Goal: Information Seeking & Learning: Learn about a topic

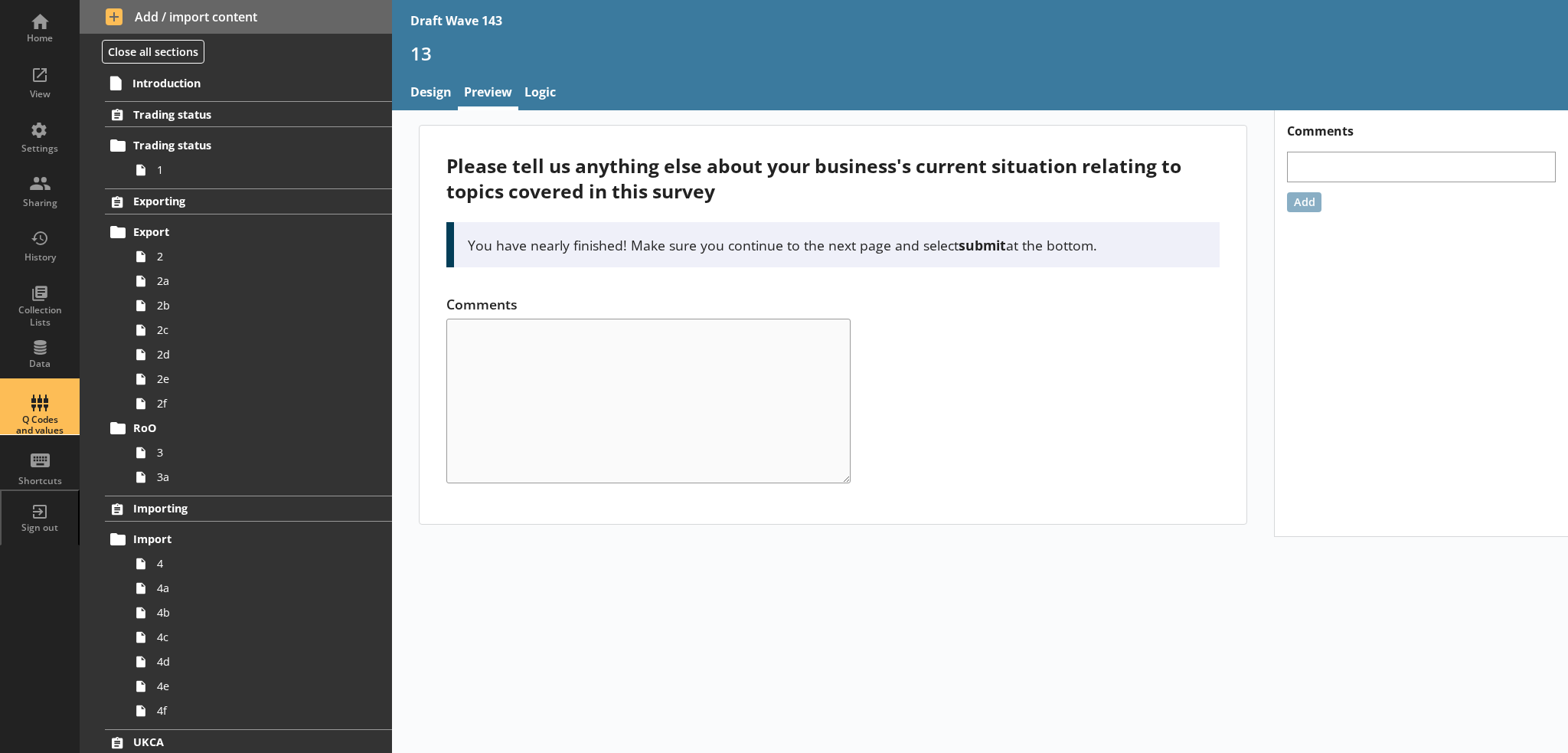
click at [47, 437] on div "Q Codes and values" at bounding box center [40, 426] width 53 height 22
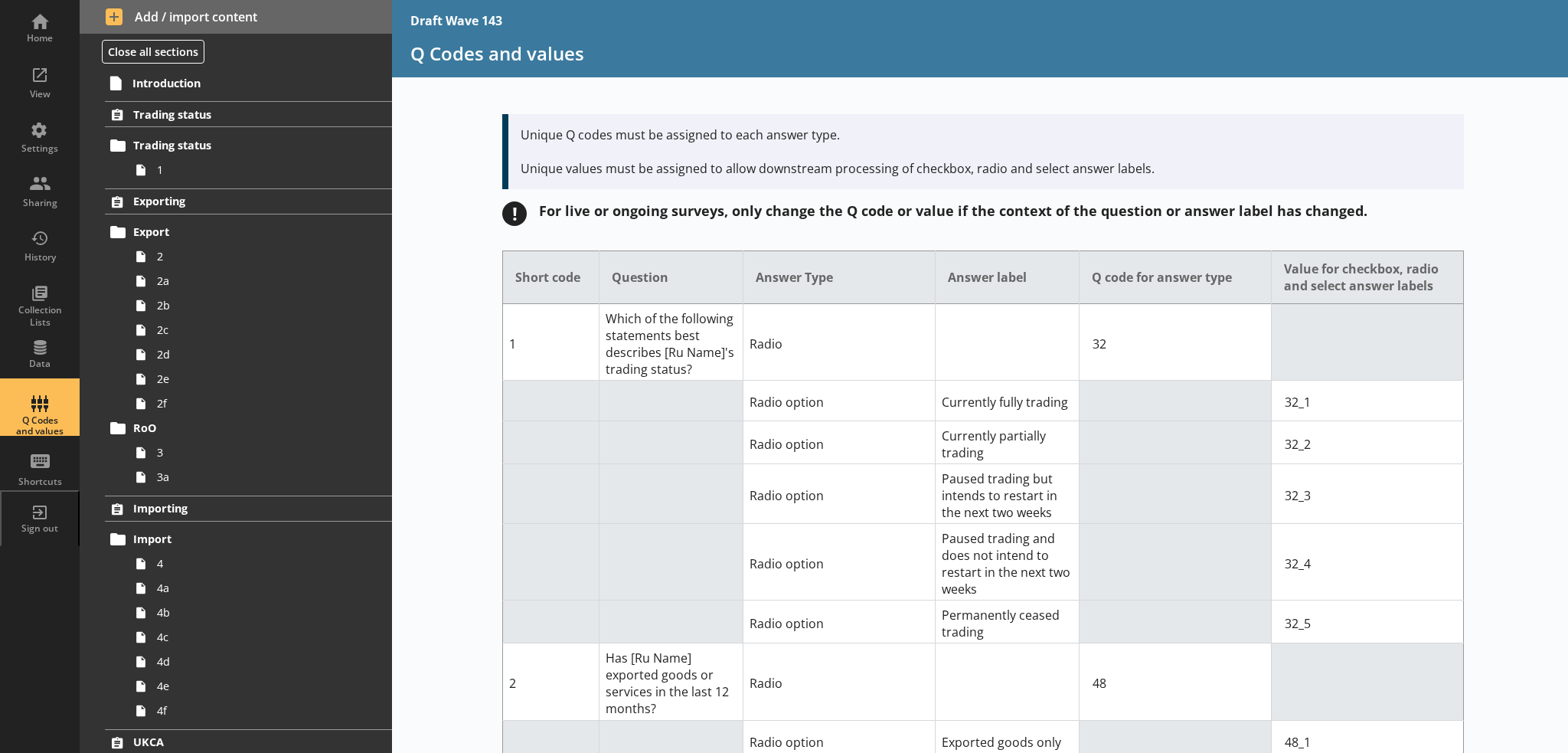
click at [45, 403] on div "Q Codes and values" at bounding box center [40, 408] width 53 height 53
click at [16, 367] on div "Data" at bounding box center [40, 363] width 53 height 12
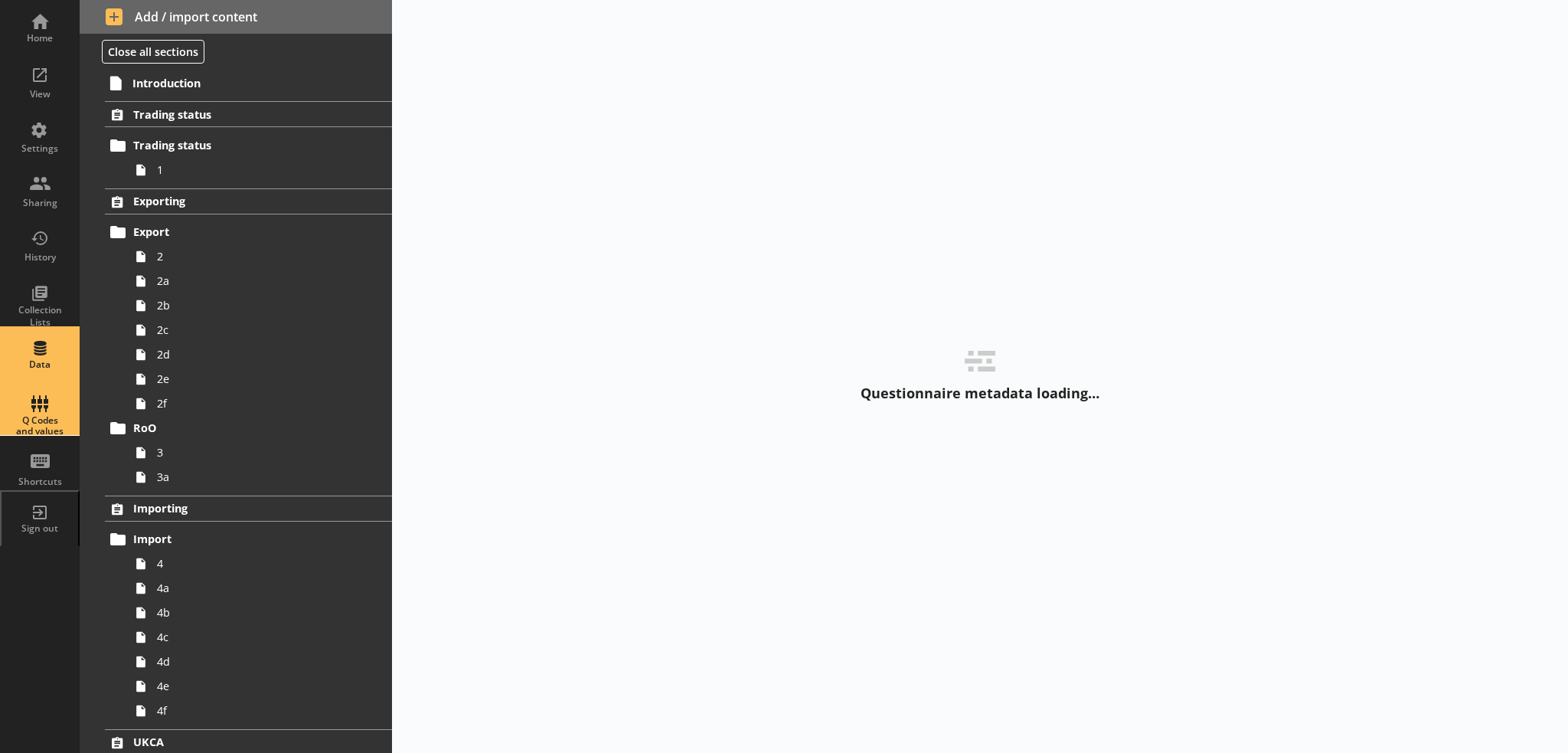
click at [30, 418] on div "Q Codes and values" at bounding box center [40, 426] width 53 height 22
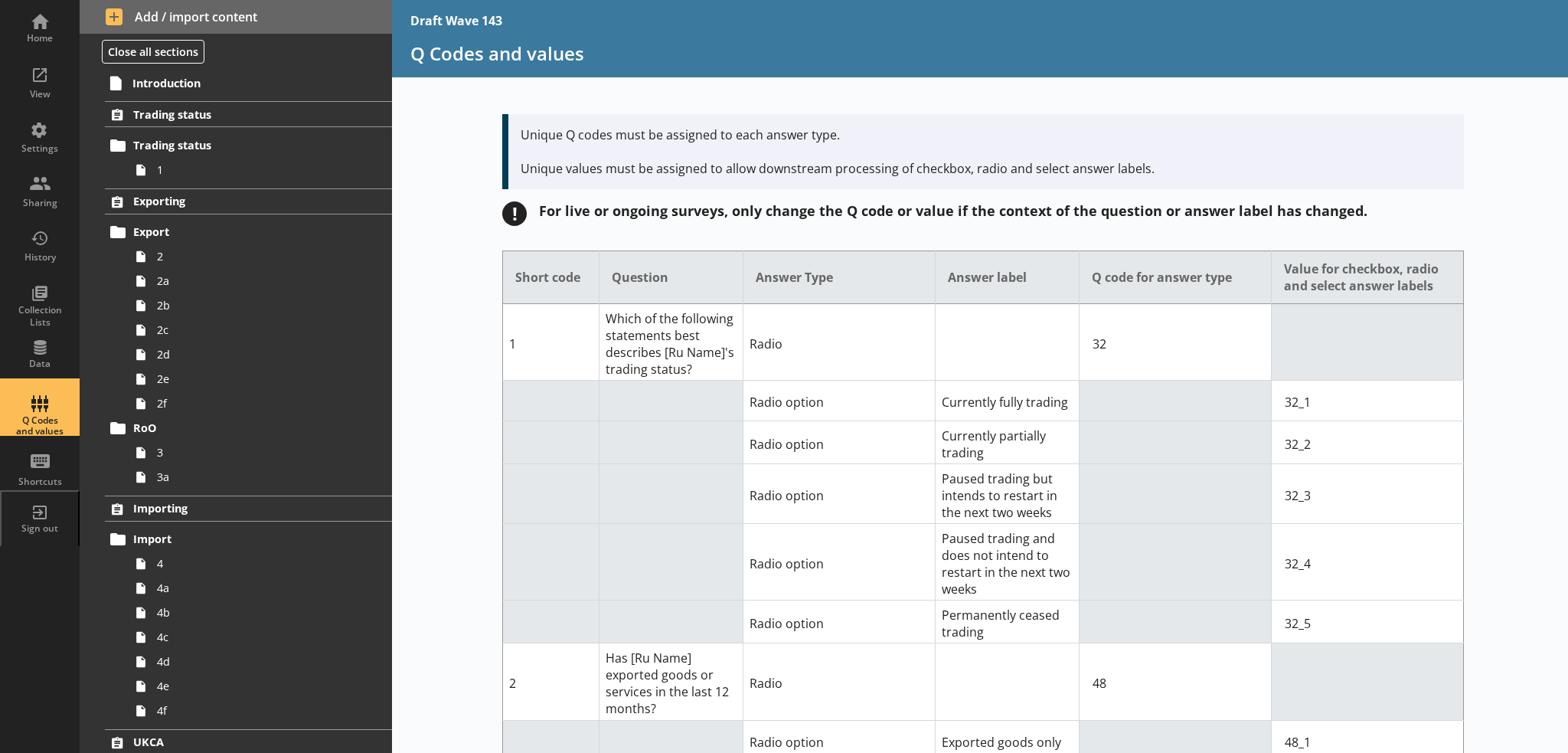
click at [39, 415] on div "Q Codes and values" at bounding box center [40, 408] width 53 height 53
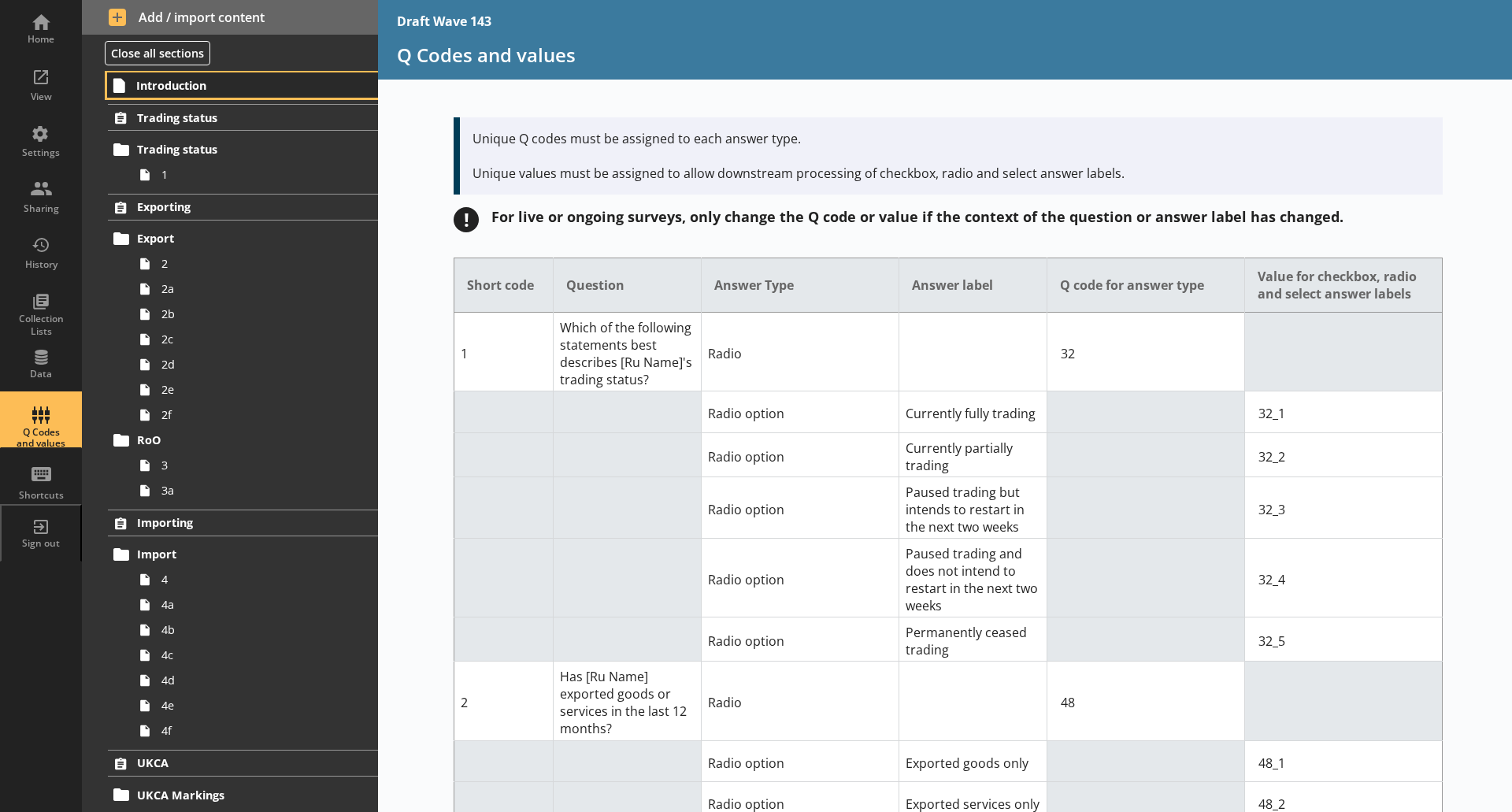
drag, startPoint x: 200, startPoint y: 93, endPoint x: 214, endPoint y: 89, distance: 14.6
click at [200, 93] on link "Introduction" at bounding box center [242, 85] width 270 height 26
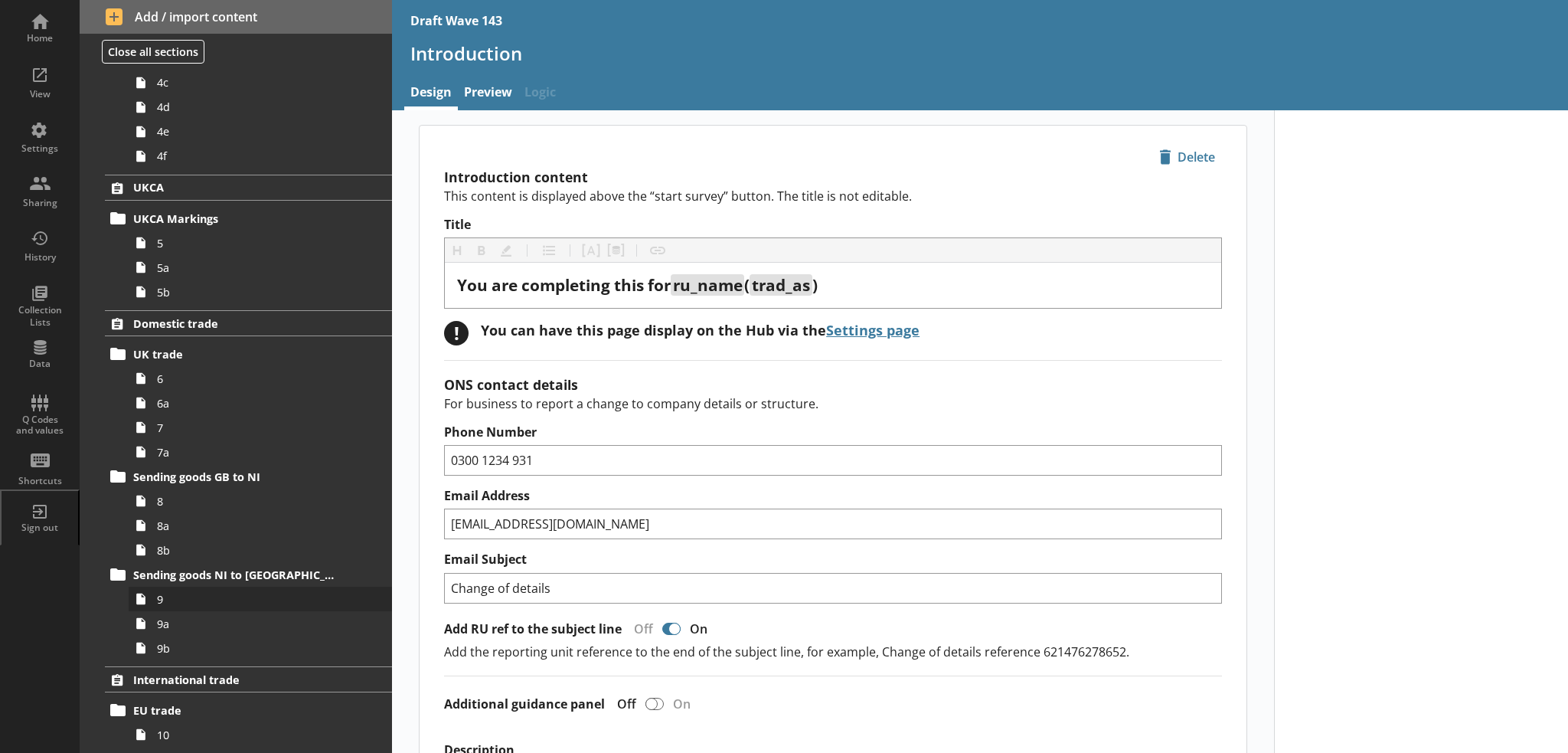
scroll to position [536, 0]
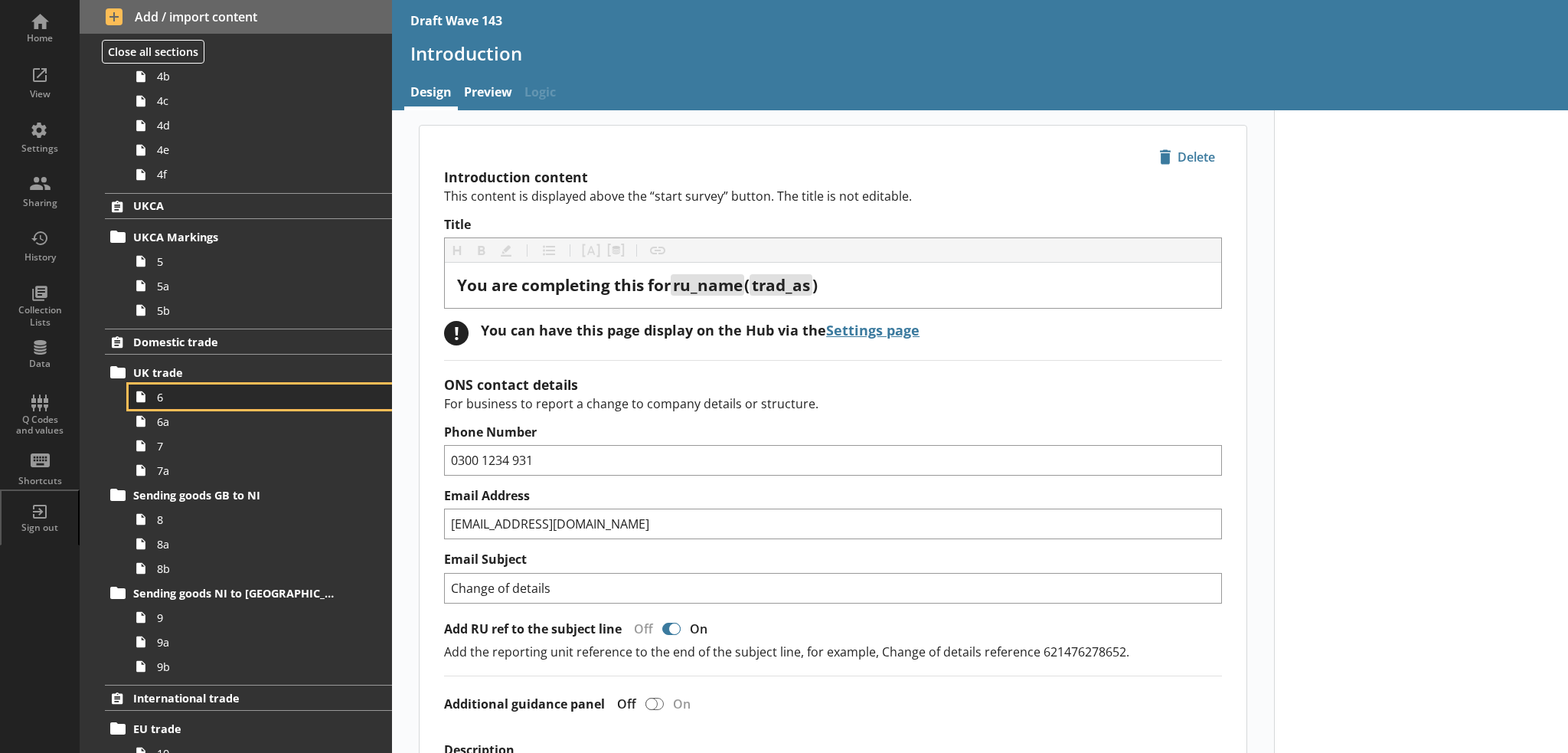
click at [177, 402] on span "6" at bounding box center [252, 397] width 189 height 15
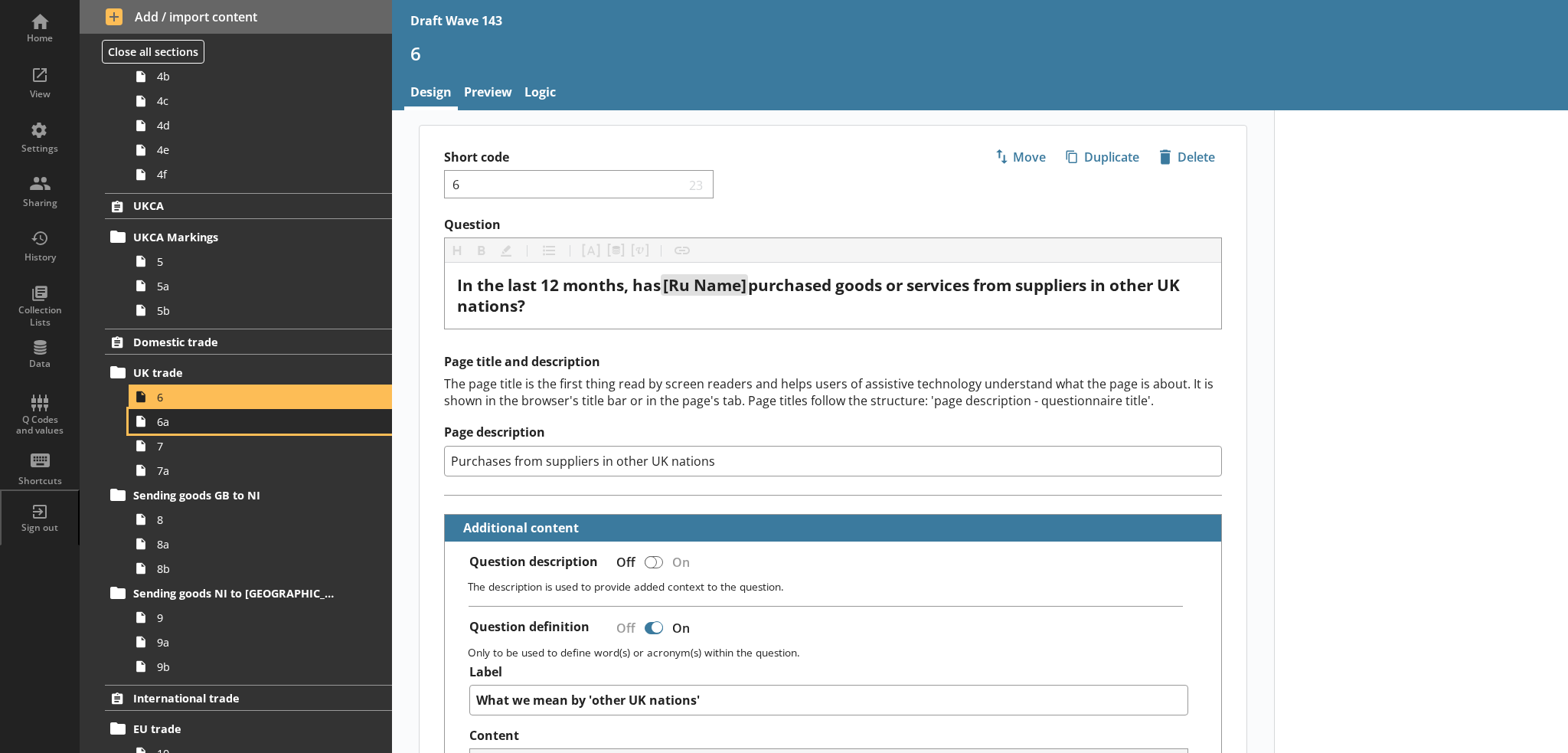
click at [181, 424] on span "6a" at bounding box center [252, 422] width 189 height 15
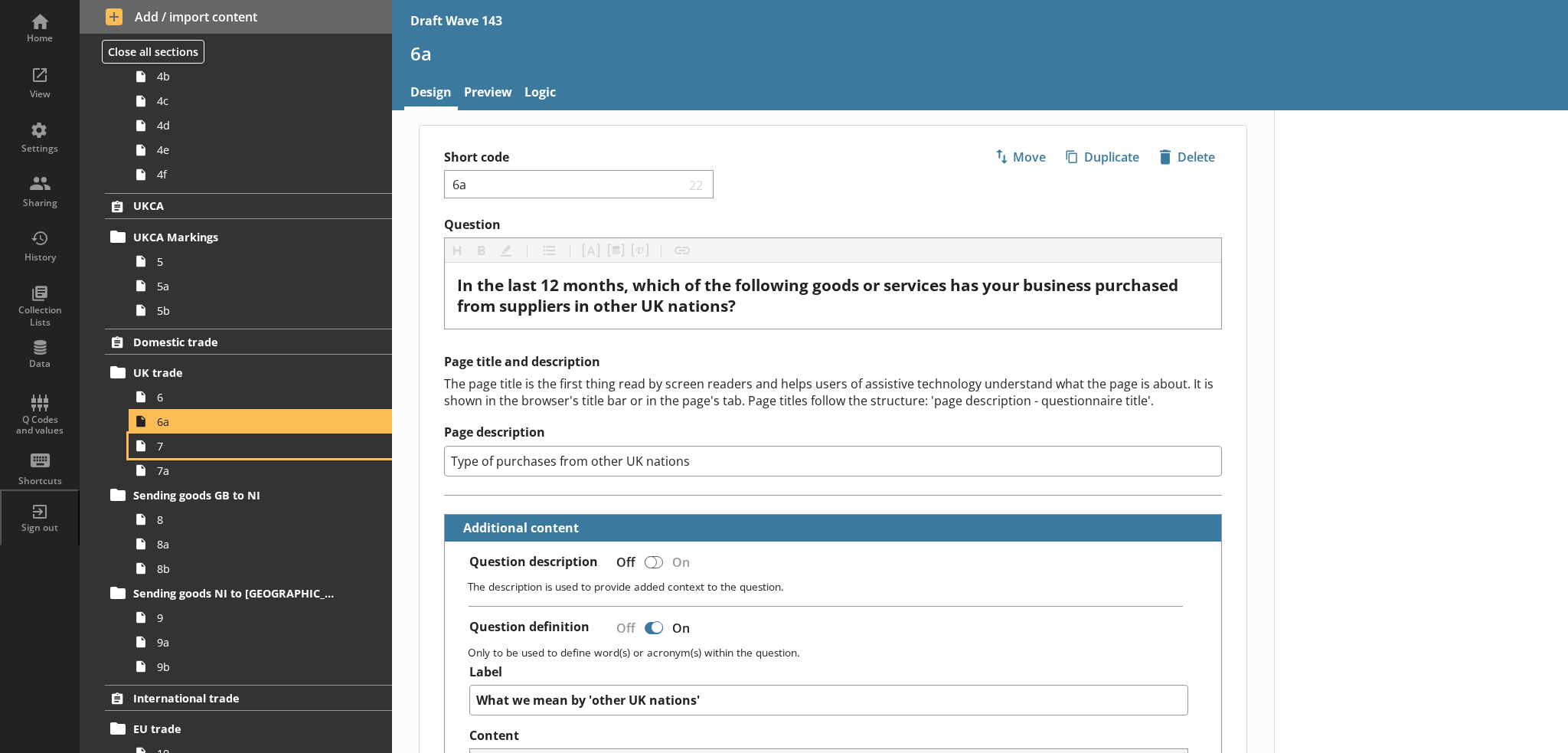
drag, startPoint x: 179, startPoint y: 444, endPoint x: 172, endPoint y: 450, distance: 9.2
click at [172, 450] on ol "Trading status Trading status 1 Exporting Export 2 2a 2b 2c 2d 2e 2f RoO 3 3a I…" at bounding box center [236, 294] width 312 height 1458
click at [172, 450] on span "7" at bounding box center [252, 446] width 189 height 15
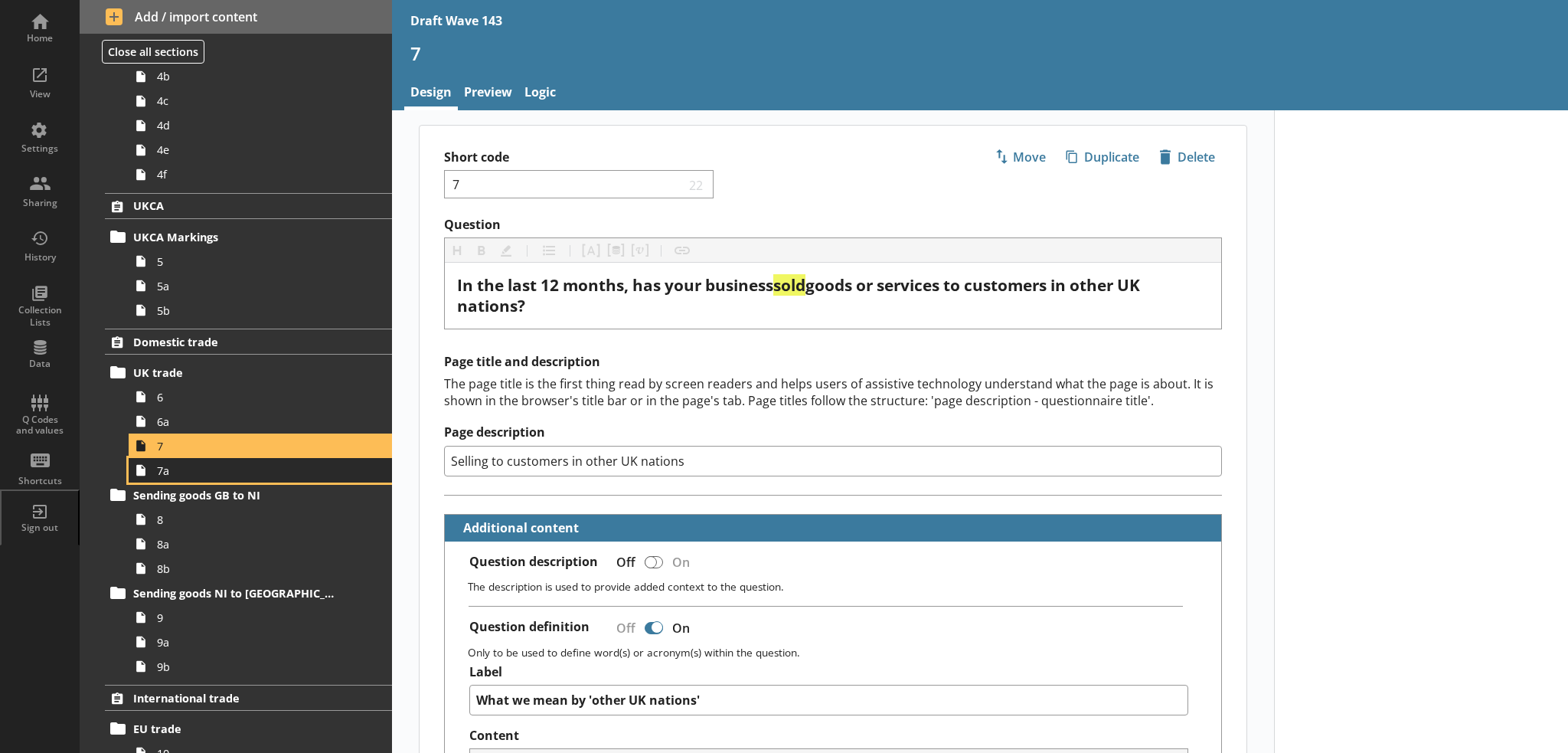
click at [172, 475] on span "7a" at bounding box center [252, 471] width 189 height 15
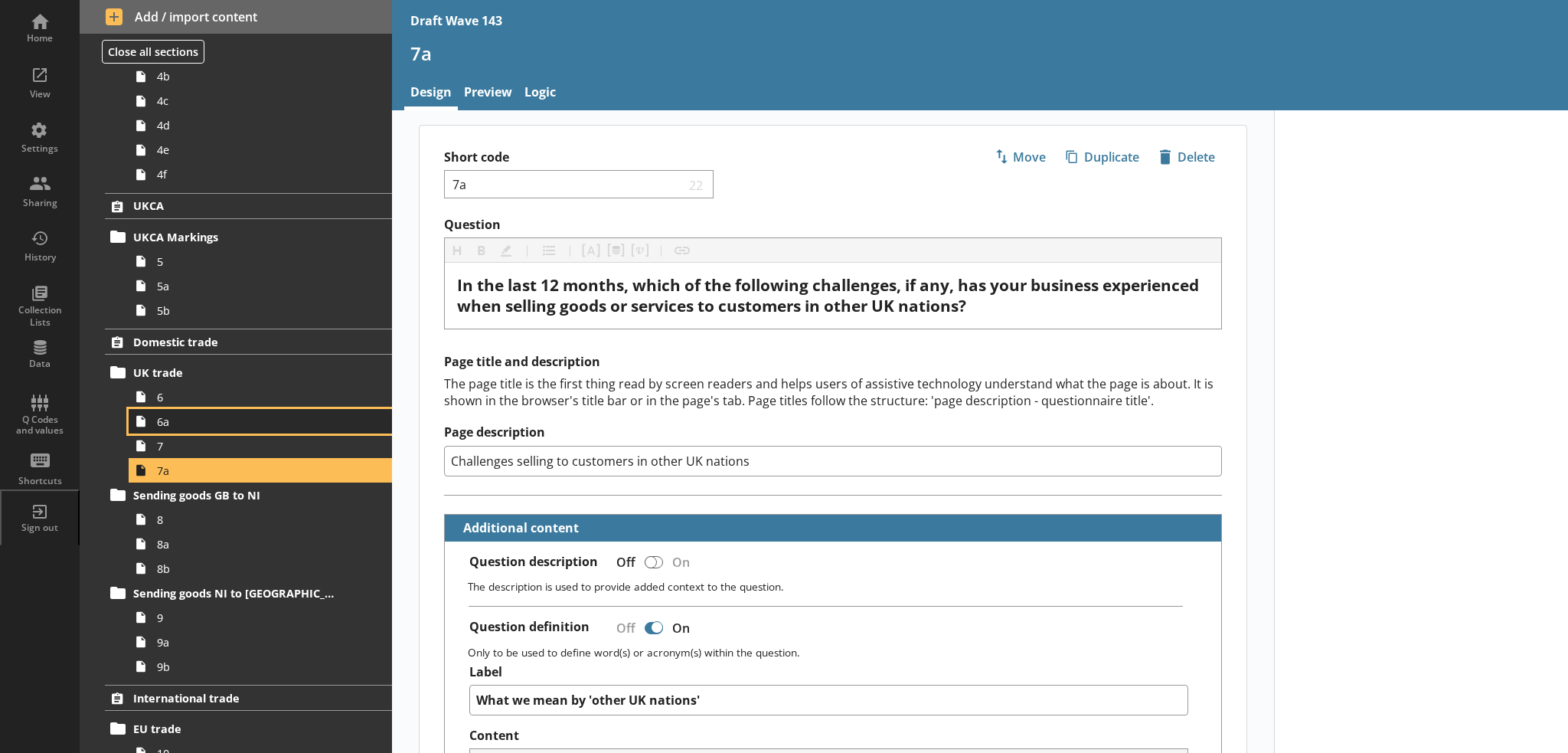
click at [172, 409] on link "6a" at bounding box center [260, 421] width 263 height 25
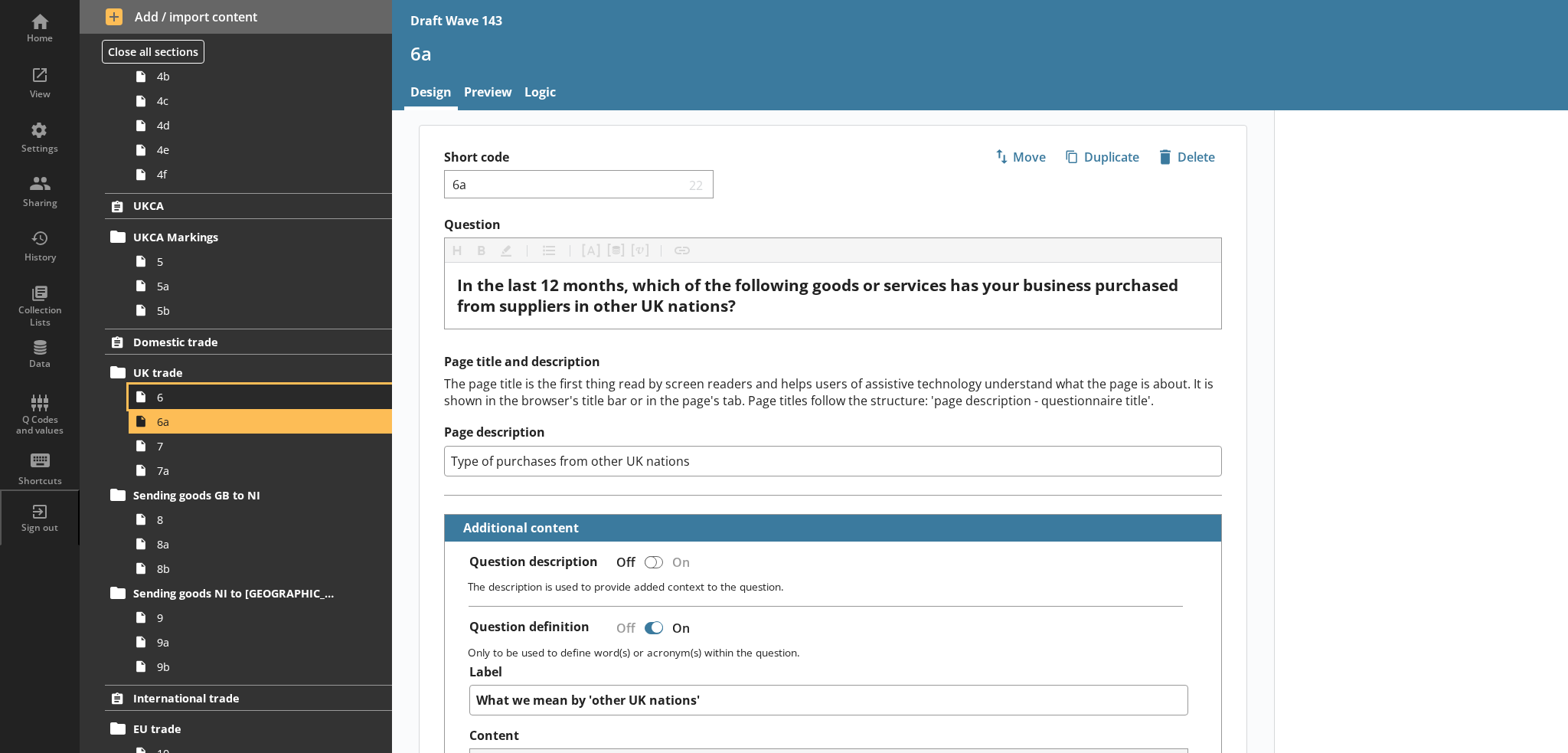
click at [172, 397] on span "6" at bounding box center [252, 397] width 189 height 15
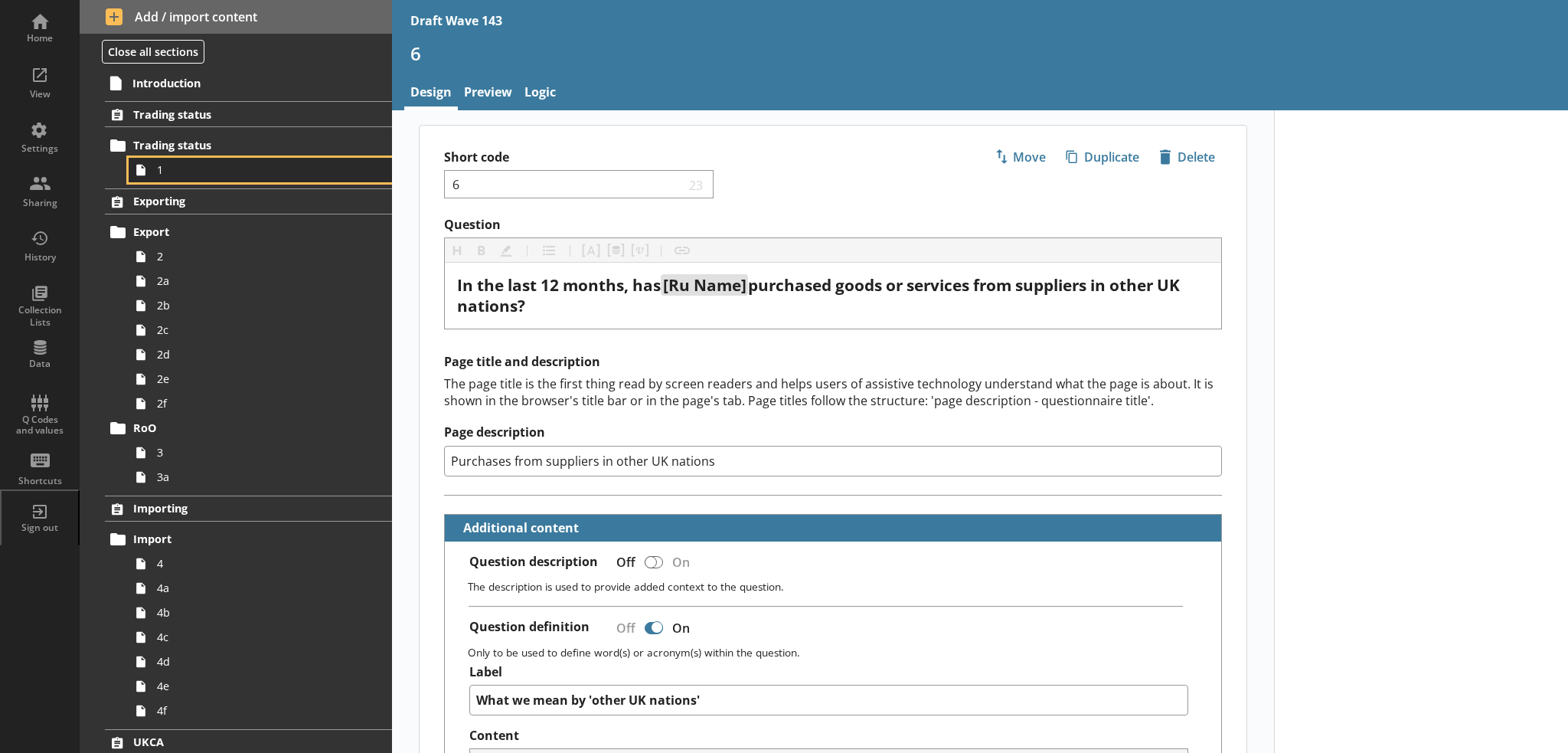
click at [233, 172] on span "1" at bounding box center [252, 170] width 189 height 15
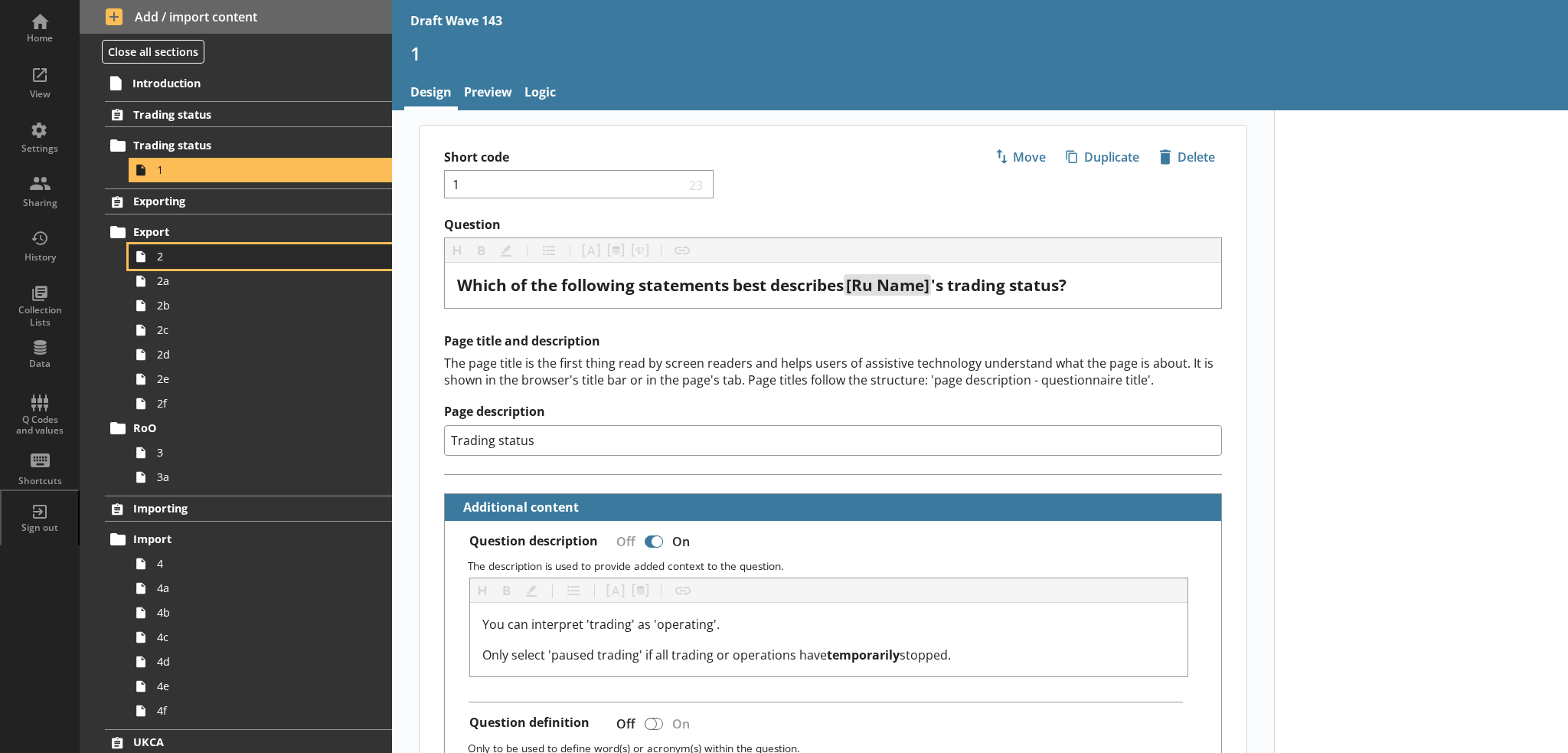
click at [213, 250] on span "2" at bounding box center [252, 257] width 189 height 15
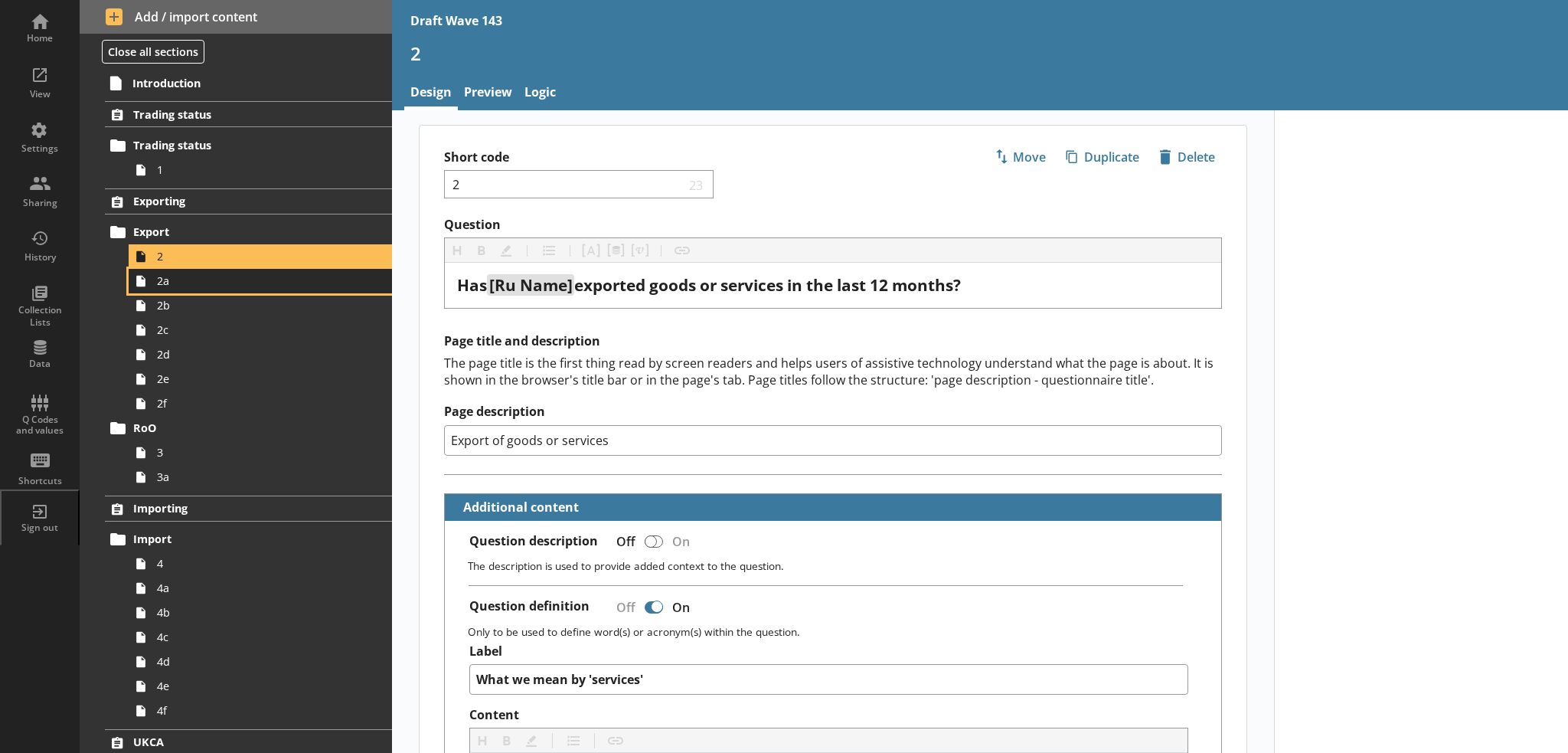
click at [205, 280] on span "2a" at bounding box center [252, 280] width 189 height 15
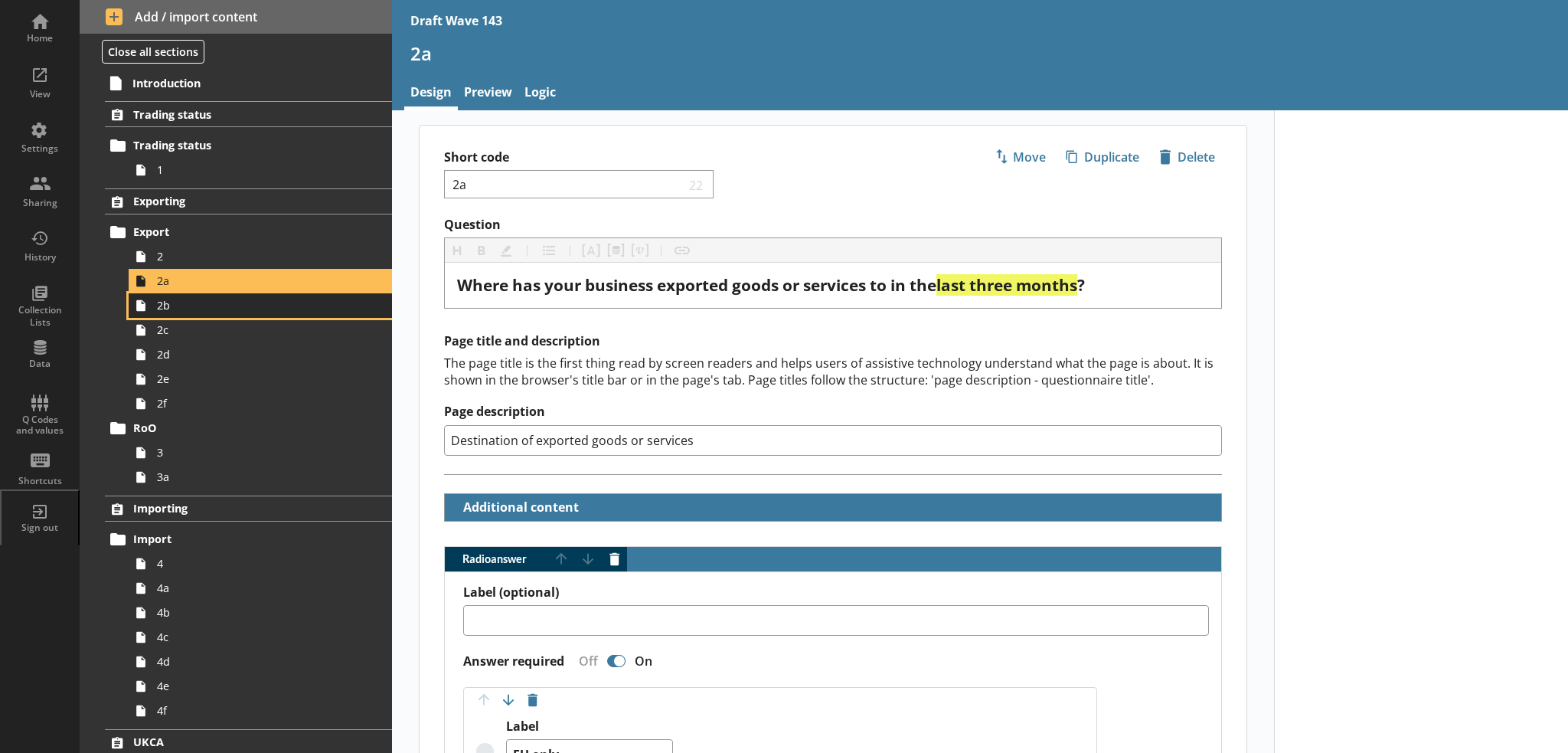
click at [208, 306] on span "2b" at bounding box center [252, 305] width 189 height 15
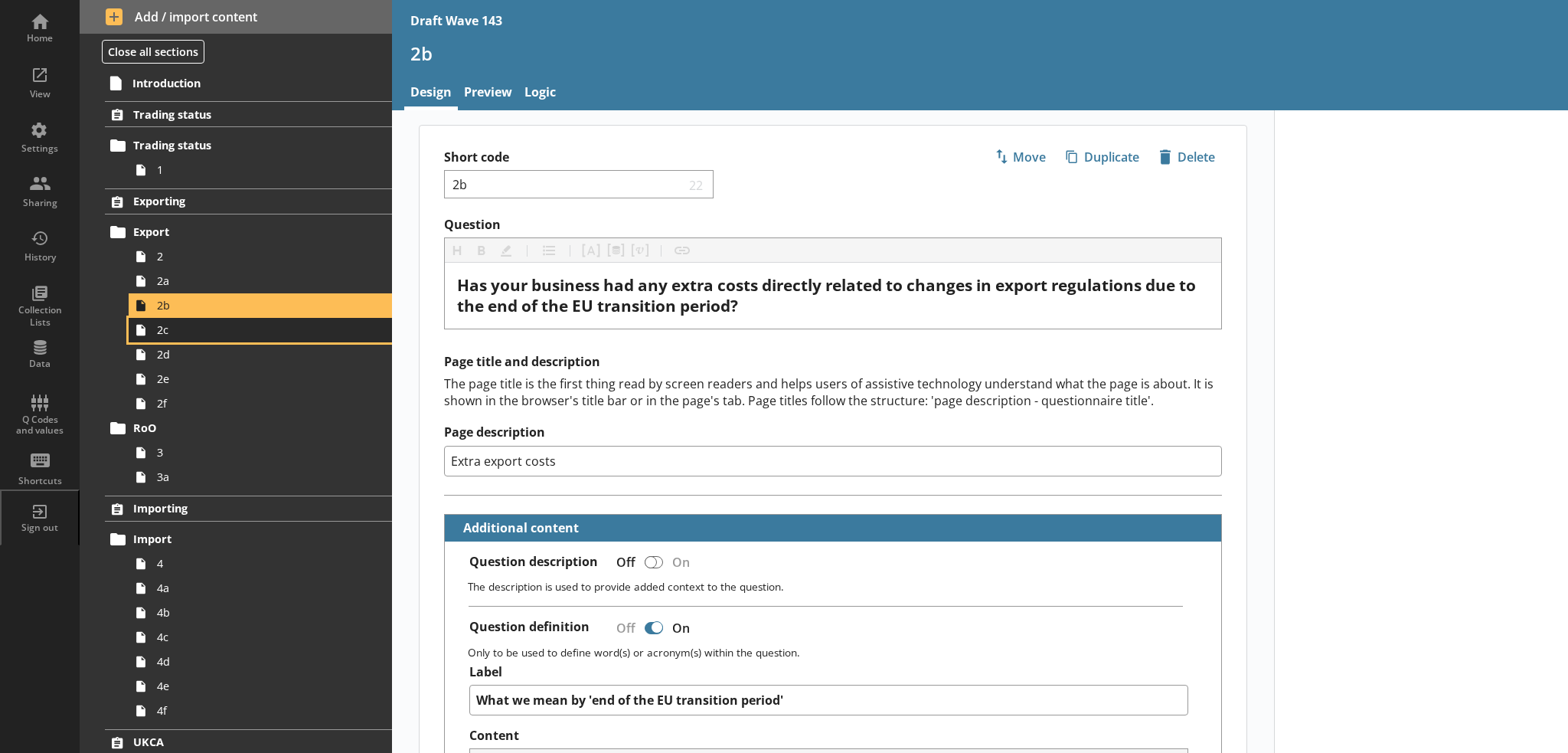
click at [204, 336] on span "2c" at bounding box center [252, 330] width 189 height 15
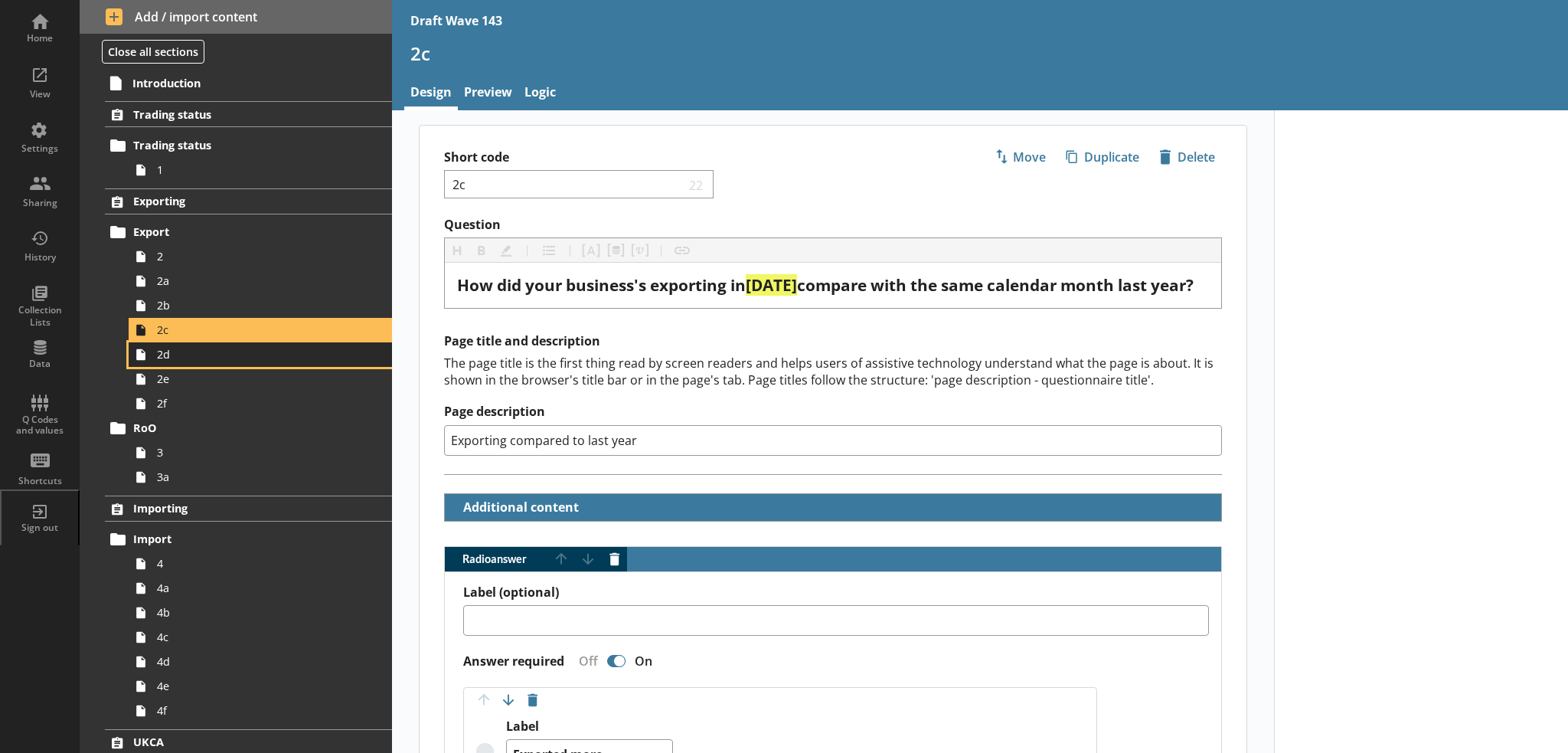
click at [202, 352] on span "2d" at bounding box center [252, 354] width 189 height 15
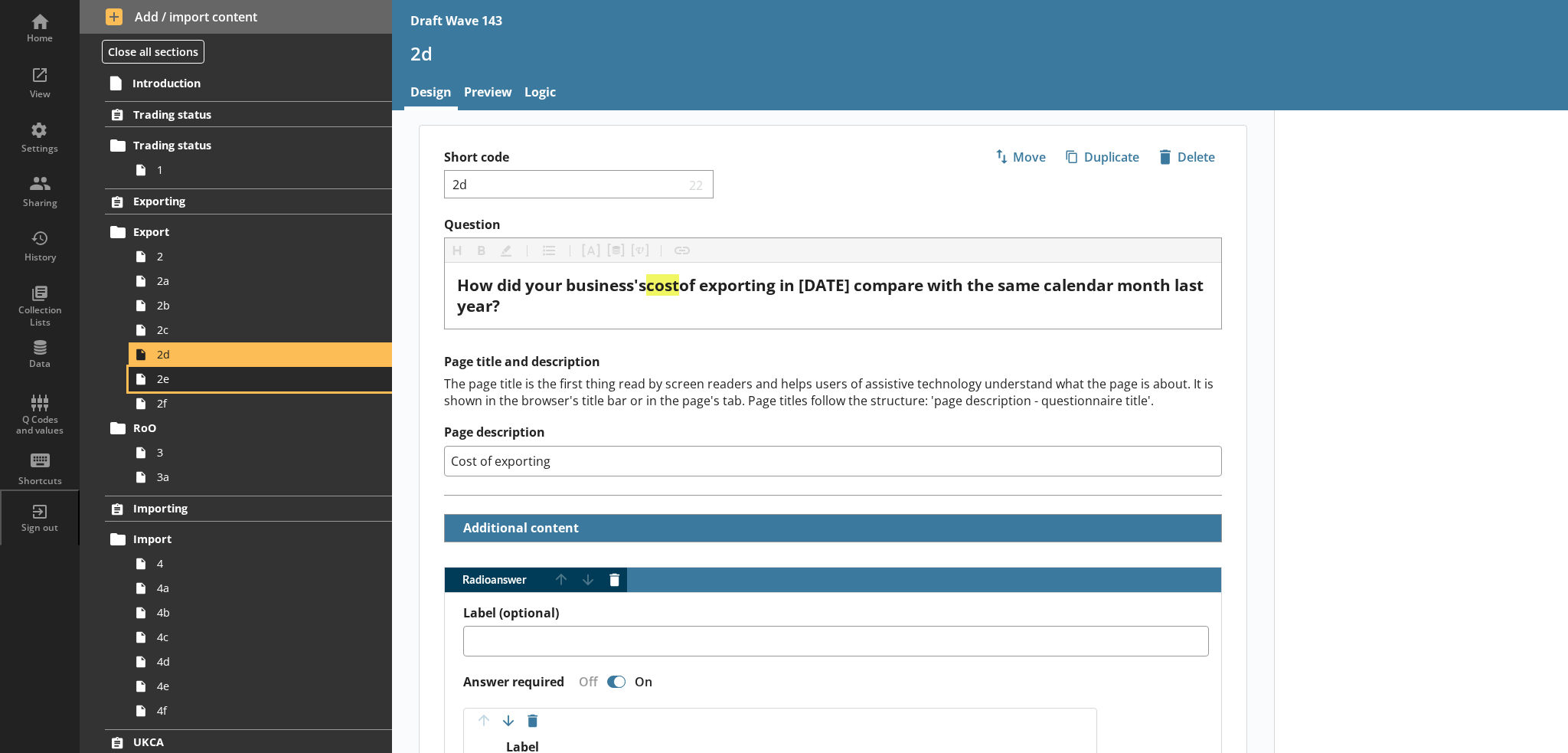
click at [199, 369] on link "2e" at bounding box center [260, 379] width 263 height 25
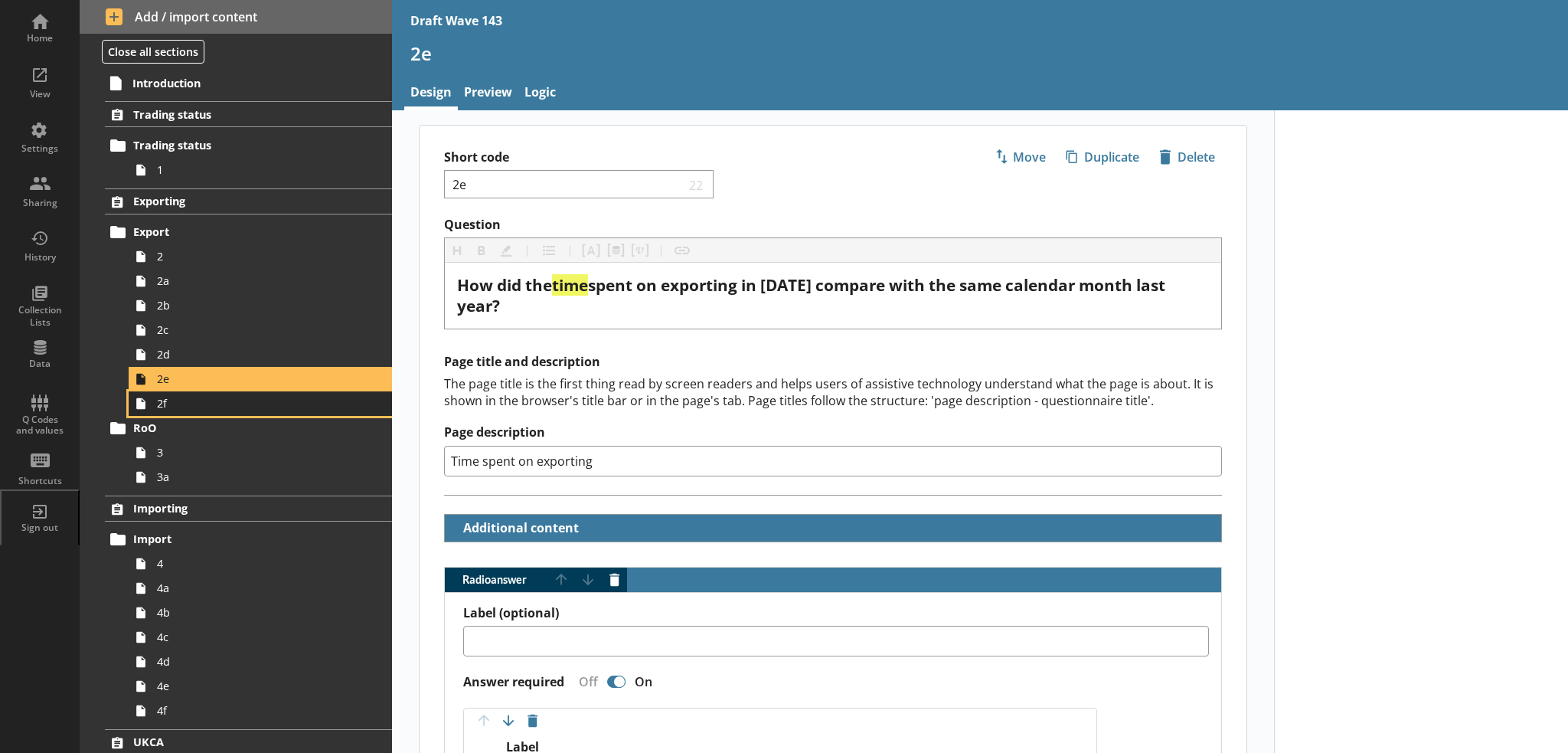
click at [197, 399] on span "2f" at bounding box center [252, 404] width 189 height 15
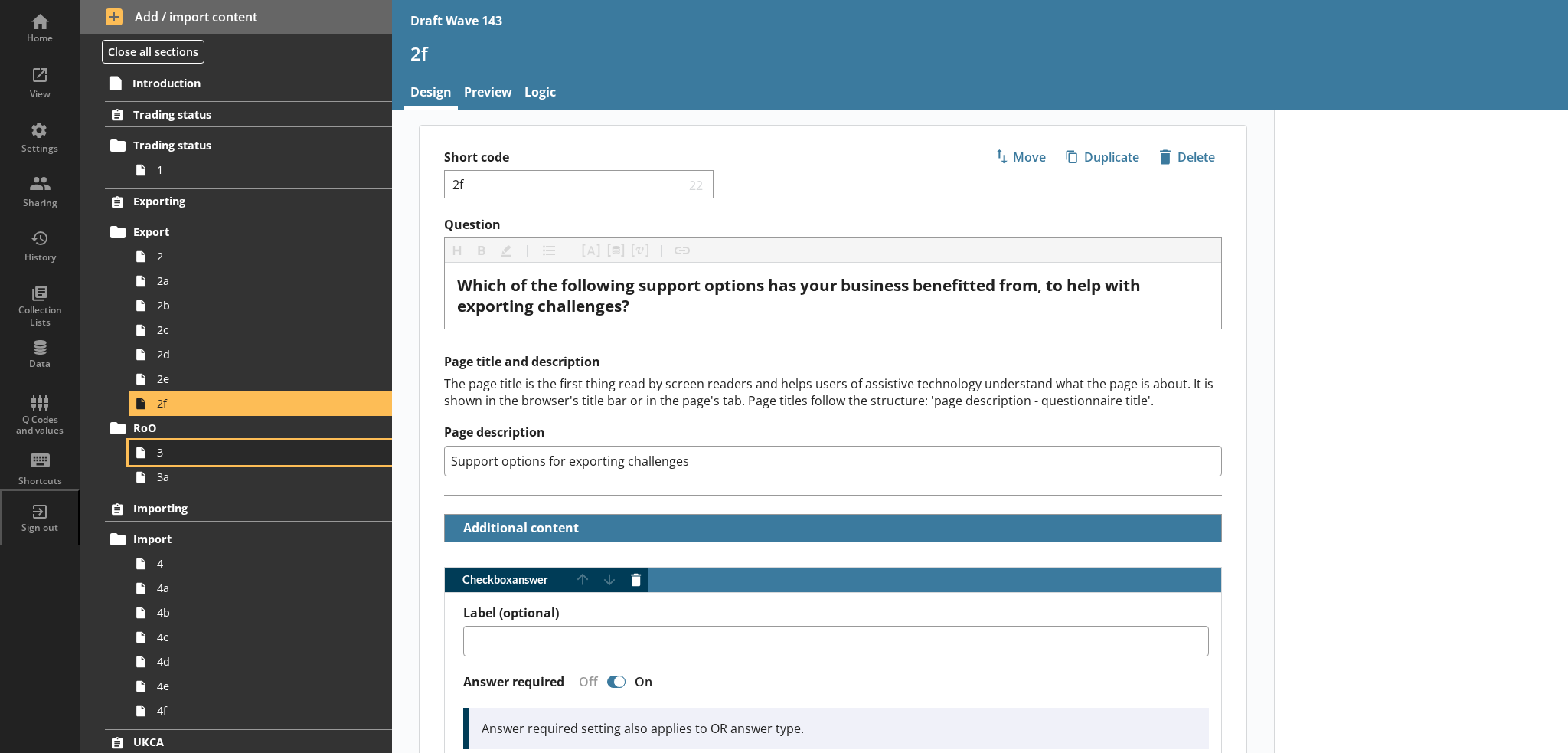
click at [190, 441] on link "3" at bounding box center [260, 452] width 263 height 25
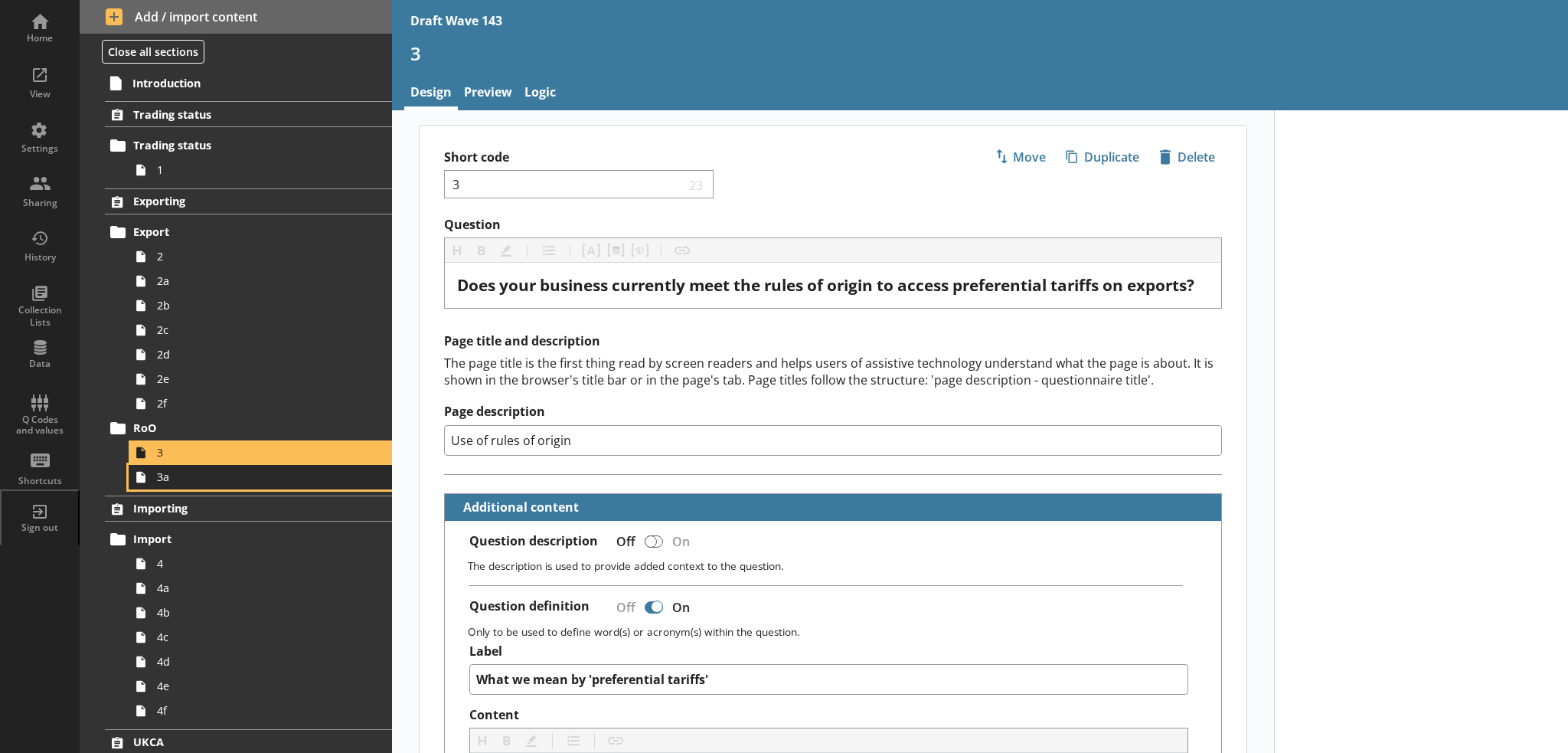
click at [258, 478] on span "3a" at bounding box center [252, 476] width 189 height 15
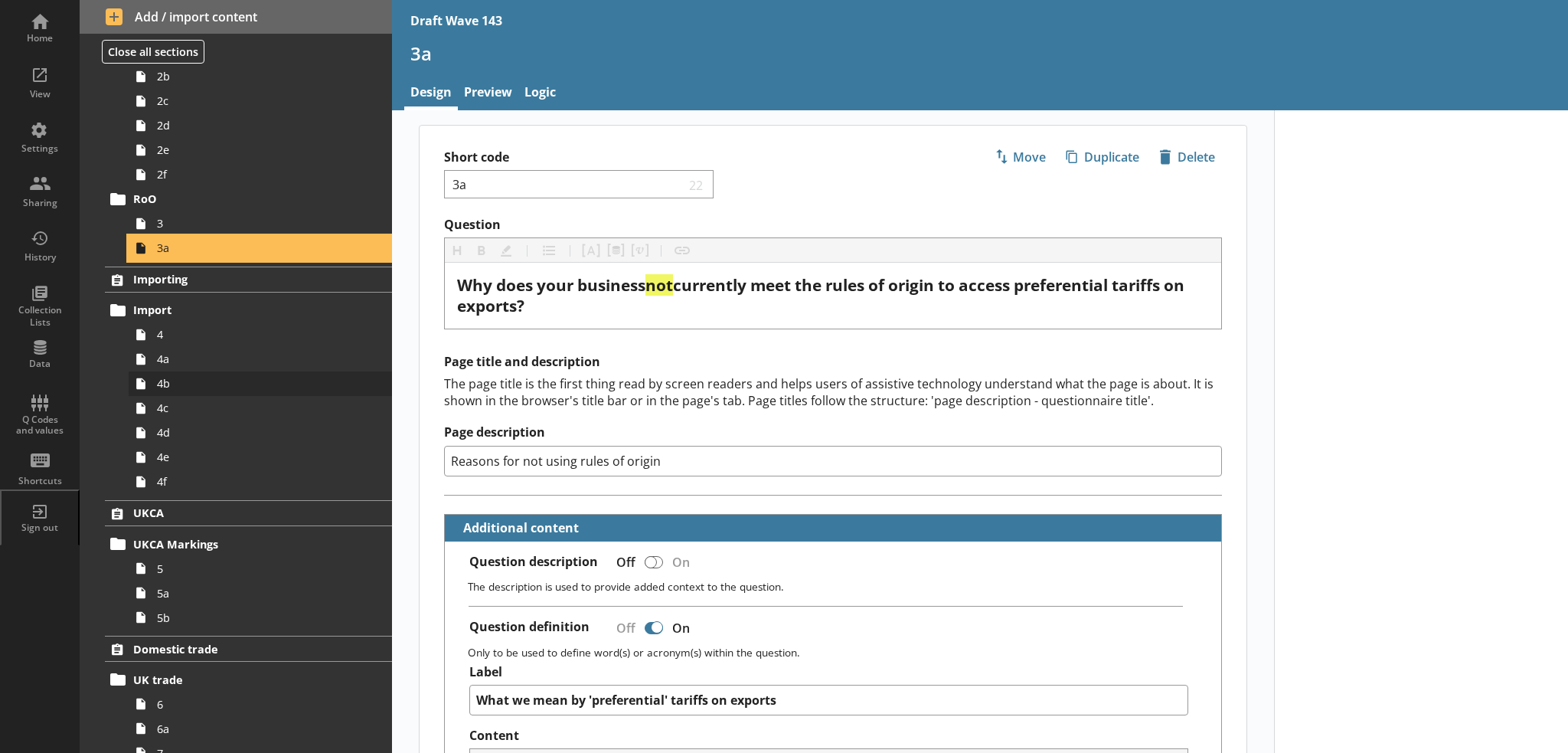
scroll to position [230, 0]
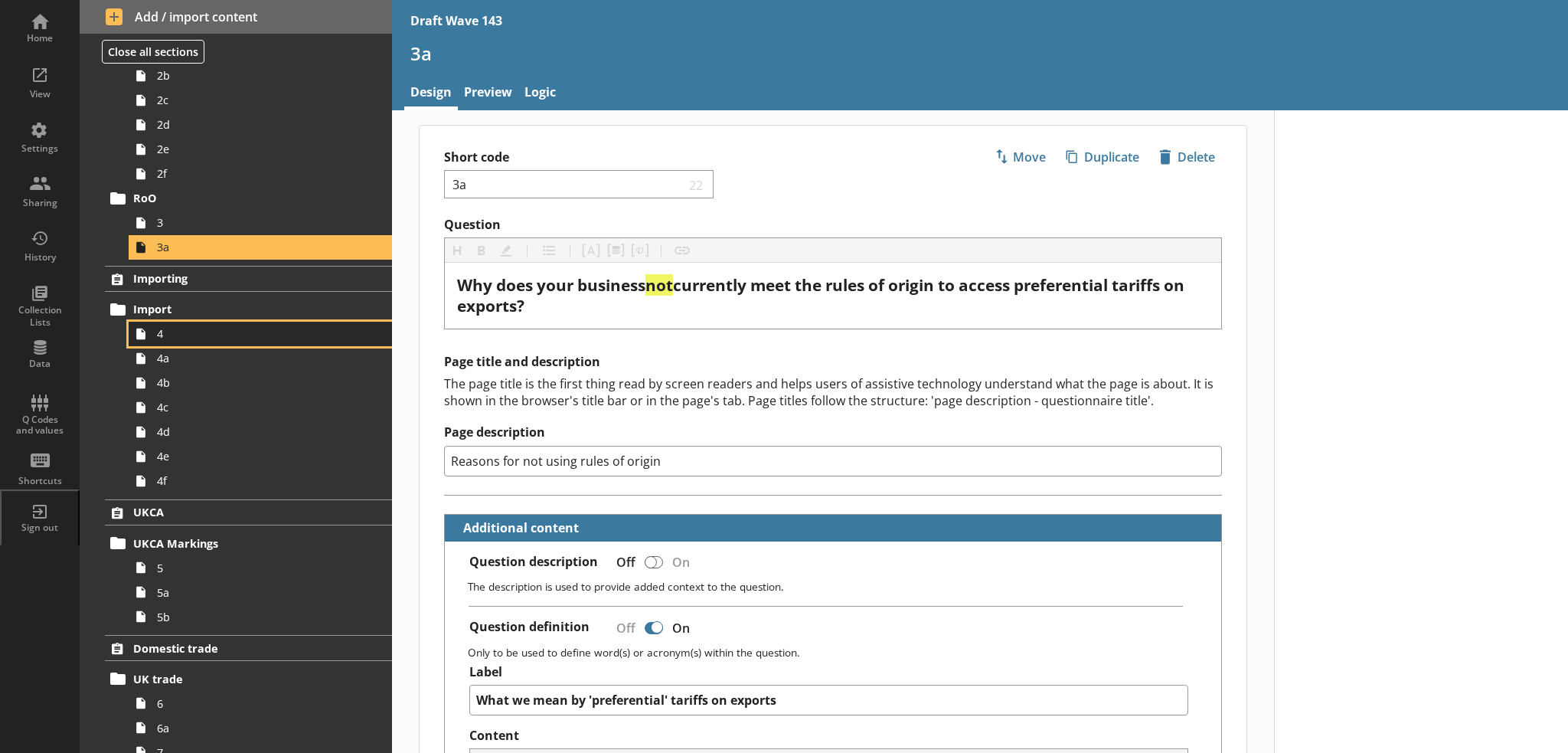
click at [199, 340] on link "4" at bounding box center [260, 334] width 263 height 25
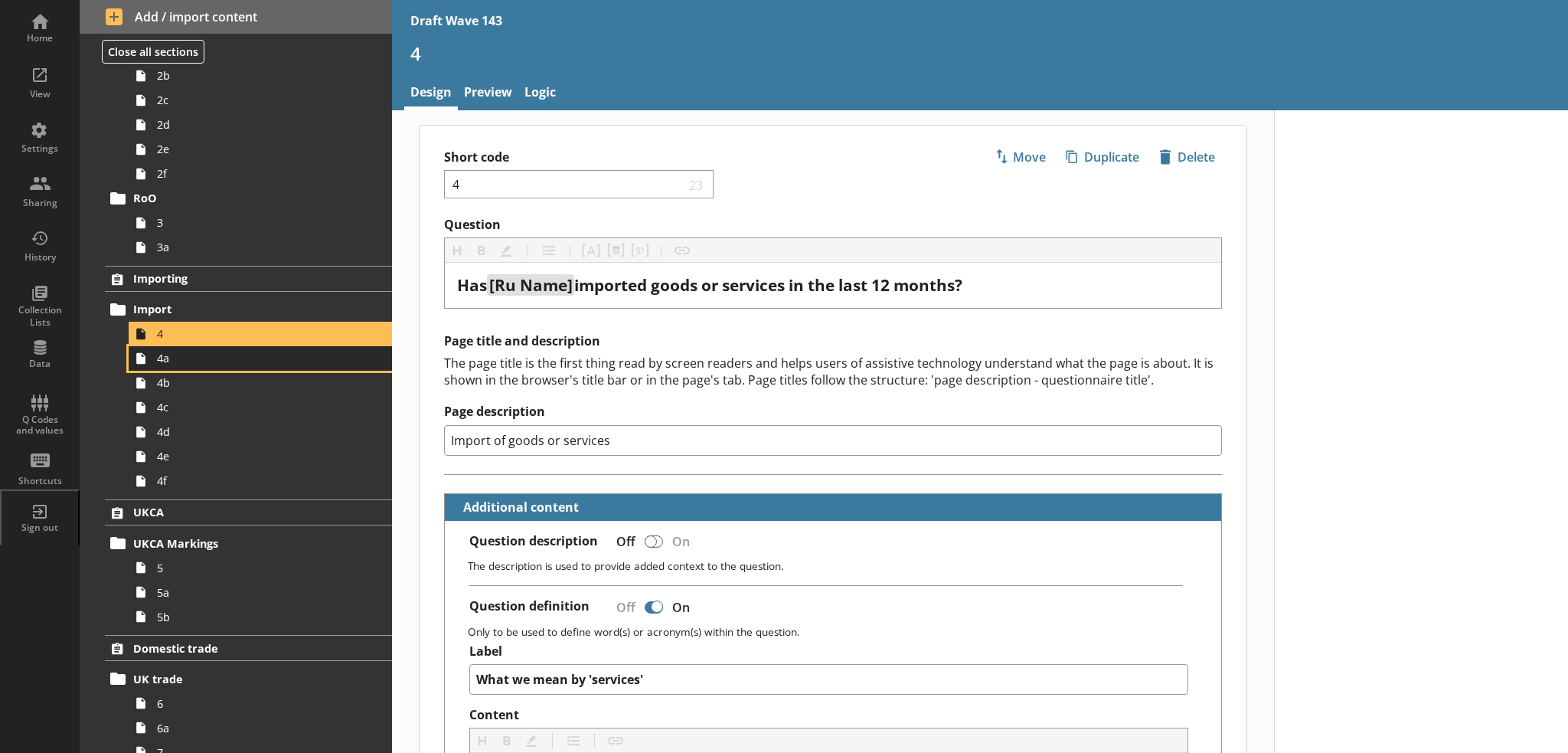
click at [272, 362] on span "4a" at bounding box center [252, 358] width 189 height 15
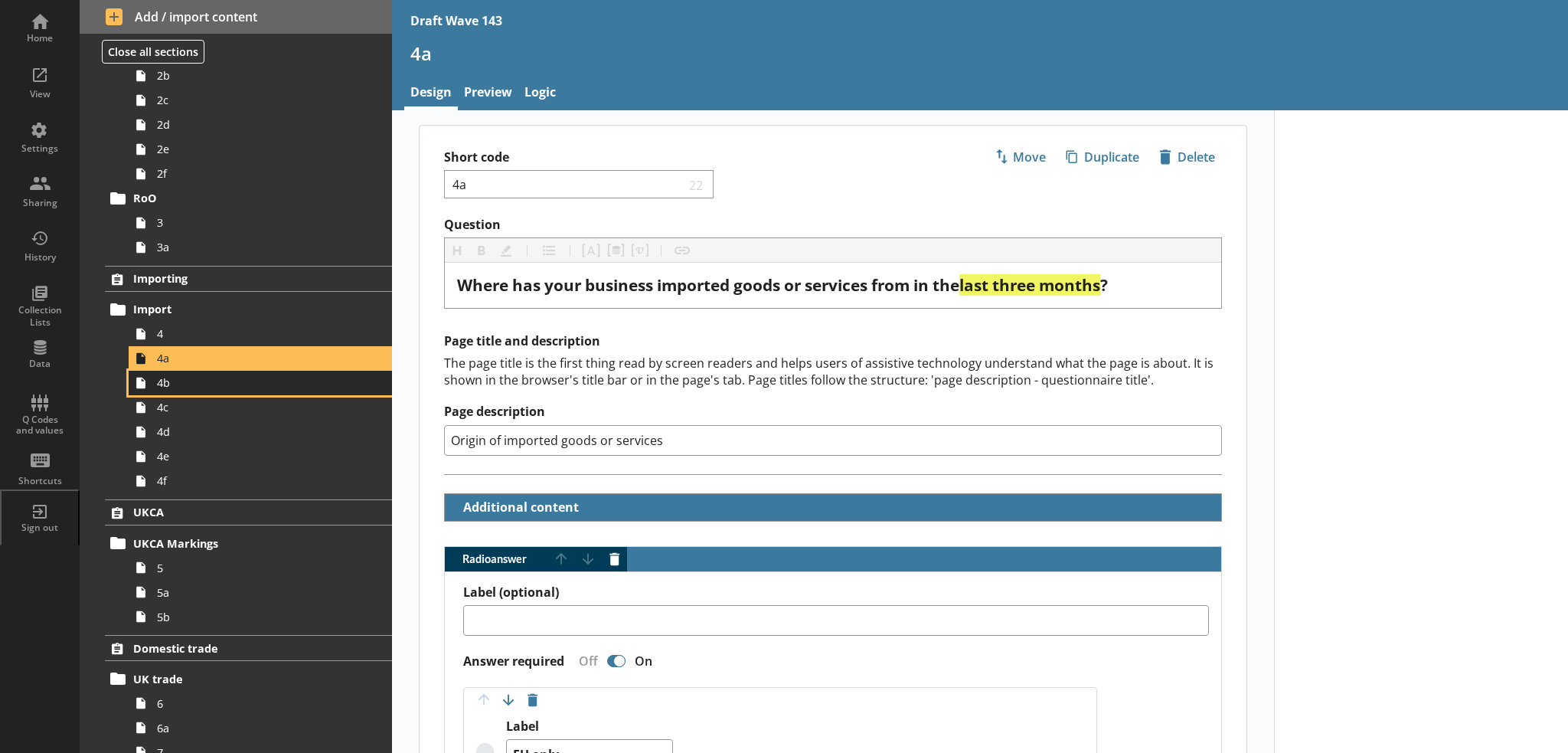
click at [195, 387] on span "4b" at bounding box center [252, 382] width 189 height 15
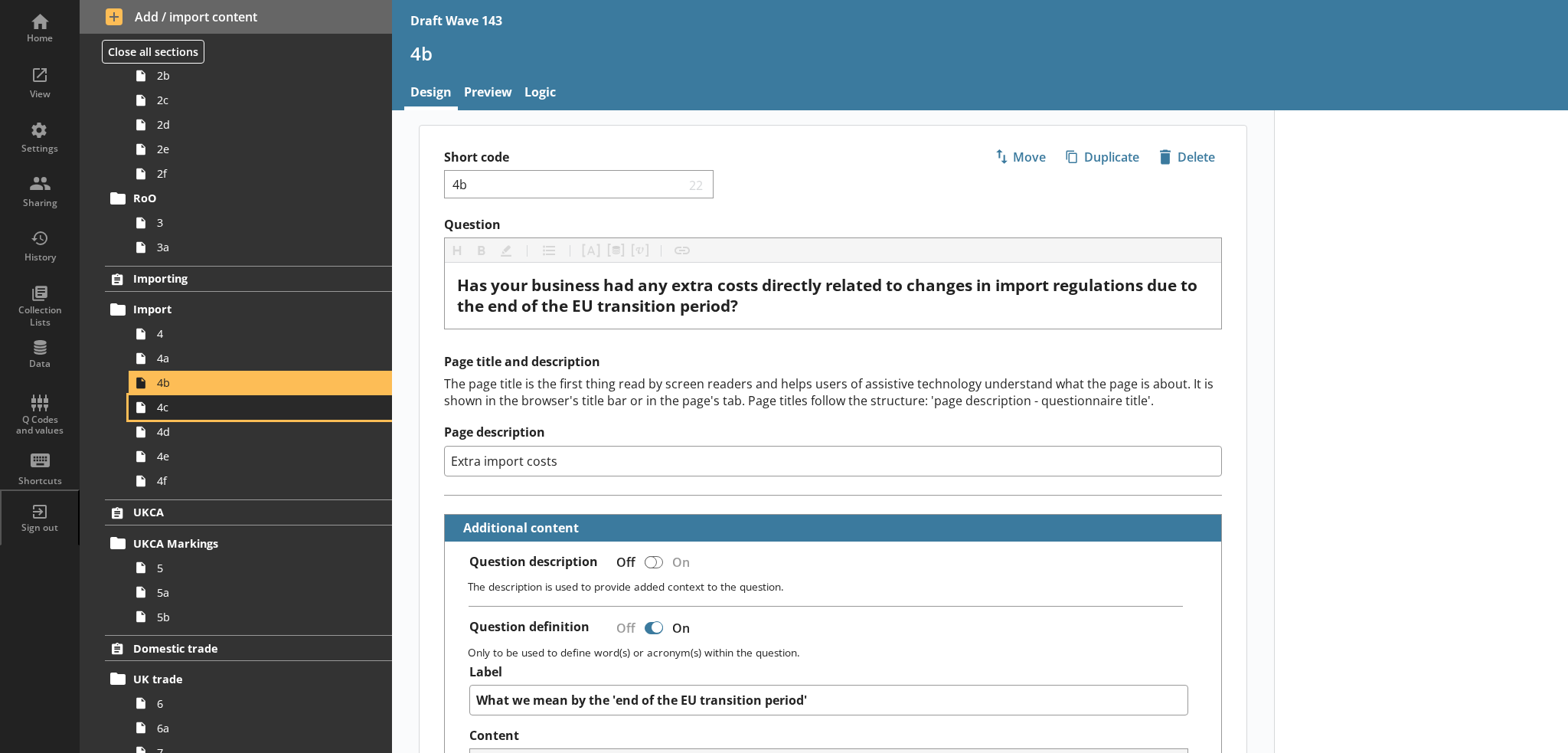
click at [190, 406] on span "4c" at bounding box center [252, 407] width 189 height 15
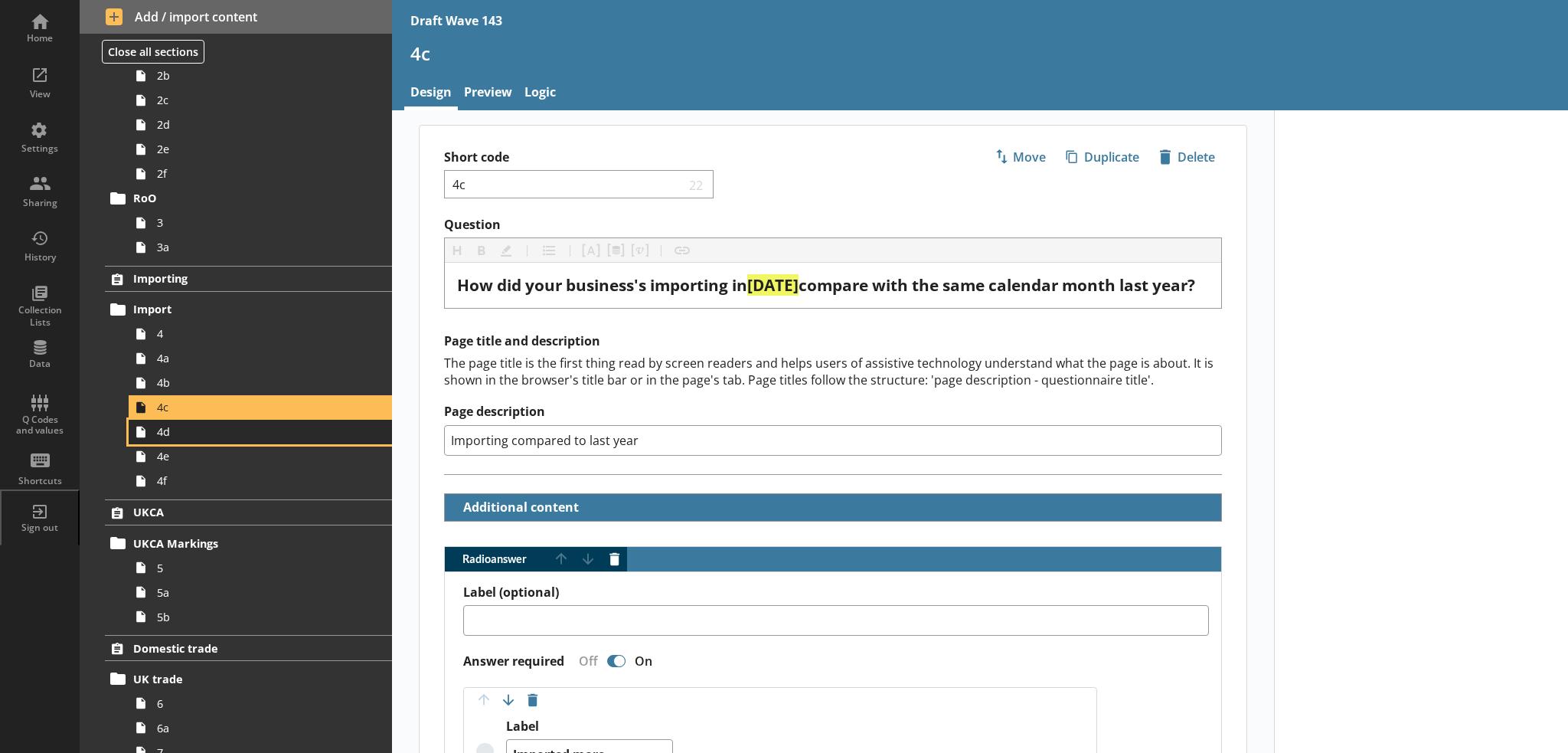
click at [233, 437] on span "4d" at bounding box center [252, 431] width 189 height 15
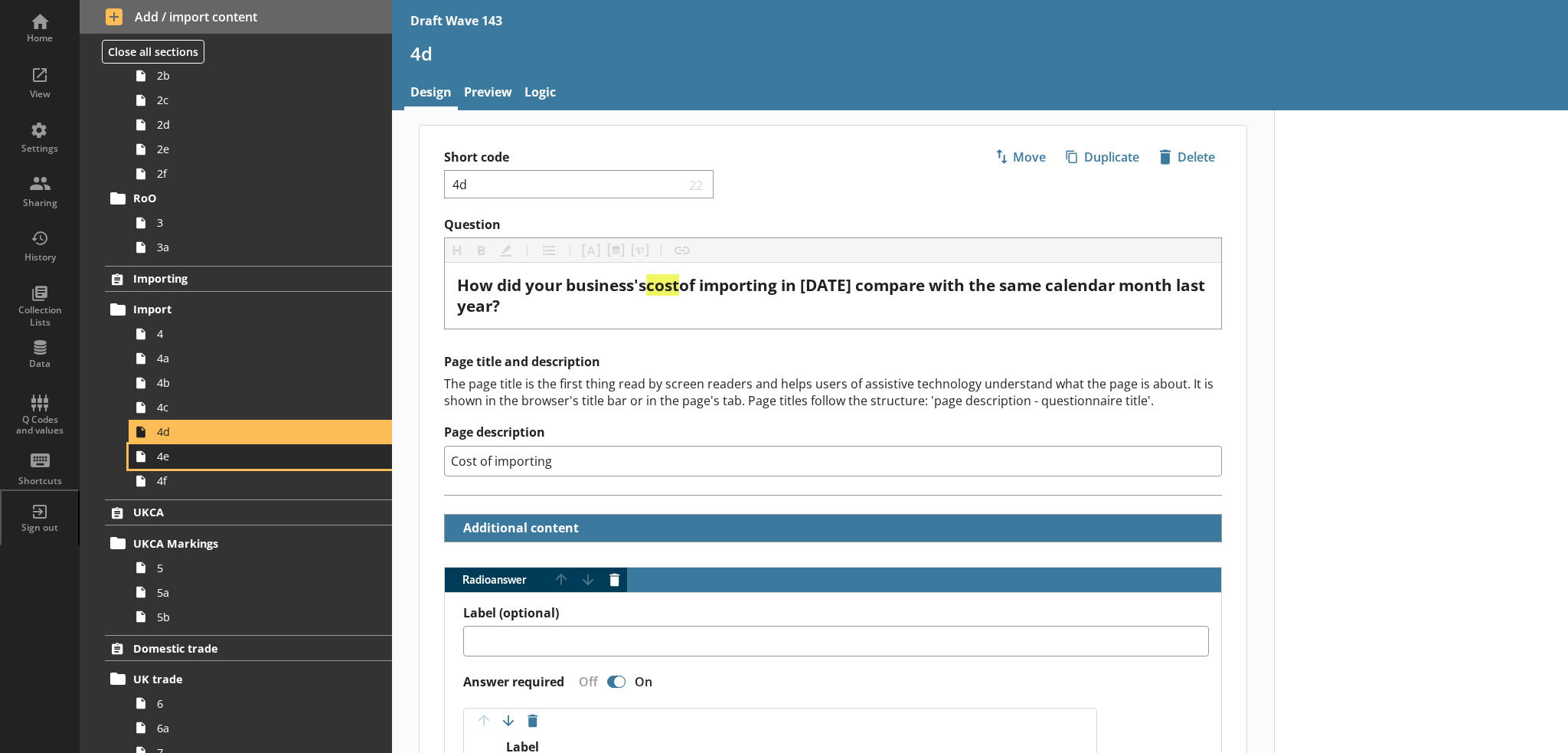
click at [229, 459] on span "4e" at bounding box center [252, 456] width 189 height 15
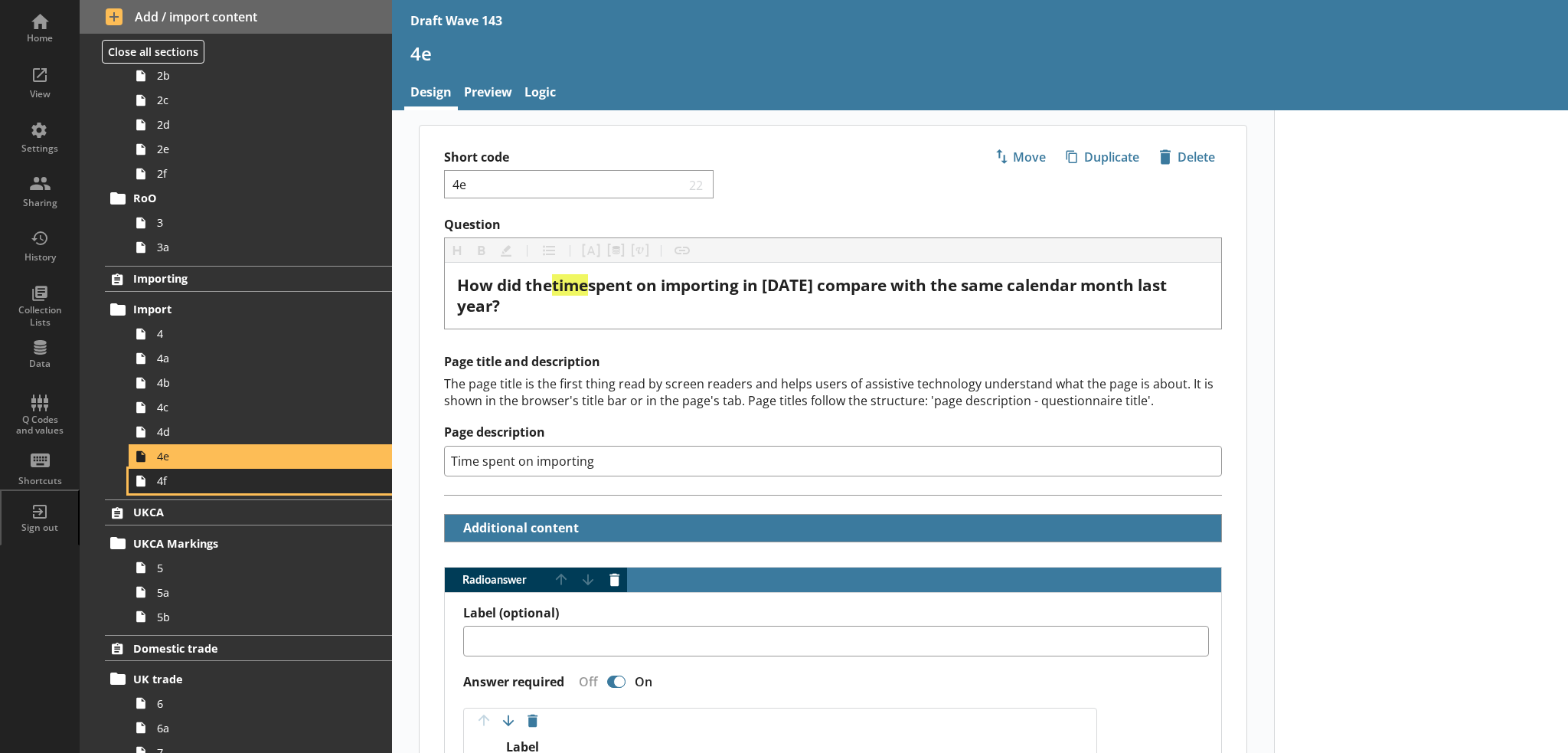
click at [184, 483] on span "4f" at bounding box center [252, 481] width 189 height 15
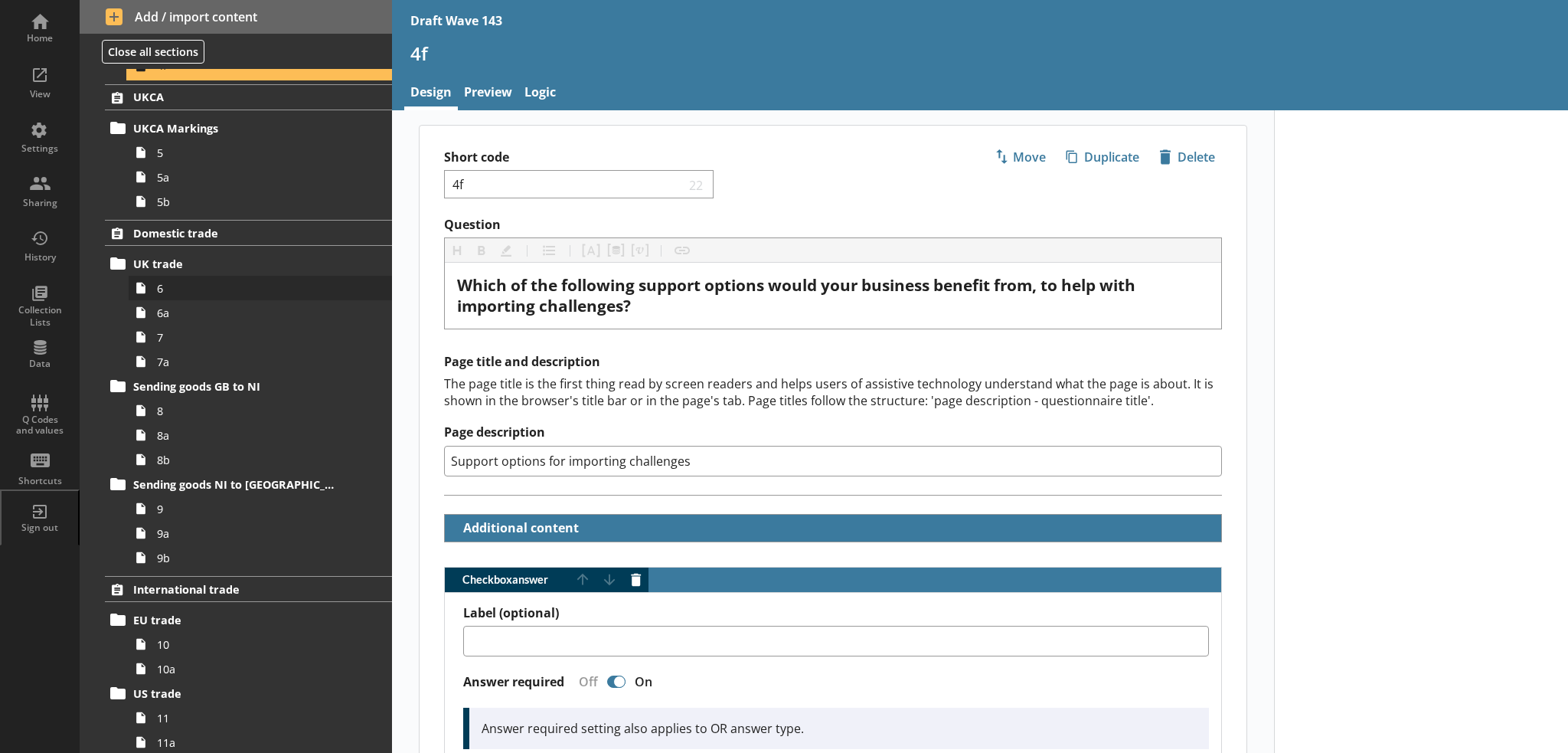
scroll to position [612, 0]
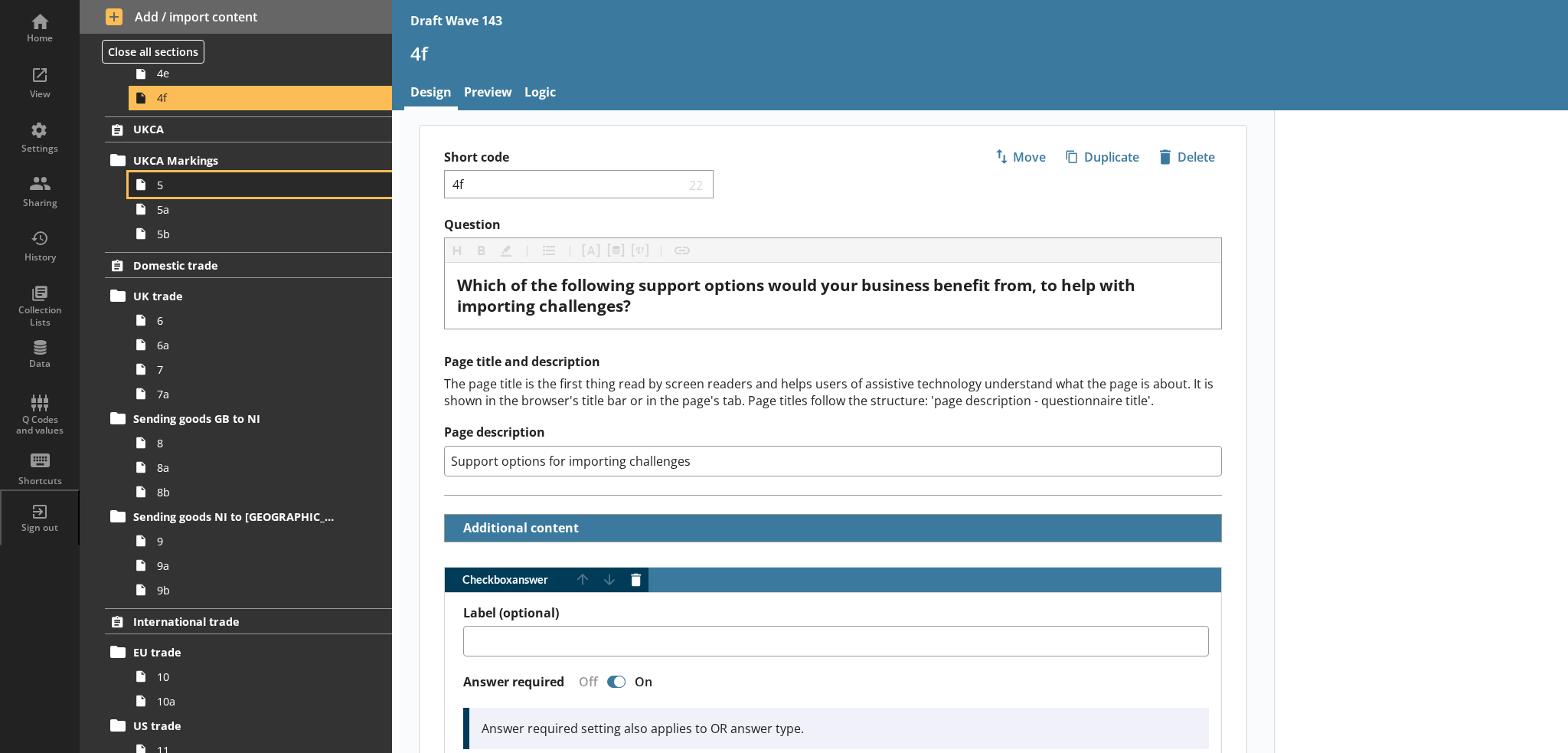
click at [205, 184] on span "5" at bounding box center [252, 185] width 189 height 15
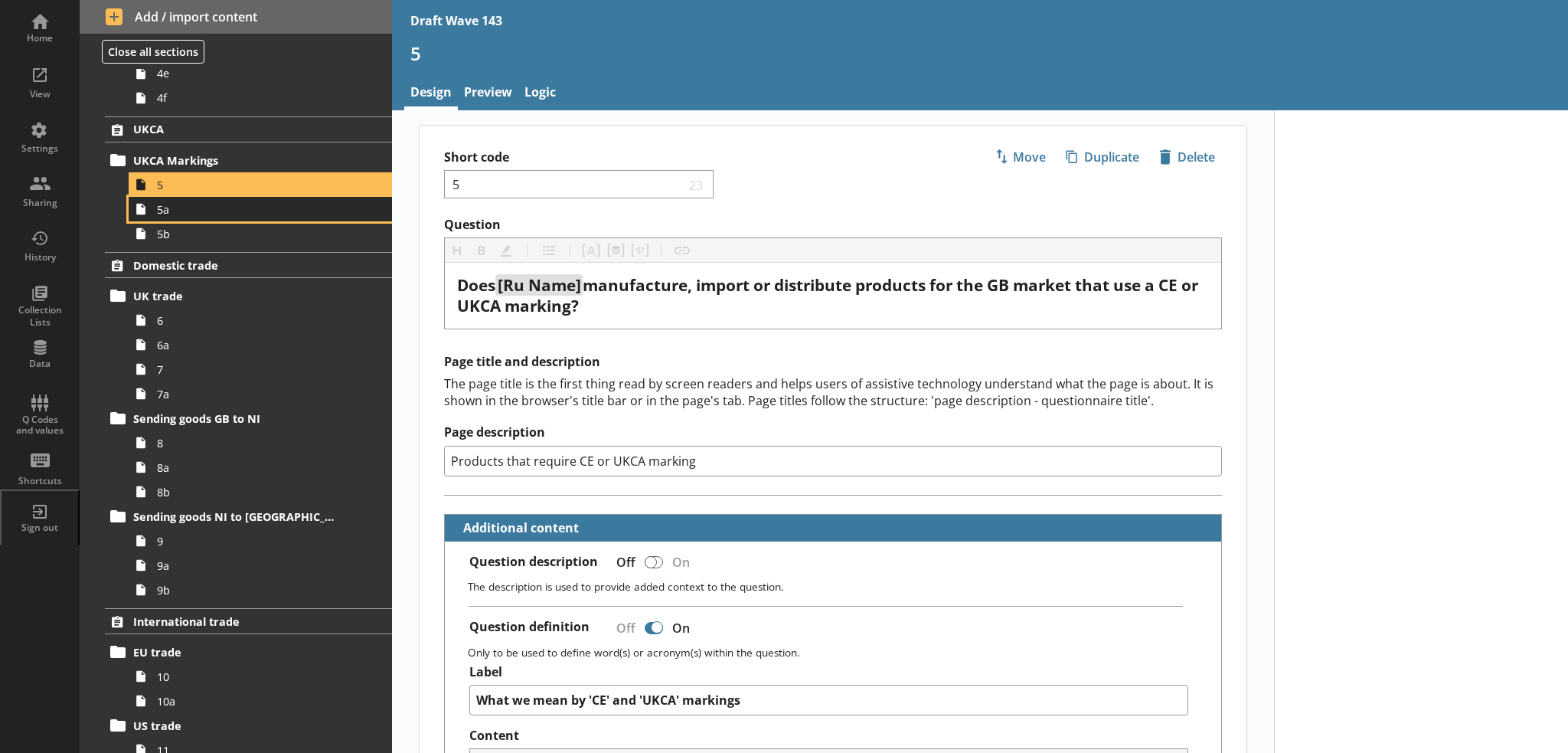
click at [240, 217] on link "5a" at bounding box center [260, 209] width 263 height 25
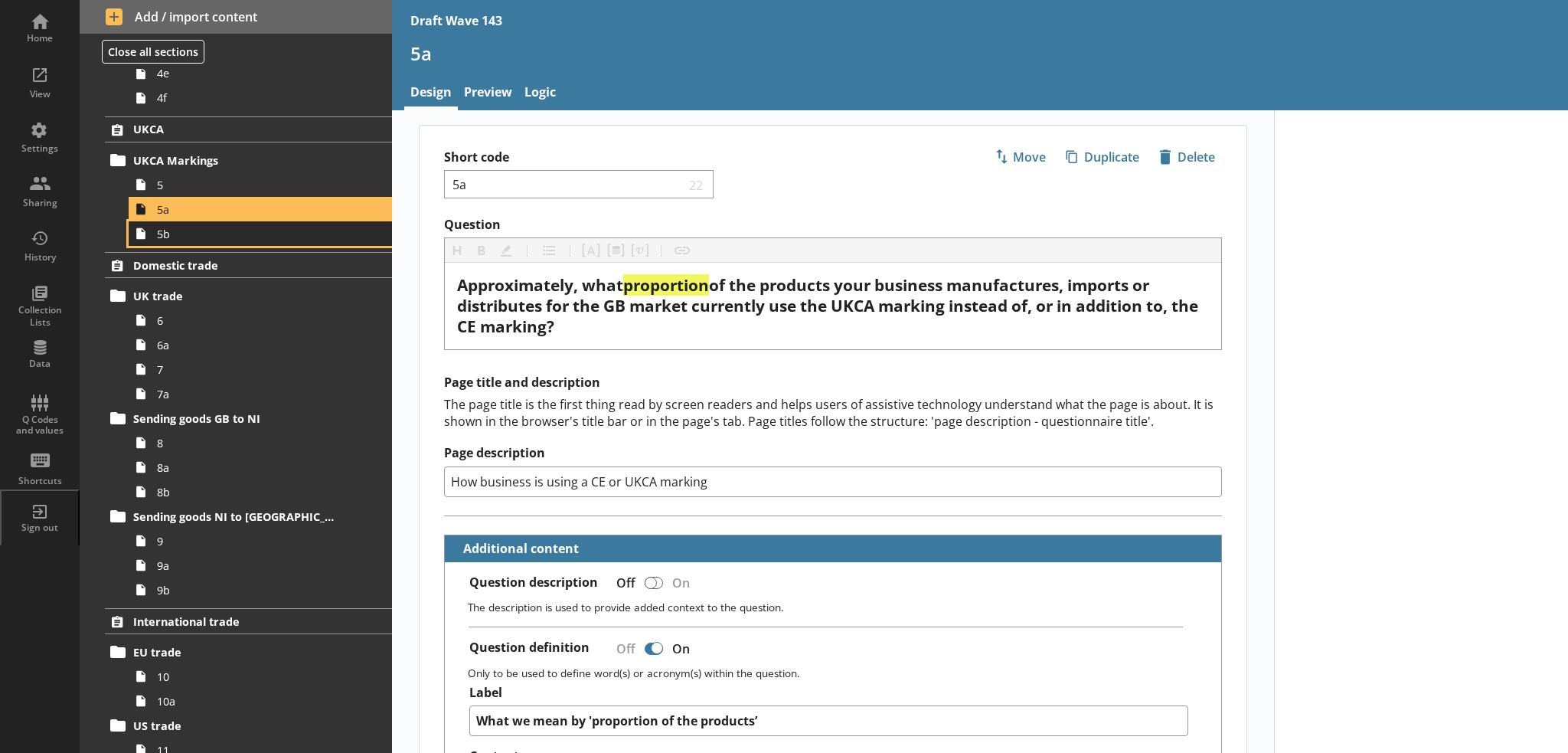
click at [323, 243] on link "5b" at bounding box center [260, 234] width 263 height 25
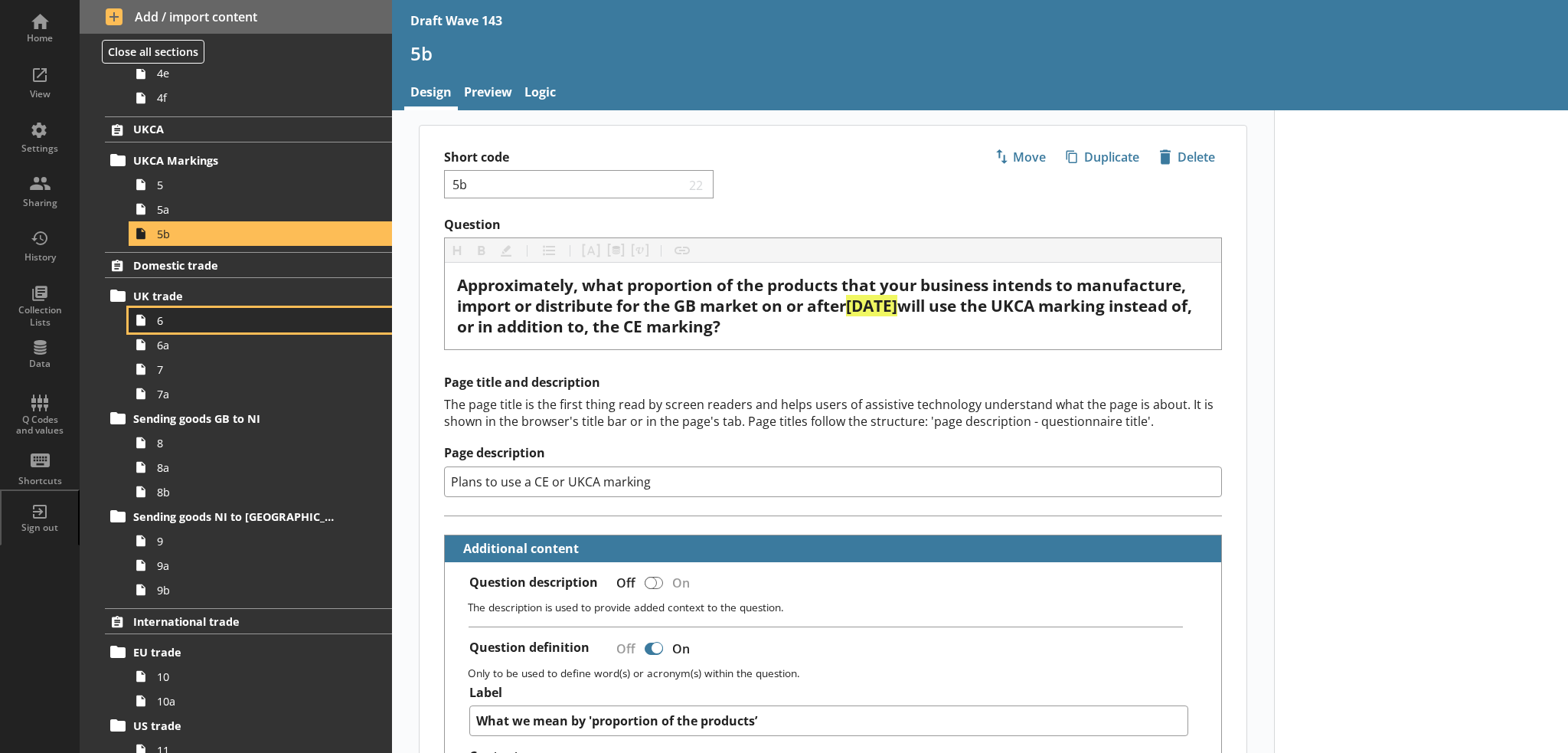
click at [178, 329] on link "6" at bounding box center [260, 320] width 263 height 25
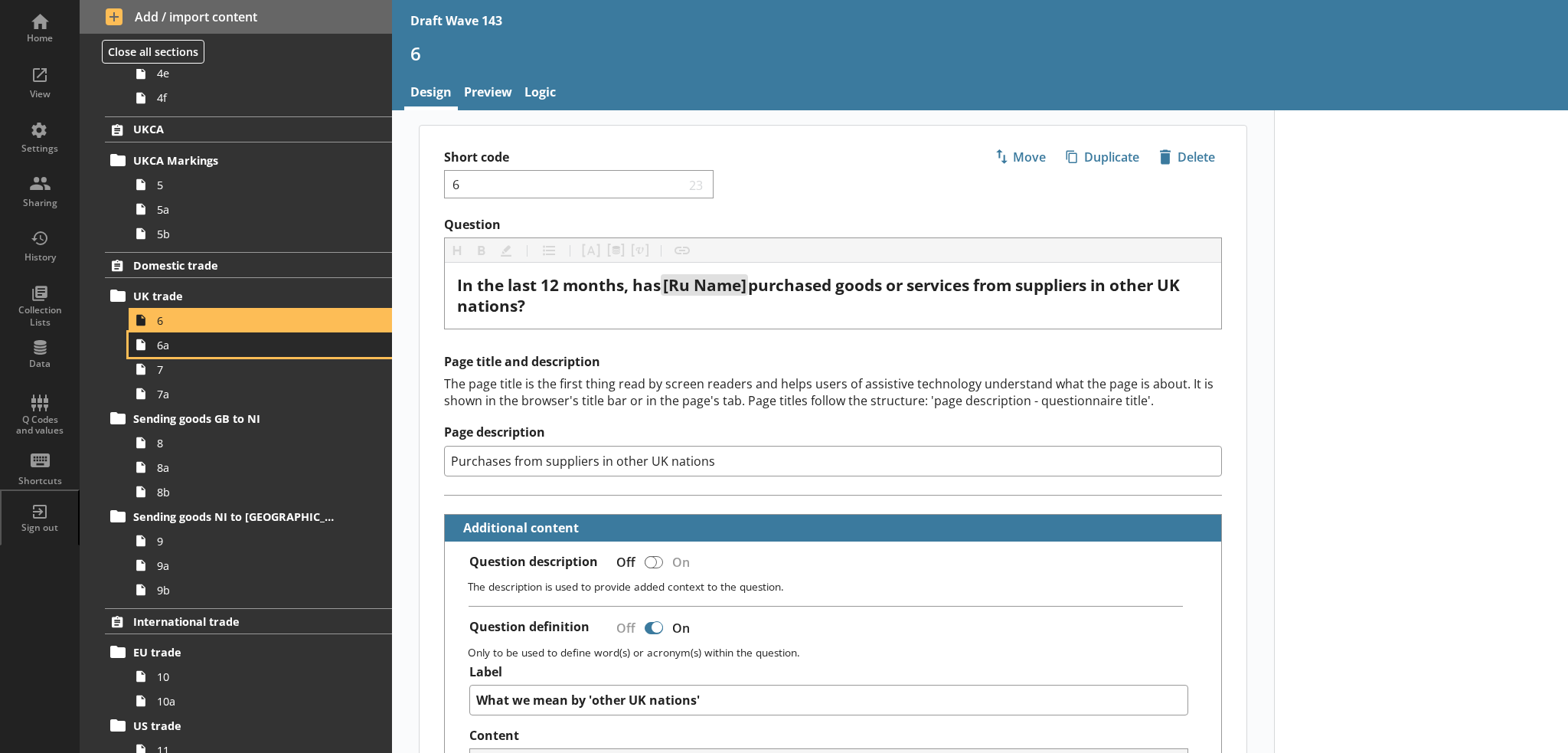
click at [255, 348] on span "6a" at bounding box center [252, 345] width 189 height 15
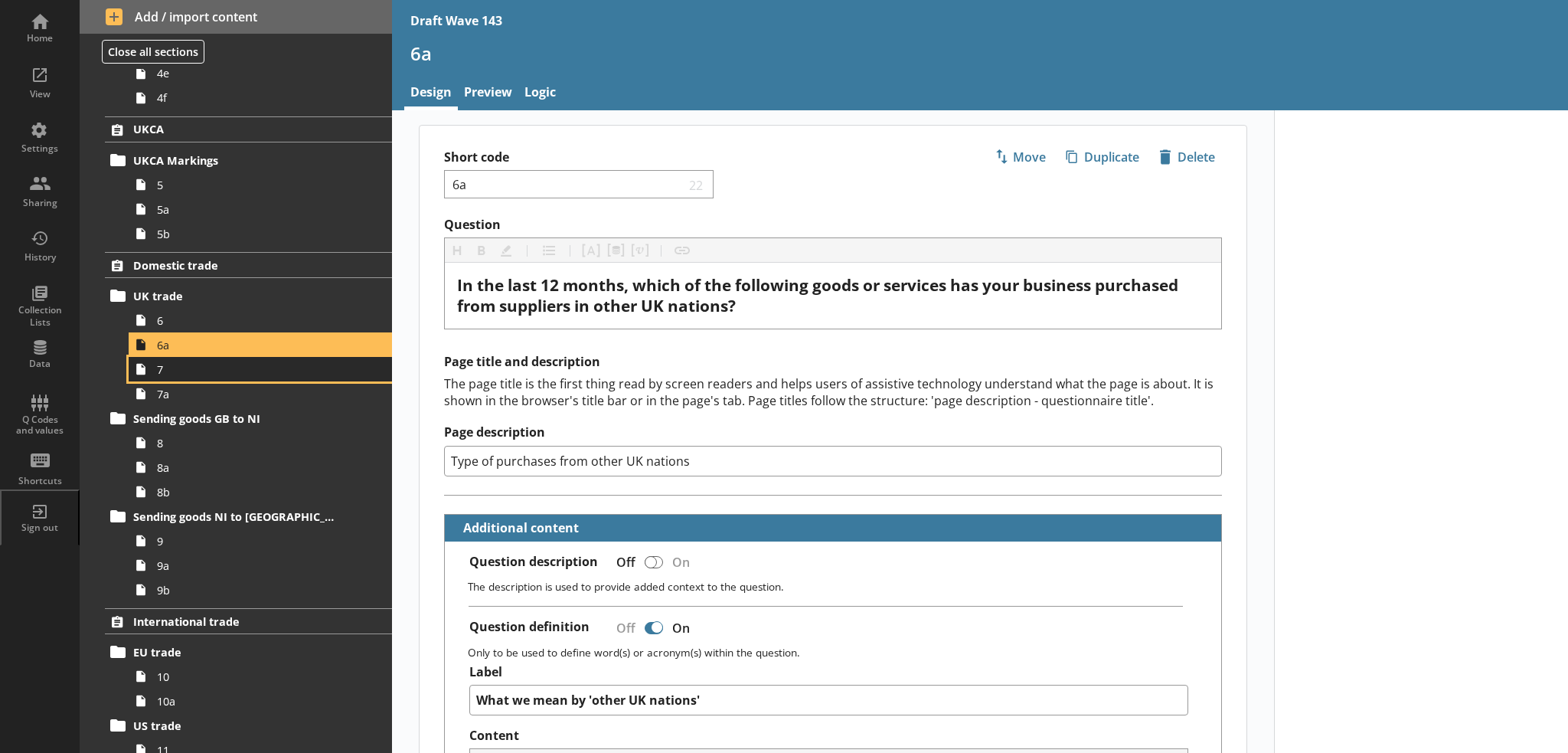
click at [222, 364] on span "7" at bounding box center [252, 370] width 189 height 15
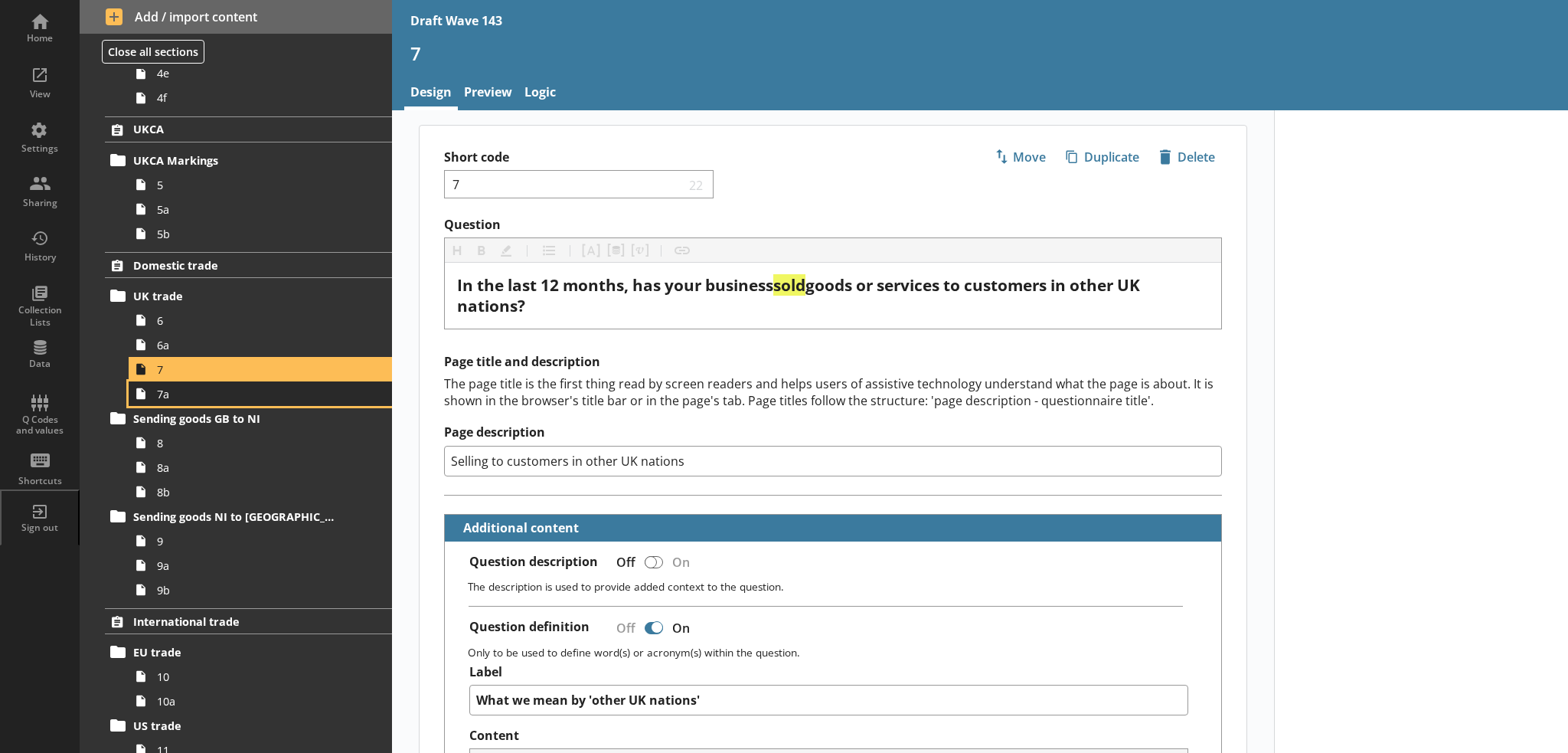
click at [214, 399] on span "7a" at bounding box center [252, 394] width 189 height 15
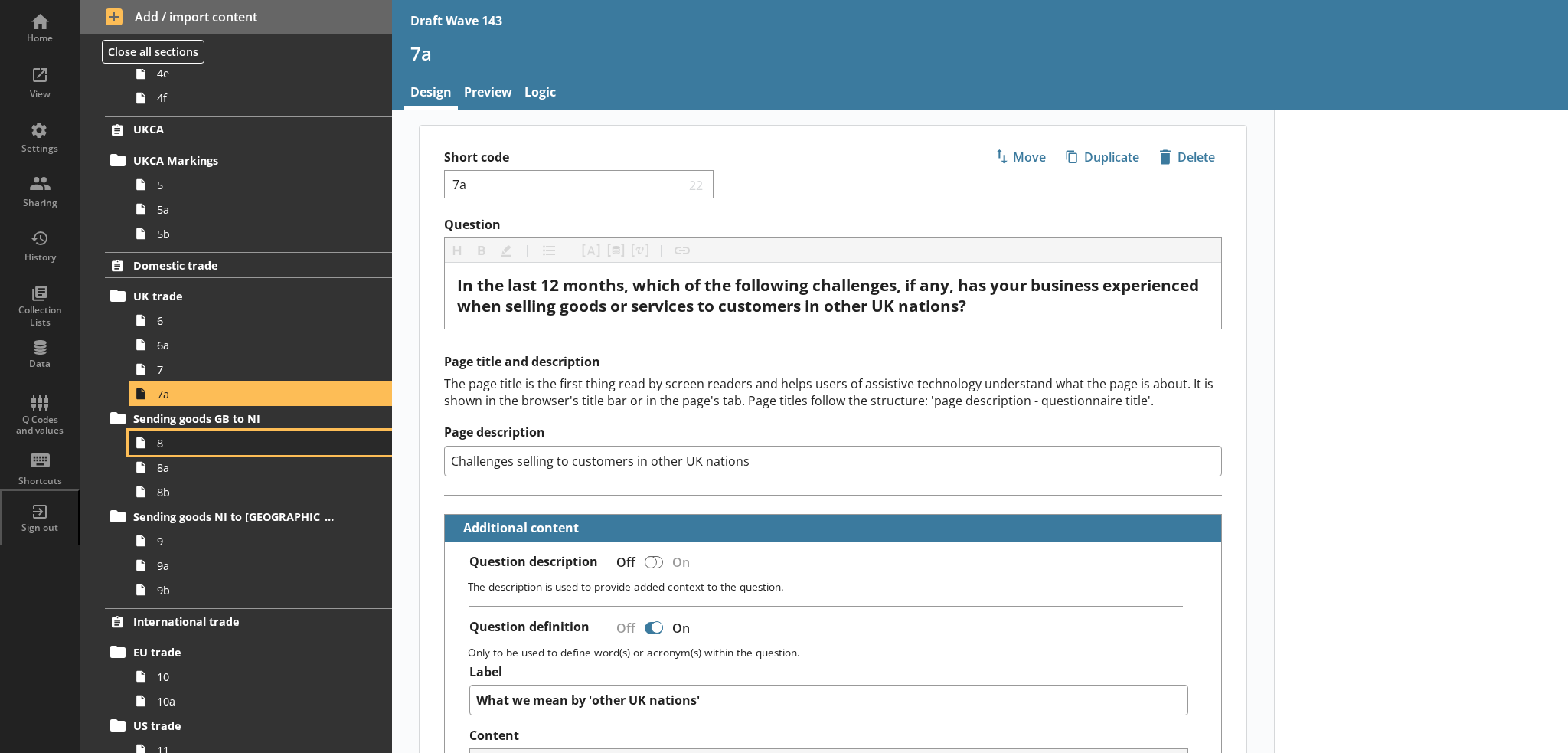
click at [197, 444] on span "8" at bounding box center [252, 443] width 189 height 15
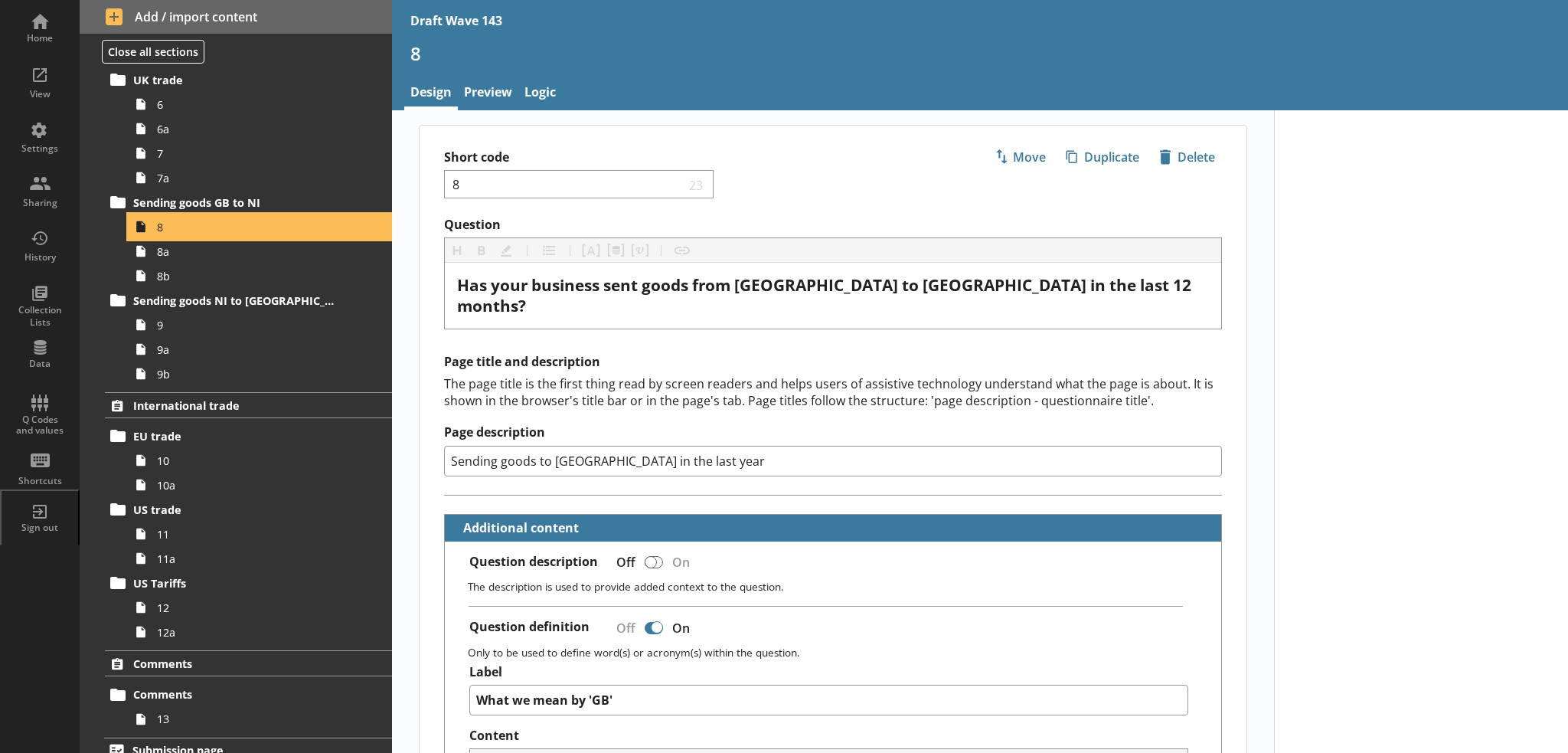
scroll to position [842, 0]
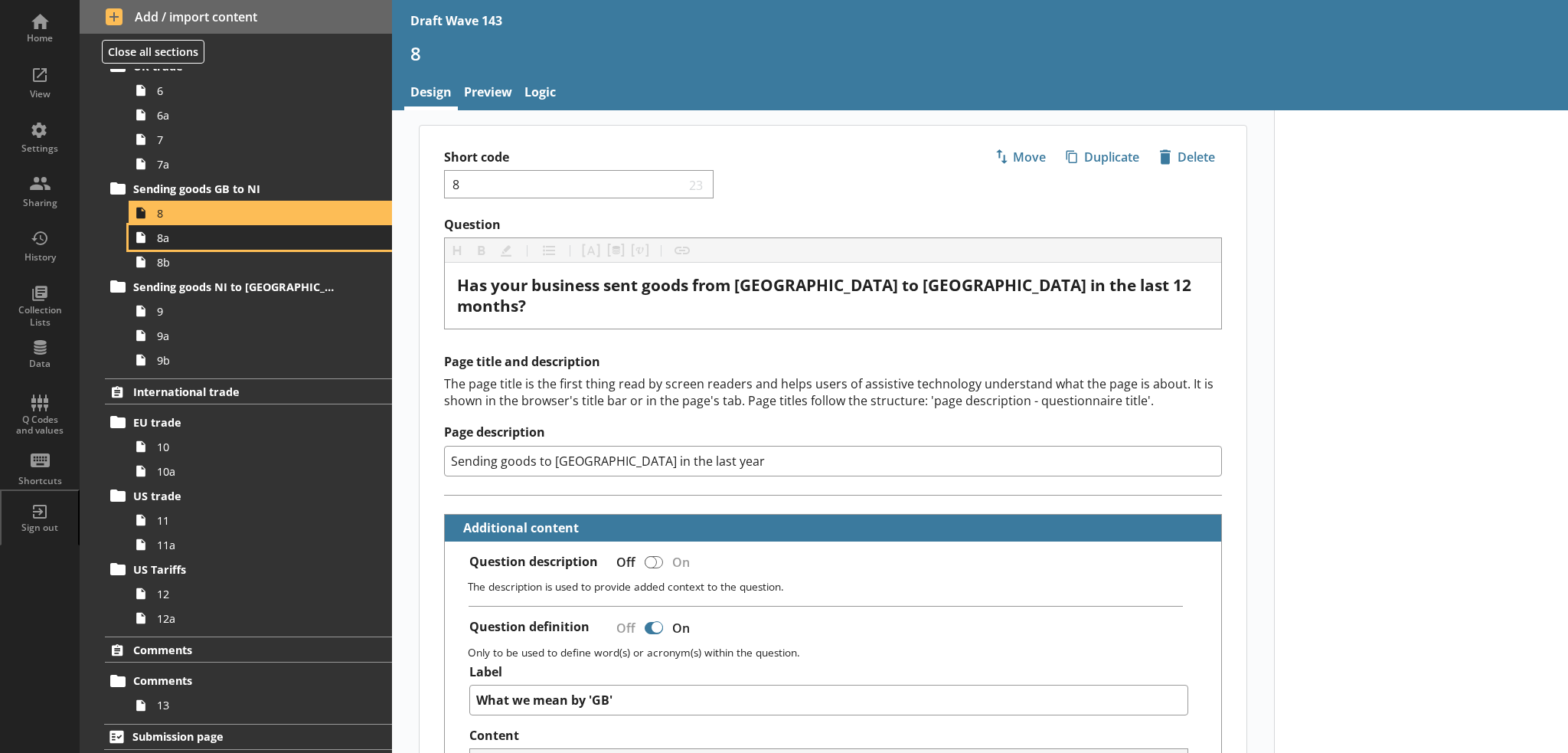
click at [176, 234] on span "8a" at bounding box center [252, 238] width 189 height 15
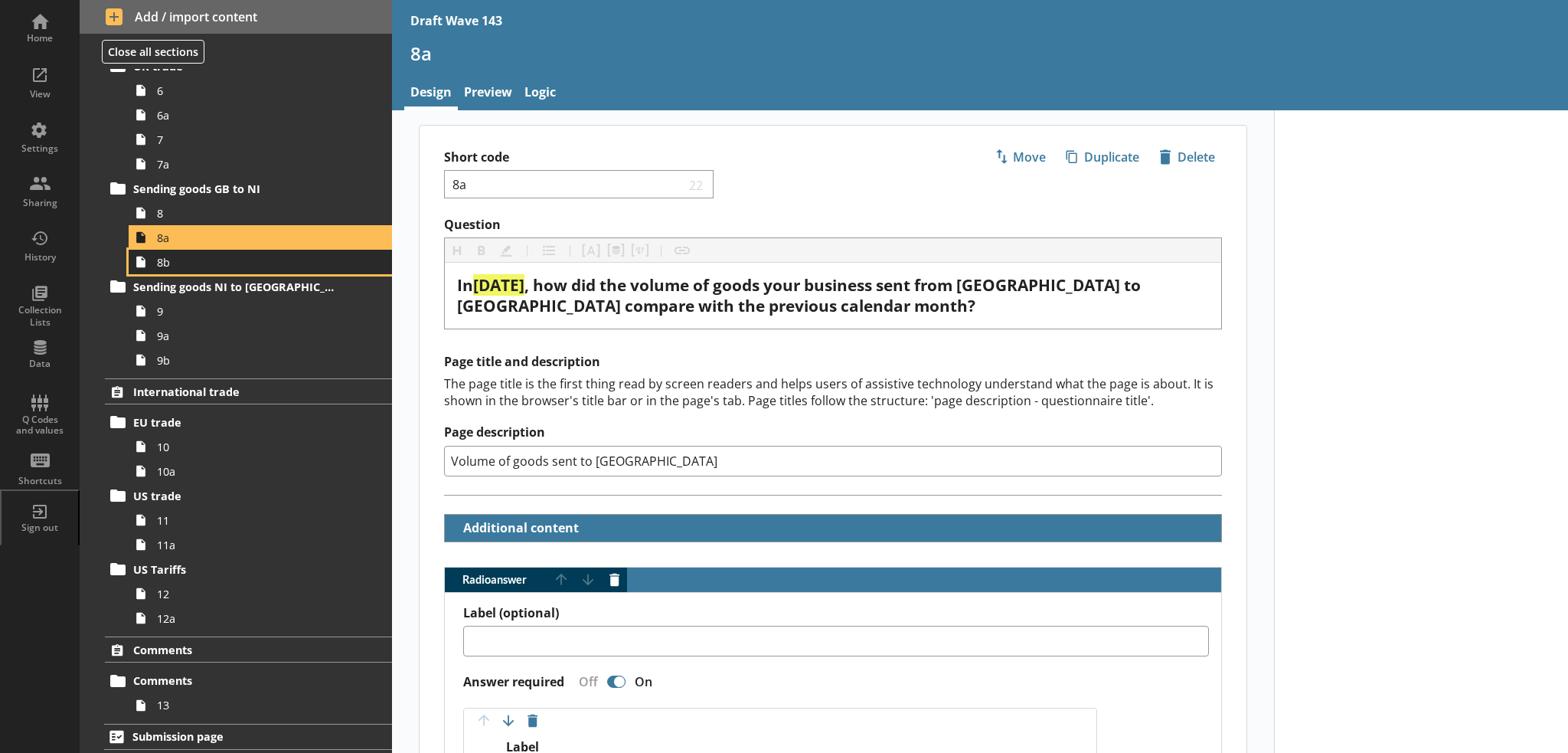
click at [193, 264] on span "8b" at bounding box center [252, 262] width 189 height 15
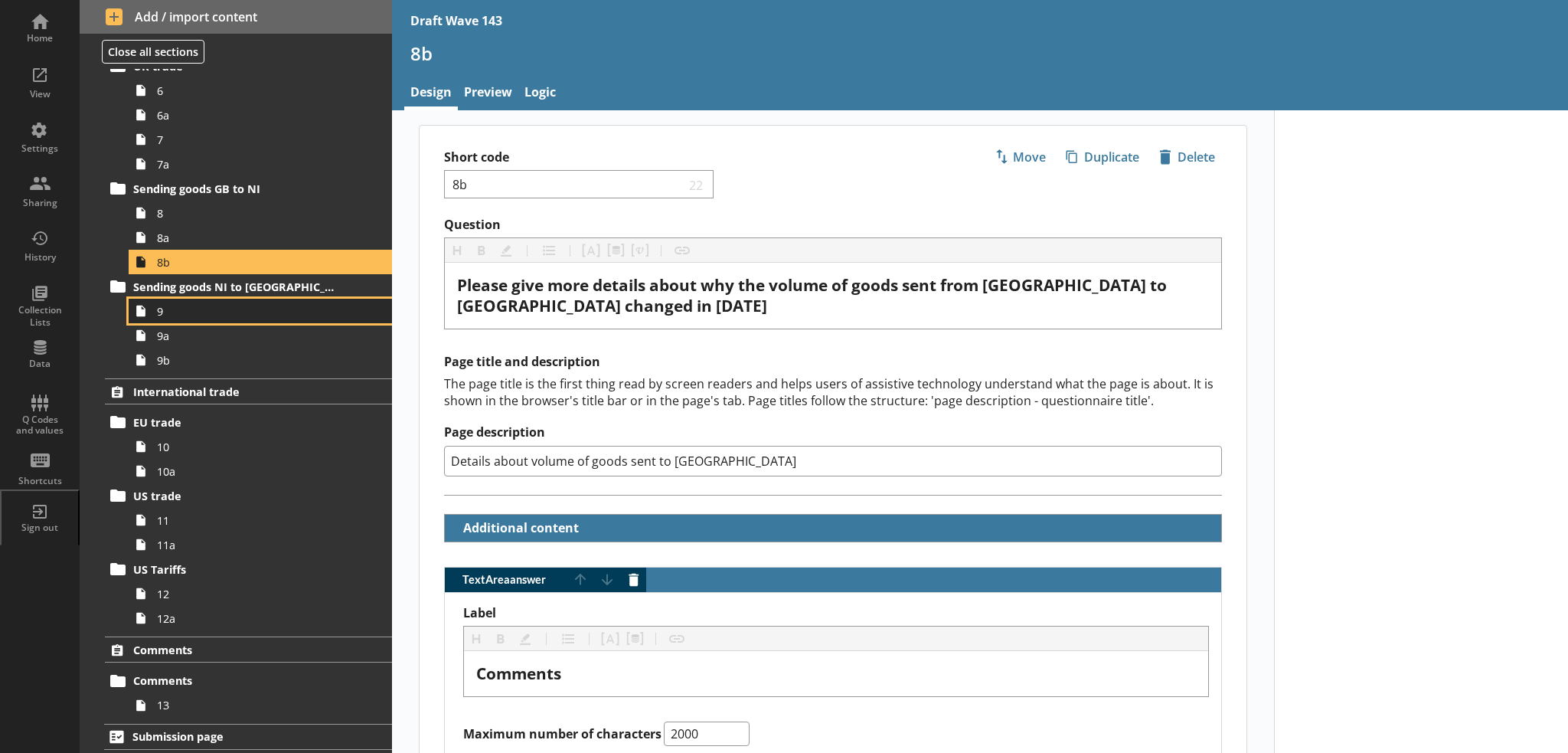
click at [179, 306] on span "9" at bounding box center [252, 312] width 189 height 15
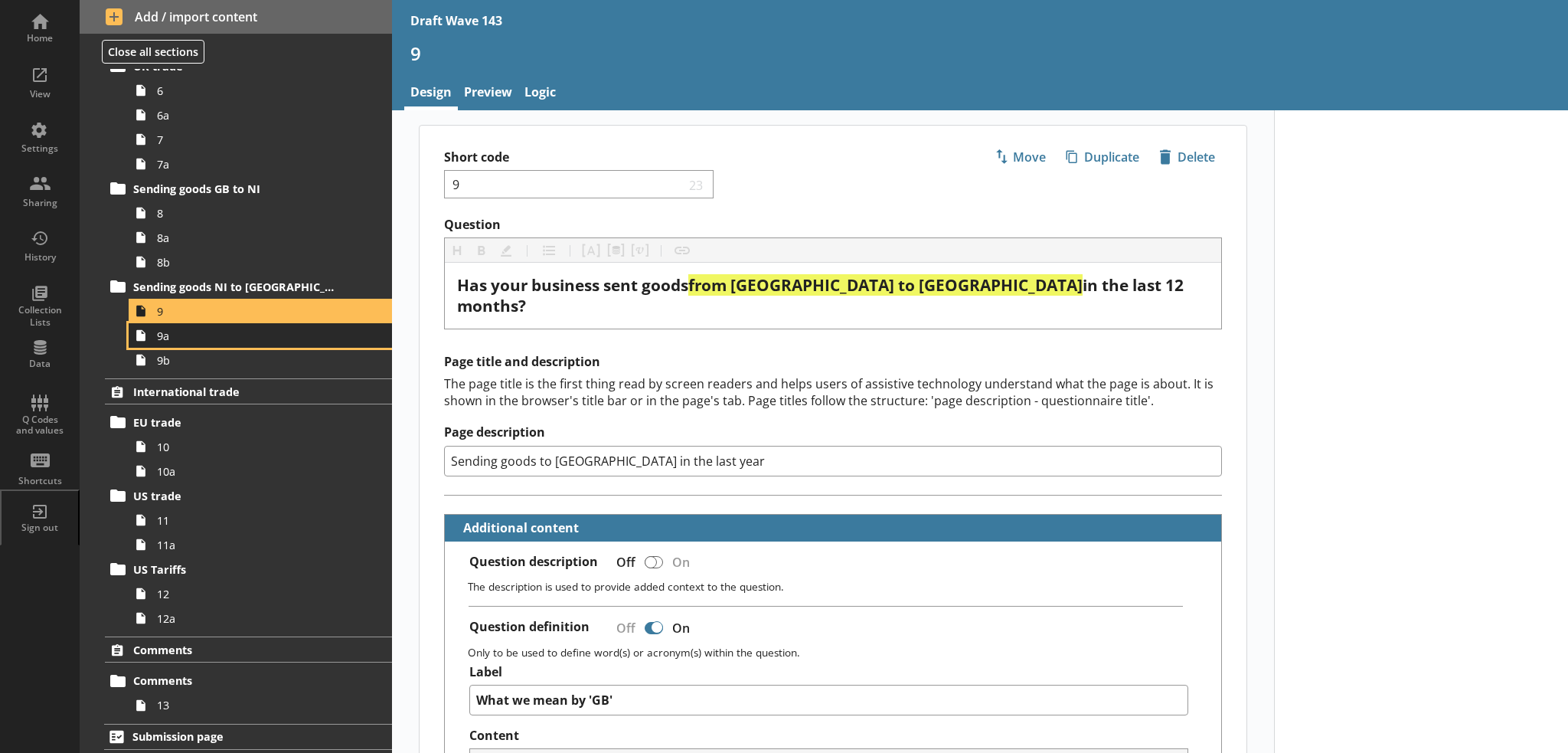
click at [186, 335] on span "9a" at bounding box center [252, 336] width 189 height 15
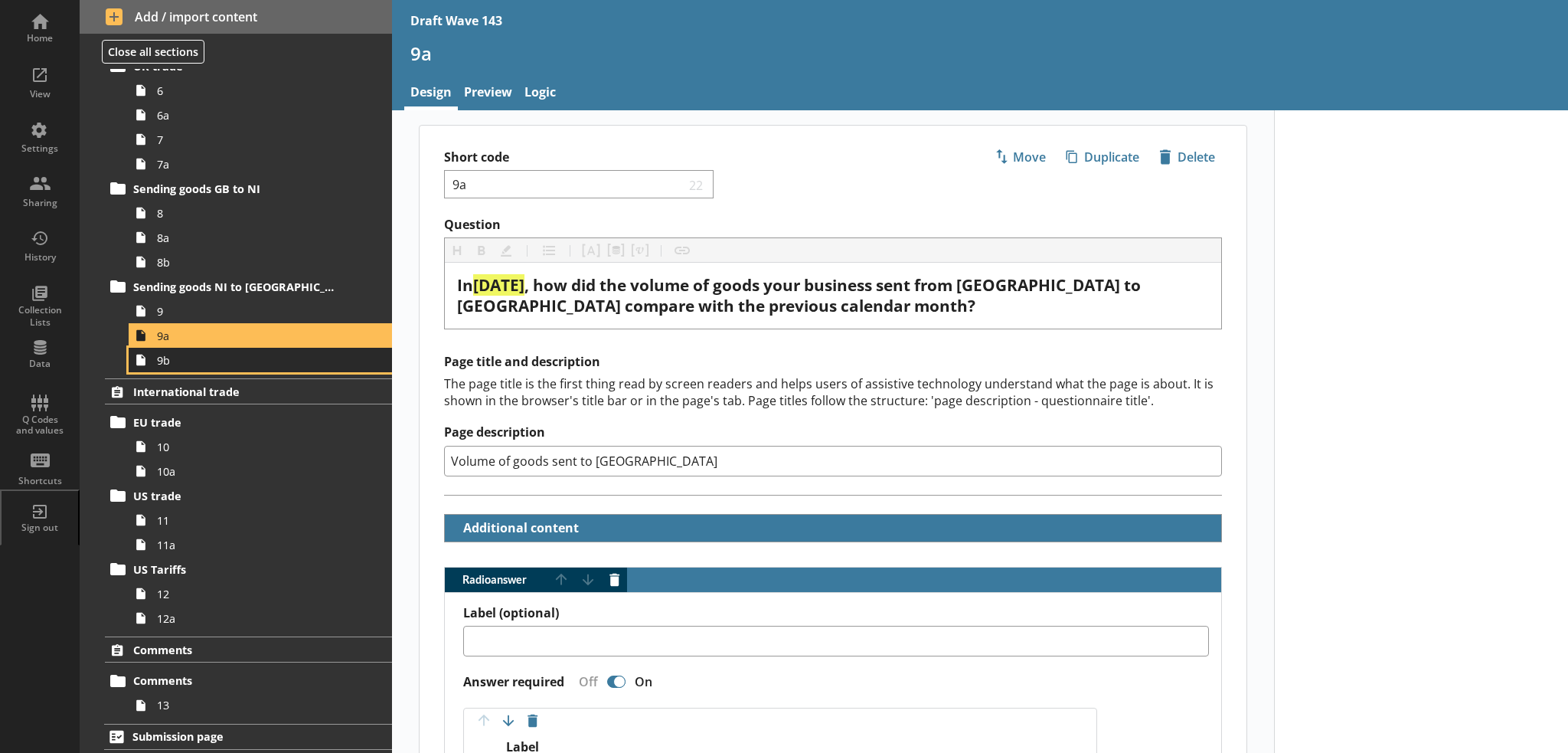
click at [178, 353] on span "9b" at bounding box center [252, 360] width 189 height 15
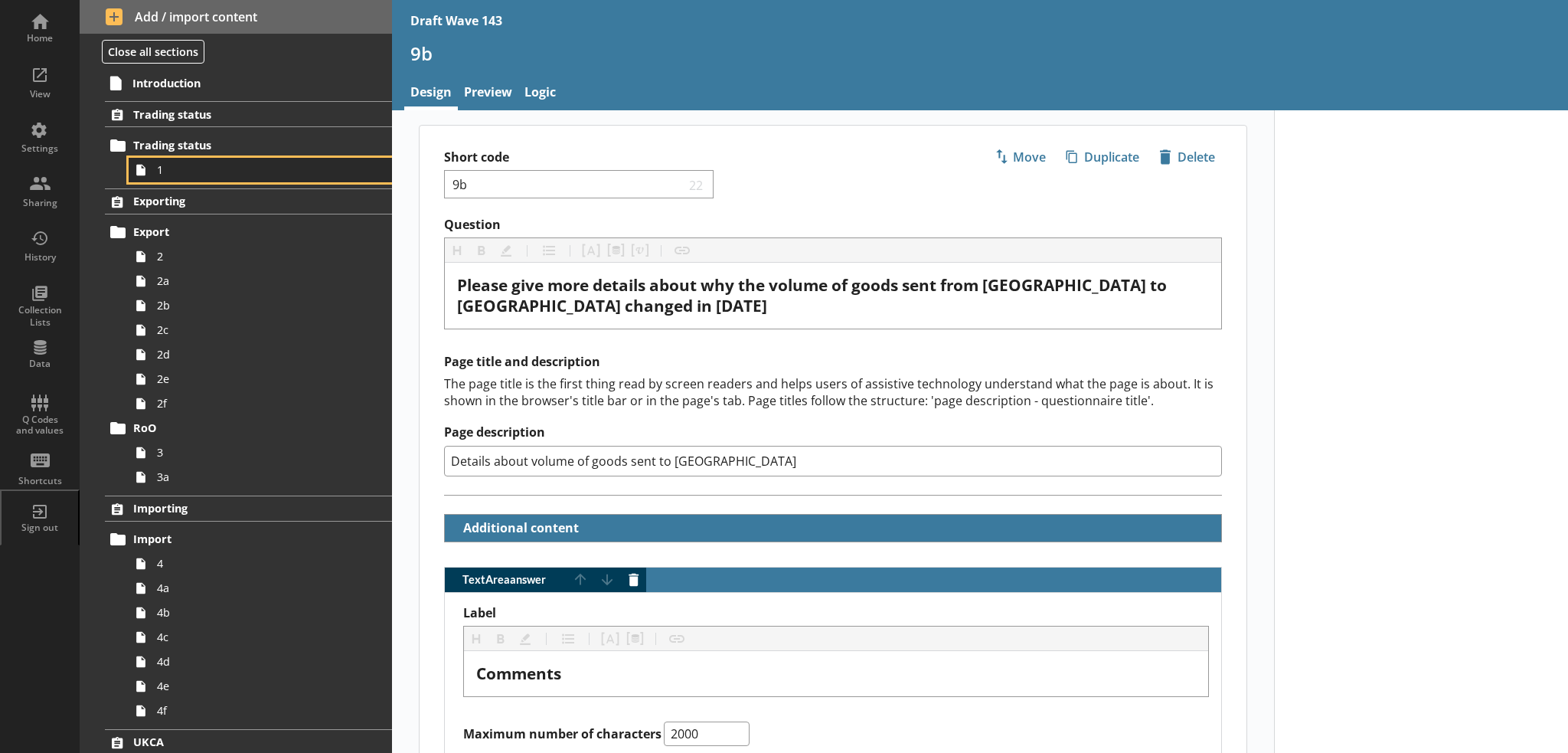
click at [212, 167] on span "1" at bounding box center [252, 170] width 189 height 15
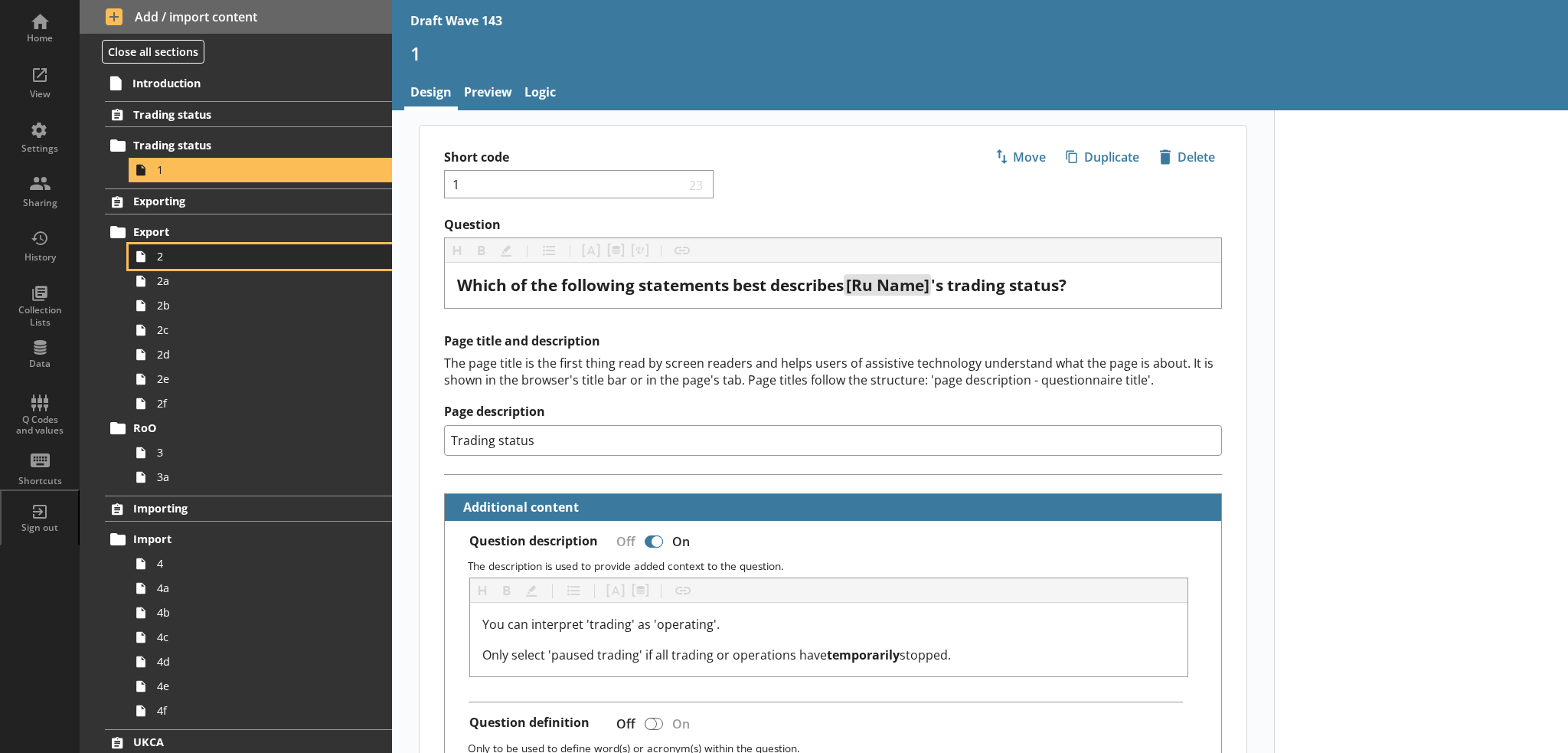
click at [204, 249] on span "2" at bounding box center [252, 257] width 189 height 15
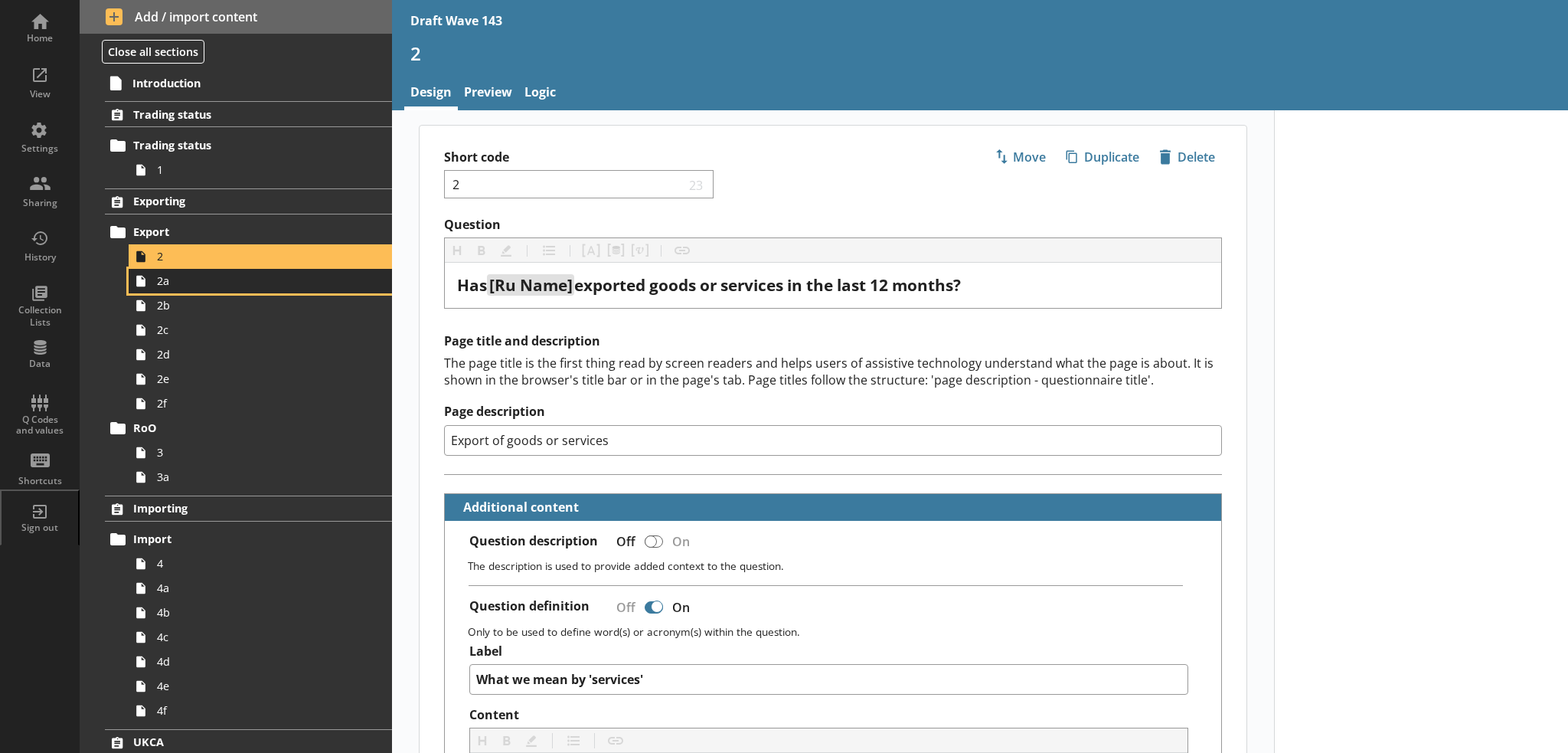
click at [199, 280] on span "2a" at bounding box center [252, 280] width 189 height 15
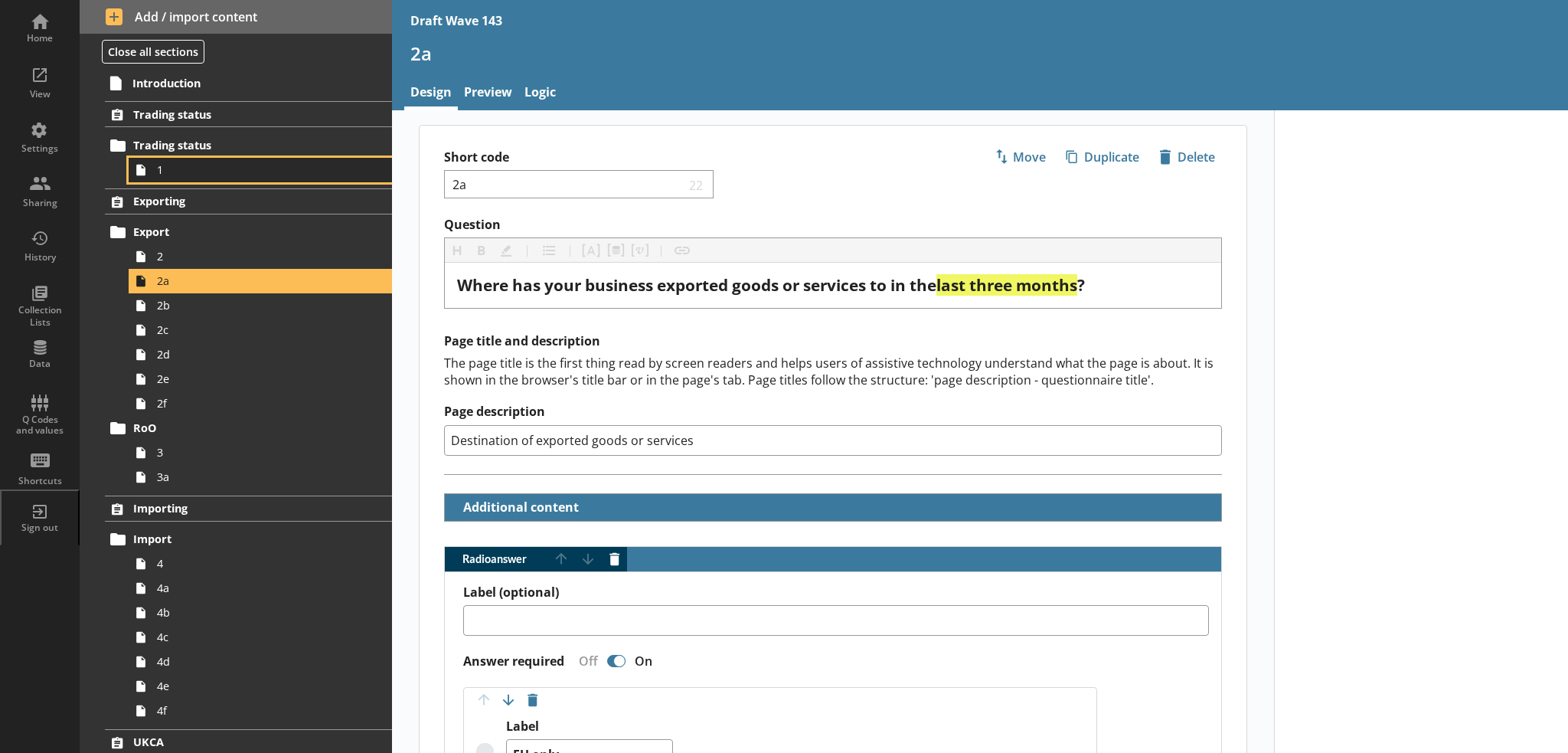
click at [234, 177] on link "1" at bounding box center [260, 170] width 263 height 25
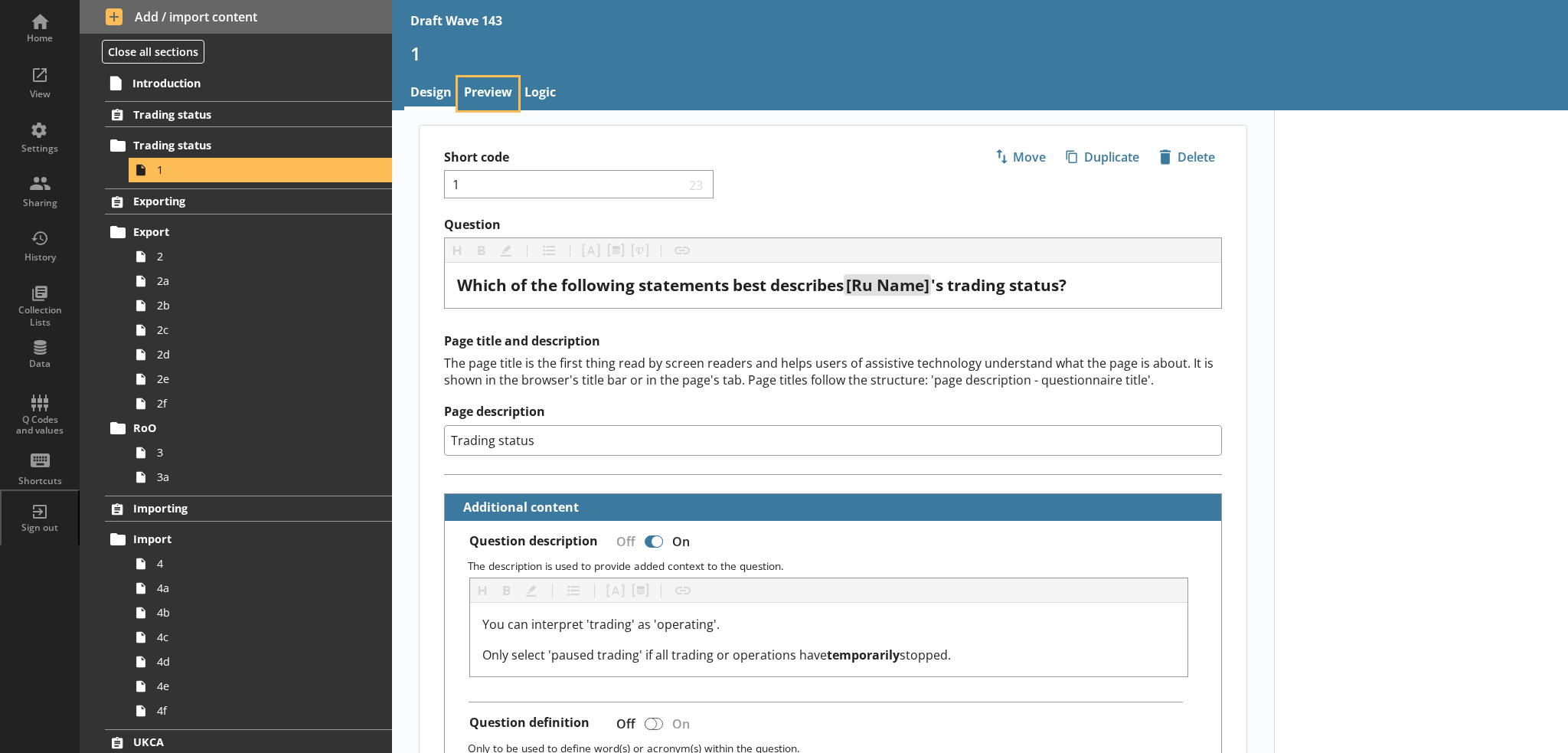
click at [477, 94] on link "Preview" at bounding box center [488, 94] width 61 height 33
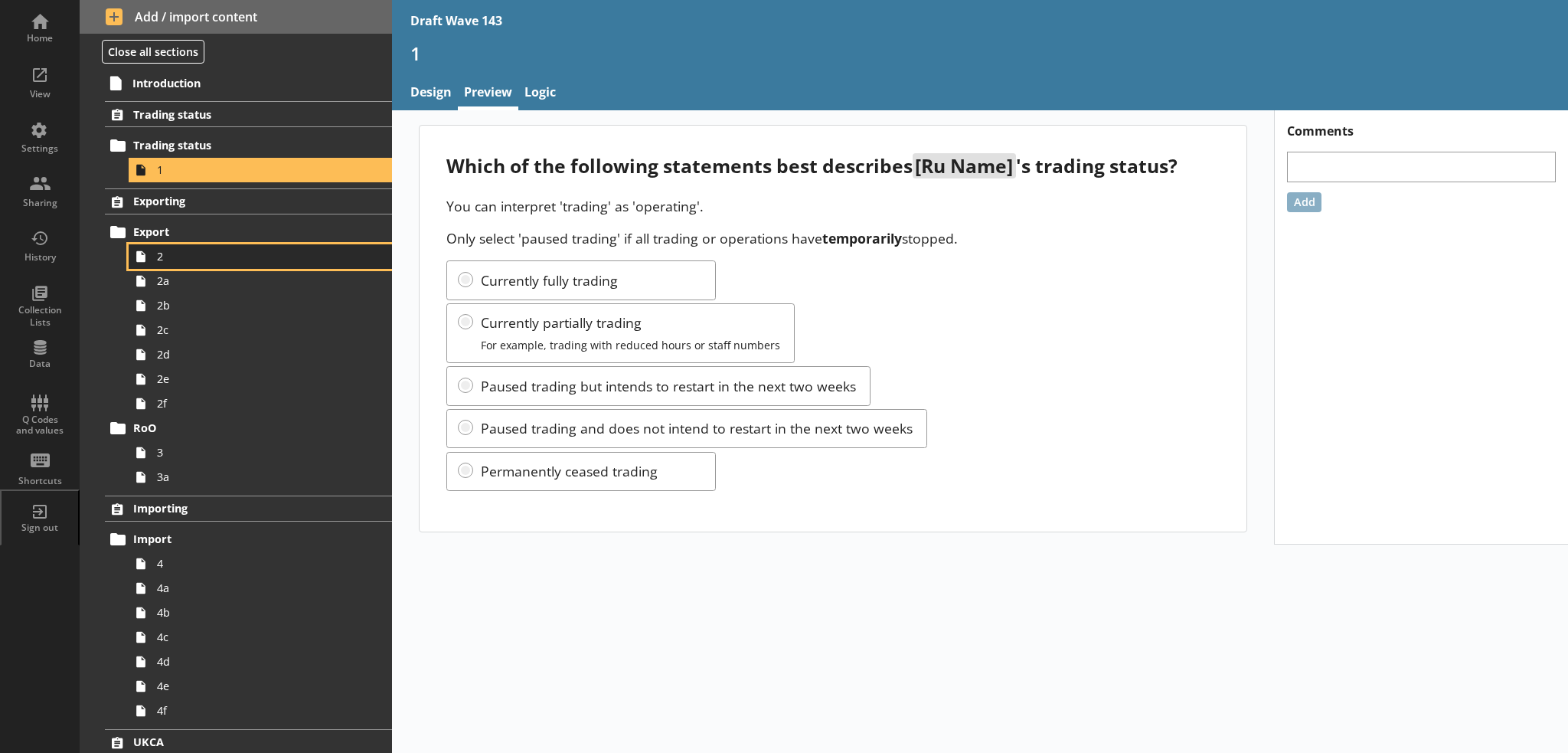
click at [183, 257] on span "2" at bounding box center [252, 257] width 189 height 15
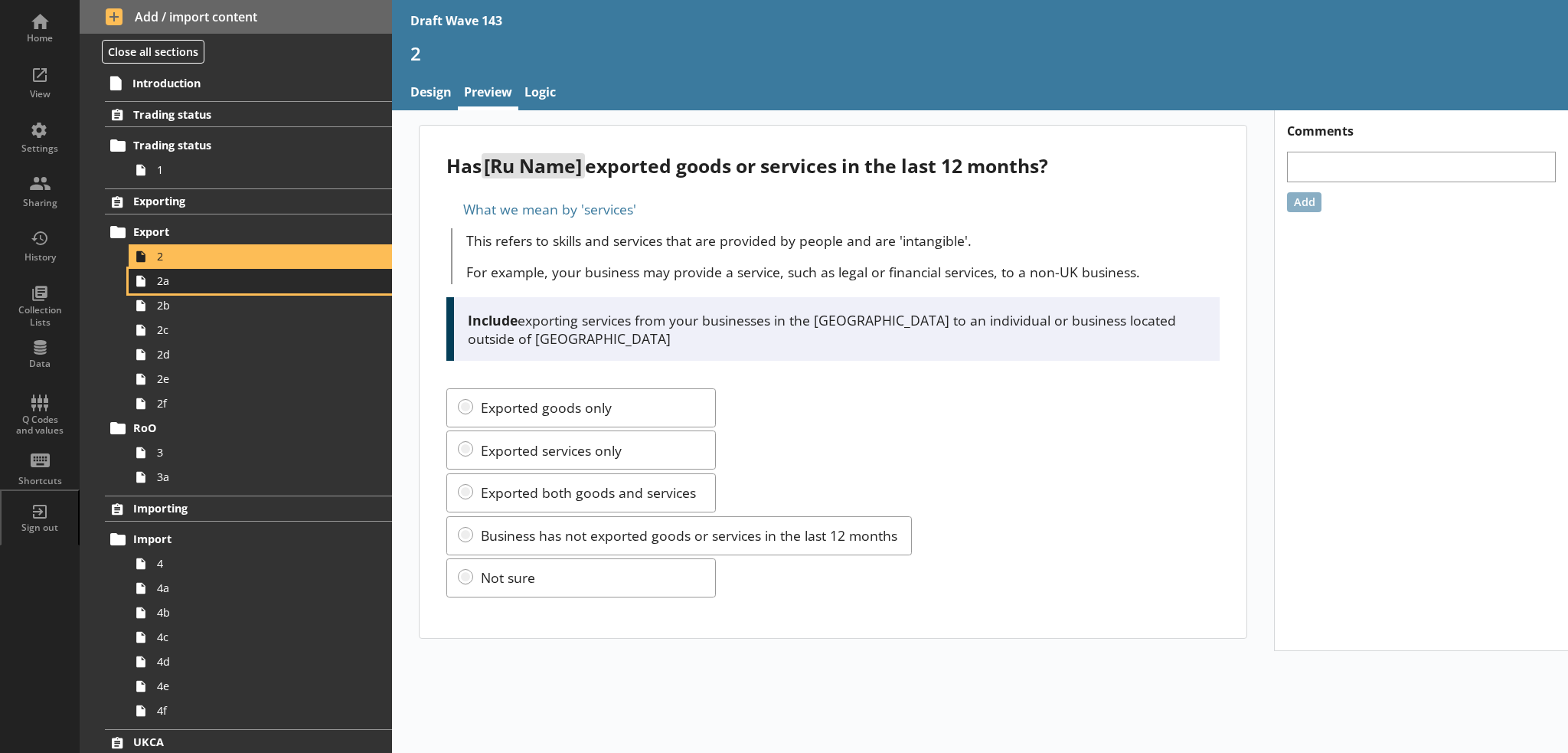
click at [190, 280] on span "2a" at bounding box center [252, 280] width 189 height 15
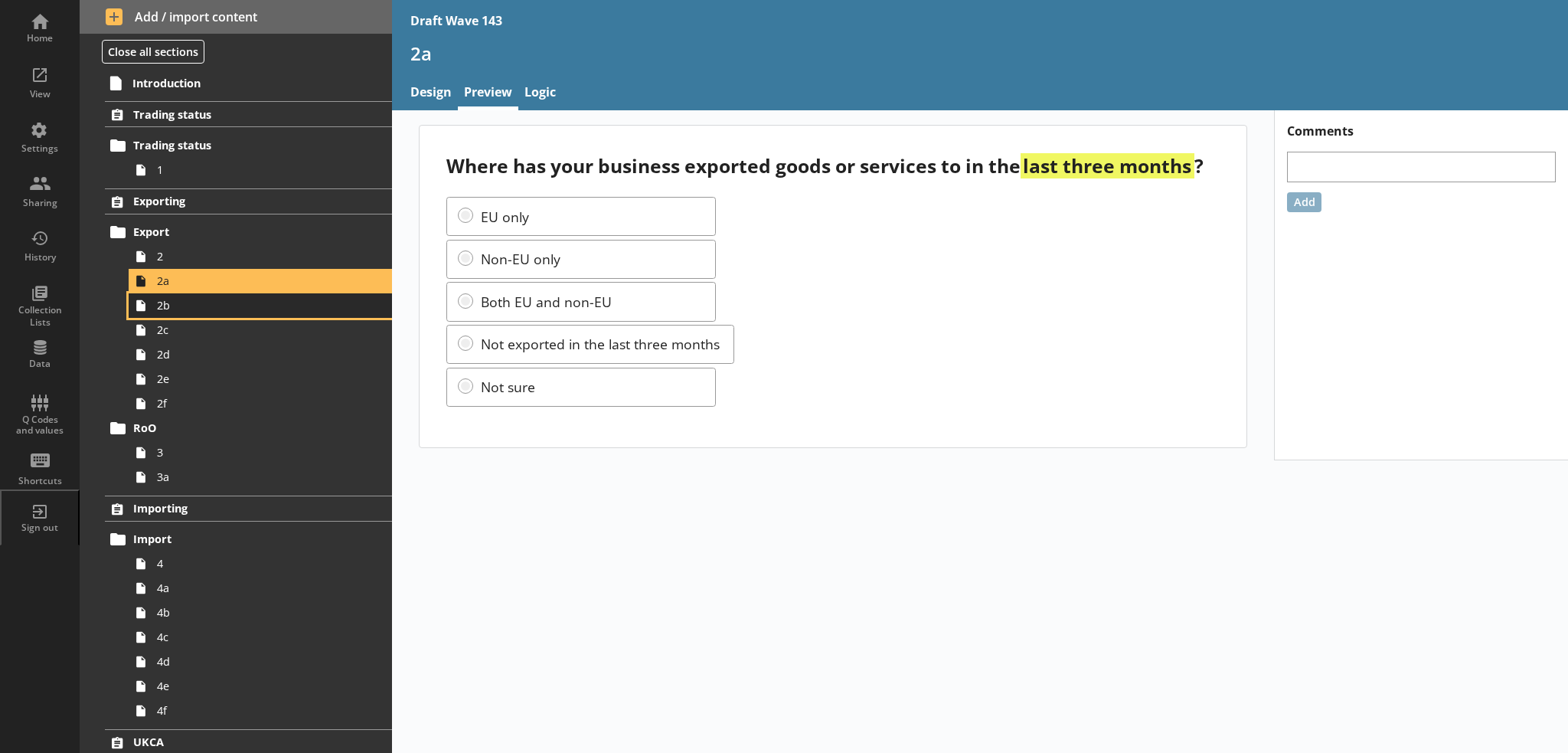
click at [193, 309] on span "2b" at bounding box center [252, 305] width 189 height 15
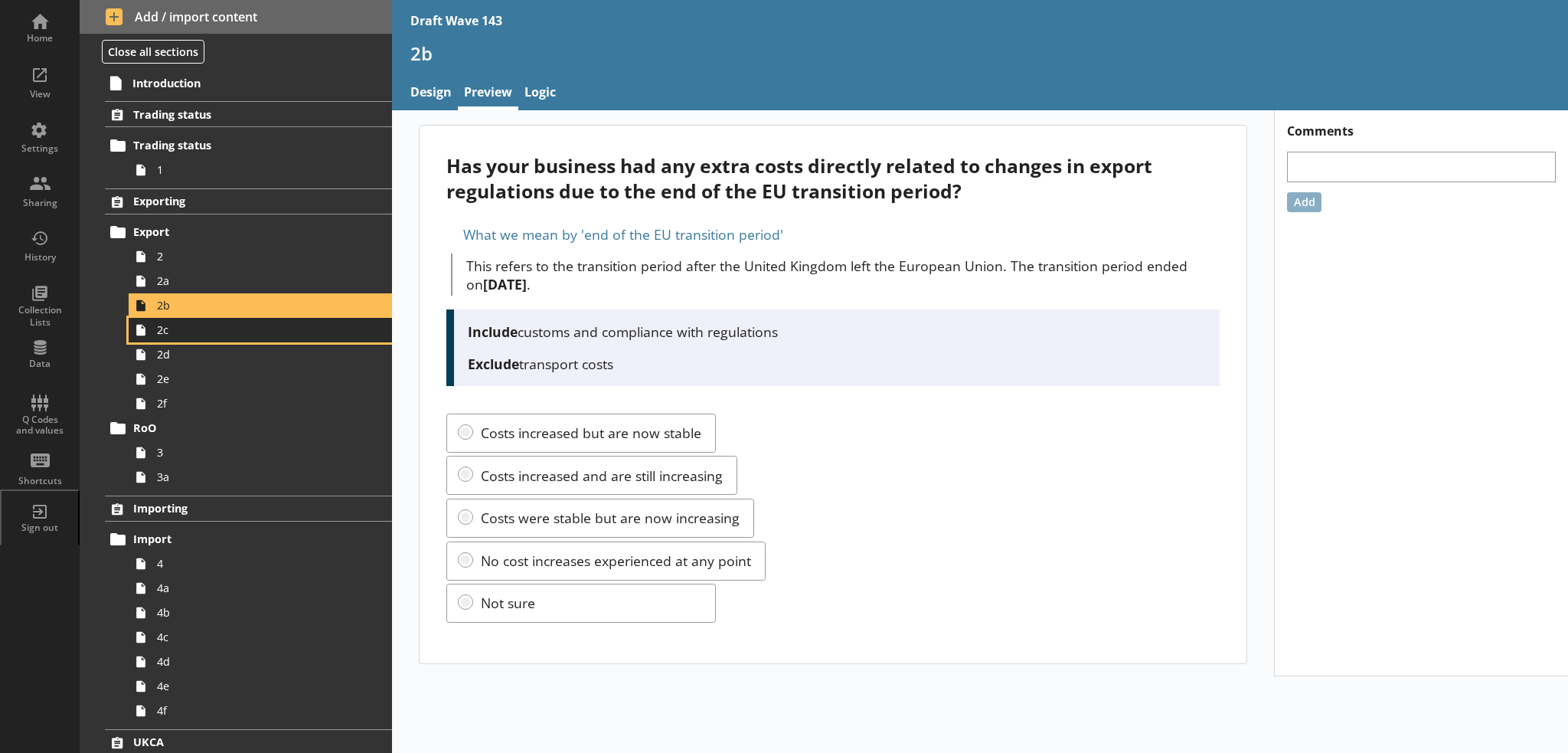
click at [199, 329] on span "2c" at bounding box center [252, 330] width 189 height 15
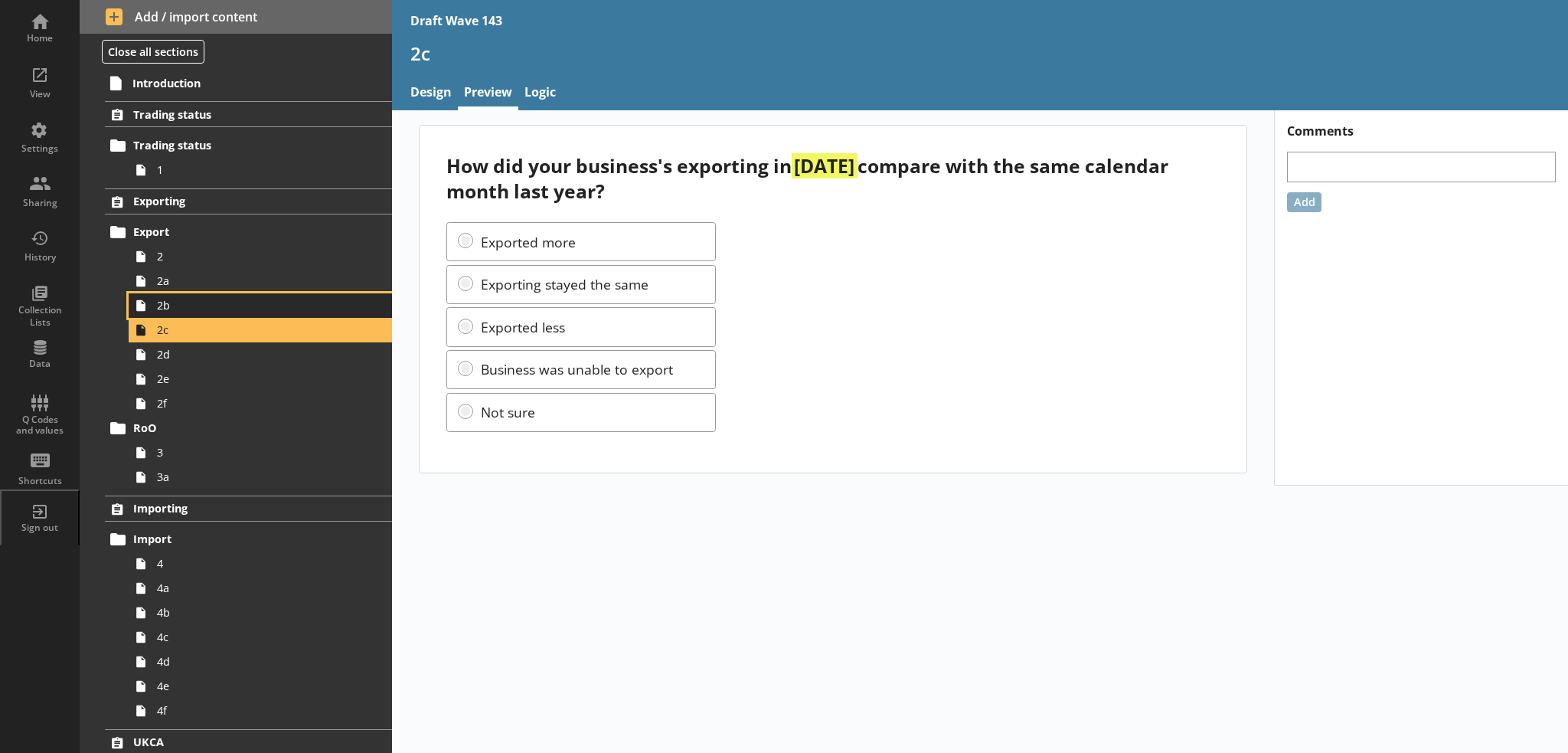
click at [197, 309] on span "2b" at bounding box center [252, 305] width 189 height 15
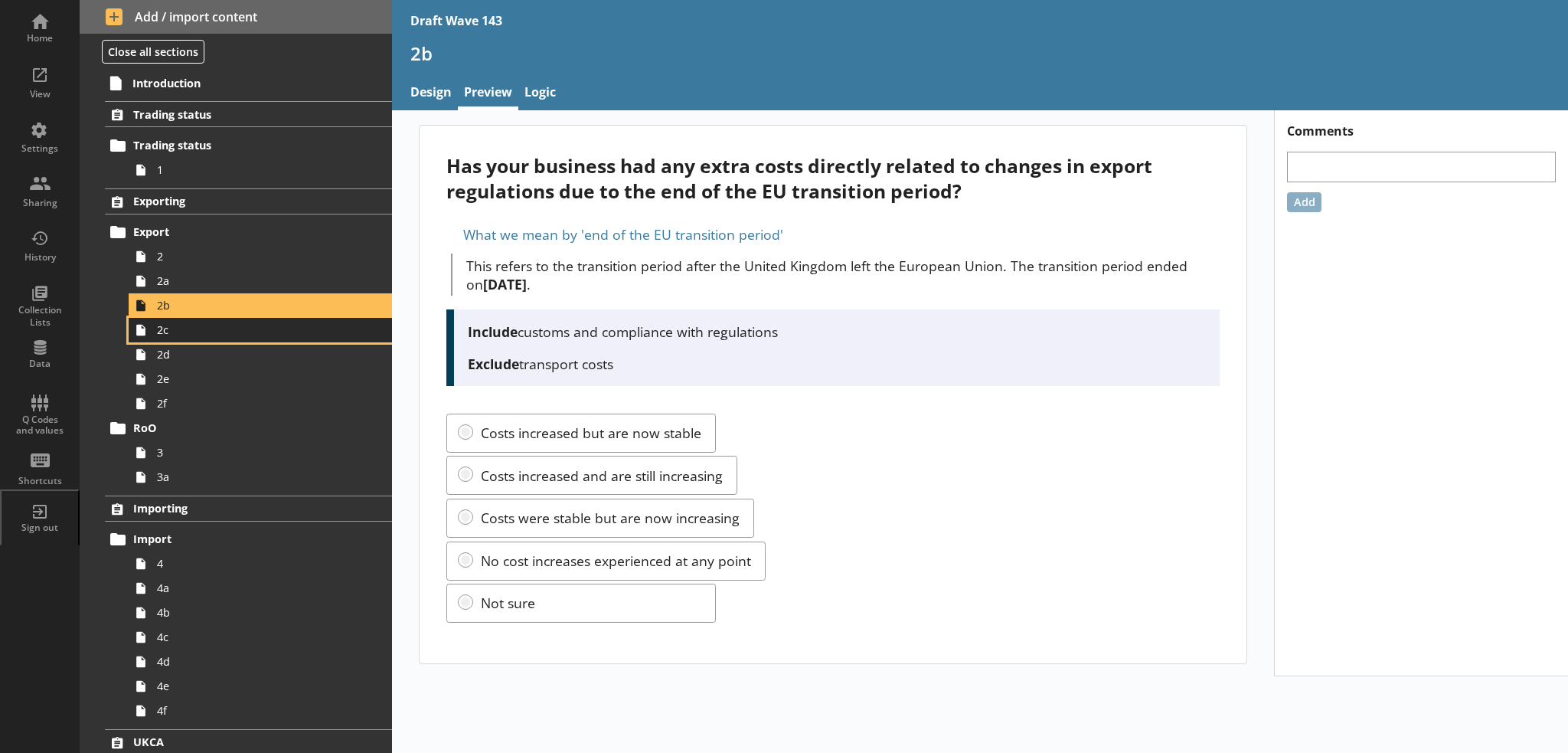
click at [196, 327] on span "2c" at bounding box center [252, 330] width 189 height 15
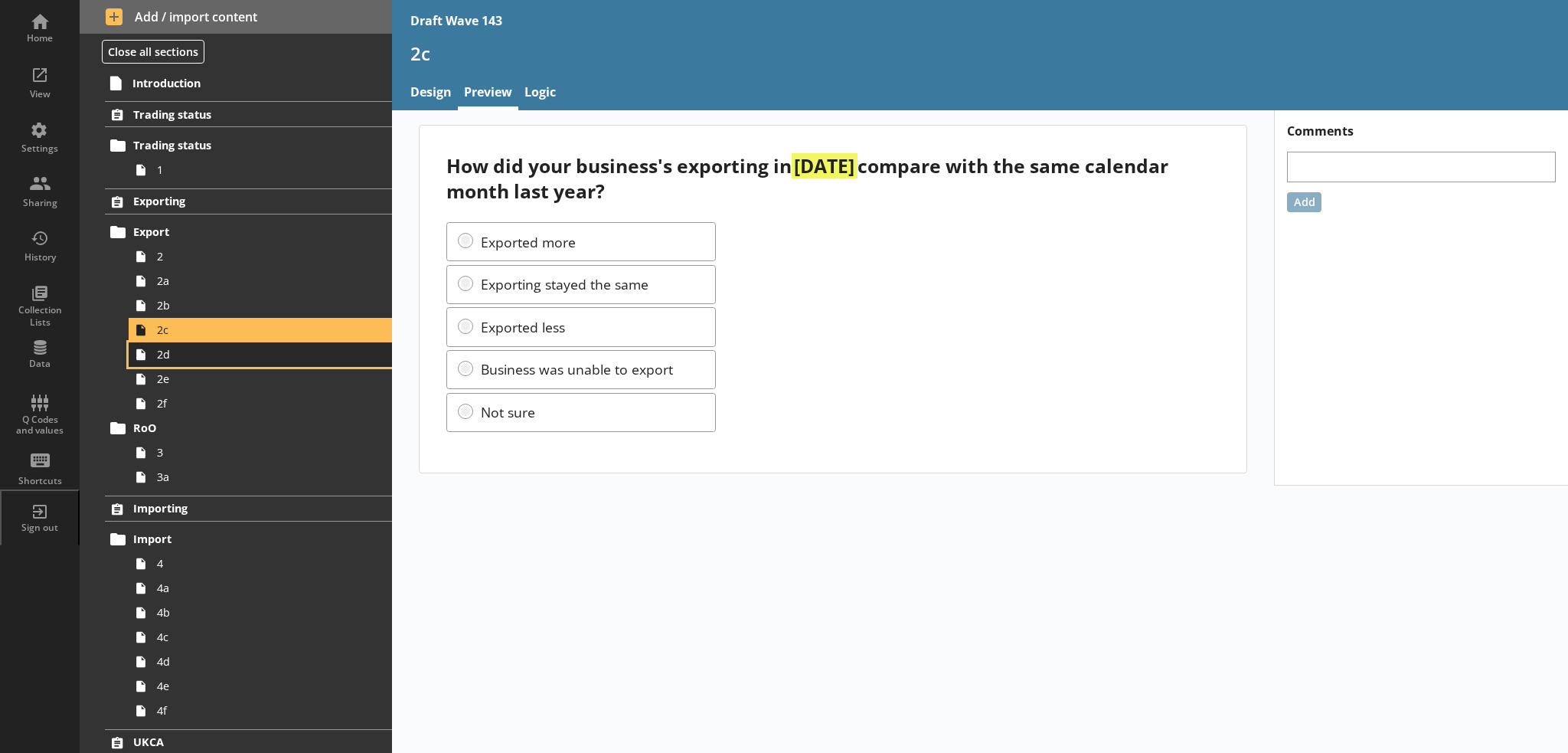
click at [196, 355] on span "2d" at bounding box center [252, 354] width 189 height 15
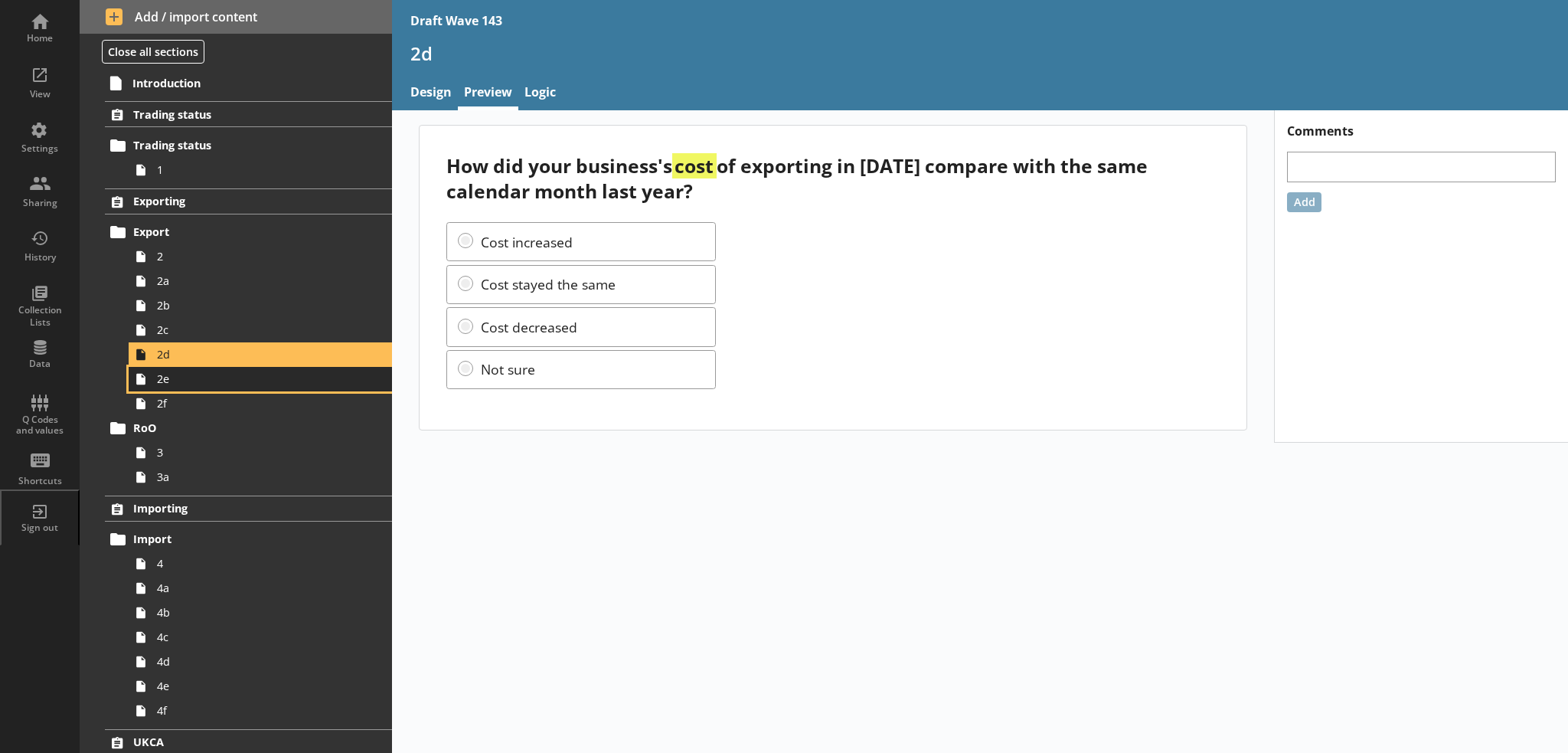
click at [191, 380] on span "2e" at bounding box center [252, 379] width 189 height 15
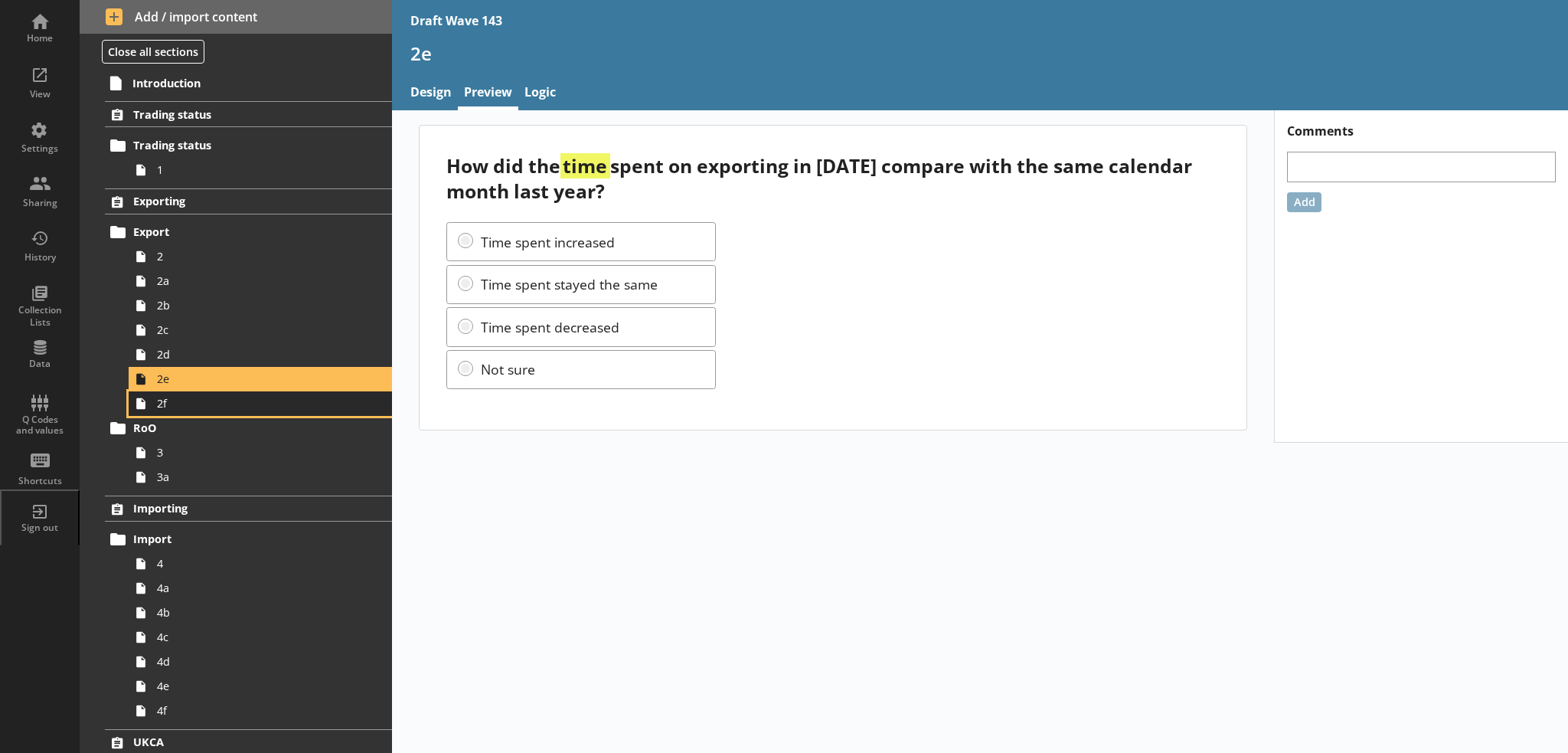
click at [191, 406] on span "2f" at bounding box center [252, 404] width 189 height 15
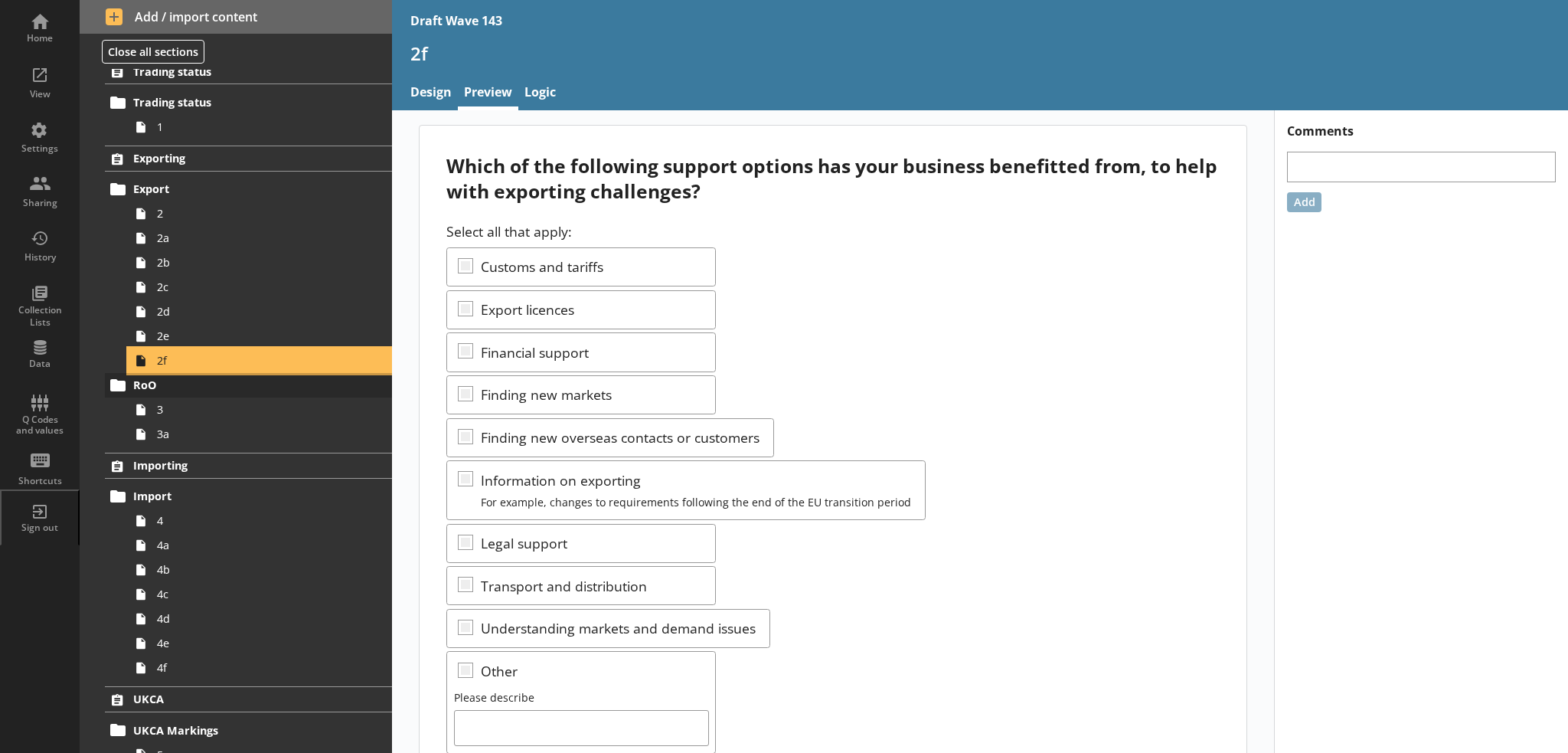
scroll to position [76, 0]
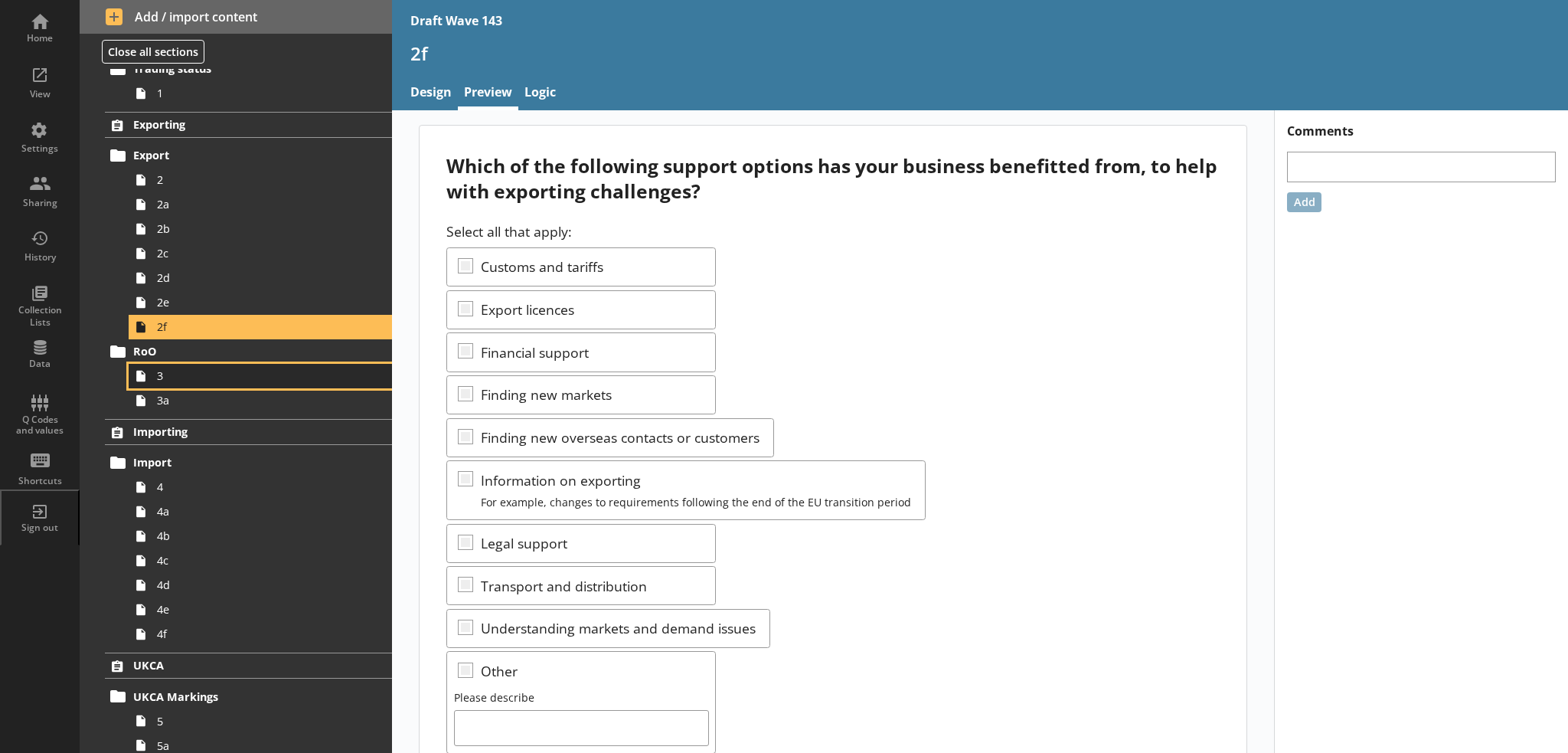
click at [188, 381] on span "3" at bounding box center [252, 376] width 189 height 15
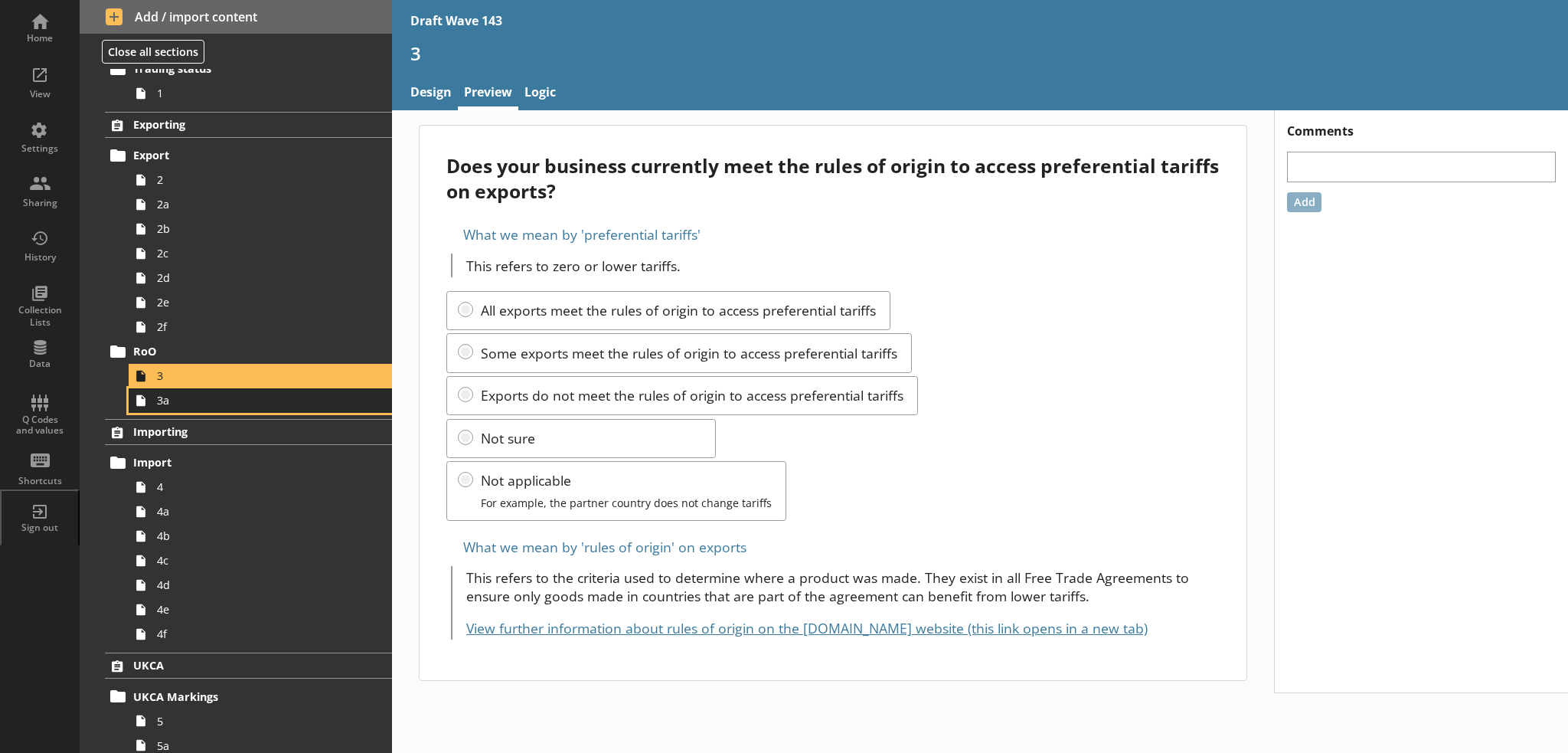
click at [188, 400] on span "3a" at bounding box center [252, 400] width 189 height 15
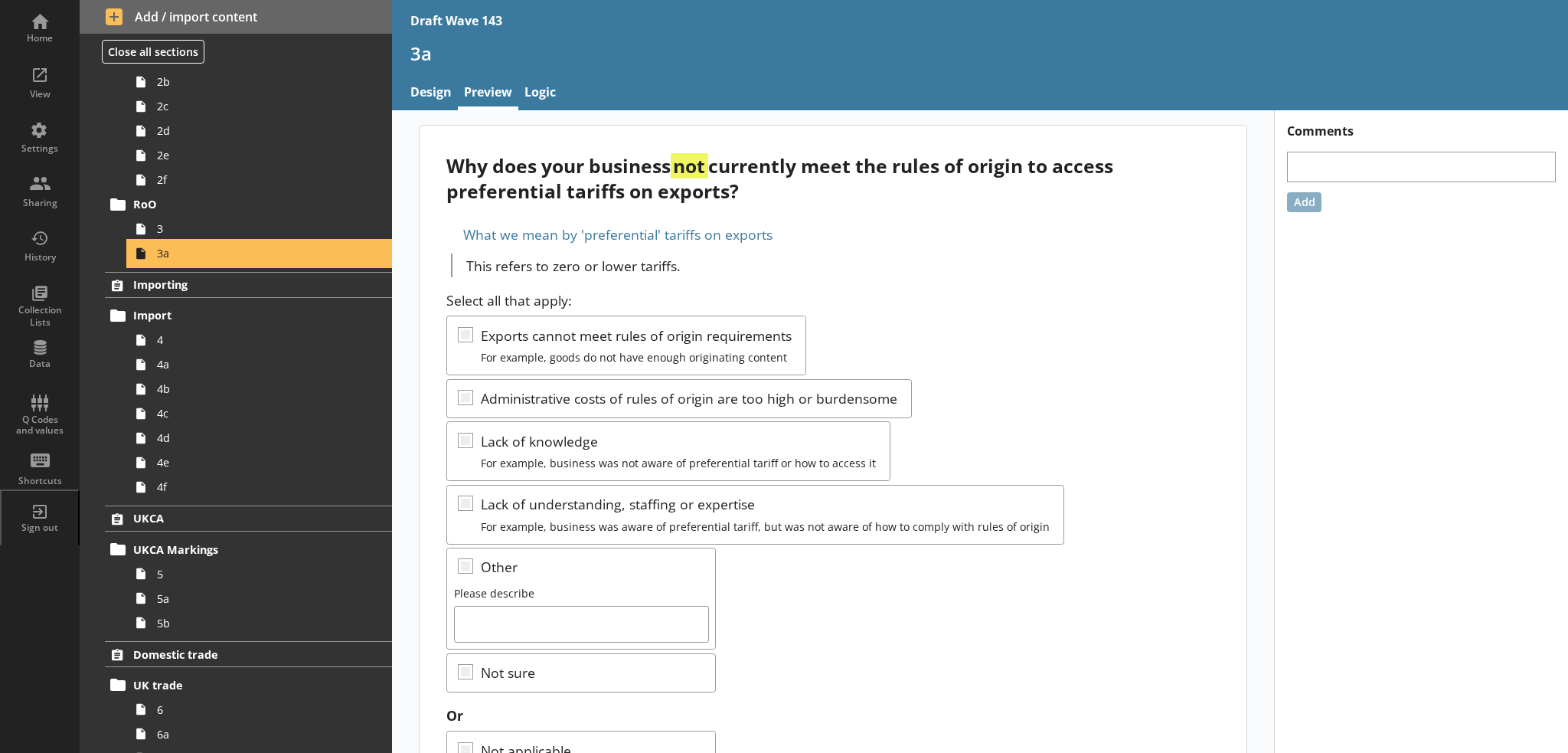
scroll to position [306, 0]
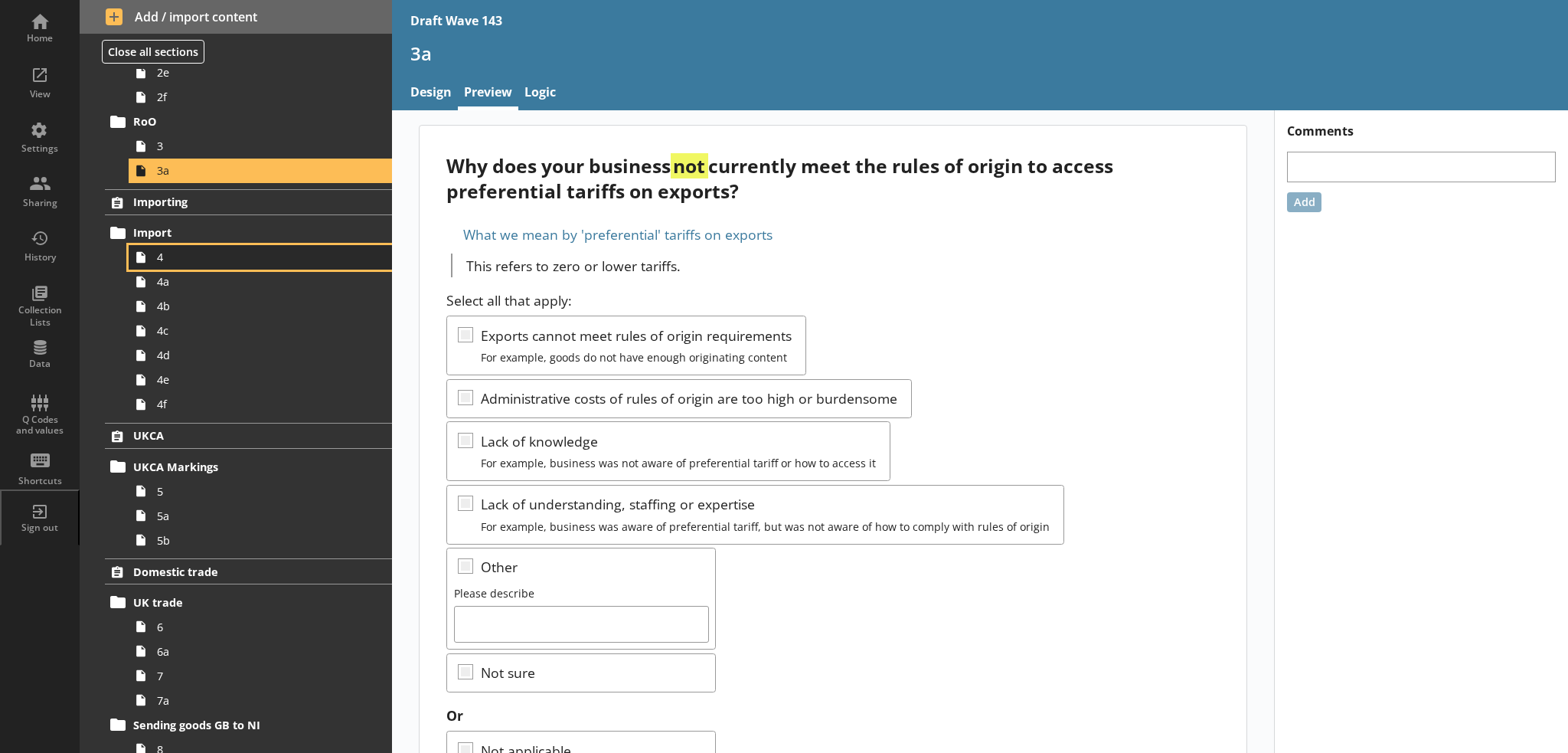
click at [197, 257] on span "4" at bounding box center [252, 257] width 189 height 15
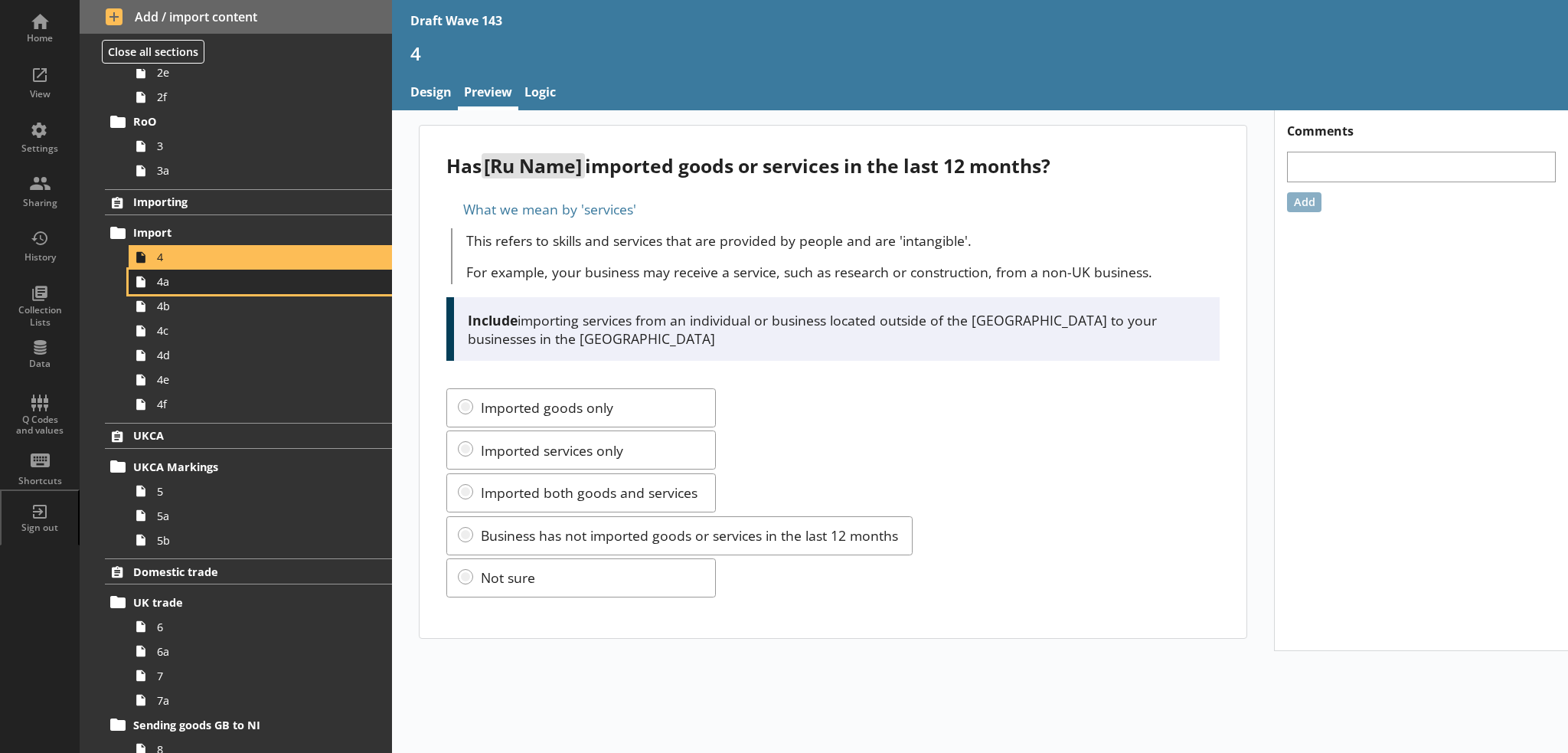
click at [195, 281] on span "4a" at bounding box center [252, 281] width 189 height 15
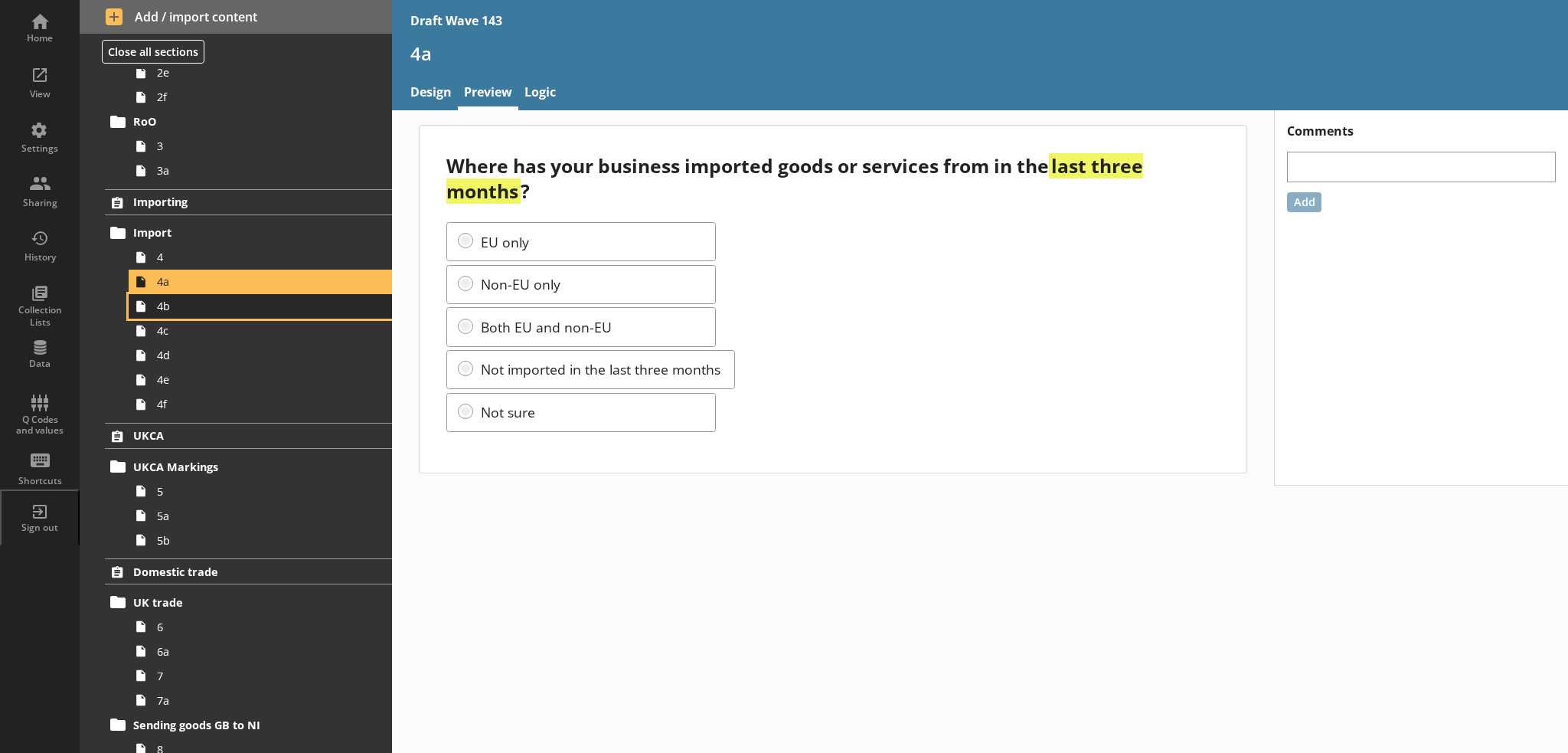
click at [196, 309] on span "4b" at bounding box center [252, 306] width 189 height 15
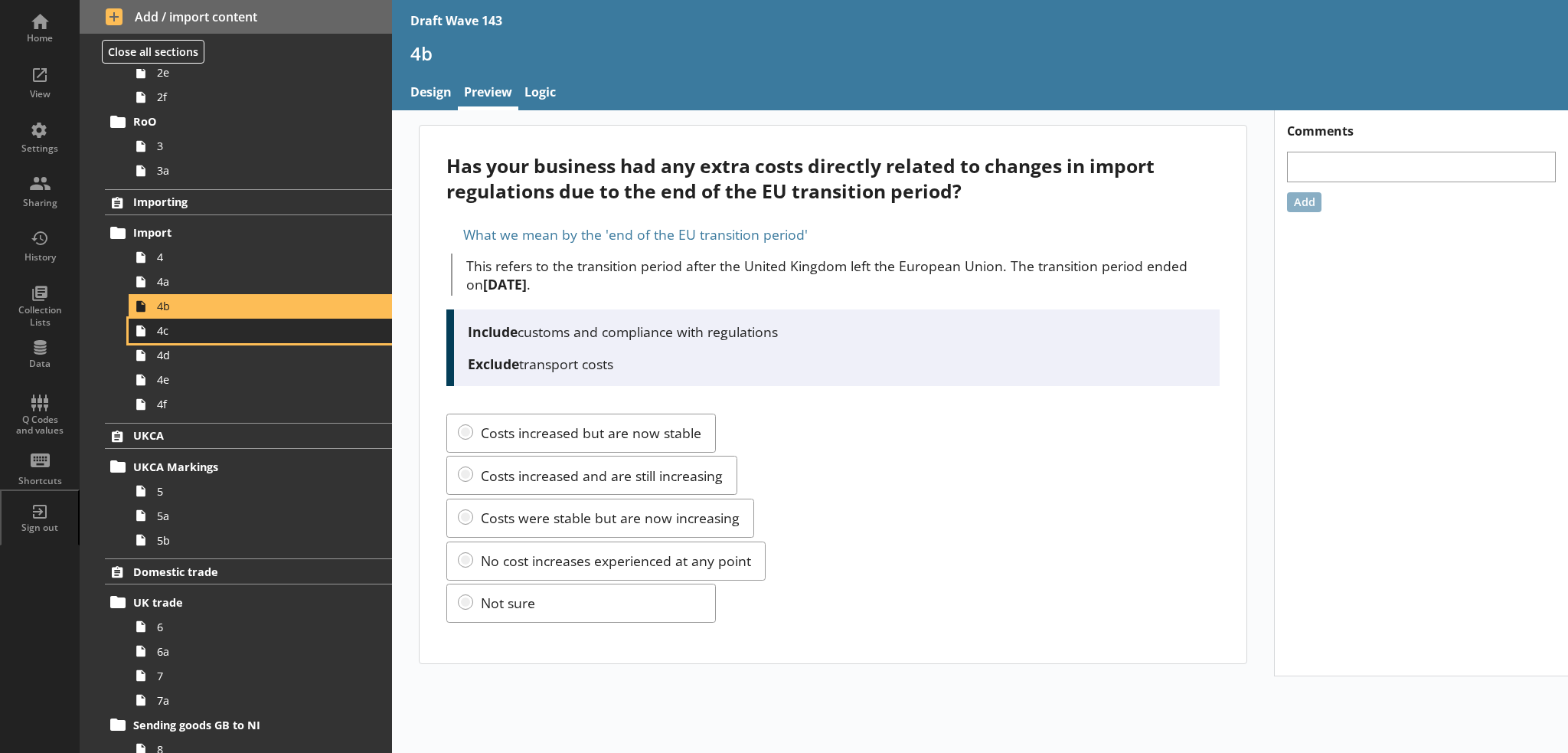
click at [190, 332] on span "4c" at bounding box center [252, 330] width 189 height 15
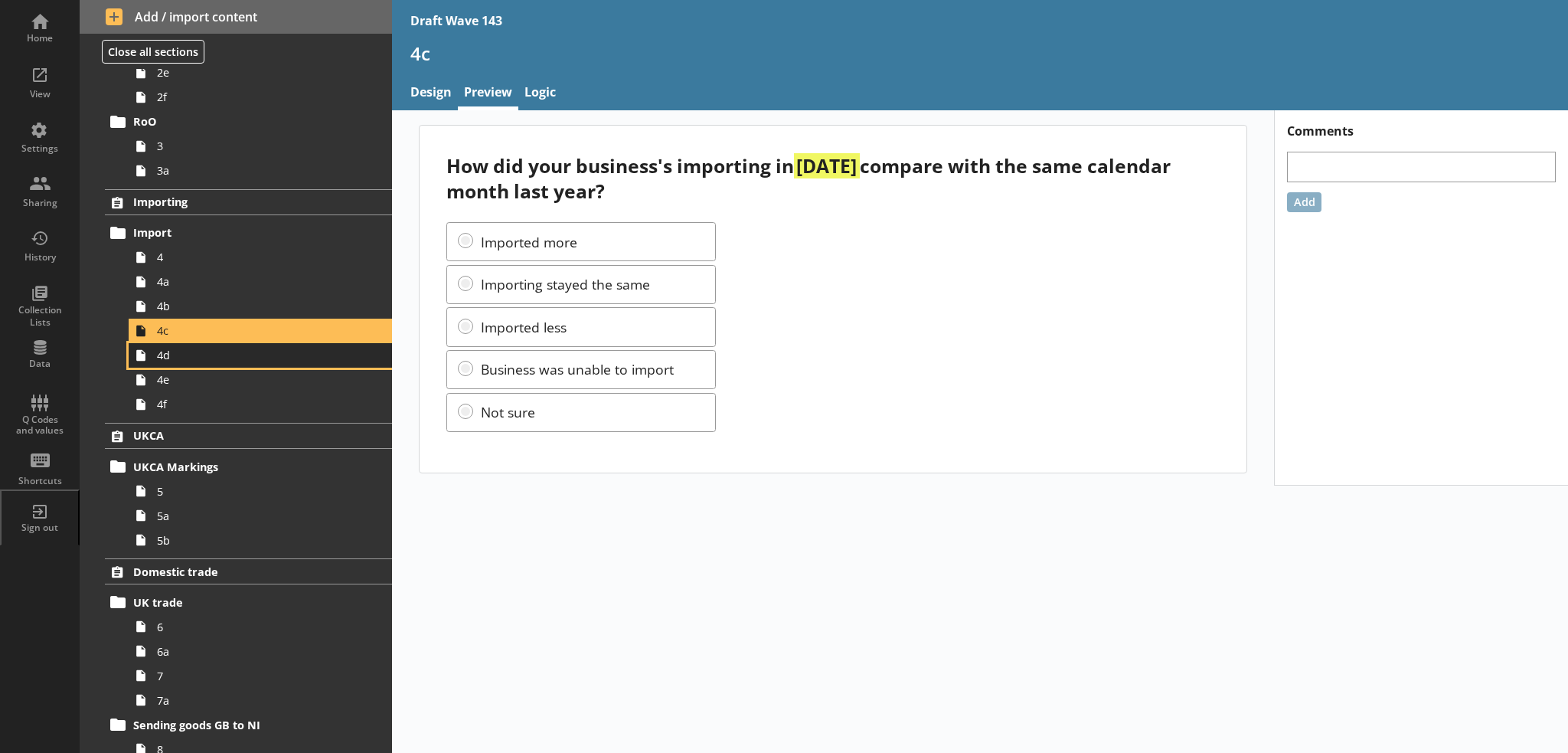
click at [190, 349] on span "4d" at bounding box center [252, 355] width 189 height 15
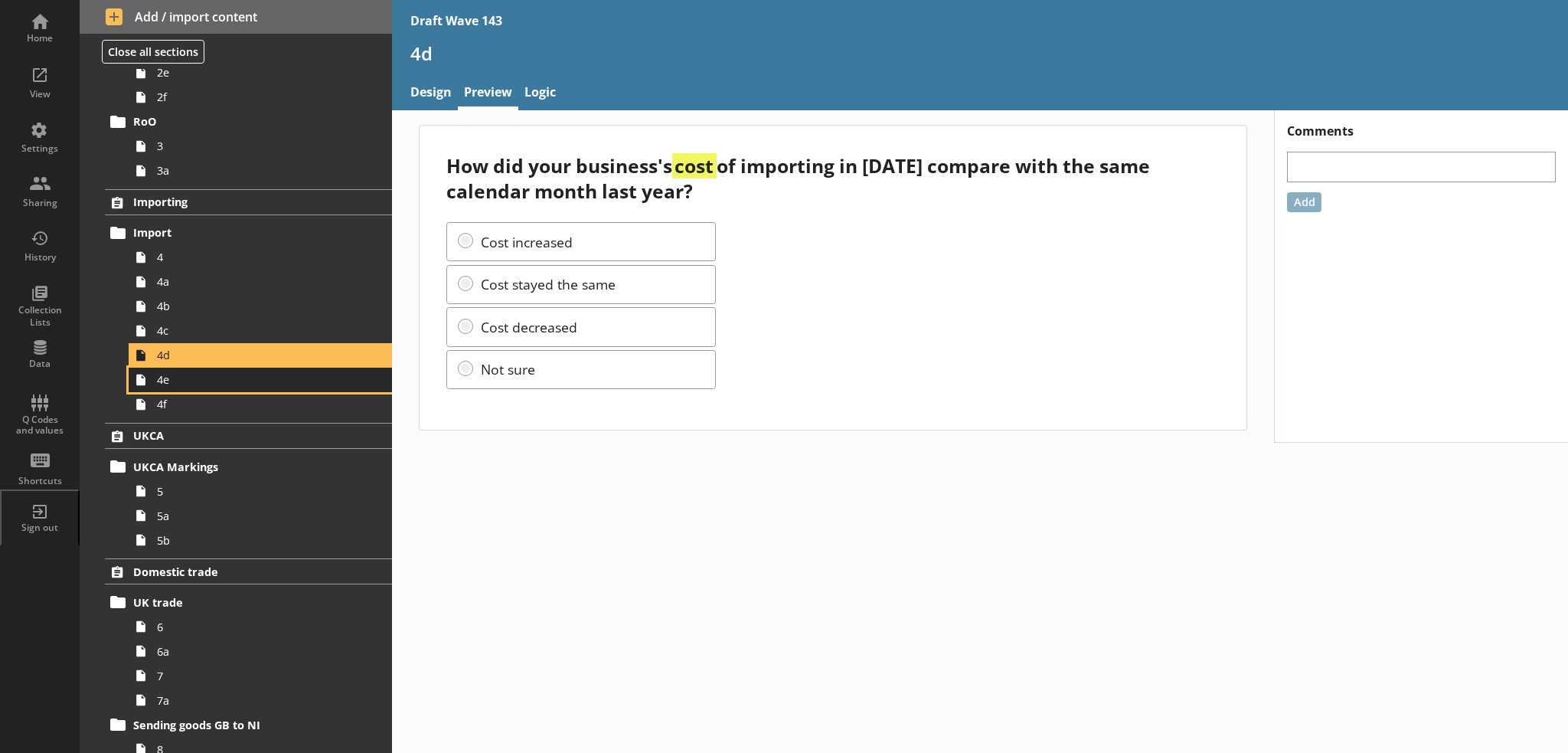
click at [177, 373] on span "4e" at bounding box center [252, 380] width 189 height 15
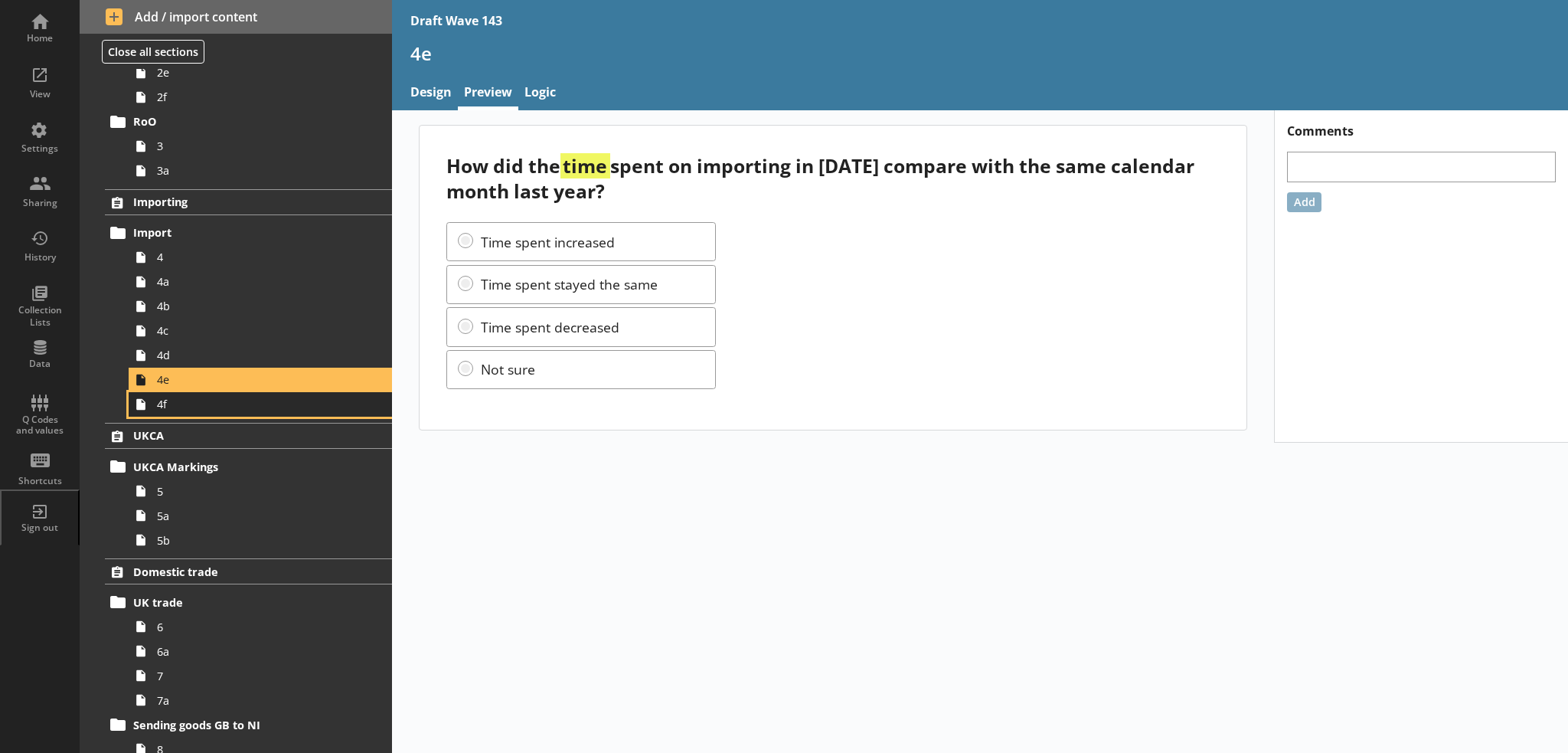
click at [184, 404] on span "4f" at bounding box center [252, 404] width 189 height 15
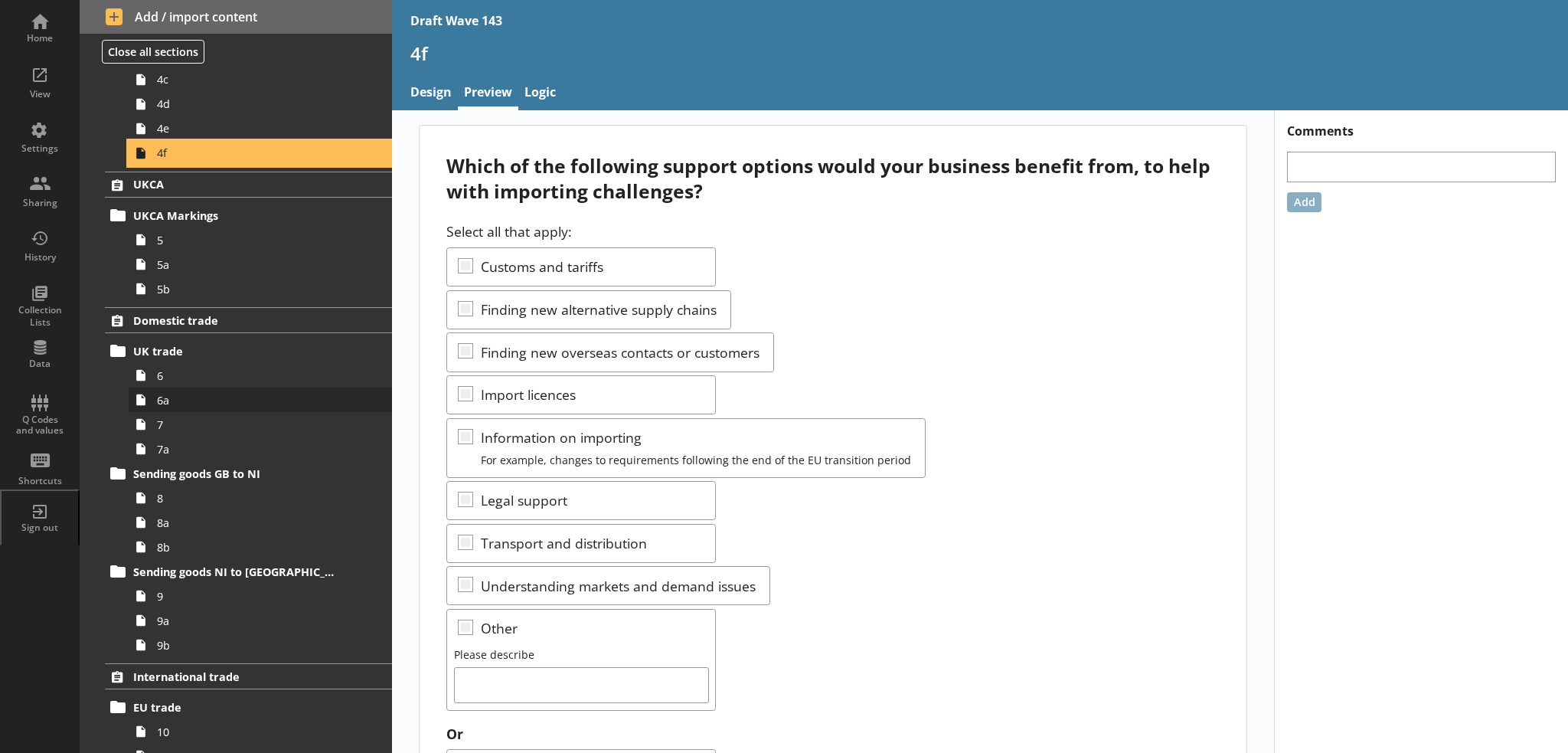
scroll to position [612, 0]
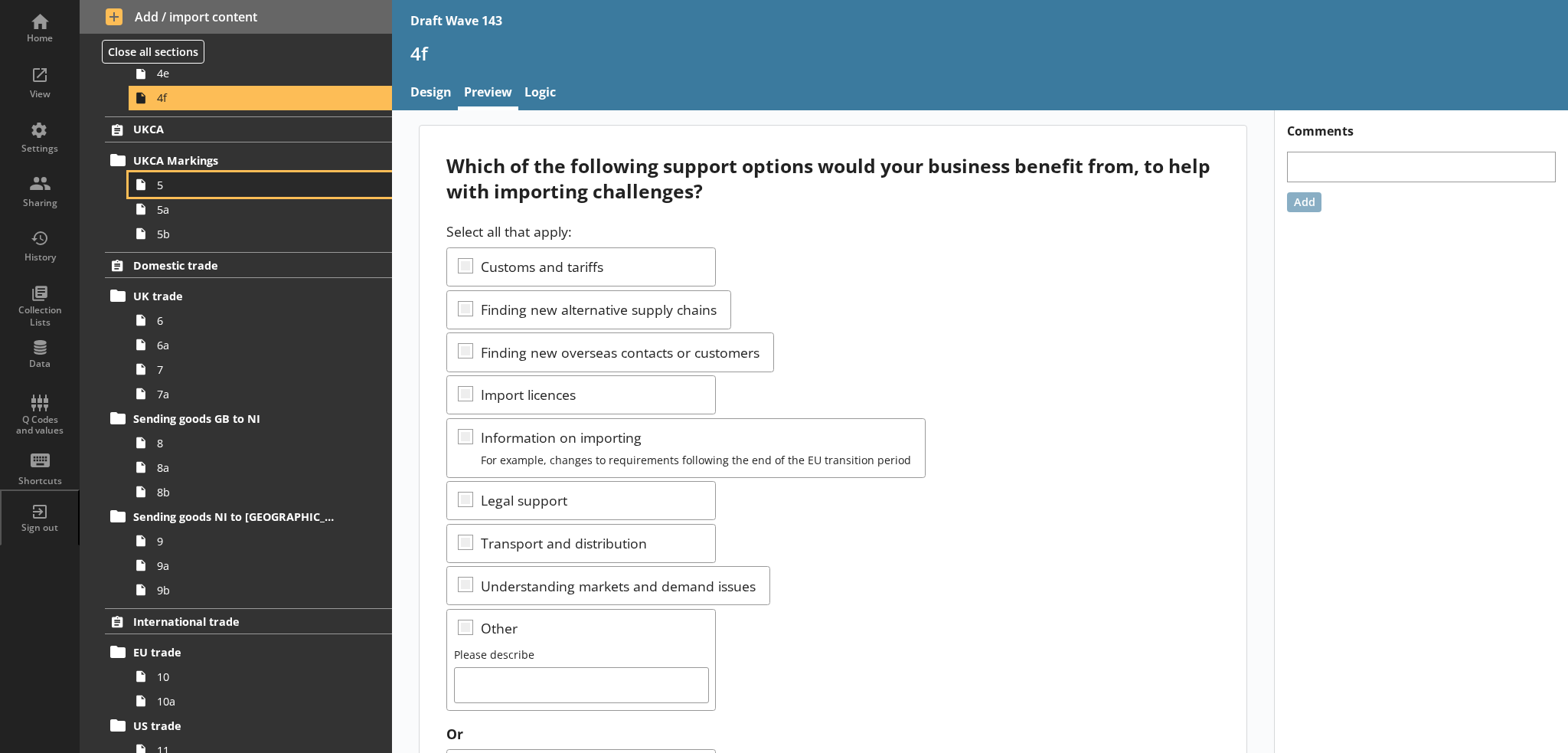
click at [195, 186] on span "5" at bounding box center [252, 185] width 189 height 15
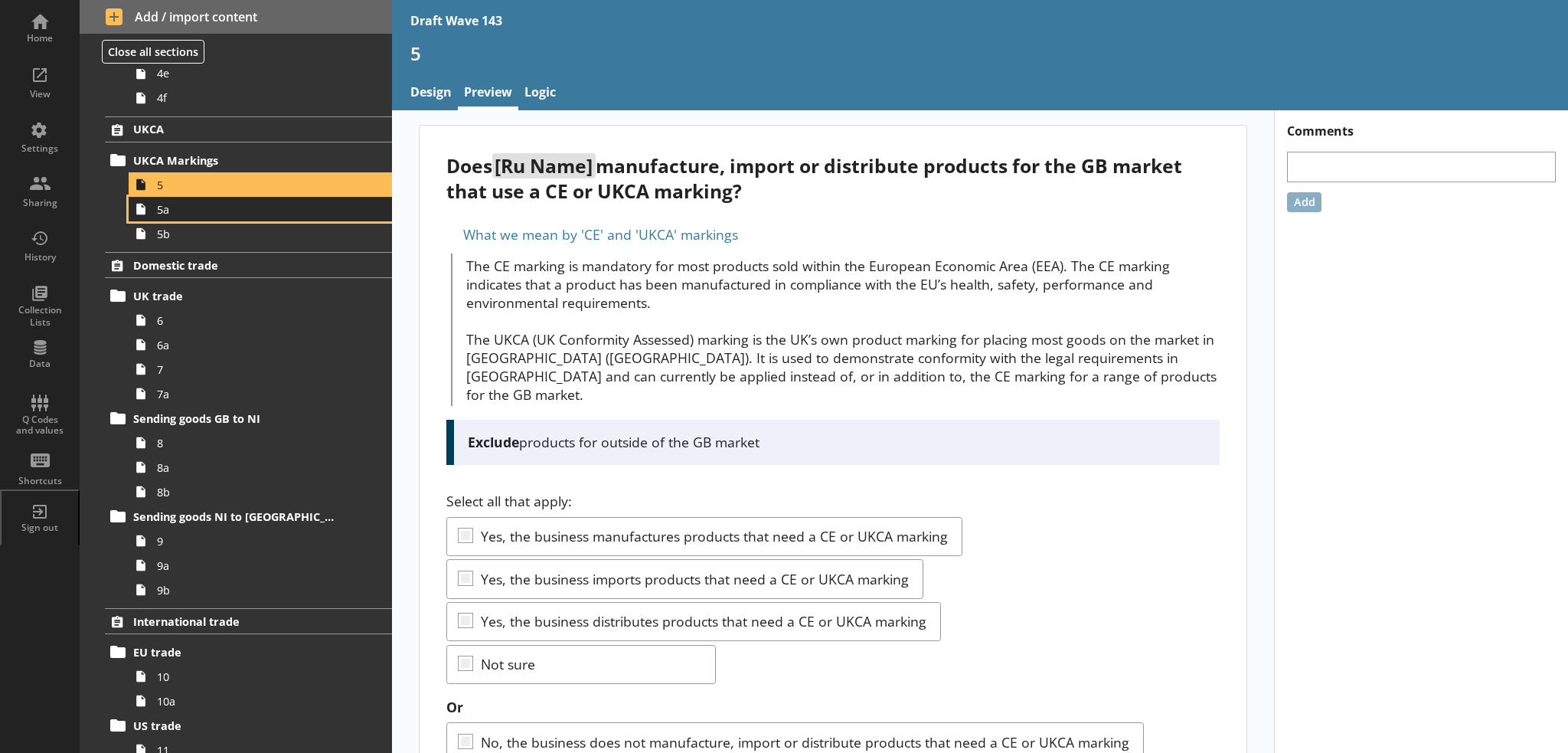
click at [196, 209] on span "5a" at bounding box center [252, 210] width 189 height 15
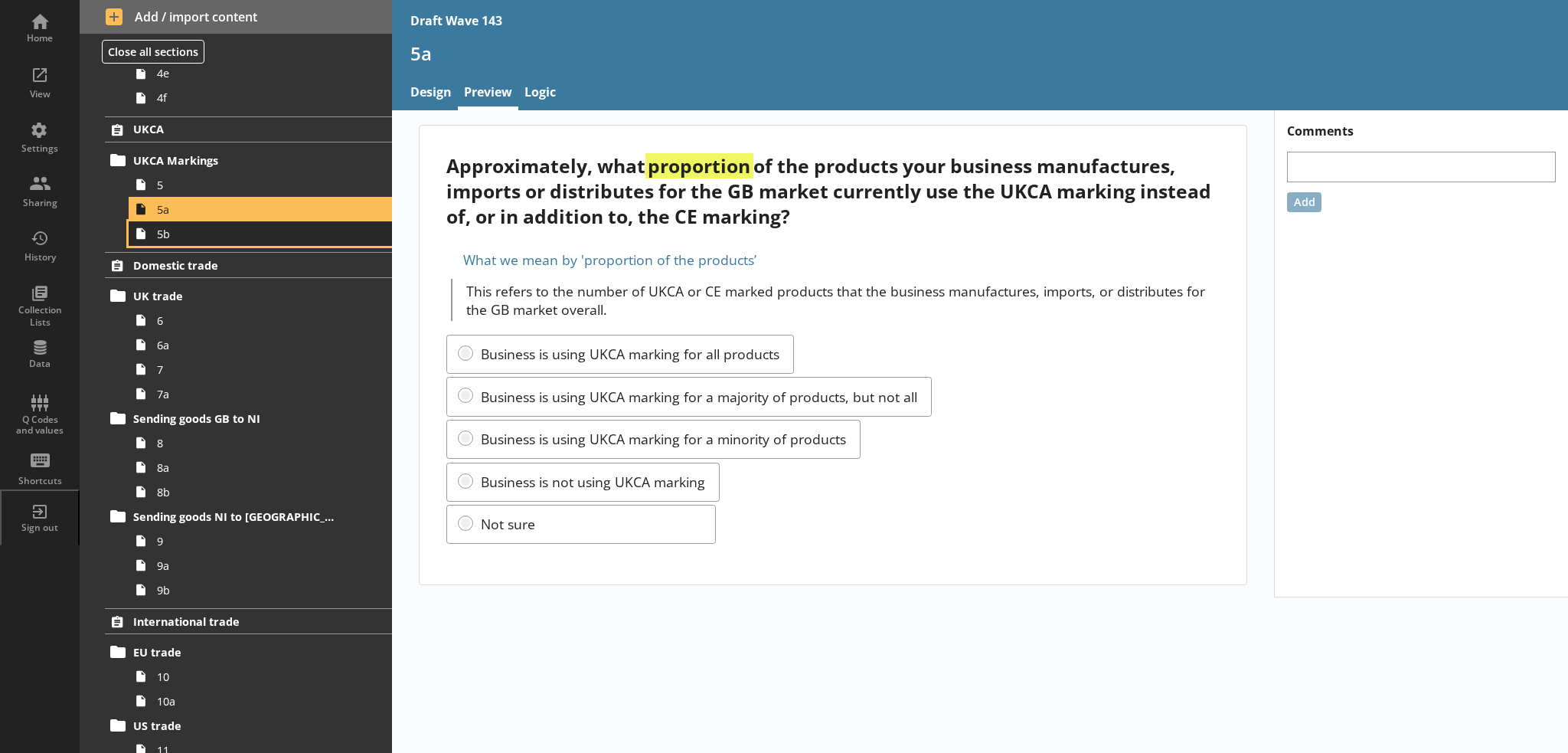
click at [190, 234] on span "5b" at bounding box center [252, 234] width 189 height 15
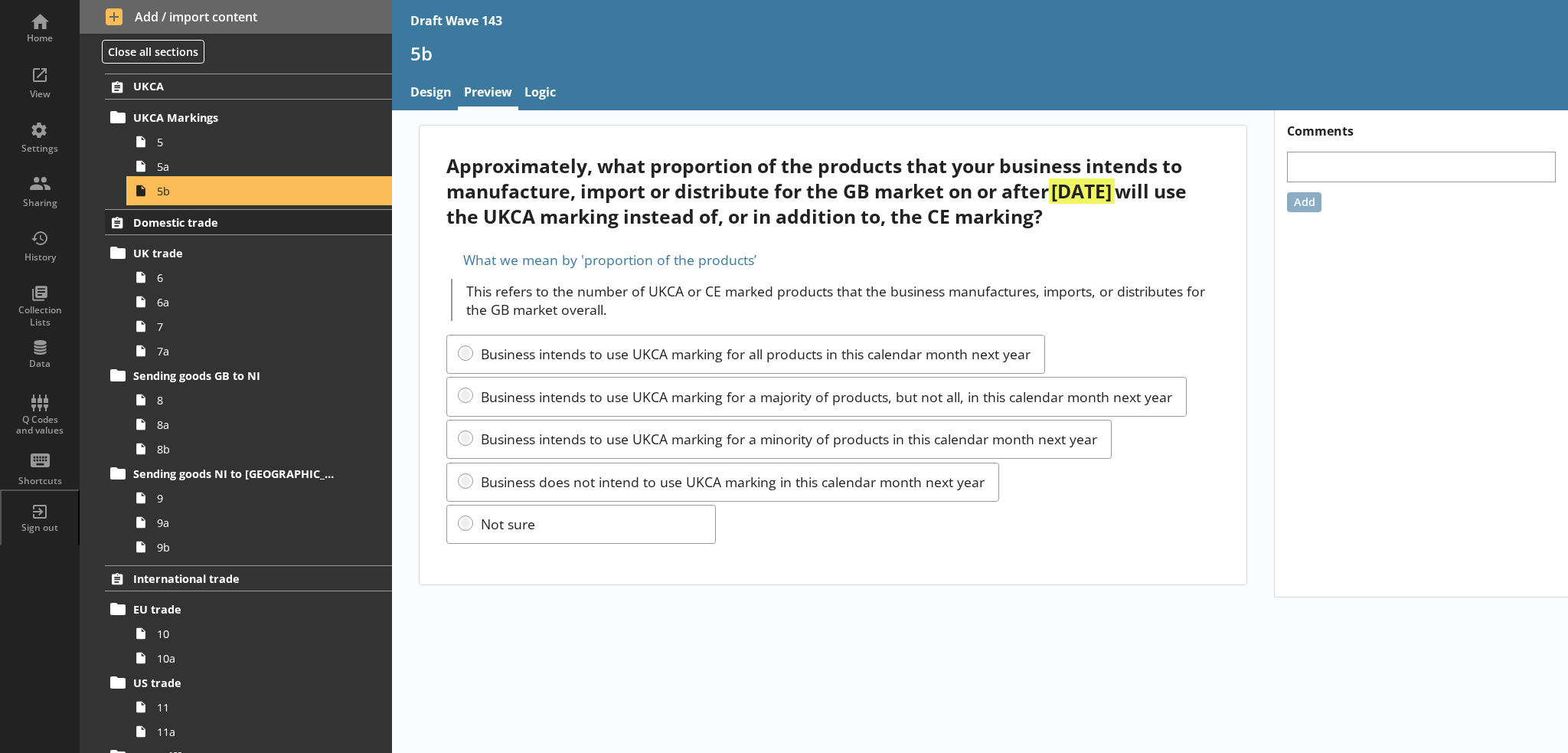
scroll to position [690, 0]
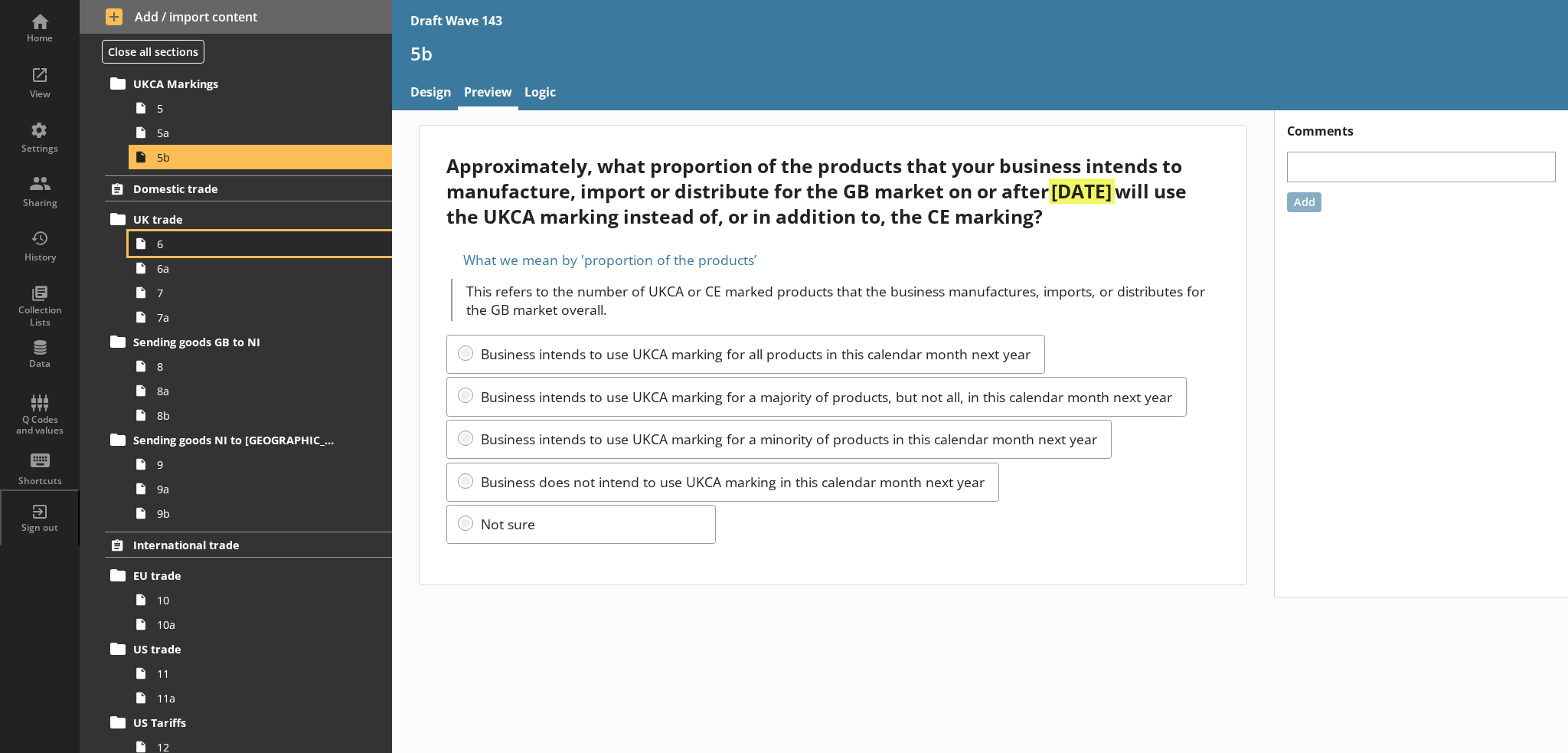
click at [182, 236] on span "6" at bounding box center [252, 244] width 189 height 15
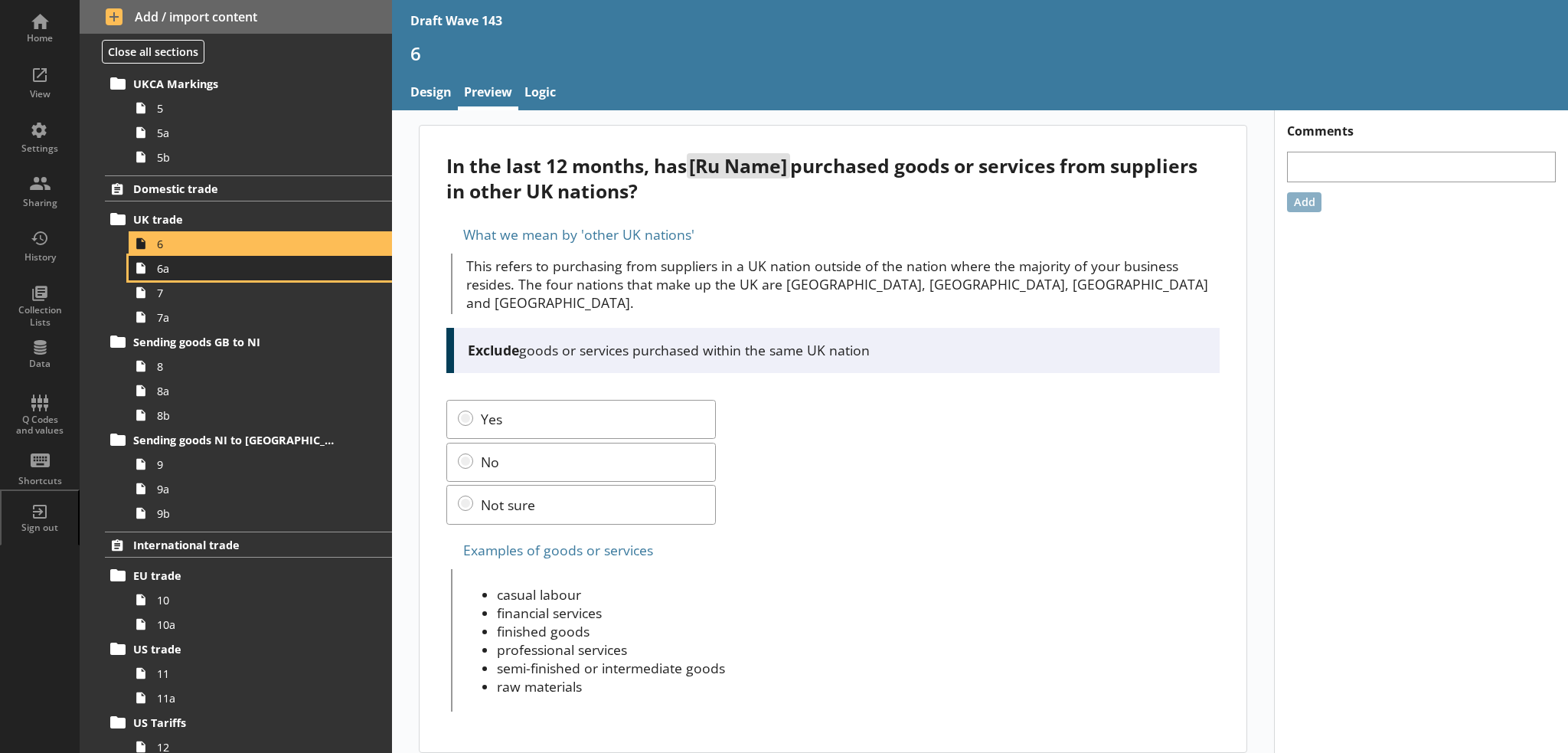
click at [181, 269] on span "6a" at bounding box center [252, 268] width 189 height 15
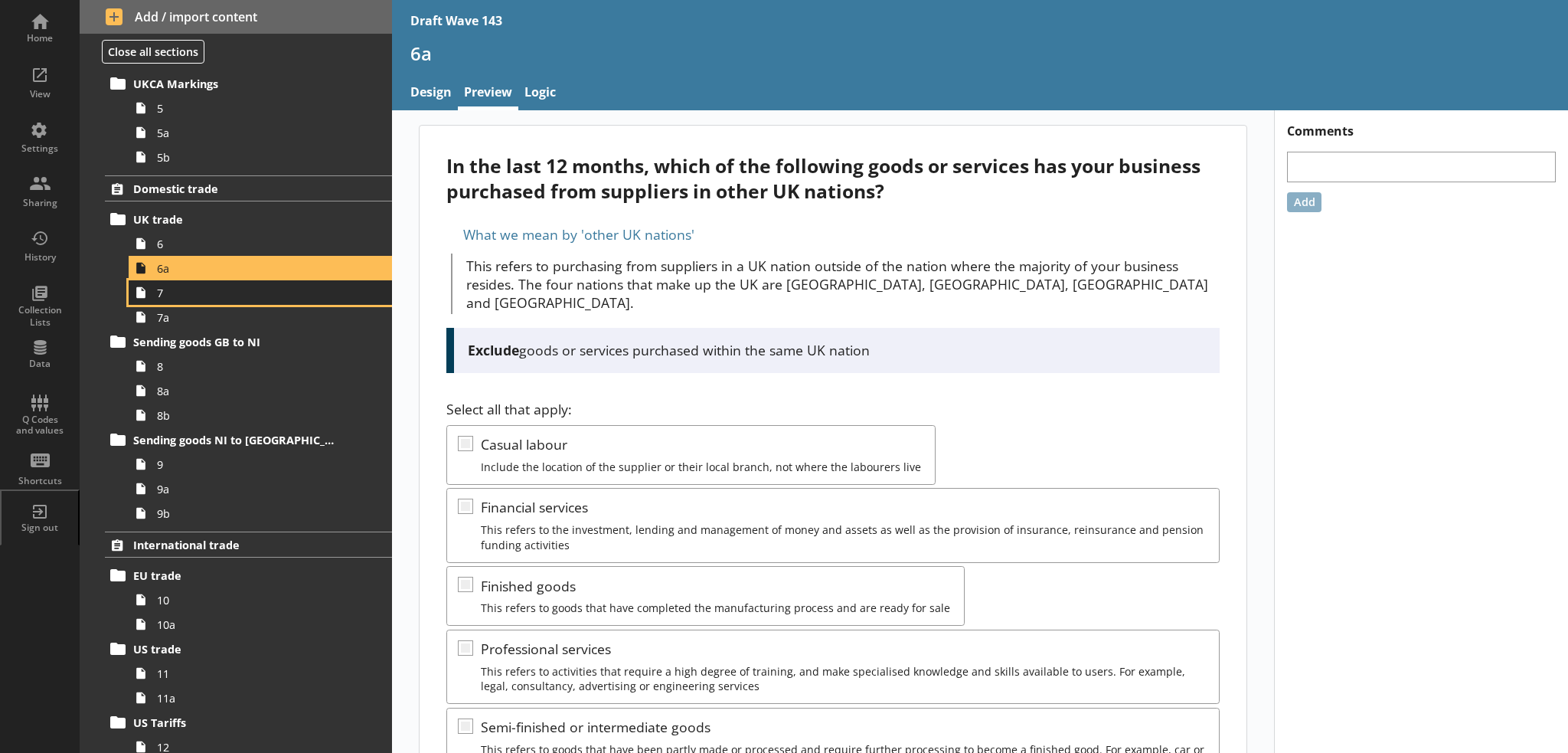
click at [186, 286] on span "7" at bounding box center [252, 293] width 189 height 15
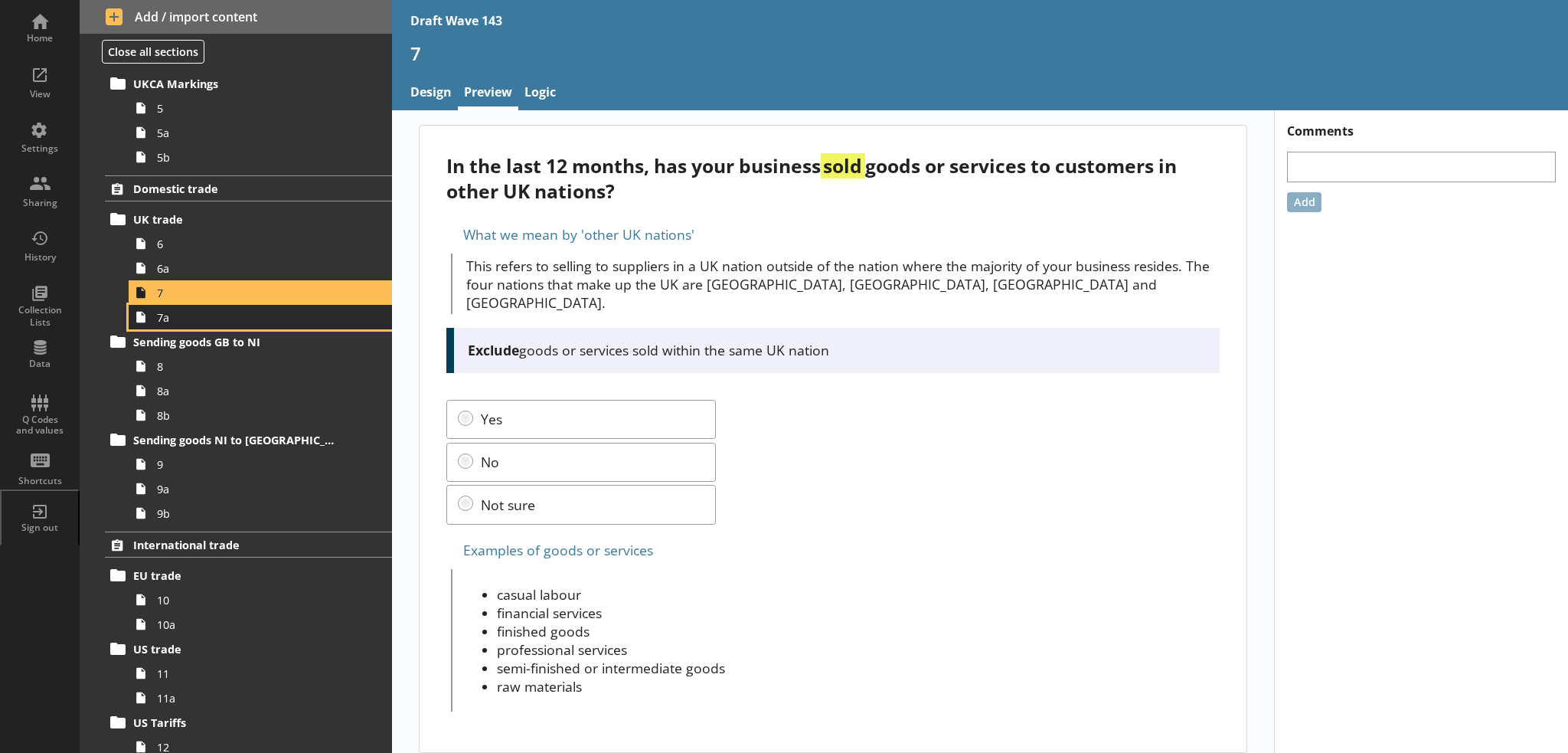
click at [186, 317] on span "7a" at bounding box center [252, 317] width 189 height 15
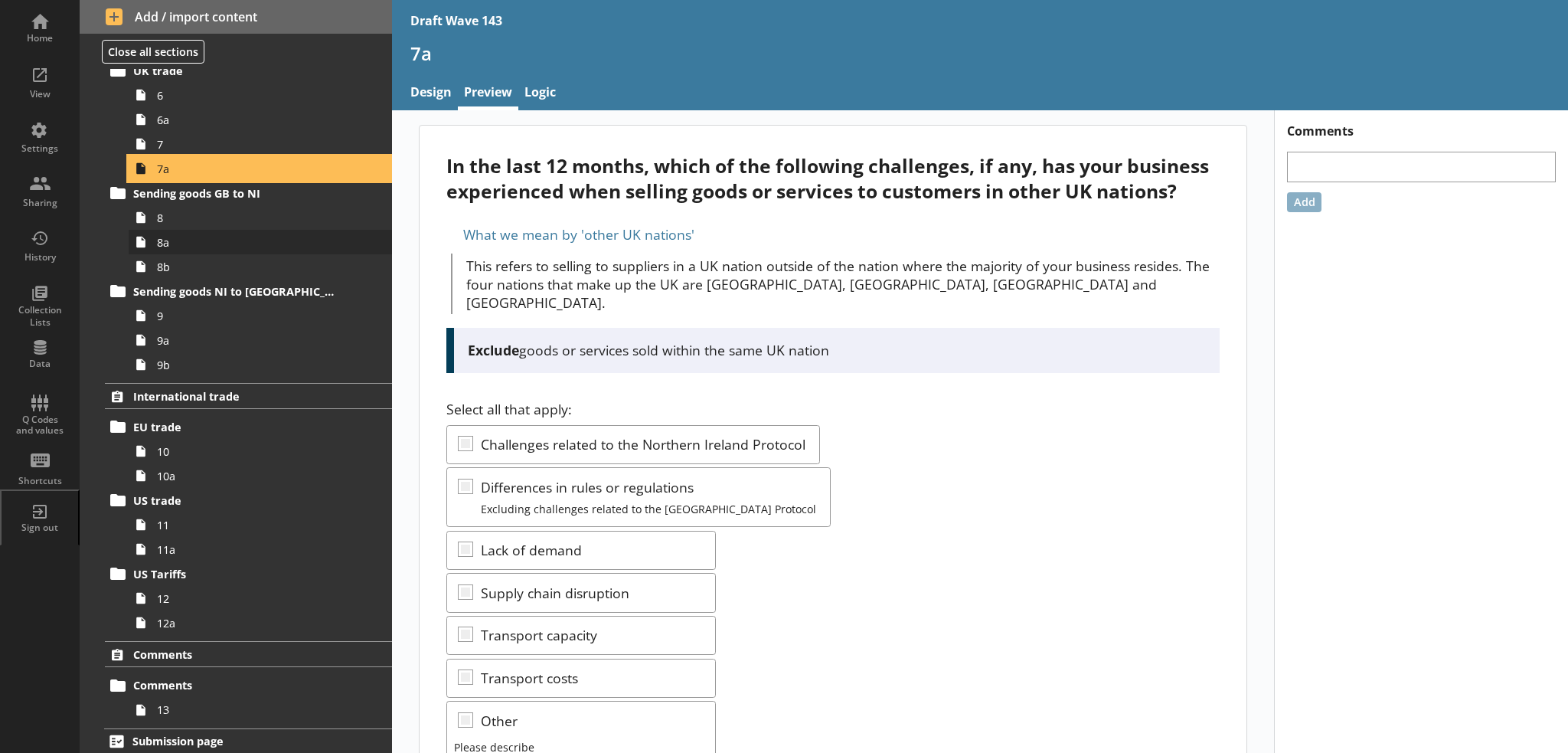
scroll to position [842, 0]
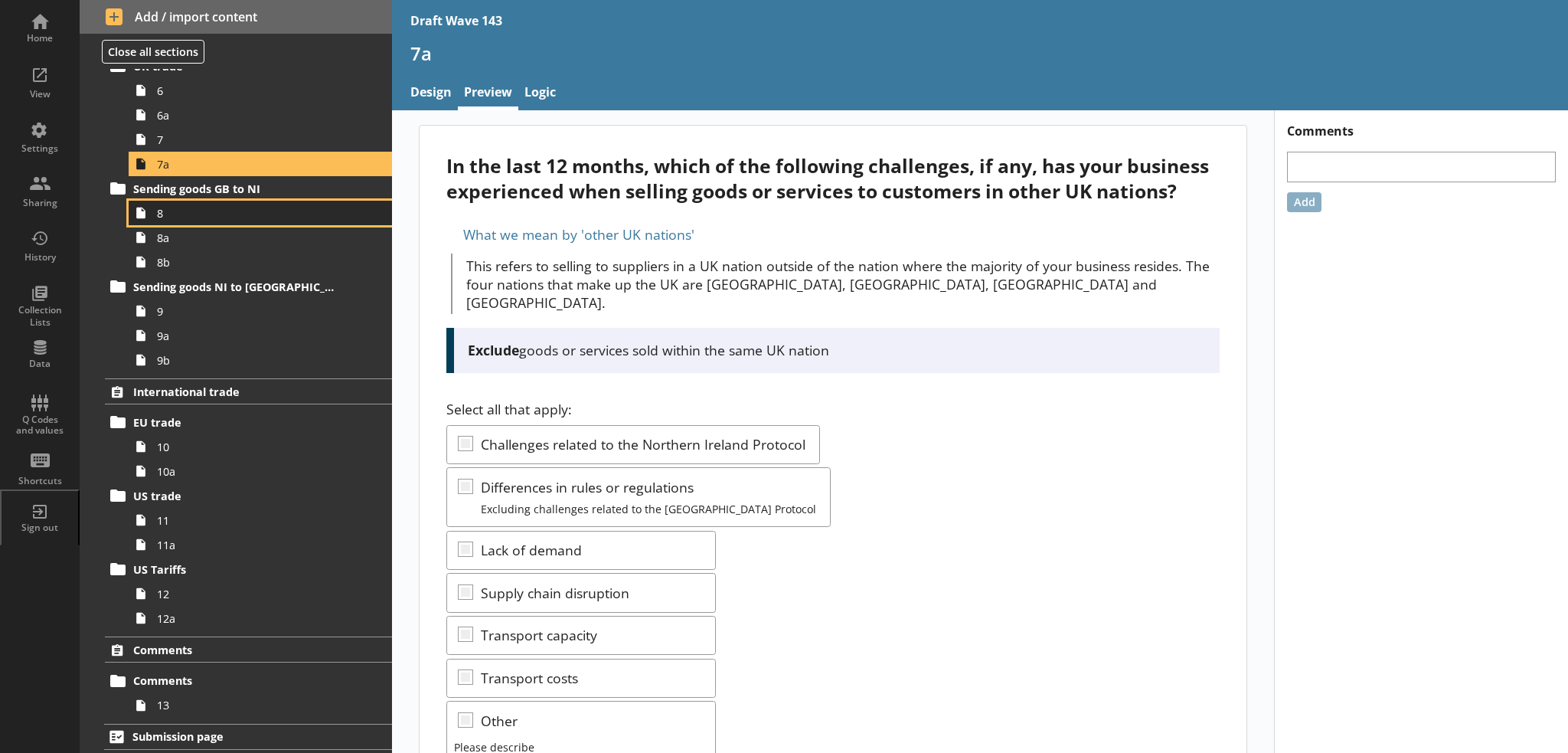
click at [188, 214] on span "8" at bounding box center [252, 213] width 189 height 15
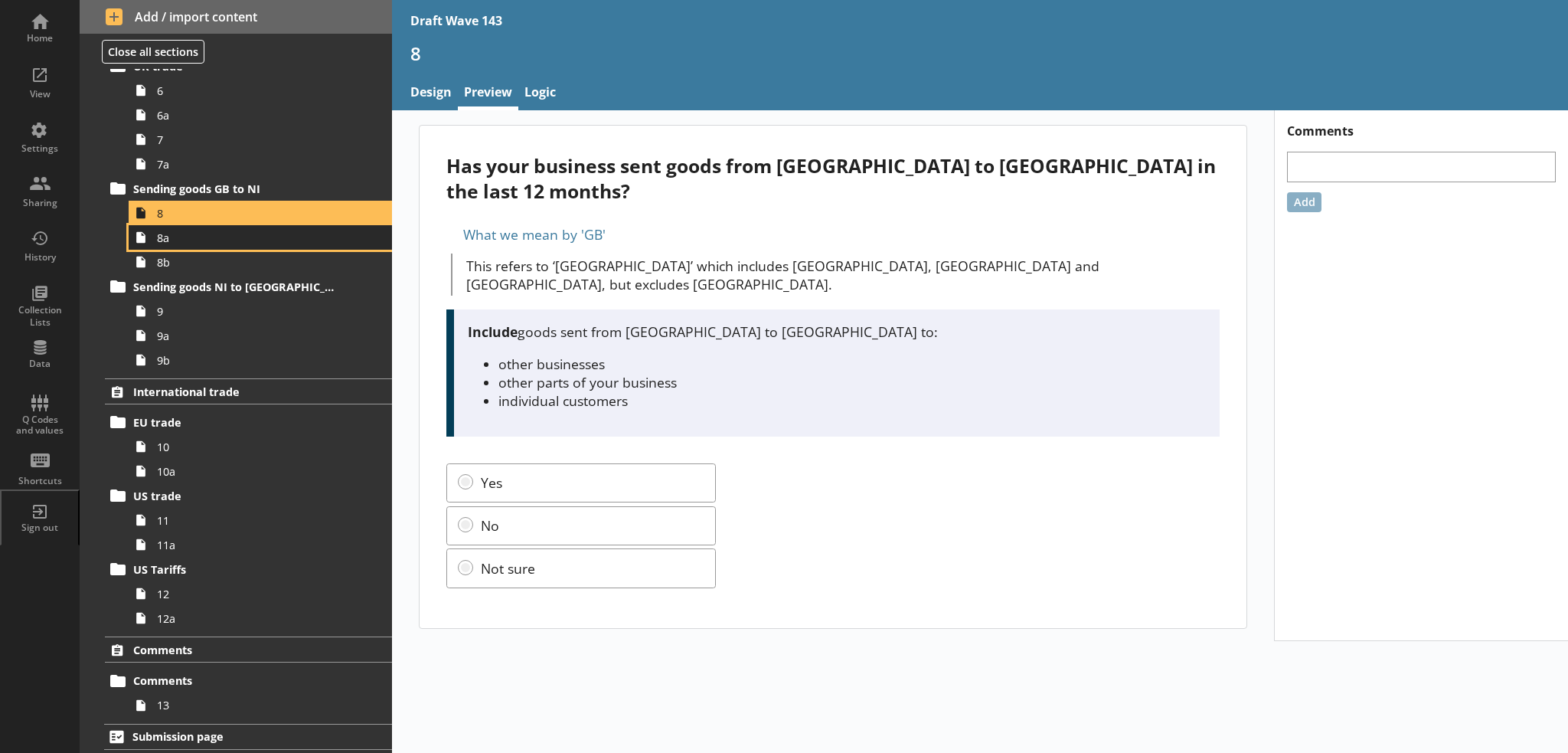
click at [181, 240] on span "8a" at bounding box center [252, 238] width 189 height 15
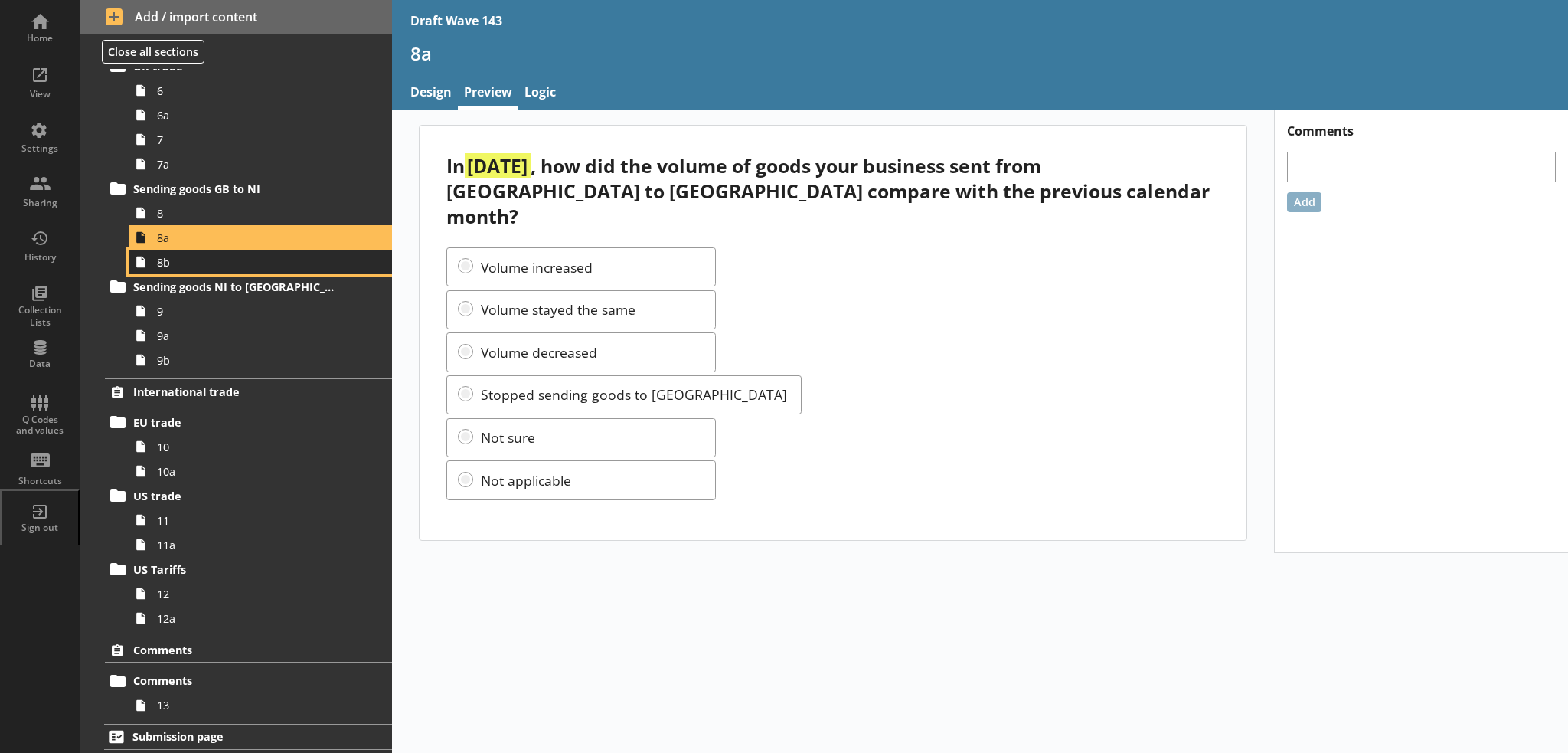
click at [181, 263] on span "8b" at bounding box center [252, 262] width 189 height 15
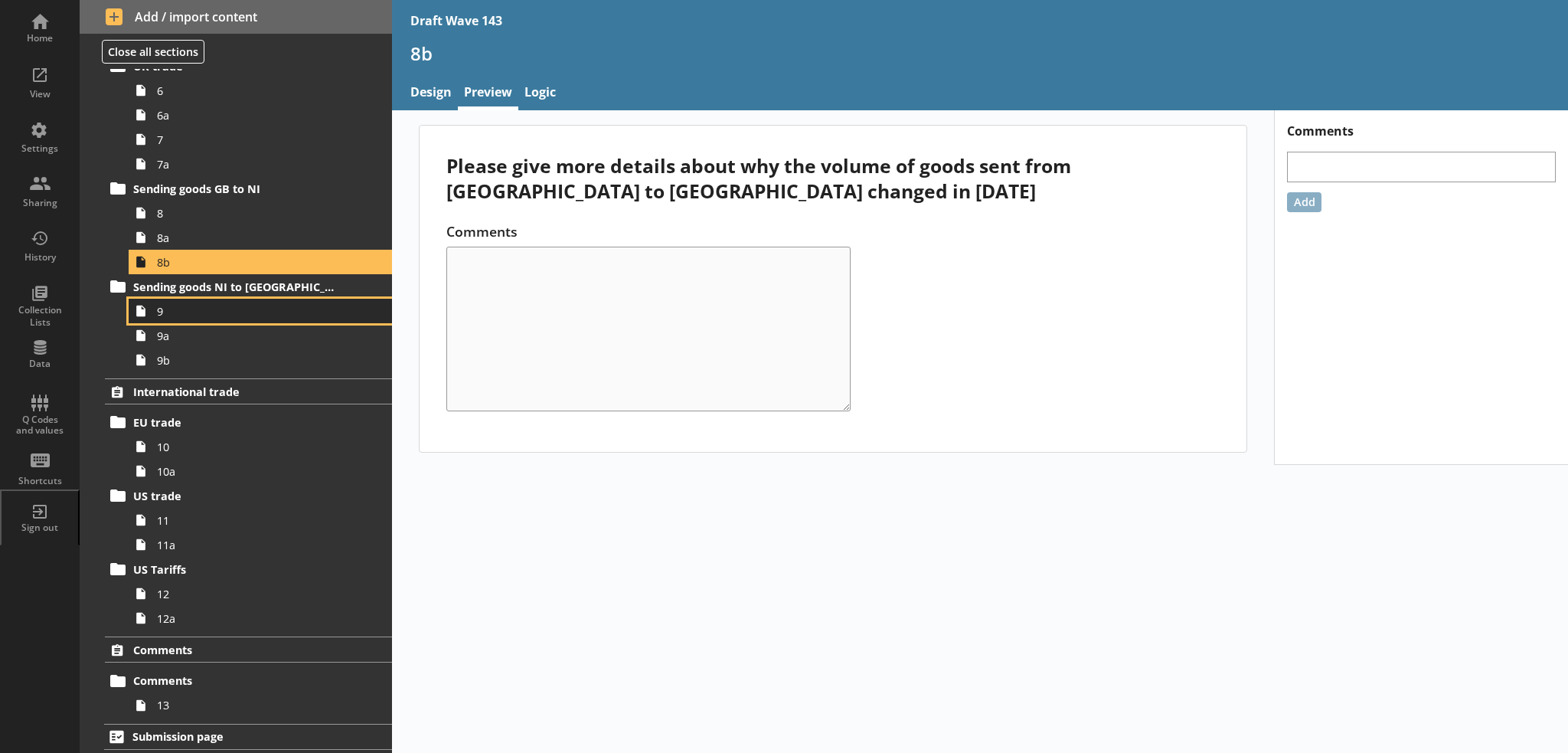
click at [183, 319] on link "9" at bounding box center [260, 311] width 263 height 25
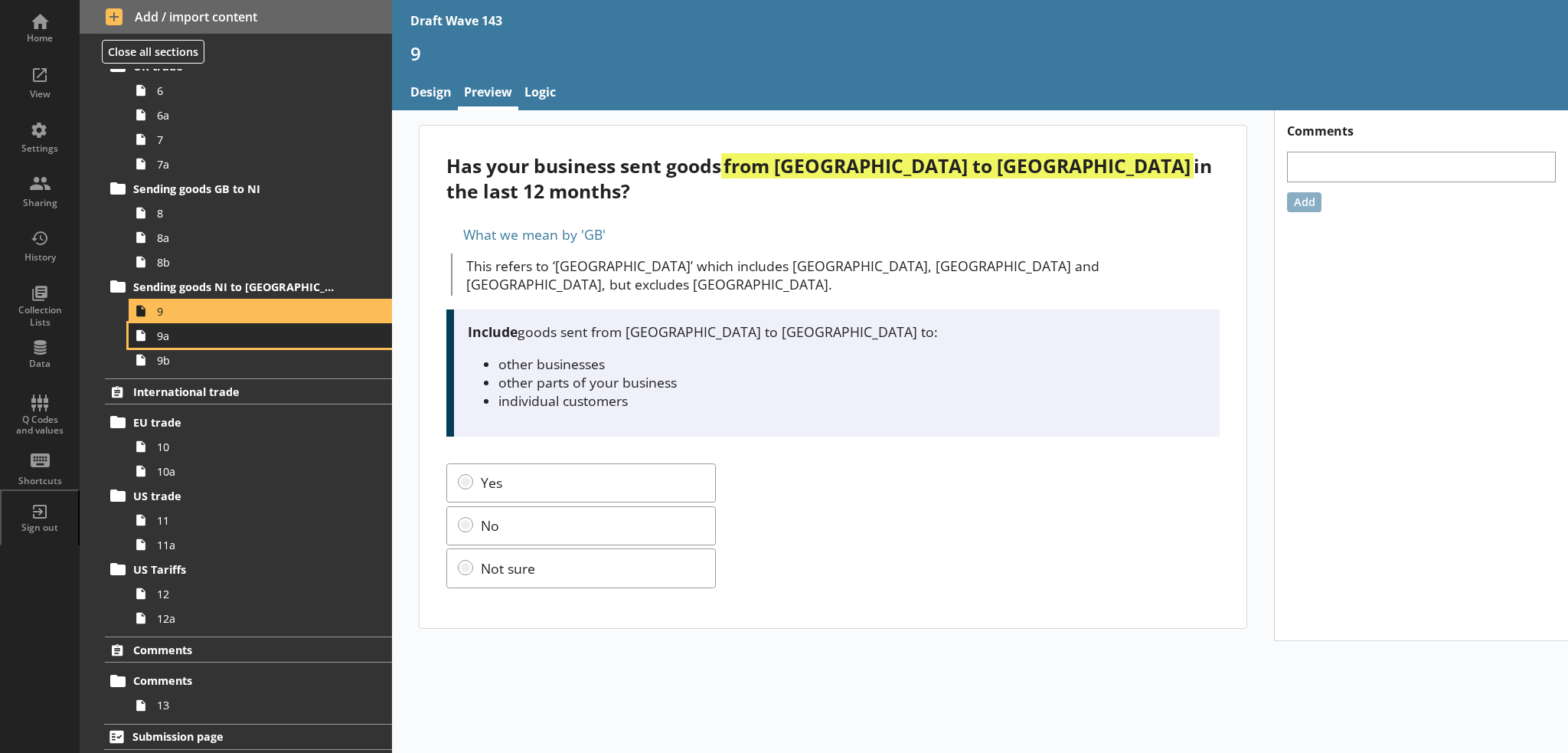
click at [186, 337] on span "9a" at bounding box center [252, 336] width 189 height 15
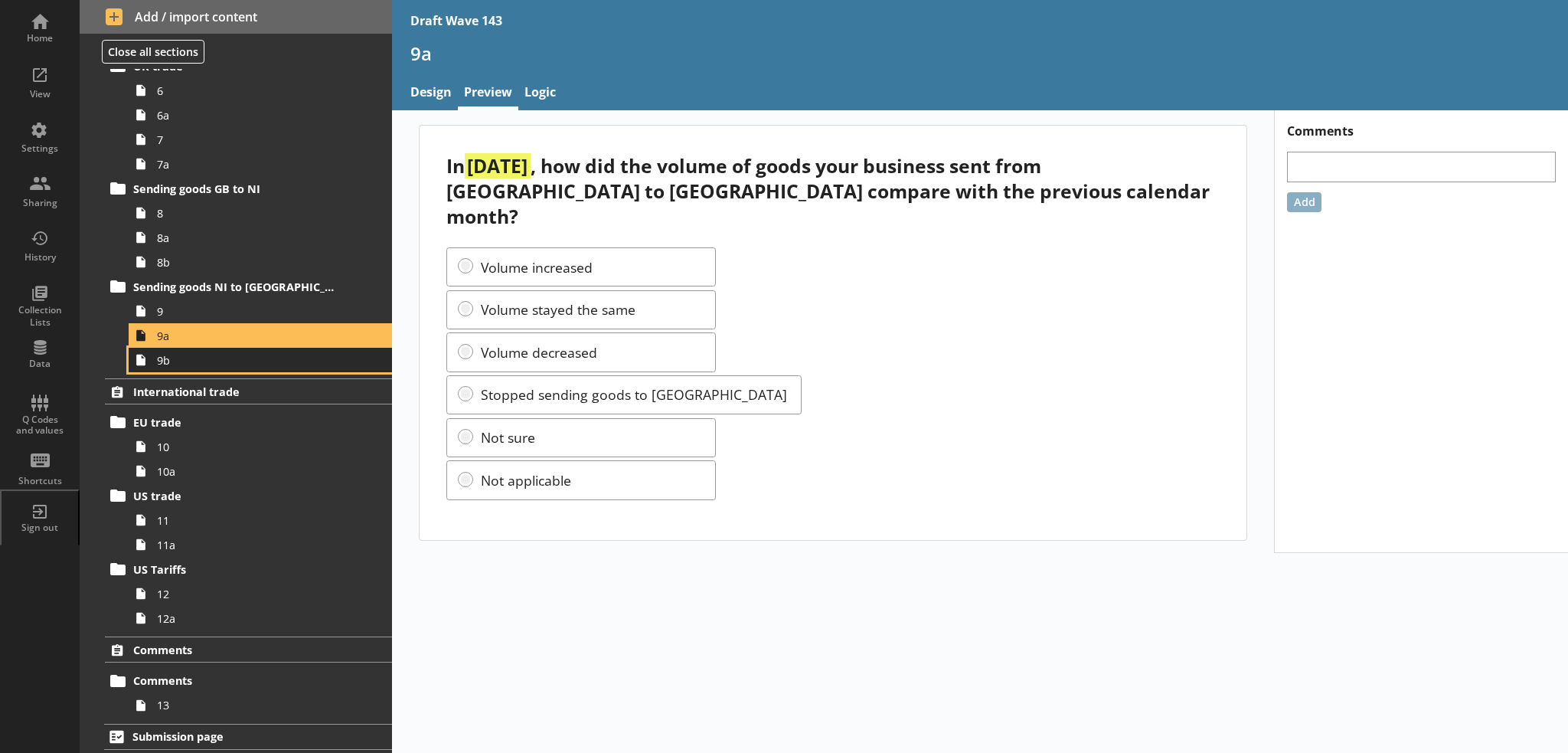
click at [183, 357] on span "9b" at bounding box center [252, 360] width 189 height 15
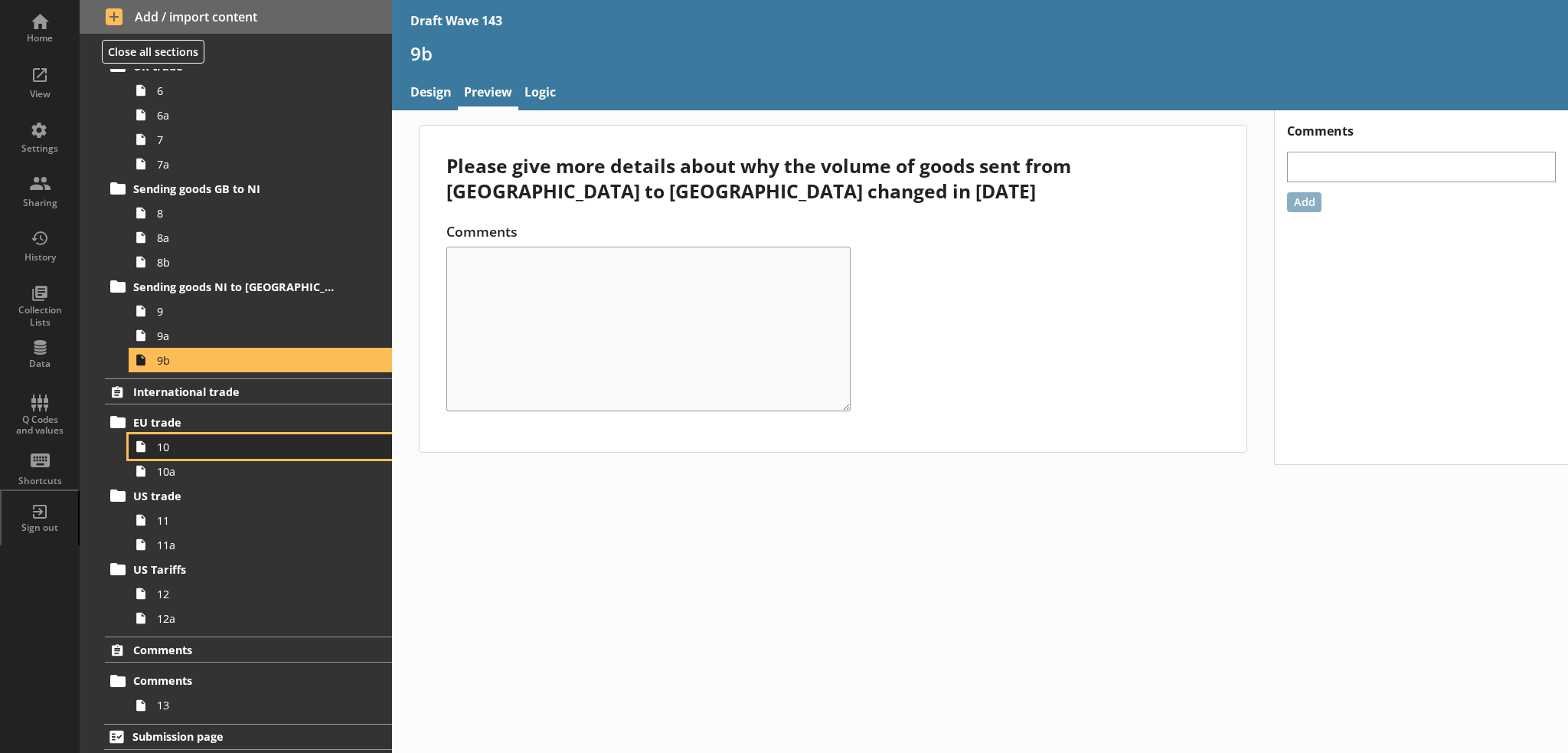
click at [188, 452] on link "10" at bounding box center [260, 446] width 263 height 25
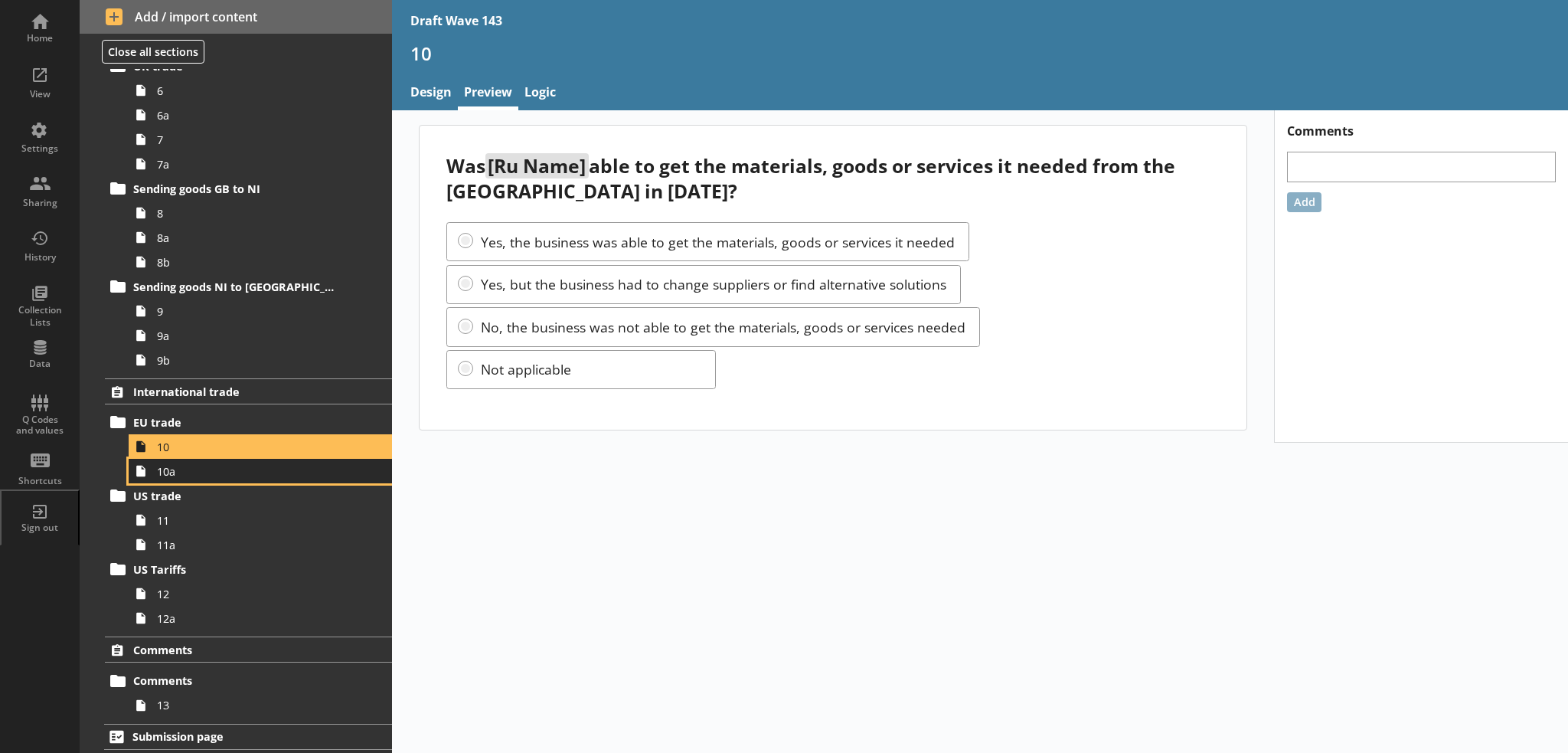
click at [182, 472] on span "10a" at bounding box center [252, 472] width 189 height 15
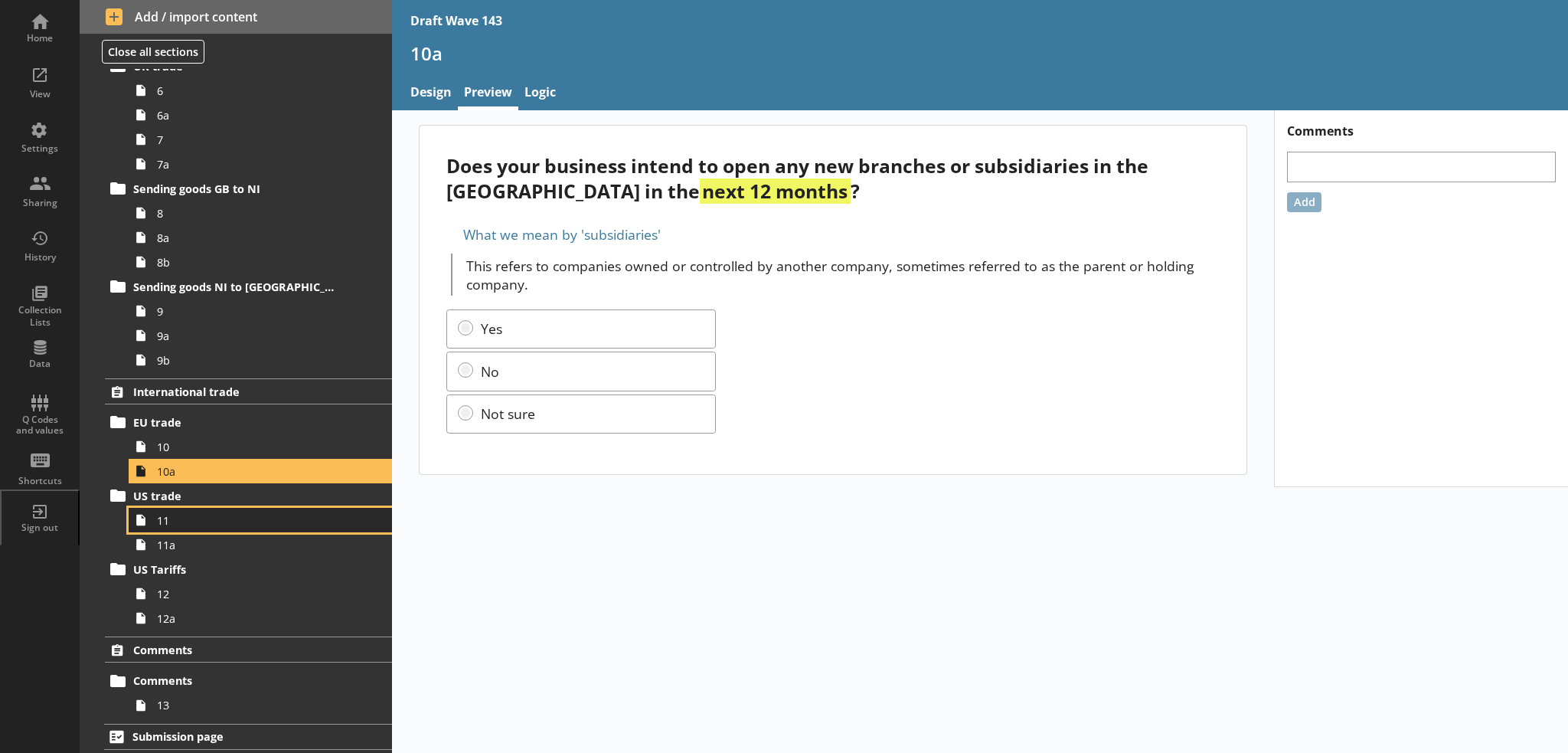
click at [174, 523] on span "11" at bounding box center [252, 520] width 189 height 15
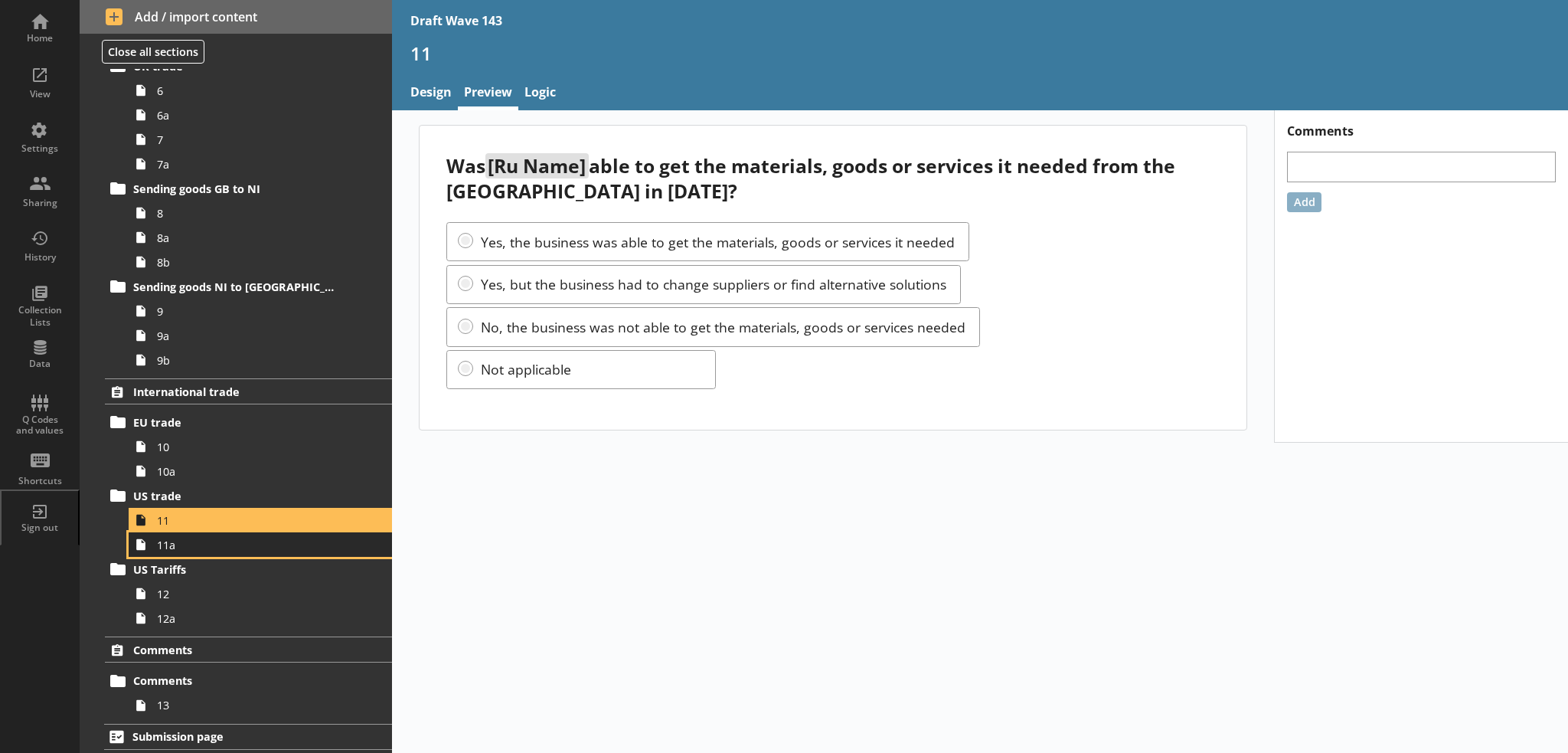
click at [172, 540] on span "11a" at bounding box center [252, 545] width 189 height 15
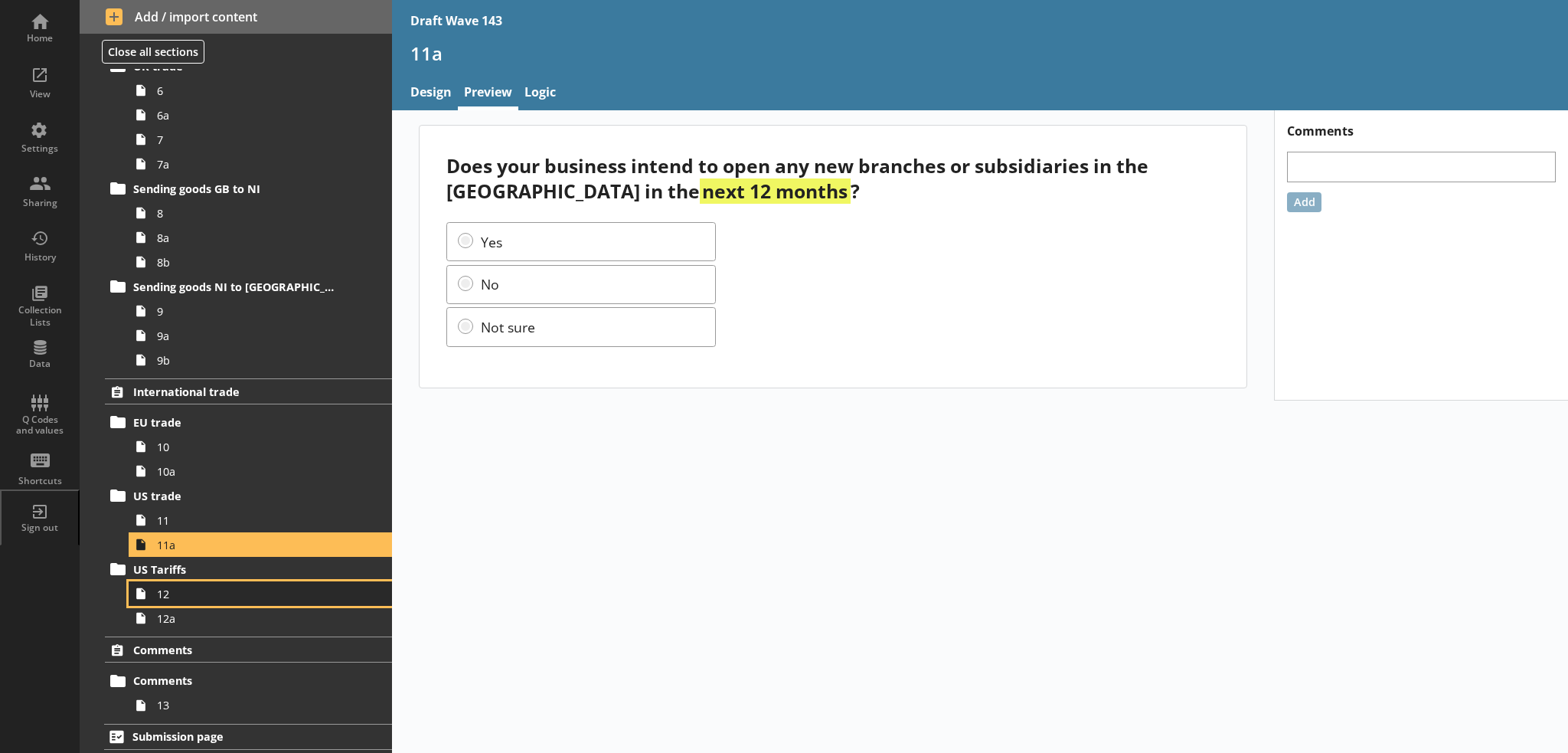
click at [186, 590] on span "12" at bounding box center [252, 594] width 189 height 15
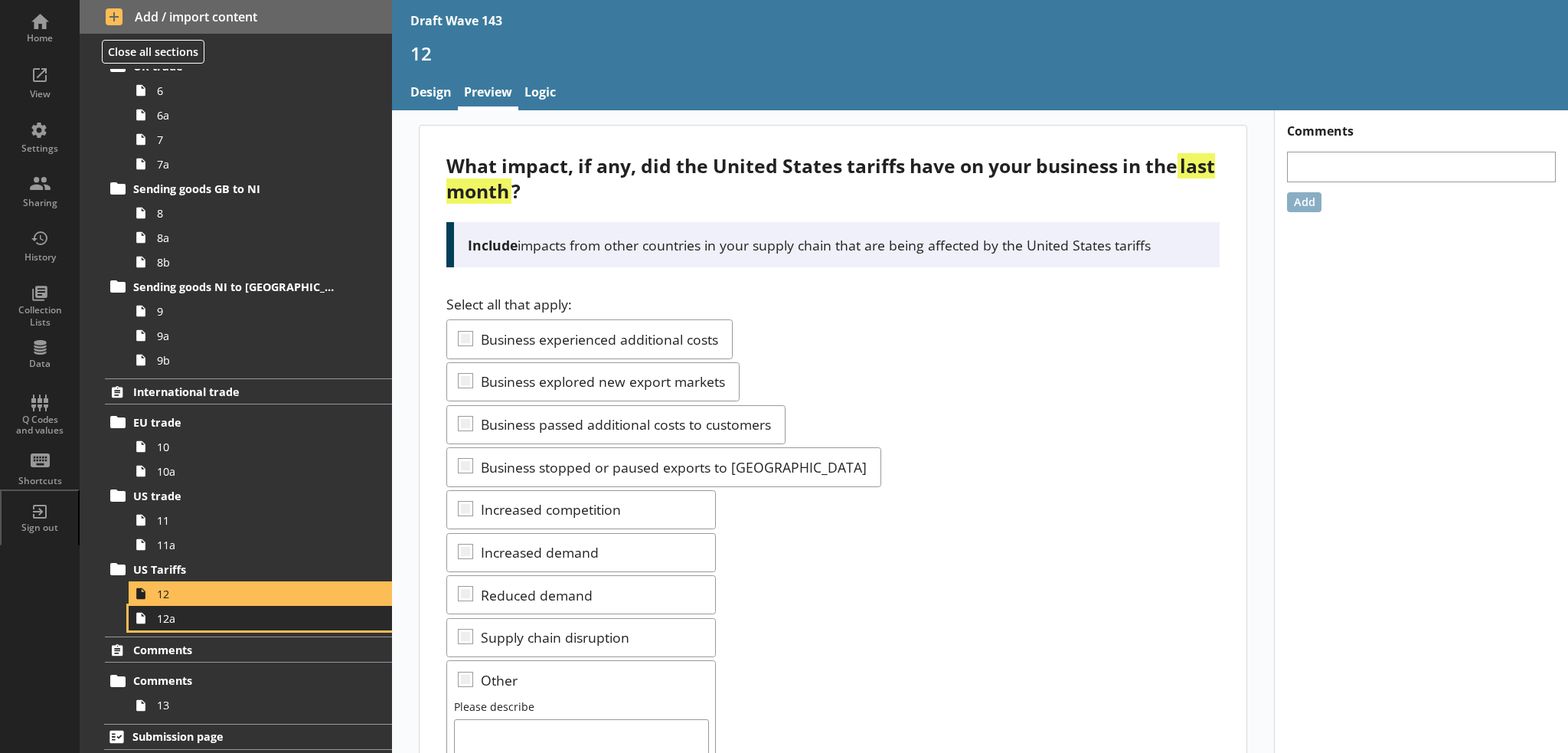
click at [179, 611] on span "12a" at bounding box center [252, 619] width 189 height 15
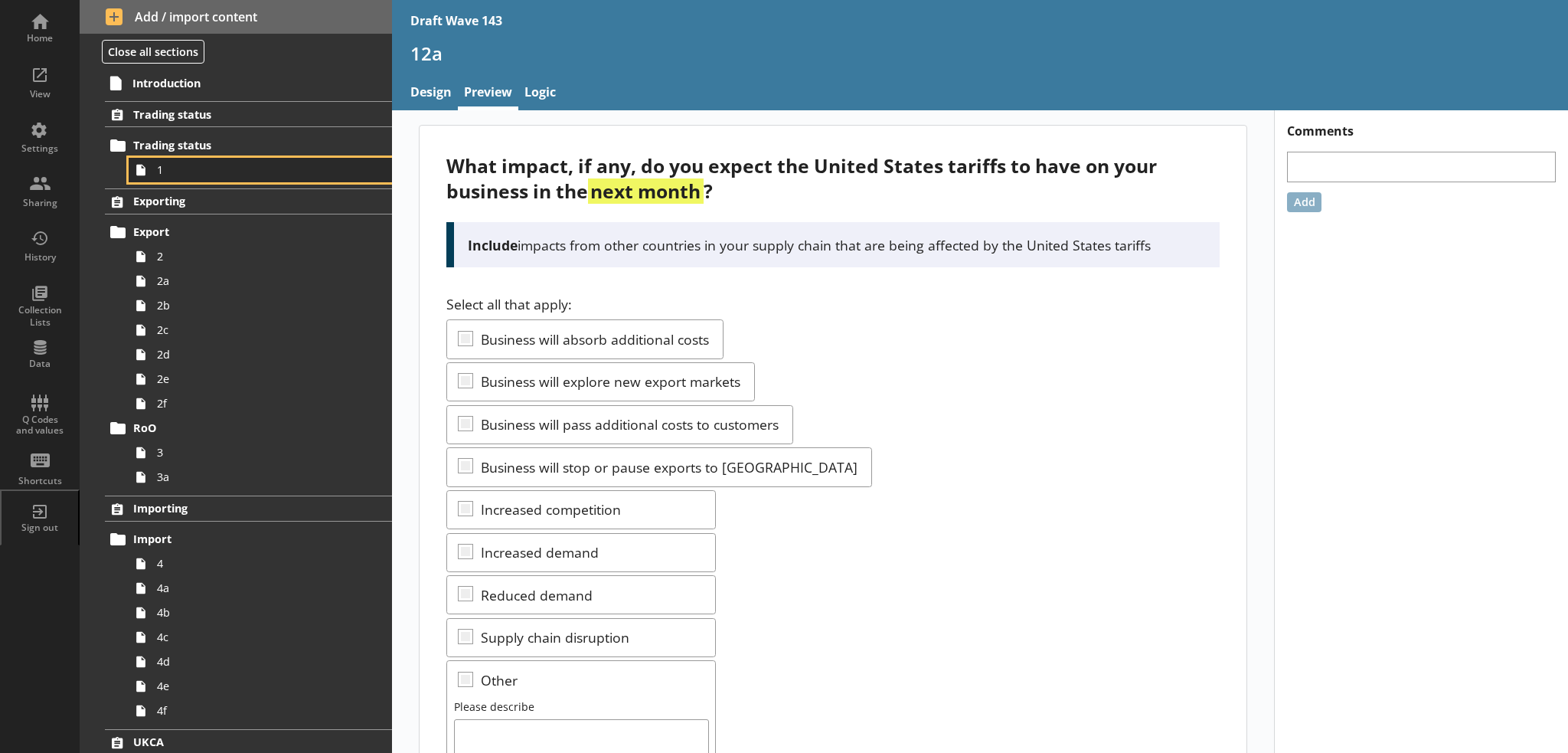
click at [190, 172] on span "1" at bounding box center [252, 170] width 189 height 15
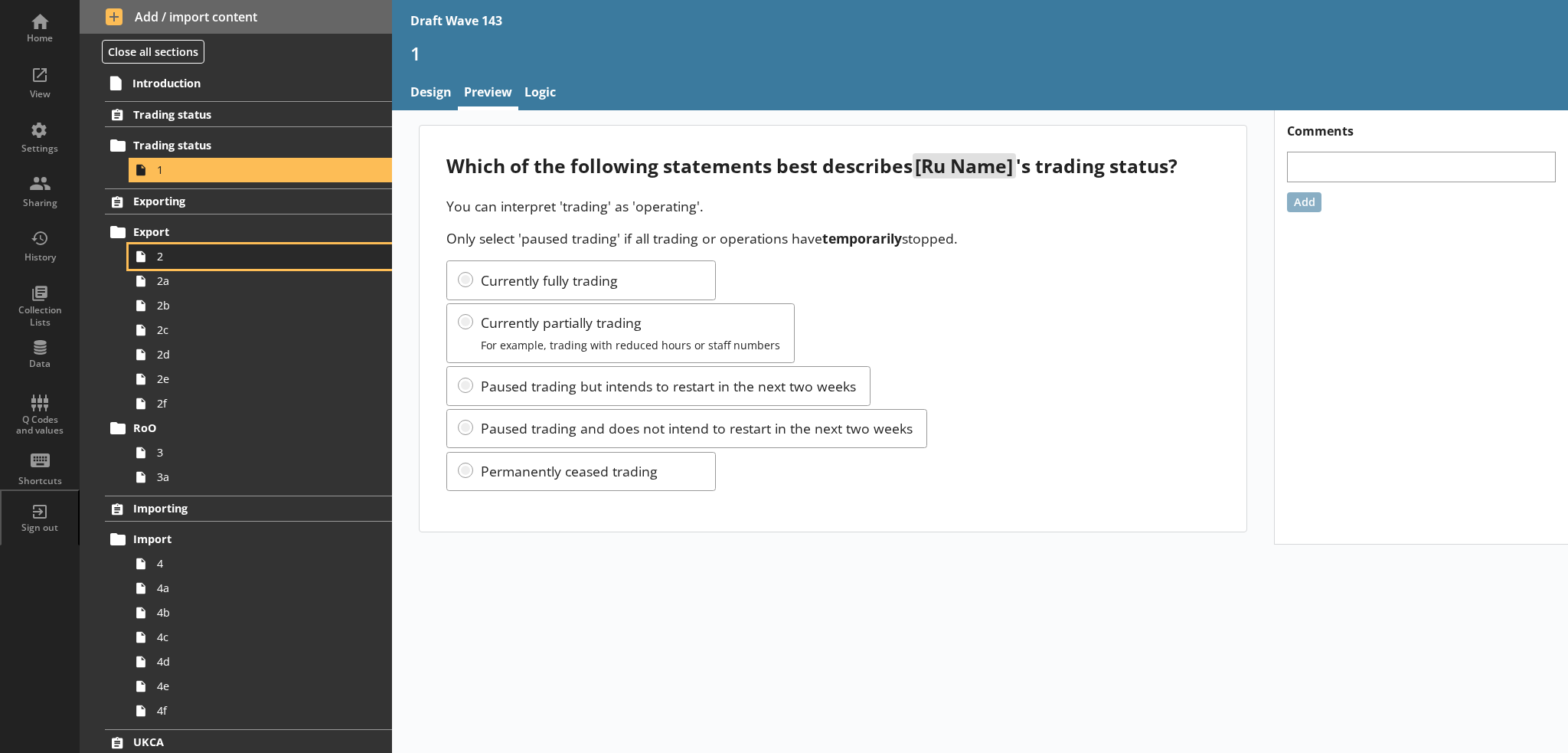
click at [199, 256] on span "2" at bounding box center [252, 257] width 189 height 15
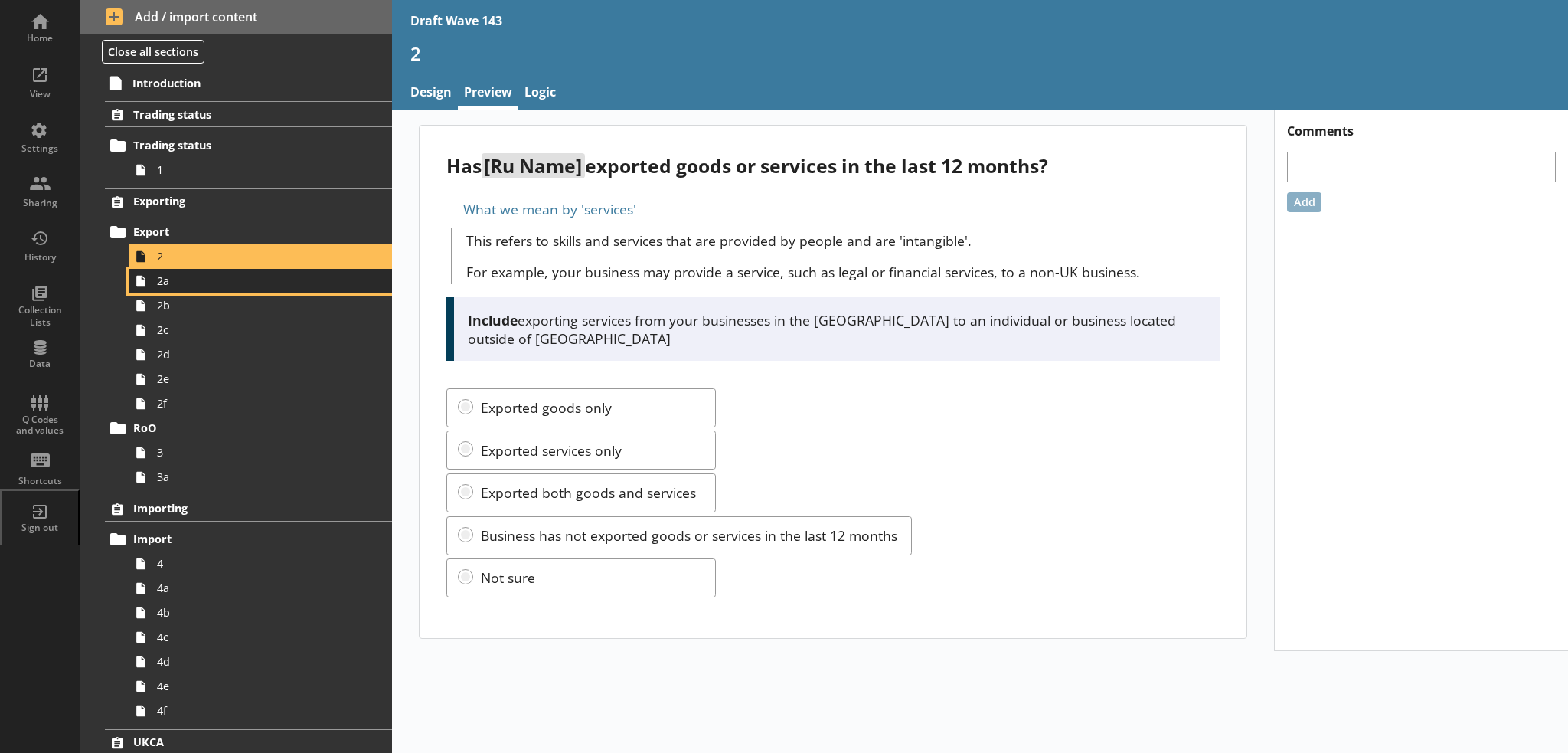
click at [181, 287] on link "2a" at bounding box center [260, 280] width 263 height 25
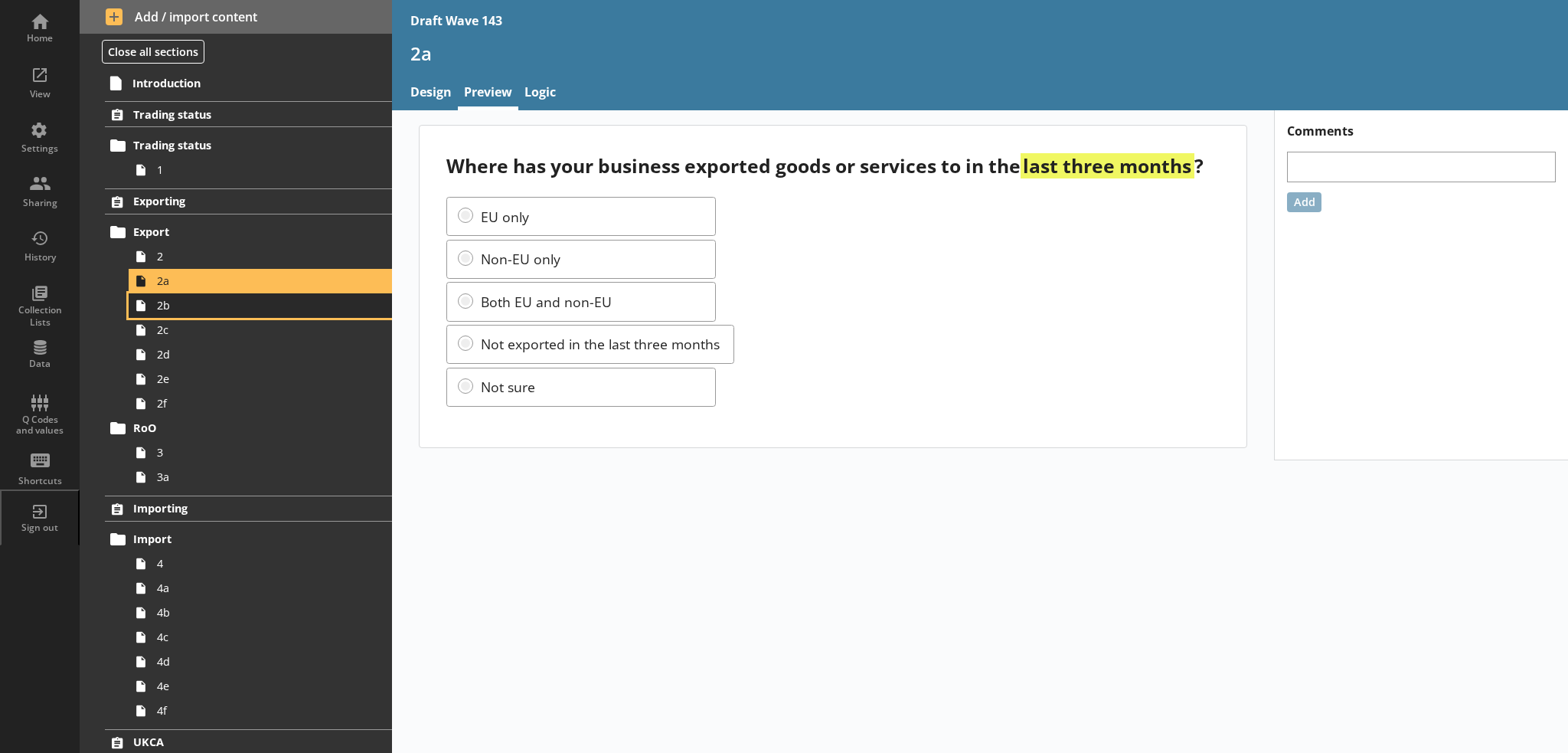
click at [181, 300] on span "2b" at bounding box center [252, 305] width 189 height 15
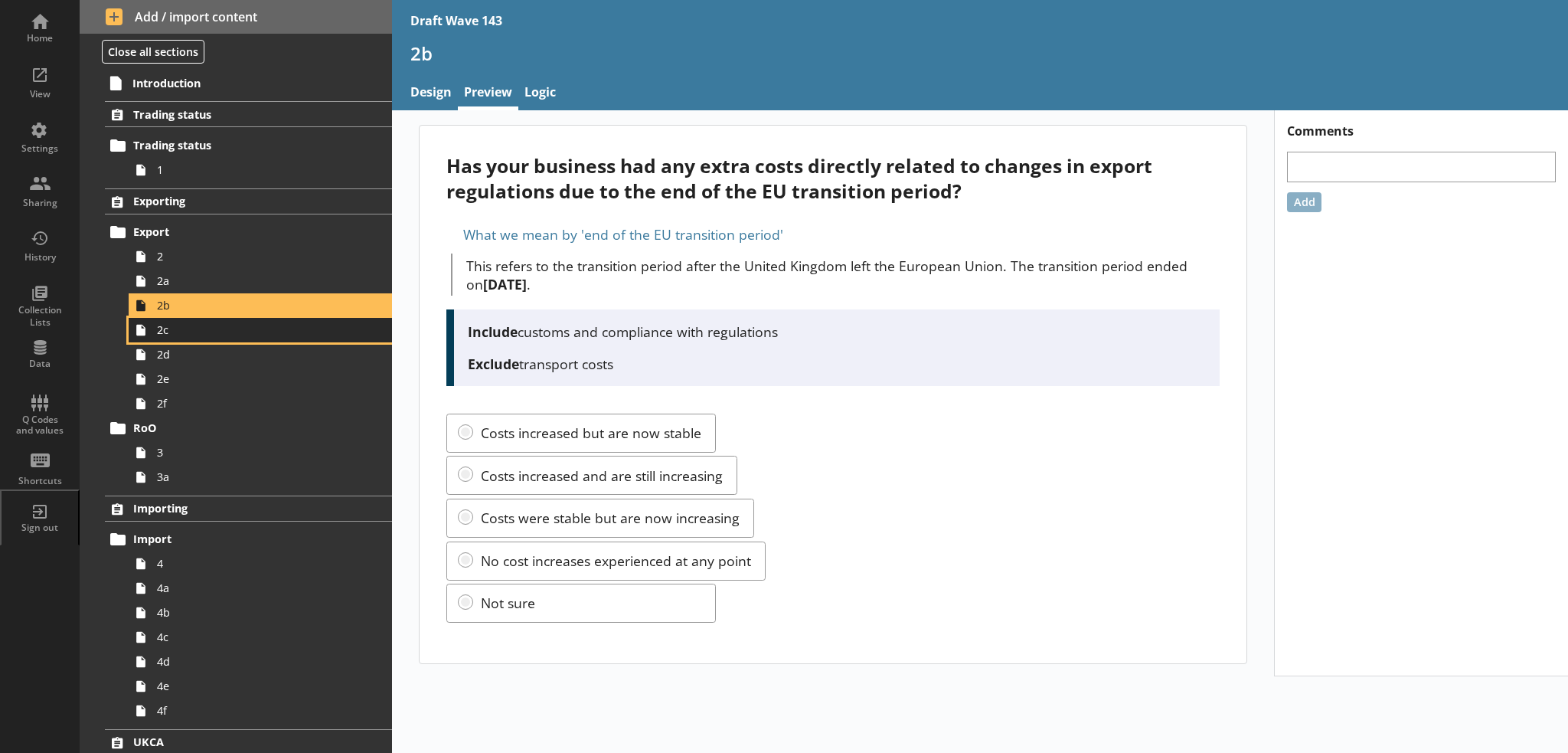
click at [180, 331] on span "2c" at bounding box center [252, 330] width 189 height 15
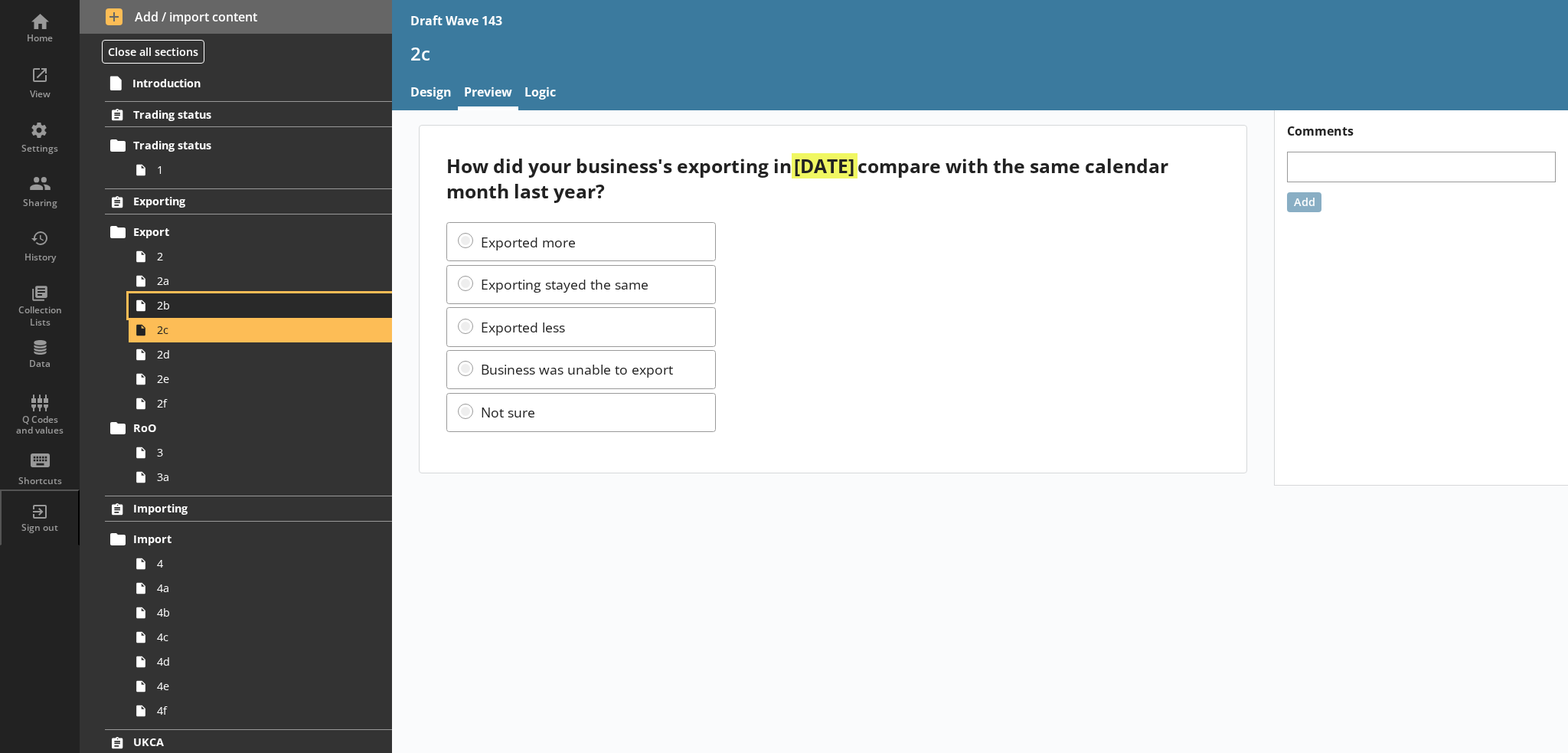
click at [178, 307] on span "2b" at bounding box center [252, 305] width 189 height 15
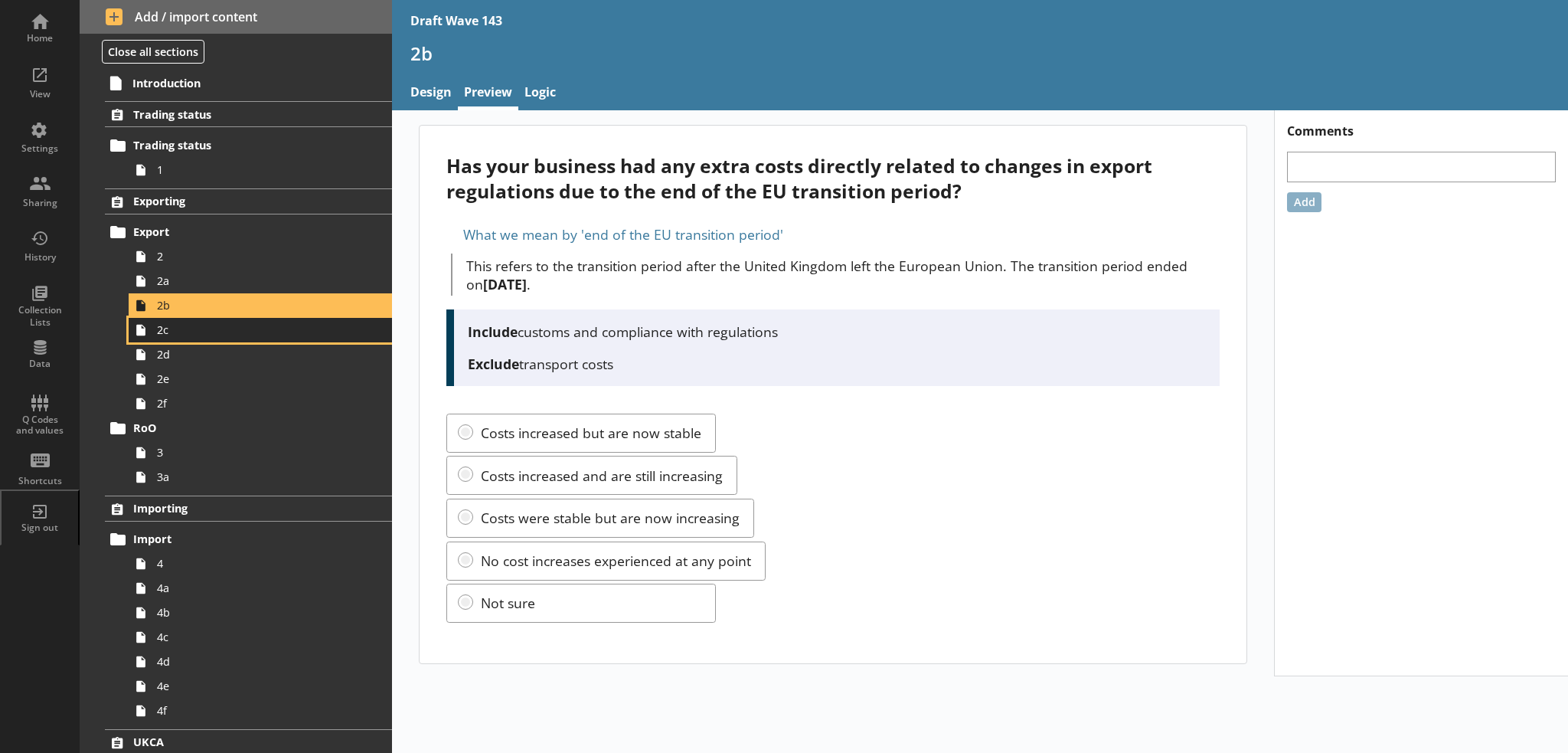
click at [179, 336] on span "2c" at bounding box center [252, 330] width 189 height 15
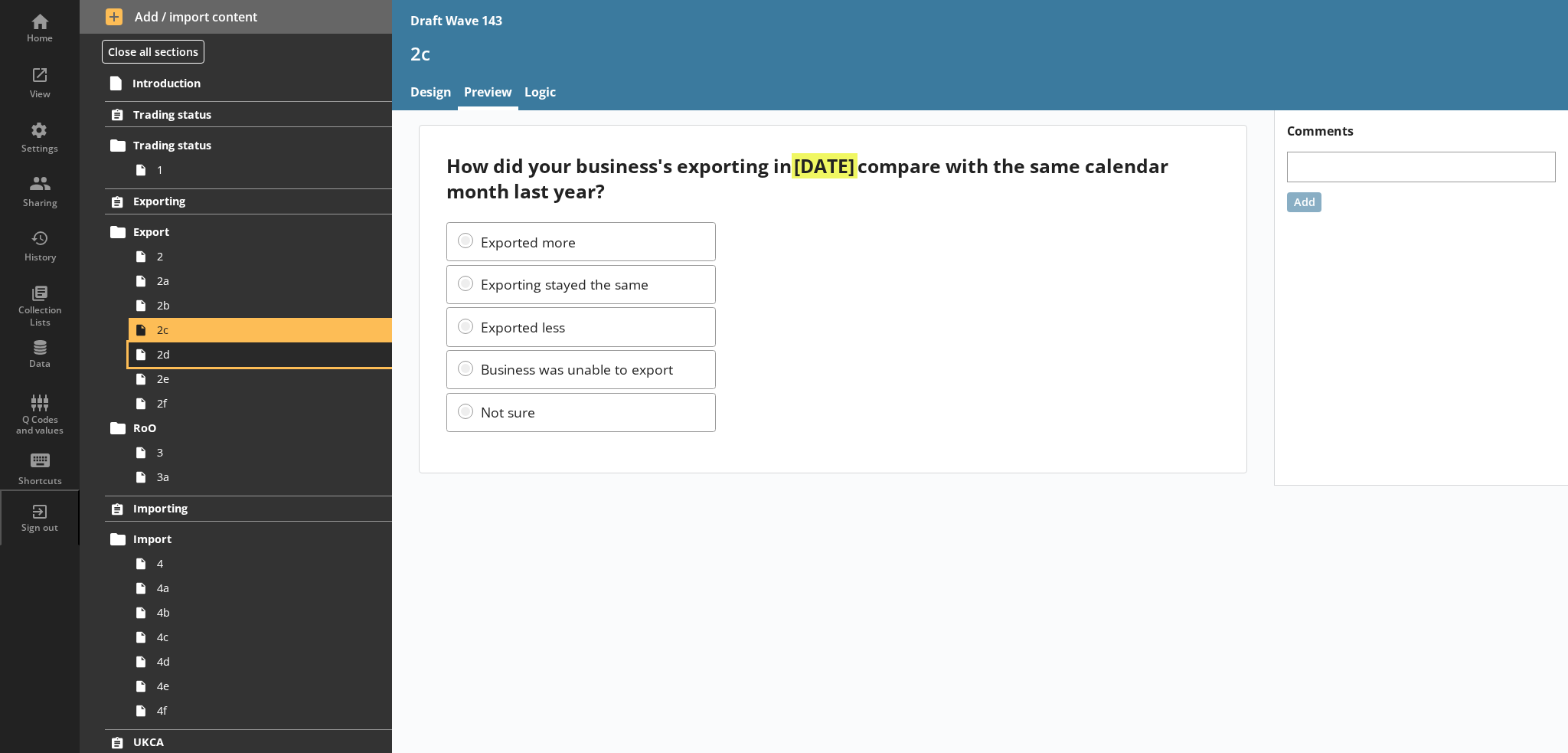
click at [183, 353] on span "2d" at bounding box center [252, 354] width 189 height 15
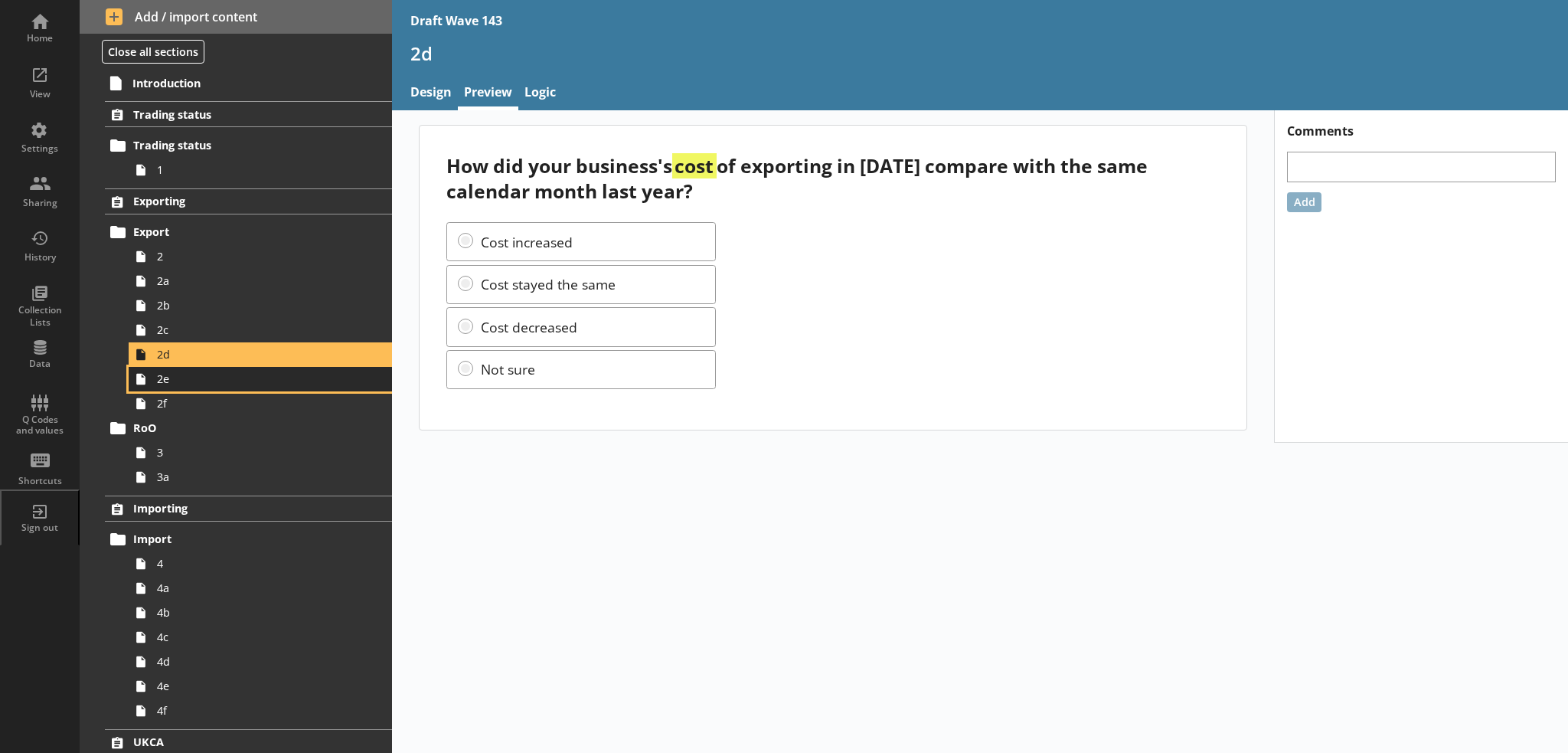
click at [178, 386] on link "2e" at bounding box center [260, 379] width 263 height 25
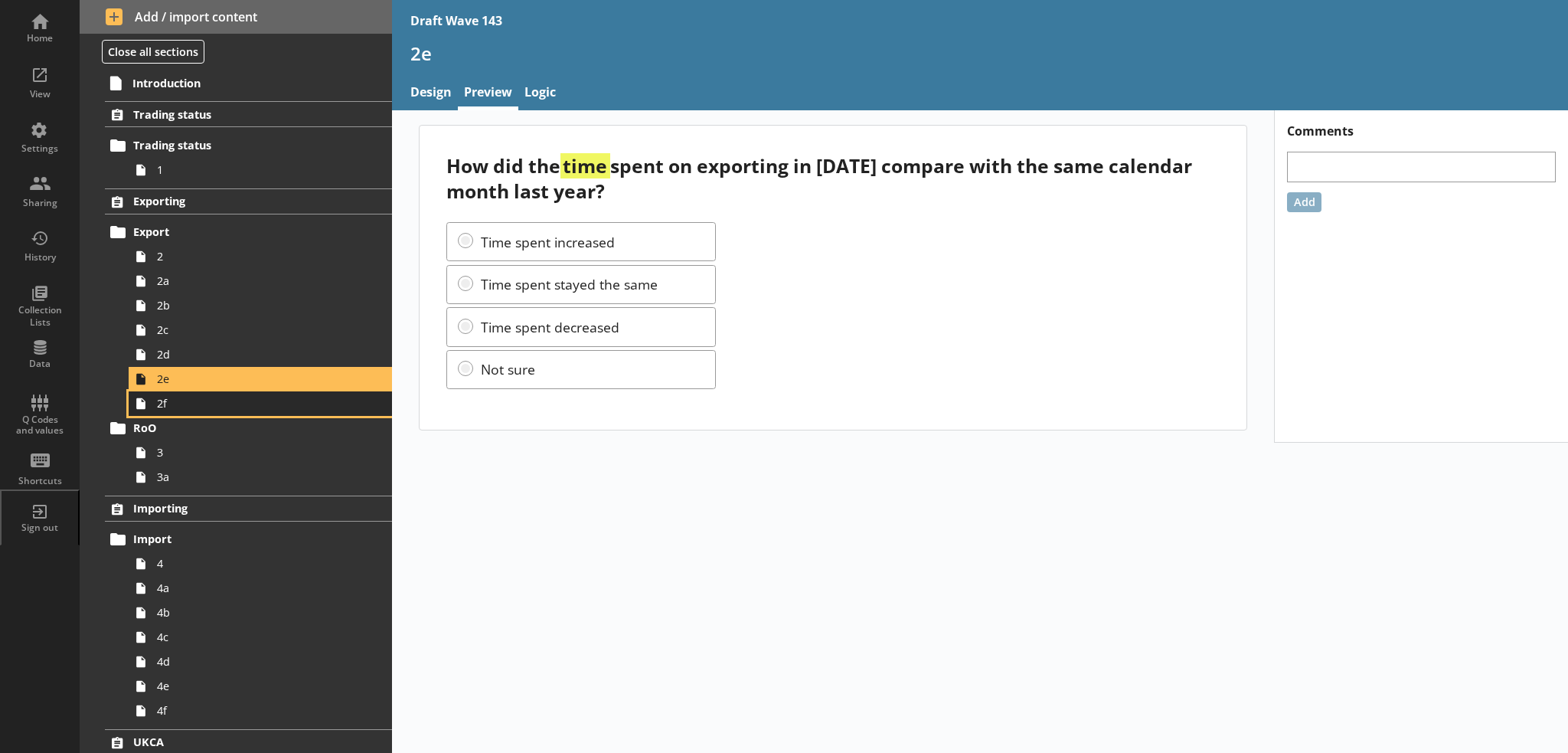
click at [182, 409] on span "2f" at bounding box center [252, 404] width 189 height 15
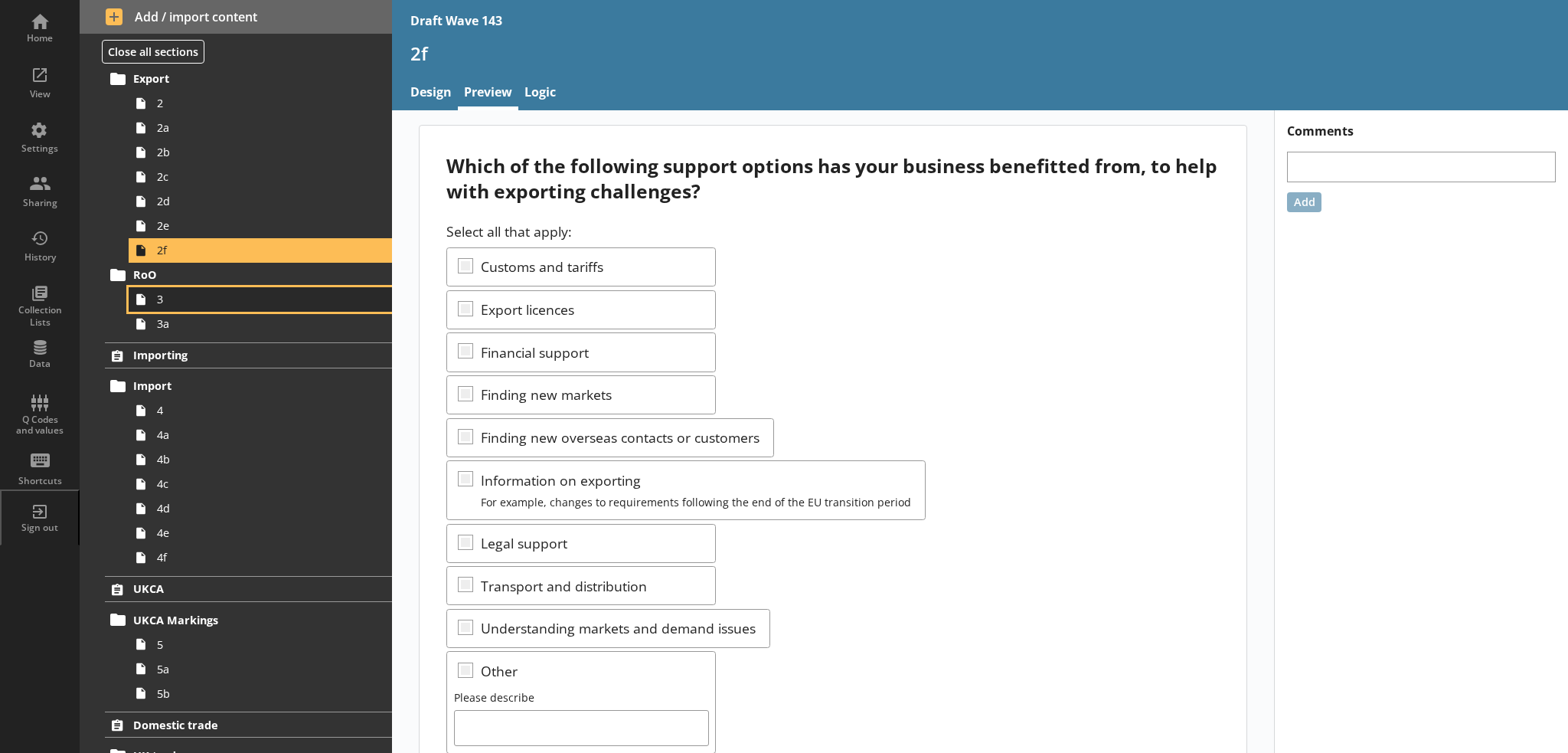
click at [238, 300] on span "3" at bounding box center [252, 299] width 189 height 15
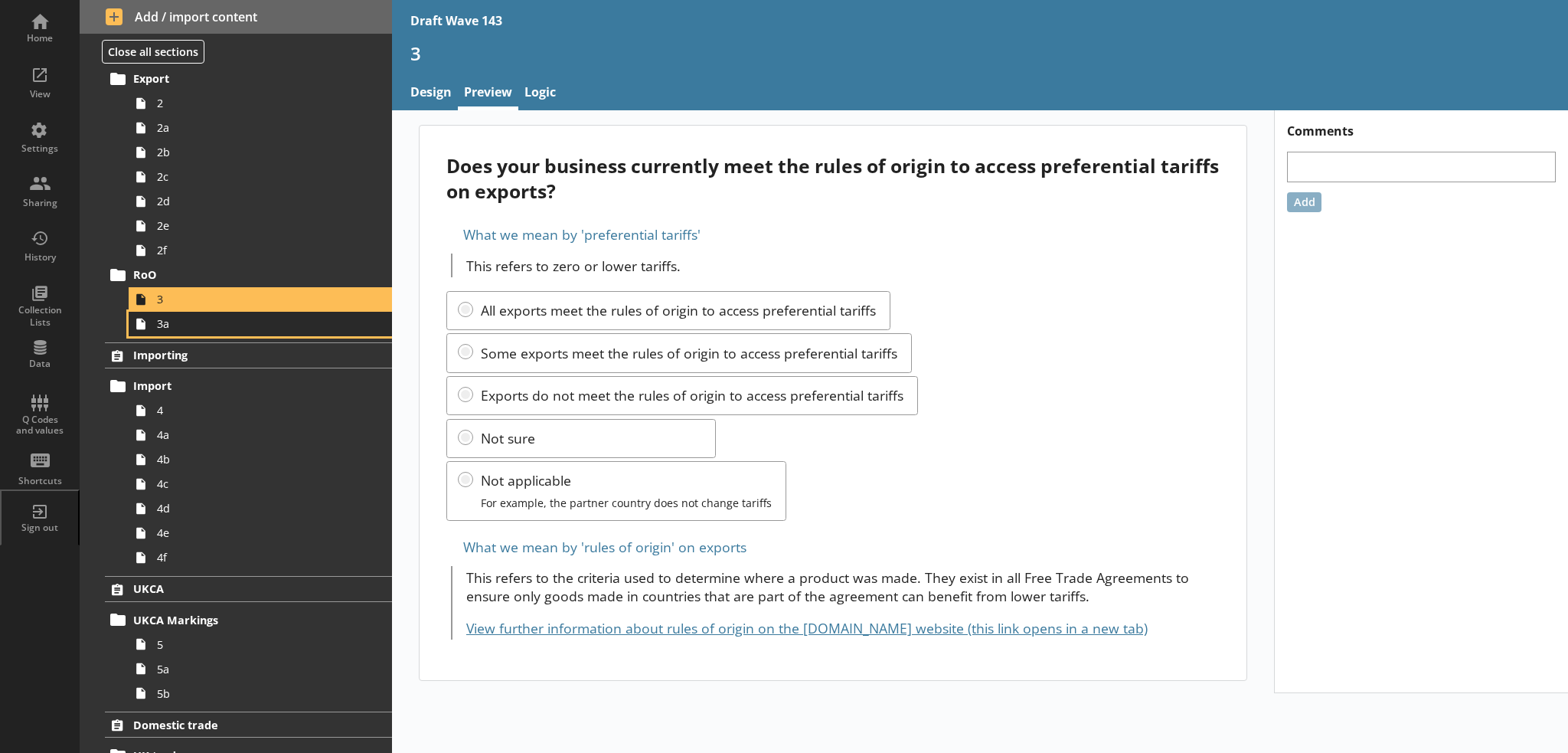
click at [239, 327] on span "3a" at bounding box center [252, 324] width 189 height 15
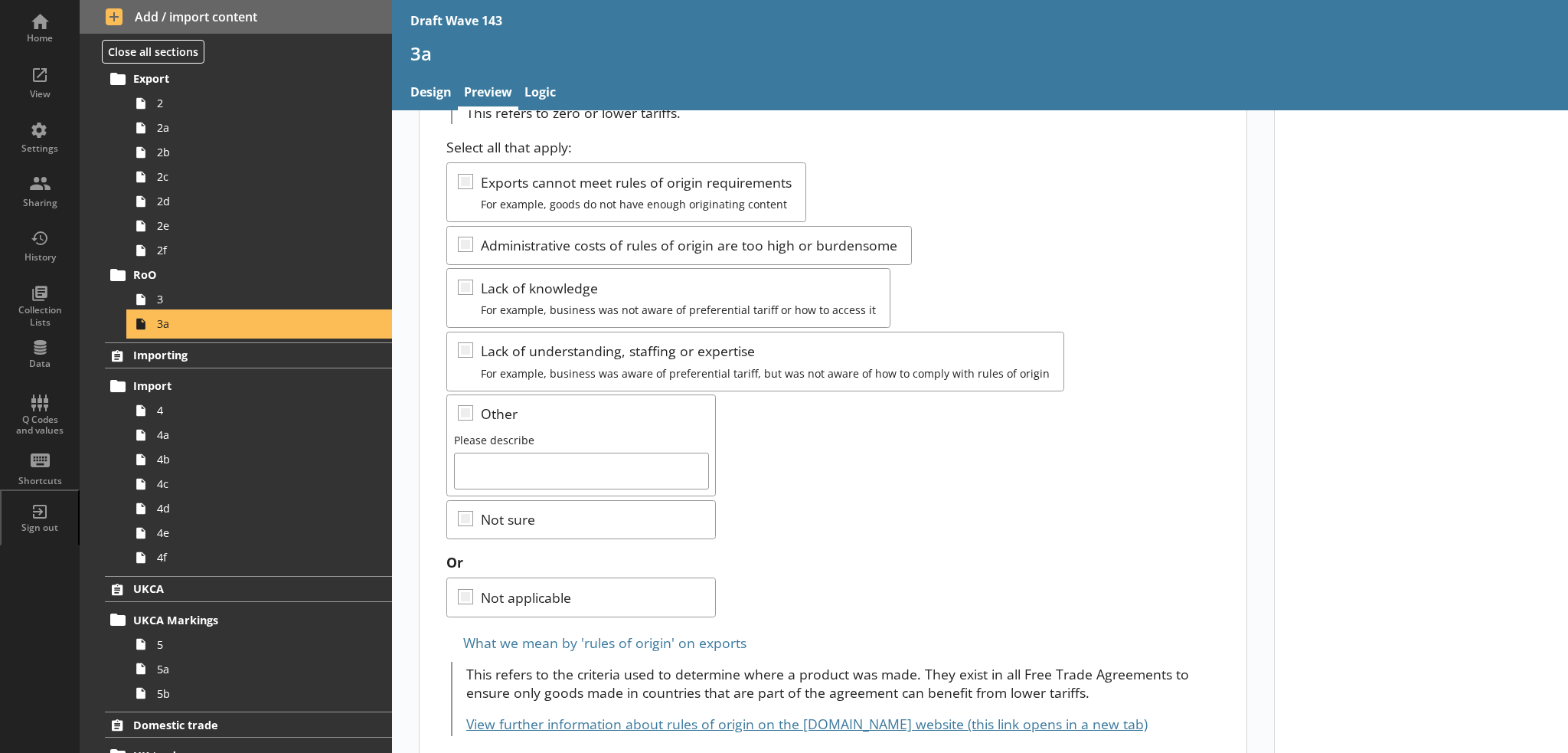
scroll to position [187, 0]
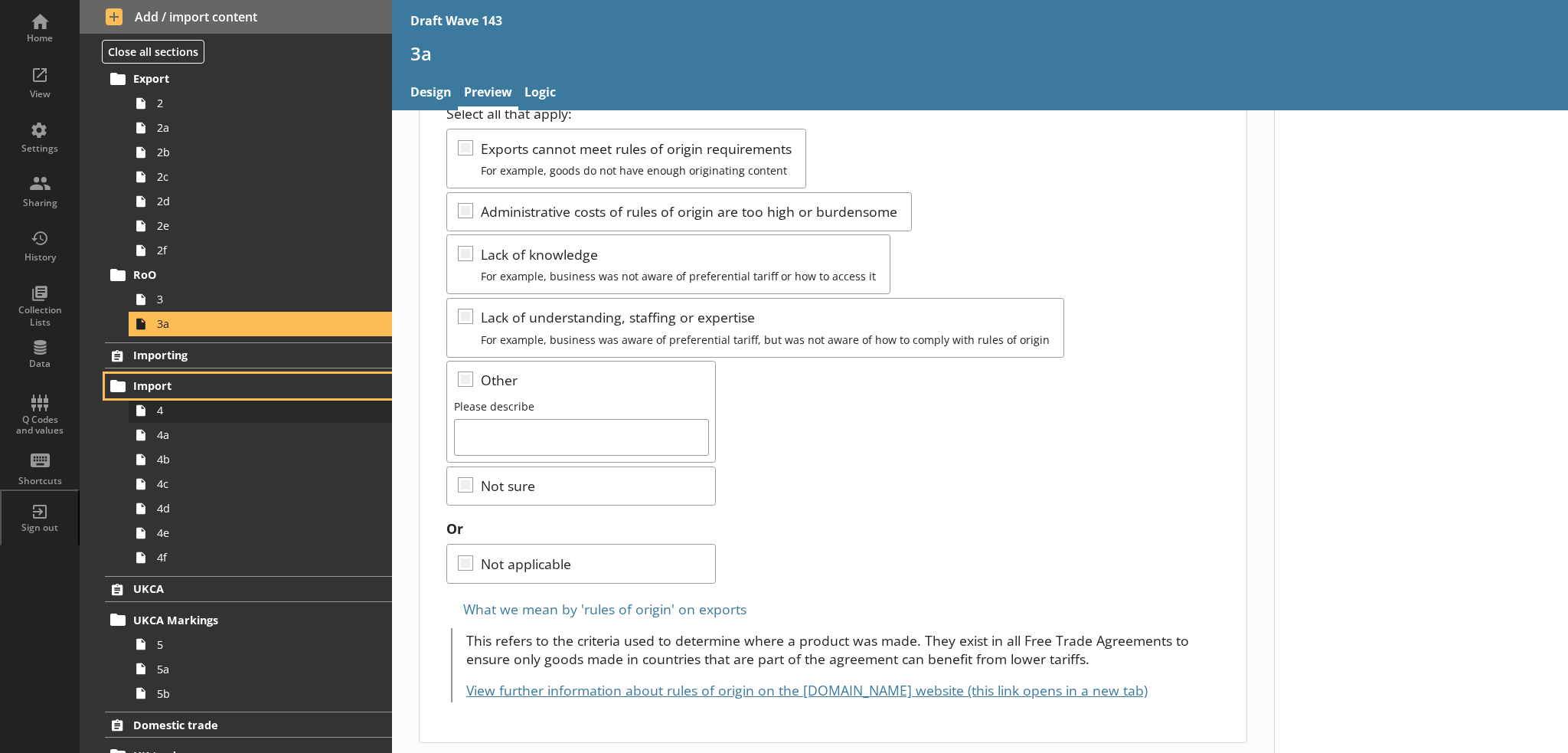
click at [190, 397] on div "Import 4 4a 4b 4c 4d 4e 4f" at bounding box center [236, 471] width 312 height 196
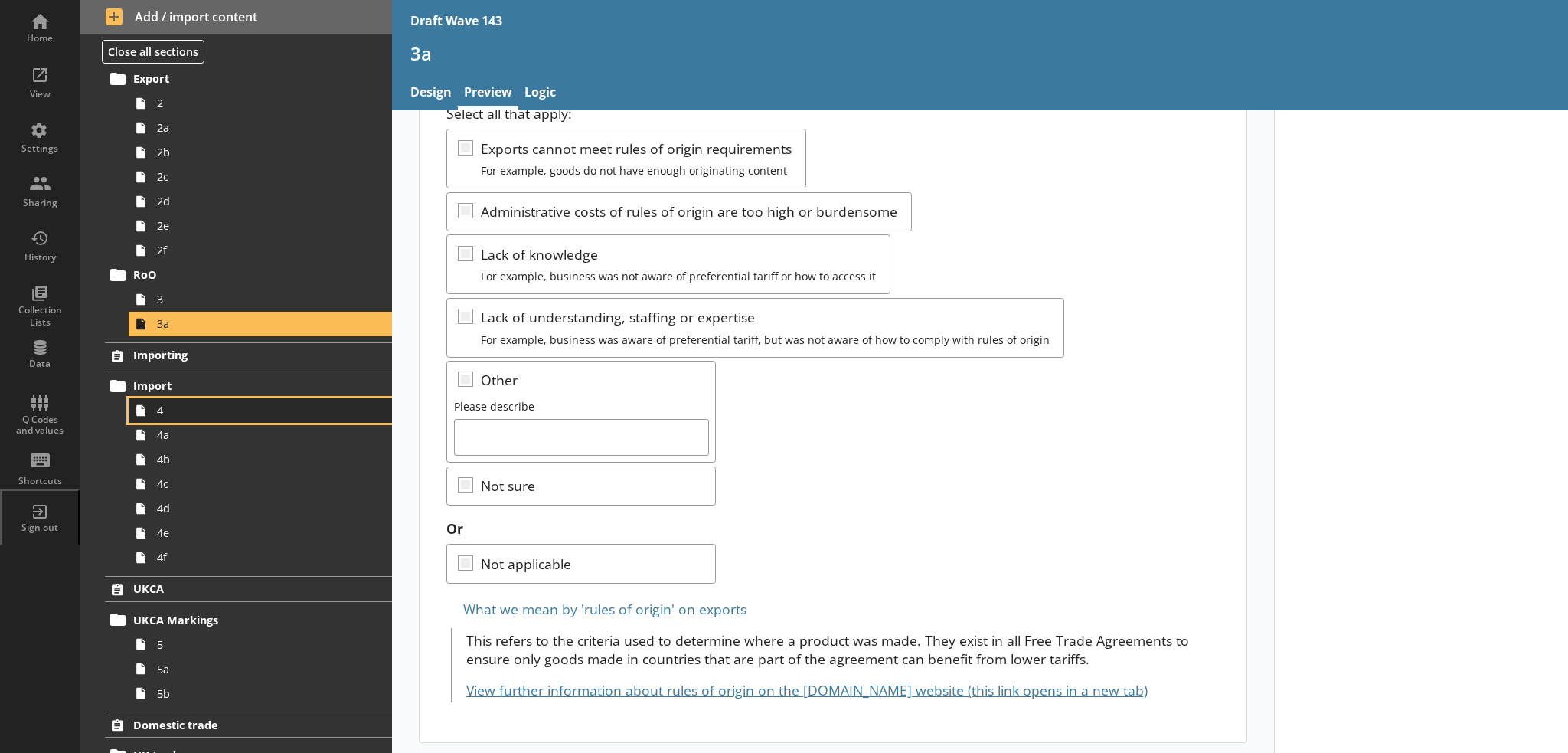
click at [191, 406] on span "4" at bounding box center [252, 410] width 189 height 15
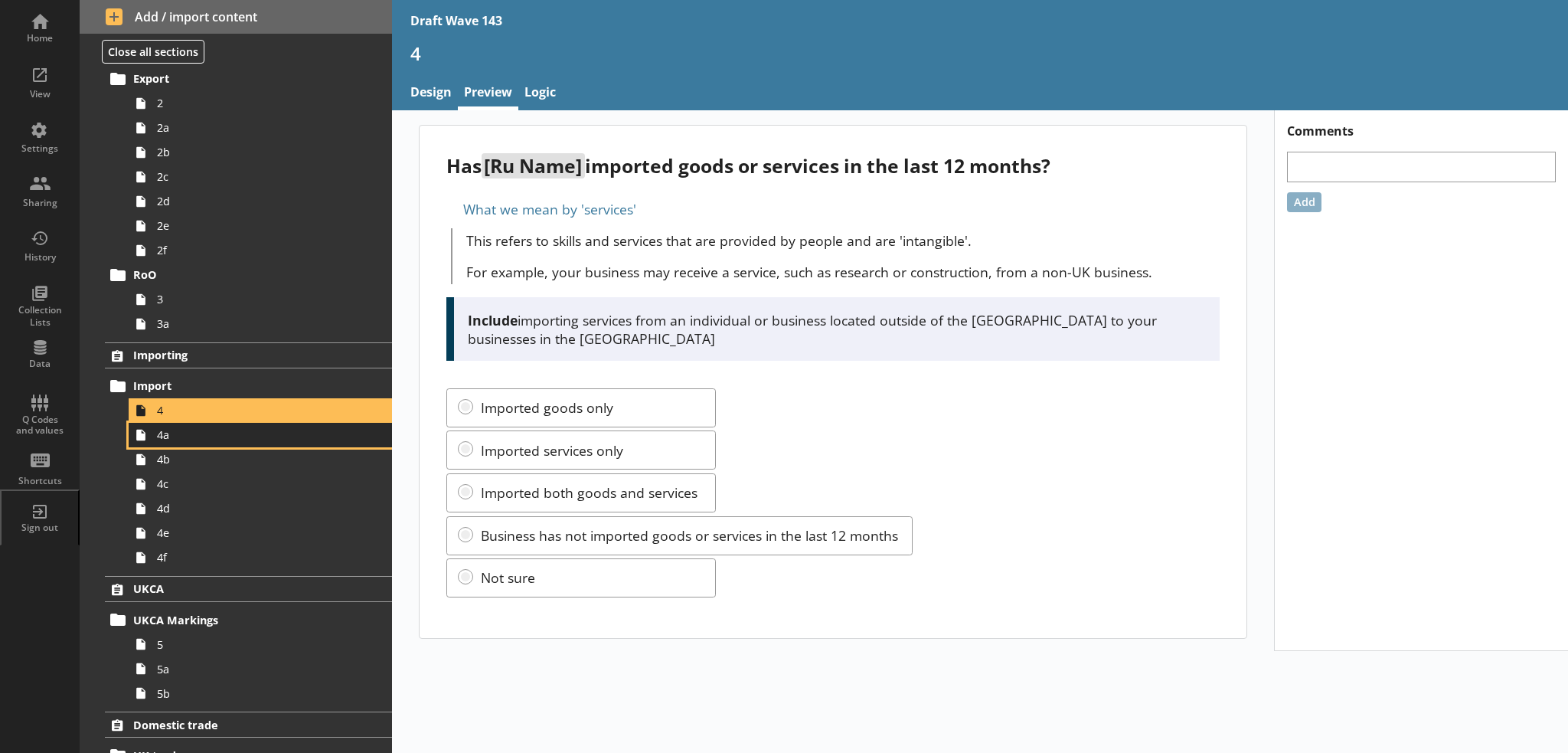
click at [254, 440] on span "4a" at bounding box center [252, 435] width 189 height 15
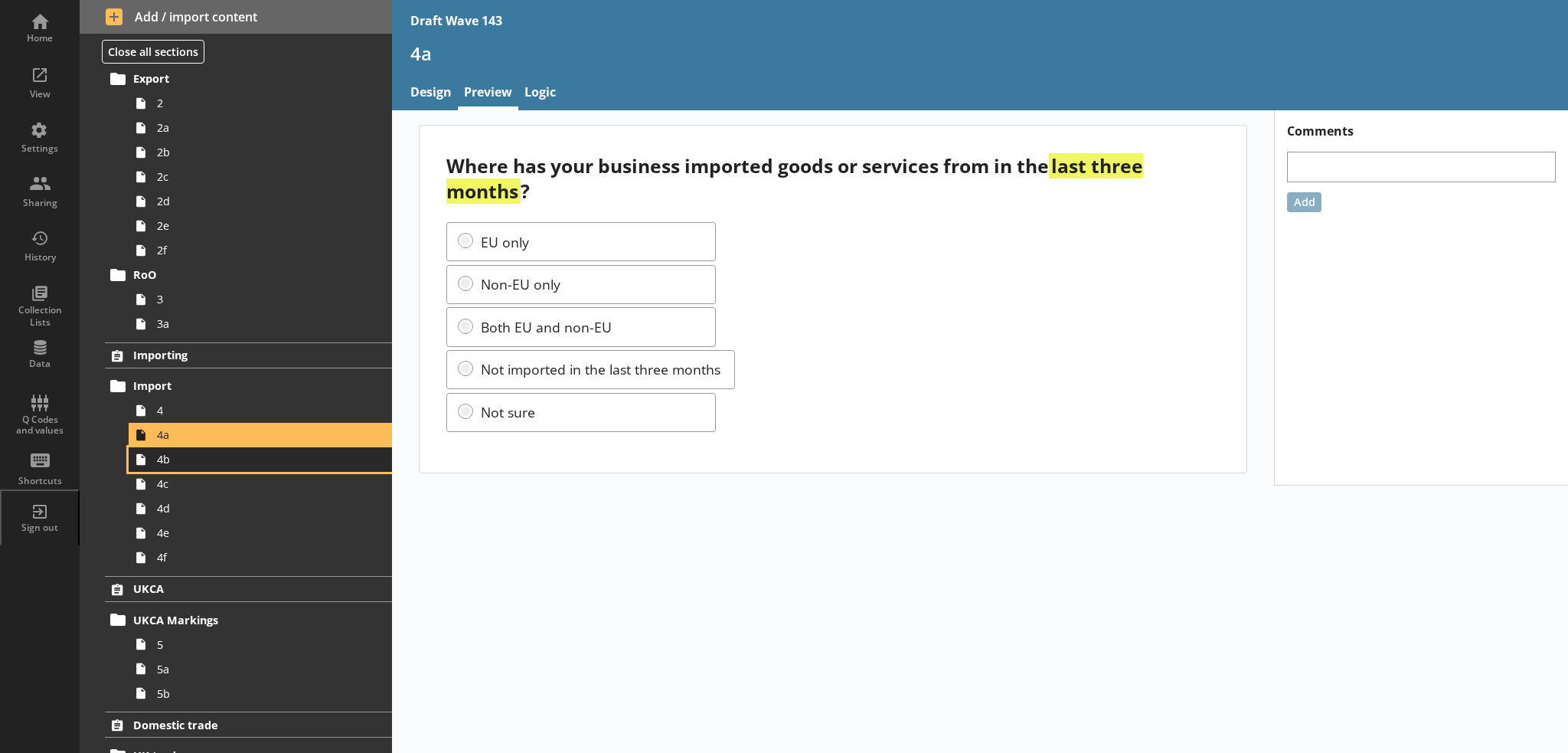
click at [283, 461] on span "4b" at bounding box center [252, 459] width 189 height 15
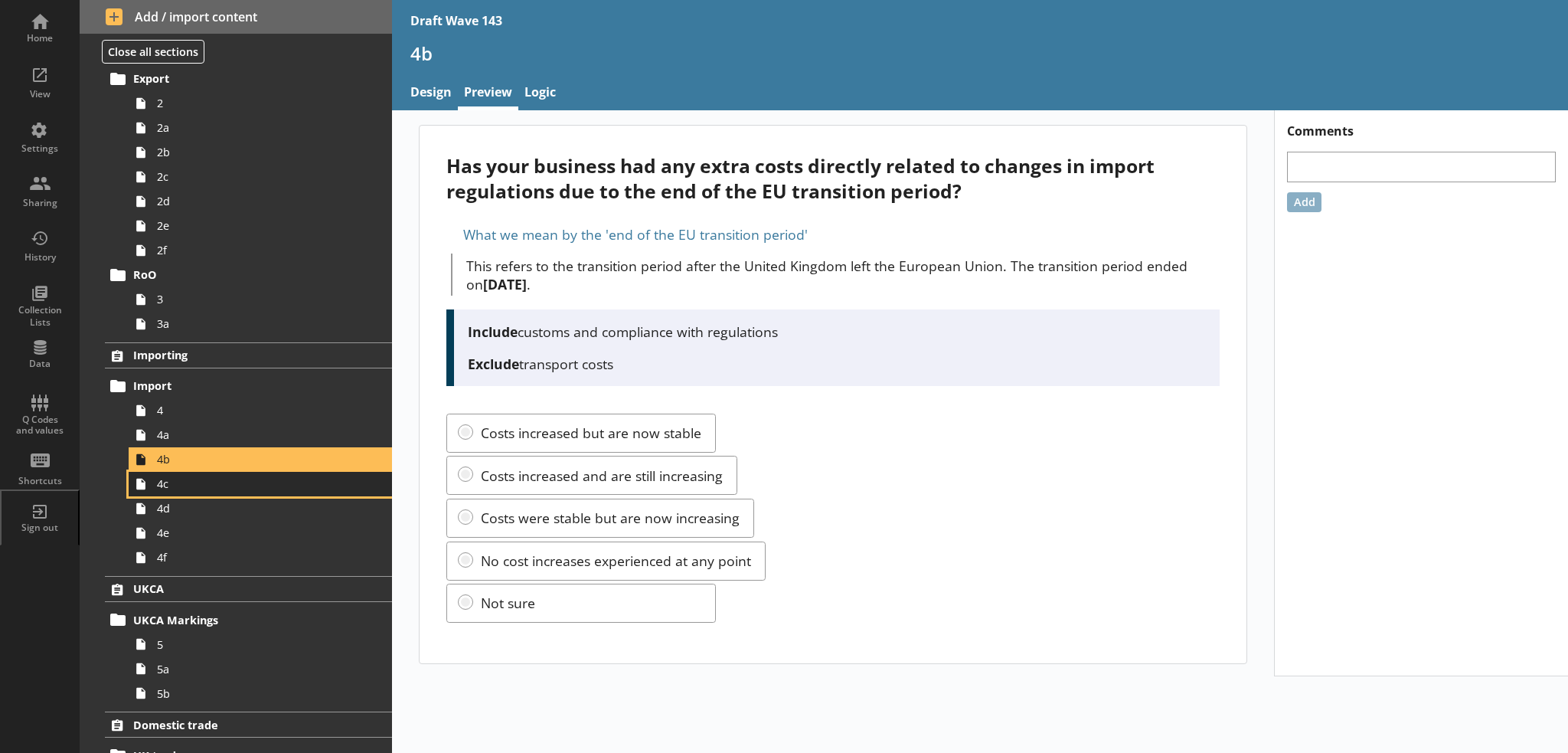
click at [280, 493] on link "4c" at bounding box center [260, 484] width 263 height 25
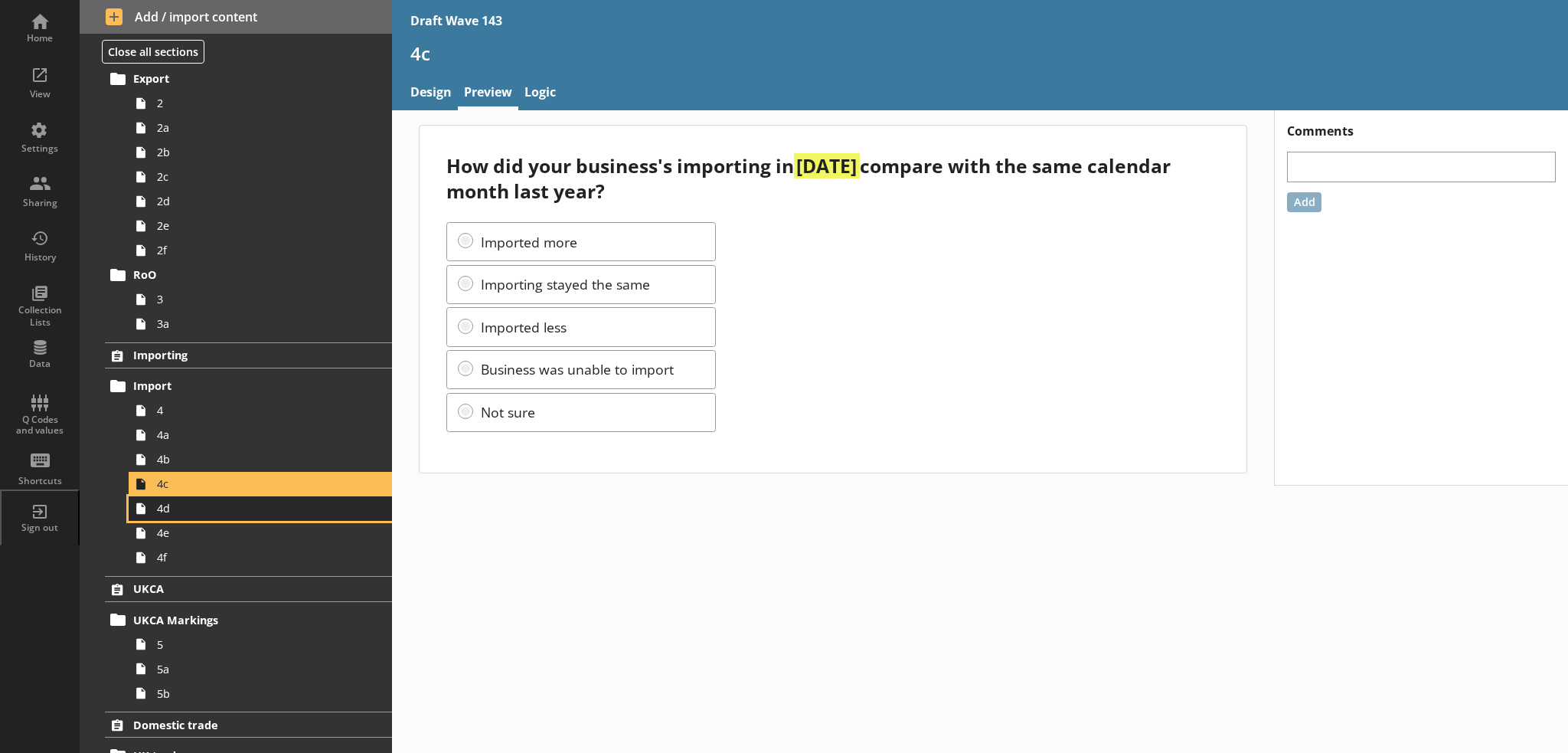
click at [315, 510] on span "4d" at bounding box center [252, 508] width 189 height 15
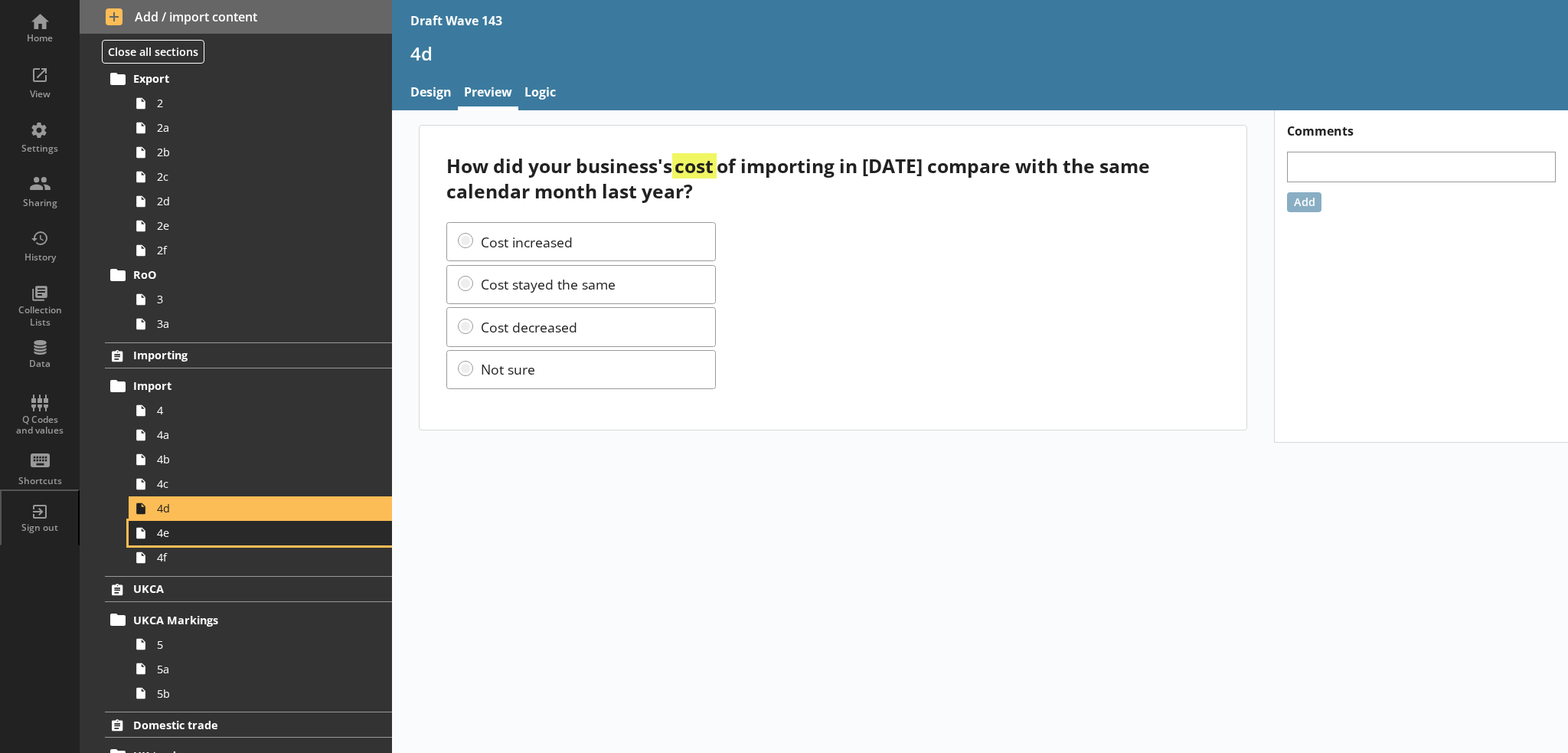
click at [303, 541] on link "4e" at bounding box center [260, 532] width 263 height 25
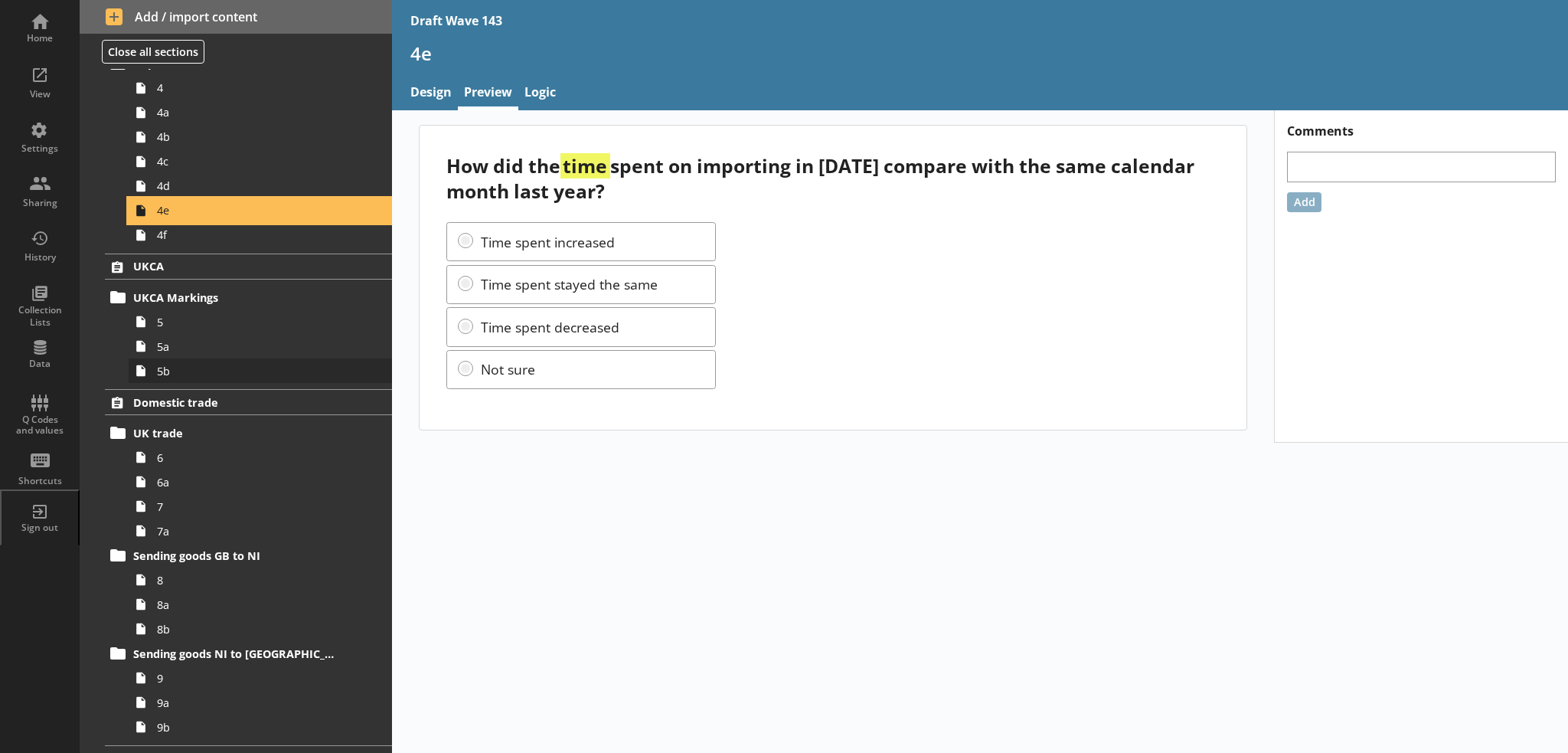
scroll to position [536, 0]
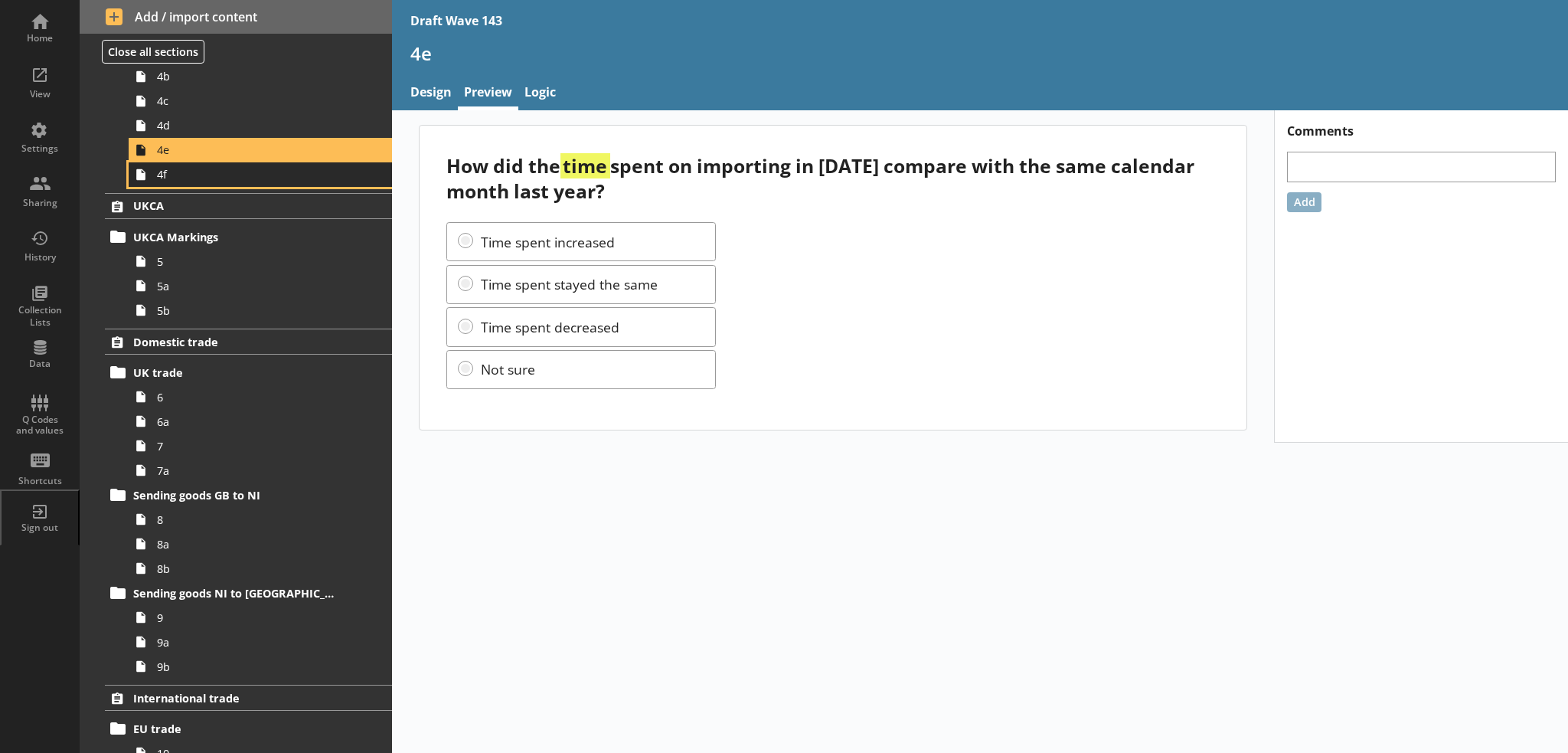
click at [233, 169] on span "4f" at bounding box center [252, 175] width 189 height 15
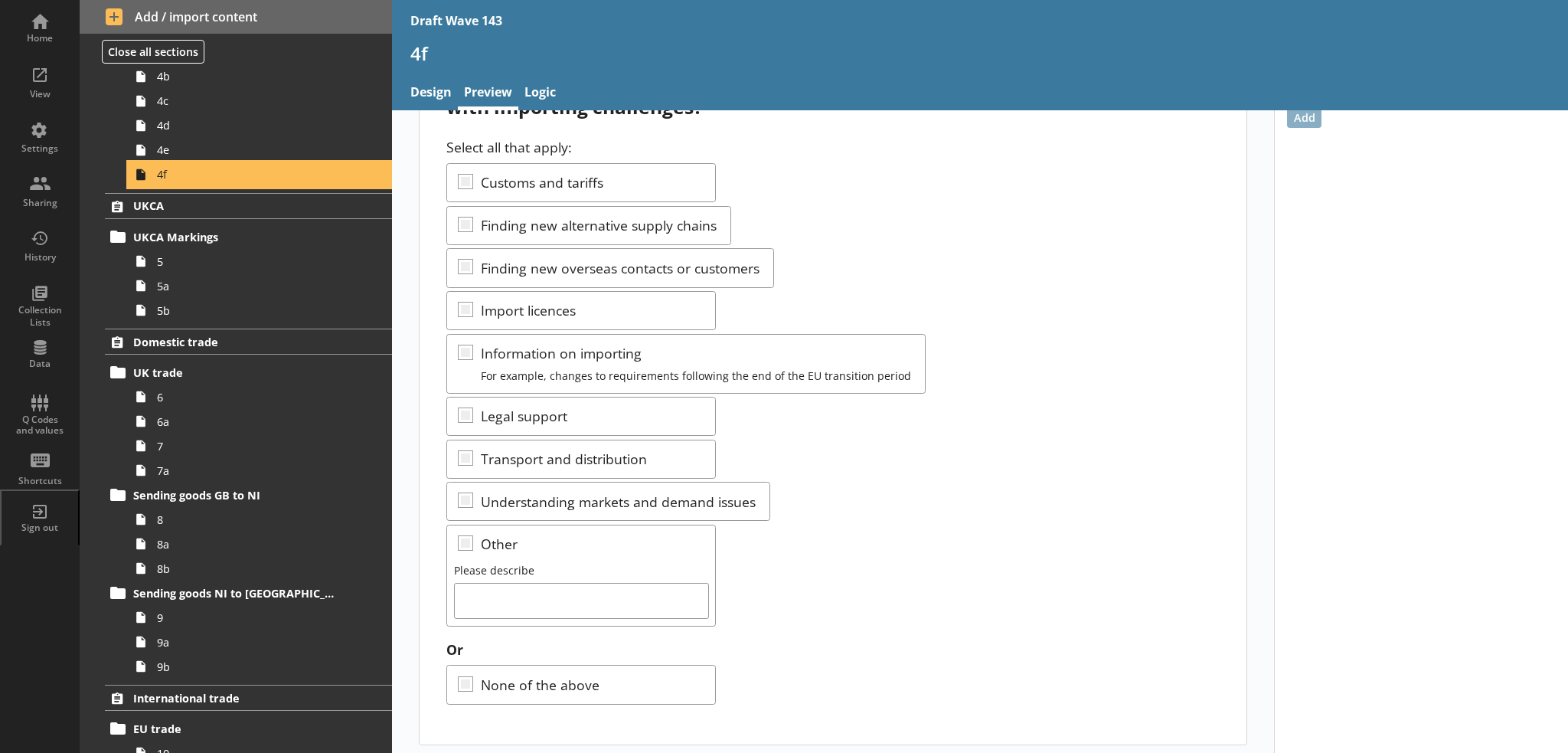
scroll to position [86, 0]
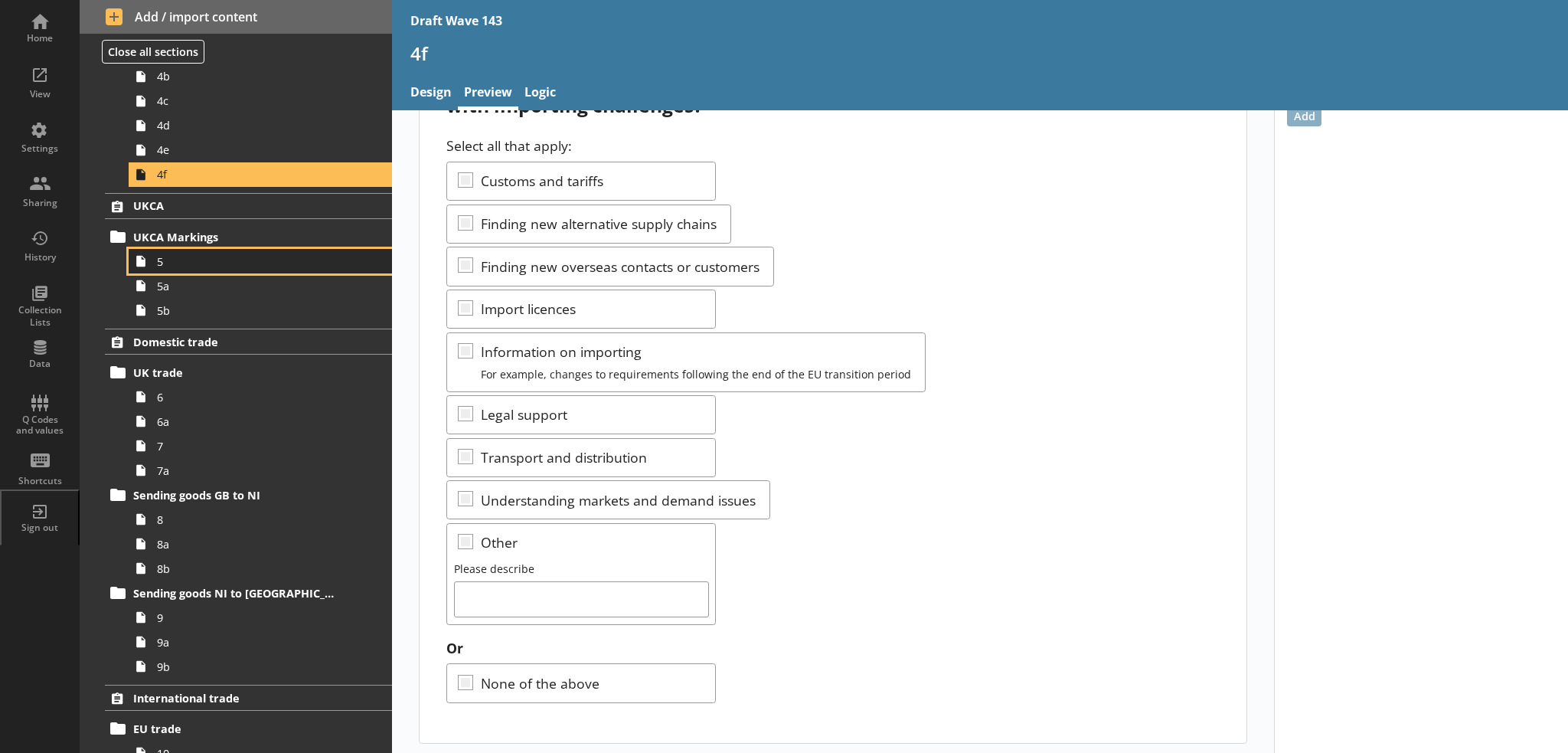
click at [241, 260] on span "5" at bounding box center [252, 261] width 189 height 15
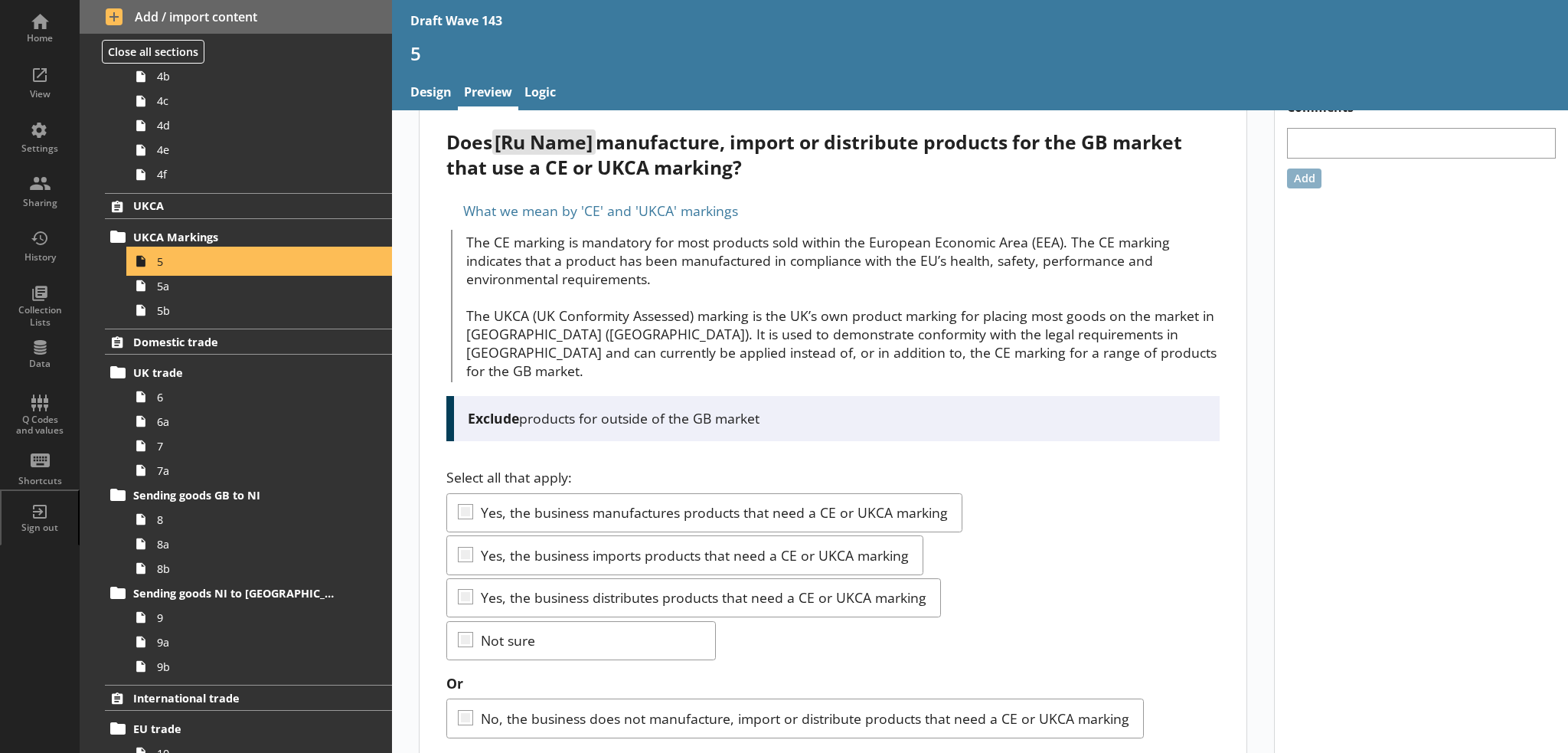
scroll to position [42, 0]
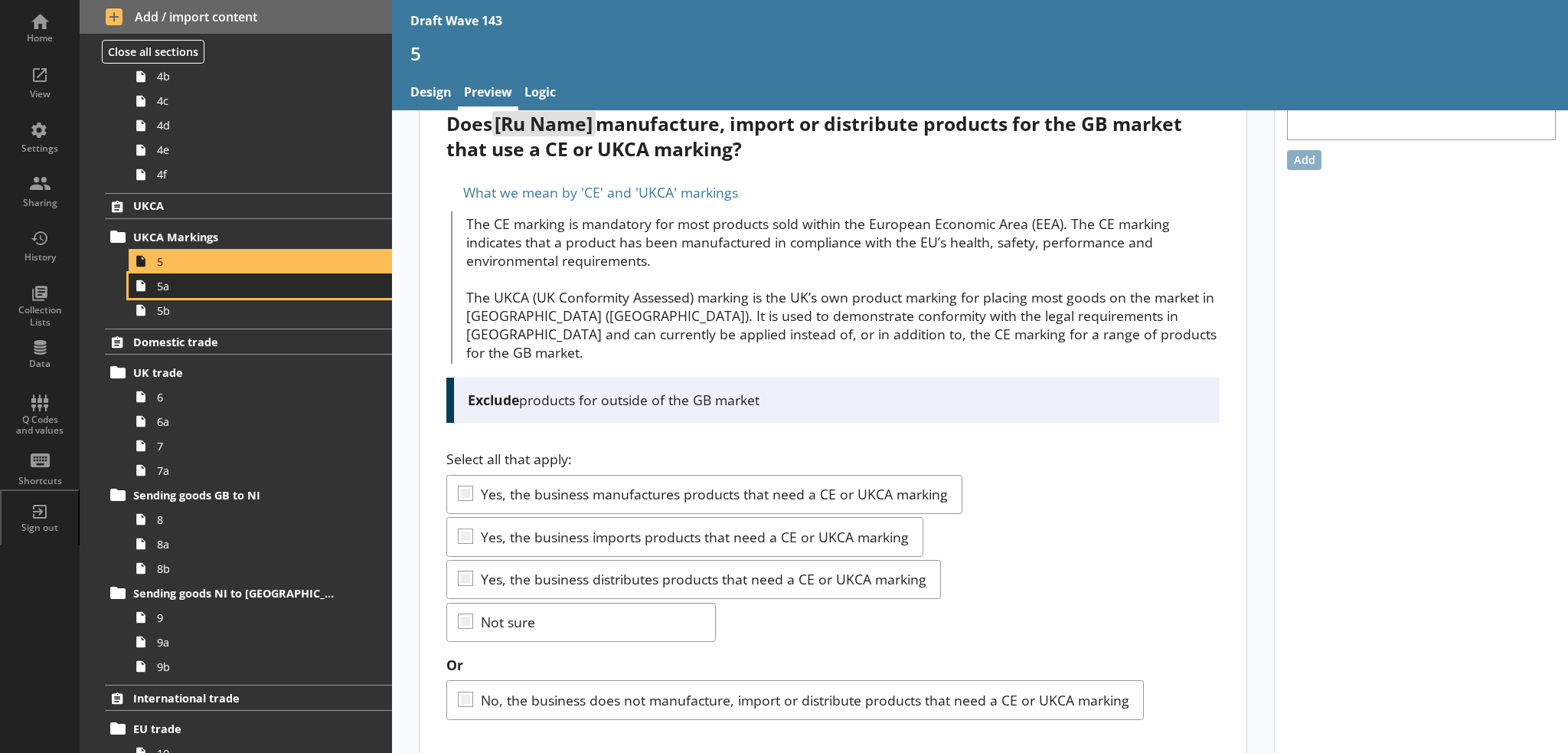
click at [205, 291] on link "5a" at bounding box center [260, 285] width 263 height 25
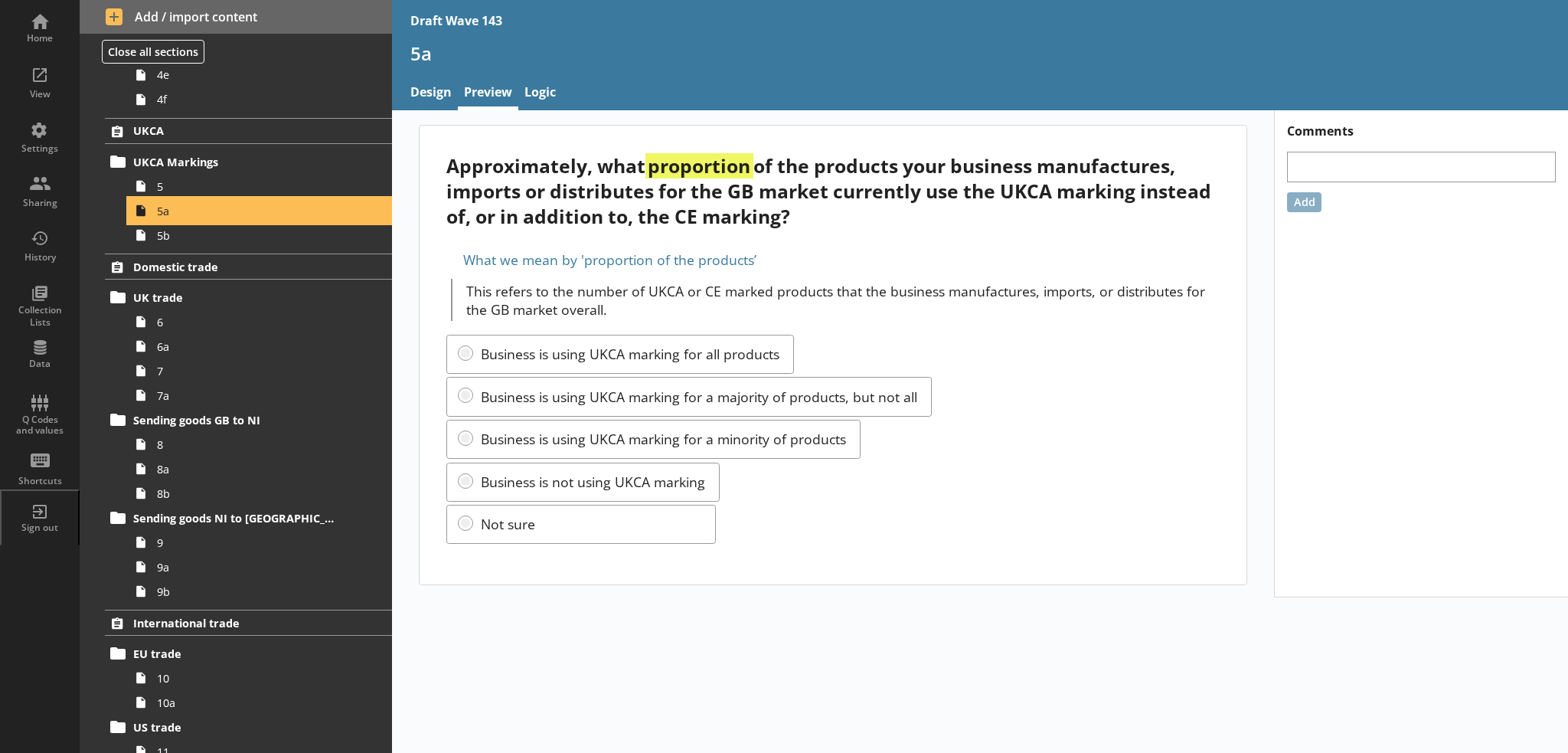
scroll to position [612, 0]
click at [243, 234] on span "5b" at bounding box center [252, 234] width 189 height 15
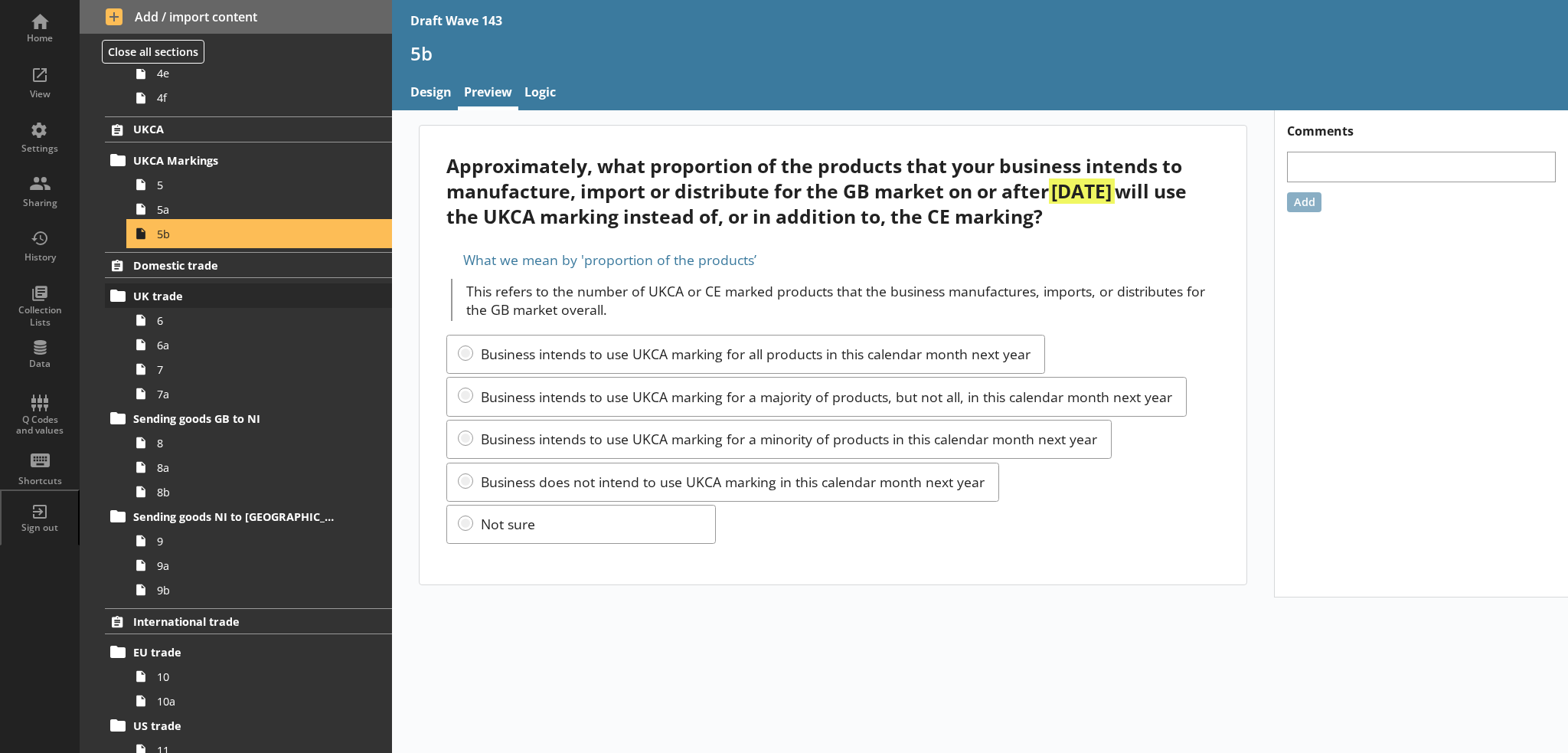
scroll to position [690, 0]
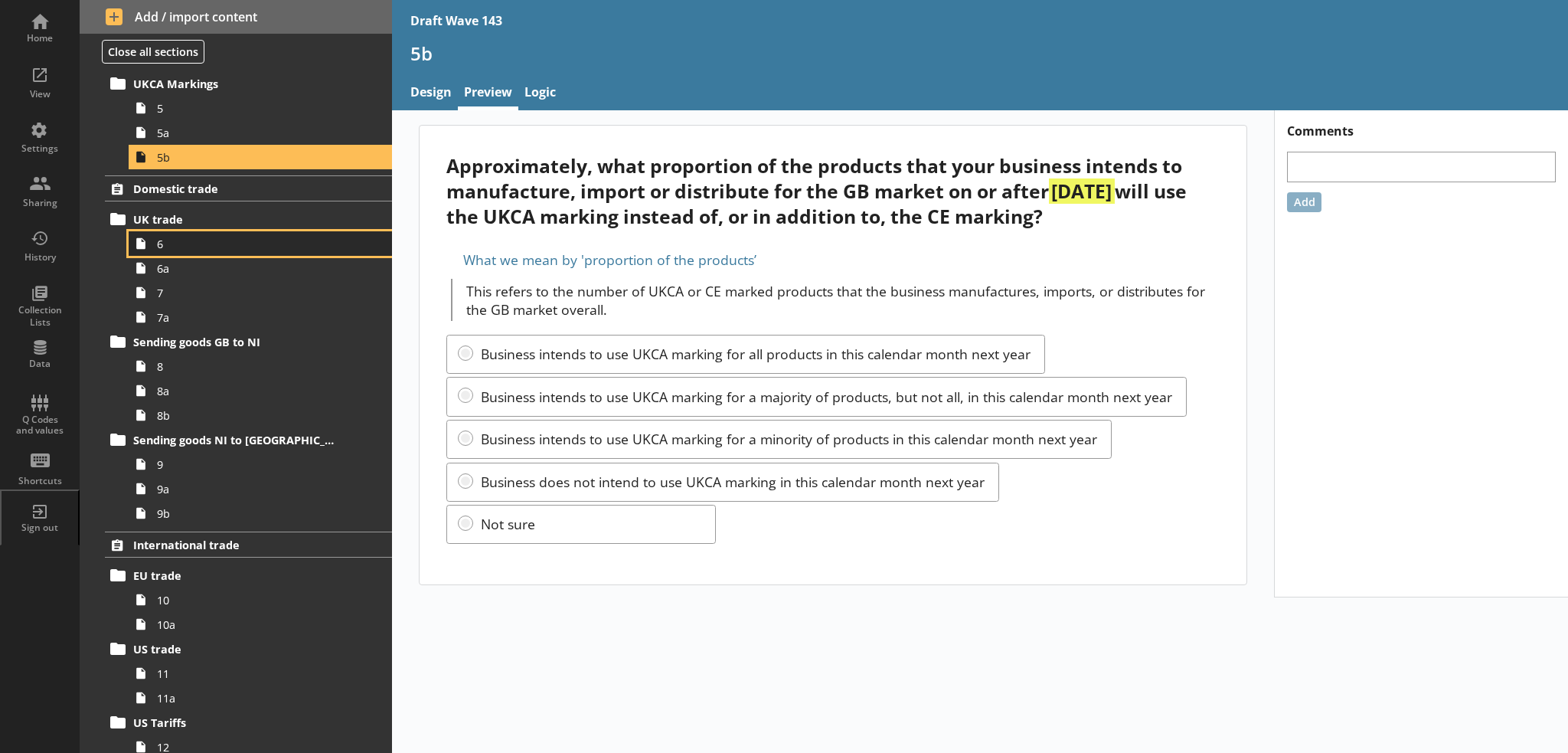
click at [204, 240] on span "6" at bounding box center [252, 244] width 189 height 15
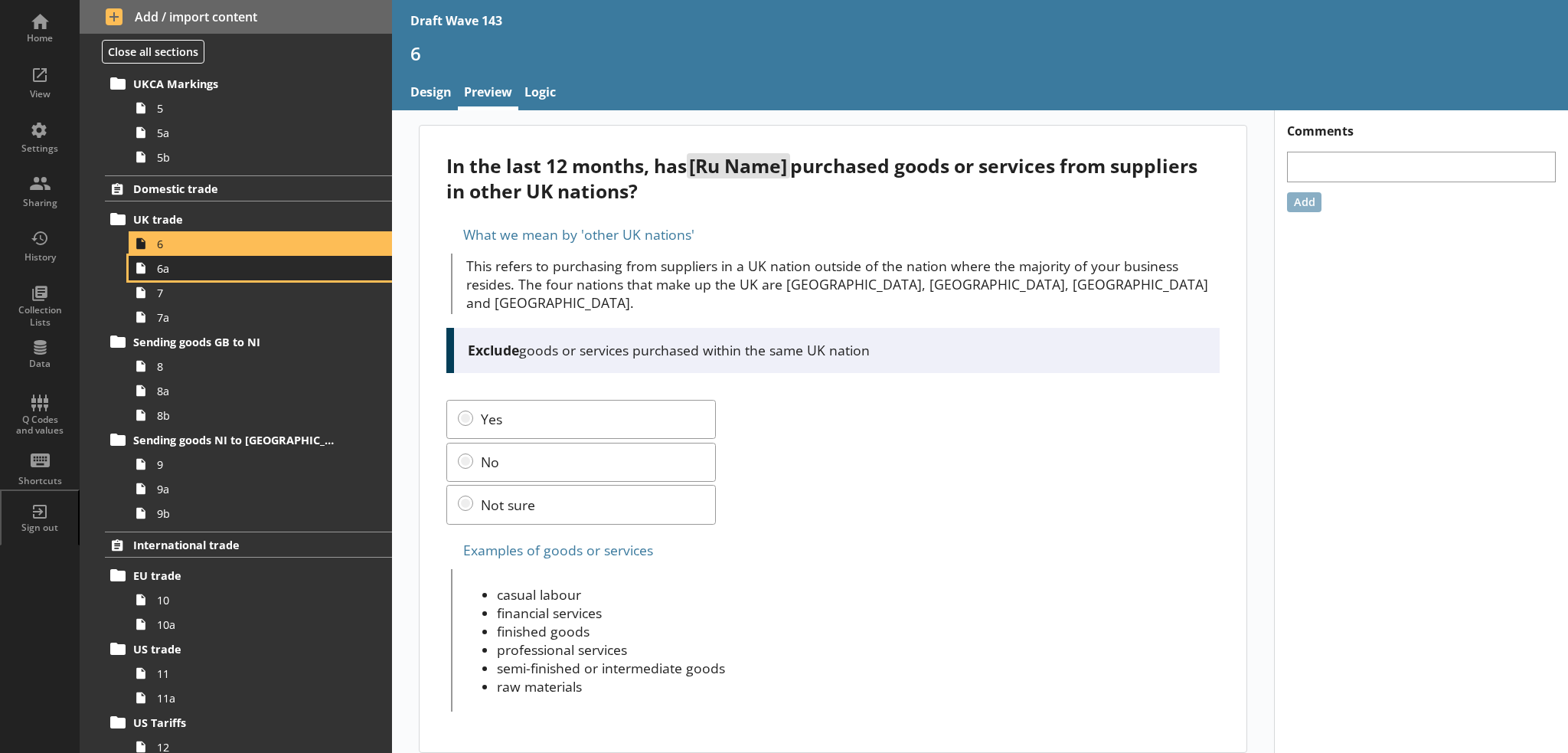
click at [230, 274] on link "6a" at bounding box center [260, 268] width 263 height 25
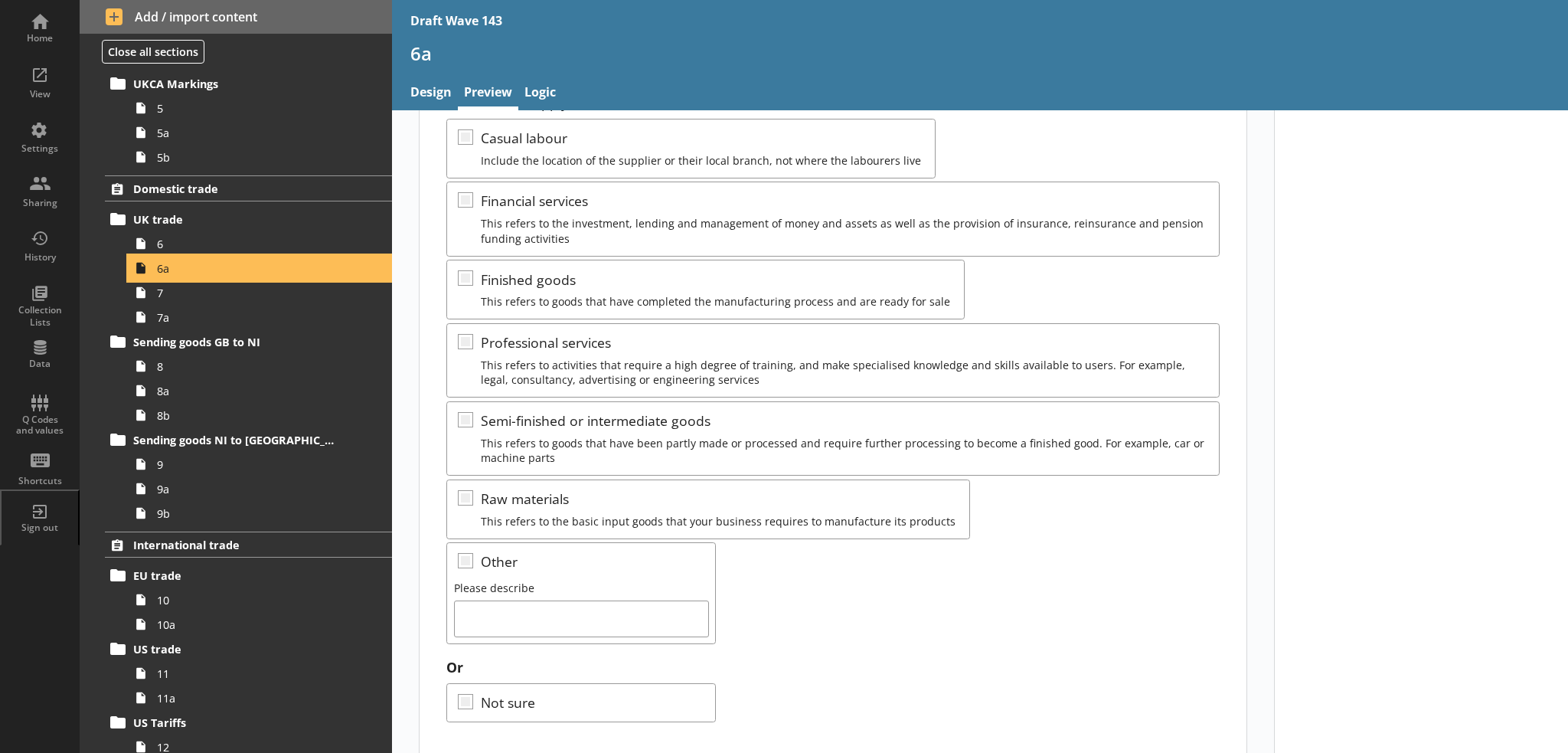
scroll to position [308, 0]
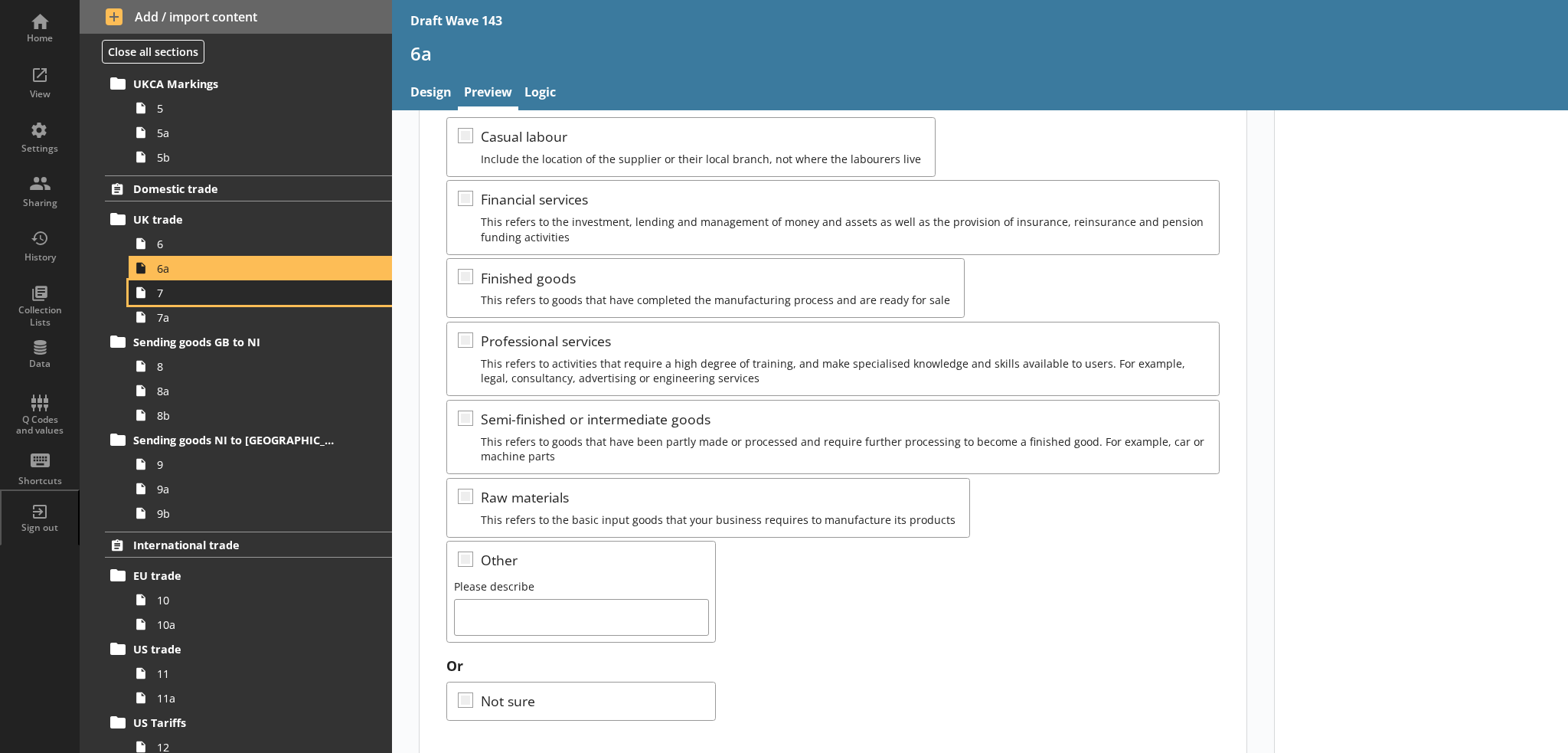
click at [235, 302] on link "7" at bounding box center [260, 292] width 263 height 25
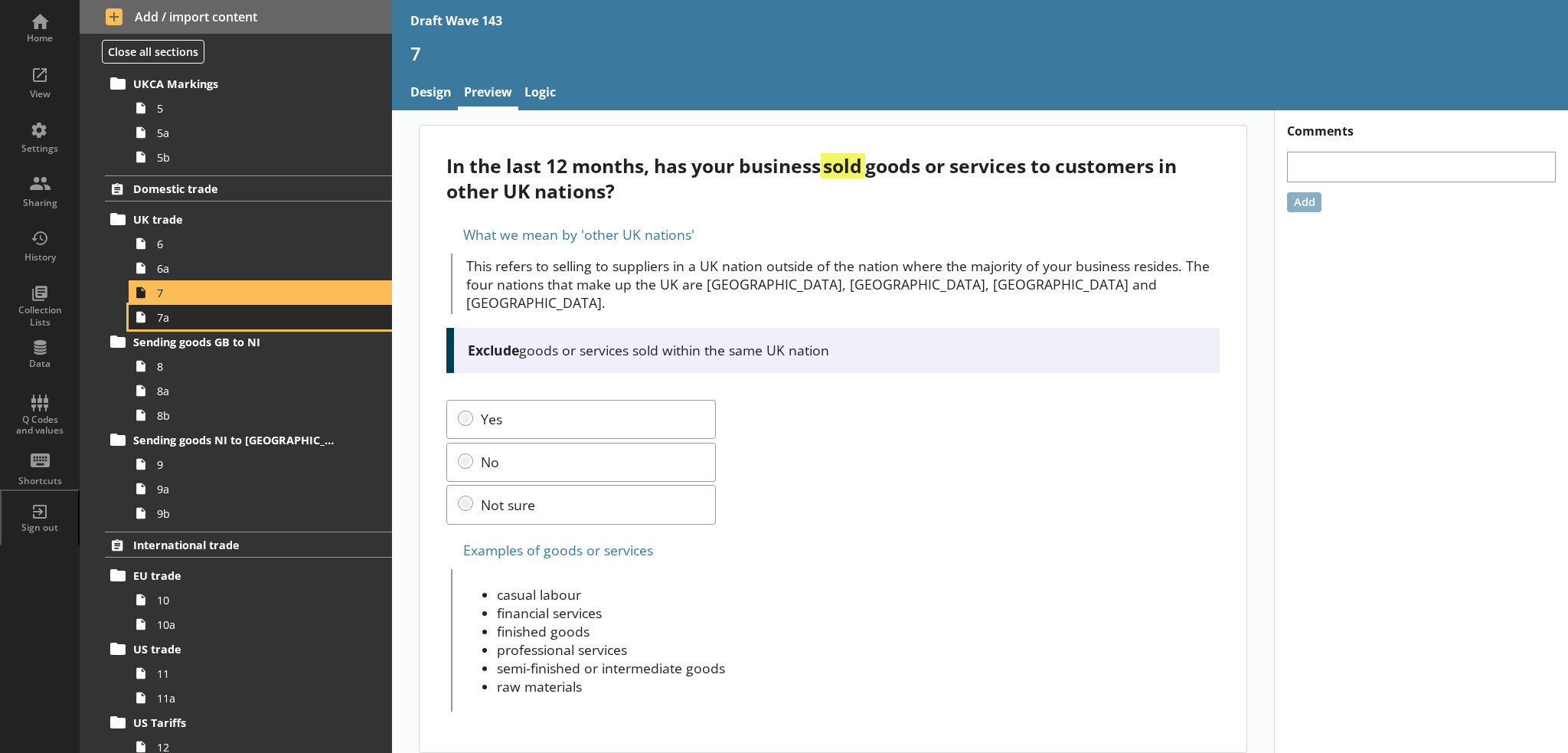
click at [235, 314] on span "7a" at bounding box center [252, 317] width 189 height 15
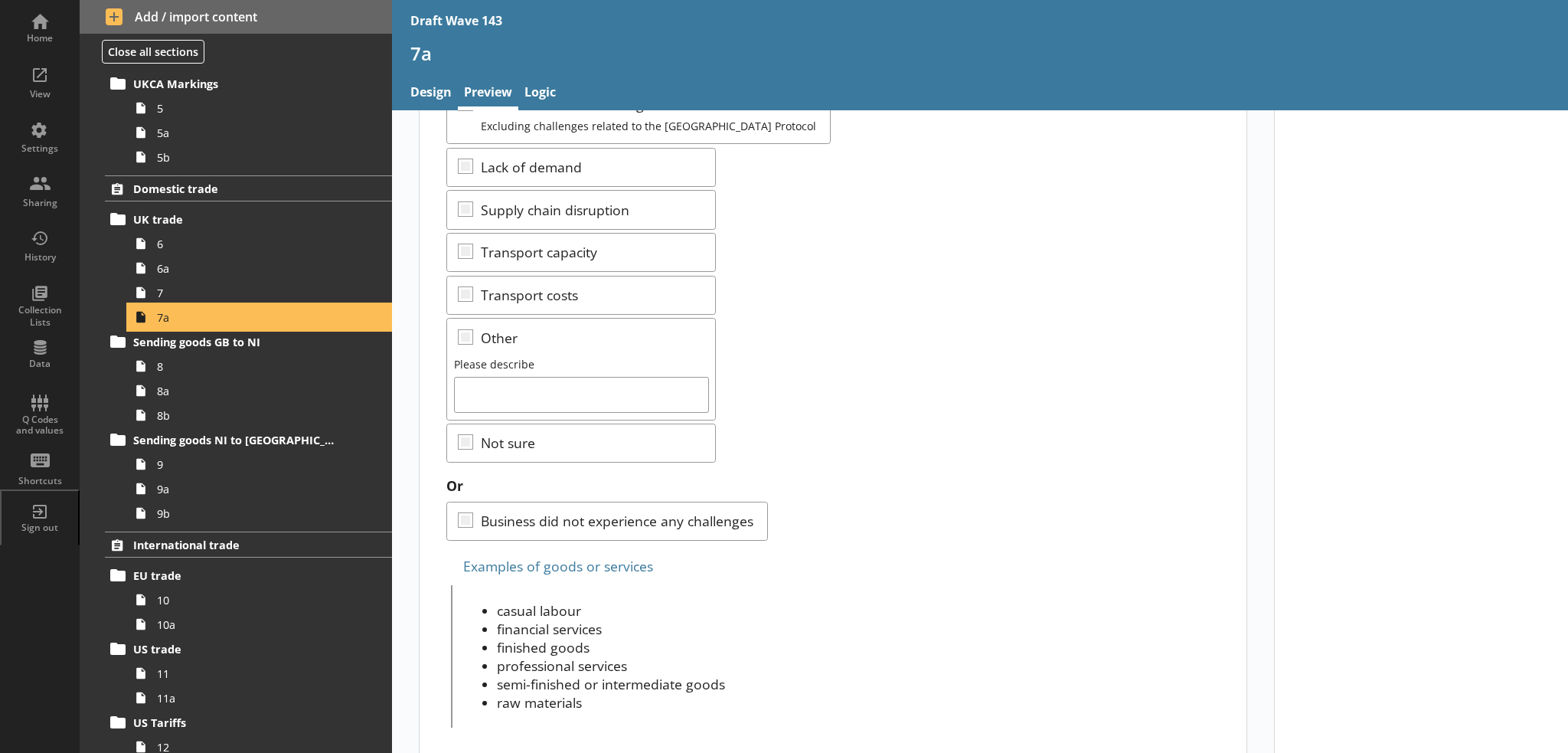
scroll to position [390, 0]
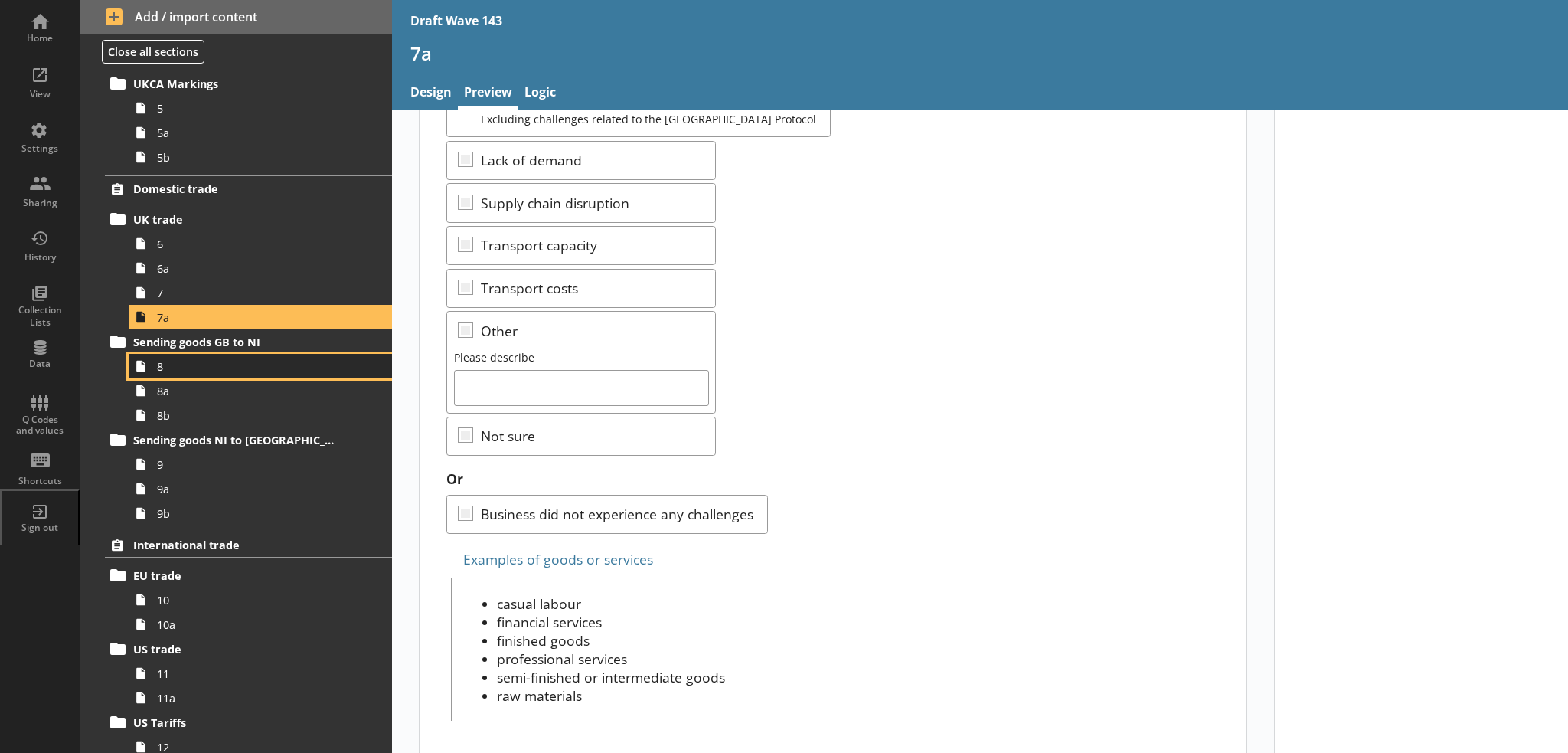
click at [263, 370] on span "8" at bounding box center [252, 367] width 189 height 15
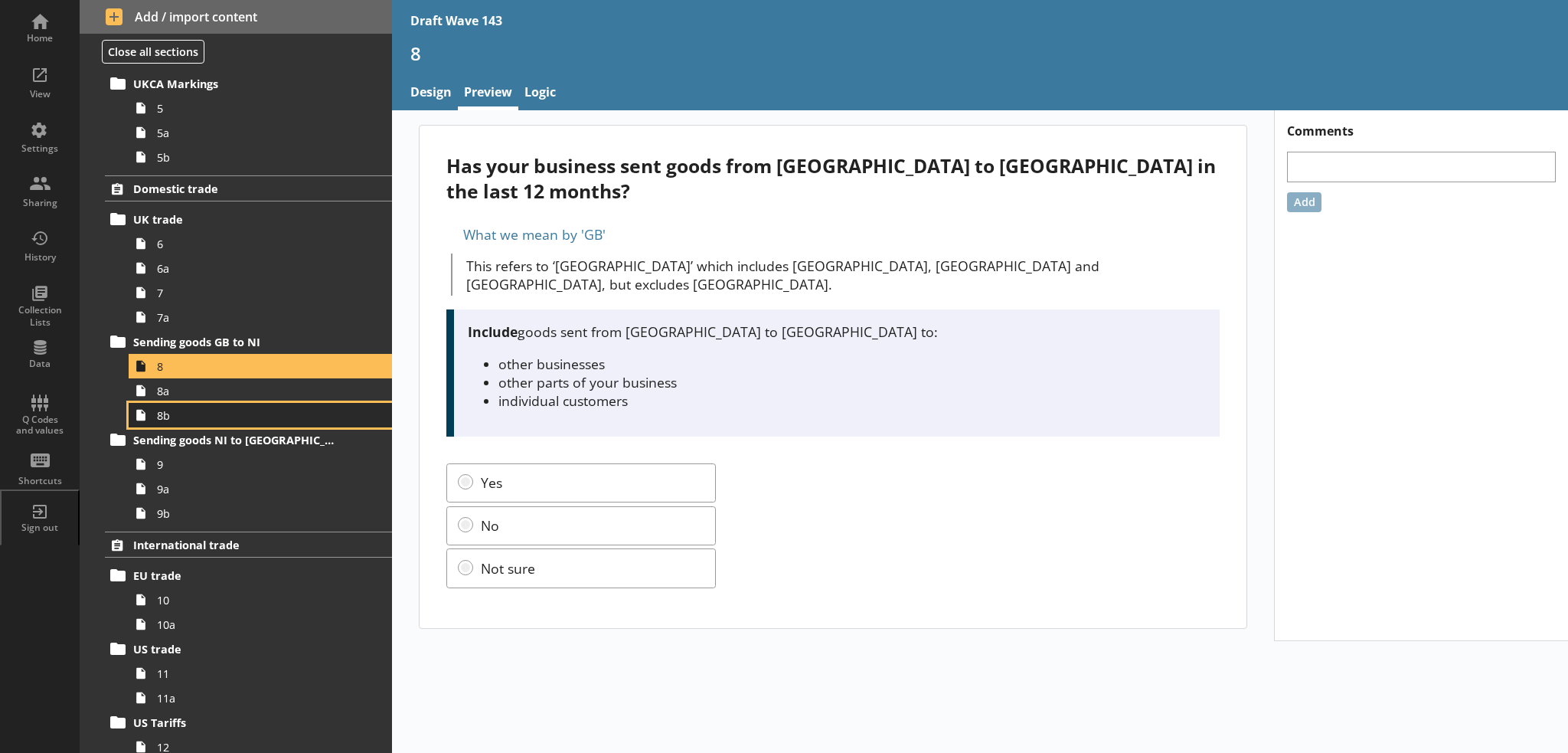
click at [215, 403] on link "8b" at bounding box center [260, 415] width 263 height 25
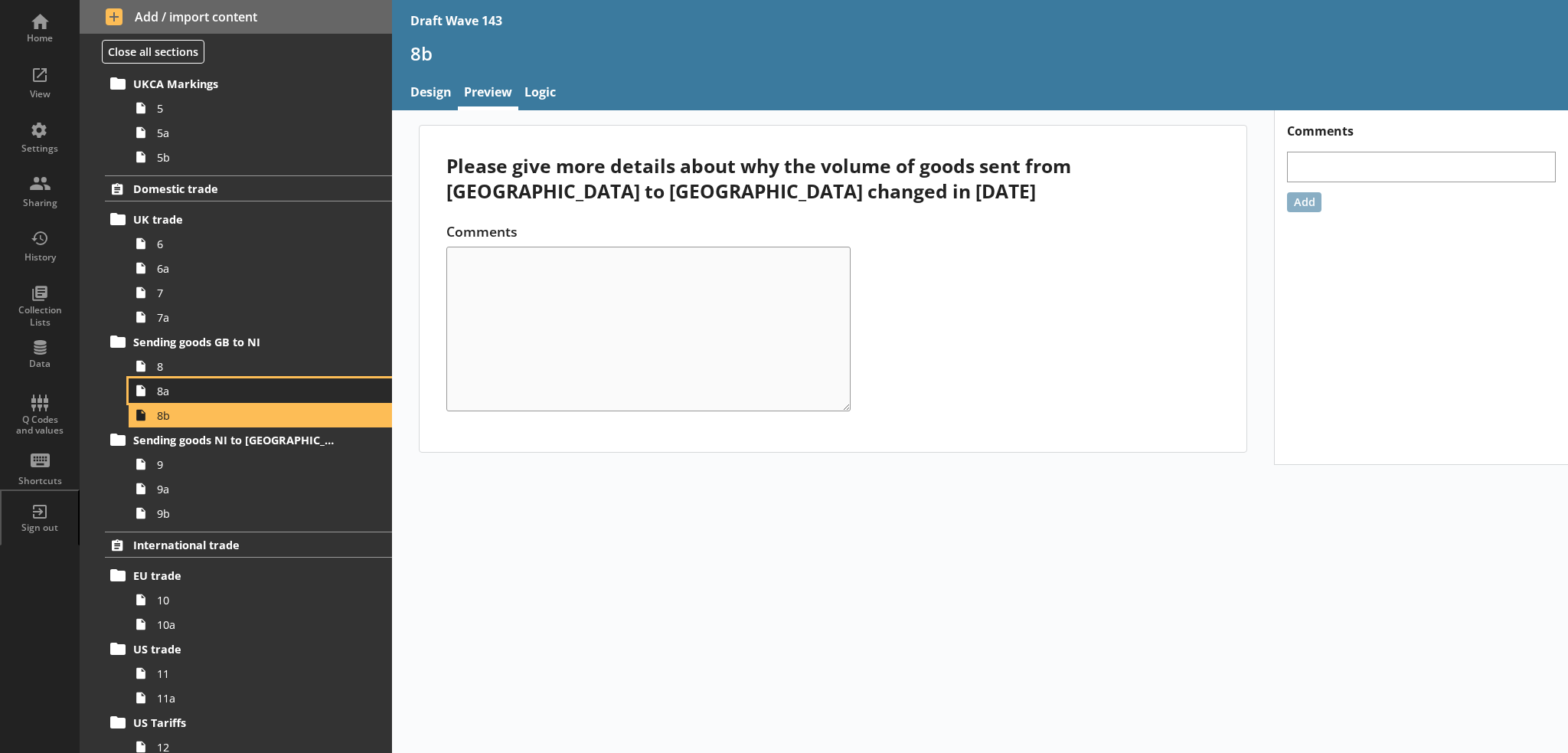
click at [210, 387] on span "8a" at bounding box center [252, 391] width 189 height 15
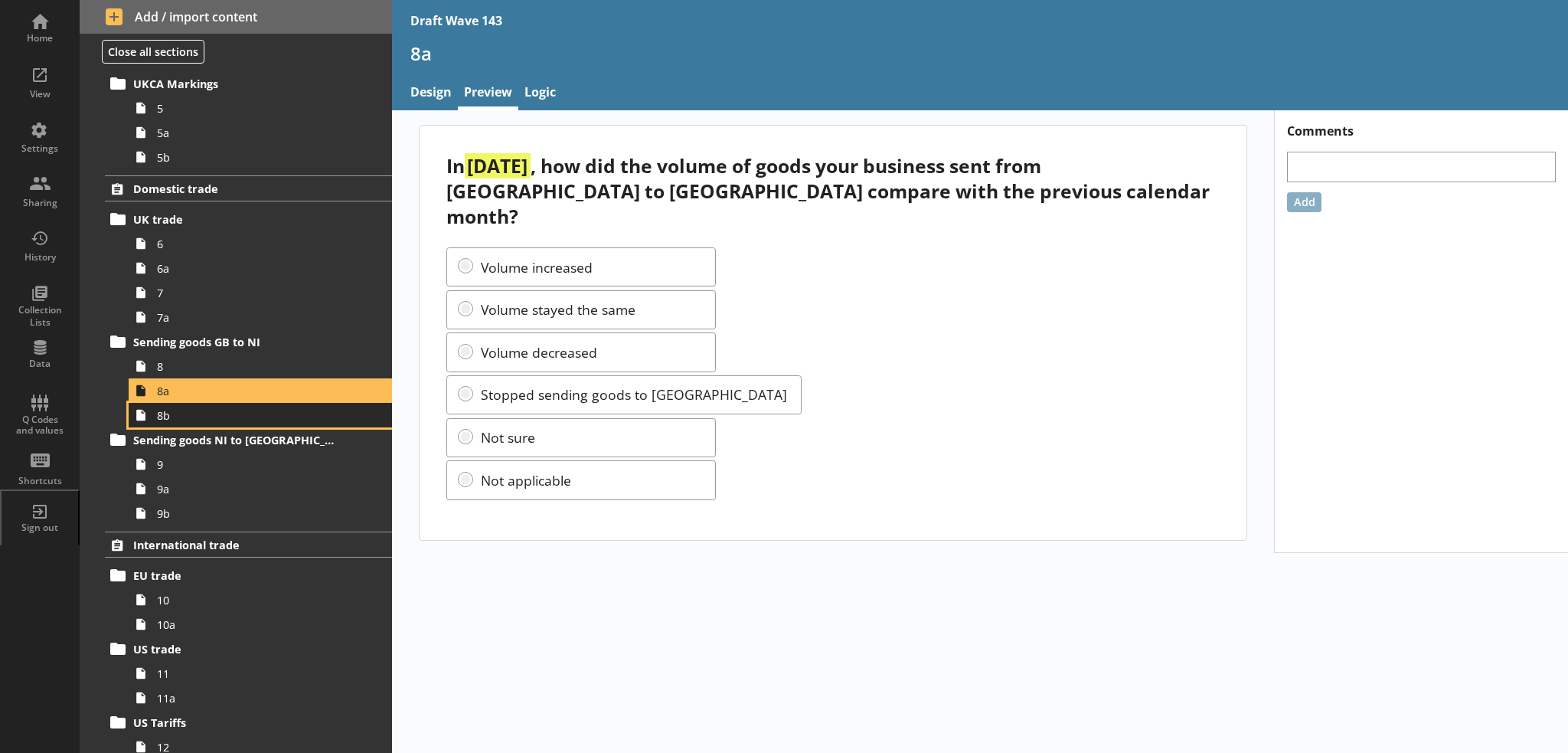
click at [250, 414] on span "8b" at bounding box center [252, 416] width 189 height 15
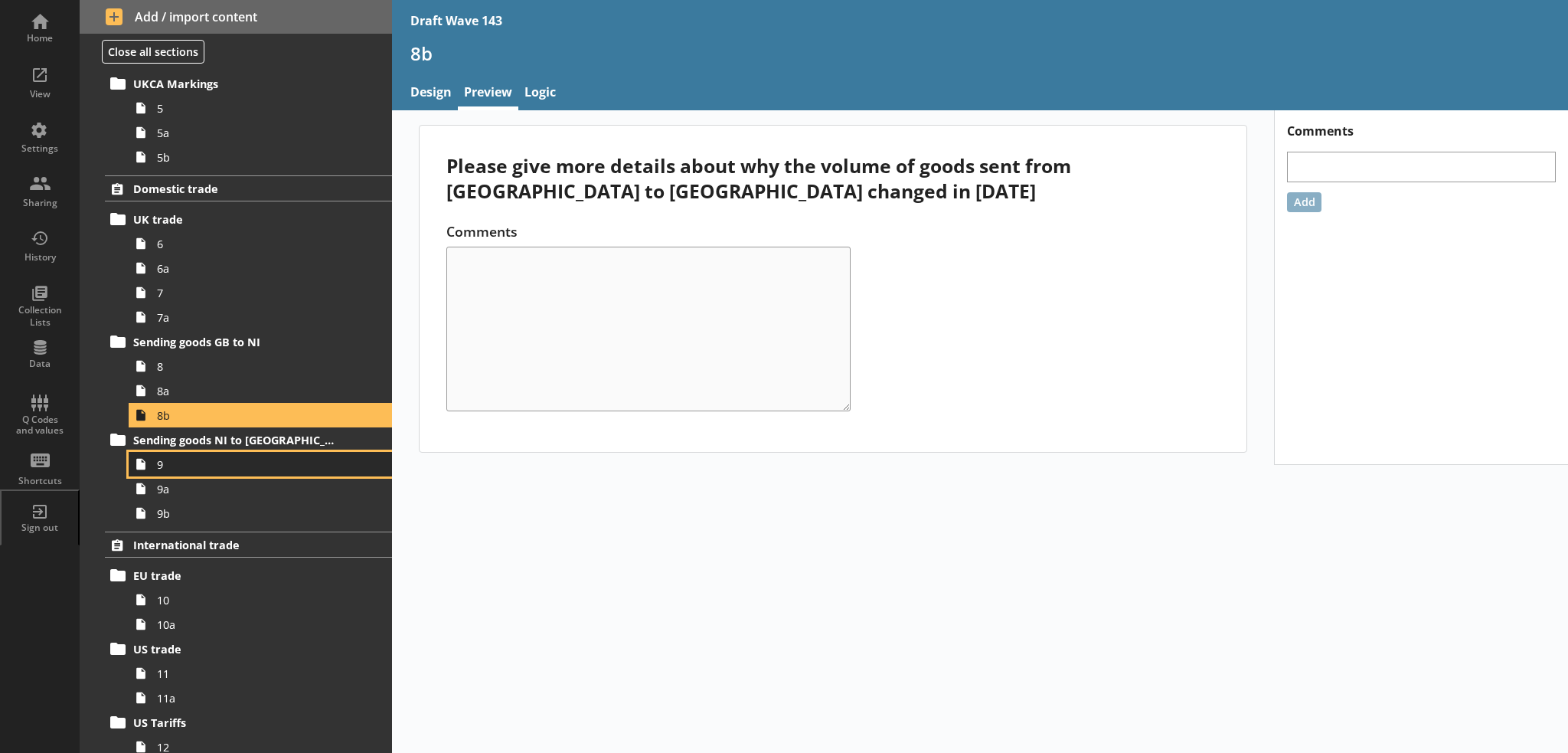
click at [244, 462] on span "9" at bounding box center [252, 464] width 189 height 15
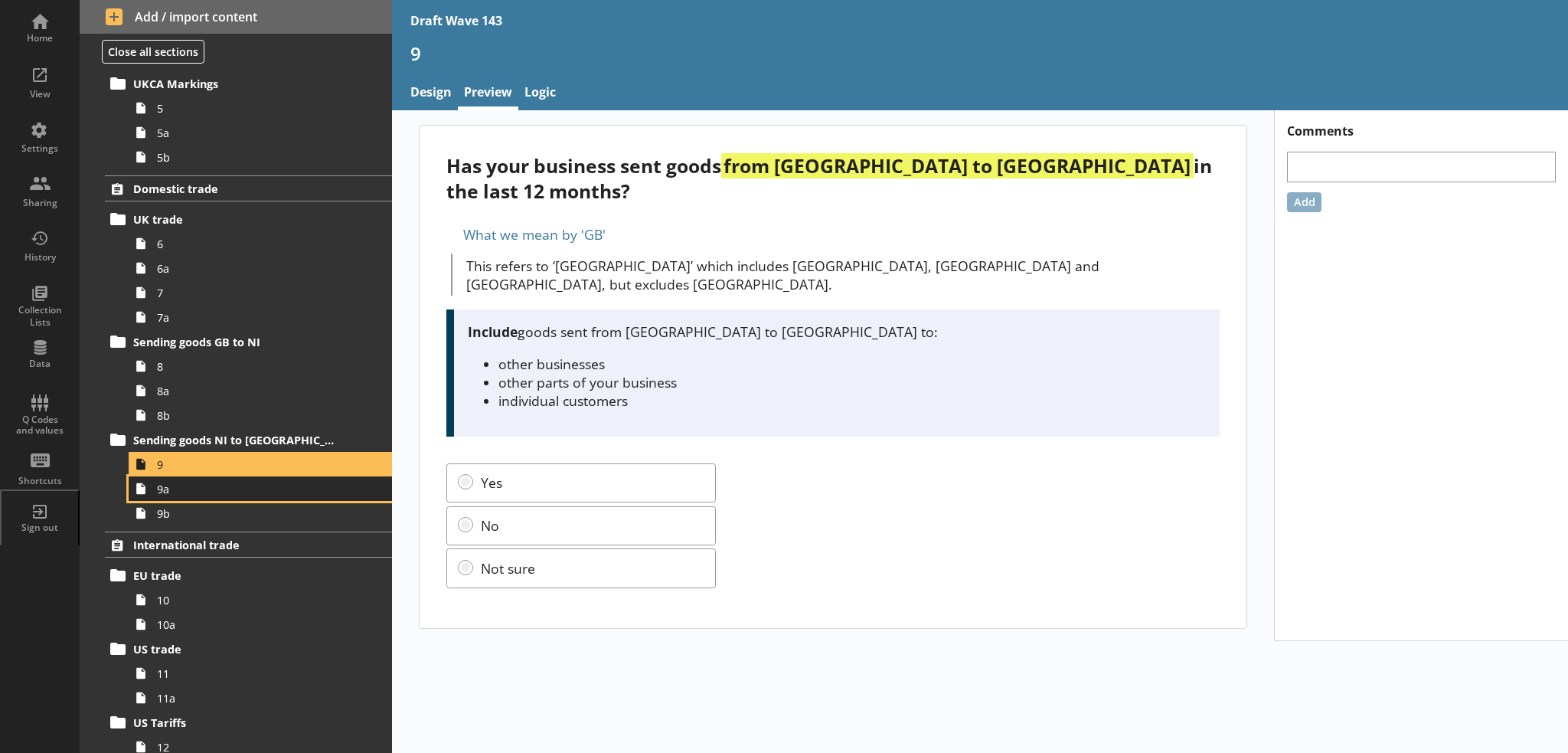
click at [305, 492] on span "9a" at bounding box center [252, 489] width 189 height 15
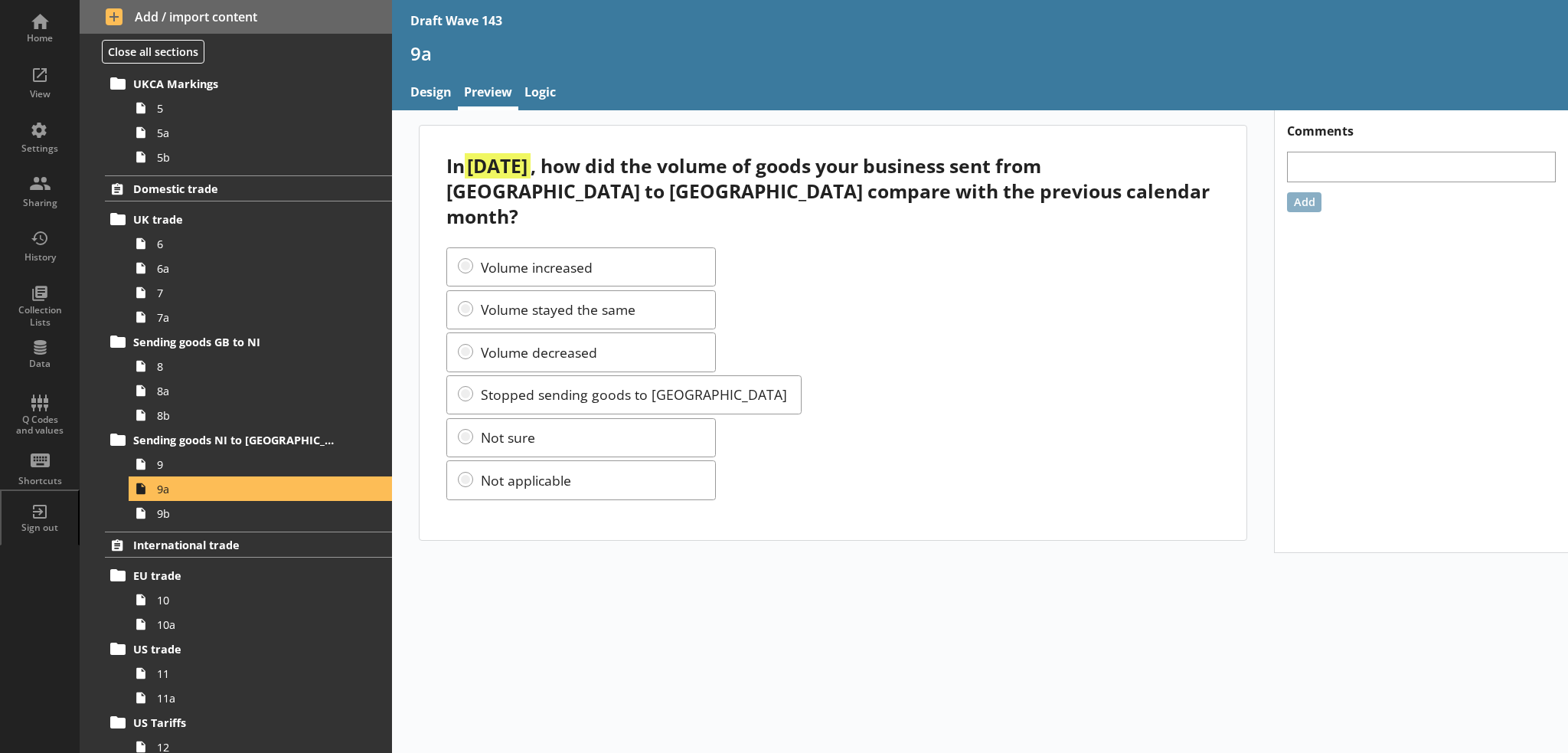
click at [312, 524] on ol "Trading status Trading status 1 Exporting Export 2 2a 2b 2c 2d 2e 2f RoO 3 3a I…" at bounding box center [236, 141] width 312 height 1458
click at [304, 515] on span "9b" at bounding box center [252, 513] width 189 height 15
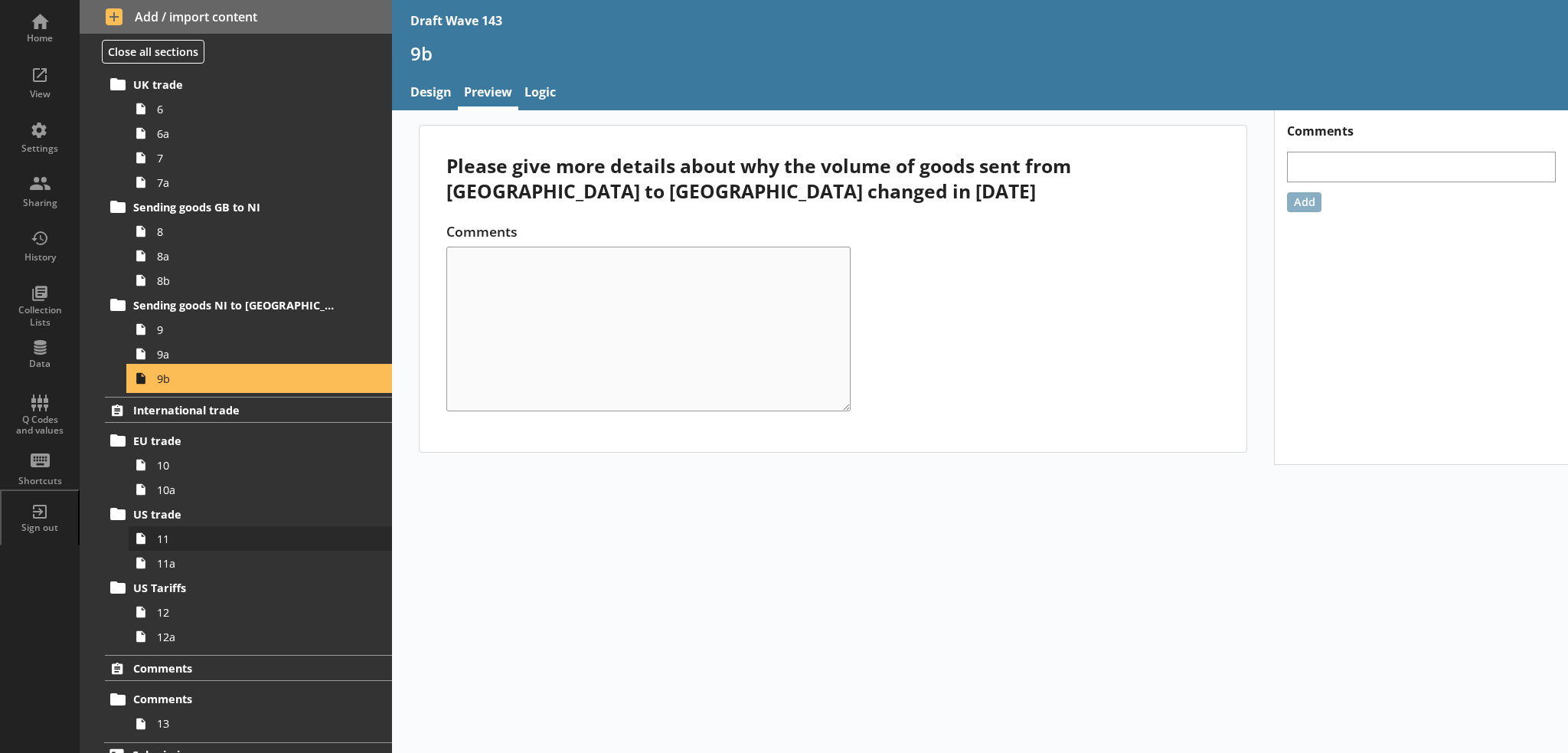
scroll to position [842, 0]
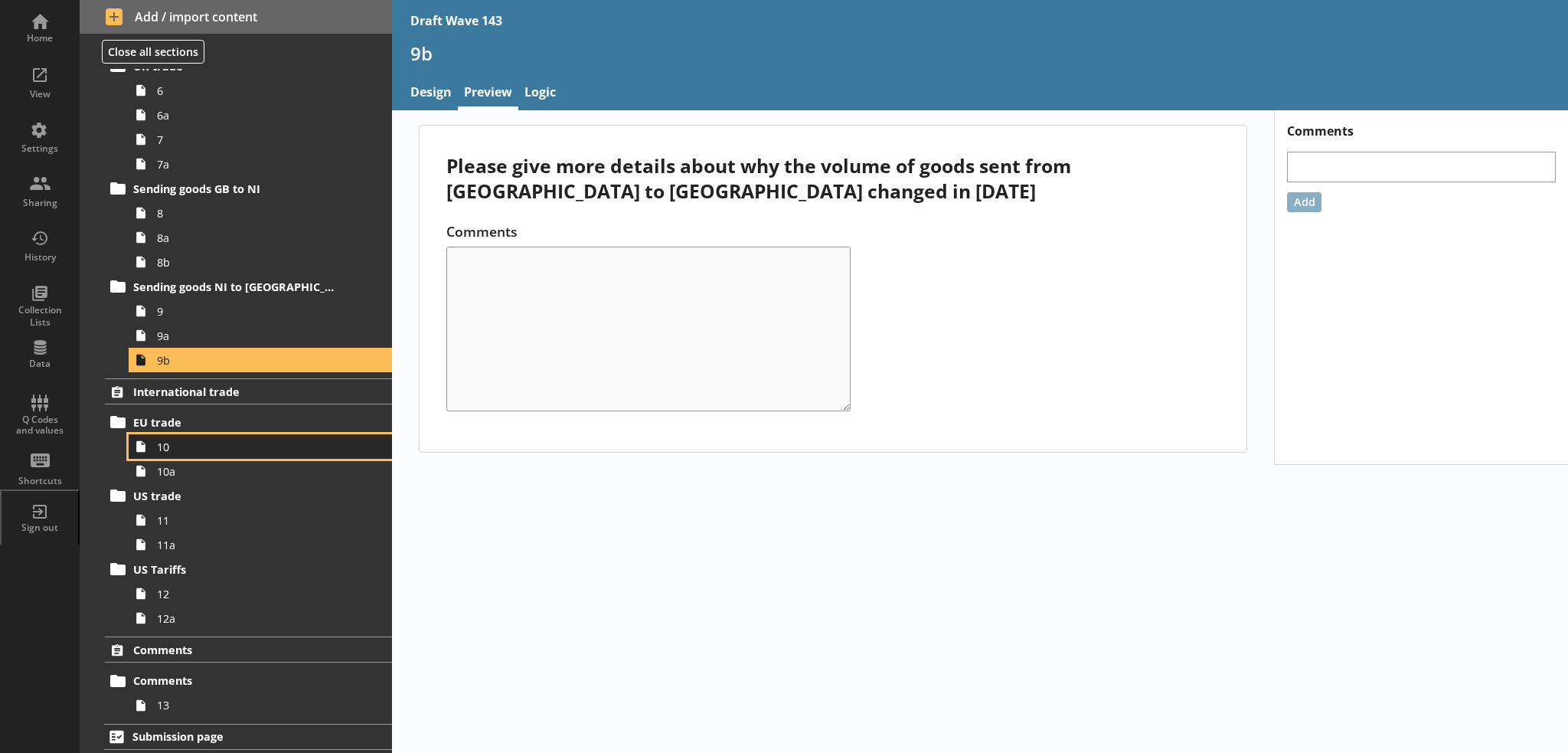
click at [229, 446] on span "10" at bounding box center [252, 447] width 189 height 15
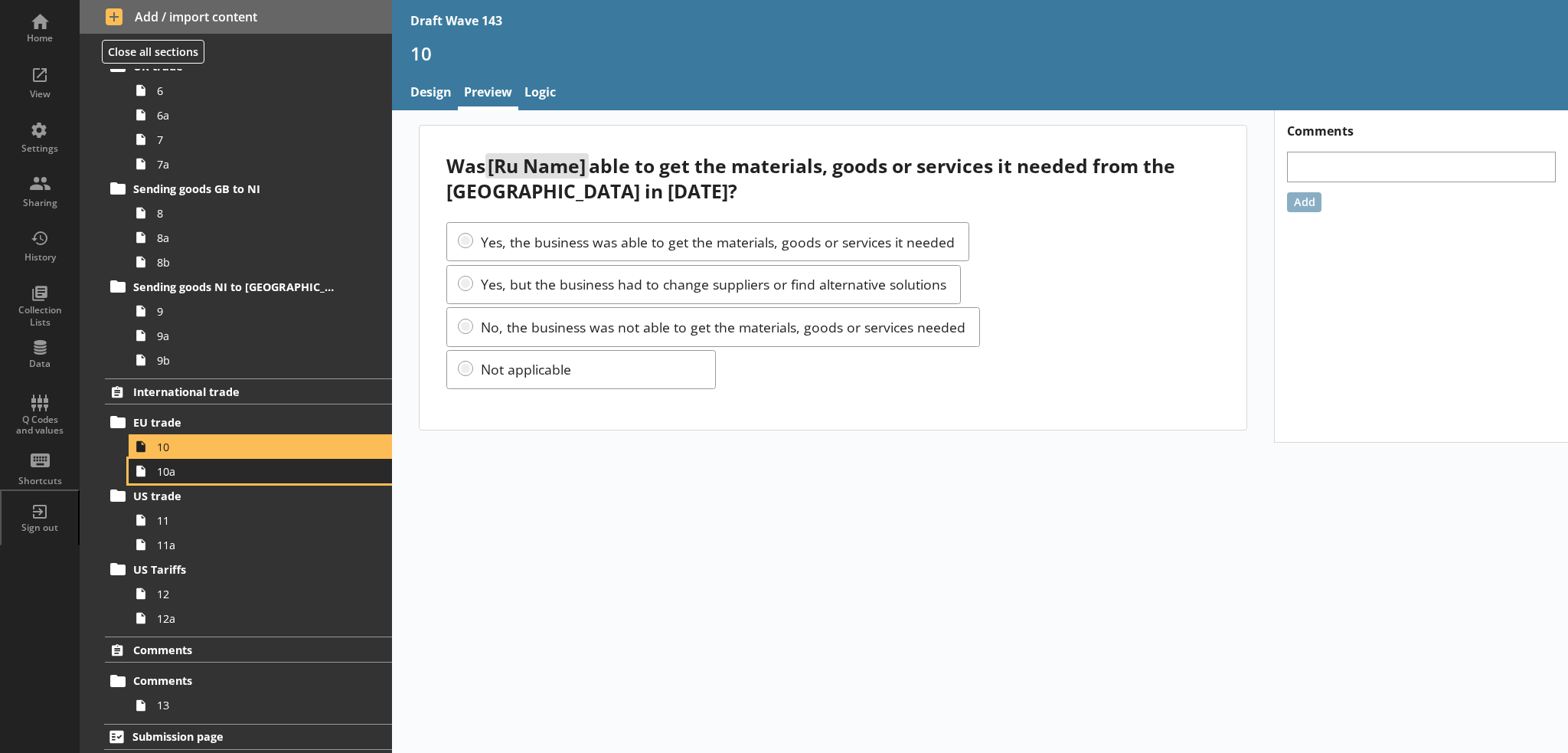
click at [277, 471] on span "10a" at bounding box center [252, 472] width 189 height 15
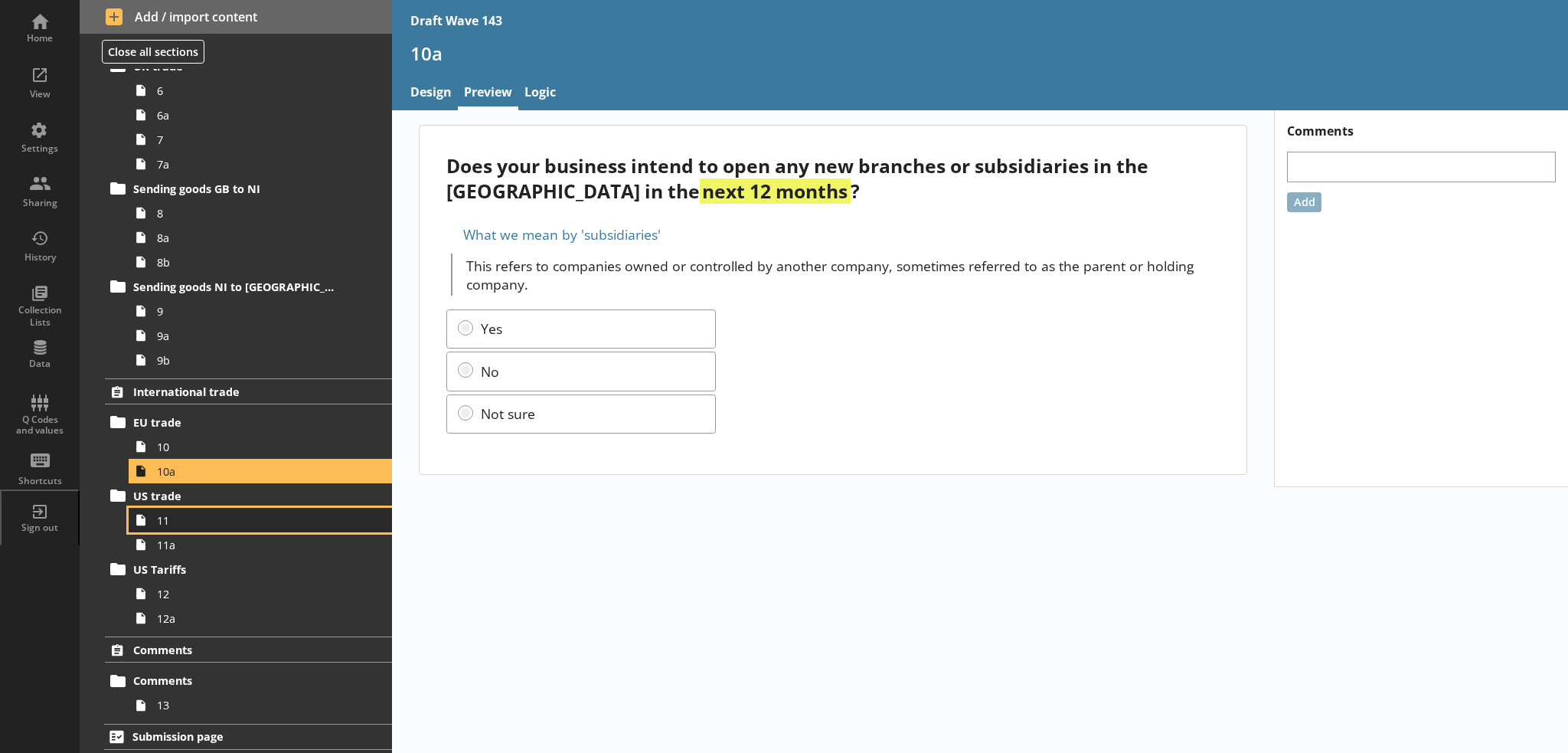
click at [242, 523] on span "11" at bounding box center [252, 520] width 189 height 15
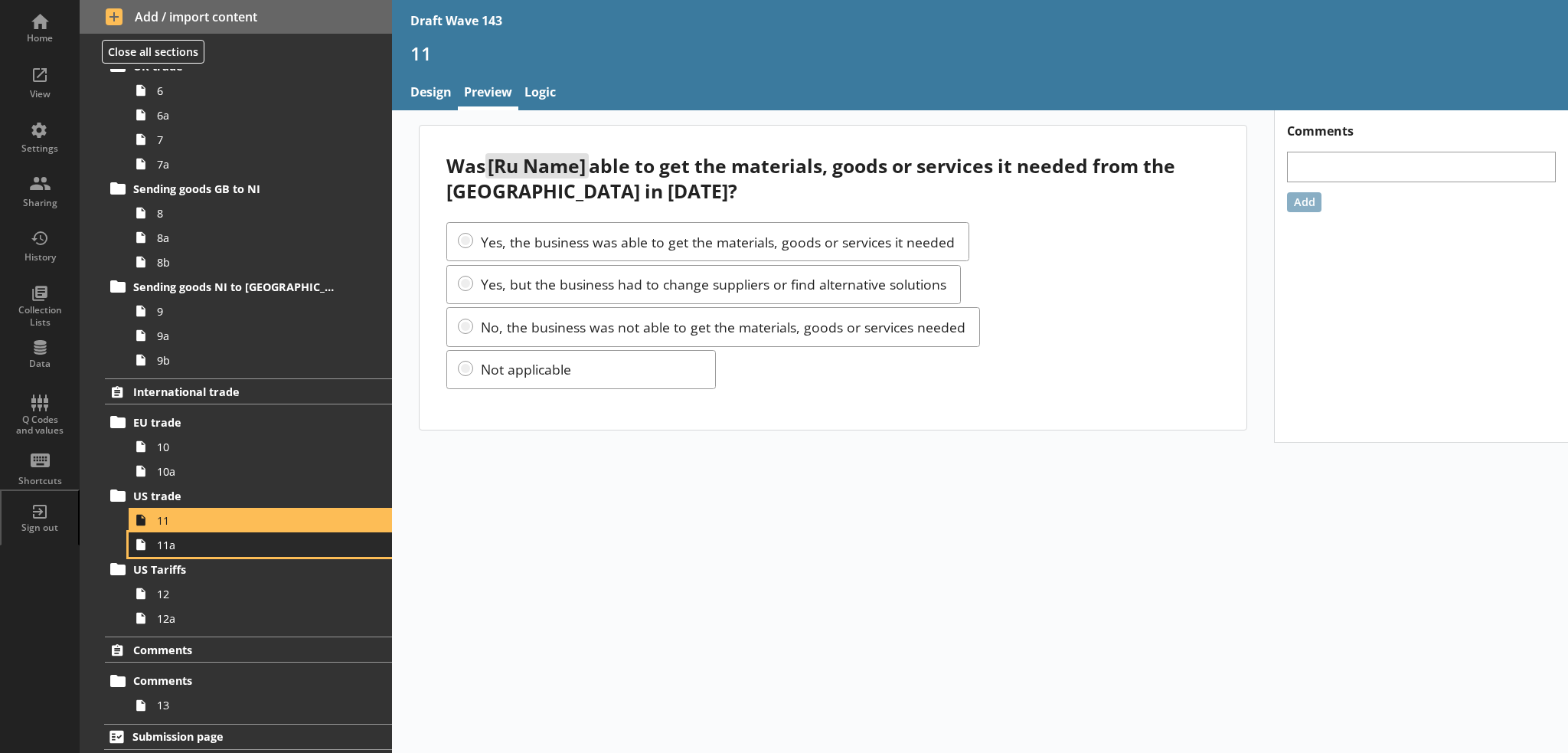
click at [255, 550] on span "11a" at bounding box center [252, 545] width 189 height 15
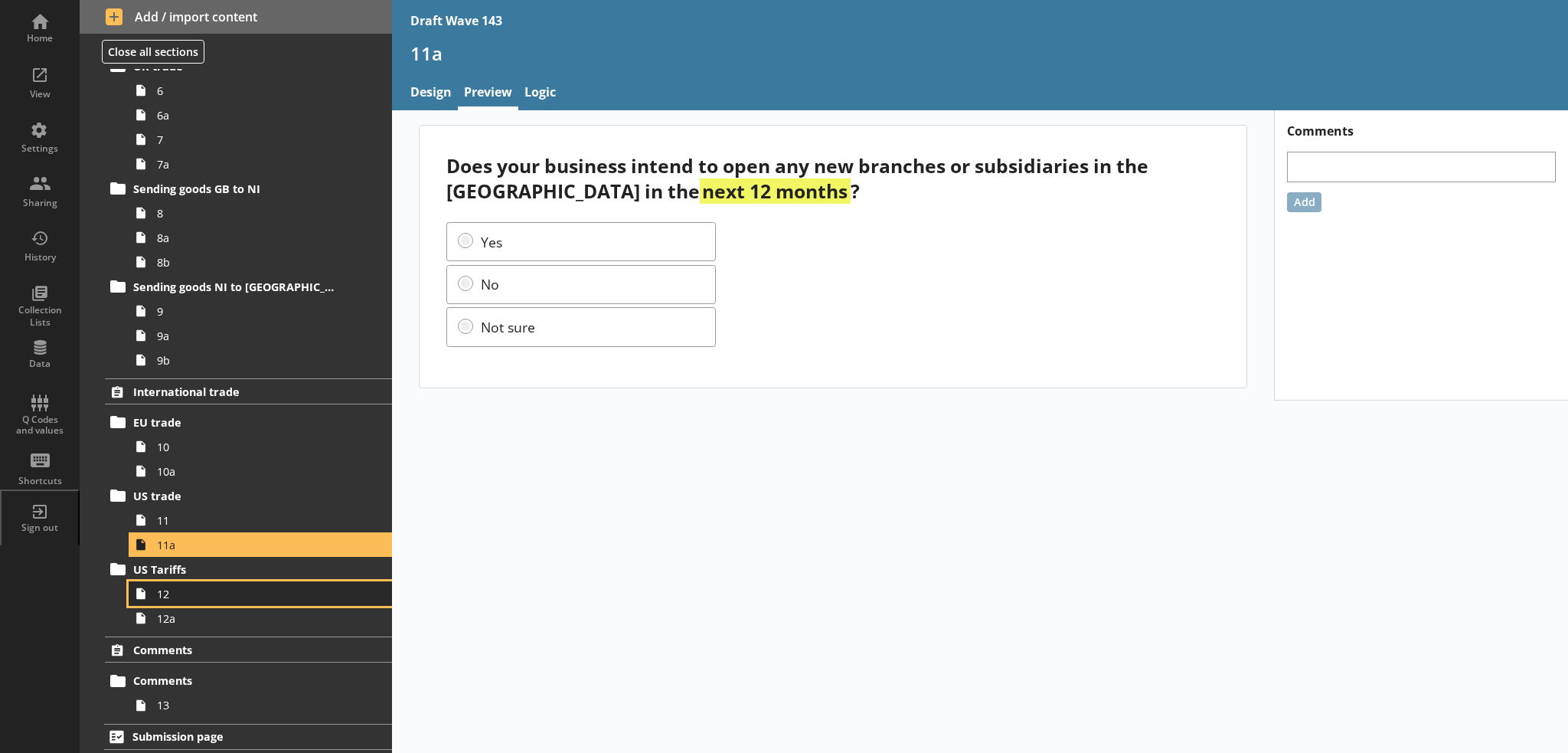
click at [286, 596] on span "12" at bounding box center [252, 594] width 189 height 15
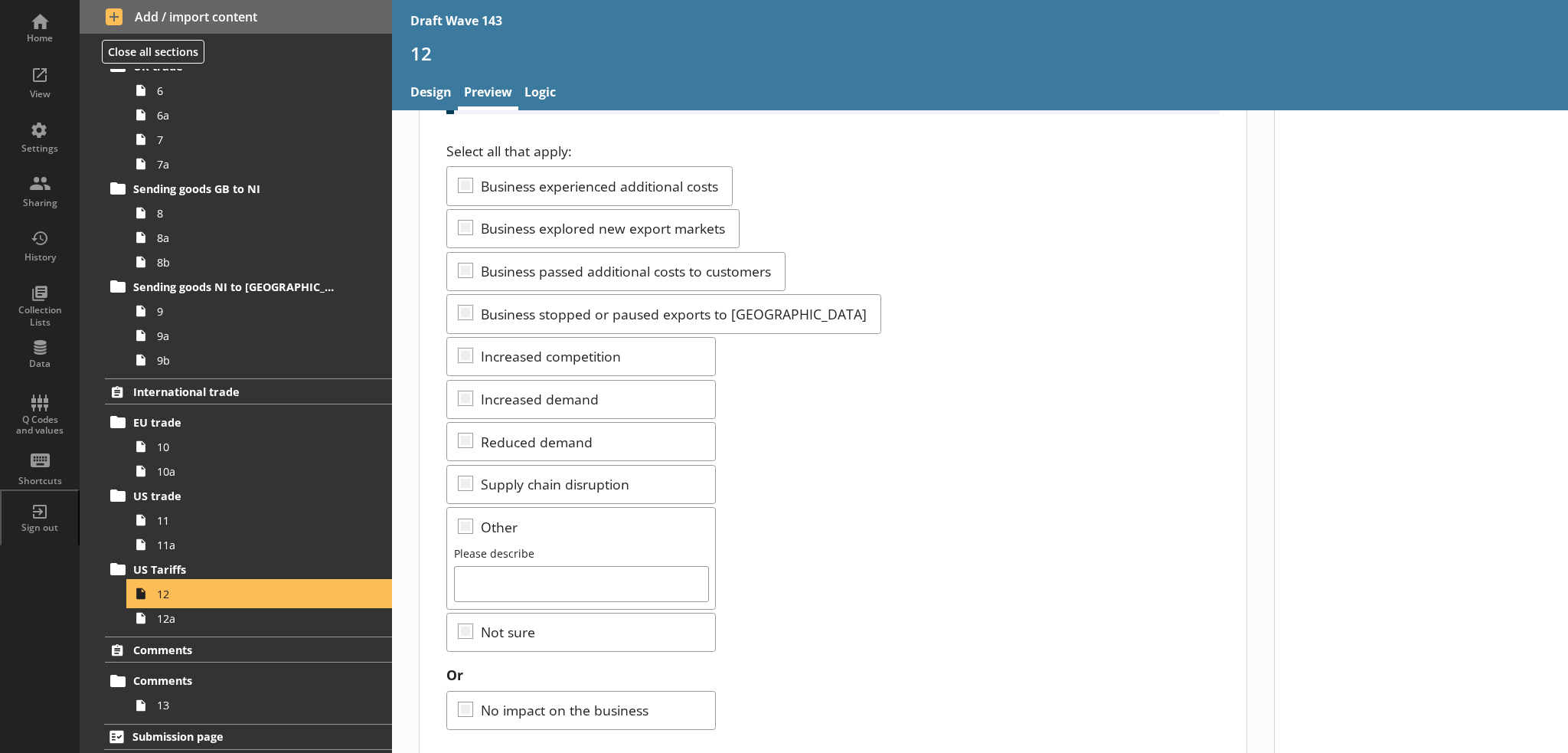
scroll to position [180, 0]
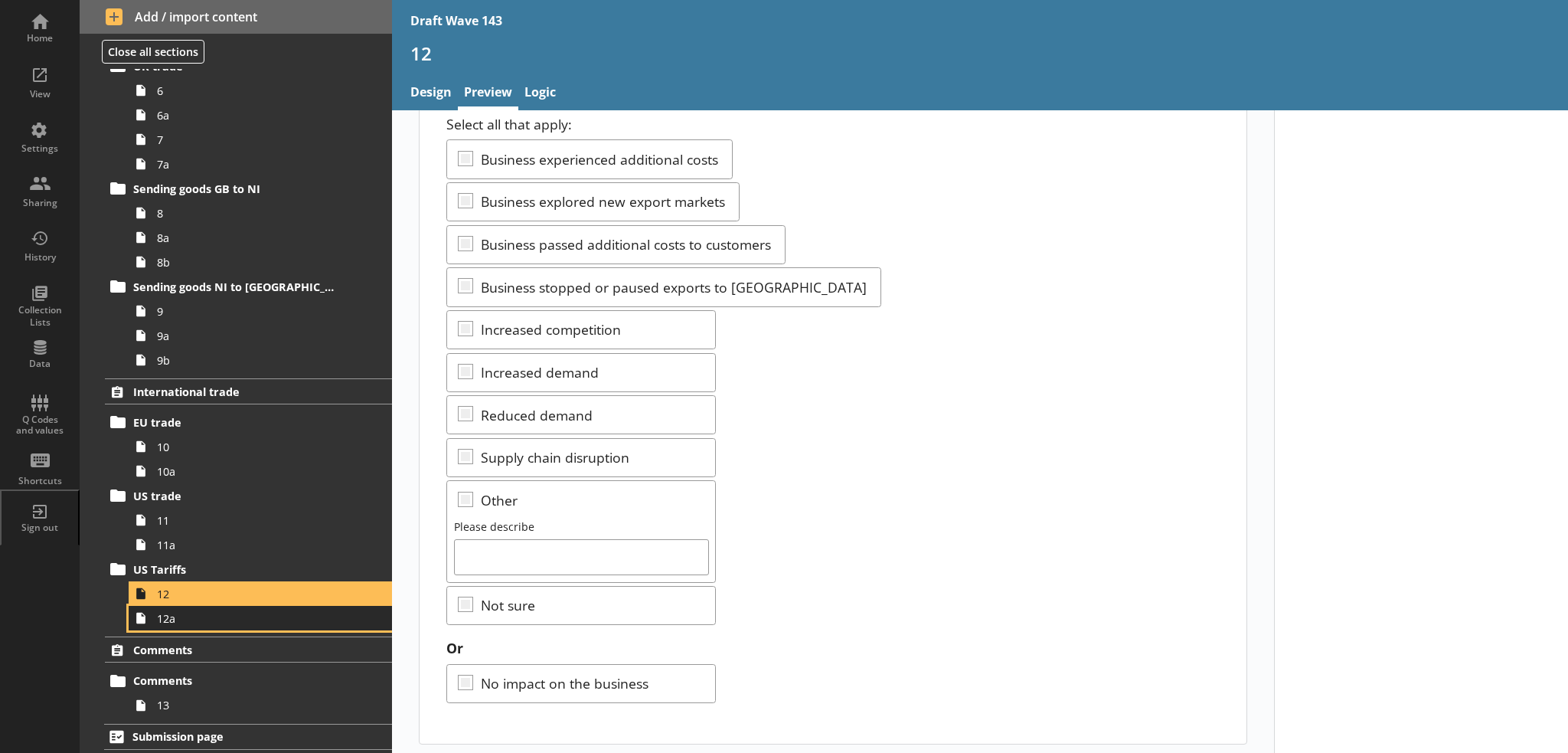
click at [221, 615] on span "12a" at bounding box center [252, 619] width 189 height 15
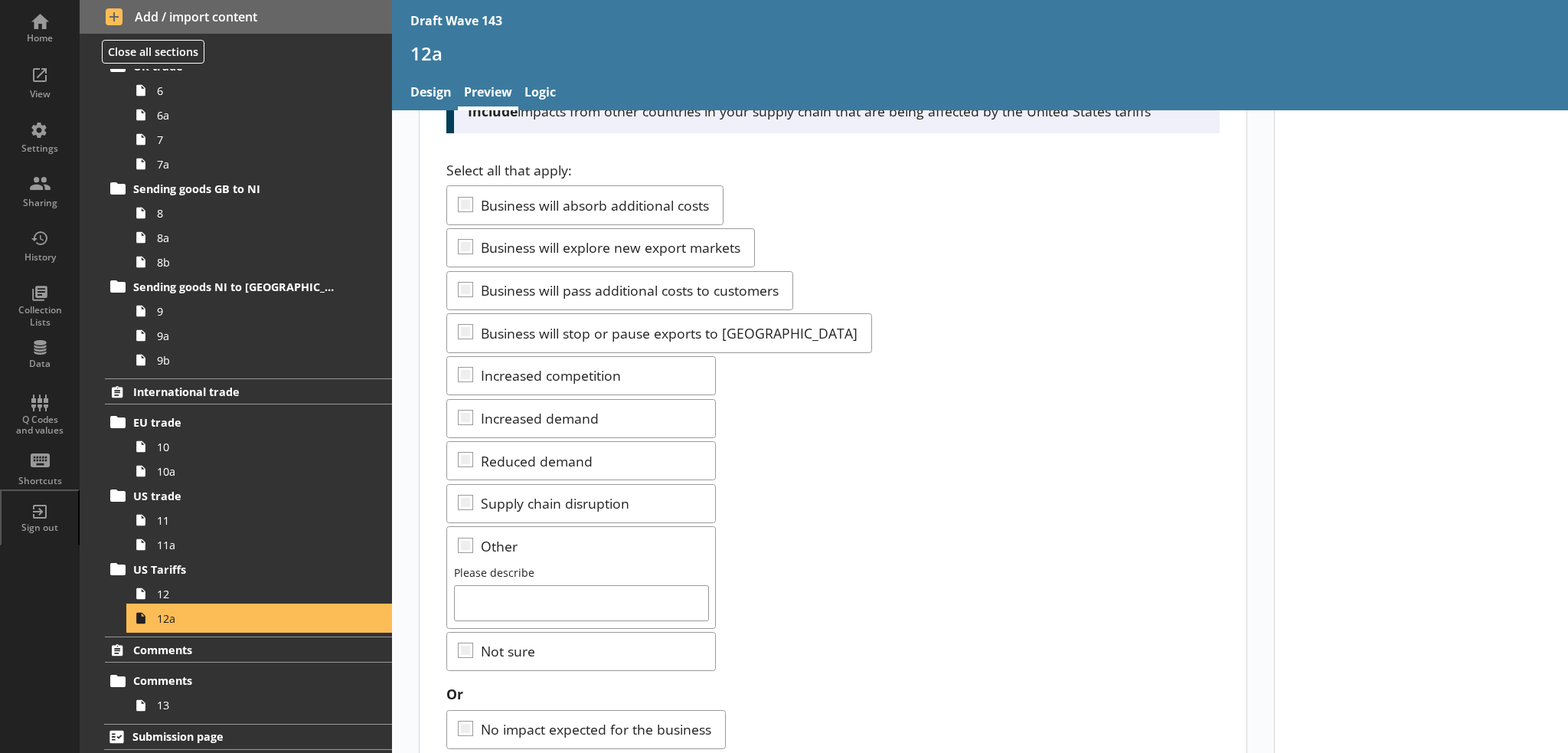
scroll to position [180, 0]
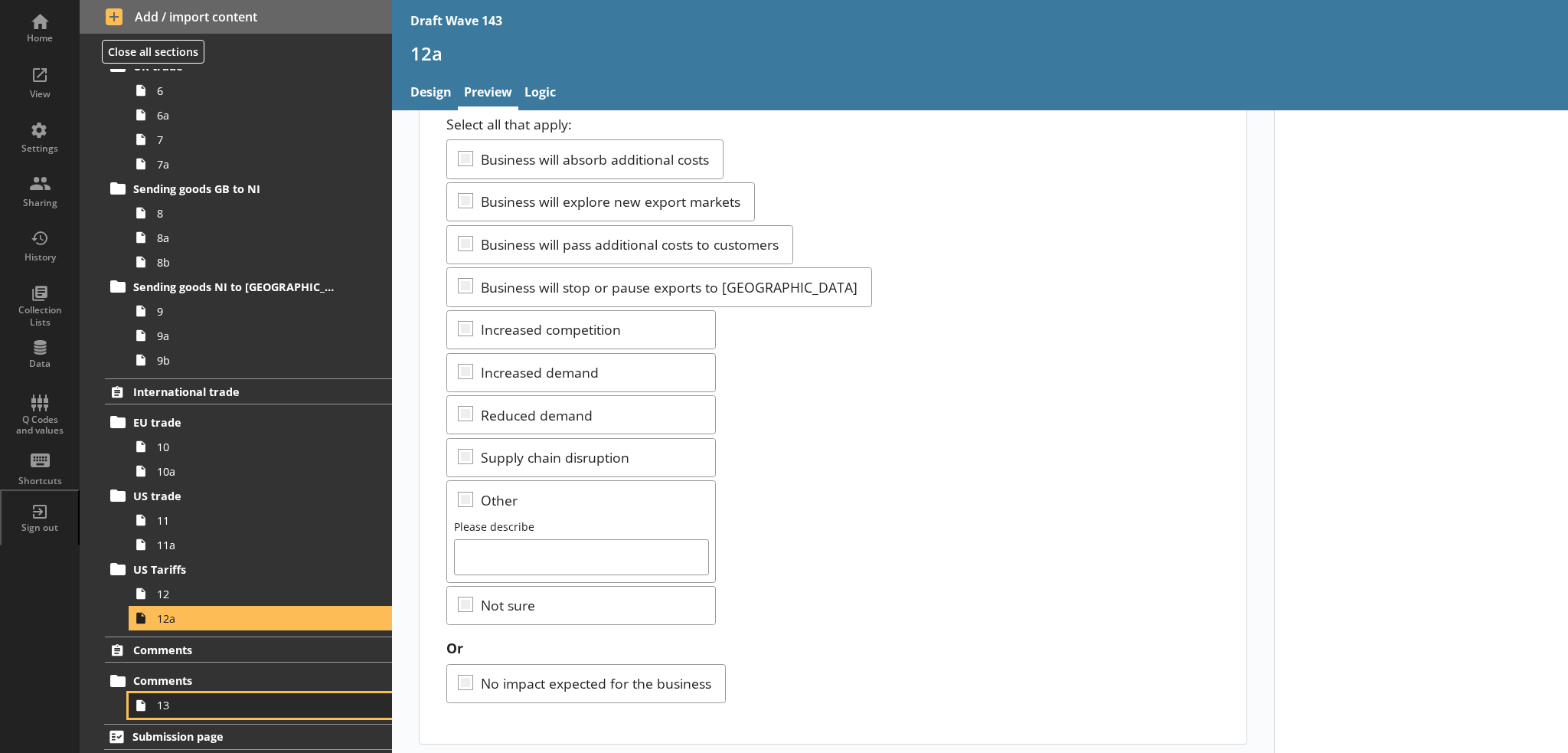
click at [249, 702] on span "13" at bounding box center [252, 705] width 189 height 15
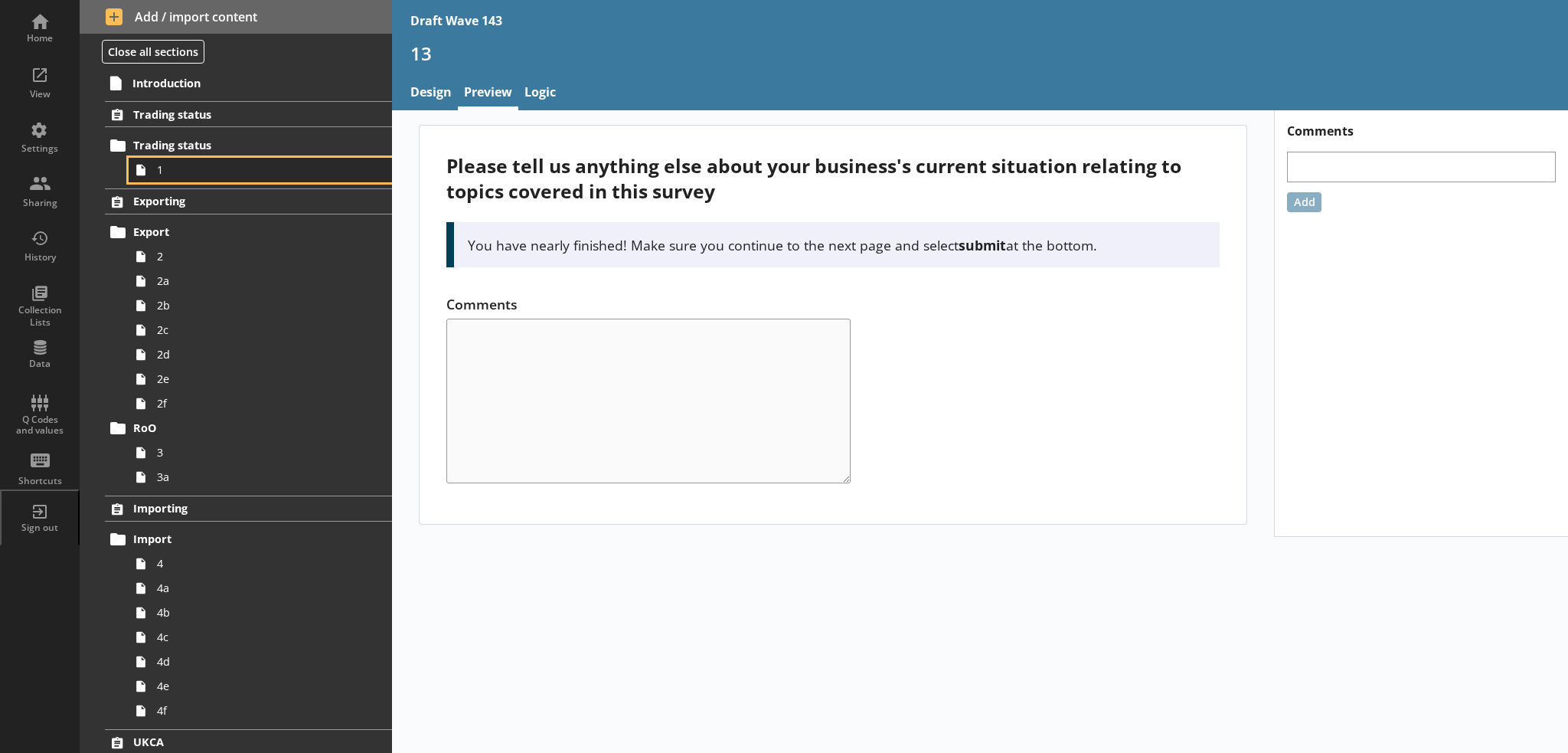
click at [203, 175] on span "1" at bounding box center [252, 170] width 189 height 15
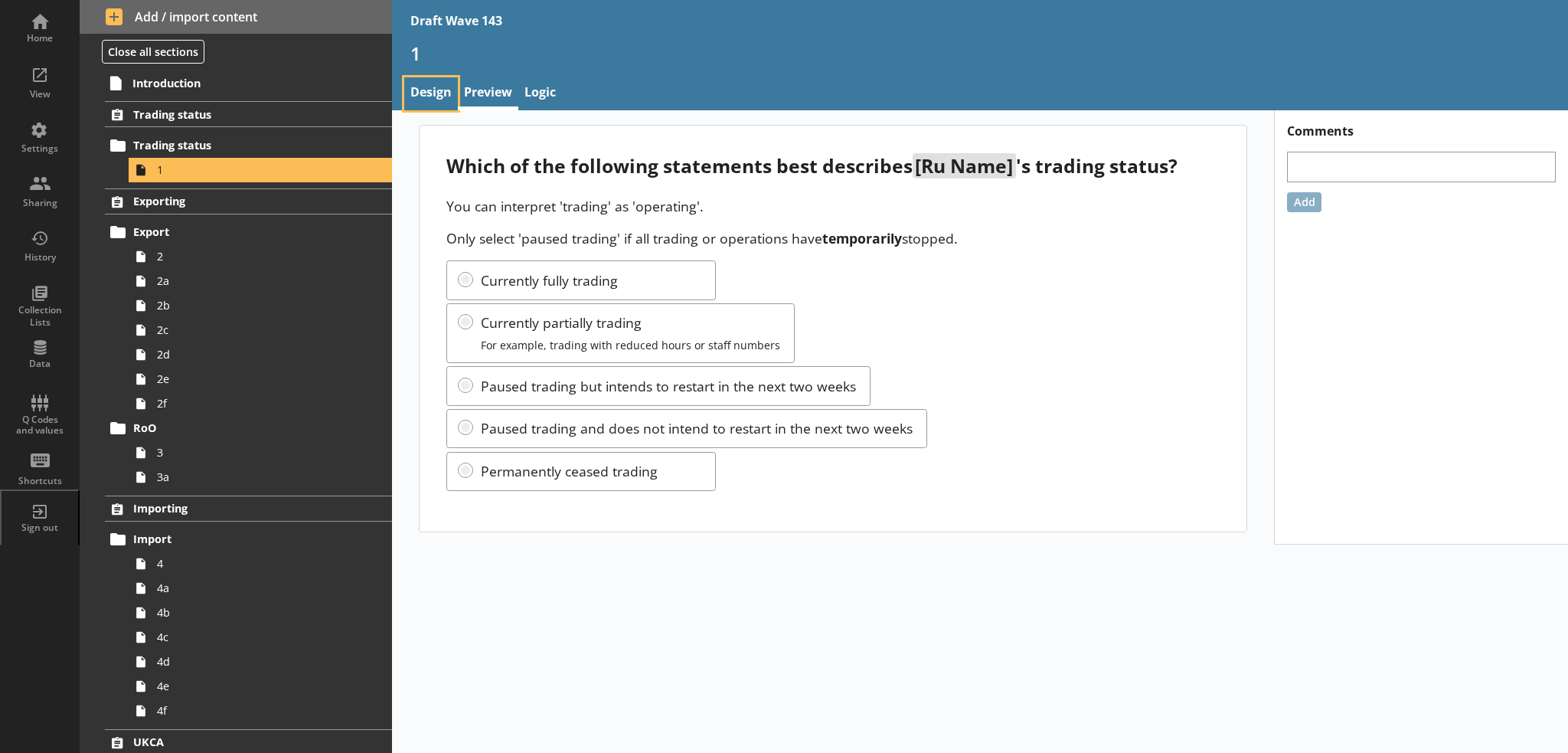
click at [422, 86] on link "Design" at bounding box center [431, 94] width 53 height 33
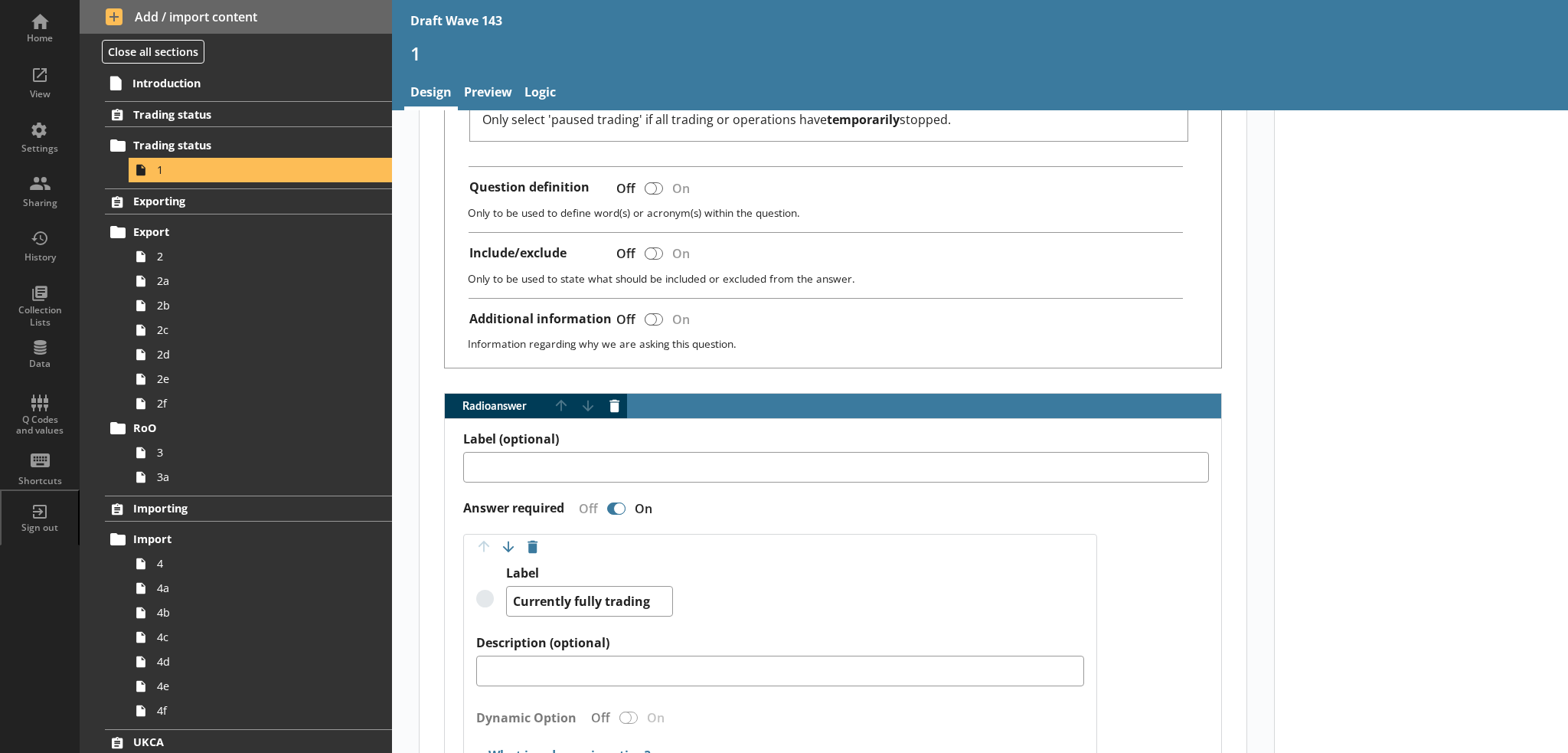
scroll to position [536, 0]
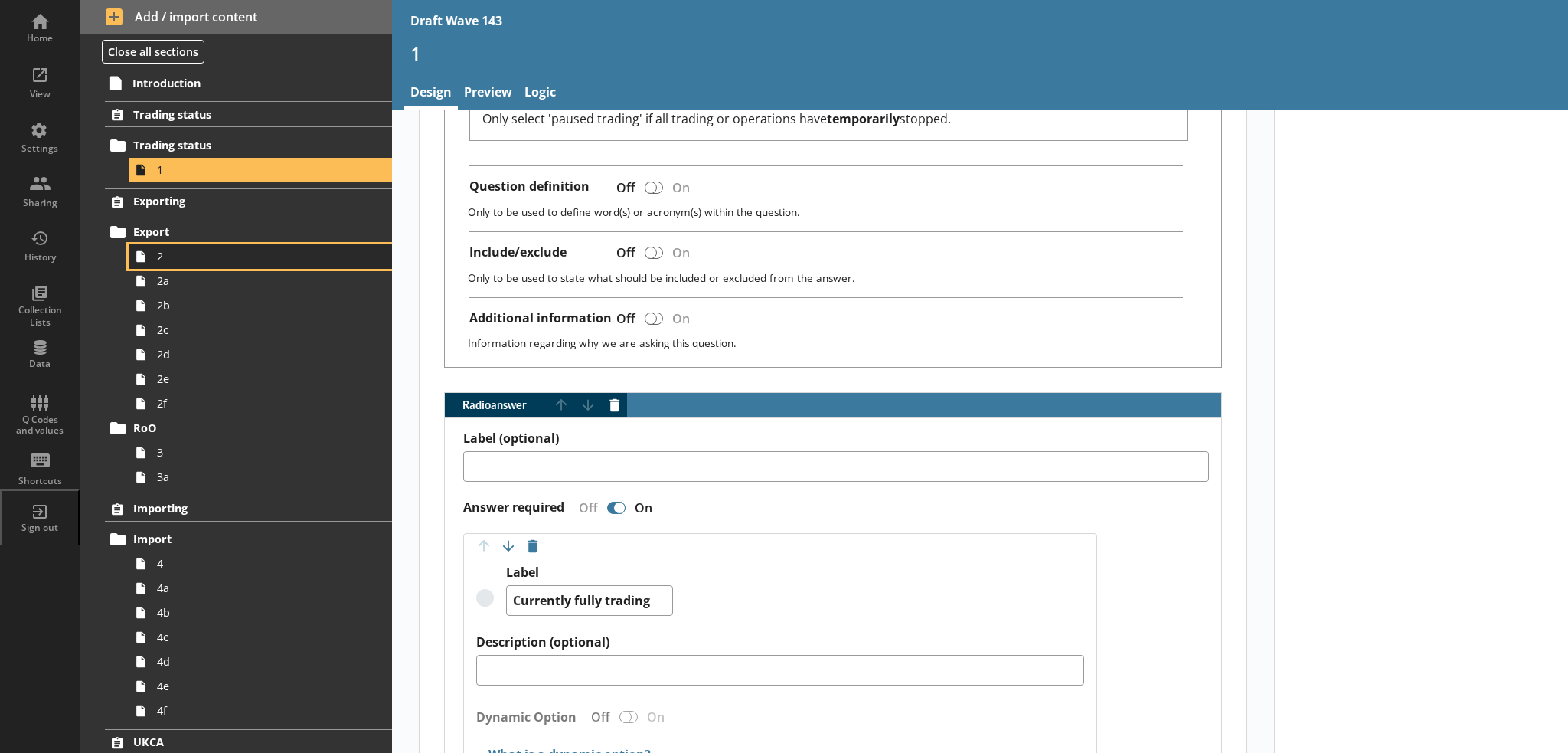
click at [254, 247] on link "2" at bounding box center [260, 257] width 263 height 25
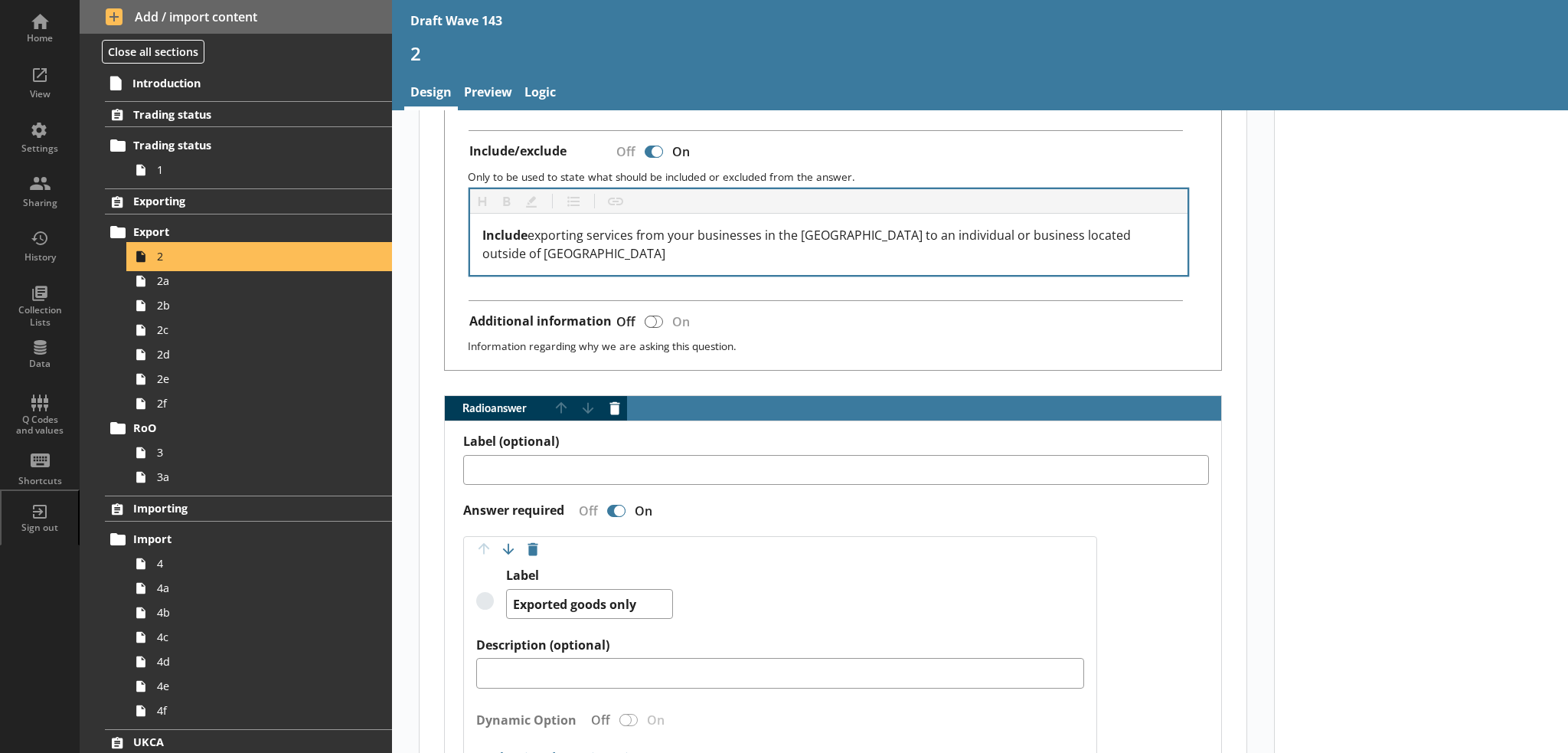
scroll to position [842, 0]
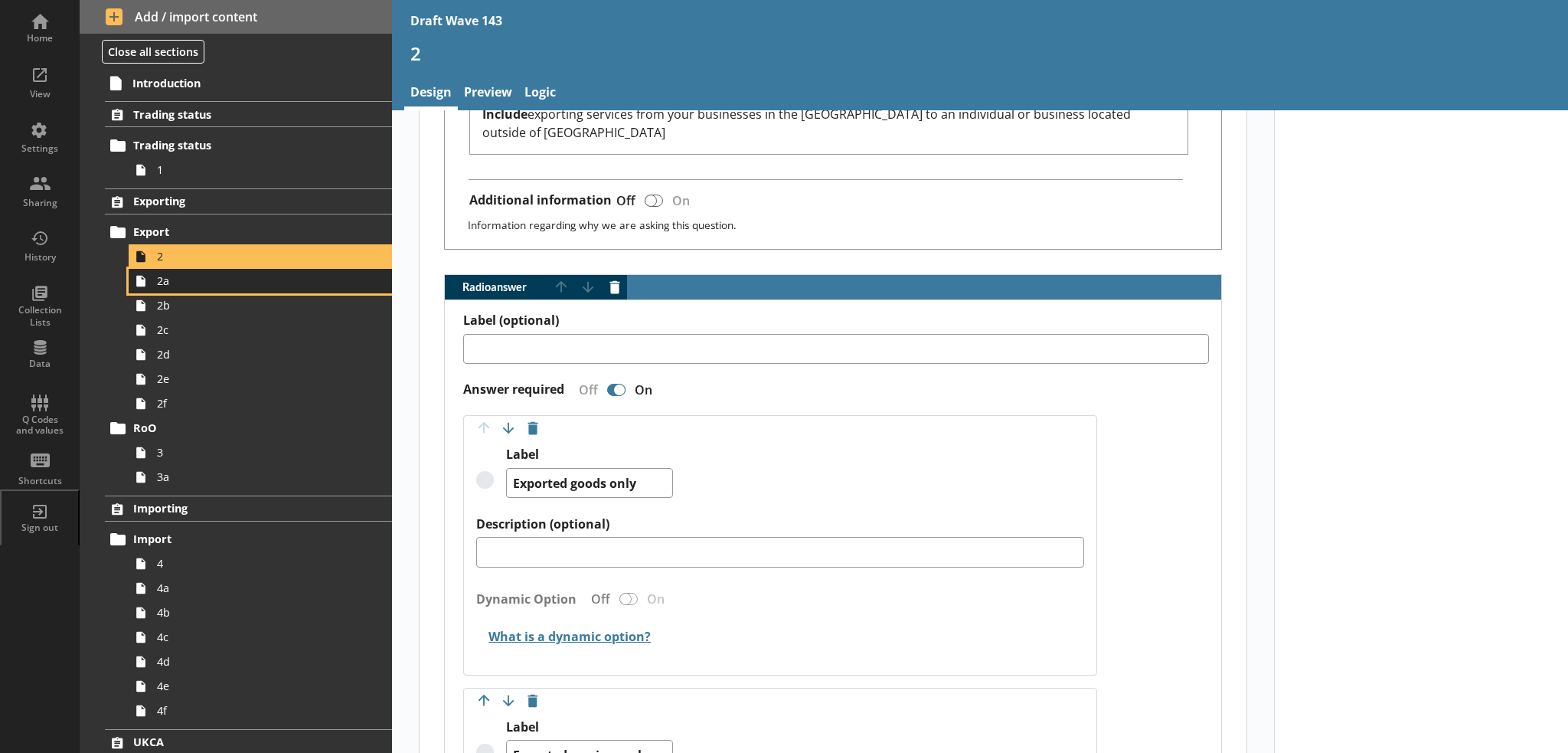
click at [242, 288] on link "2a" at bounding box center [260, 280] width 263 height 25
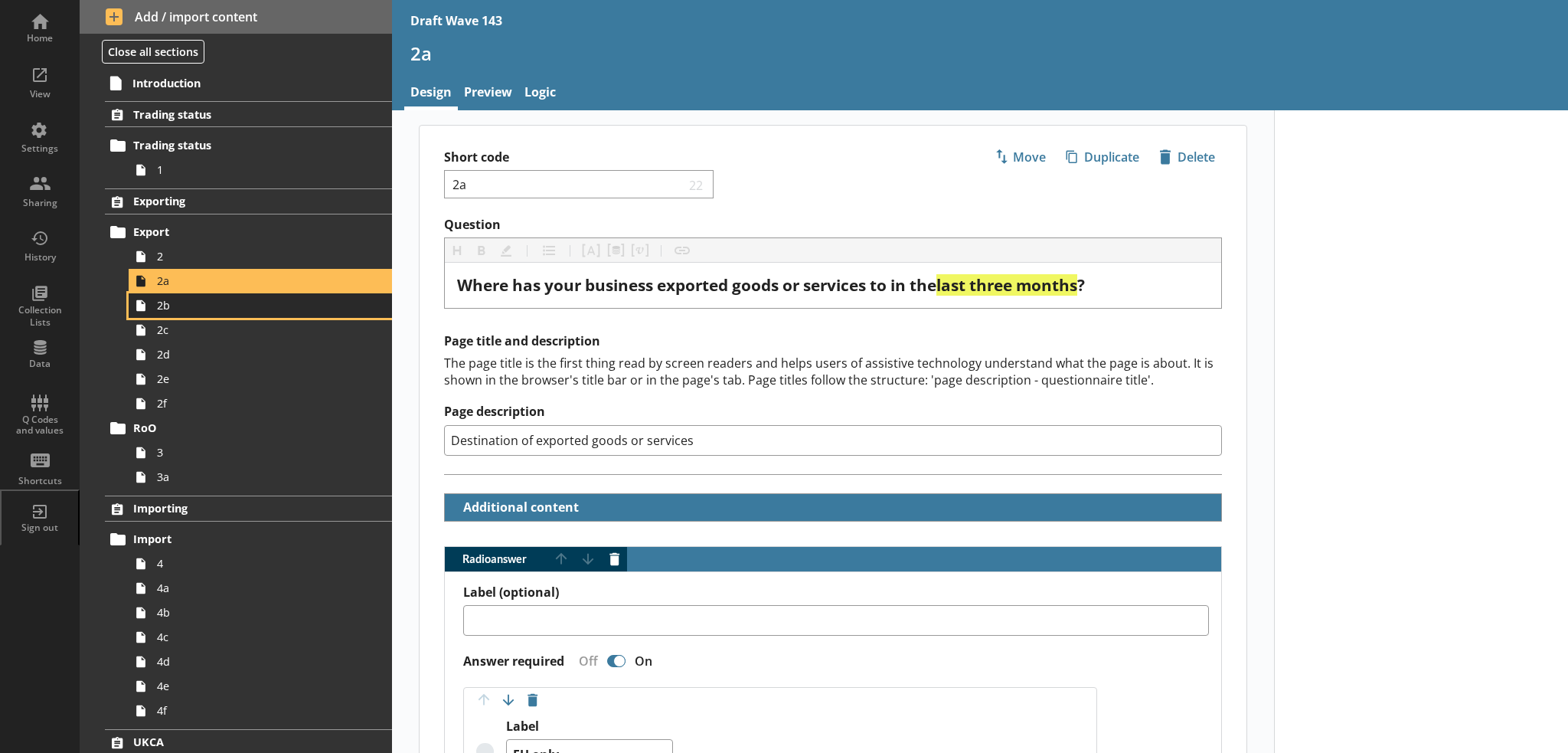
click at [251, 305] on span "2b" at bounding box center [252, 305] width 189 height 15
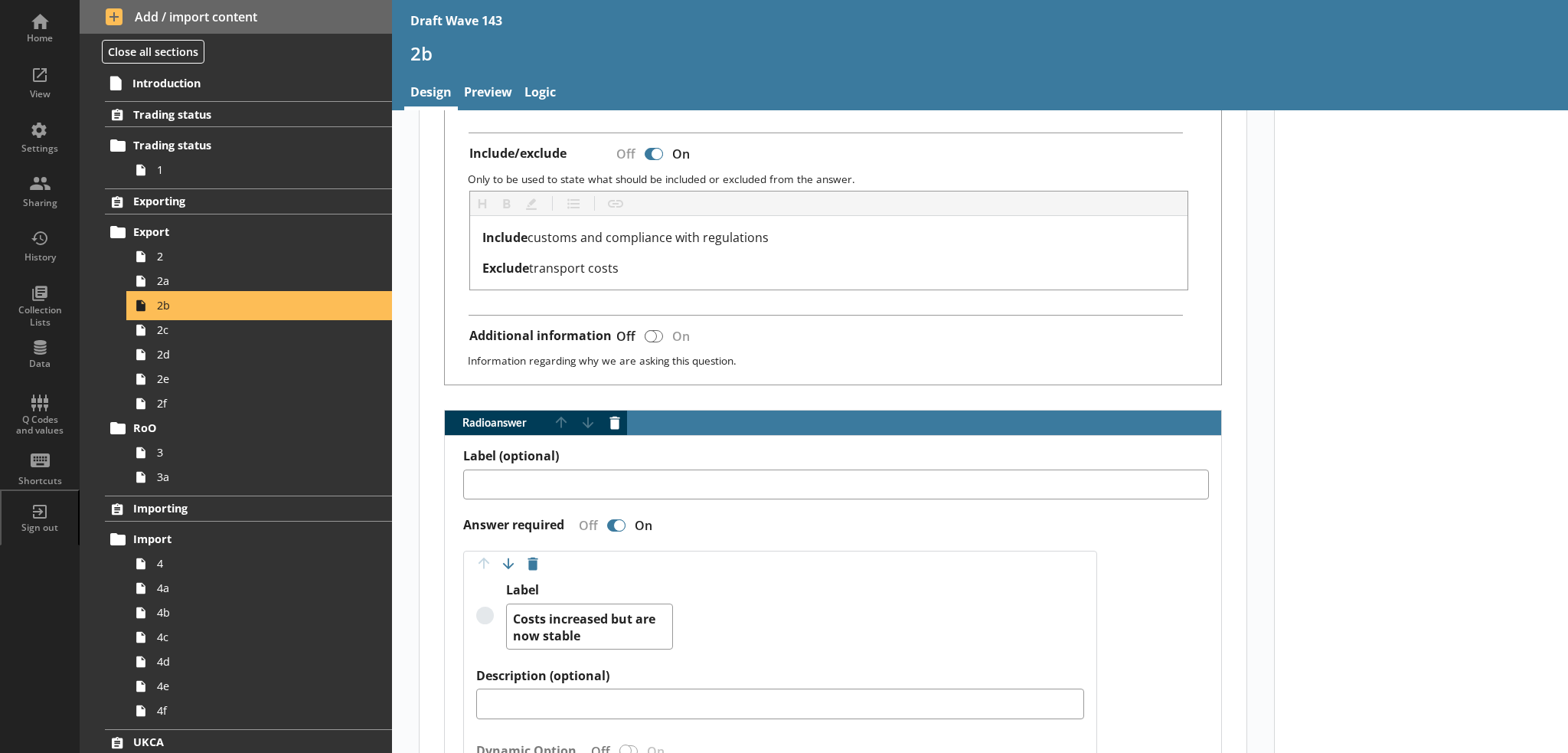
scroll to position [766, 0]
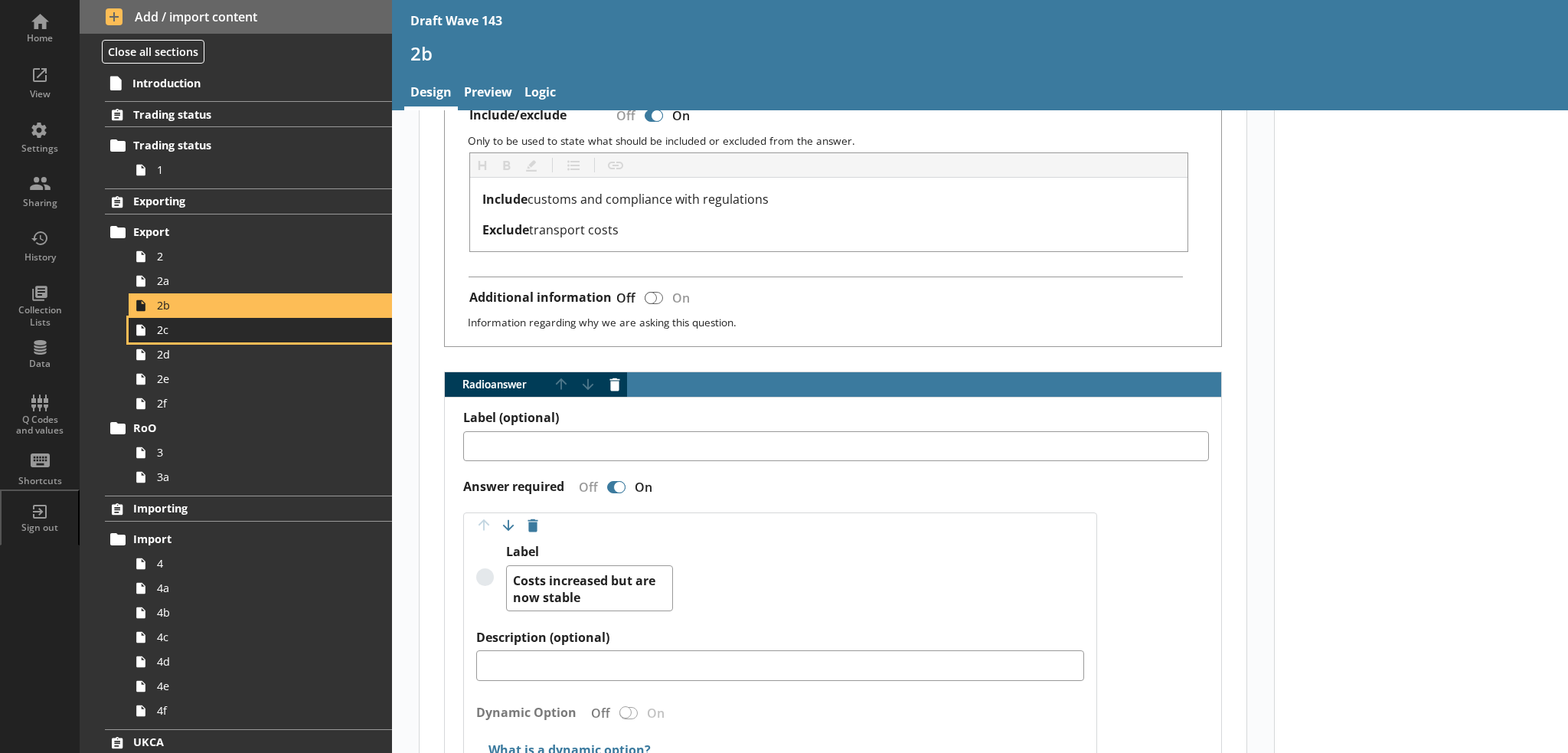
click at [205, 337] on link "2c" at bounding box center [260, 330] width 263 height 25
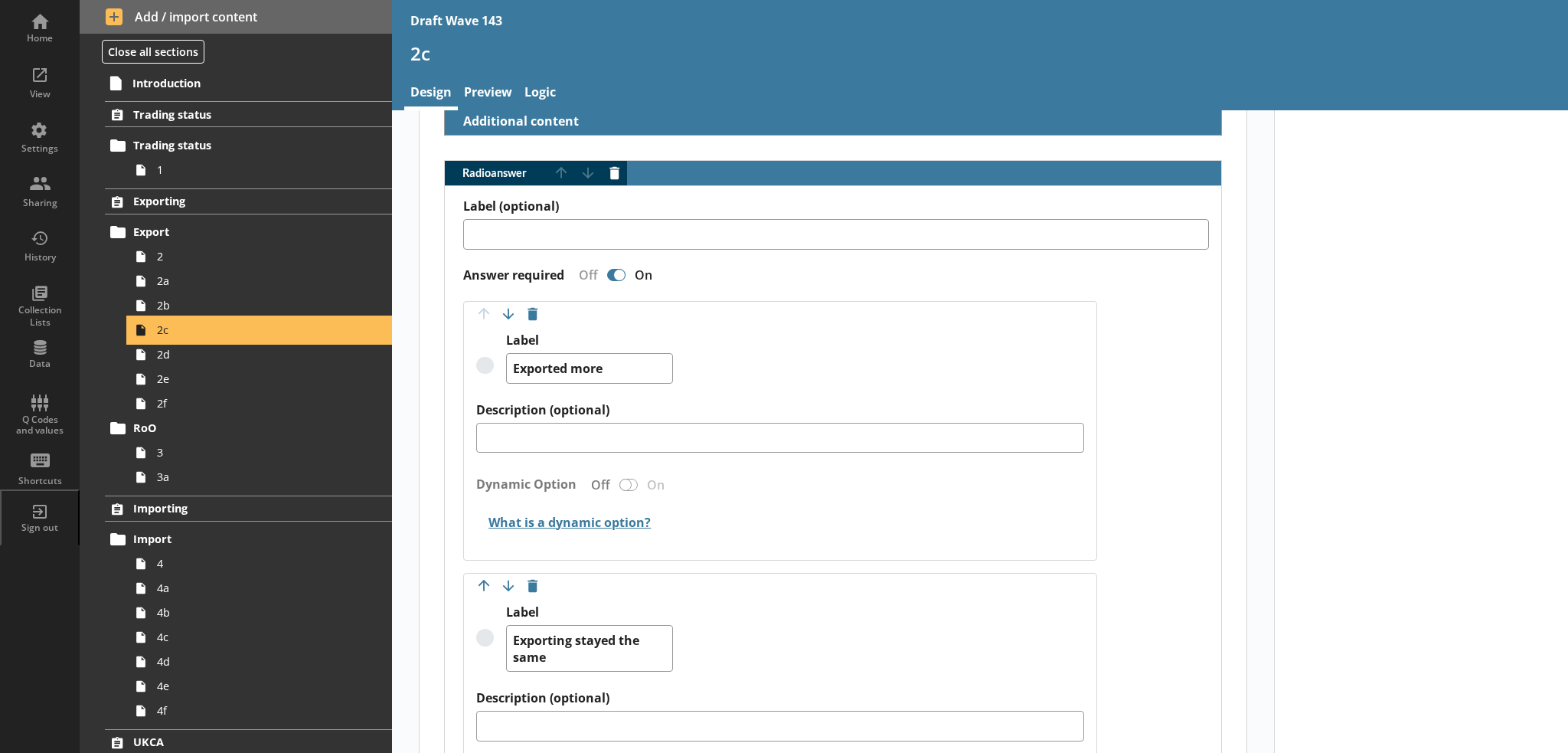
scroll to position [382, 0]
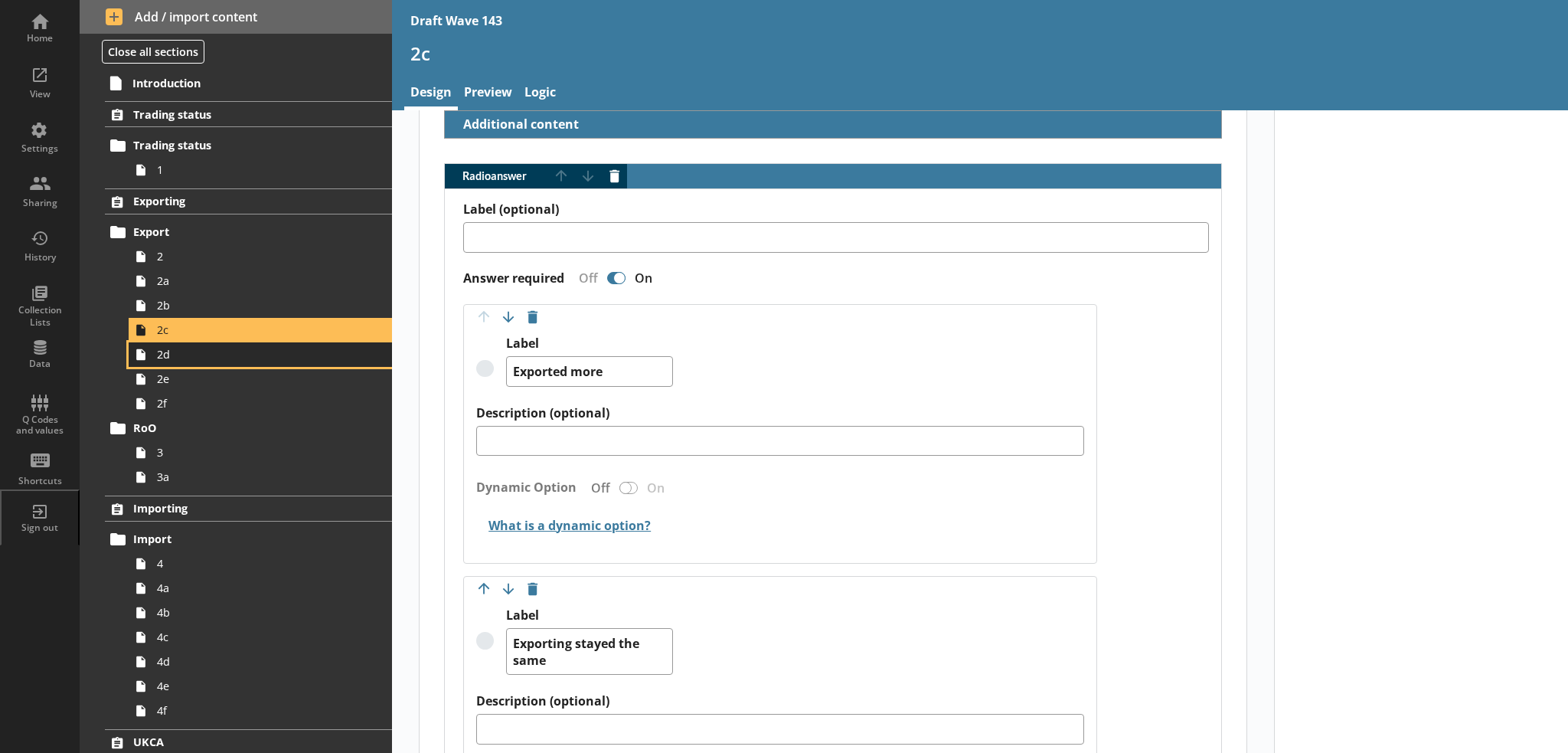
click at [230, 363] on link "2d" at bounding box center [260, 354] width 263 height 25
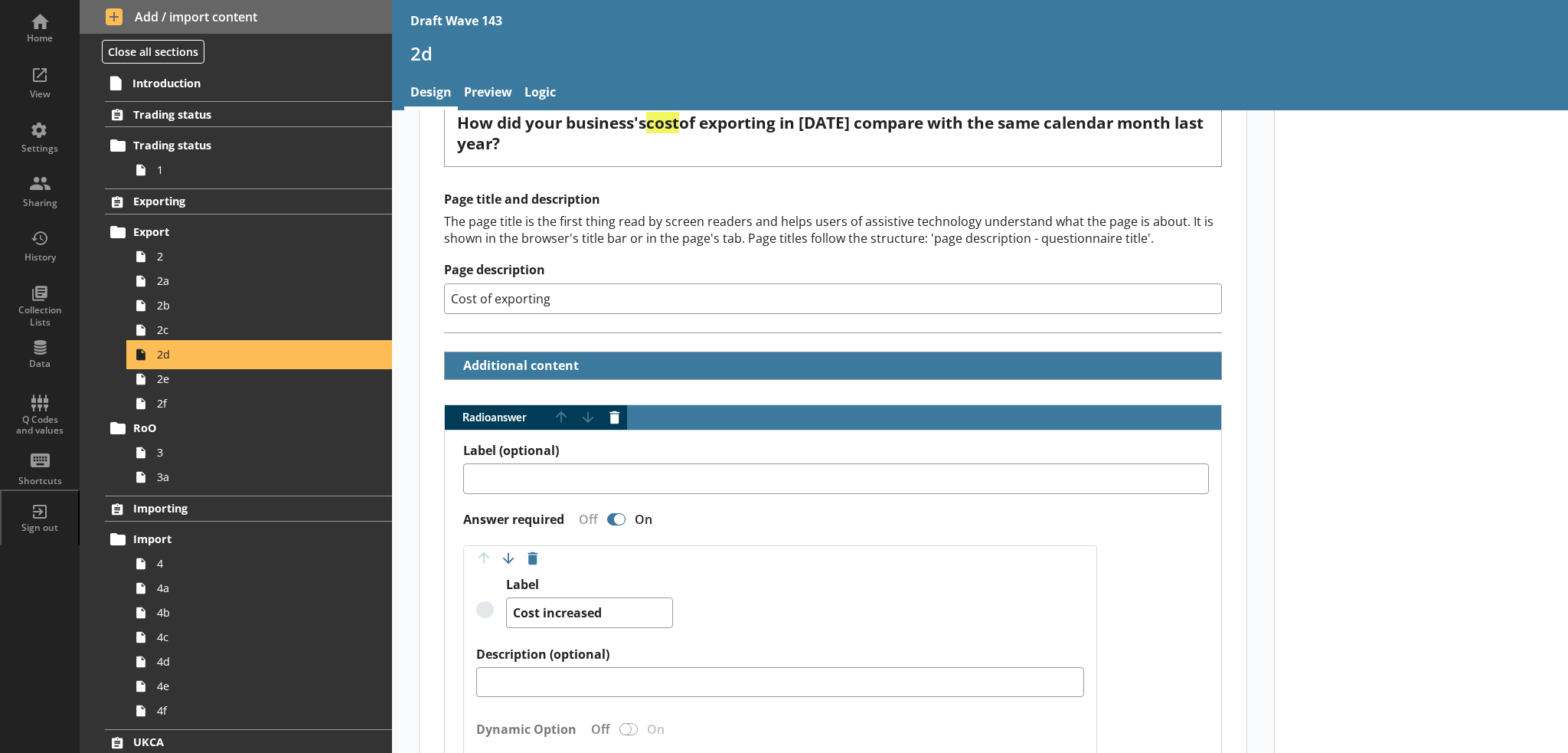
scroll to position [306, 0]
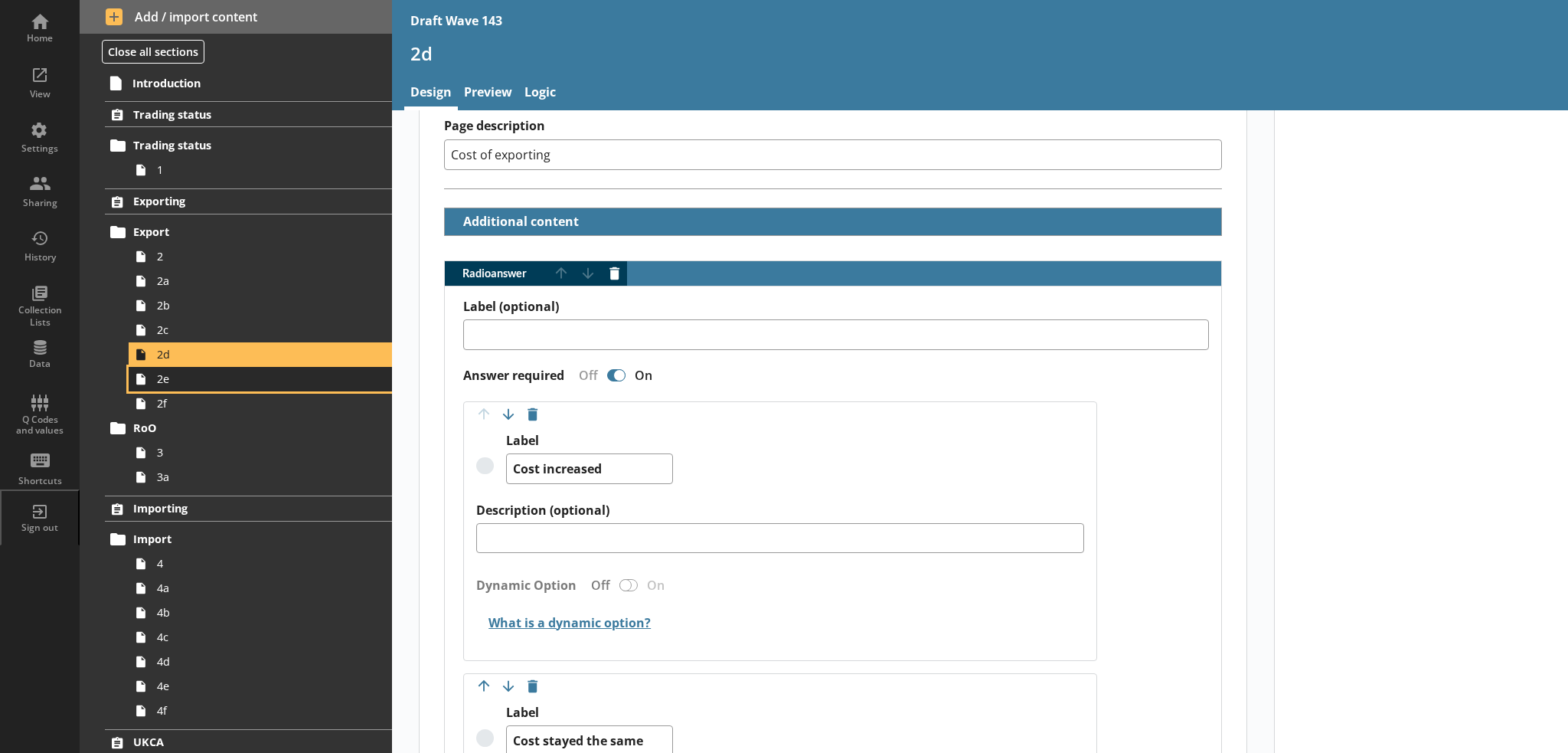
click at [261, 386] on link "2e" at bounding box center [260, 379] width 263 height 25
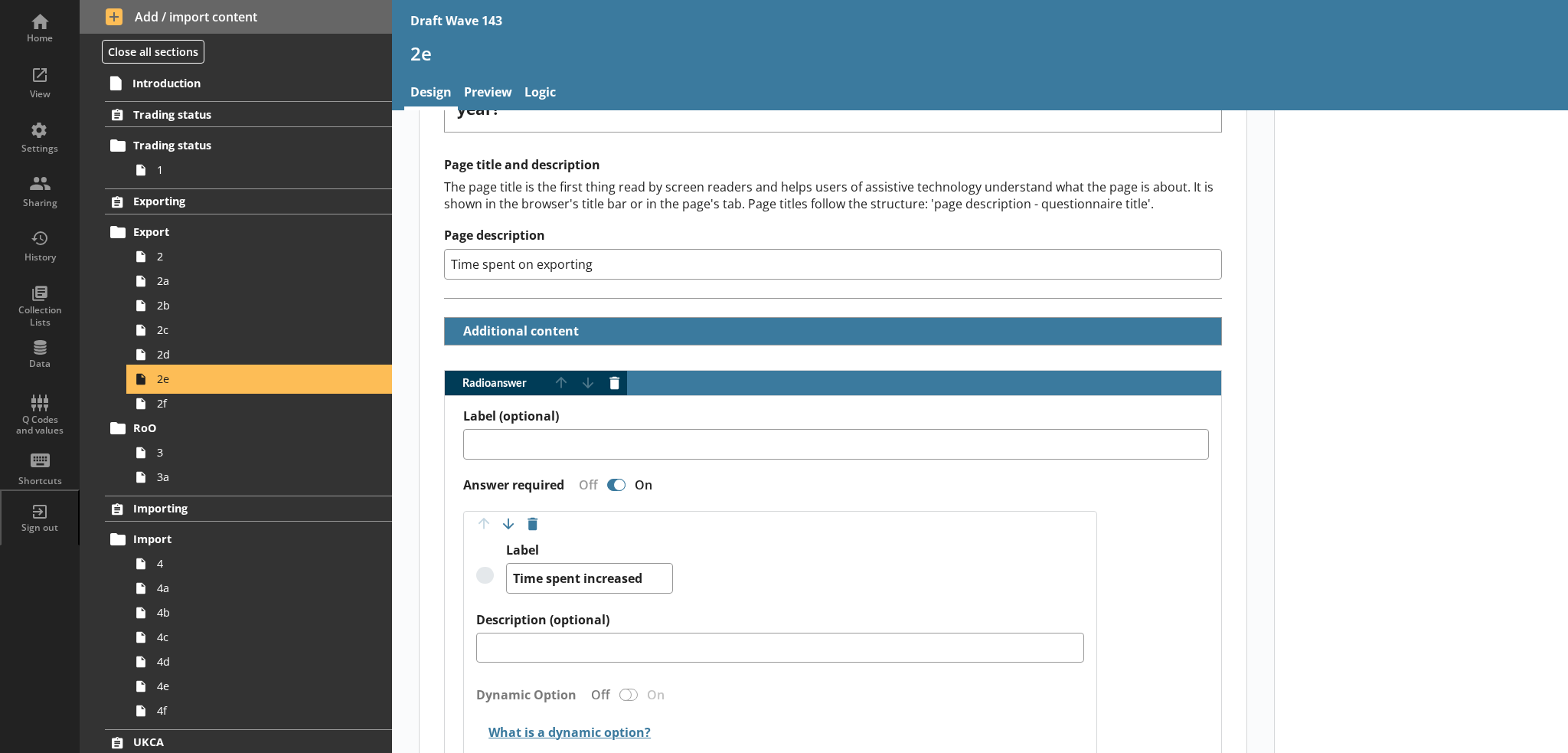
scroll to position [306, 0]
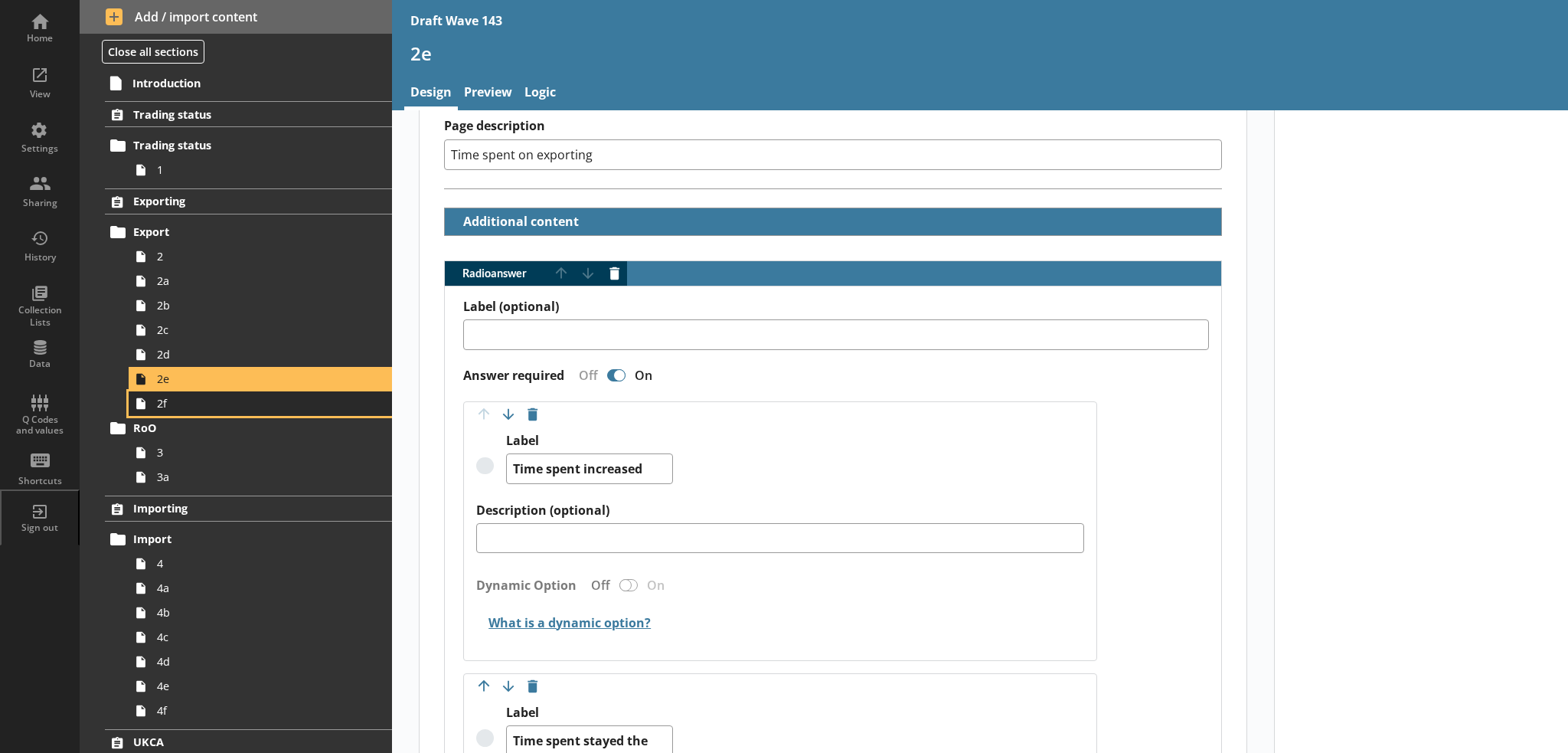
click at [251, 405] on span "2f" at bounding box center [252, 404] width 189 height 15
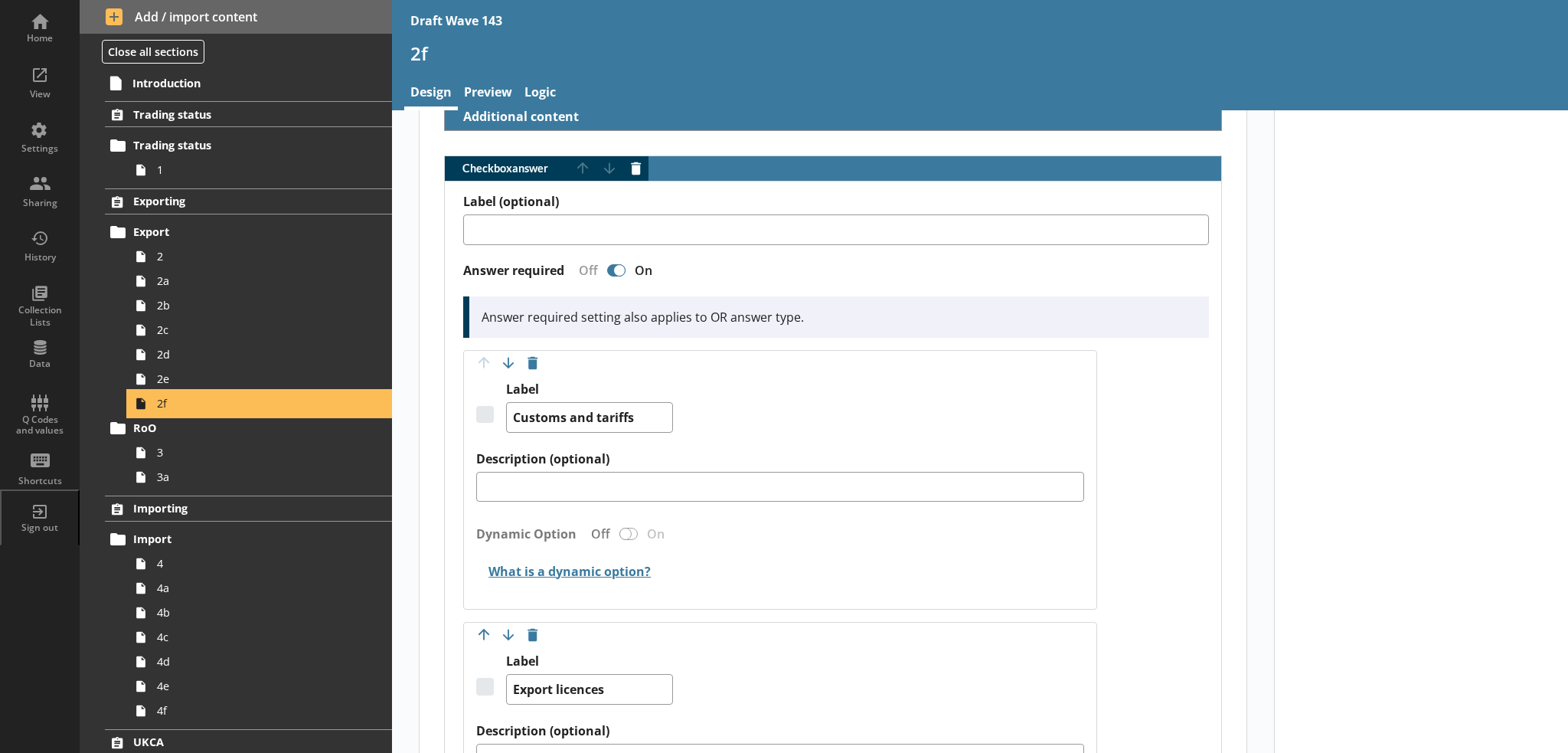
scroll to position [460, 0]
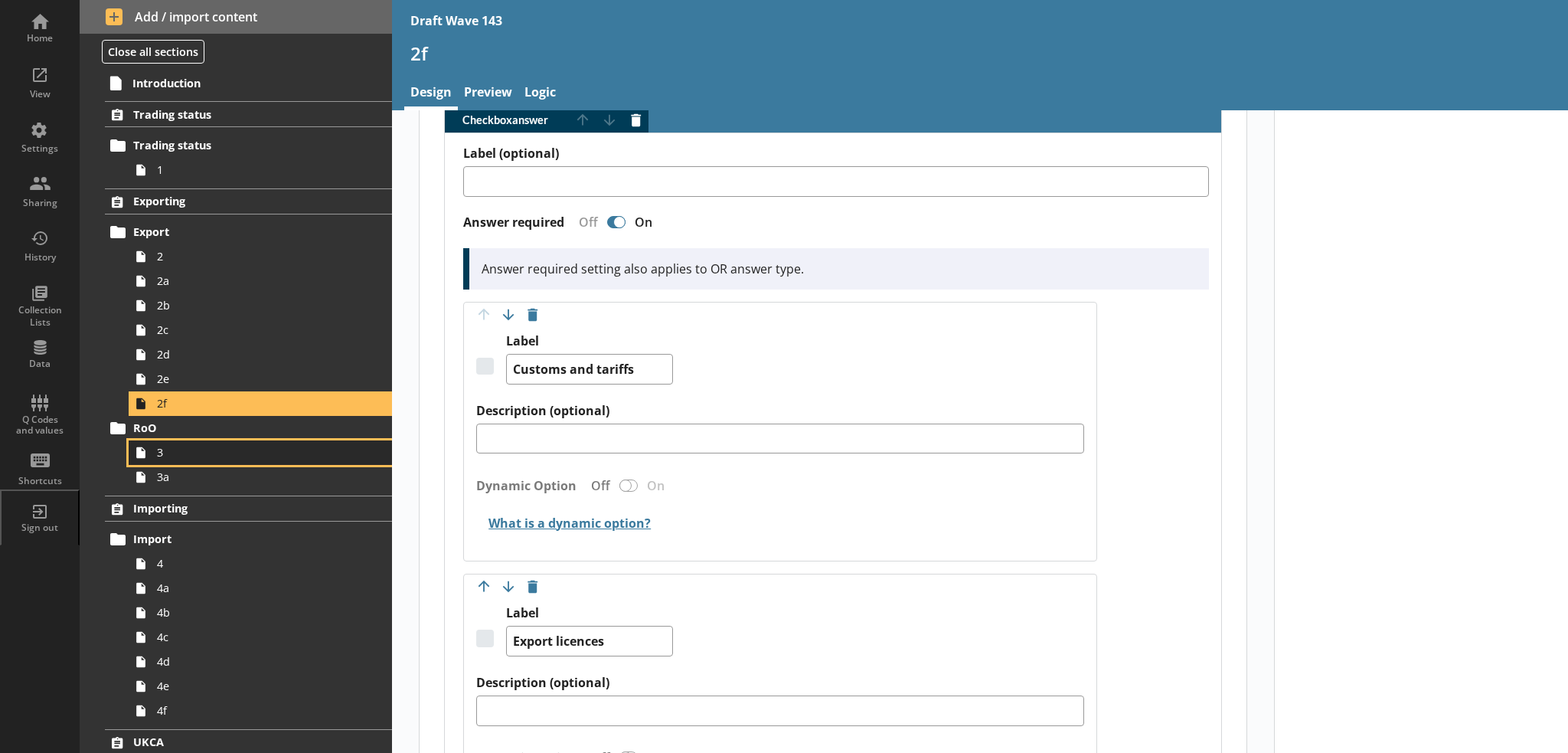
click at [265, 456] on span "3" at bounding box center [252, 452] width 189 height 15
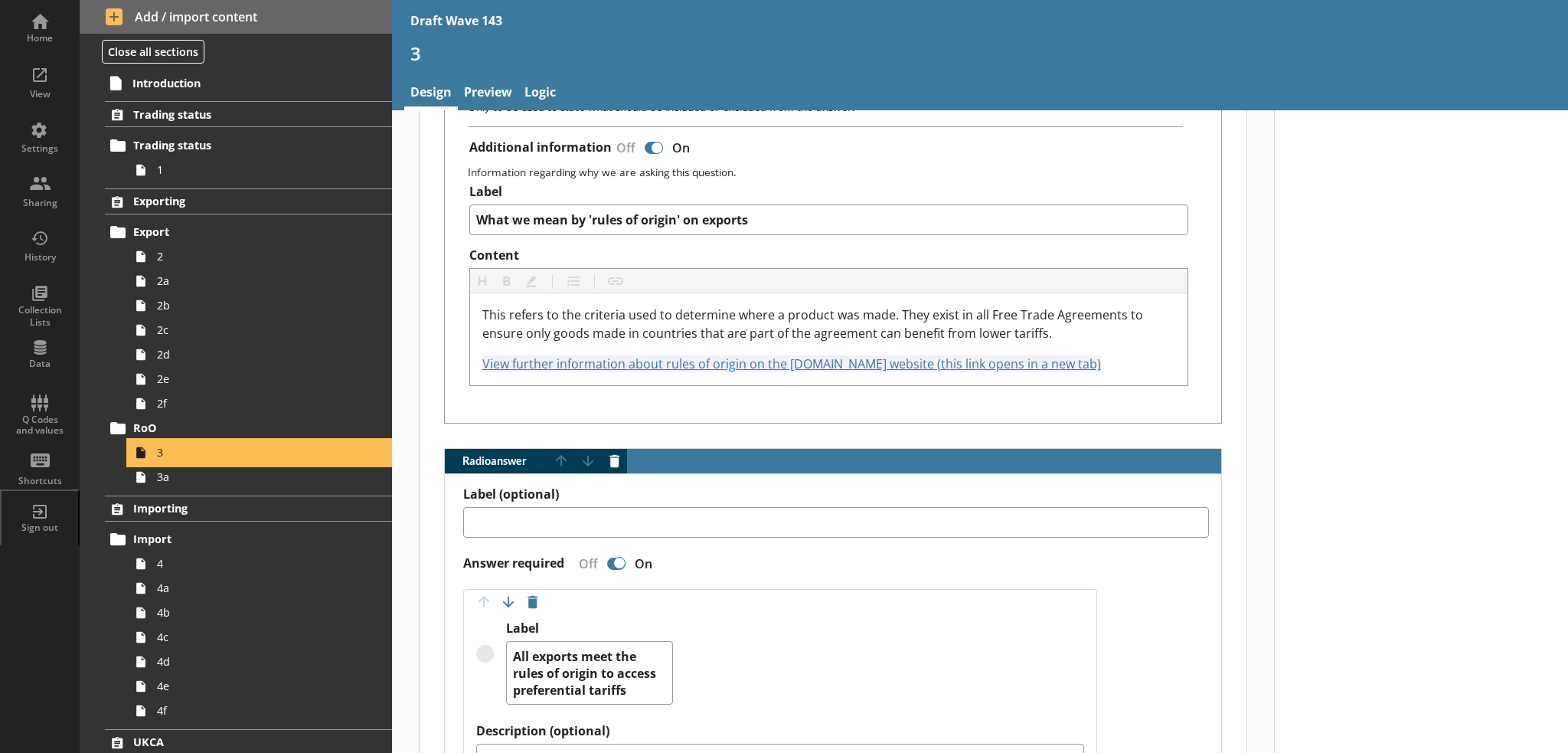
scroll to position [766, 0]
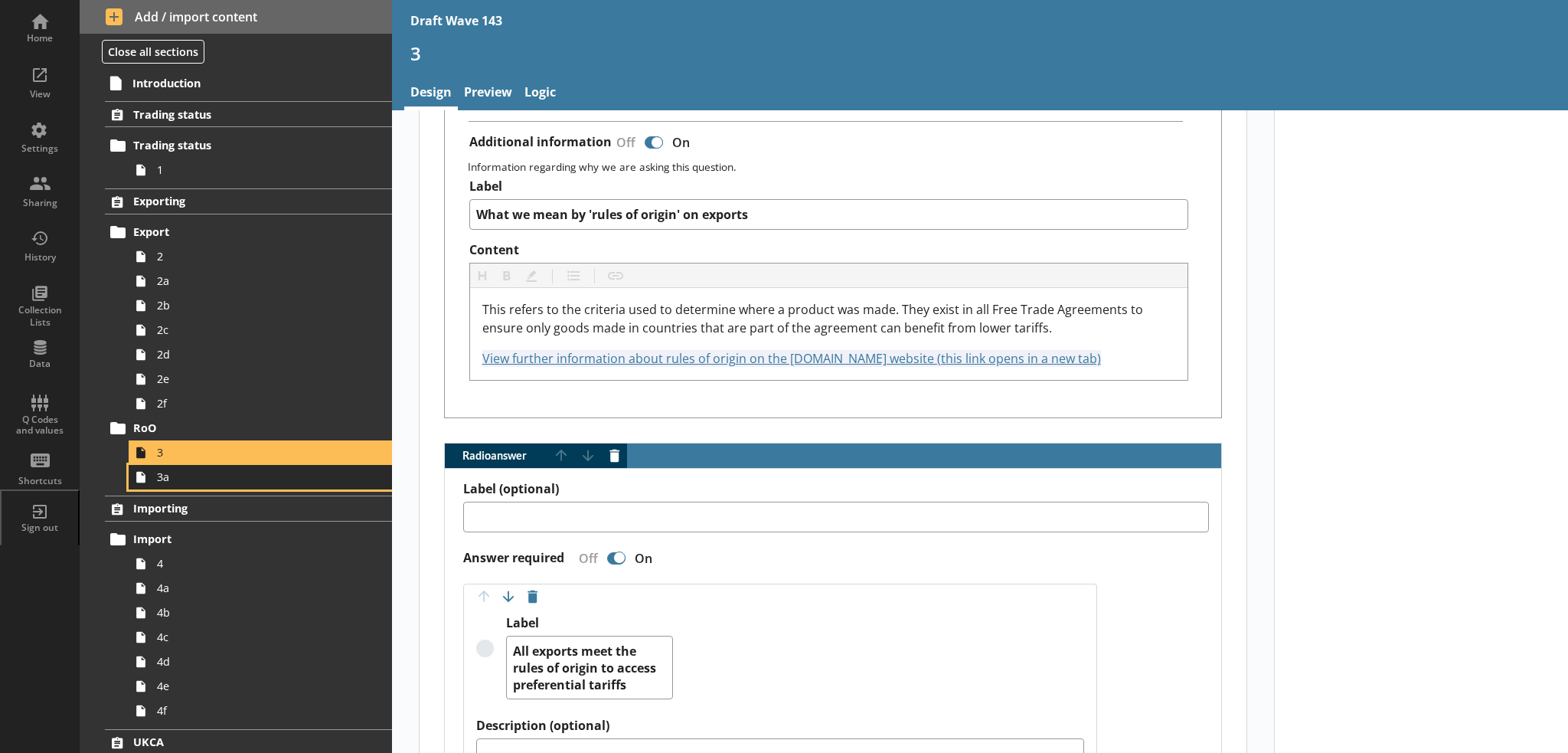
click at [204, 473] on span "3a" at bounding box center [252, 476] width 189 height 15
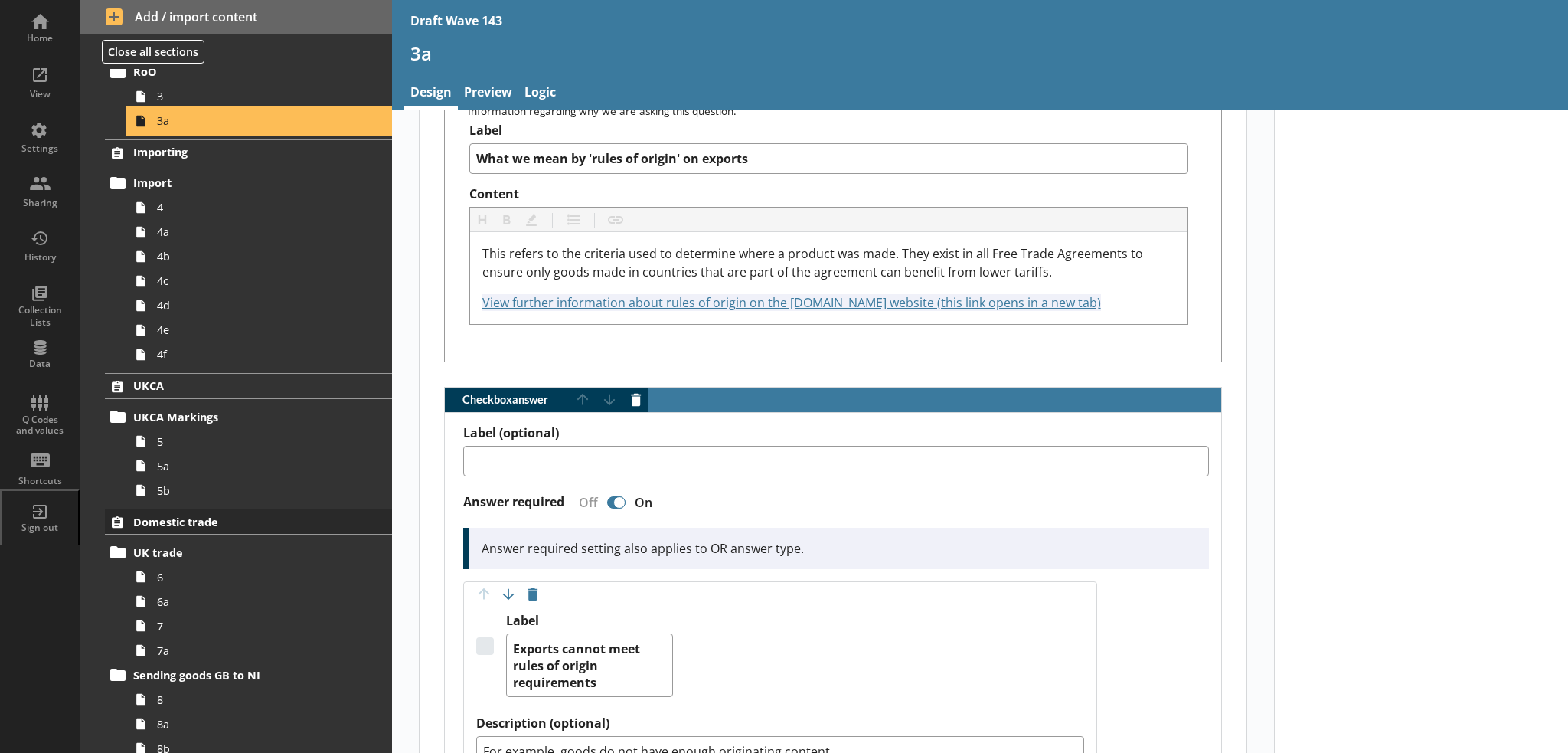
scroll to position [382, 0]
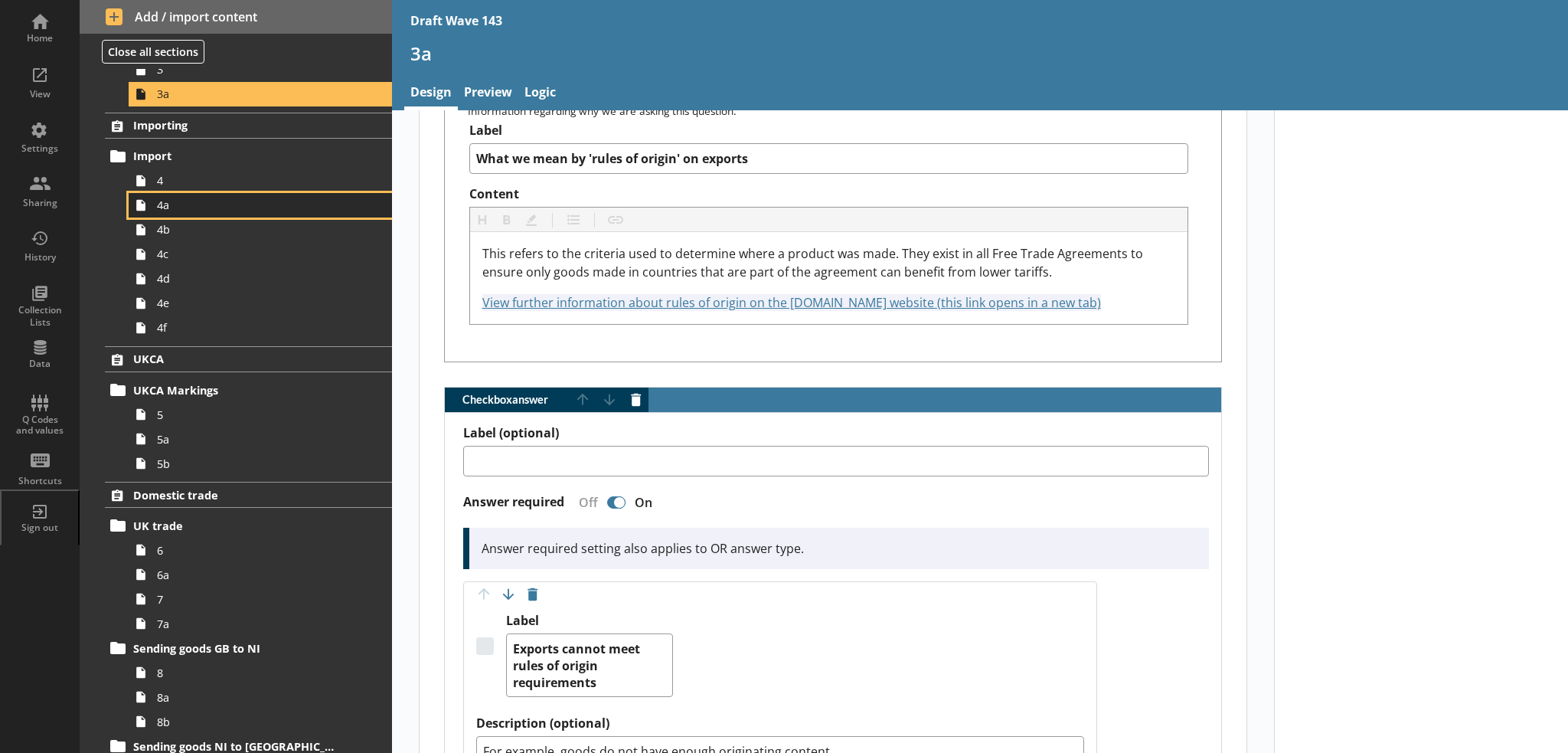
click at [198, 193] on link "4a" at bounding box center [260, 205] width 263 height 25
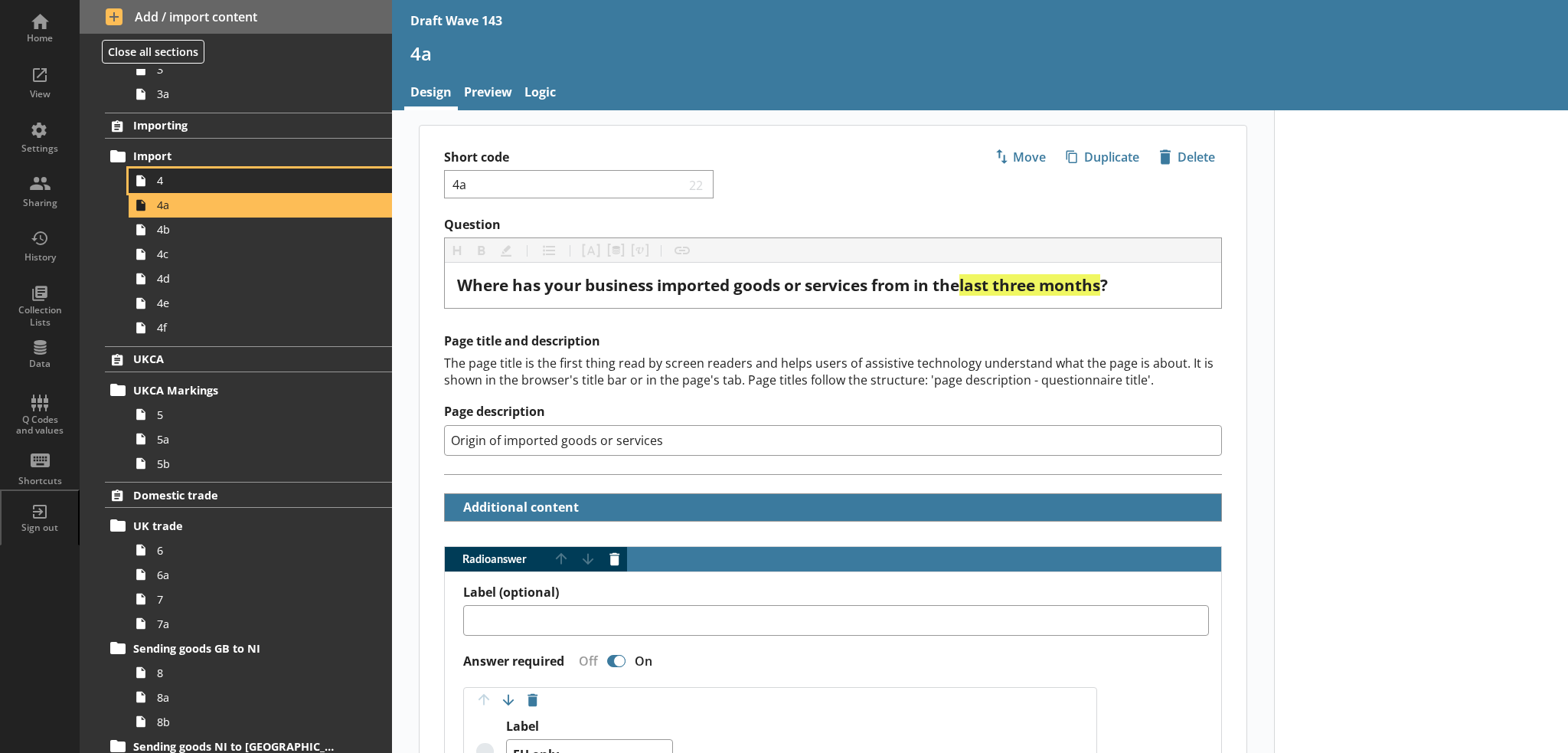
click at [199, 186] on span "4" at bounding box center [252, 180] width 189 height 15
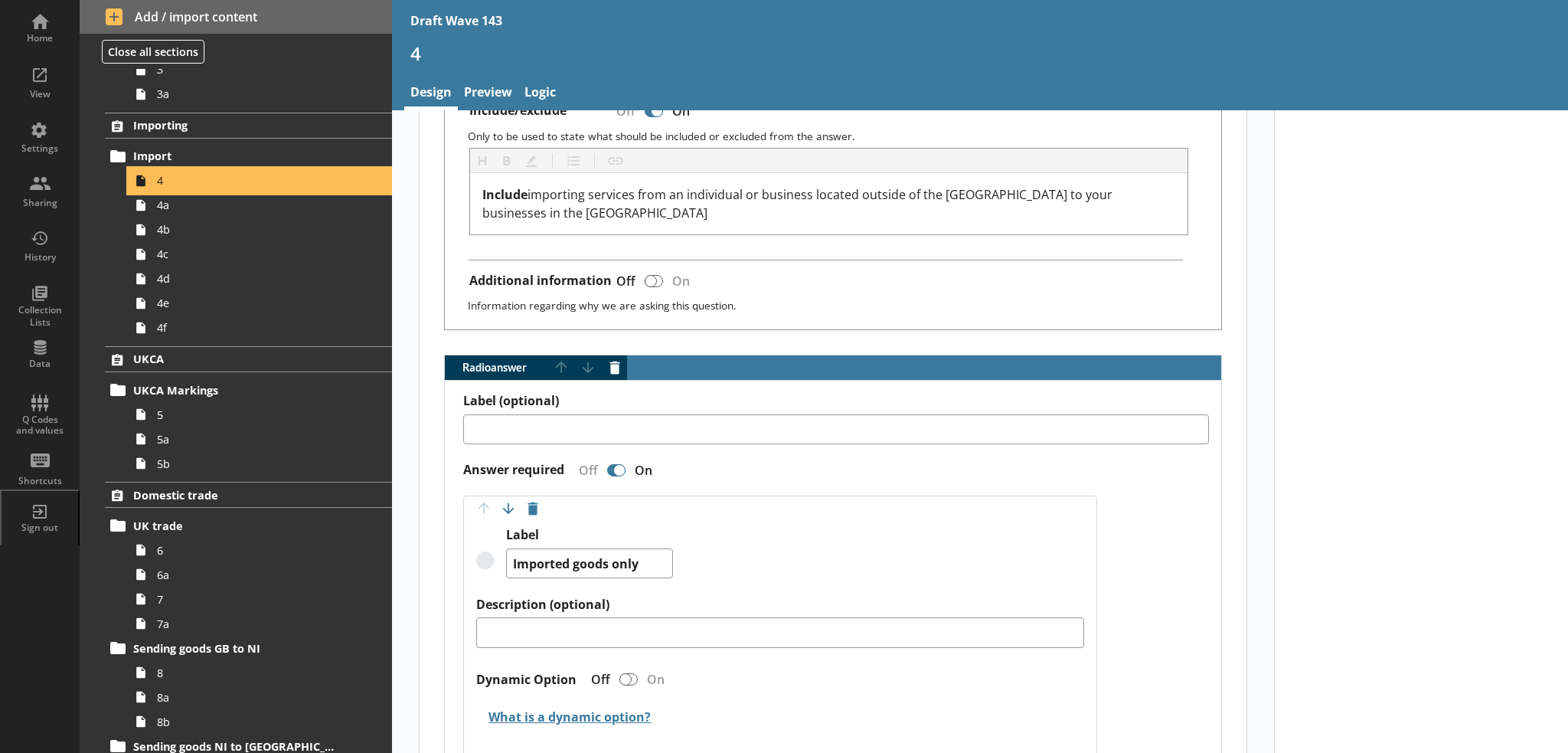
scroll to position [766, 0]
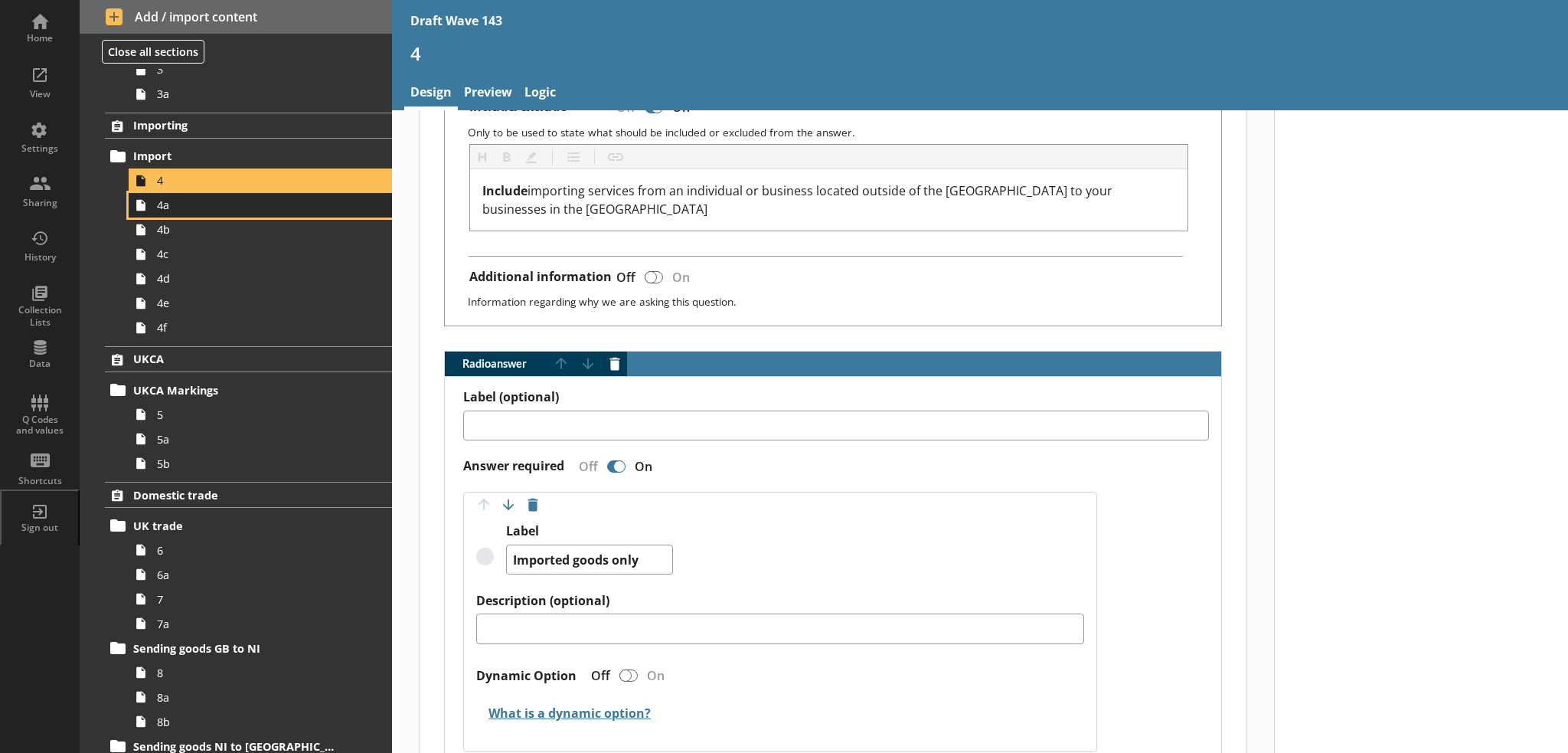
click at [212, 209] on span "4a" at bounding box center [252, 205] width 189 height 15
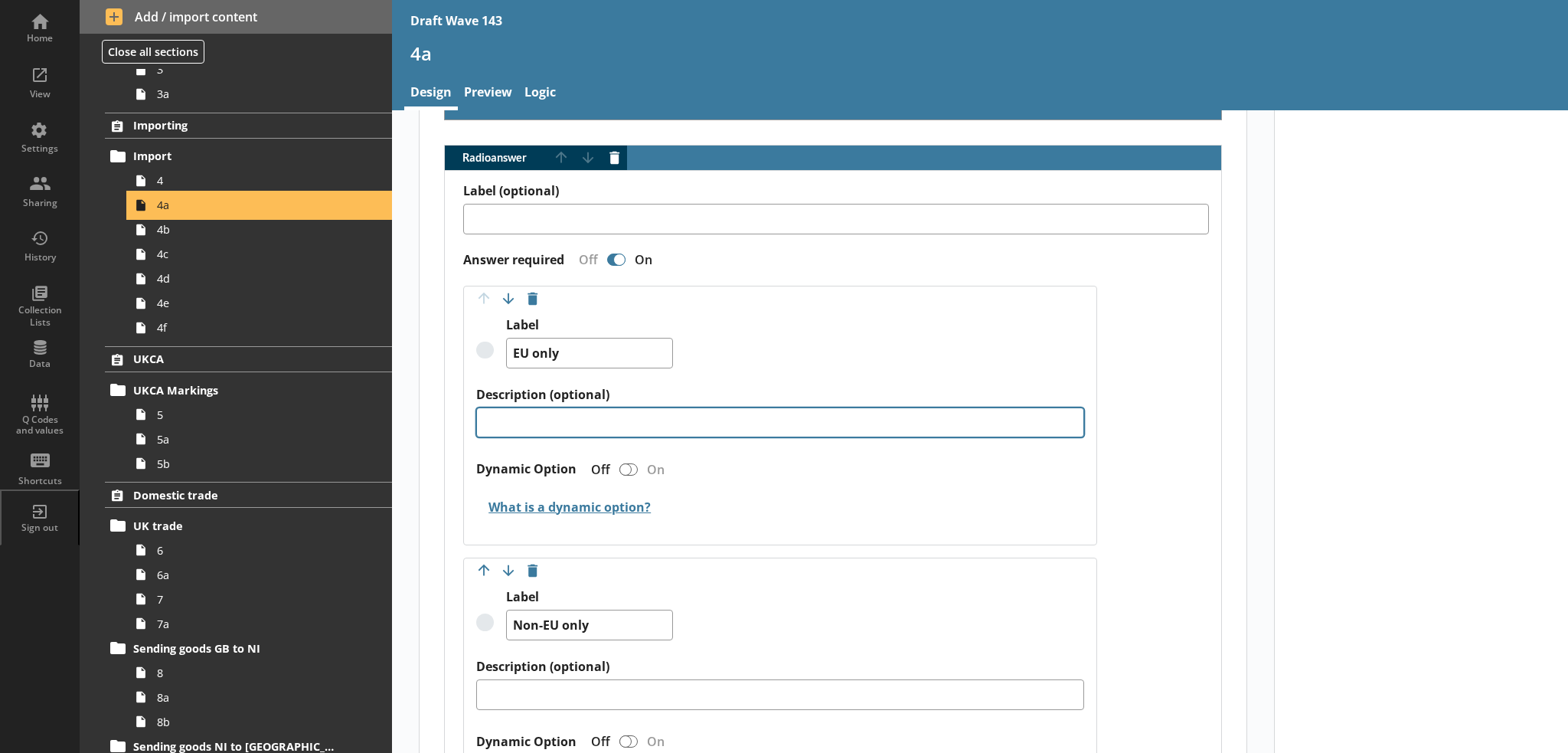
scroll to position [230, 0]
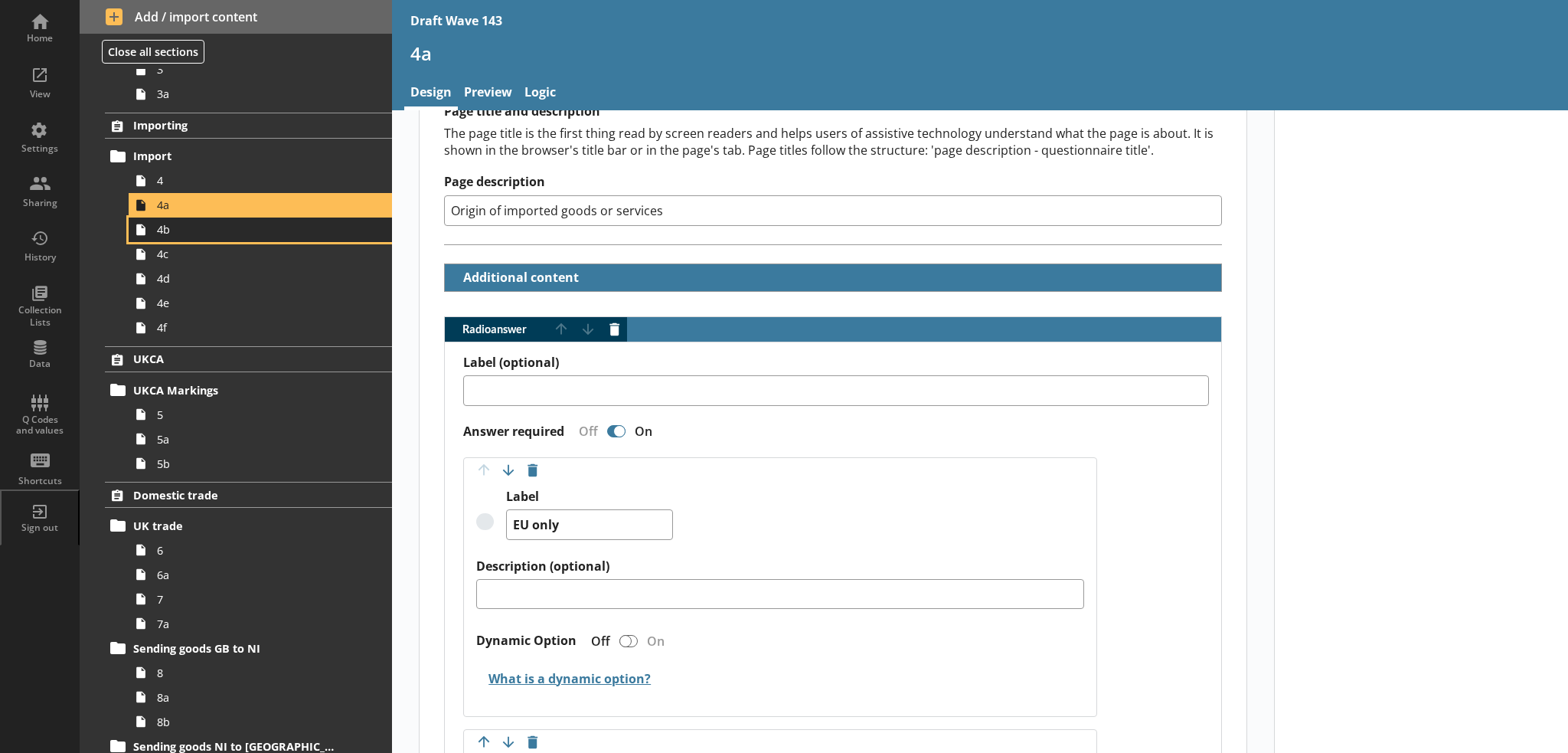
click at [254, 233] on span "4b" at bounding box center [252, 230] width 189 height 15
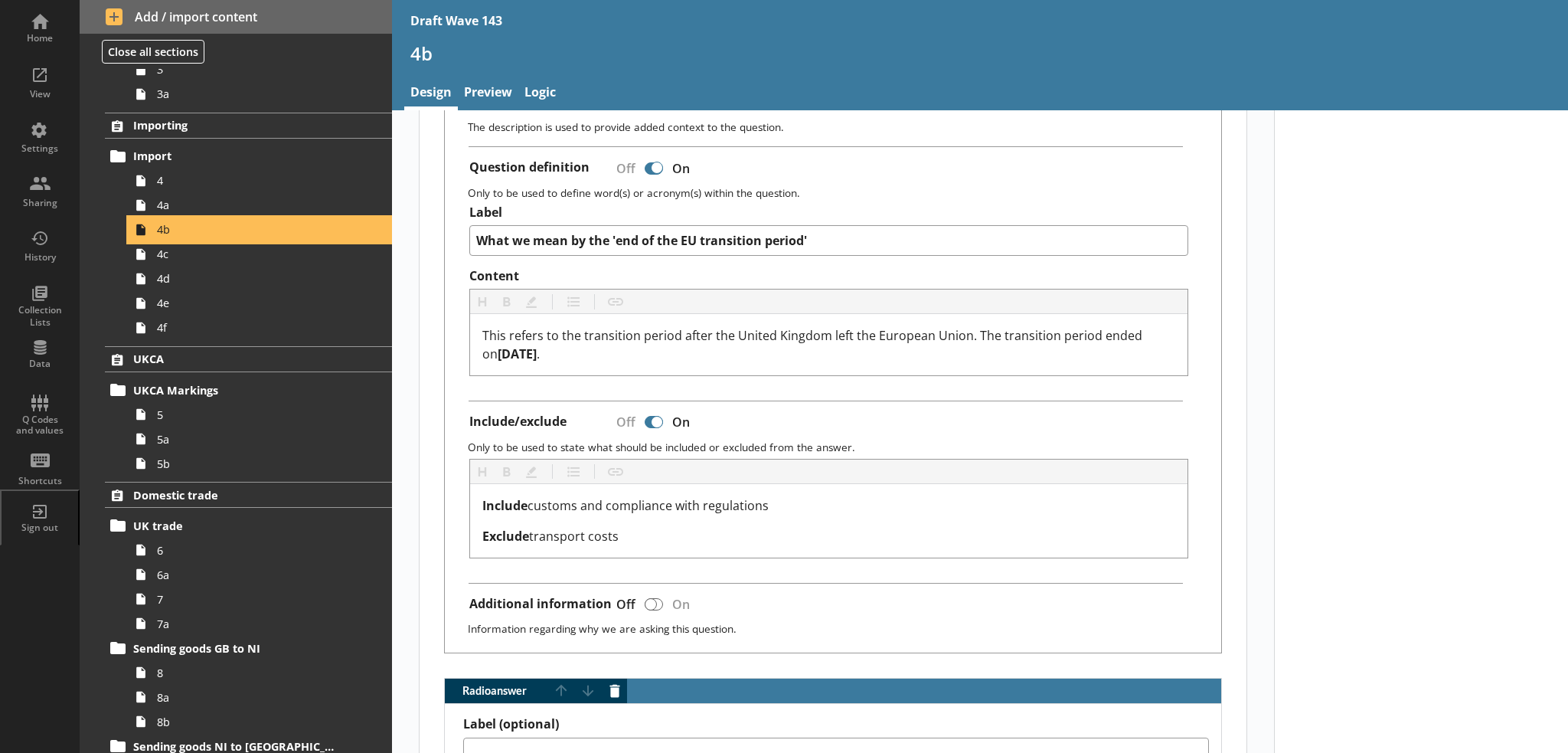
scroll to position [690, 0]
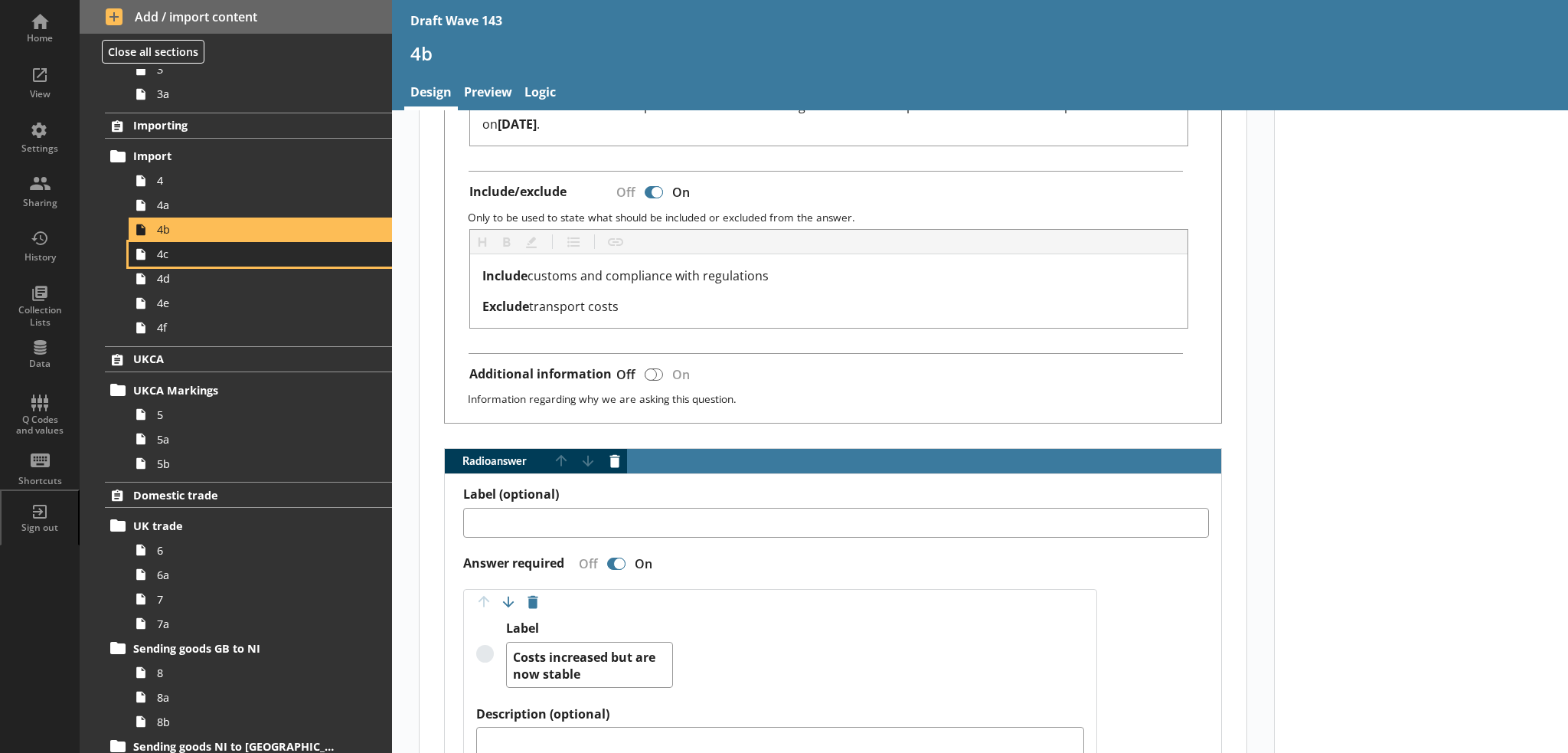
click at [203, 257] on span "4c" at bounding box center [252, 254] width 189 height 15
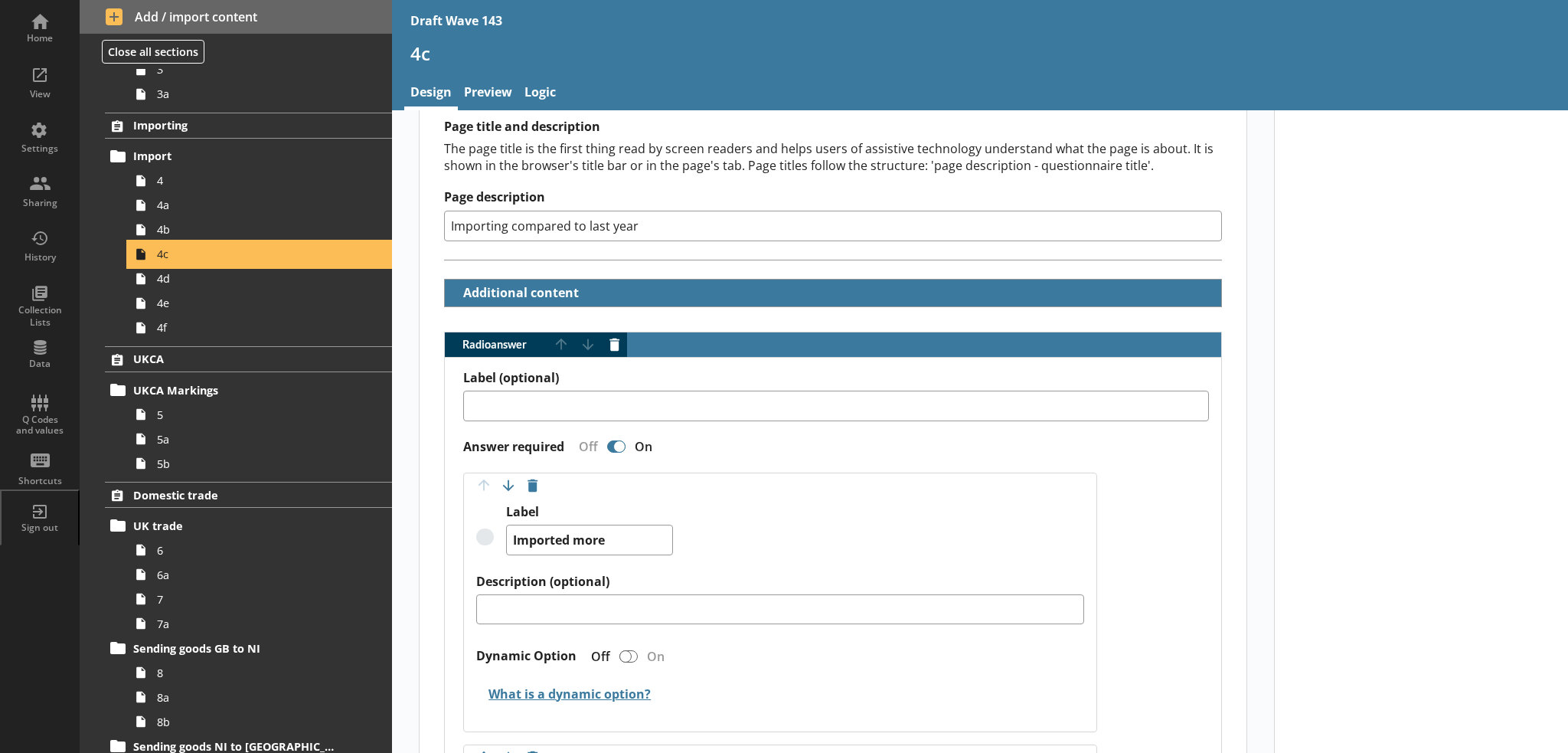
scroll to position [230, 0]
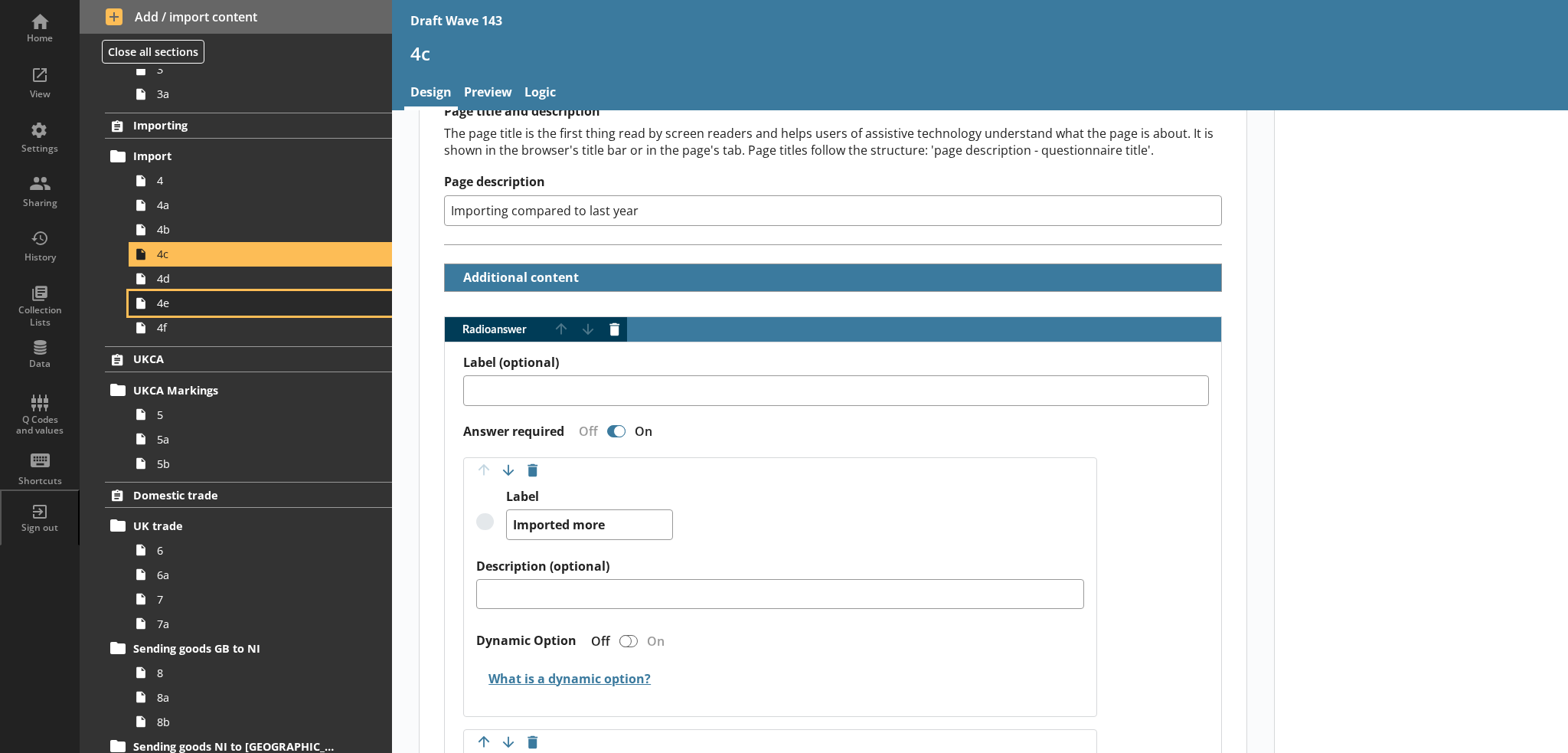
click at [244, 291] on link "4e" at bounding box center [260, 302] width 263 height 25
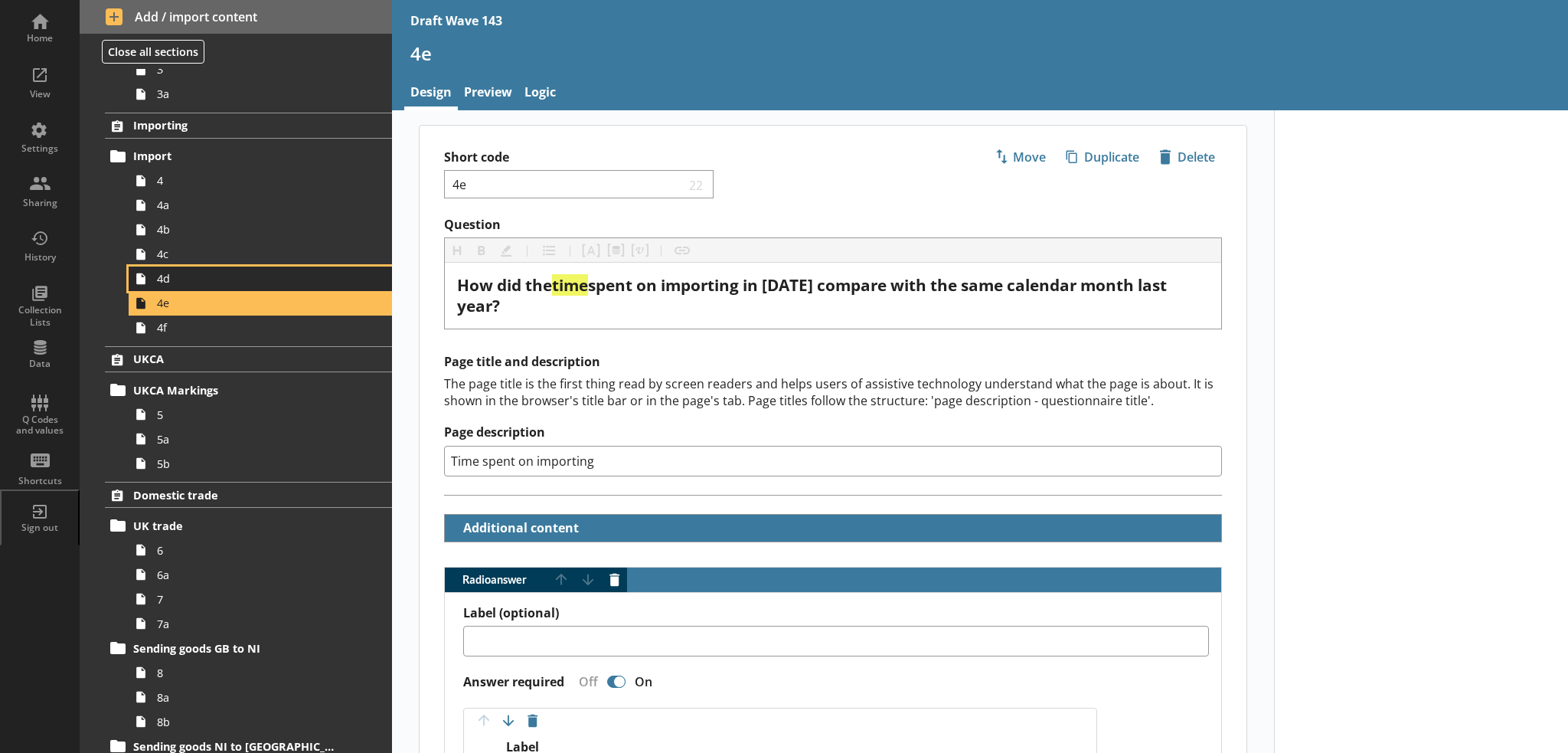
click at [237, 282] on span "4d" at bounding box center [252, 279] width 189 height 15
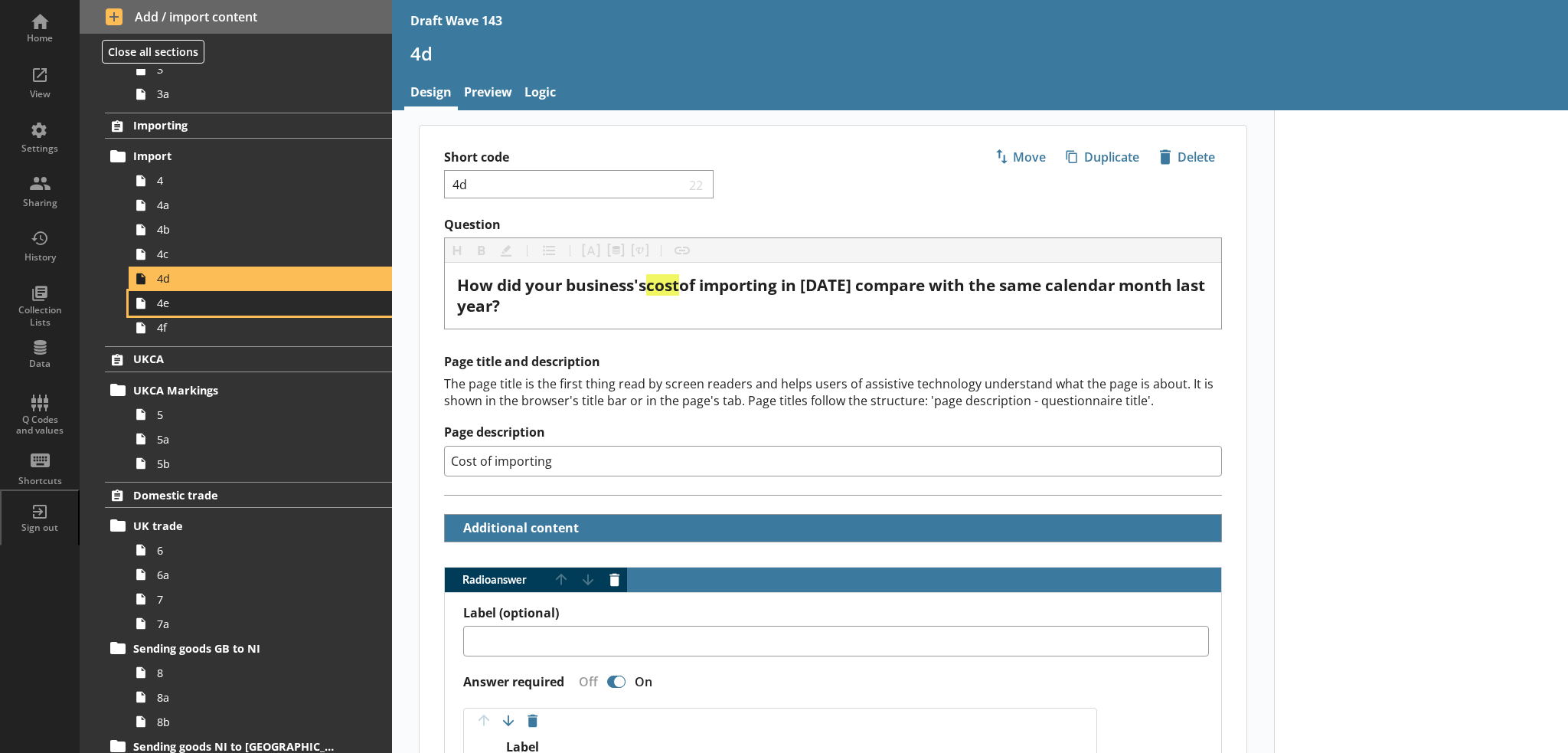
click at [240, 309] on link "4e" at bounding box center [260, 302] width 263 height 25
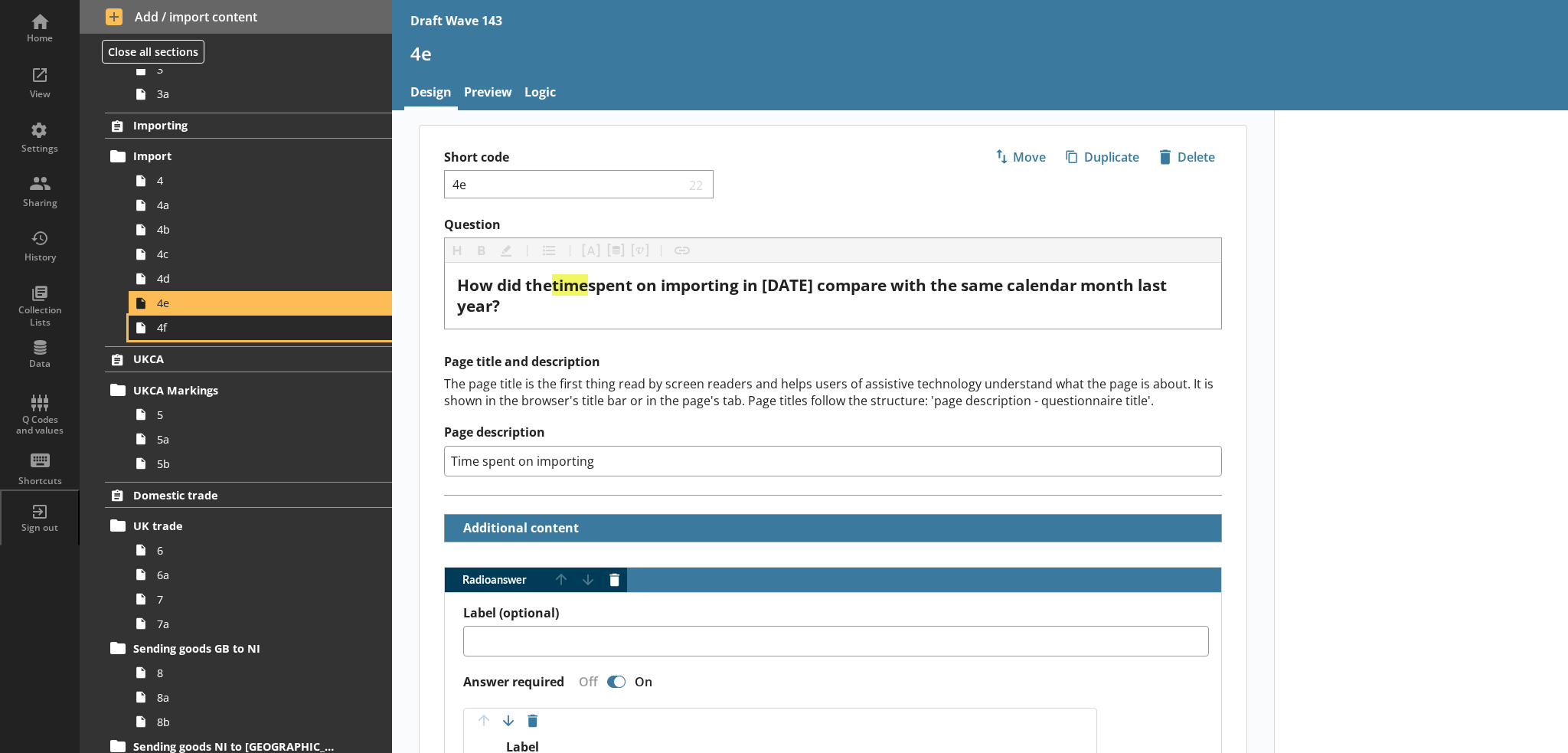
click at [236, 332] on span "4f" at bounding box center [252, 327] width 189 height 15
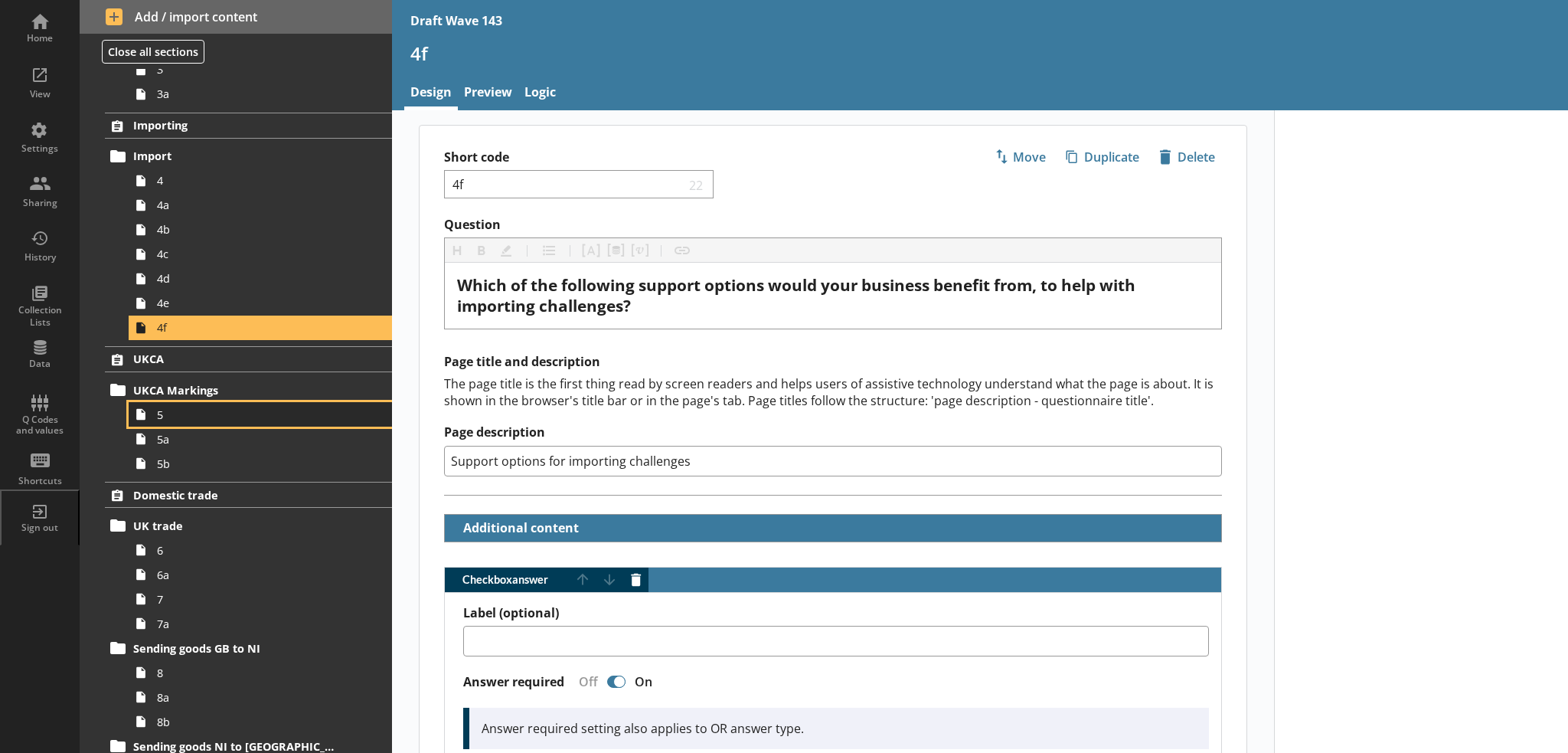
click at [238, 418] on span "5" at bounding box center [252, 415] width 189 height 15
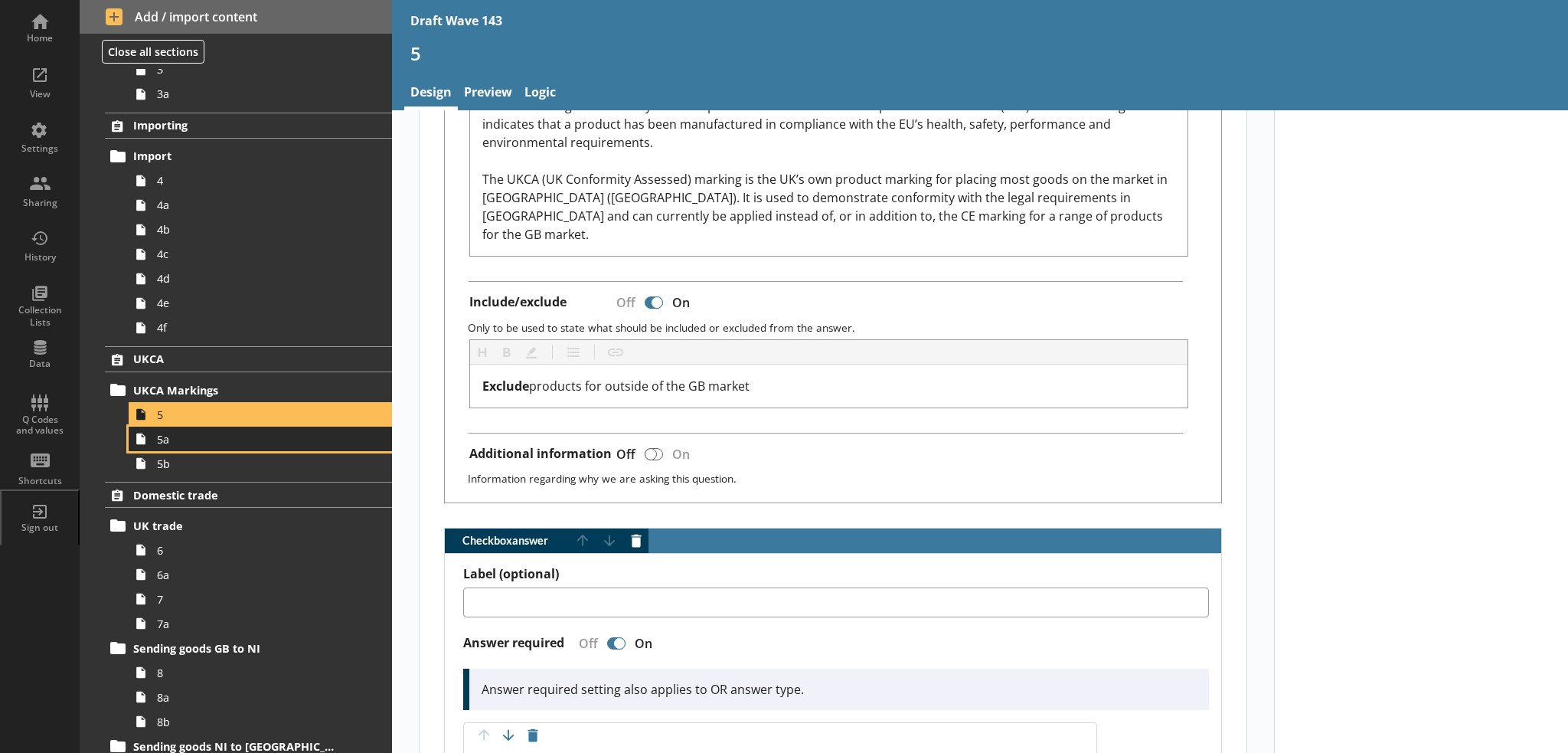
click at [235, 442] on span "5a" at bounding box center [252, 439] width 189 height 15
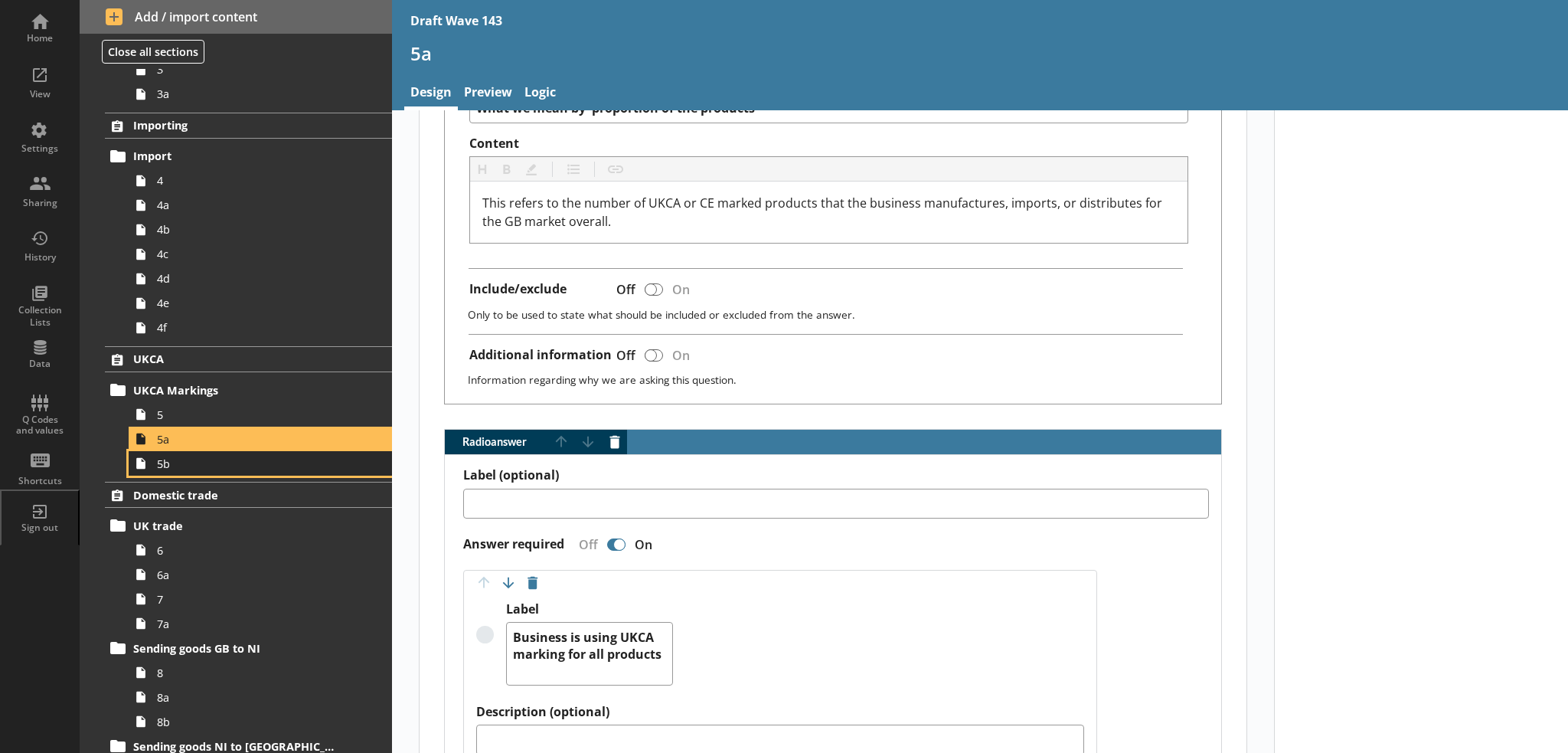
click at [309, 464] on span "5b" at bounding box center [252, 463] width 189 height 15
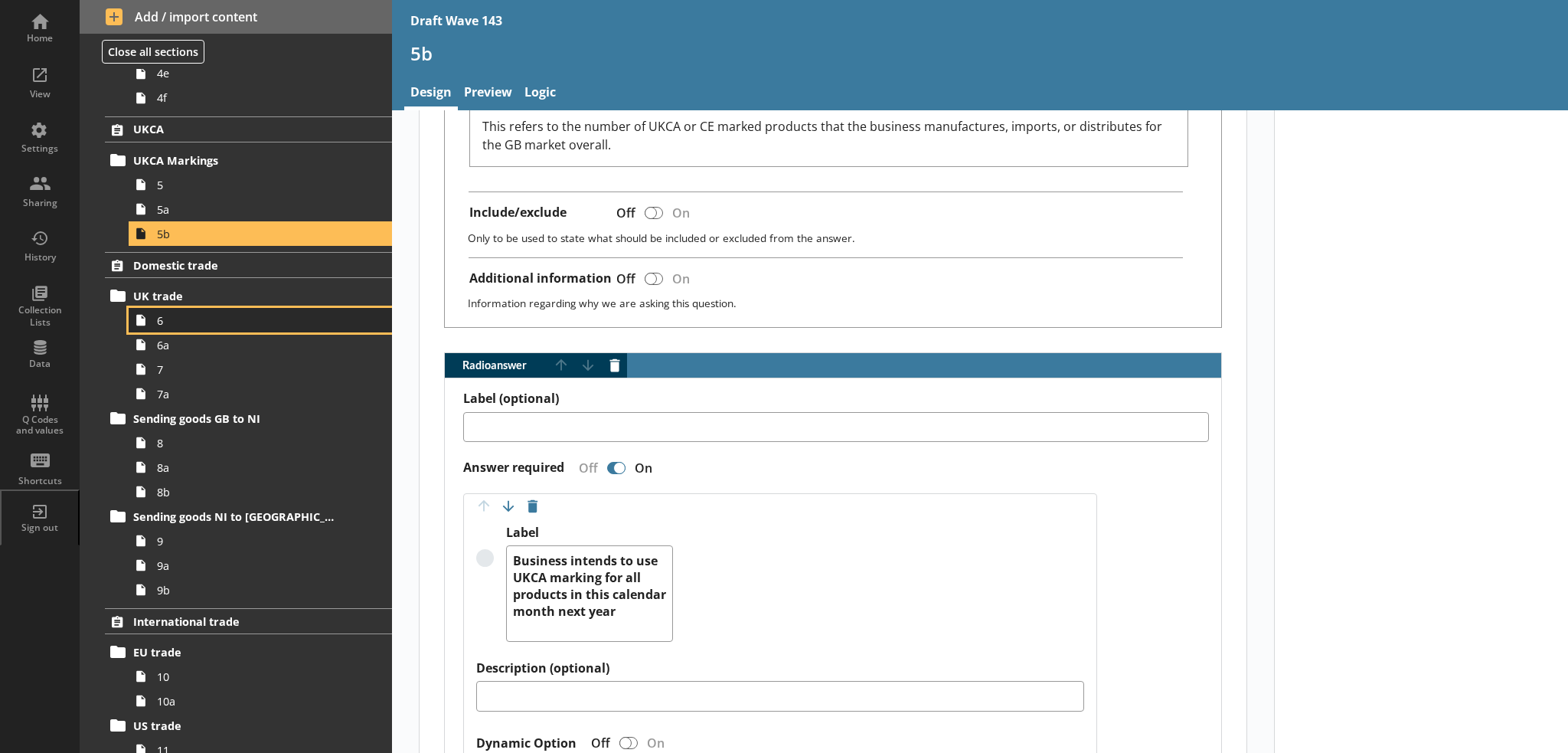
click at [222, 325] on span "6" at bounding box center [252, 321] width 189 height 15
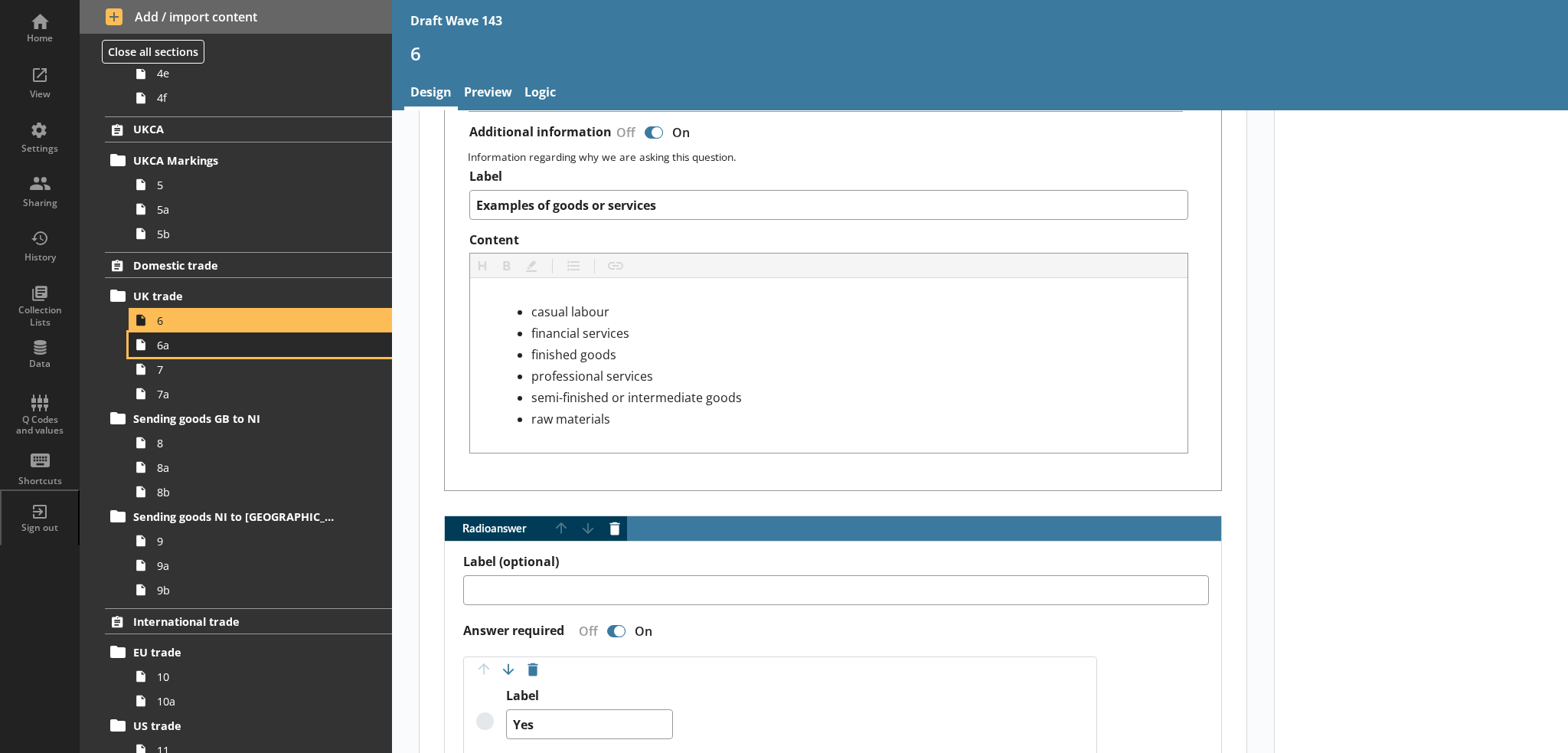
click at [262, 348] on span "6a" at bounding box center [252, 345] width 189 height 15
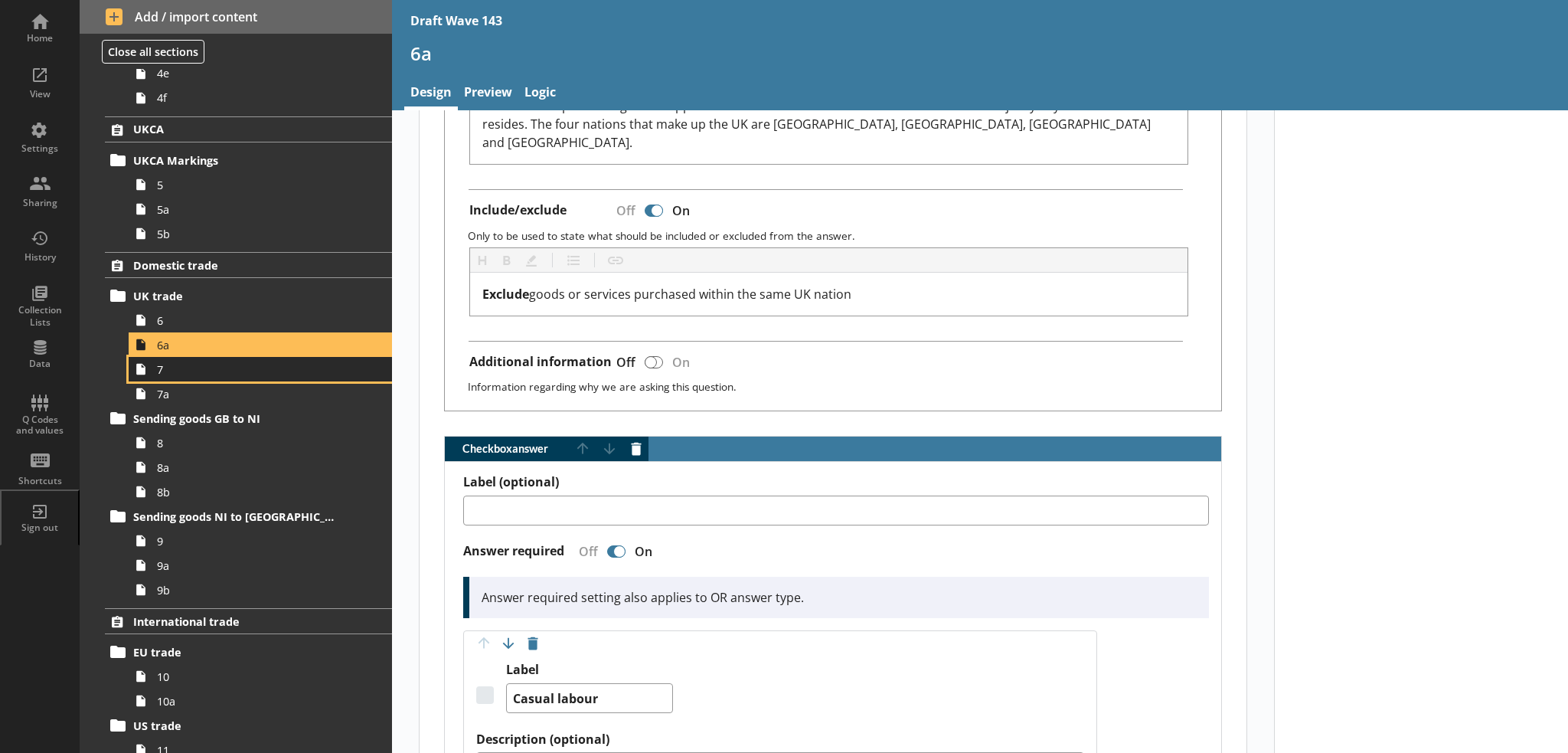
click at [326, 373] on span "7" at bounding box center [252, 370] width 189 height 15
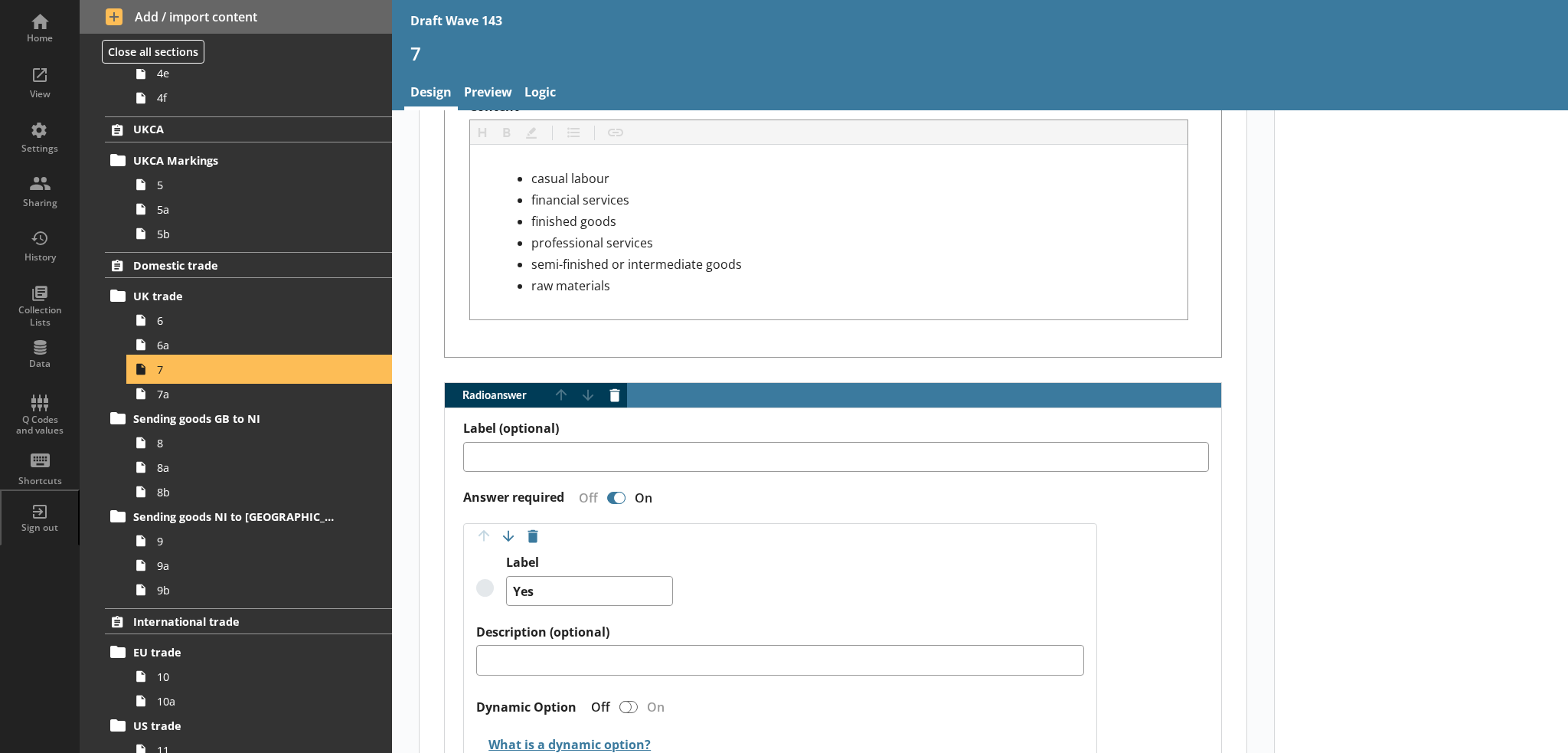
scroll to position [1072, 0]
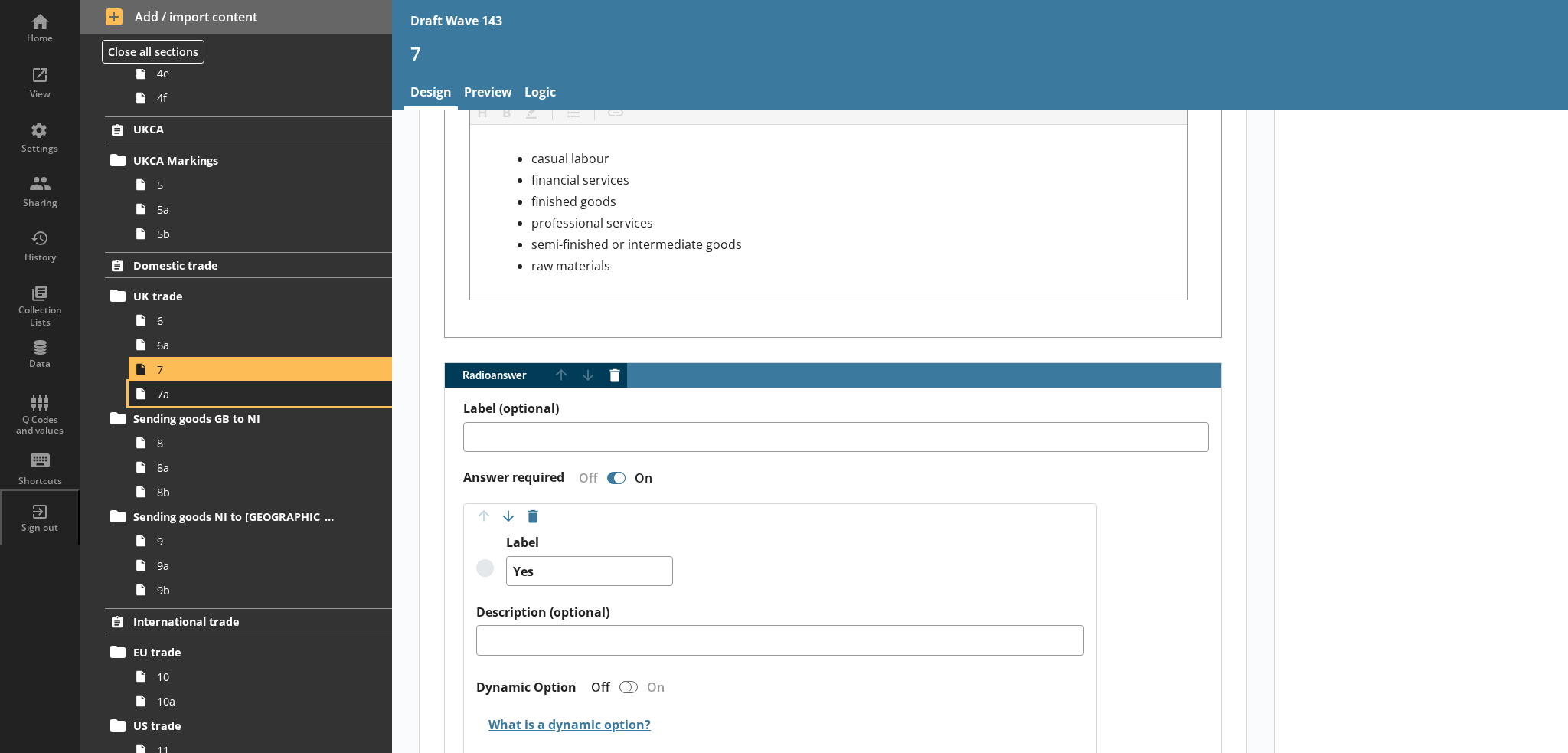
click at [272, 389] on span "7a" at bounding box center [252, 394] width 189 height 15
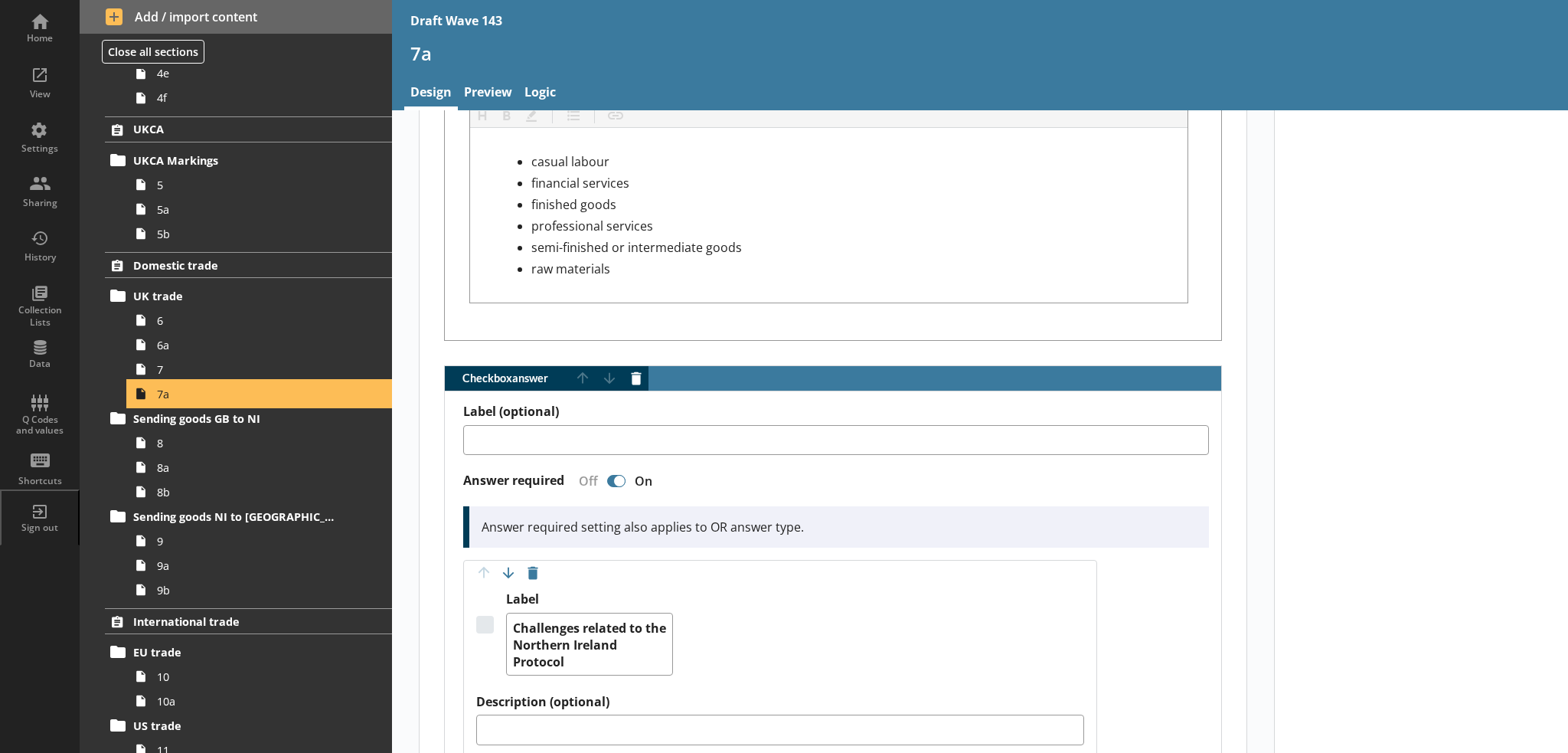
scroll to position [1072, 0]
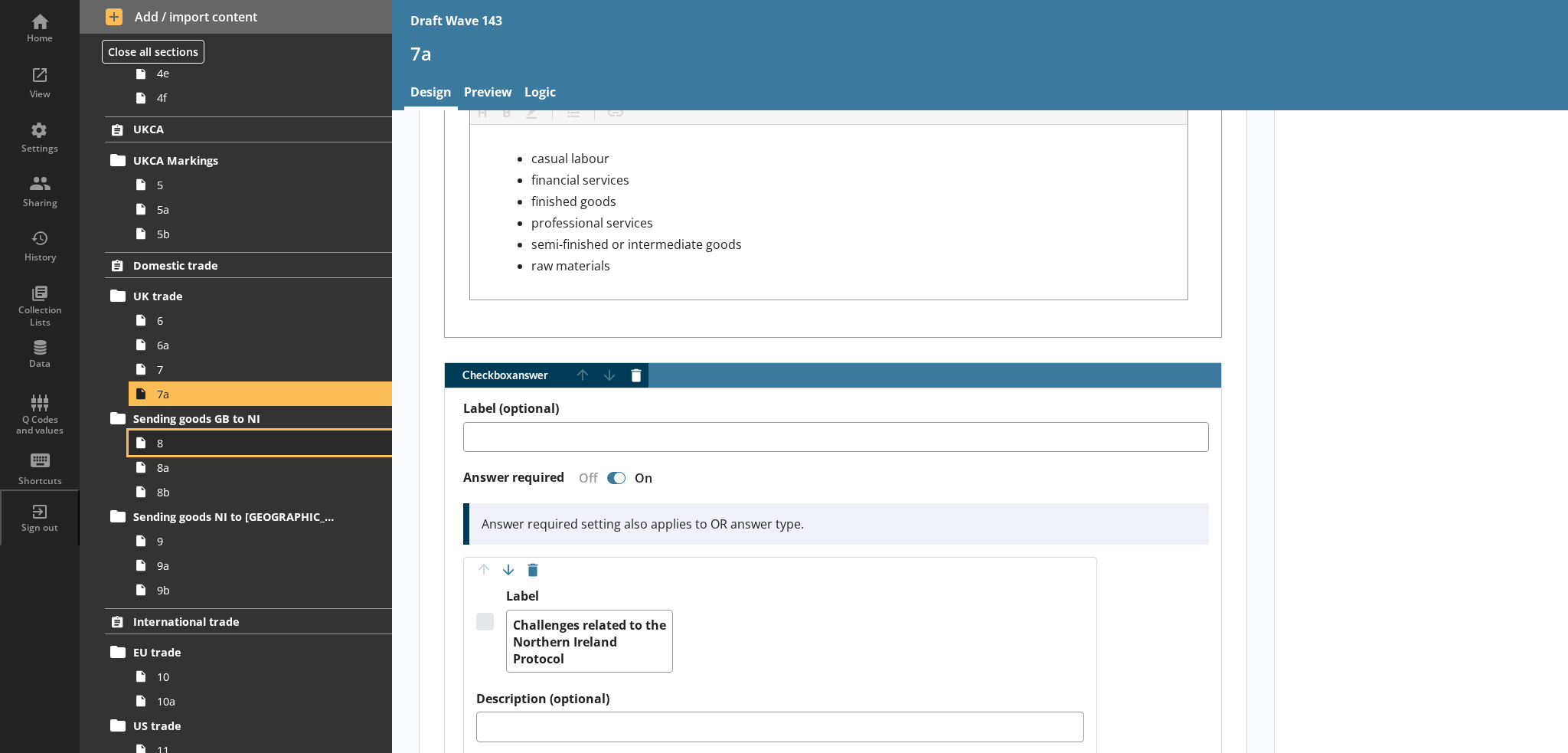
click at [272, 448] on span "8" at bounding box center [252, 443] width 189 height 15
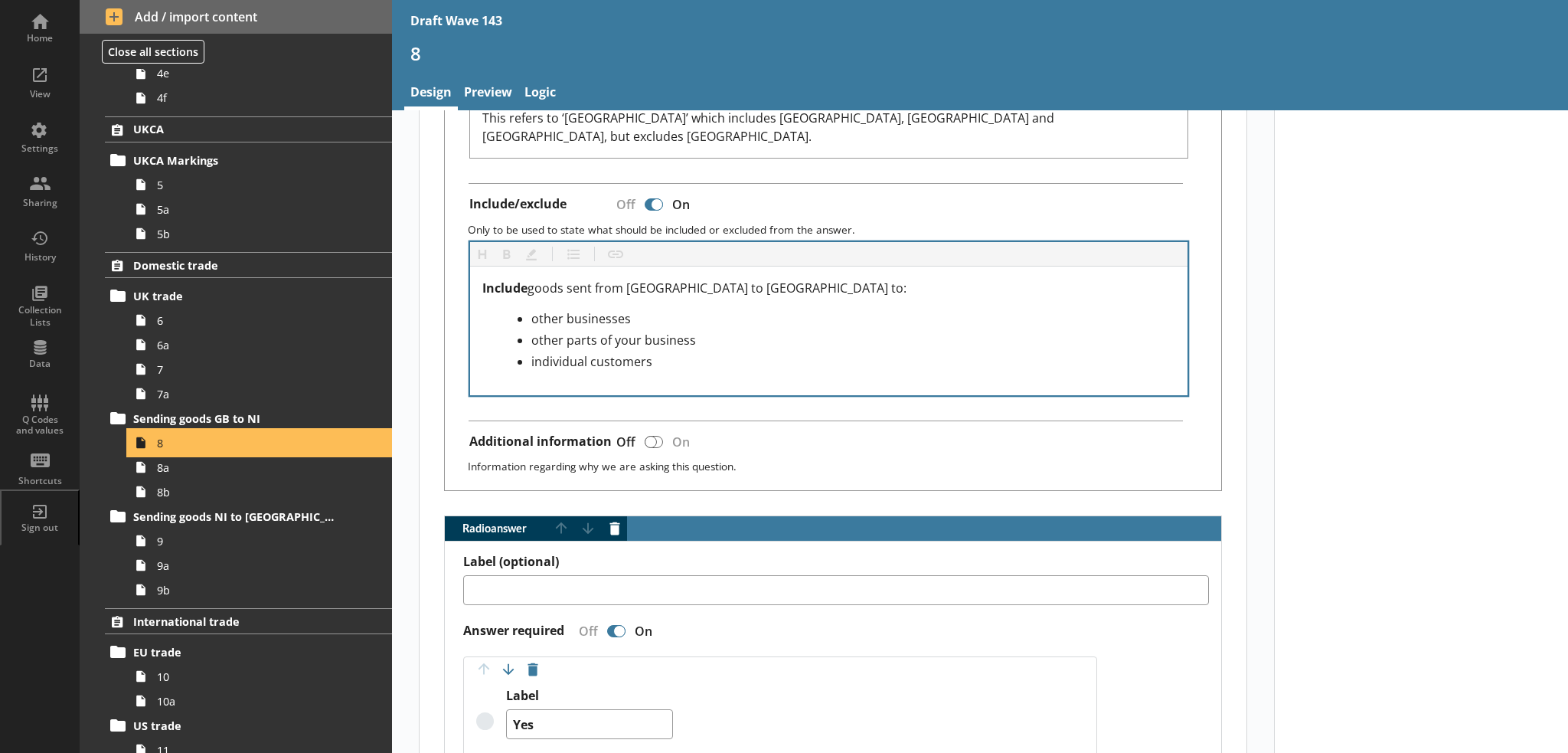
scroll to position [766, 0]
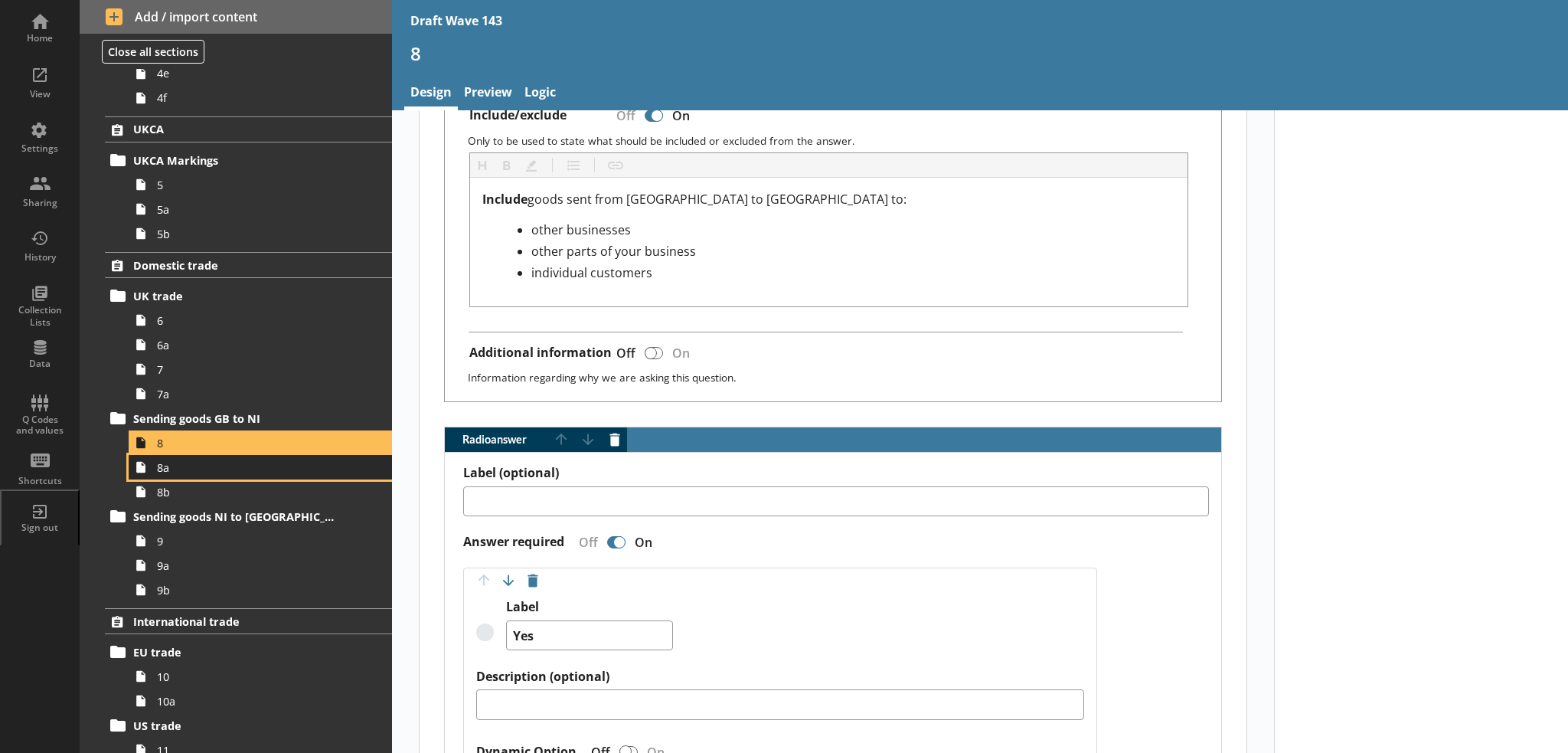
click at [257, 468] on span "8a" at bounding box center [252, 468] width 189 height 15
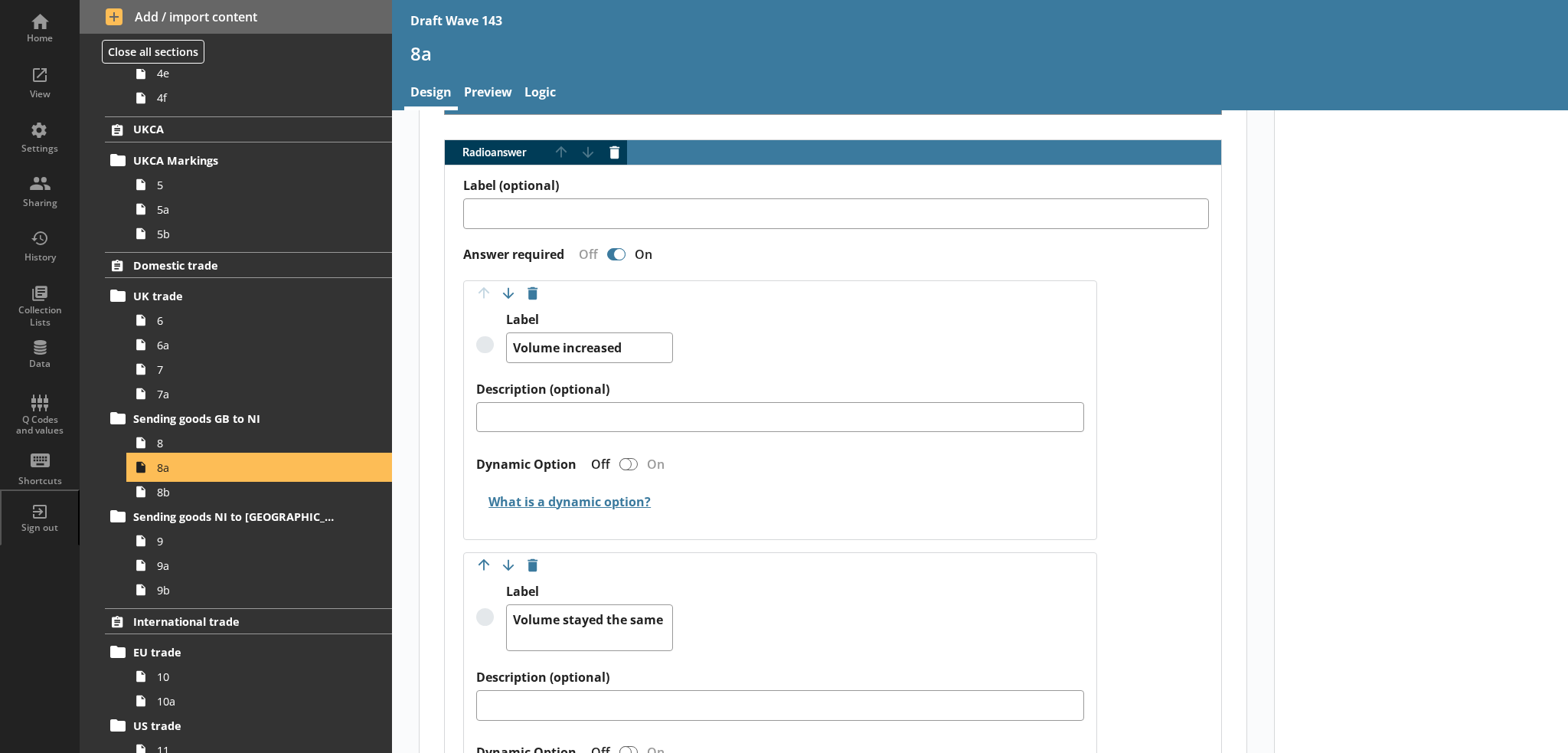
scroll to position [460, 0]
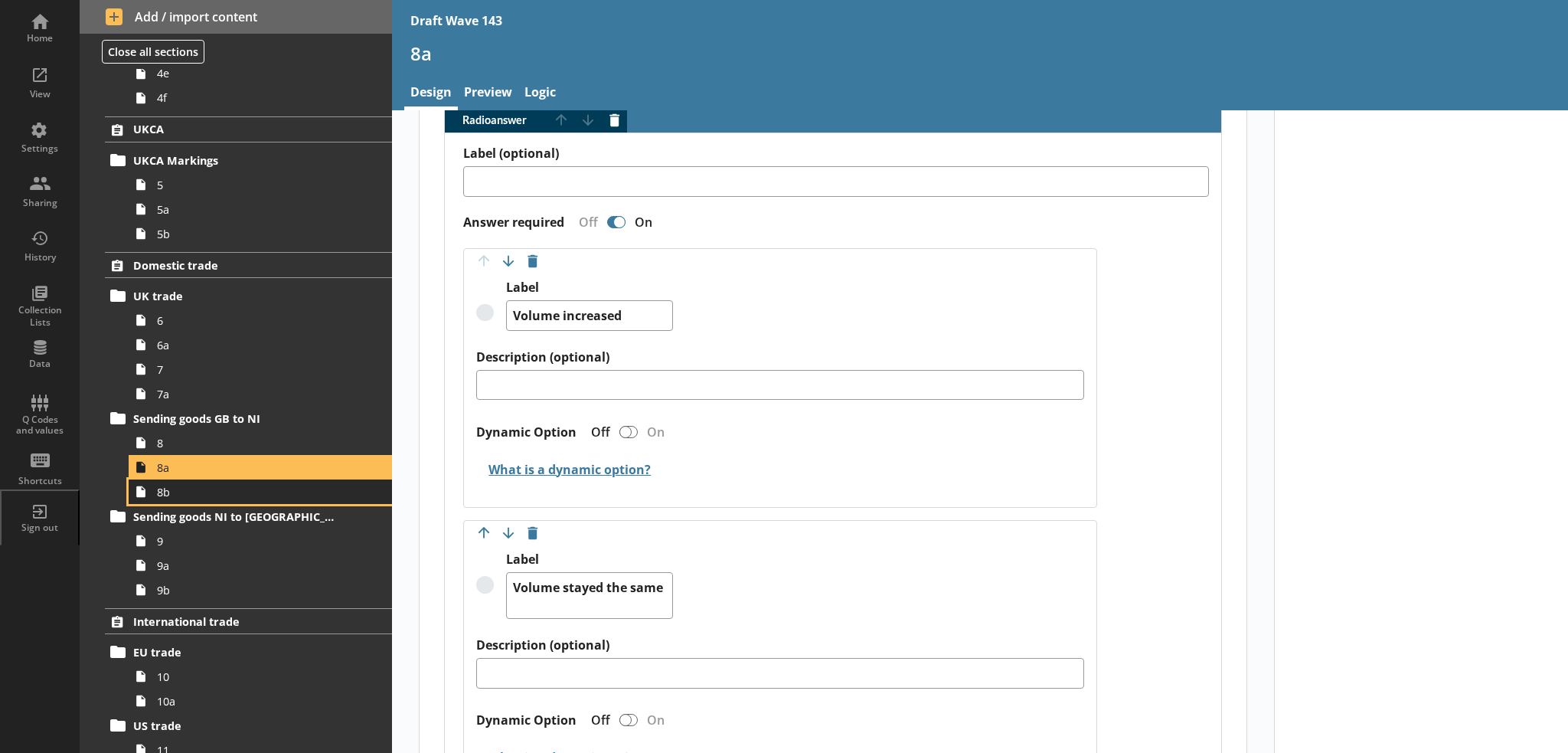
click at [271, 492] on span "8b" at bounding box center [252, 492] width 189 height 15
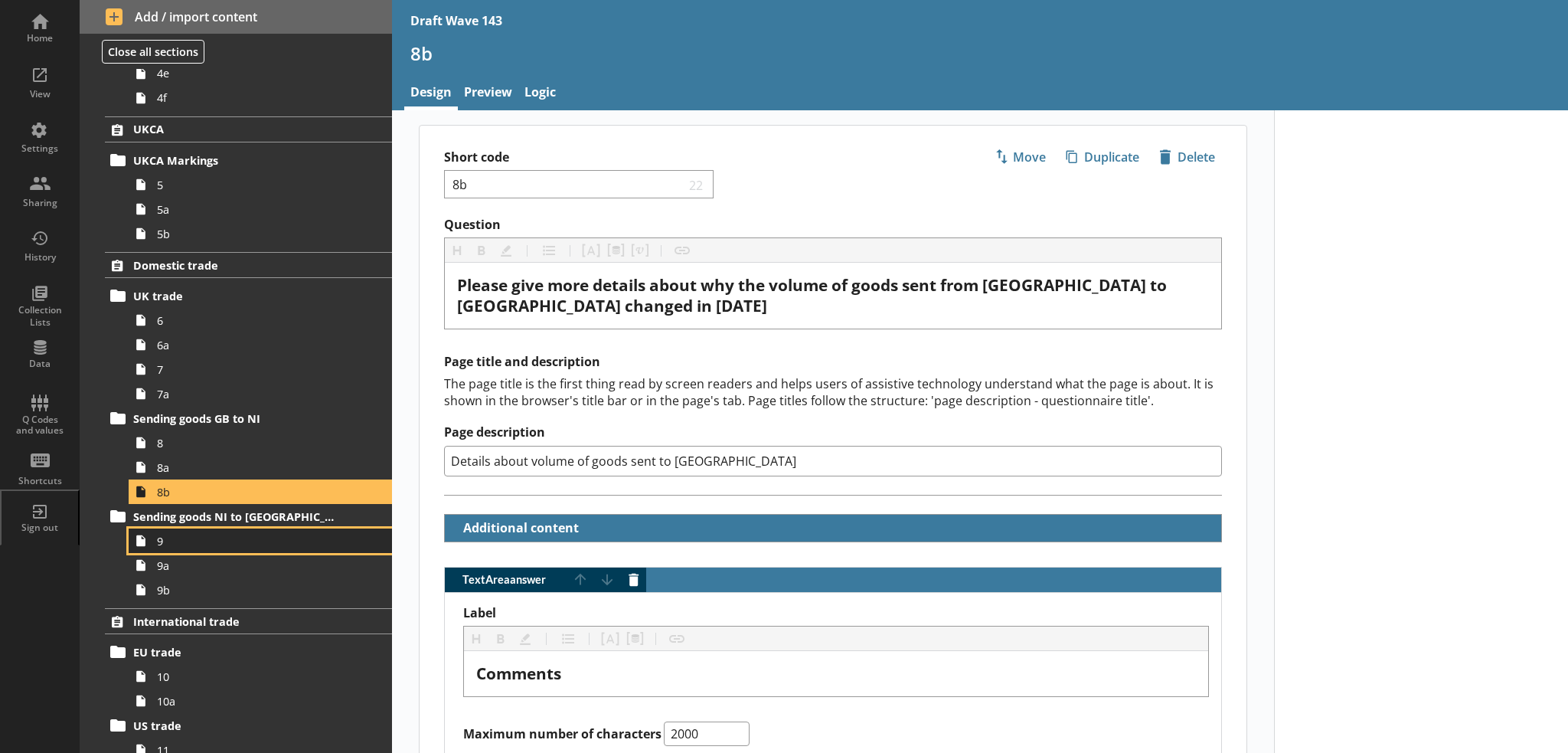
click at [256, 538] on span "9" at bounding box center [252, 541] width 189 height 15
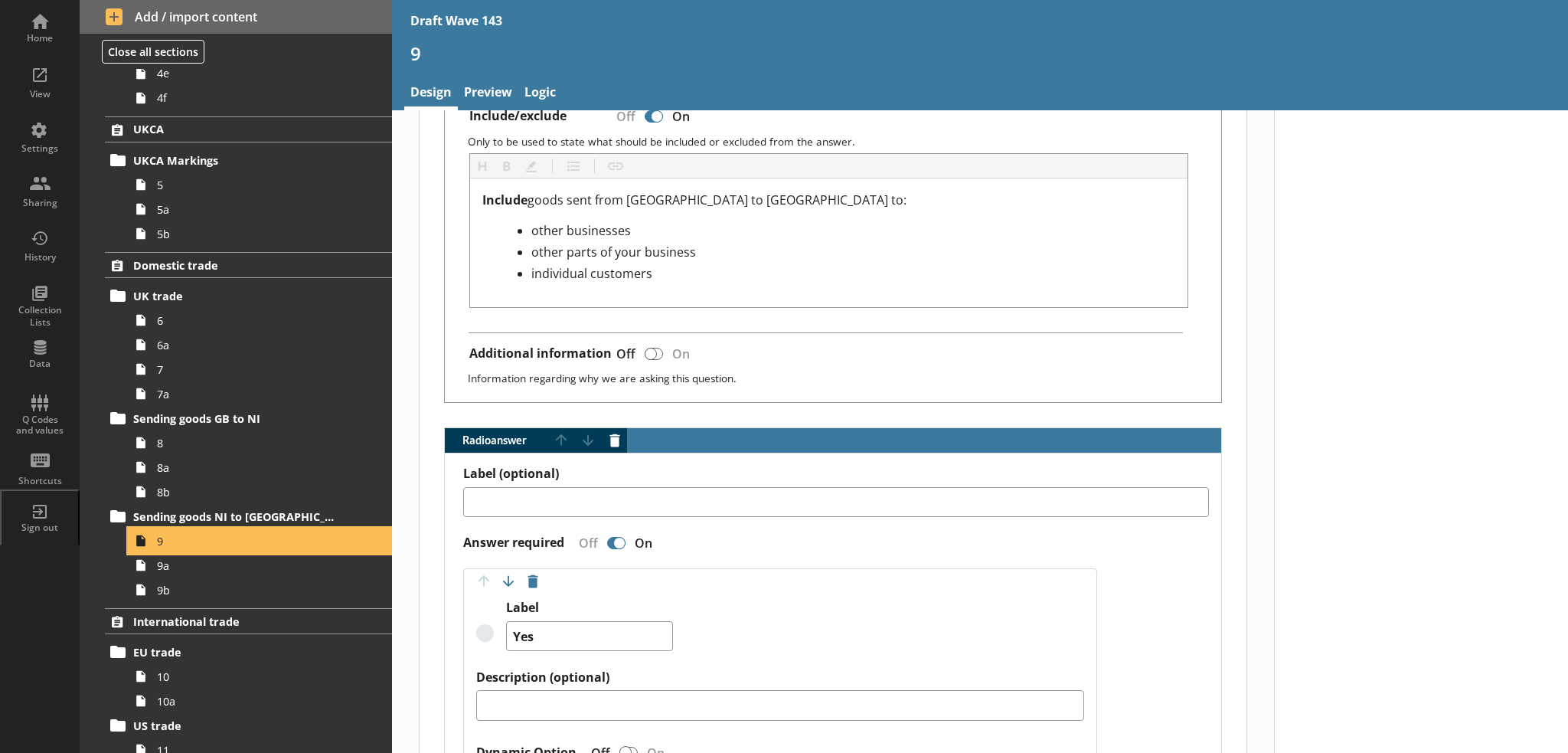
scroll to position [766, 0]
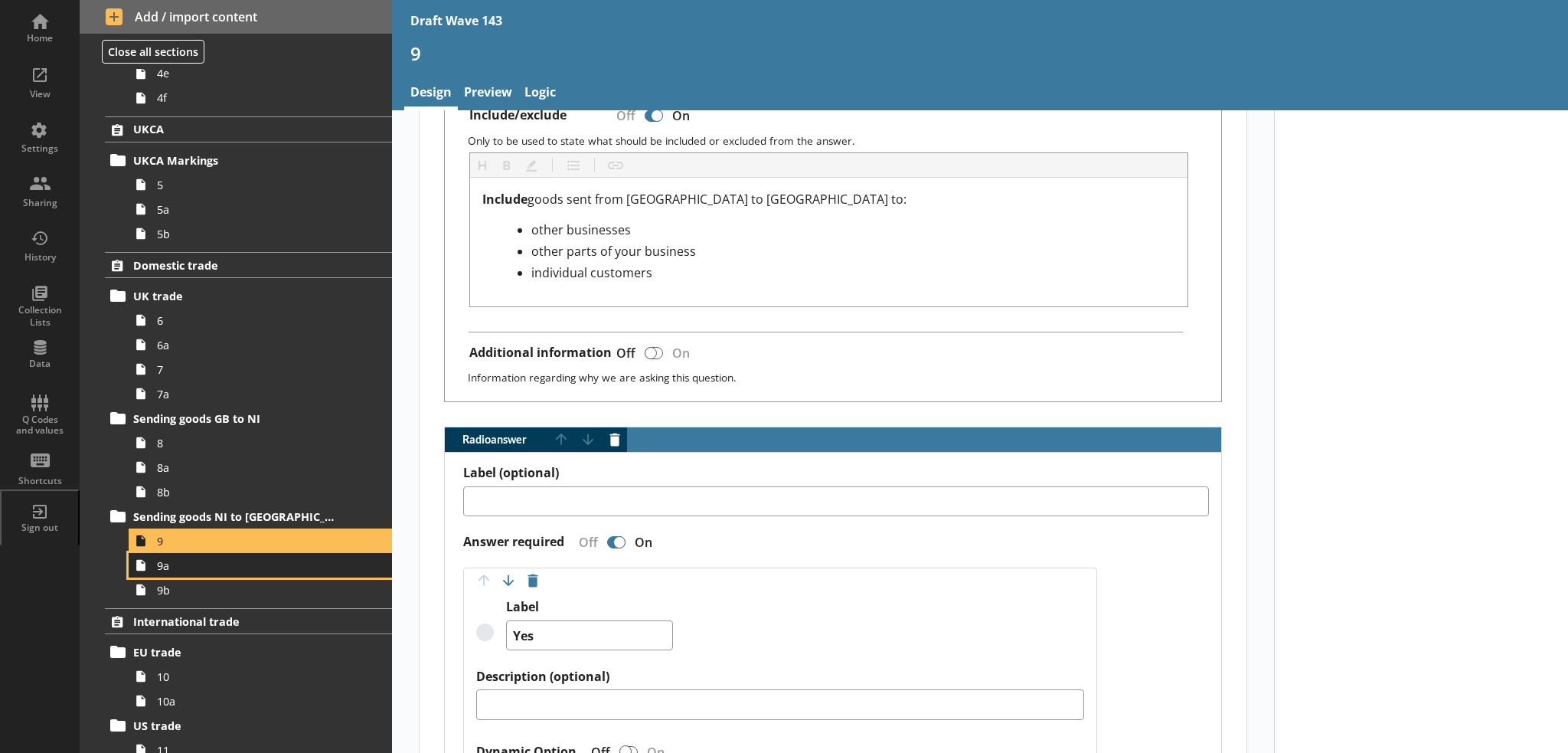
click at [239, 573] on link "9a" at bounding box center [260, 565] width 263 height 25
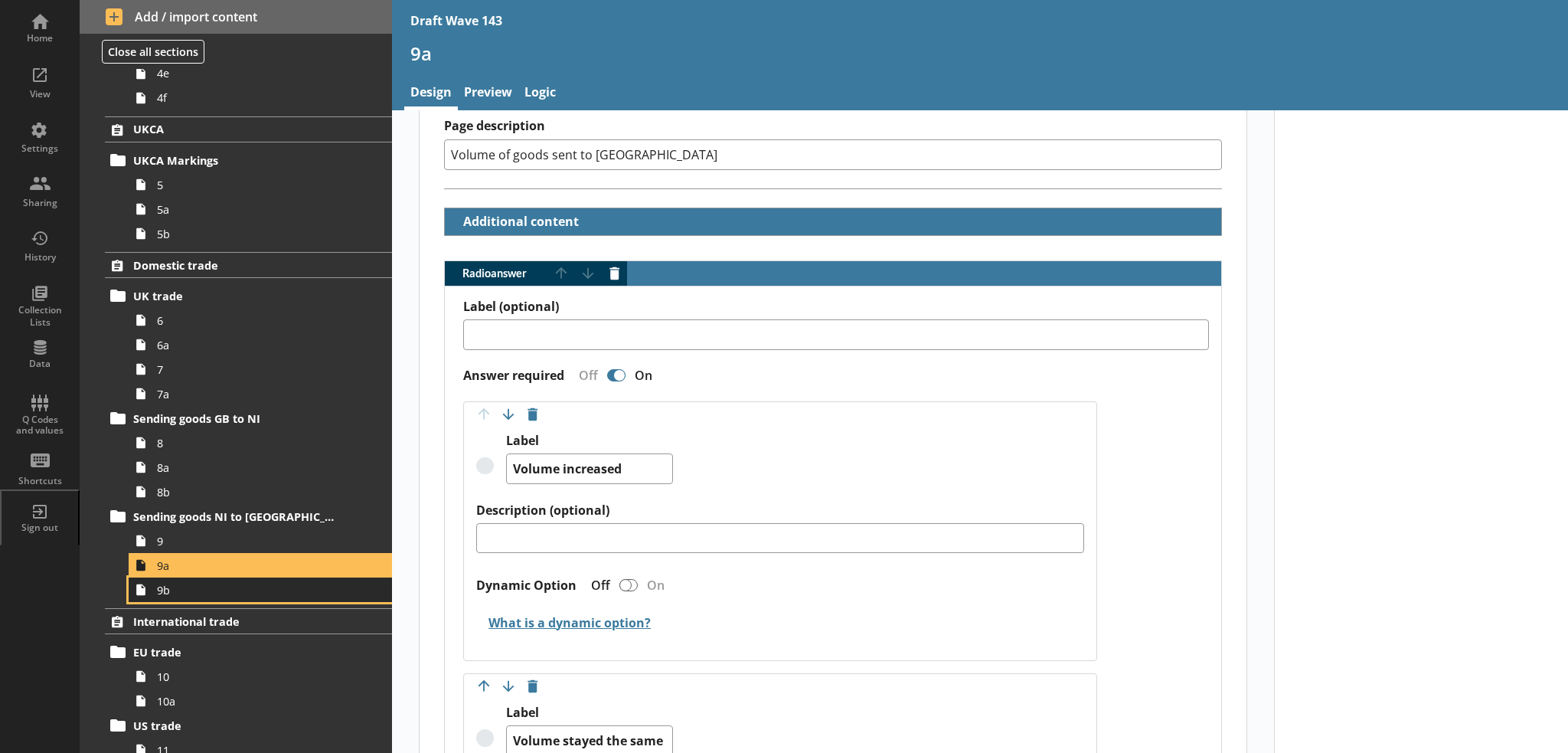
click at [278, 599] on link "9b" at bounding box center [260, 589] width 263 height 25
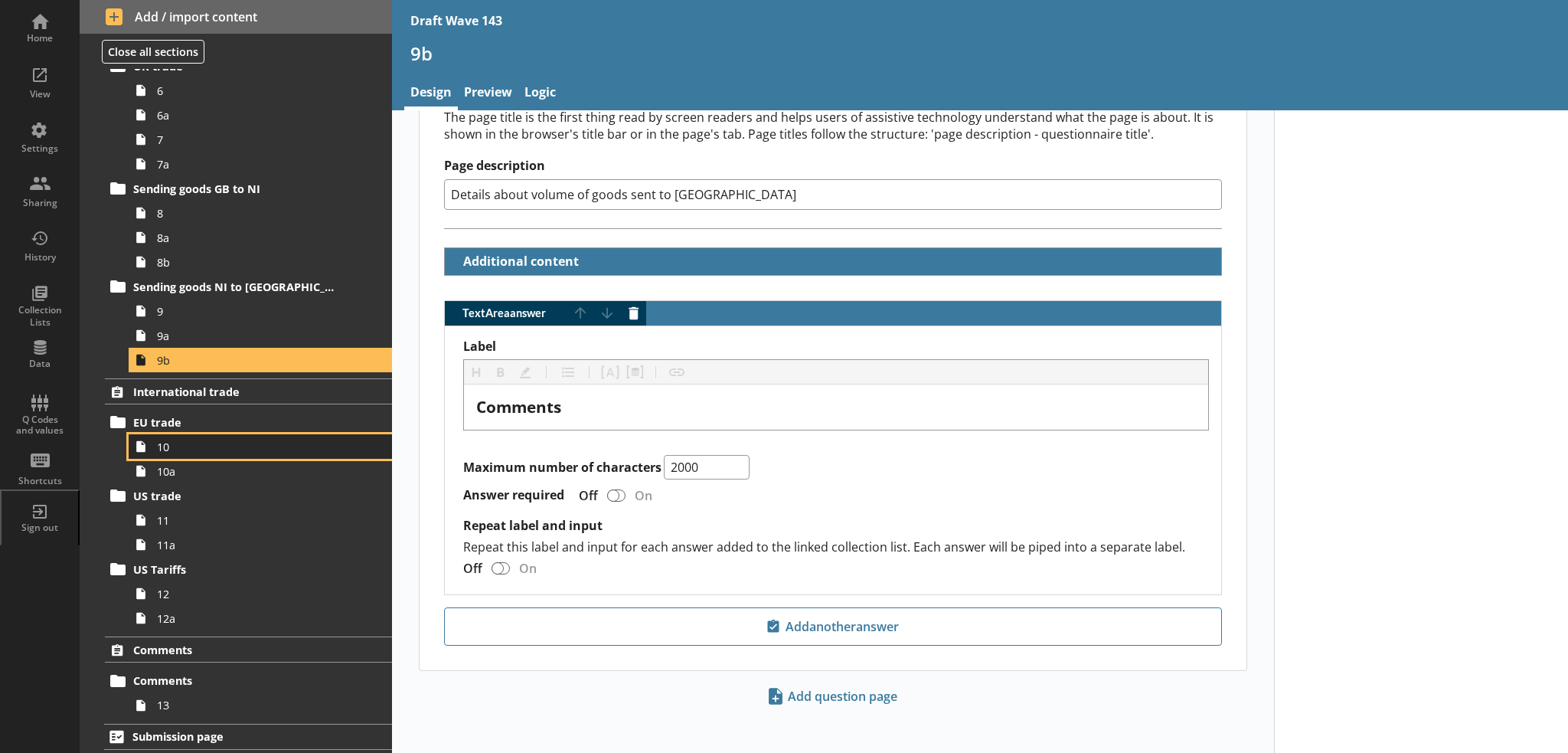
click at [212, 452] on link "10" at bounding box center [260, 446] width 263 height 25
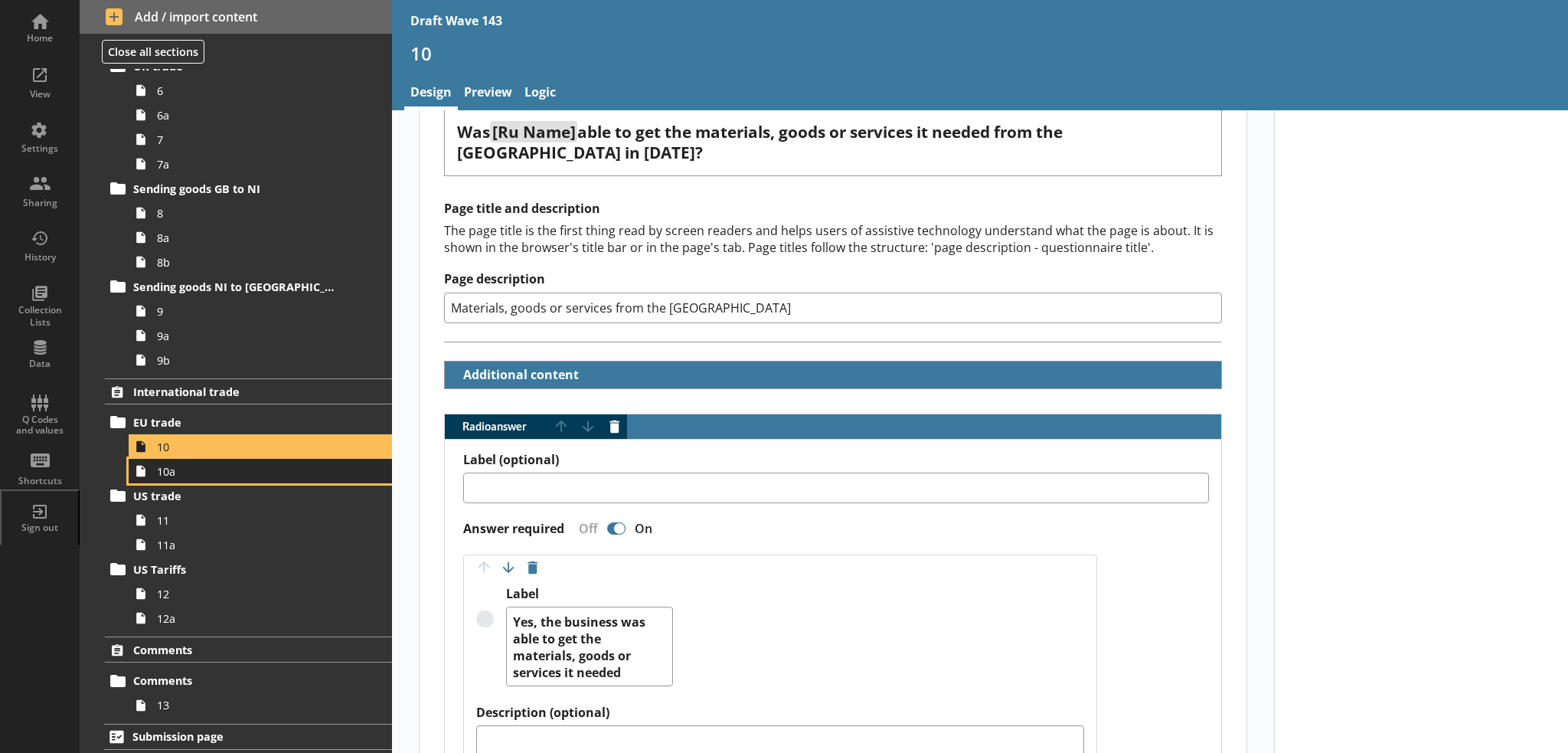
click at [260, 473] on span "10a" at bounding box center [252, 472] width 189 height 15
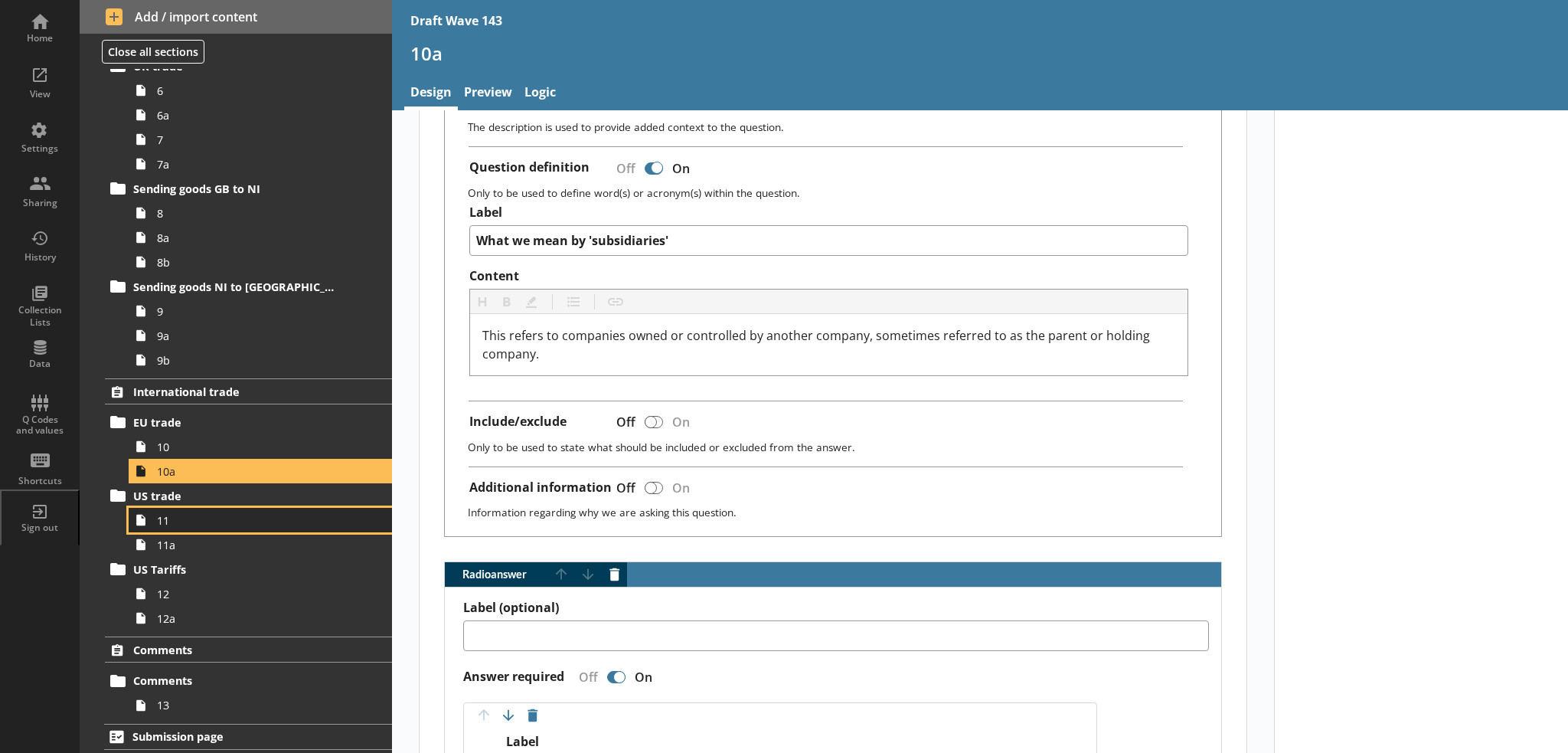
click at [276, 519] on span "11" at bounding box center [252, 520] width 189 height 15
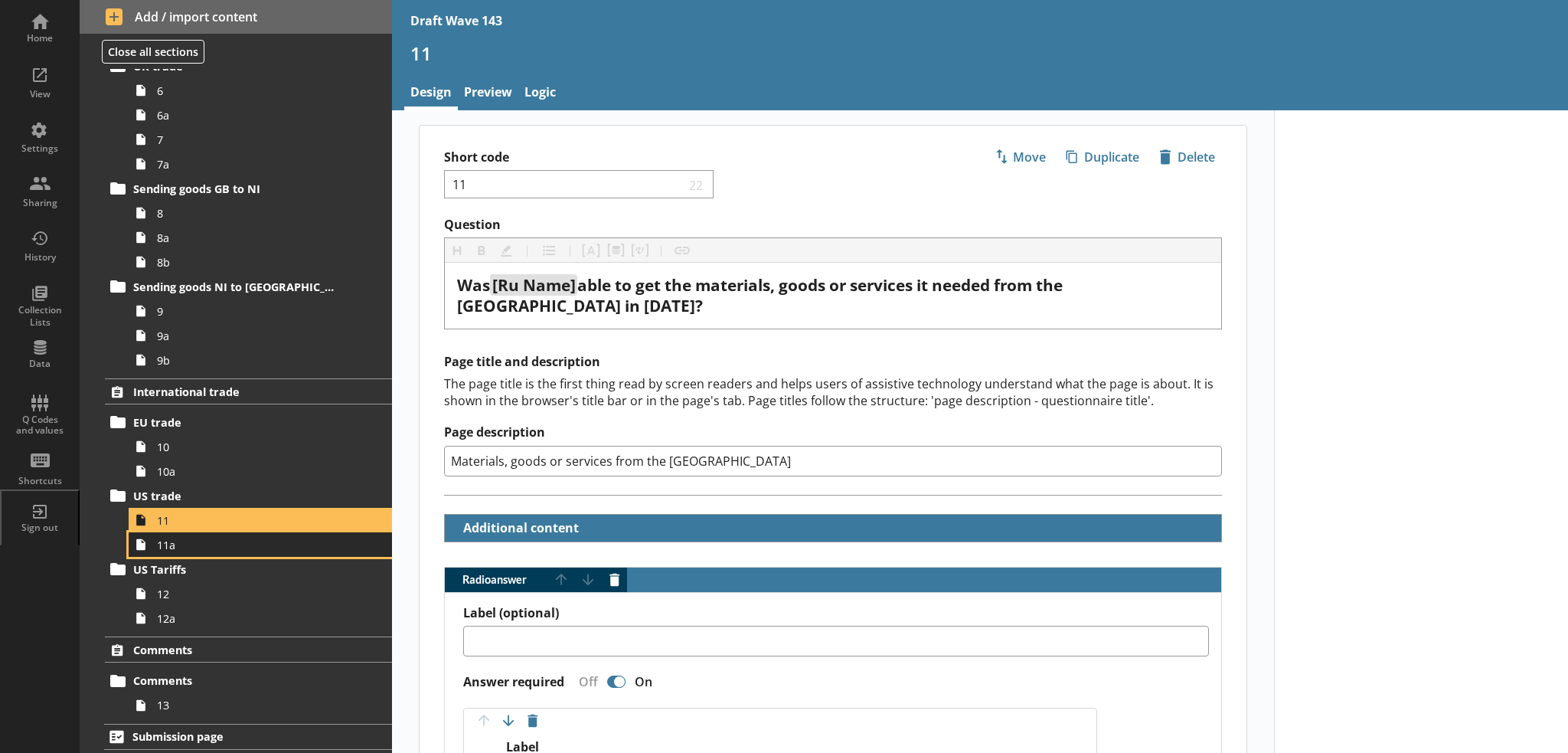
click at [265, 541] on span "11a" at bounding box center [252, 545] width 189 height 15
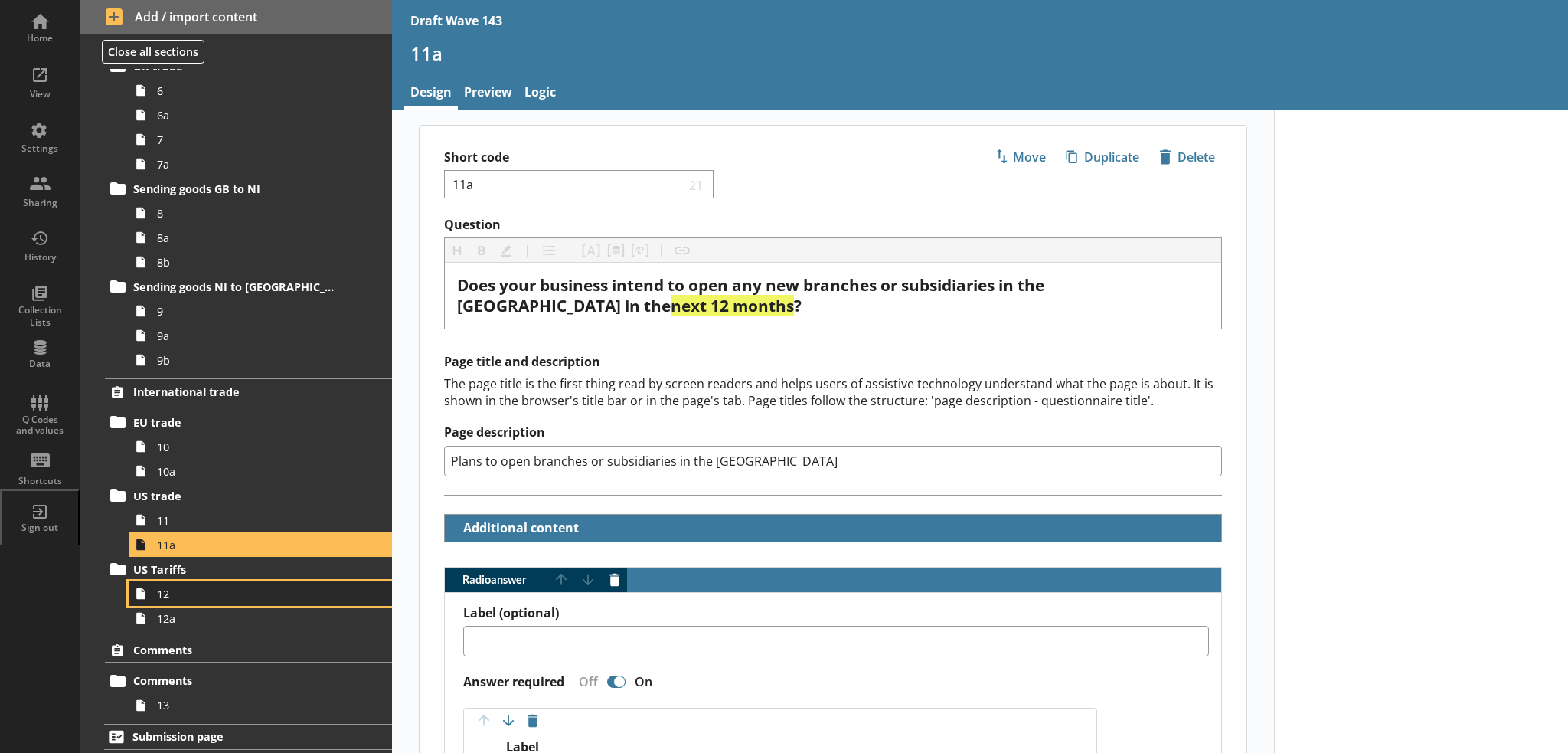
click at [271, 591] on span "12" at bounding box center [252, 594] width 189 height 15
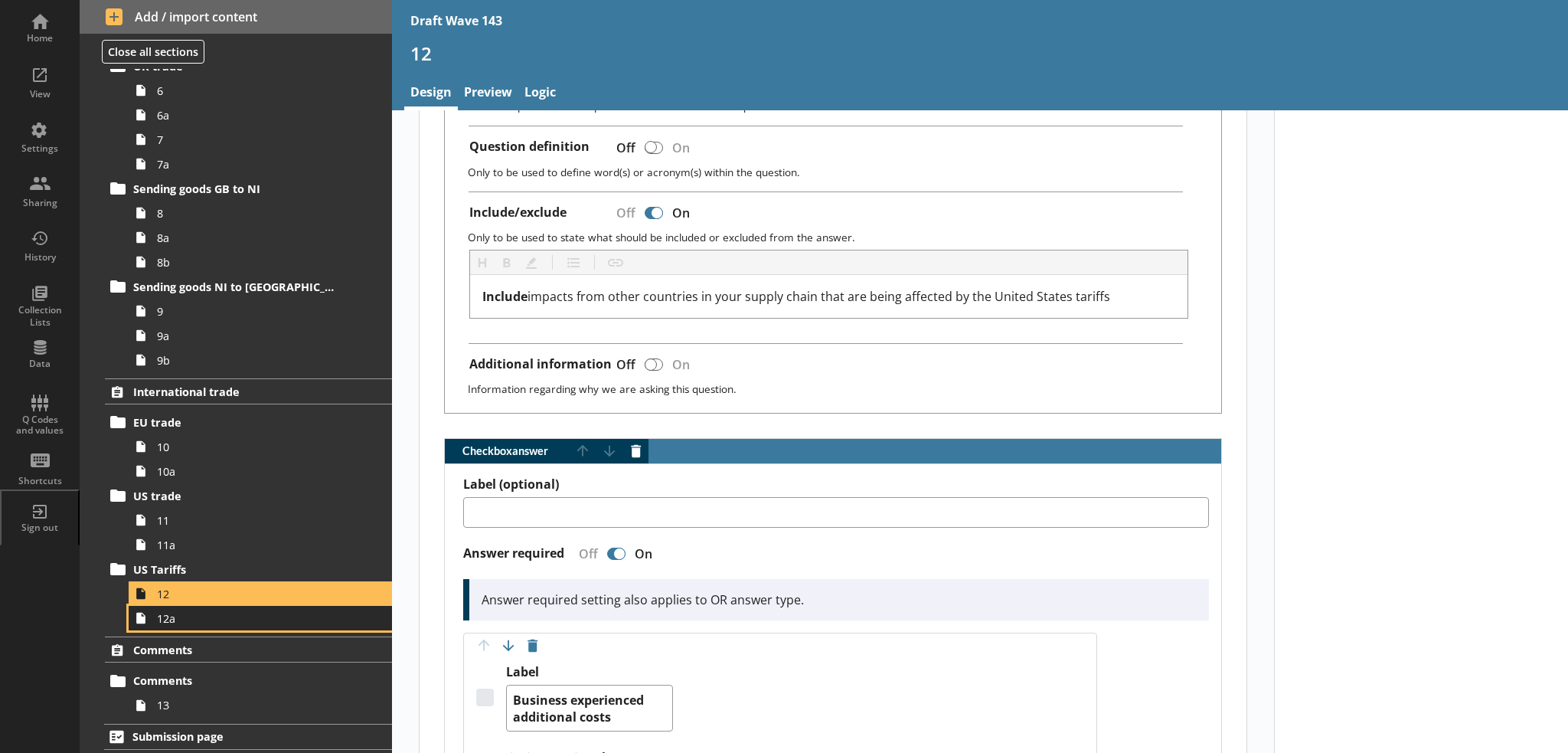
click at [209, 616] on span "12a" at bounding box center [252, 619] width 189 height 15
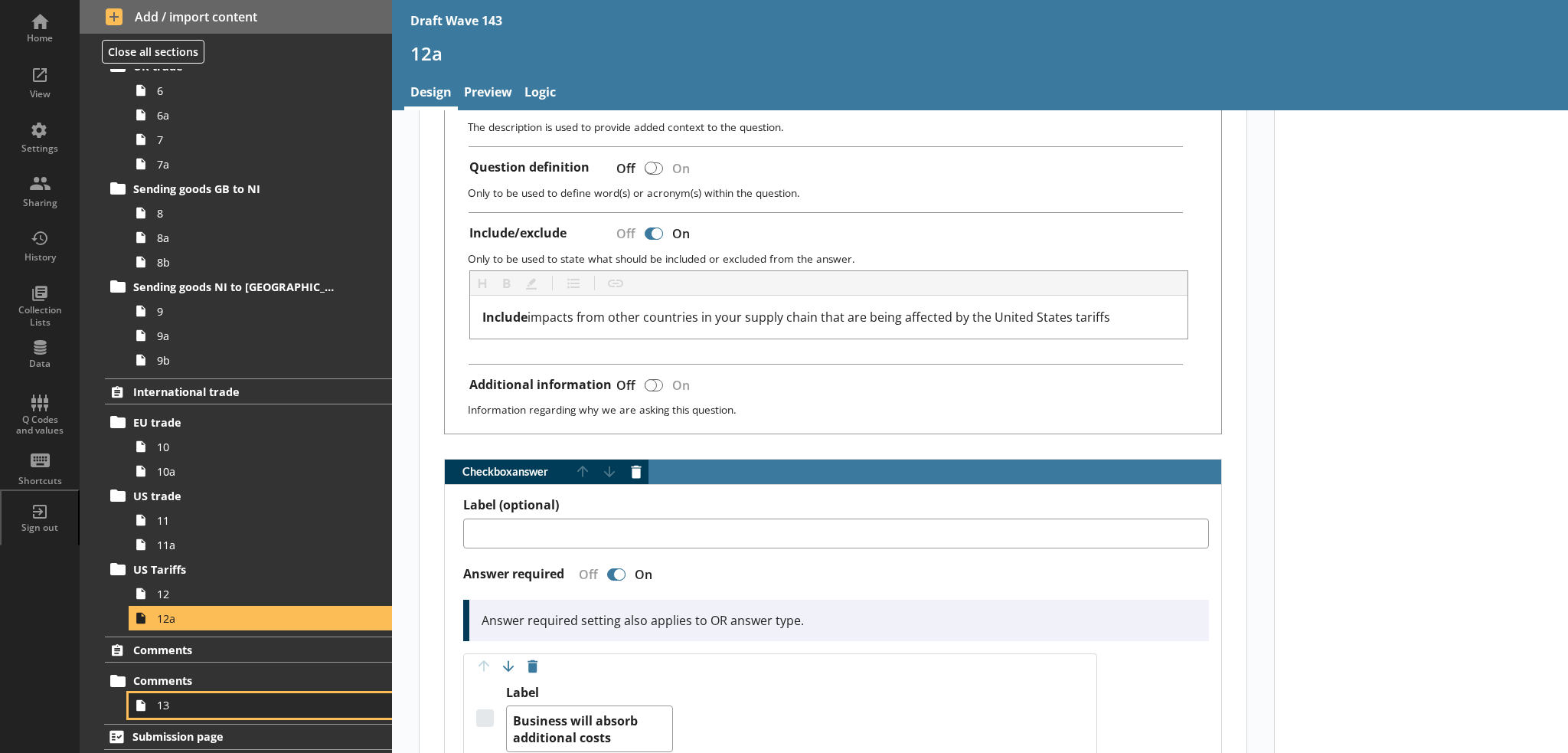
click at [275, 698] on span "13" at bounding box center [252, 705] width 189 height 15
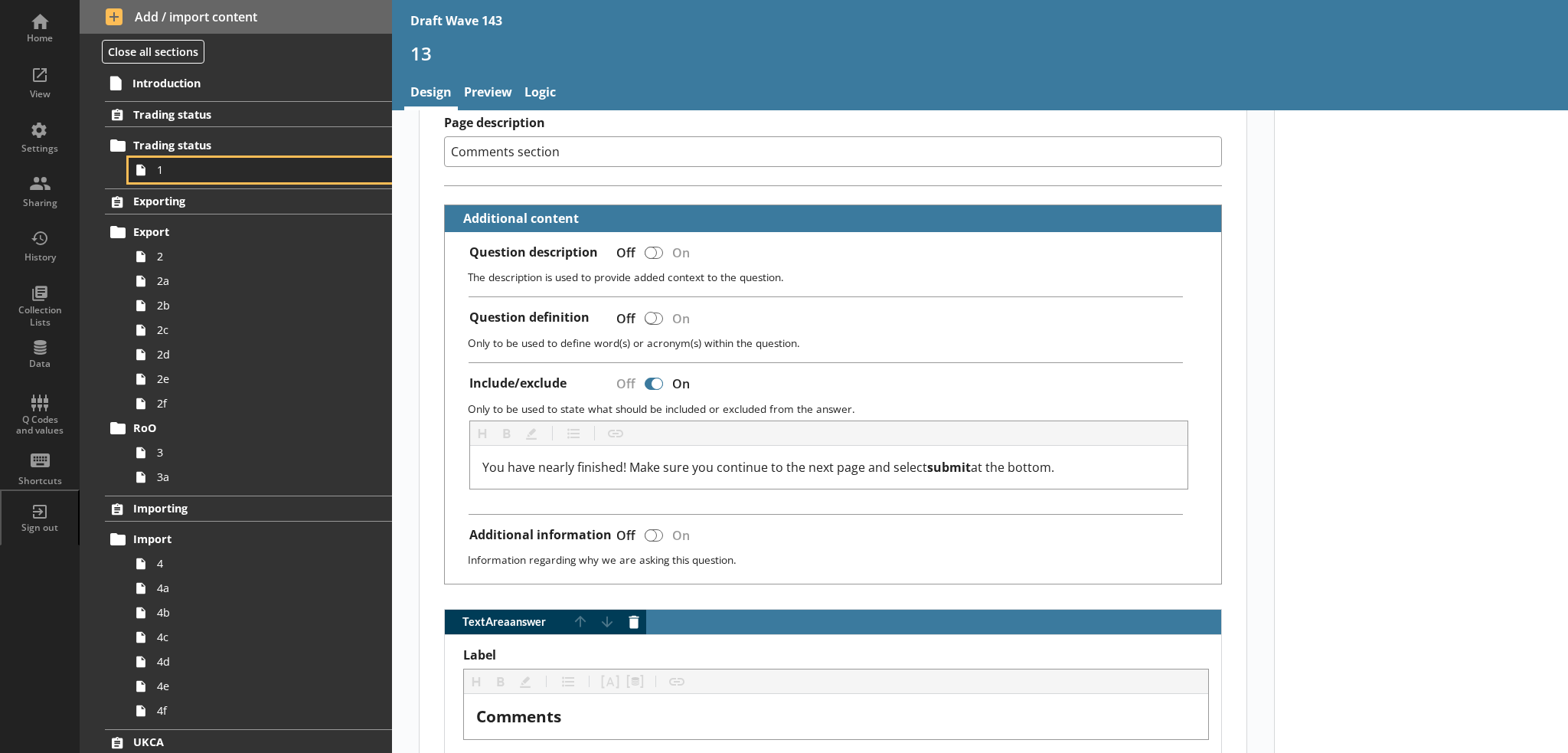
click at [209, 172] on span "1" at bounding box center [252, 170] width 189 height 15
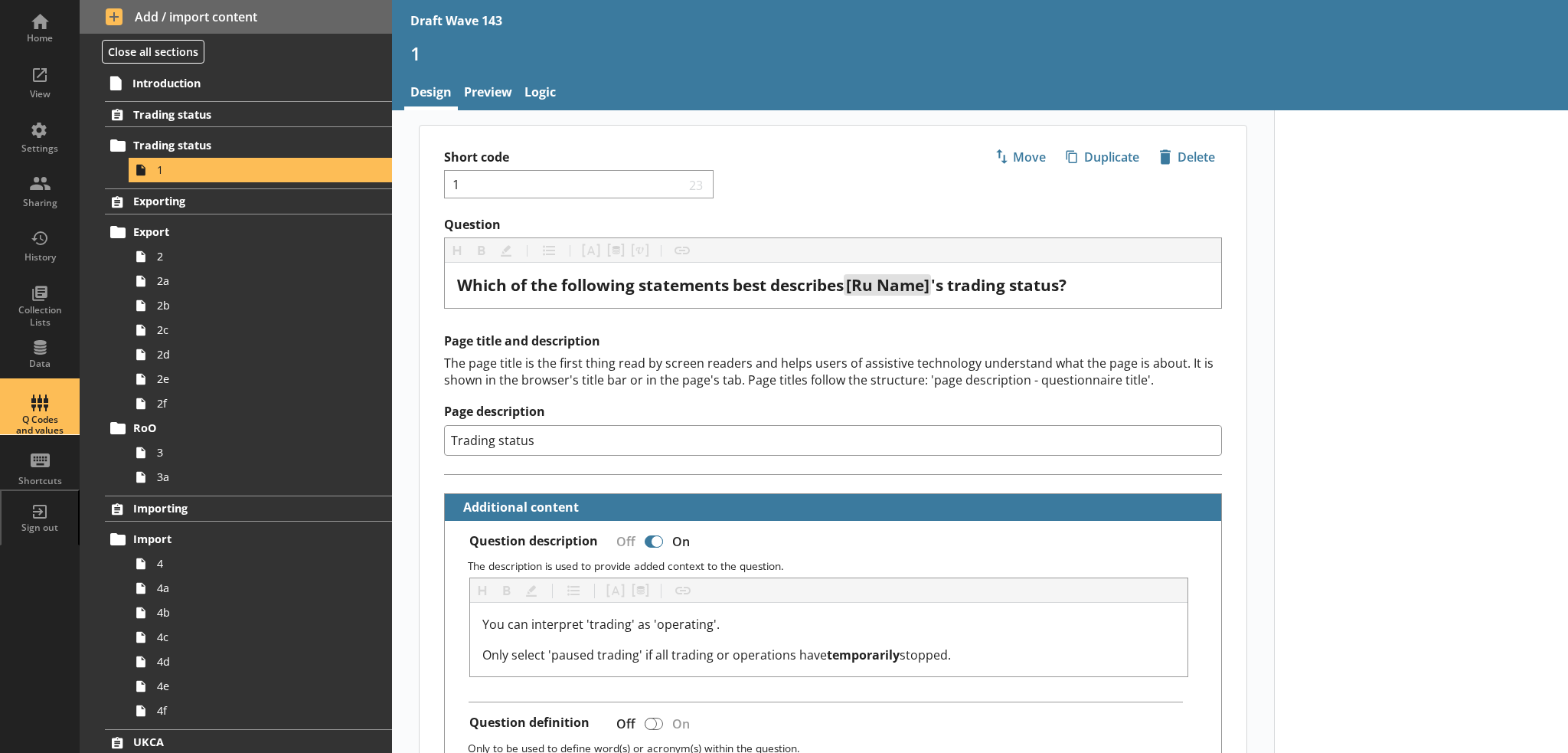
click at [40, 411] on div "Q Codes and values" at bounding box center [40, 407] width 53 height 53
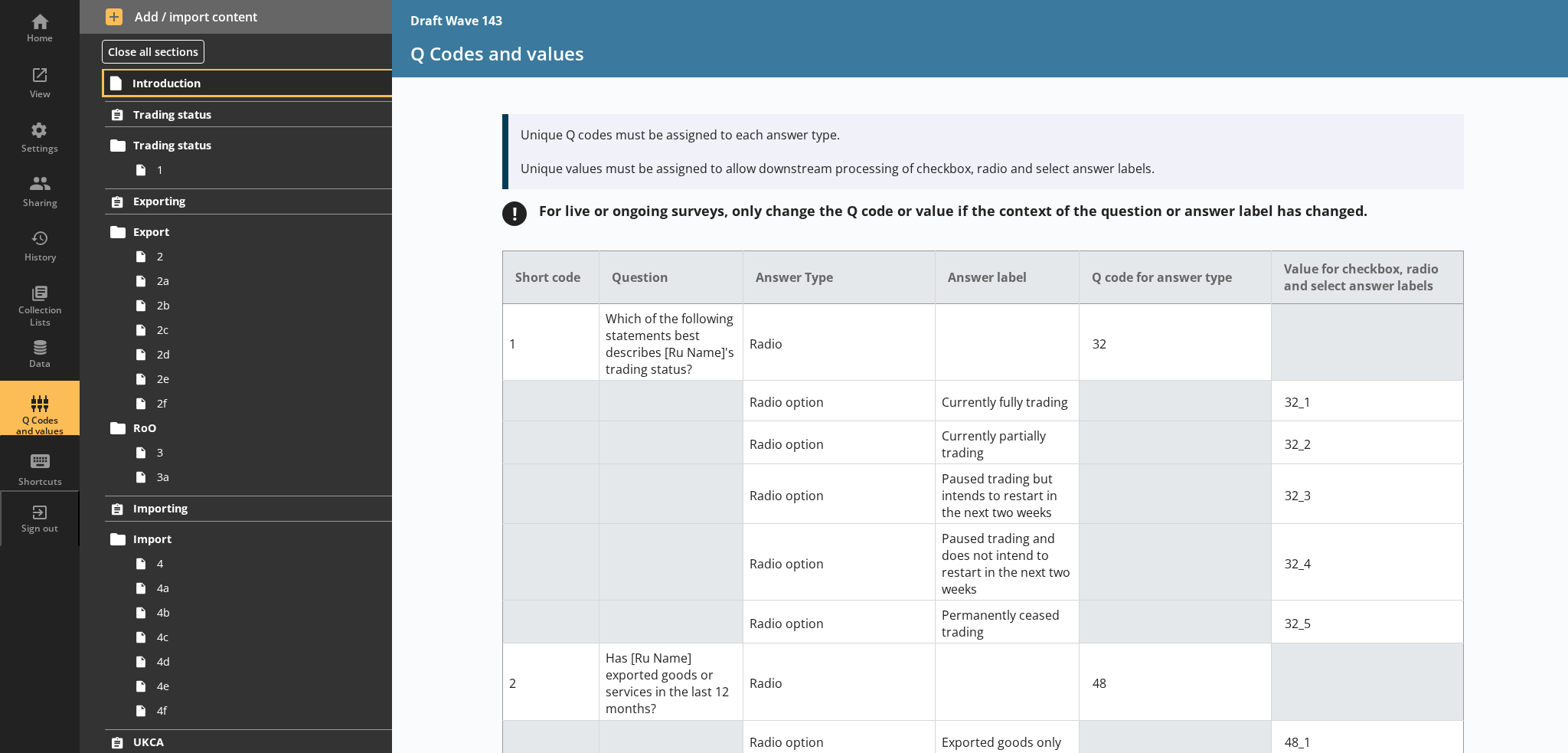
click at [175, 83] on span "Introduction" at bounding box center [236, 83] width 208 height 15
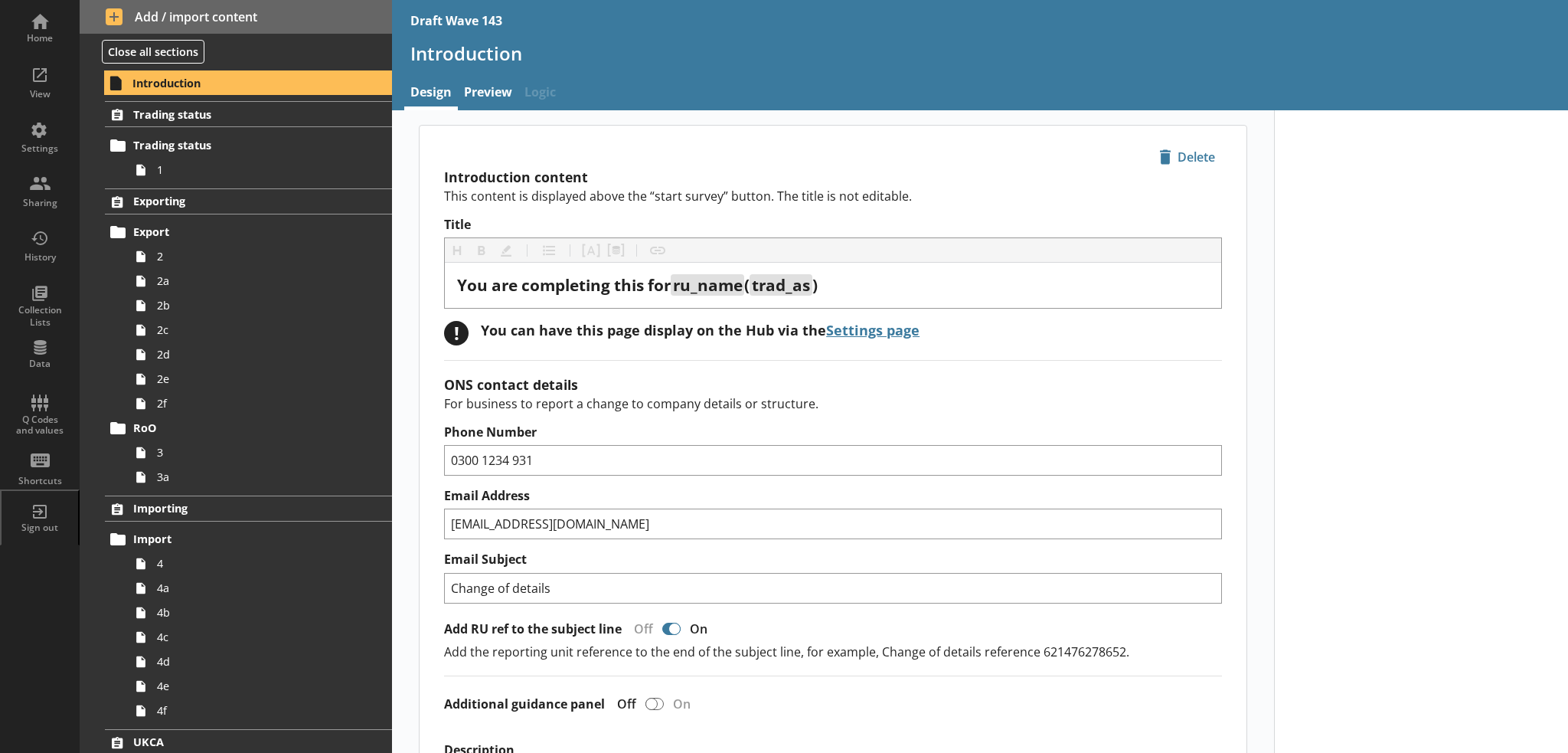
click at [812, 175] on h2 "Introduction content" at bounding box center [833, 177] width 778 height 18
click at [255, 167] on span "1" at bounding box center [252, 170] width 189 height 15
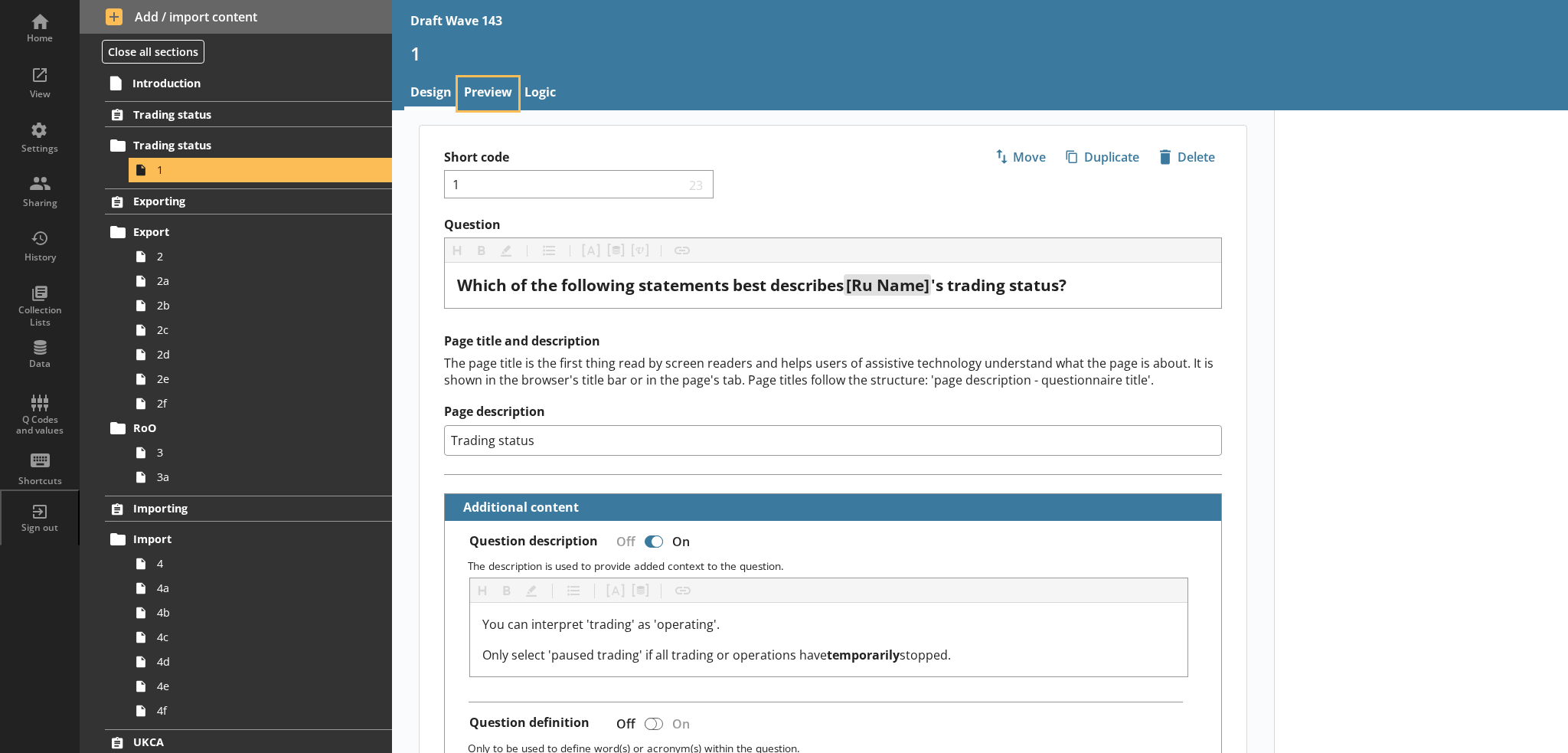
click at [488, 91] on link "Preview" at bounding box center [488, 94] width 61 height 33
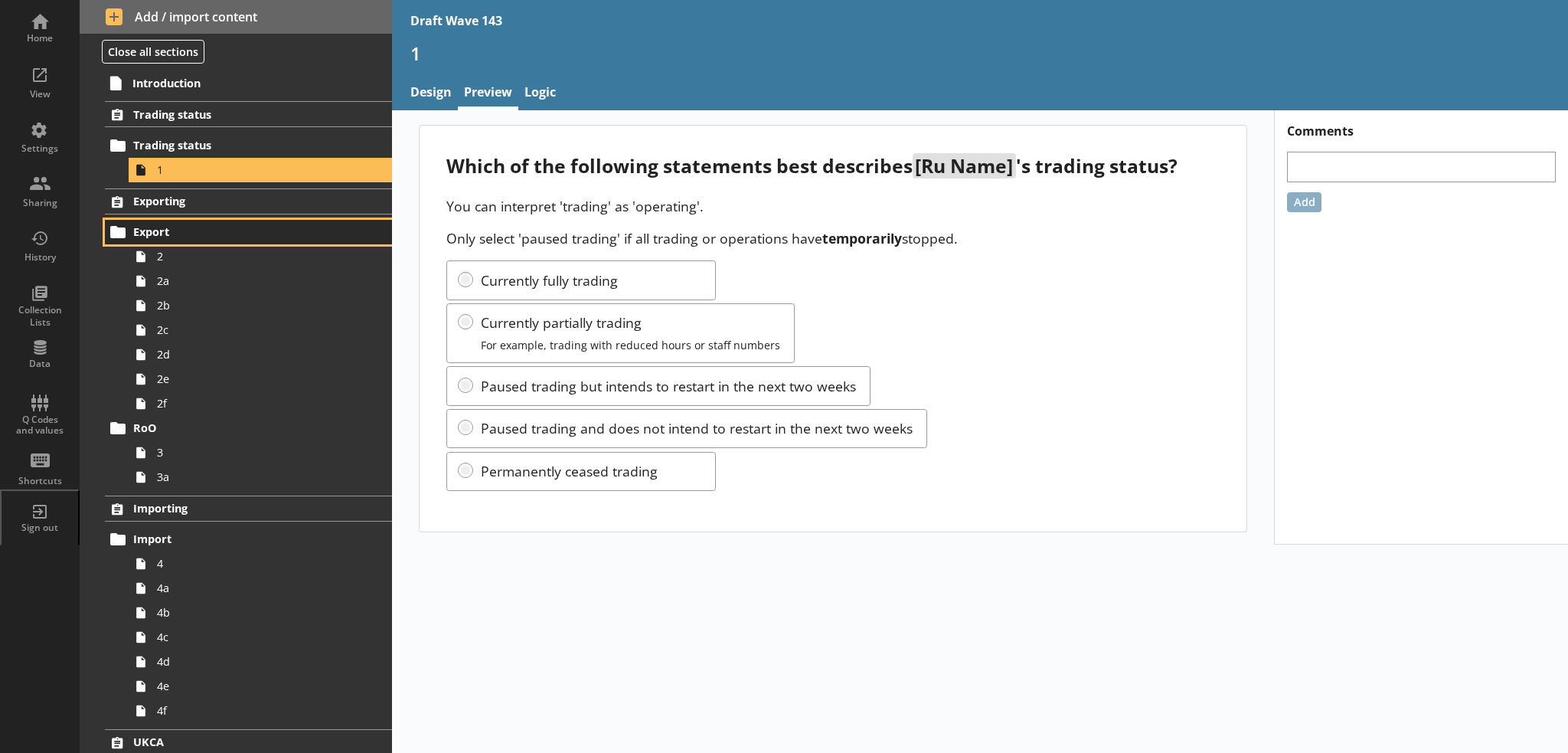
click at [187, 234] on span "Export" at bounding box center [236, 232] width 207 height 15
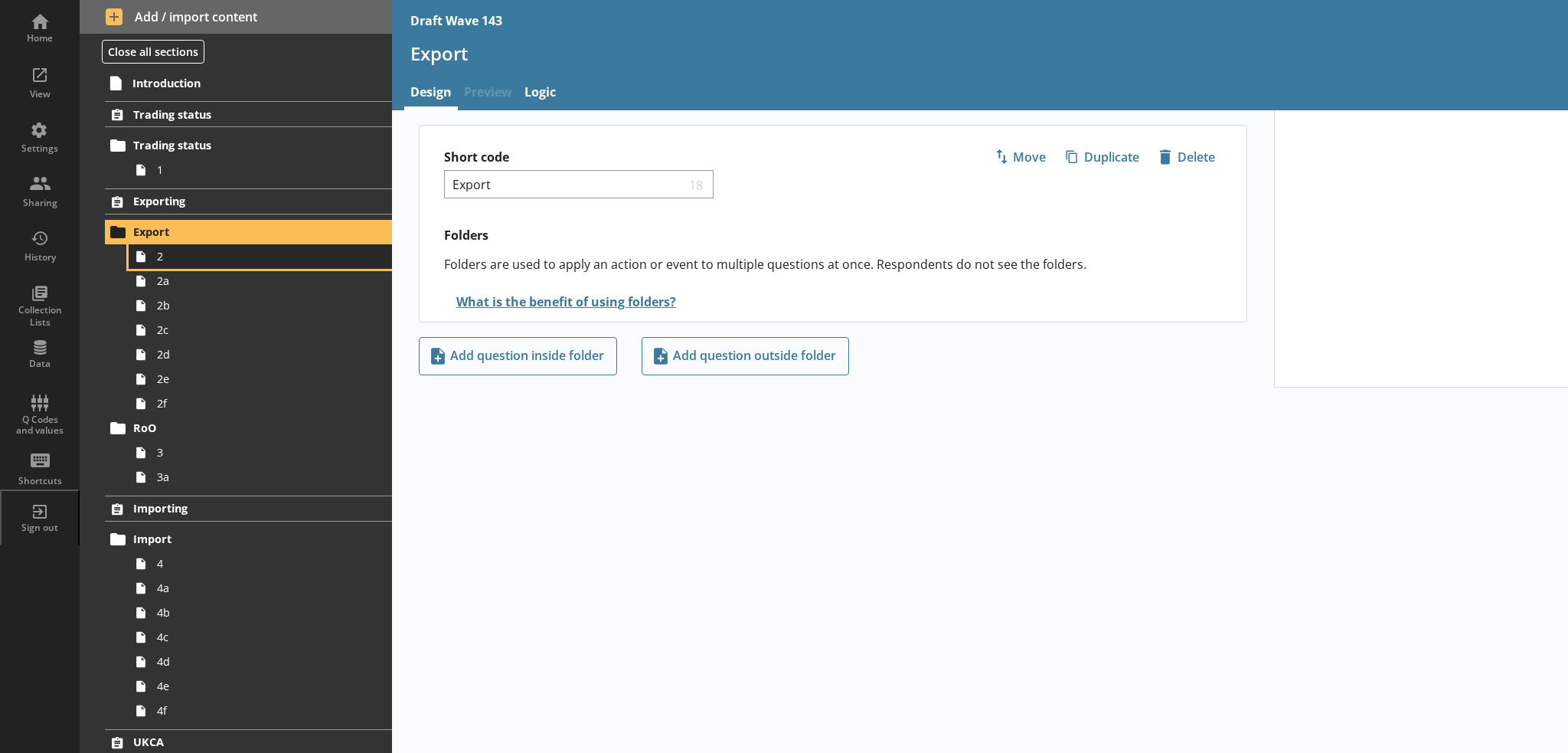
click at [218, 261] on span "2" at bounding box center [252, 257] width 189 height 15
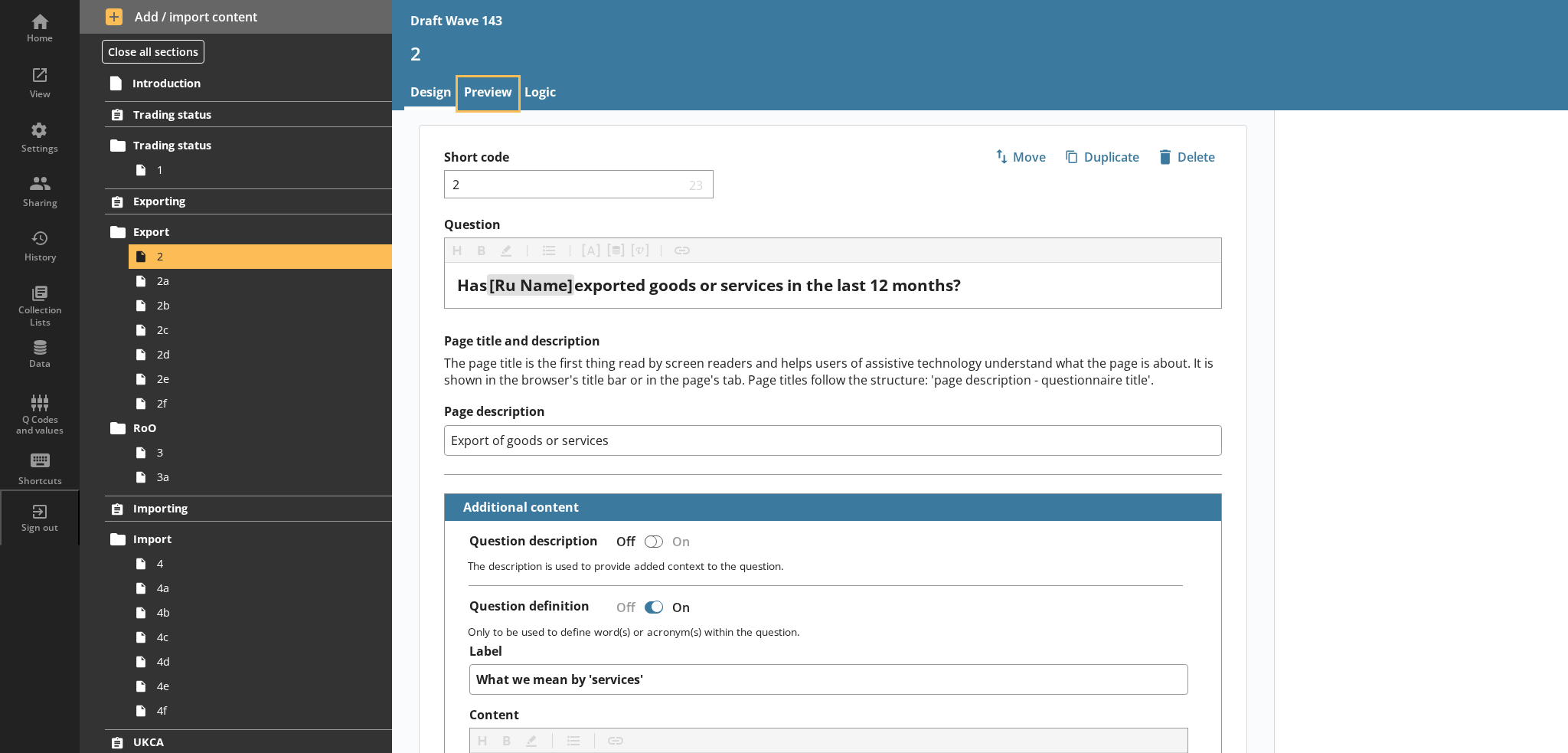
click at [493, 85] on link "Preview" at bounding box center [488, 94] width 61 height 33
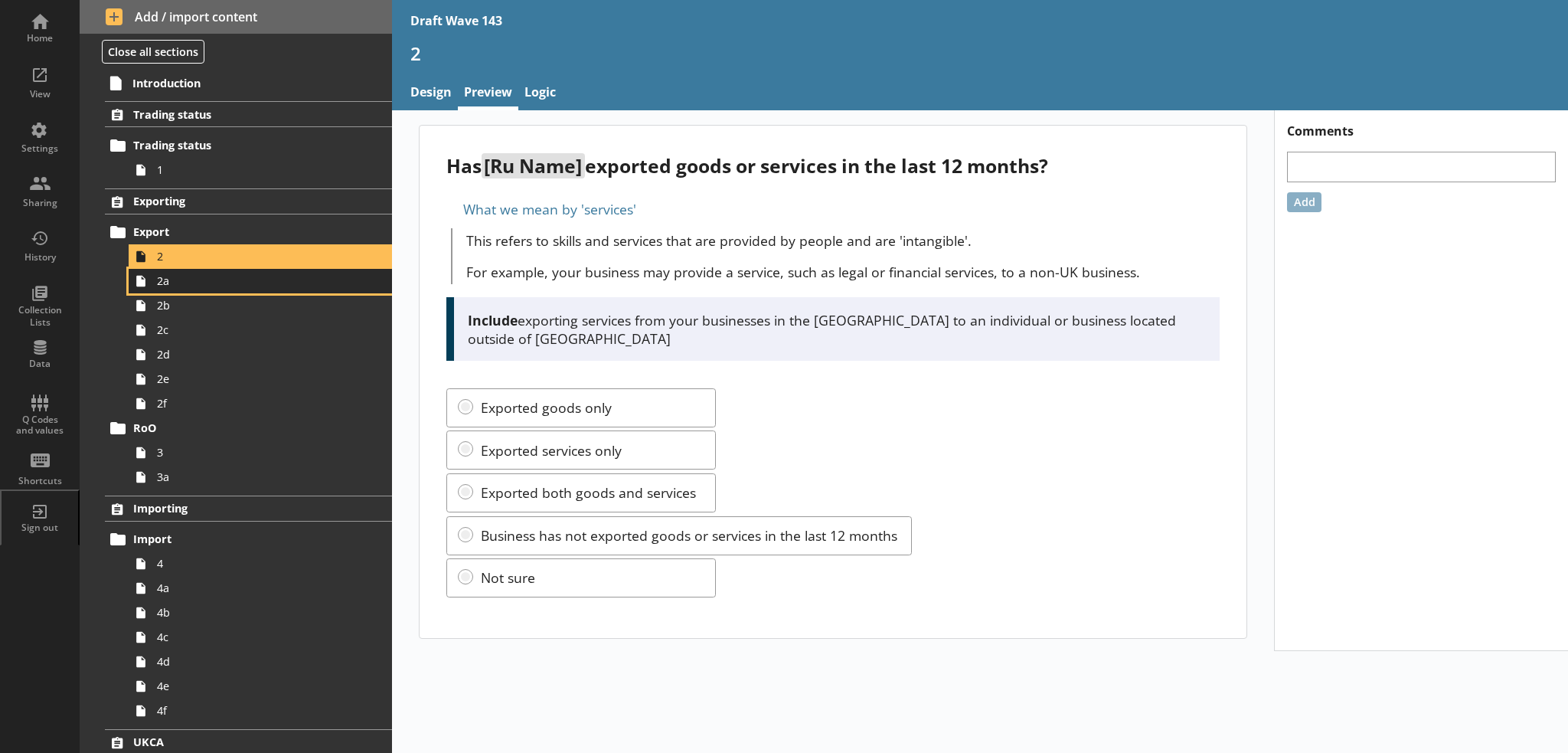
click at [254, 280] on span "2a" at bounding box center [252, 280] width 189 height 15
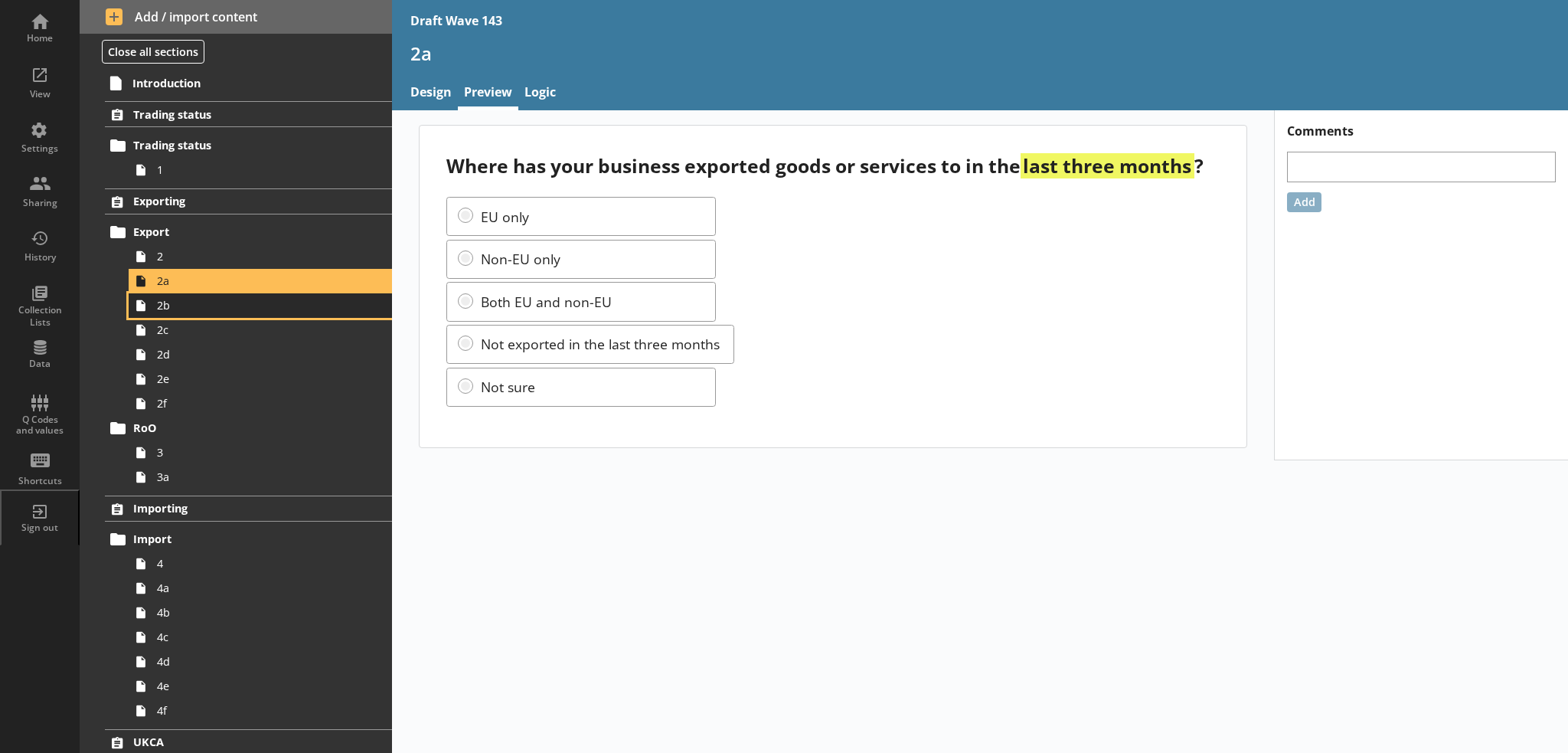
click at [259, 314] on link "2b" at bounding box center [260, 305] width 263 height 25
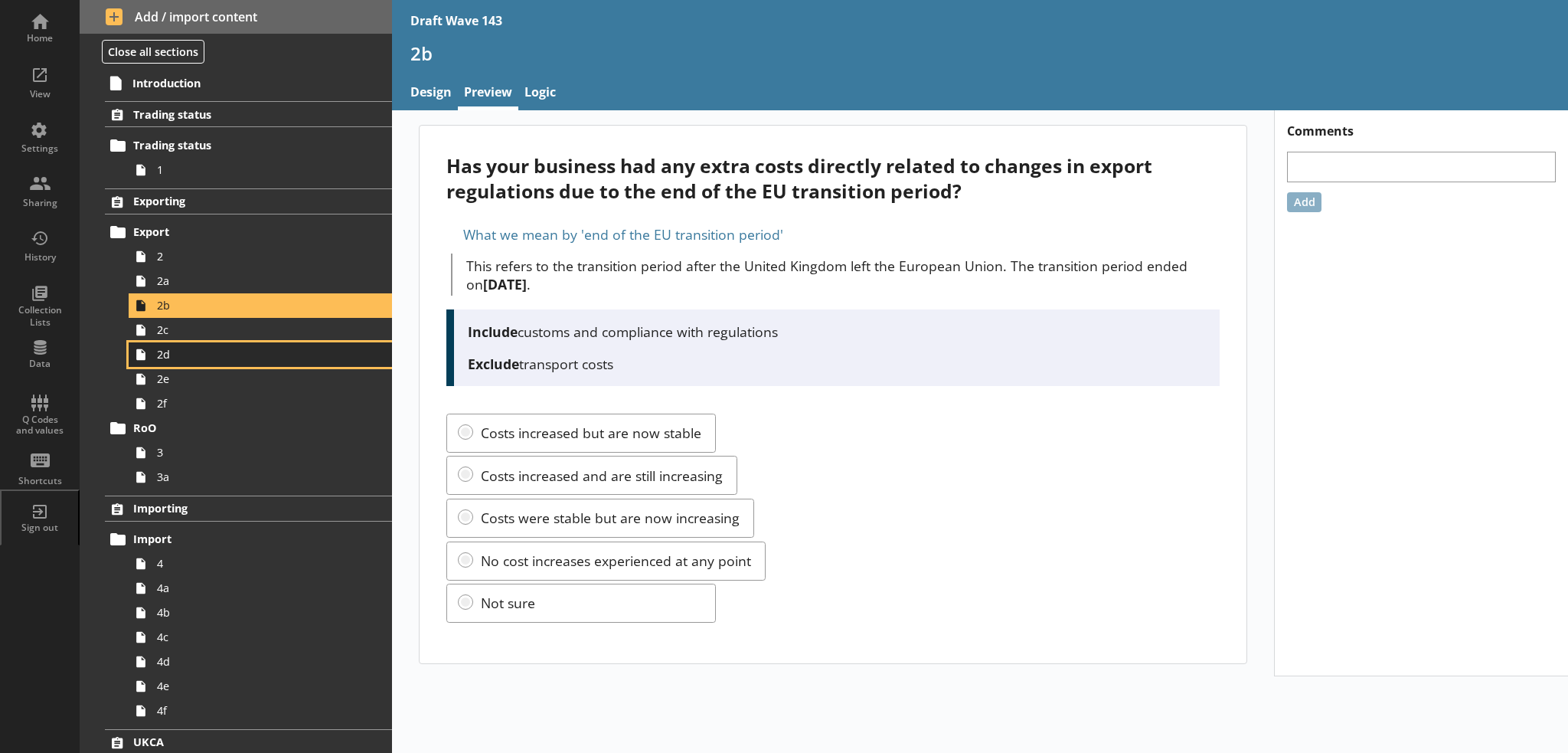
click at [263, 342] on link "2d" at bounding box center [260, 354] width 263 height 25
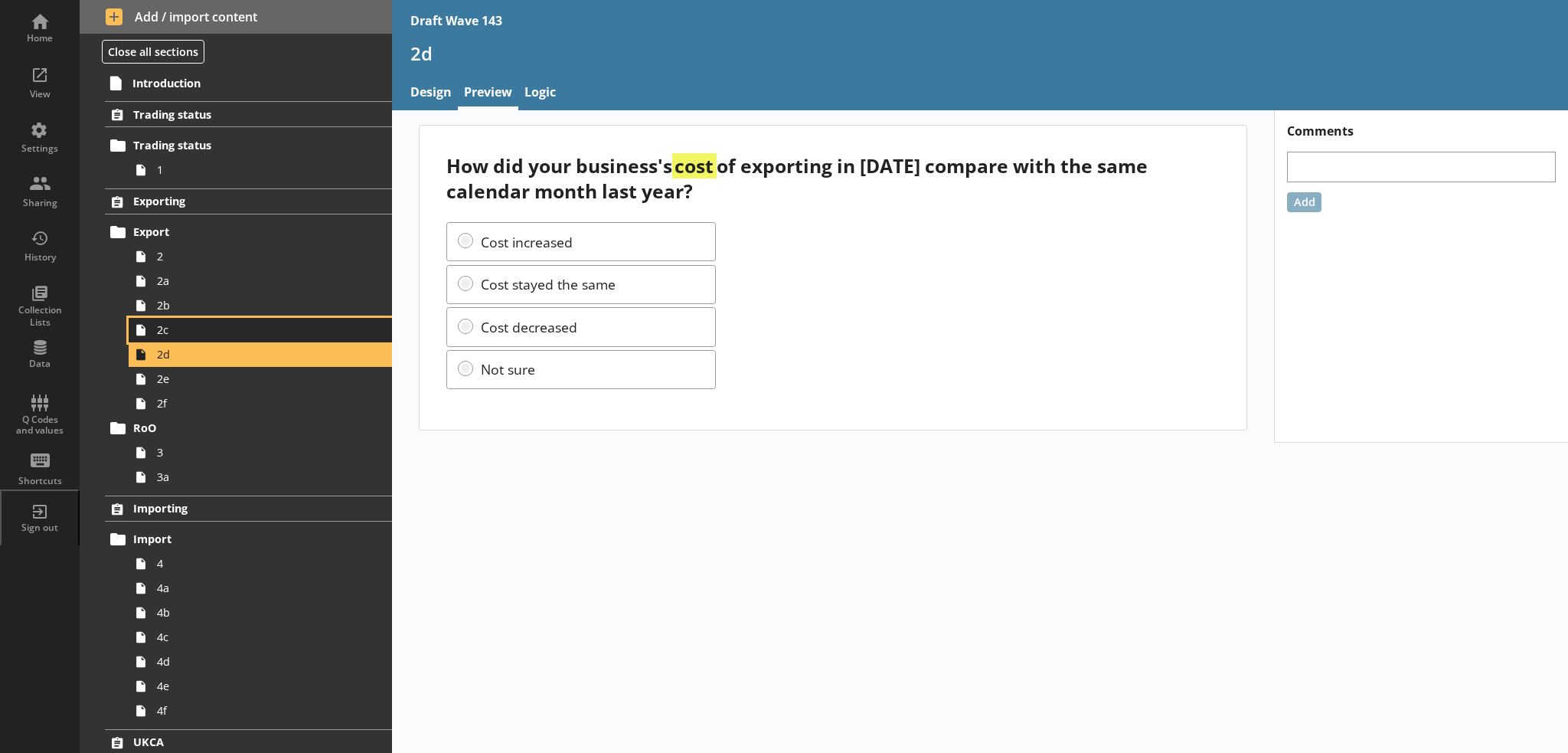
click at [249, 323] on span "2c" at bounding box center [252, 330] width 189 height 15
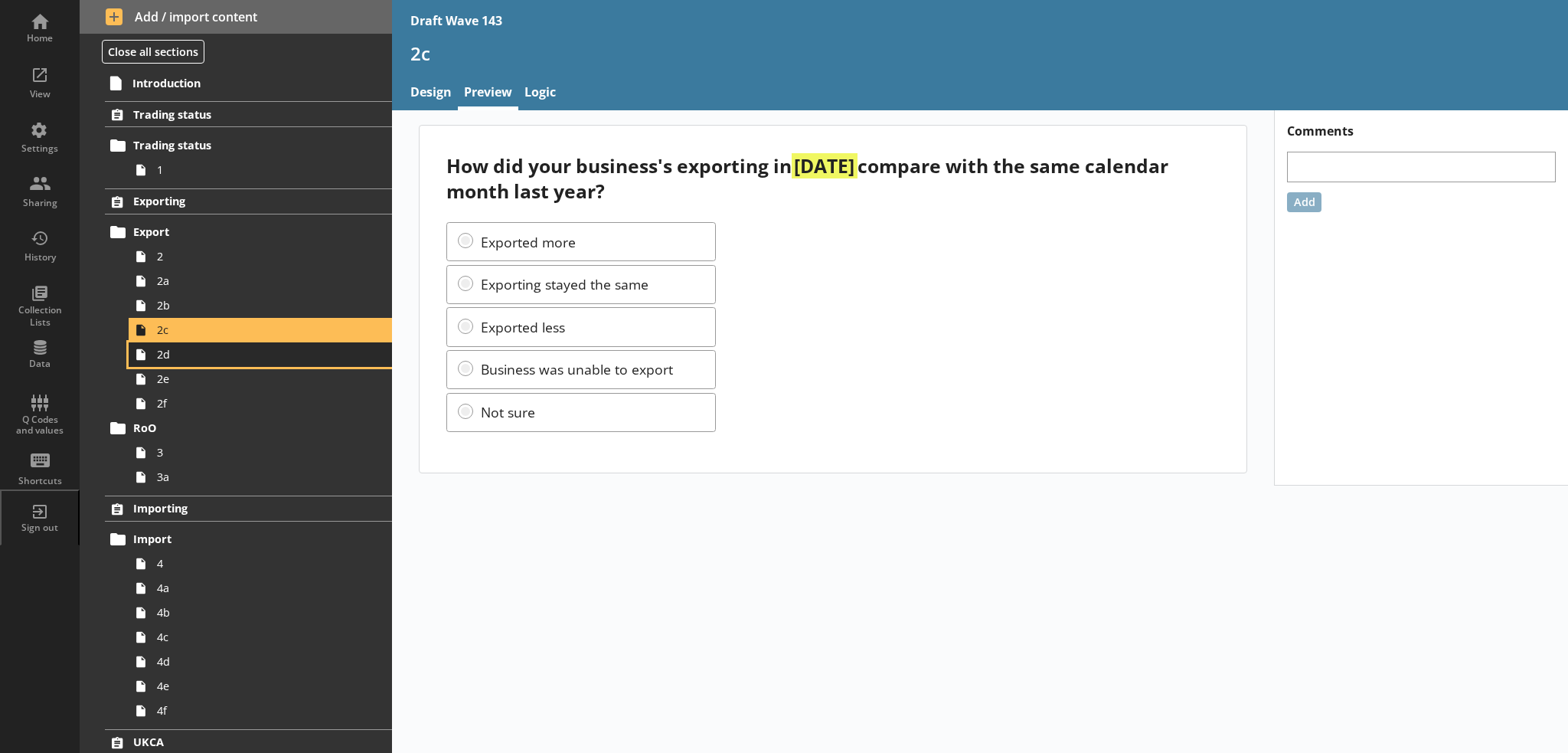
click at [281, 348] on span "2d" at bounding box center [252, 354] width 189 height 15
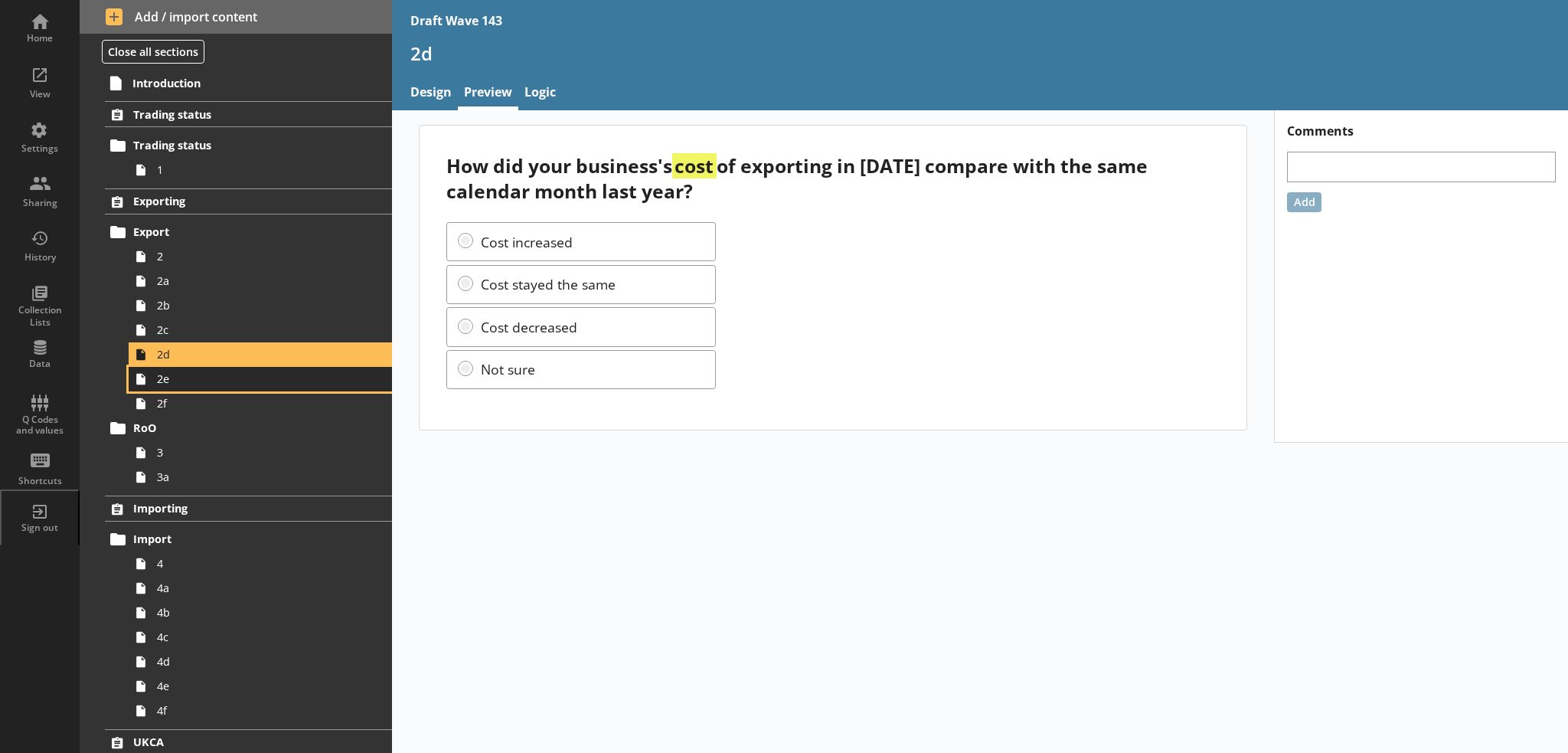
click at [246, 382] on span "2e" at bounding box center [252, 379] width 189 height 15
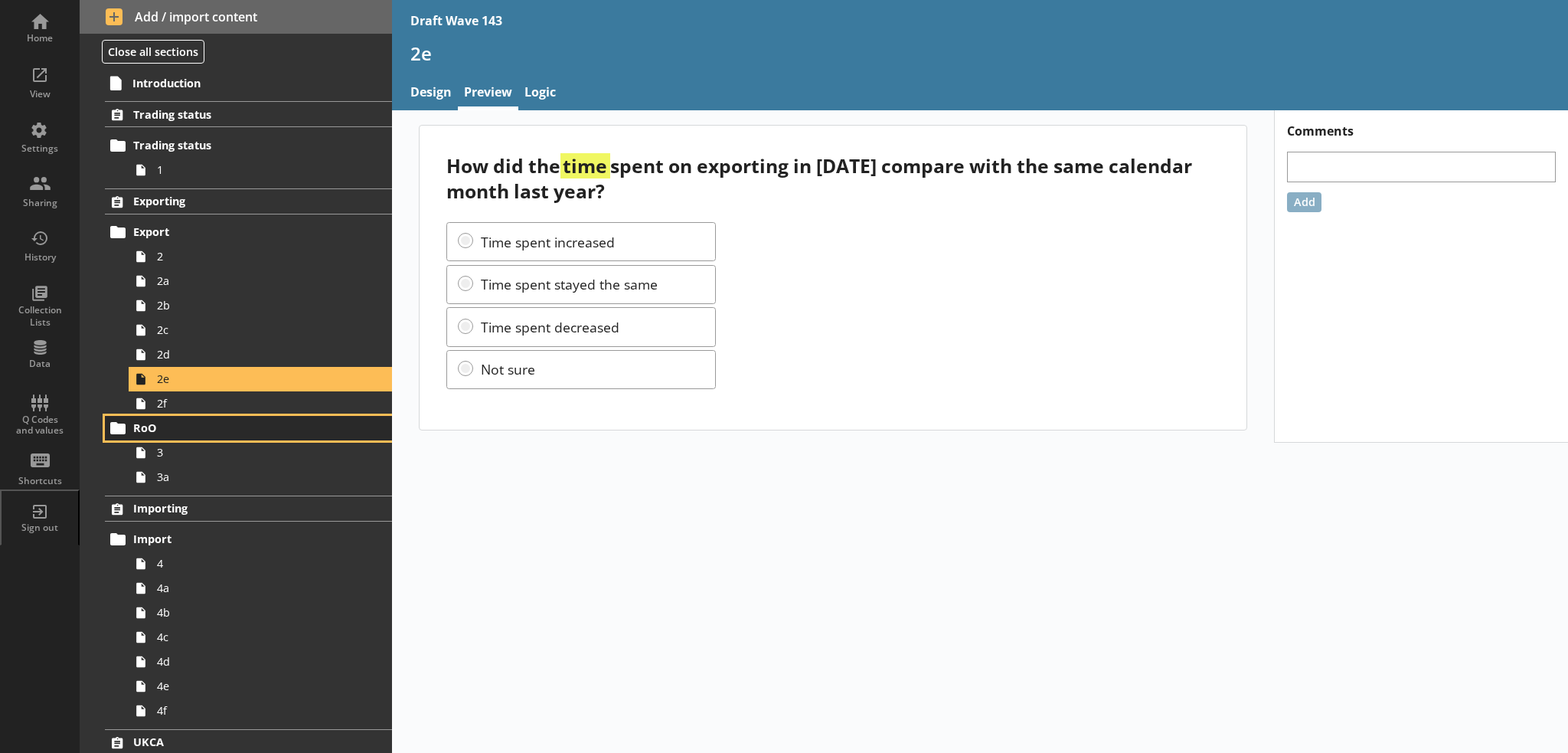
click at [277, 420] on span "RoO" at bounding box center [236, 428] width 207 height 15
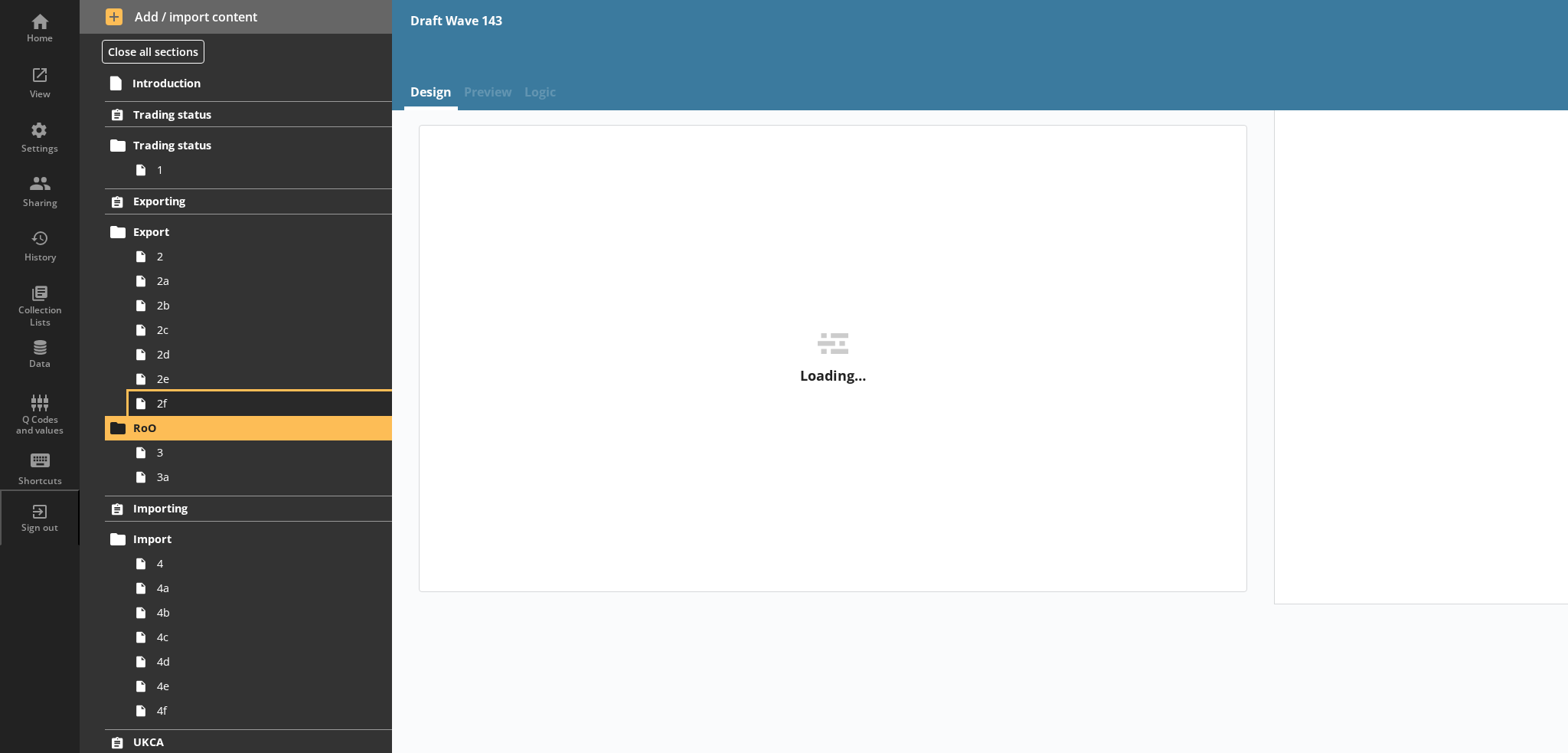
click at [277, 408] on span "2f" at bounding box center [252, 404] width 189 height 15
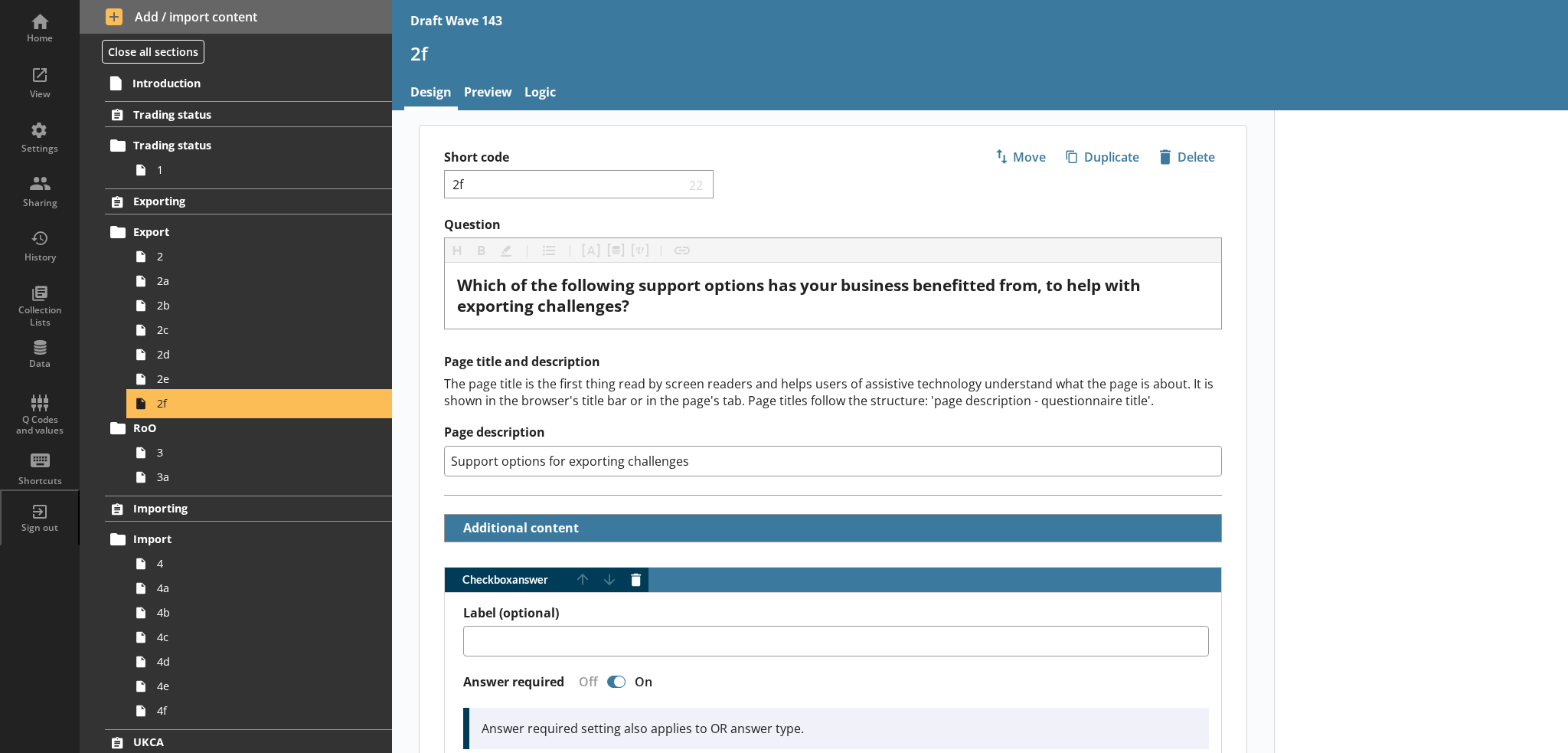
type textarea "x"
click at [490, 100] on link "Preview" at bounding box center [488, 94] width 61 height 33
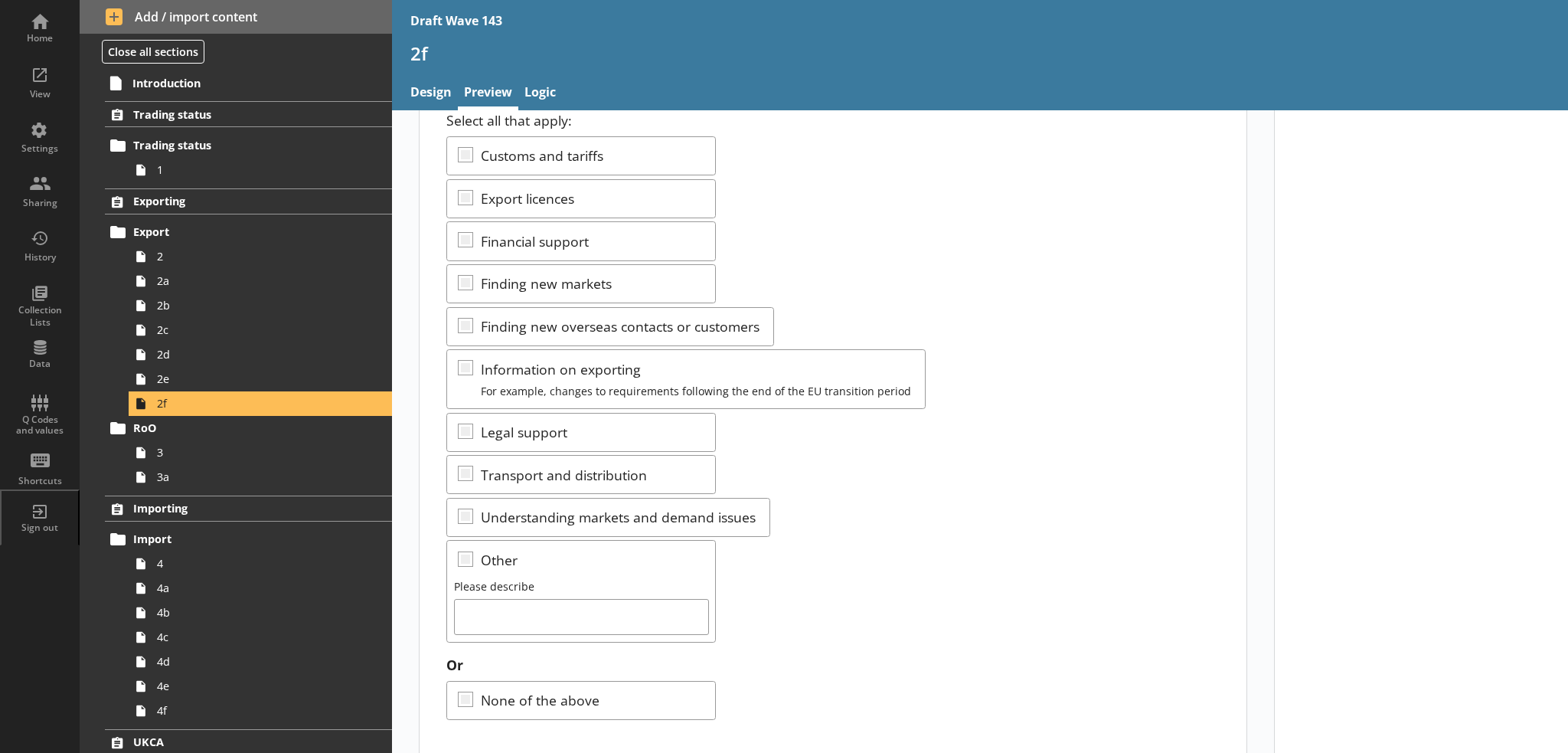
scroll to position [128, 0]
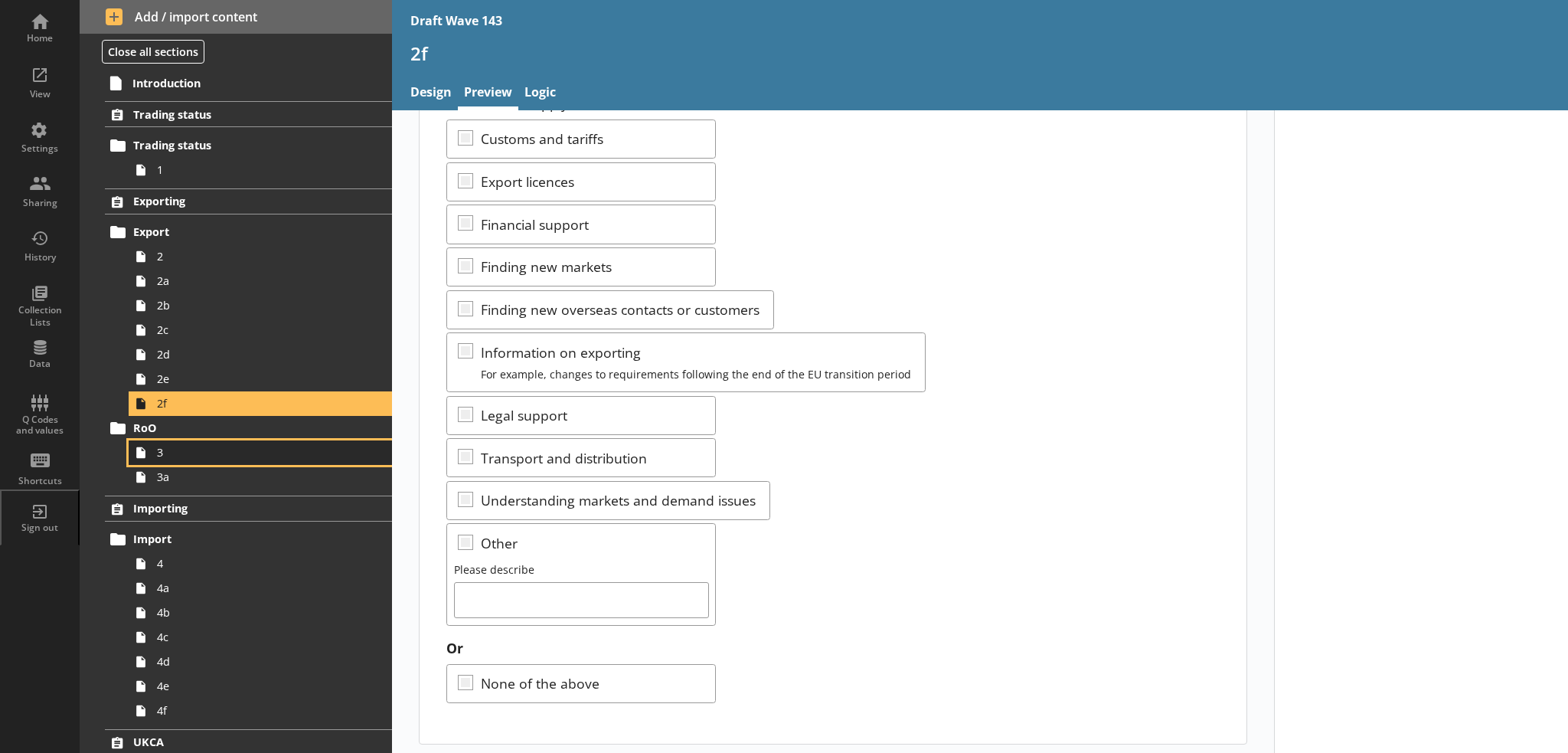
click at [294, 462] on link "3" at bounding box center [260, 452] width 263 height 25
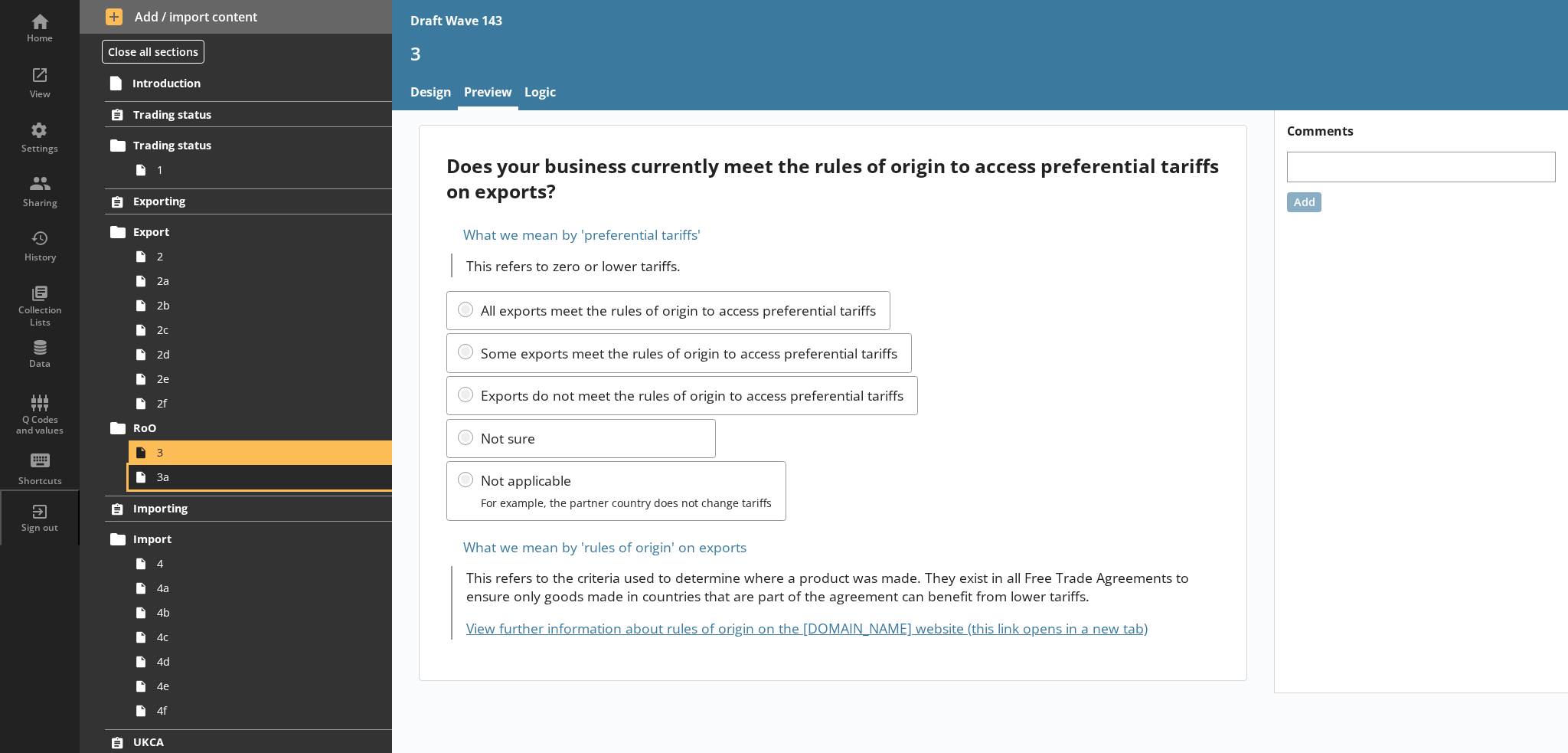
click at [243, 474] on span "3a" at bounding box center [252, 476] width 189 height 15
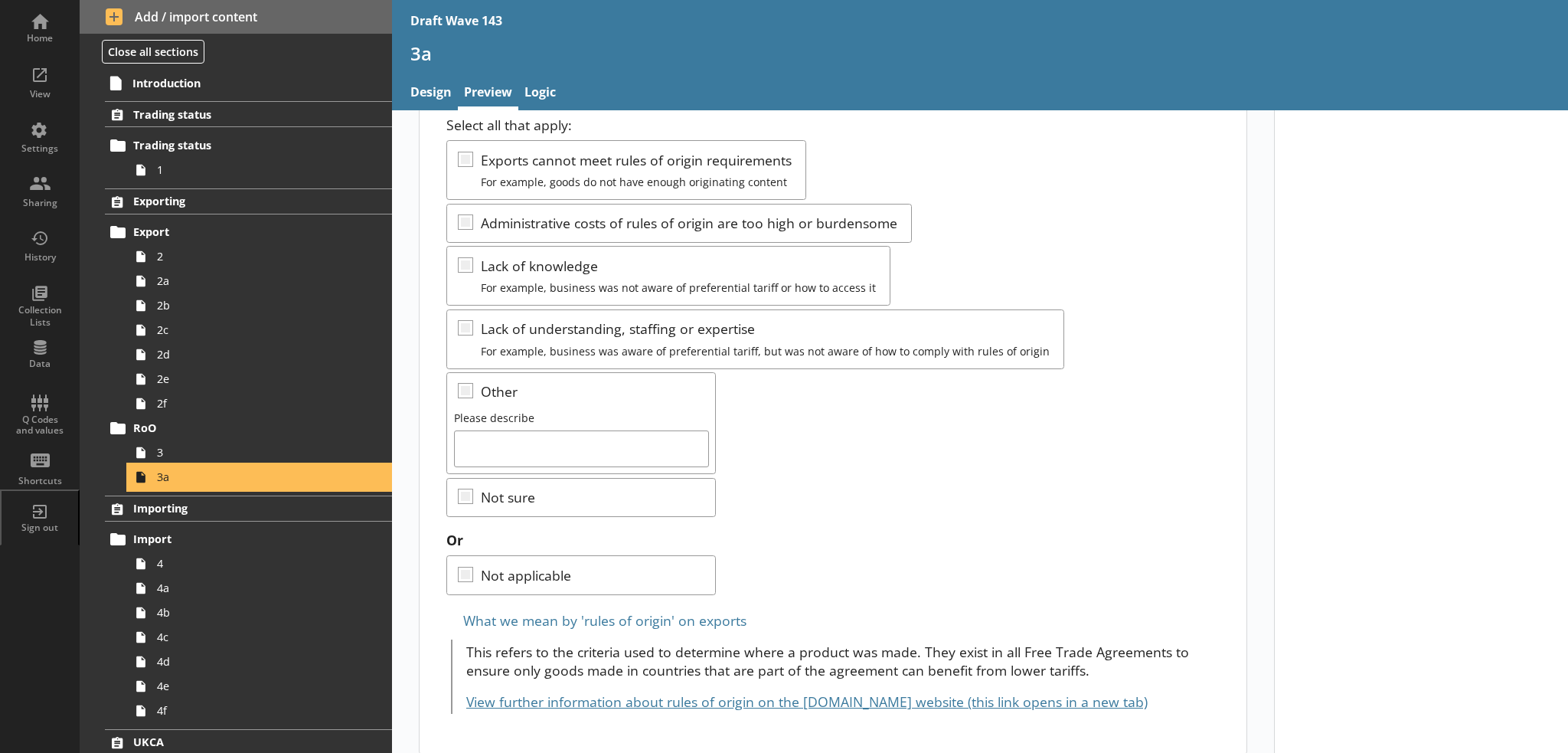
scroll to position [187, 0]
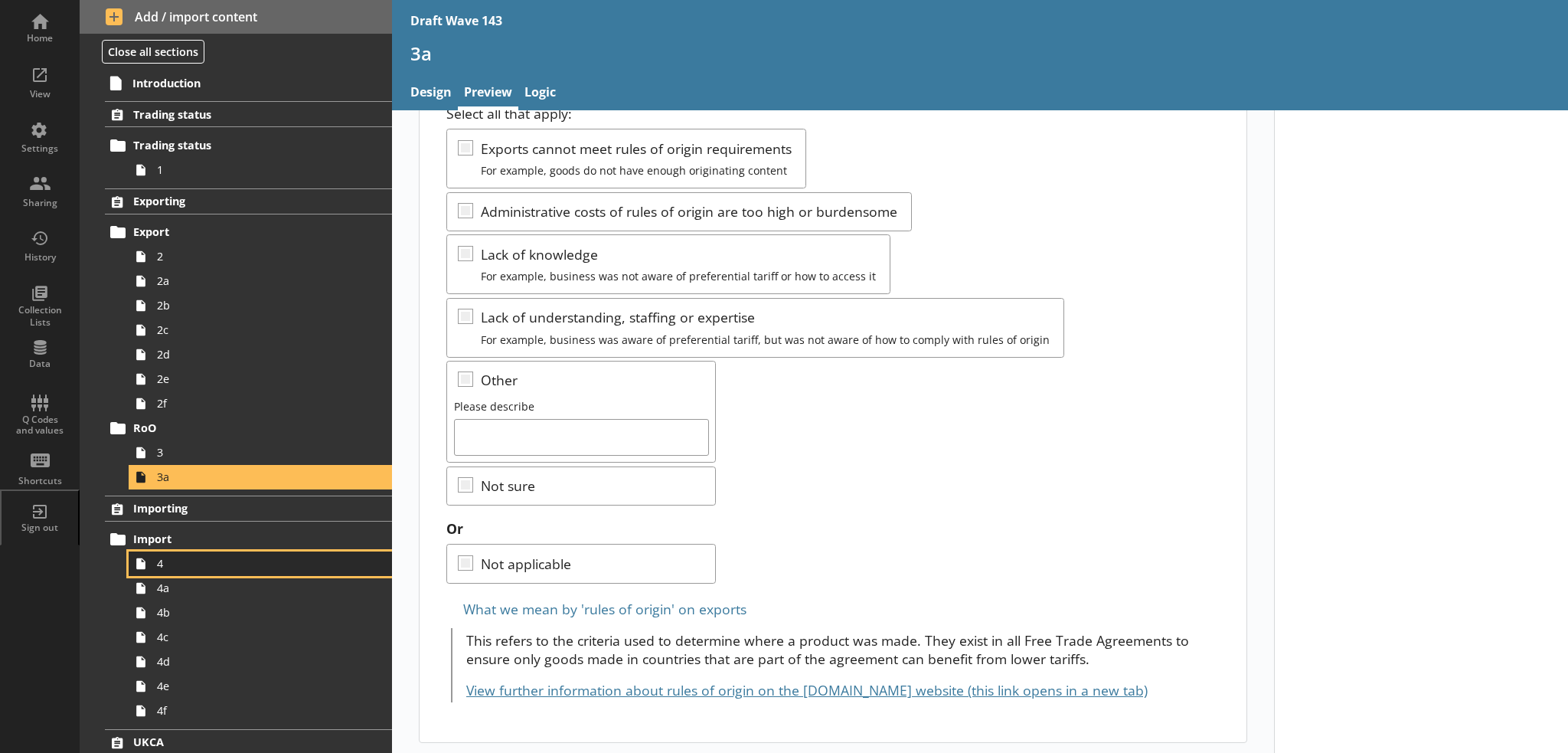
click at [218, 556] on span "4" at bounding box center [252, 564] width 189 height 15
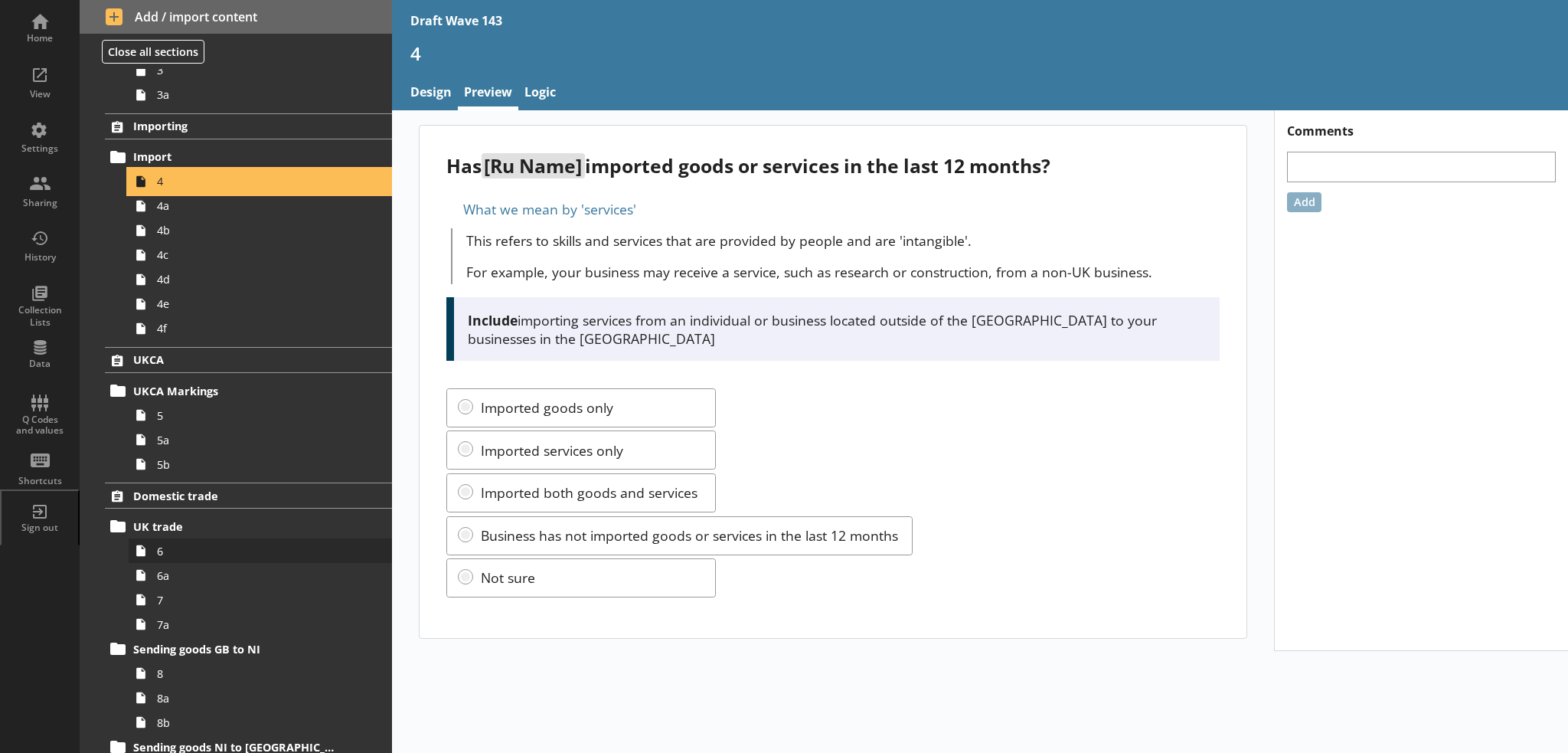
scroll to position [382, 0]
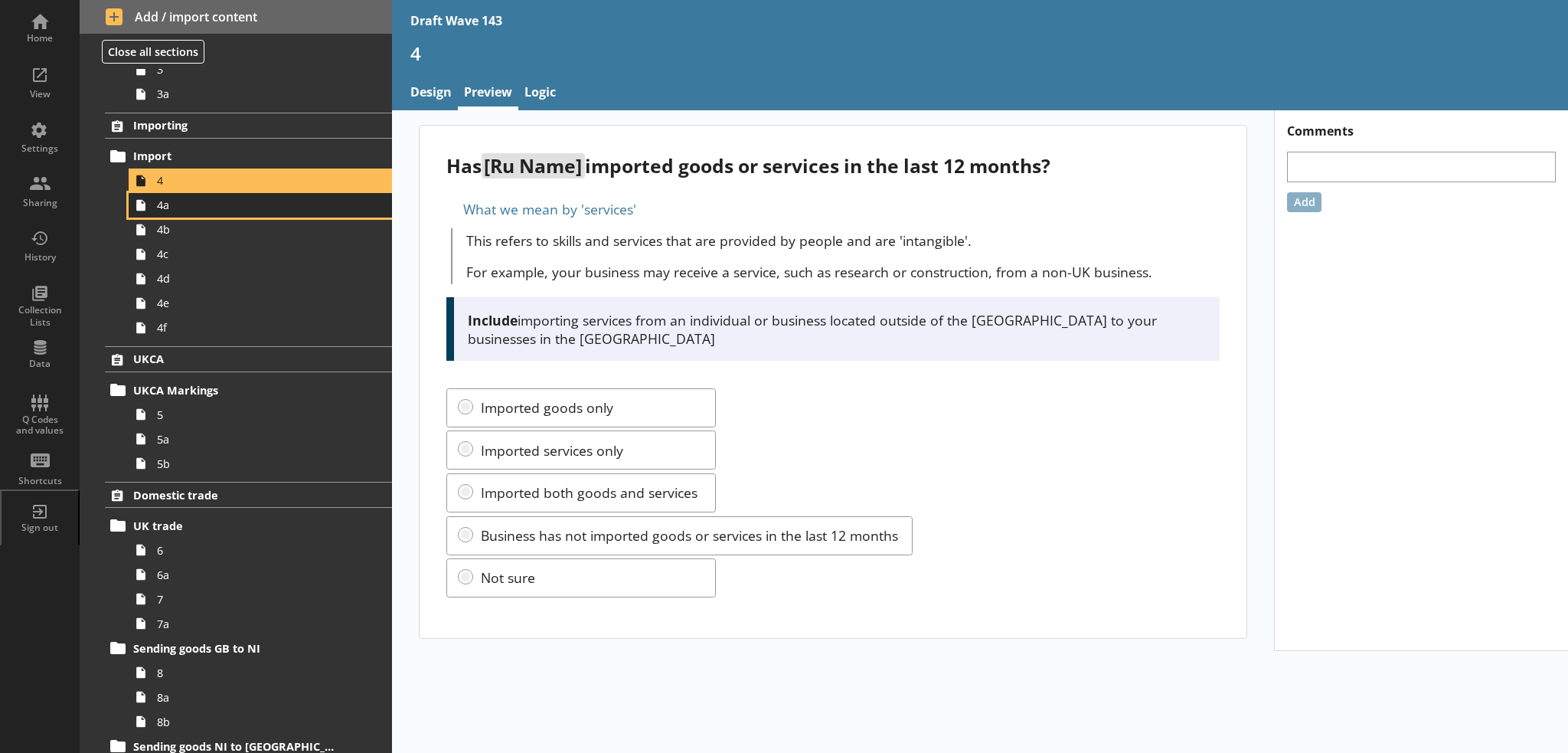
click at [231, 213] on link "4a" at bounding box center [260, 205] width 263 height 25
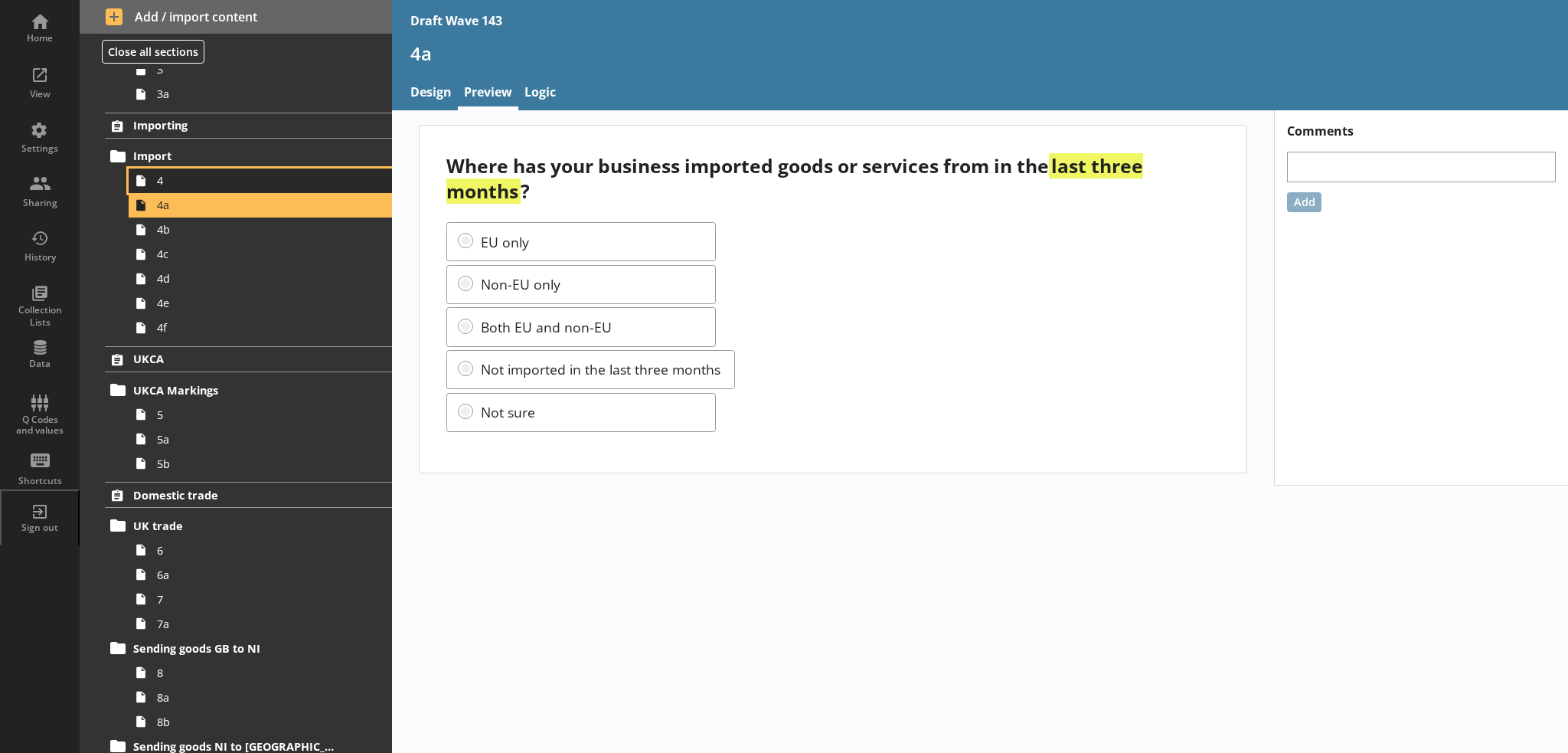
click at [211, 181] on span "4" at bounding box center [252, 180] width 189 height 15
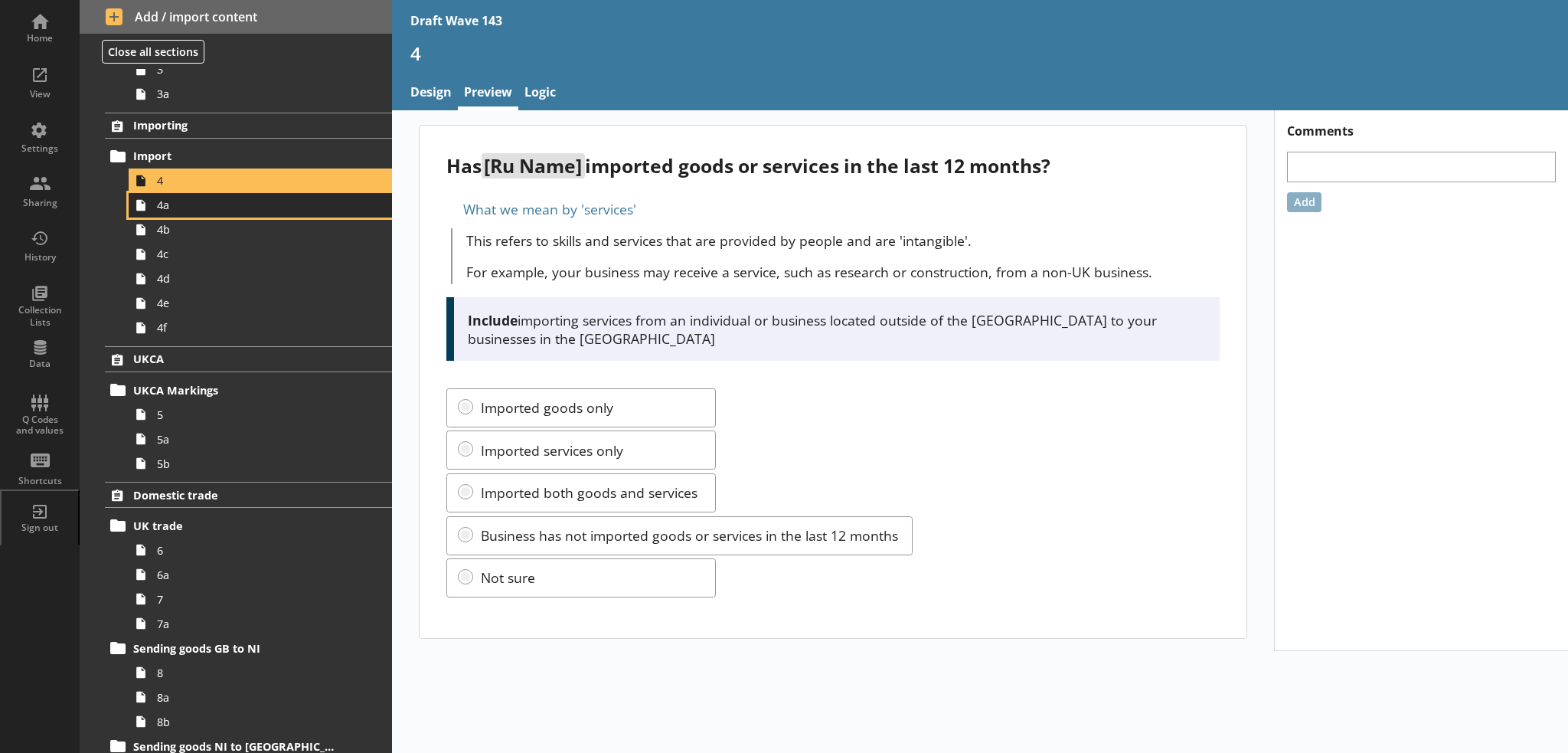
click at [244, 214] on link "4a" at bounding box center [260, 205] width 263 height 25
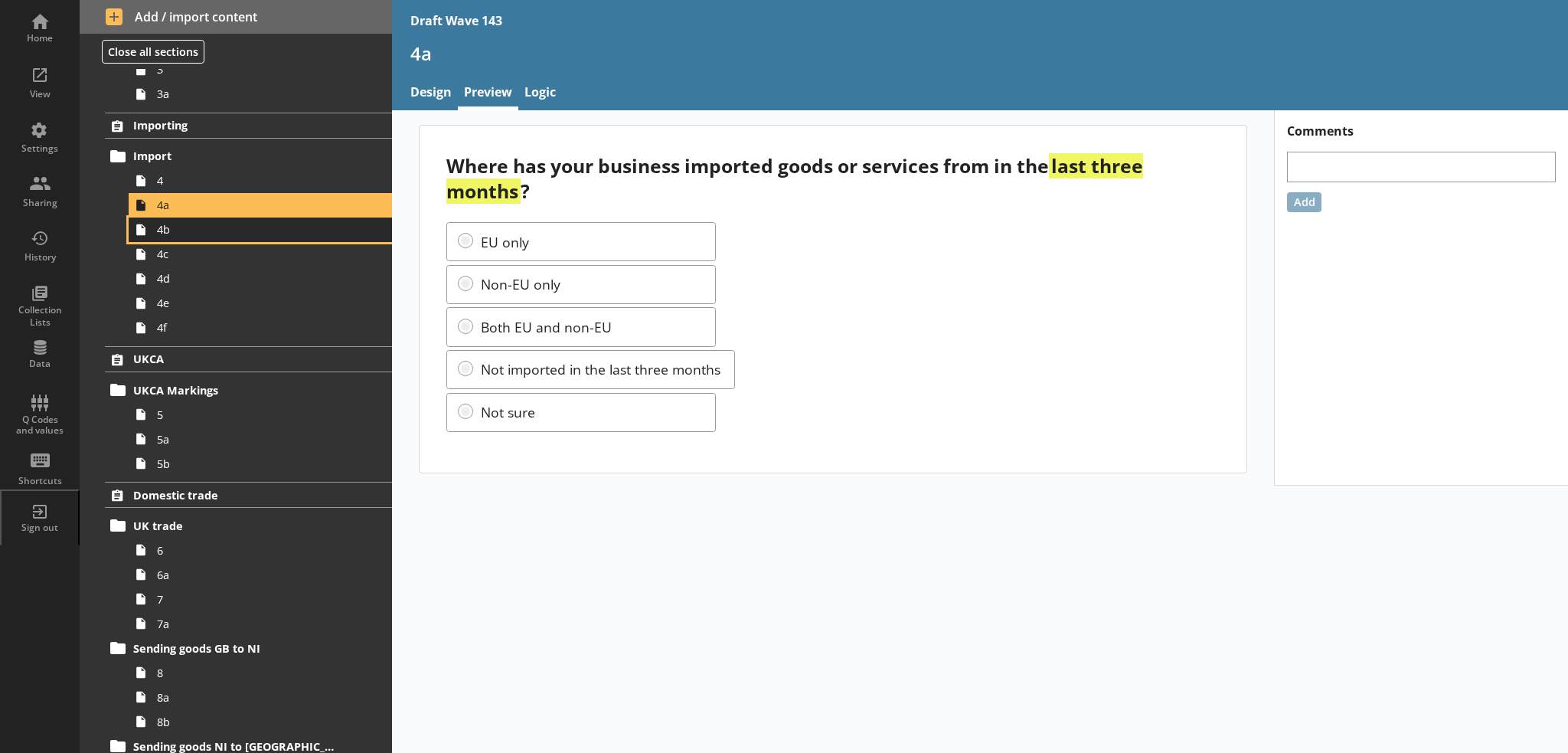
click at [232, 231] on span "4b" at bounding box center [252, 230] width 189 height 15
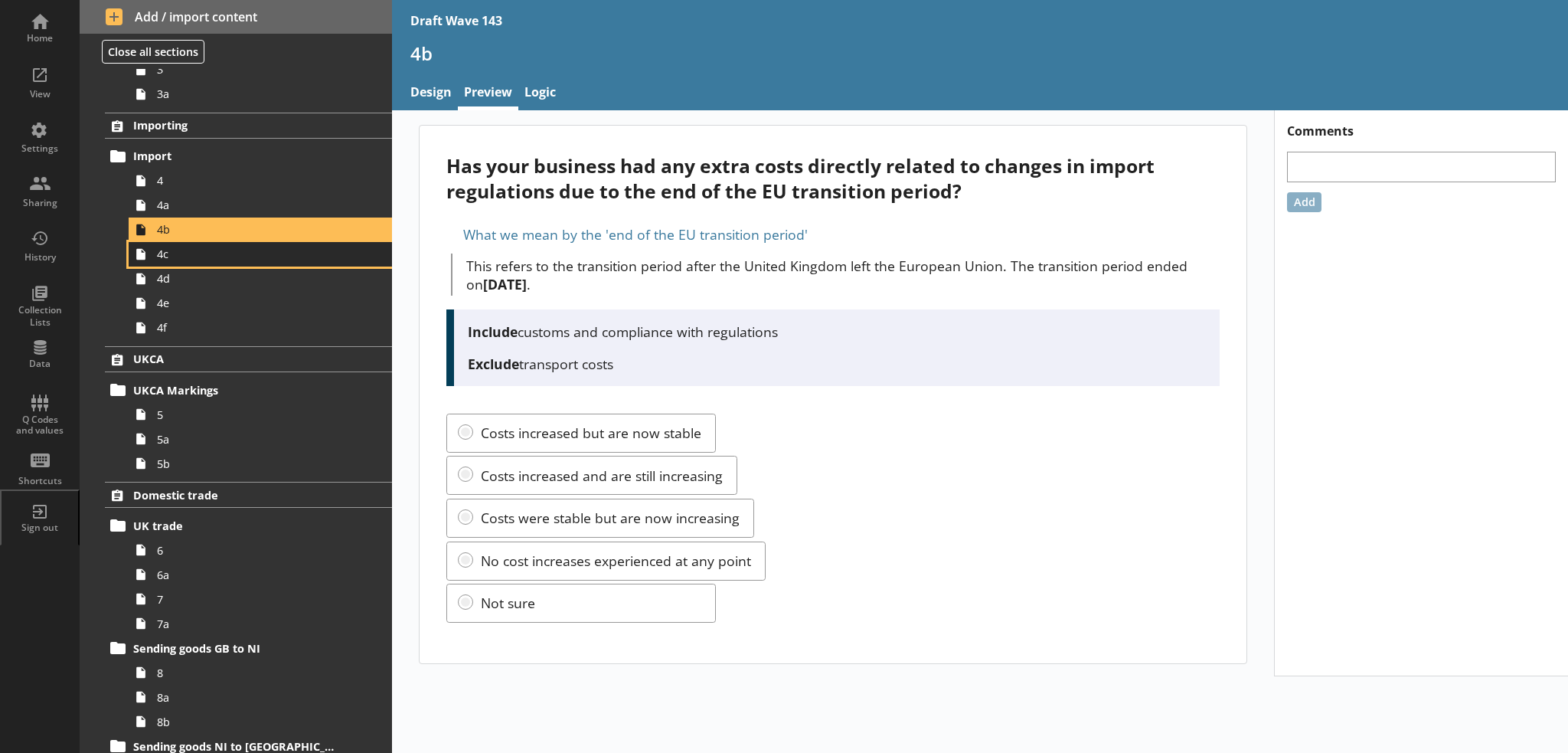
click at [272, 264] on link "4c" at bounding box center [260, 254] width 263 height 25
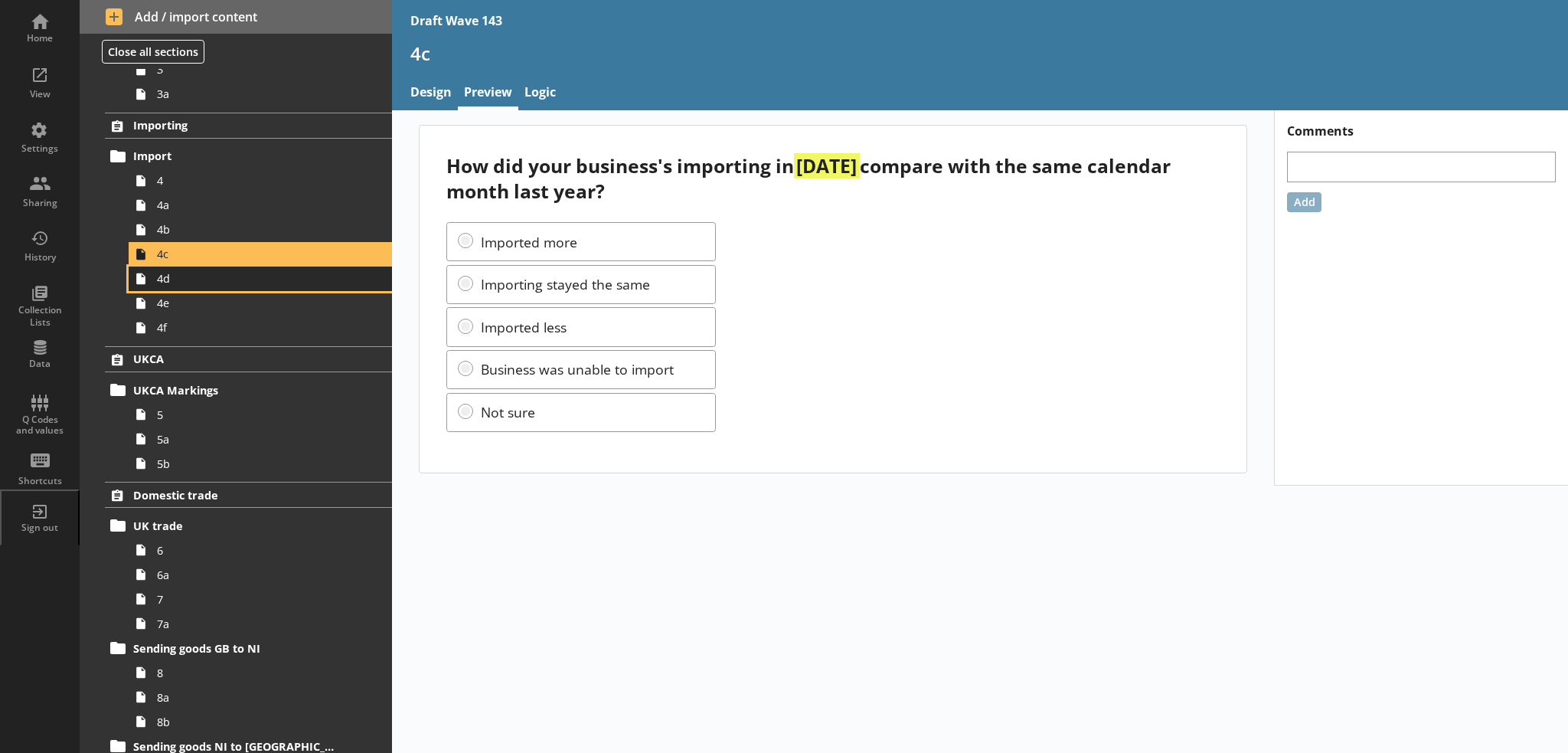
click at [319, 286] on link "4d" at bounding box center [260, 279] width 263 height 25
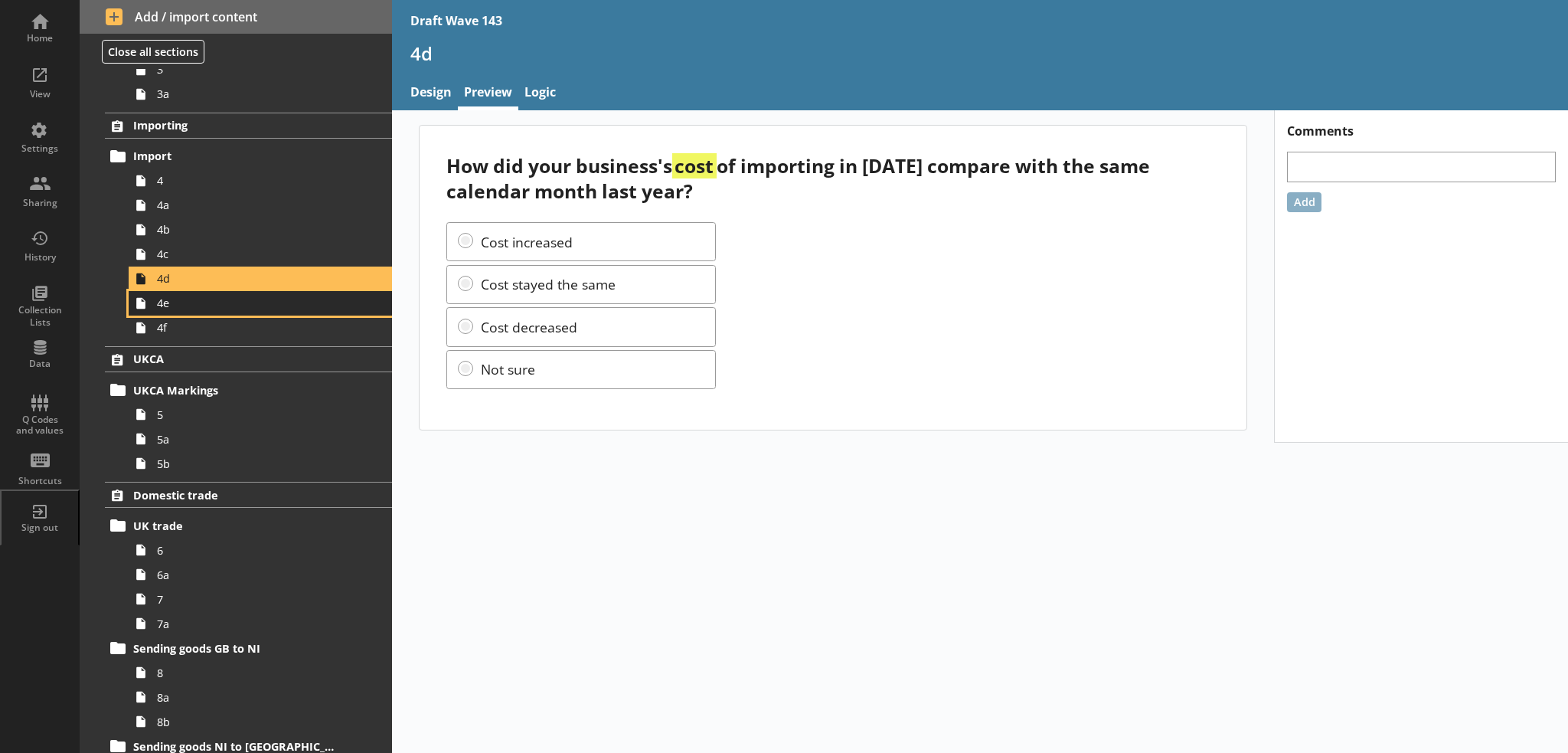
click at [190, 306] on span "4e" at bounding box center [252, 302] width 189 height 15
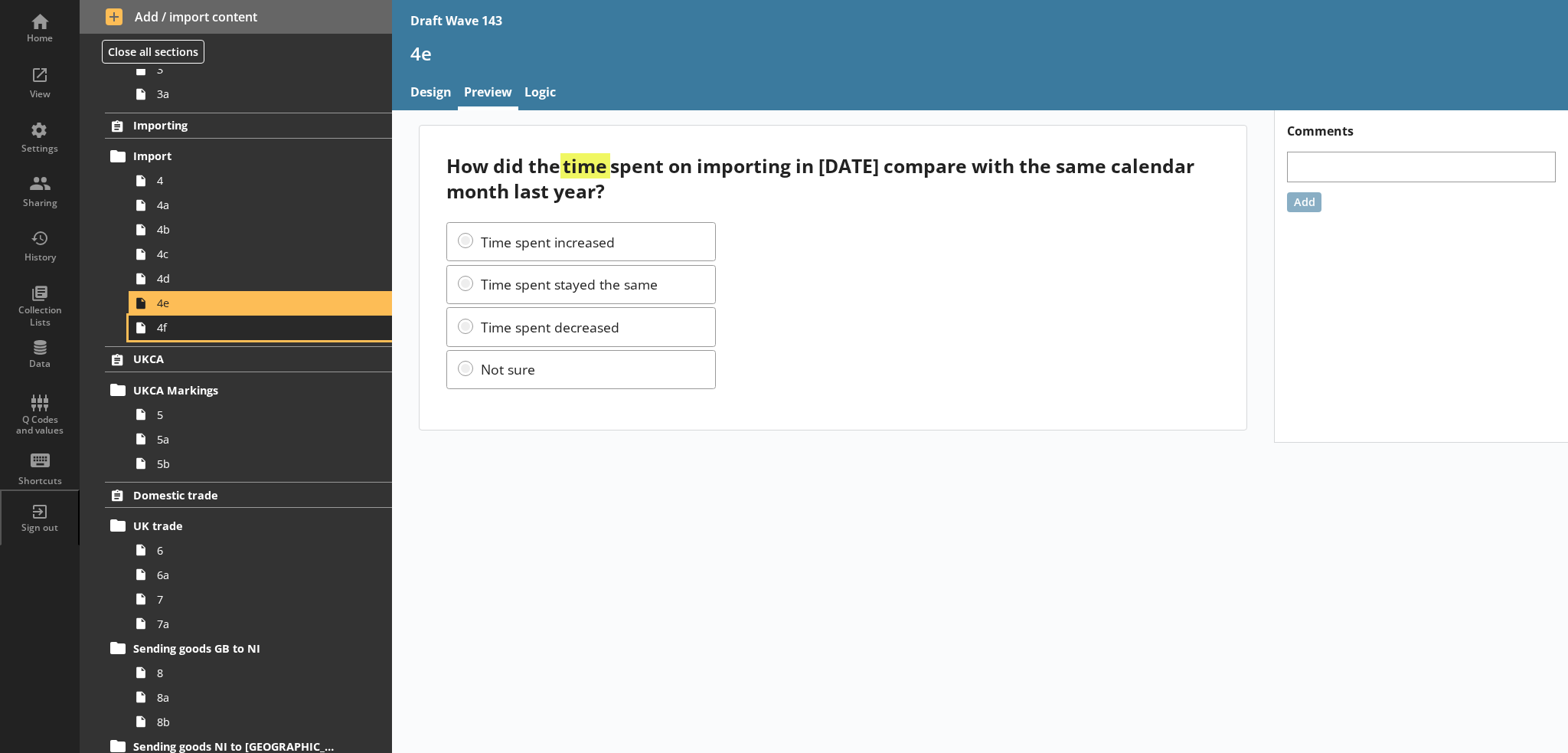
click at [263, 327] on span "4f" at bounding box center [252, 327] width 189 height 15
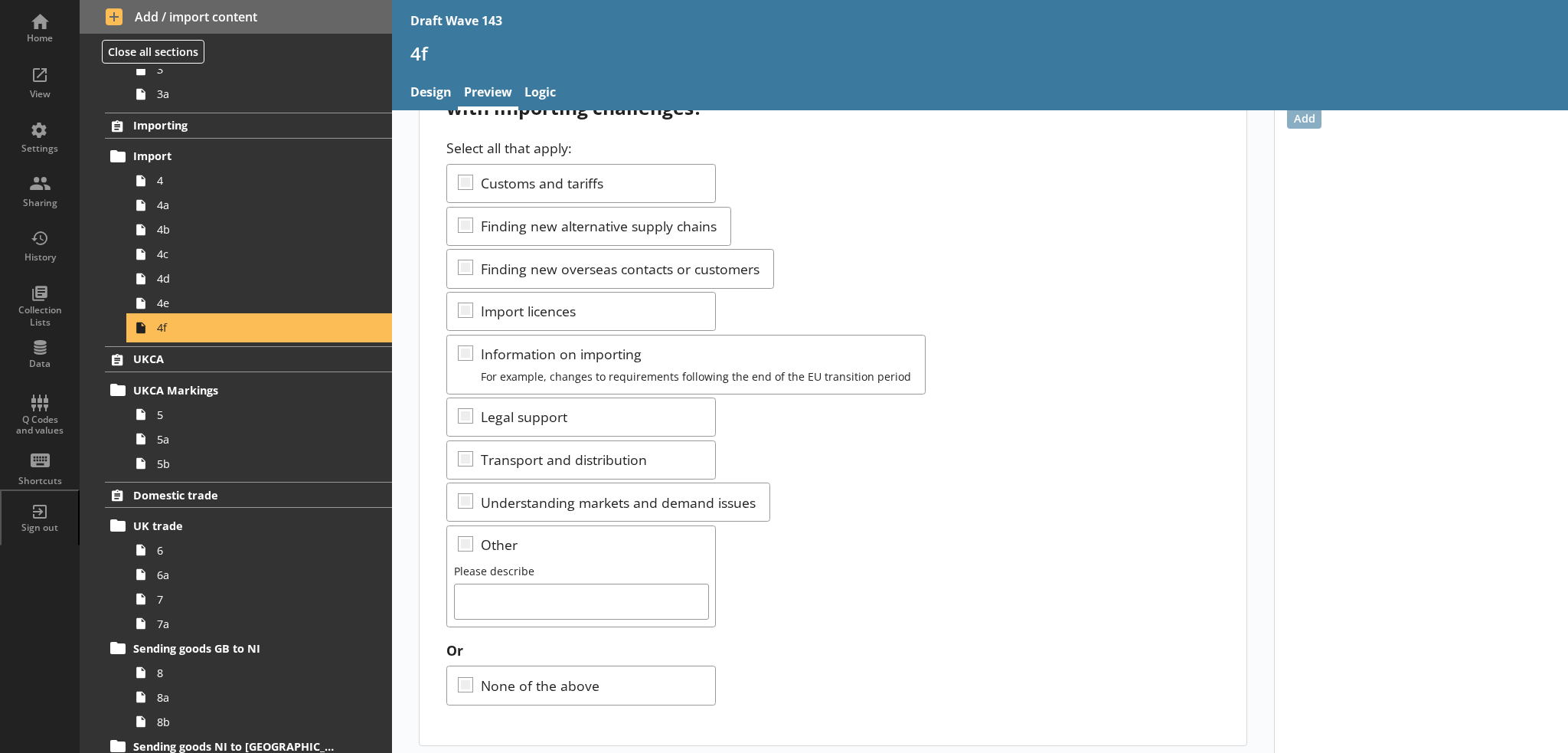
scroll to position [86, 0]
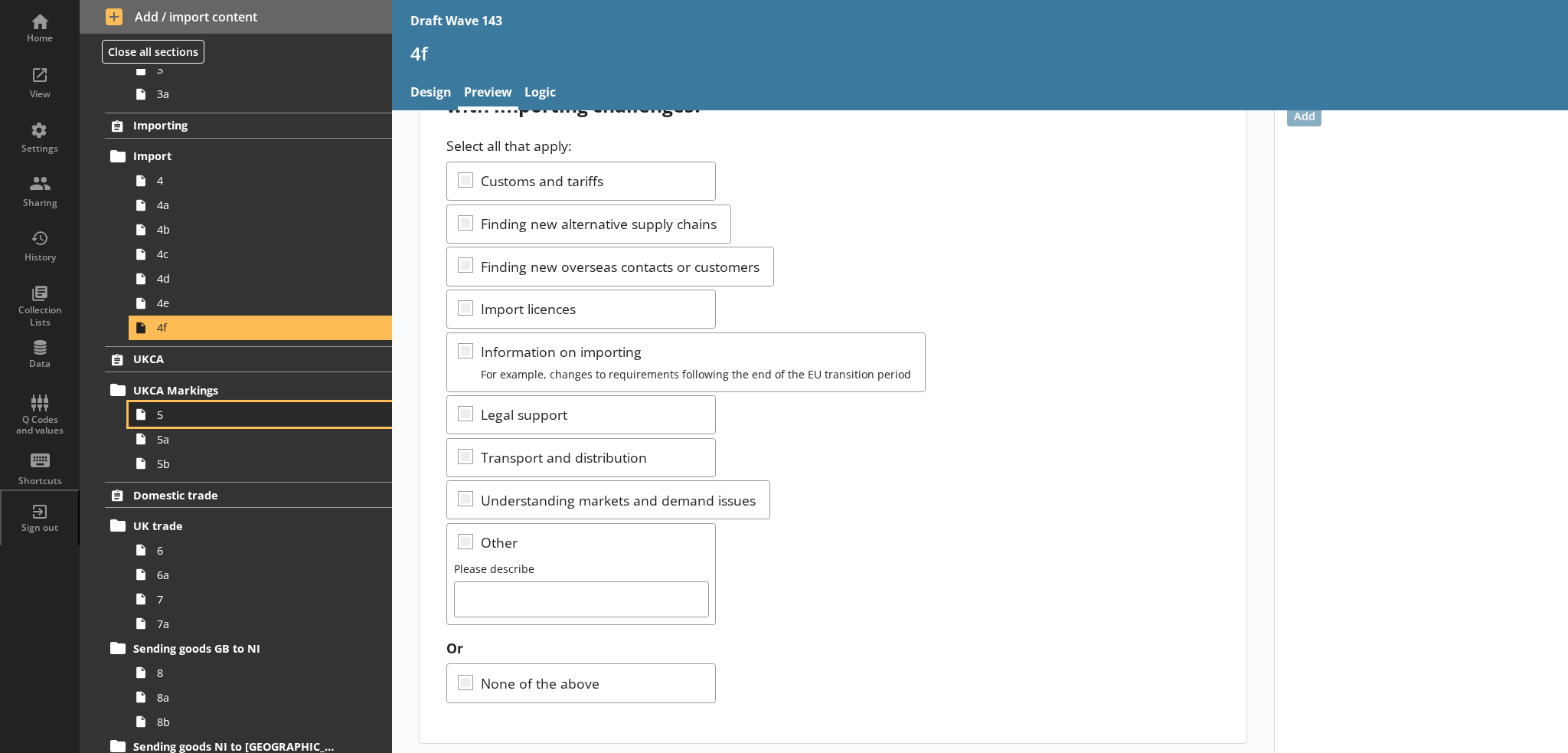
click at [295, 416] on span "5" at bounding box center [252, 415] width 189 height 15
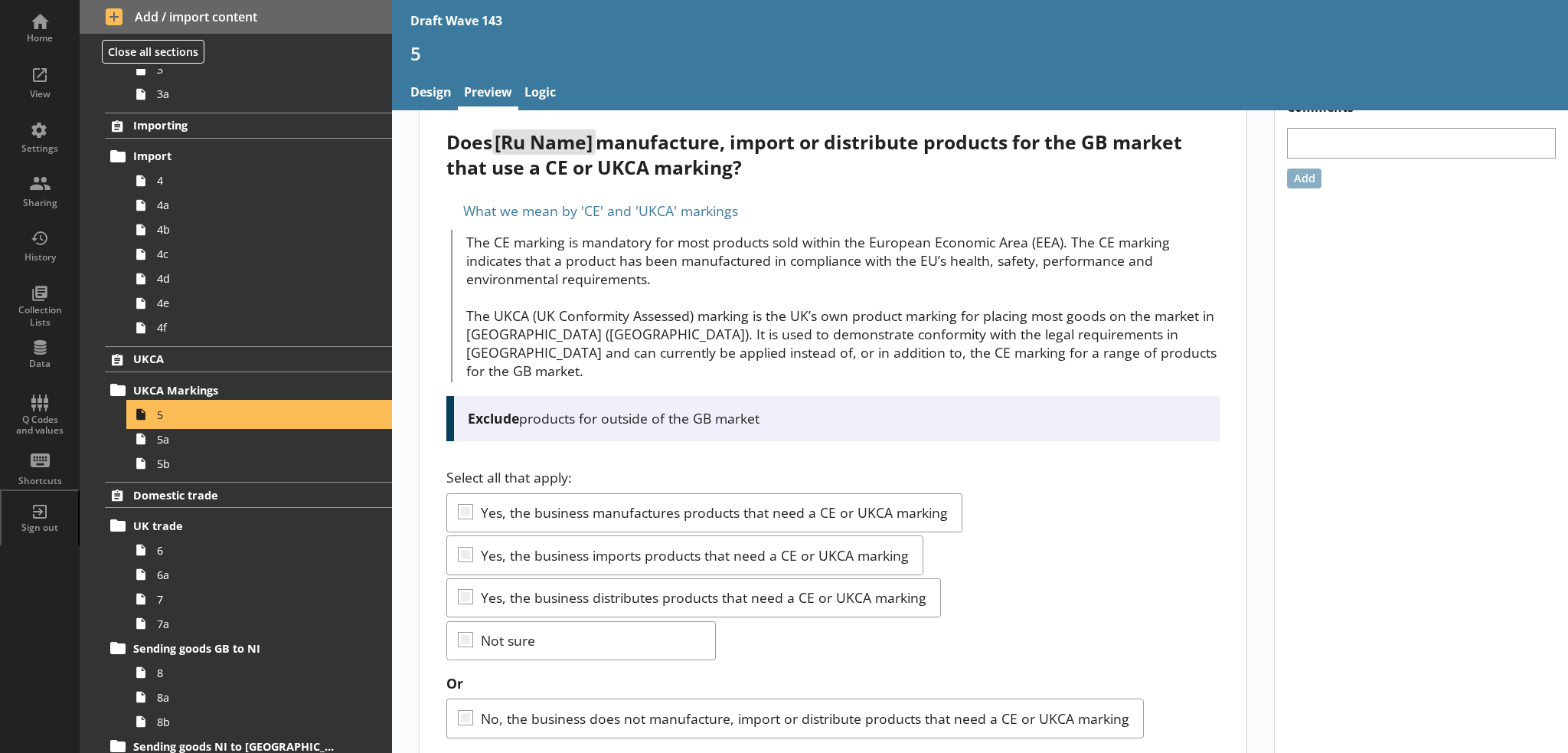
scroll to position [42, 0]
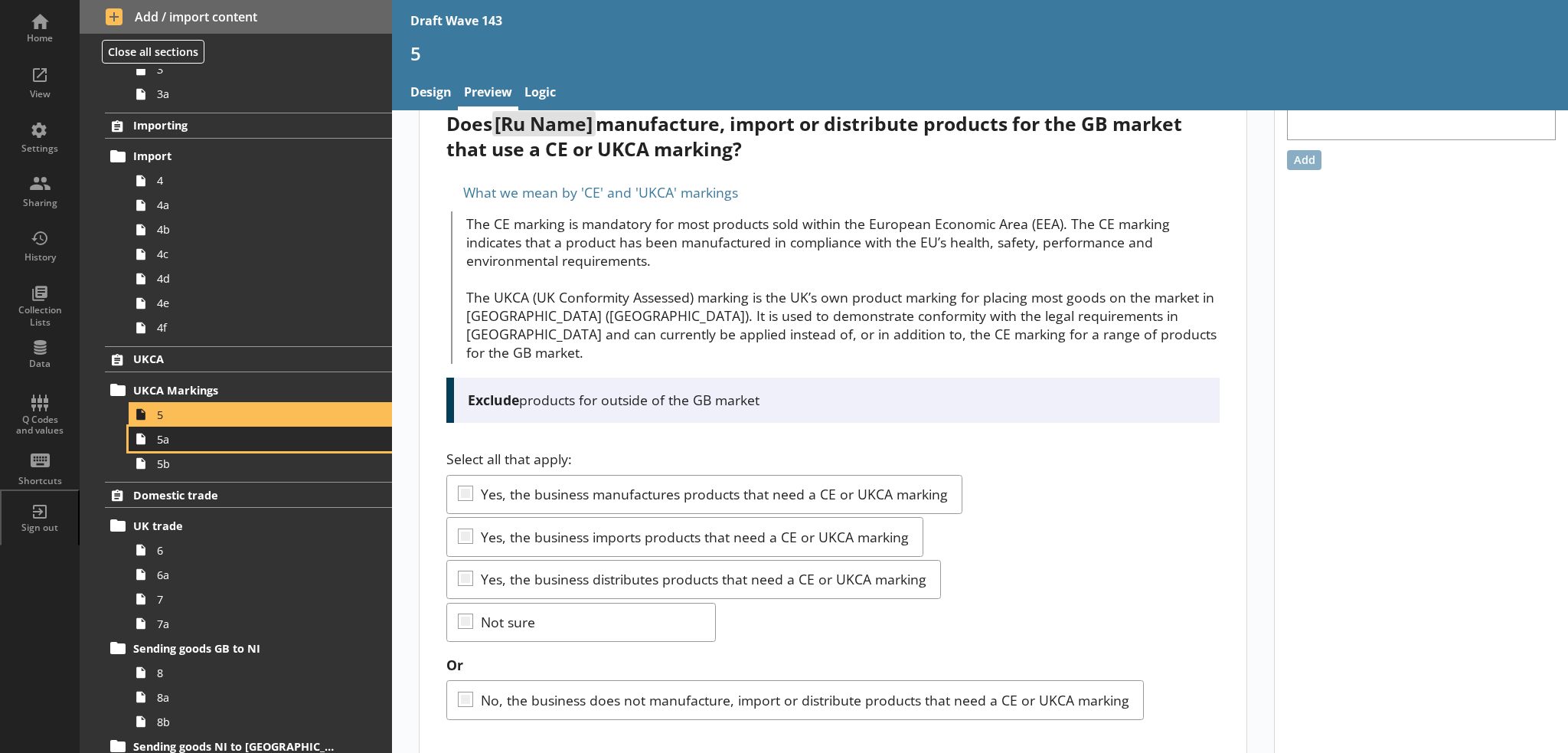
click at [334, 443] on span "5a" at bounding box center [252, 439] width 189 height 15
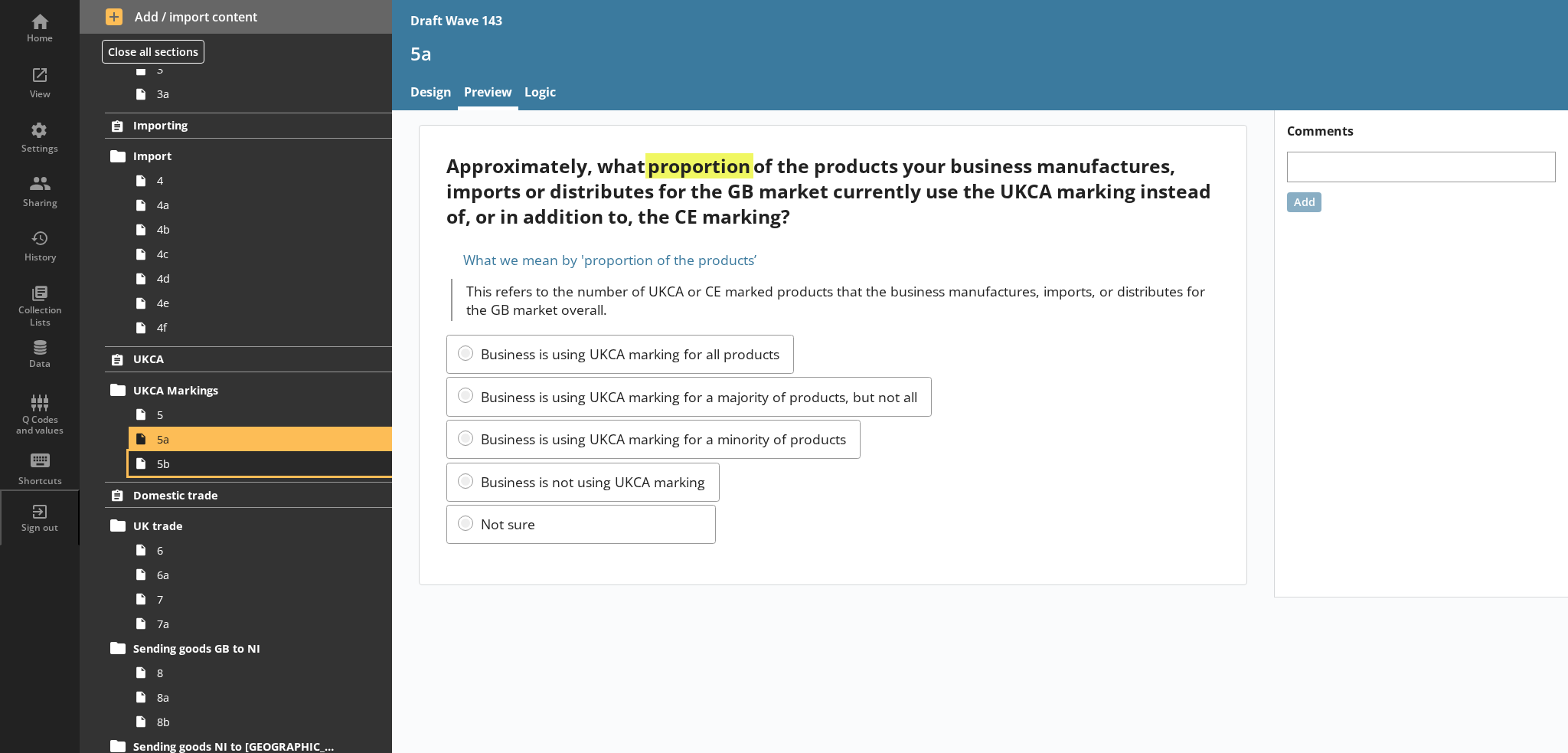
click at [240, 465] on span "5b" at bounding box center [252, 463] width 189 height 15
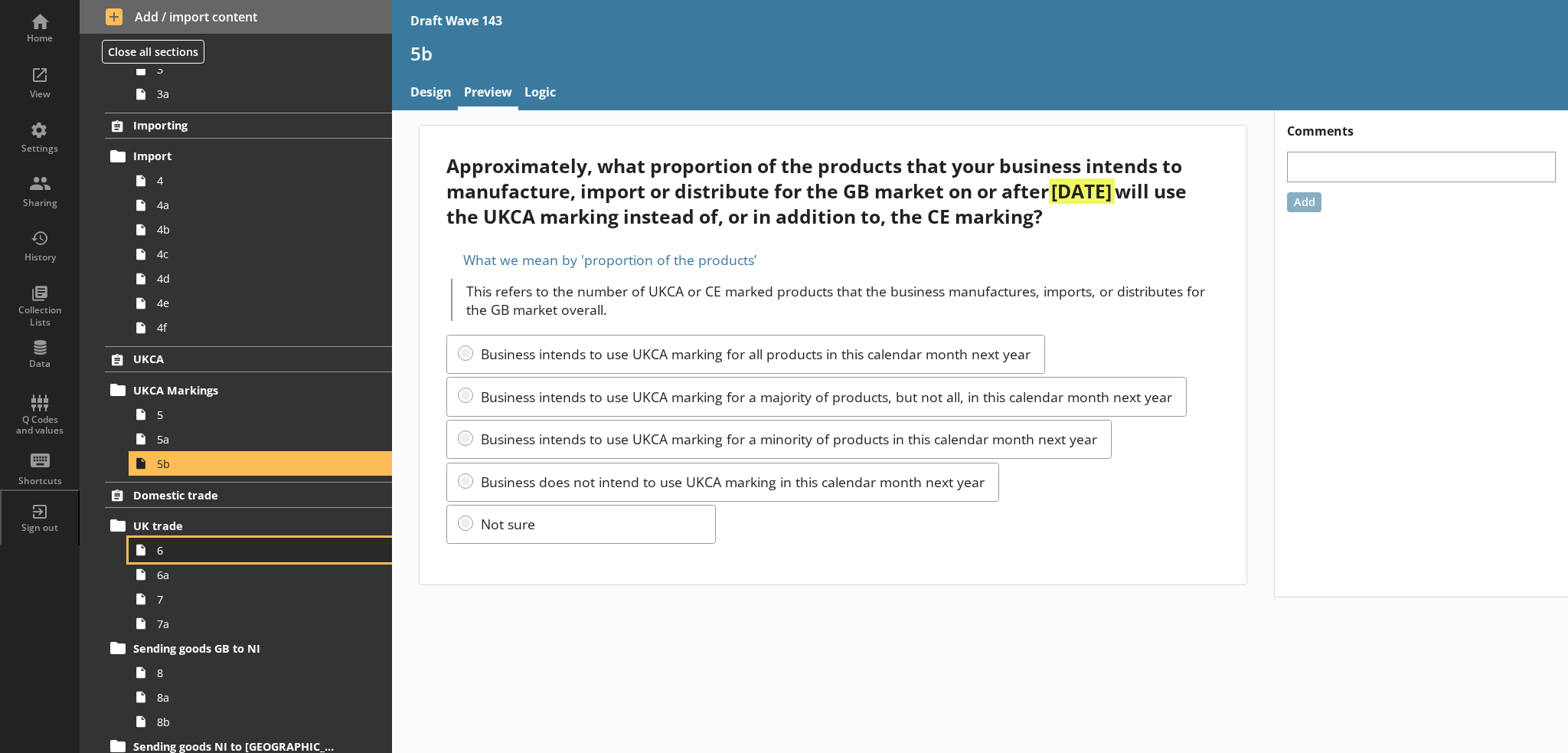
click at [242, 554] on span "6" at bounding box center [252, 550] width 189 height 15
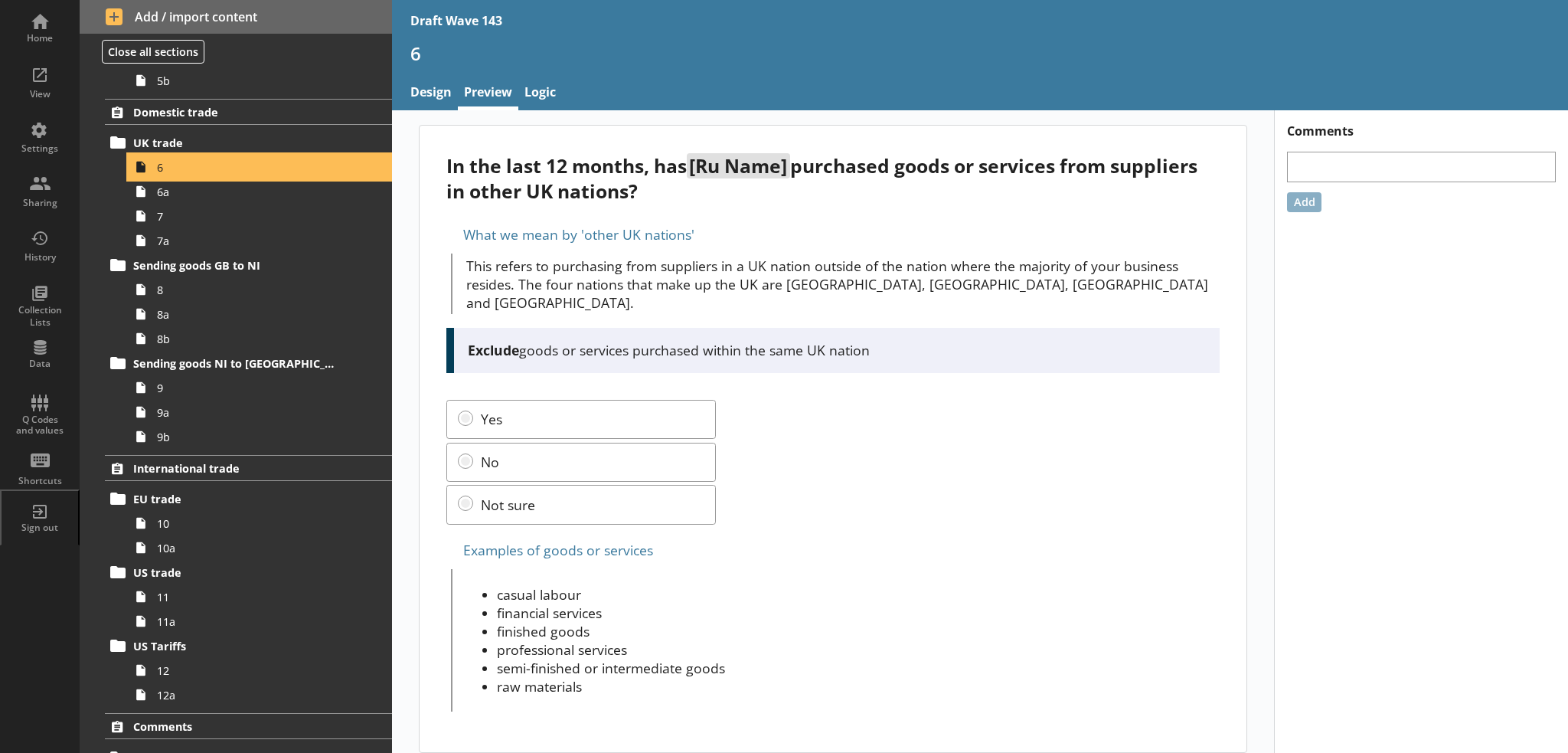
scroll to position [842, 0]
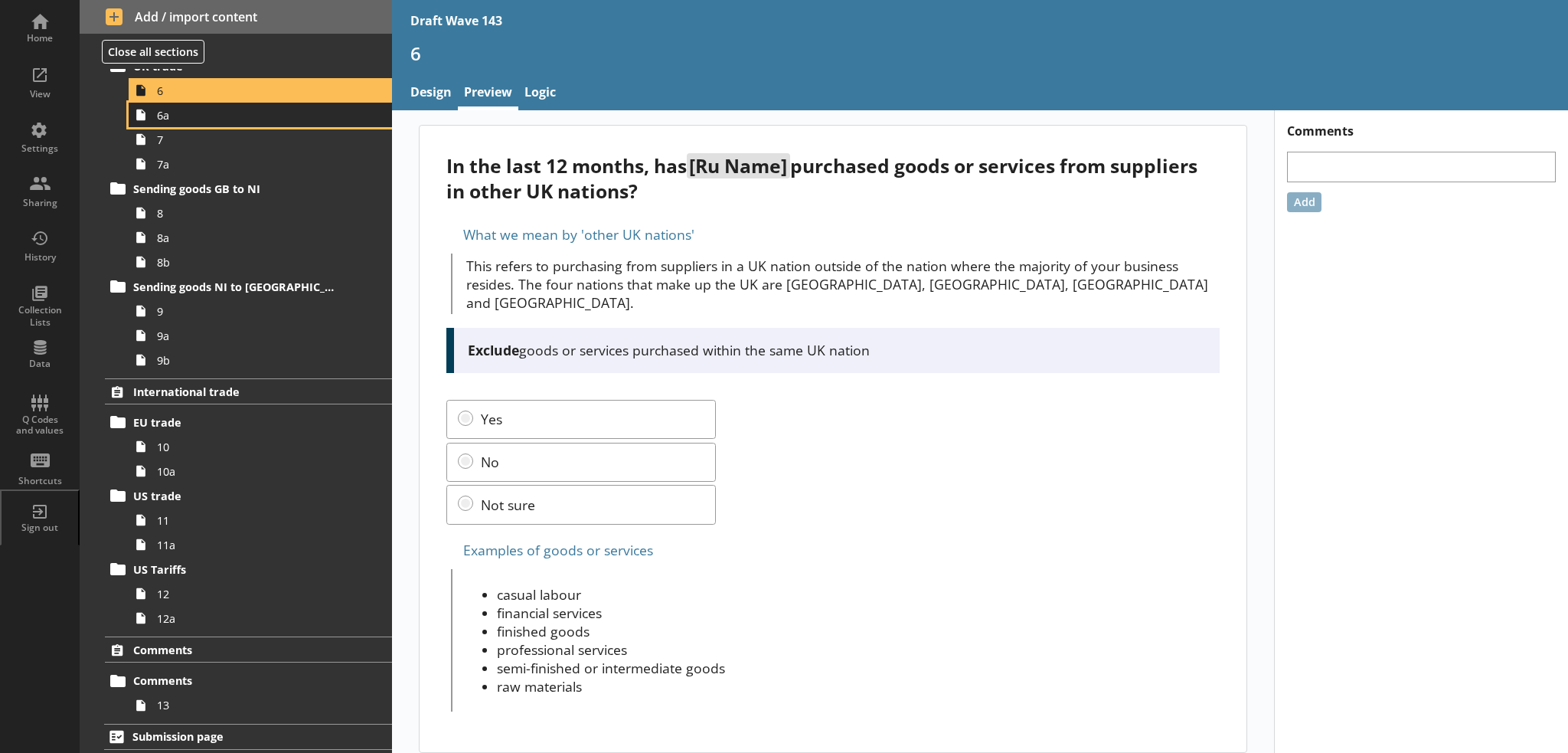
click at [256, 124] on link "6a" at bounding box center [260, 115] width 263 height 25
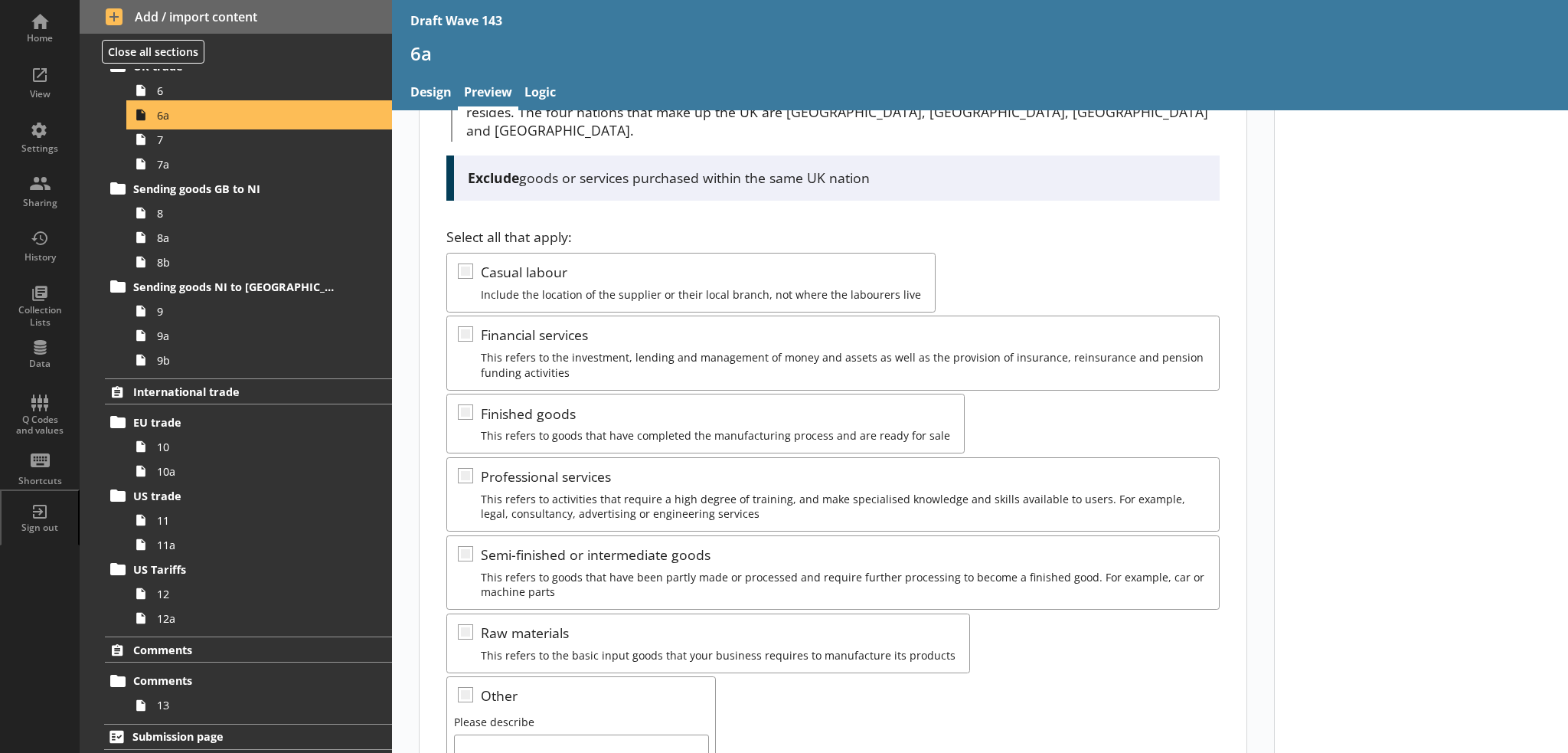
scroll to position [308, 0]
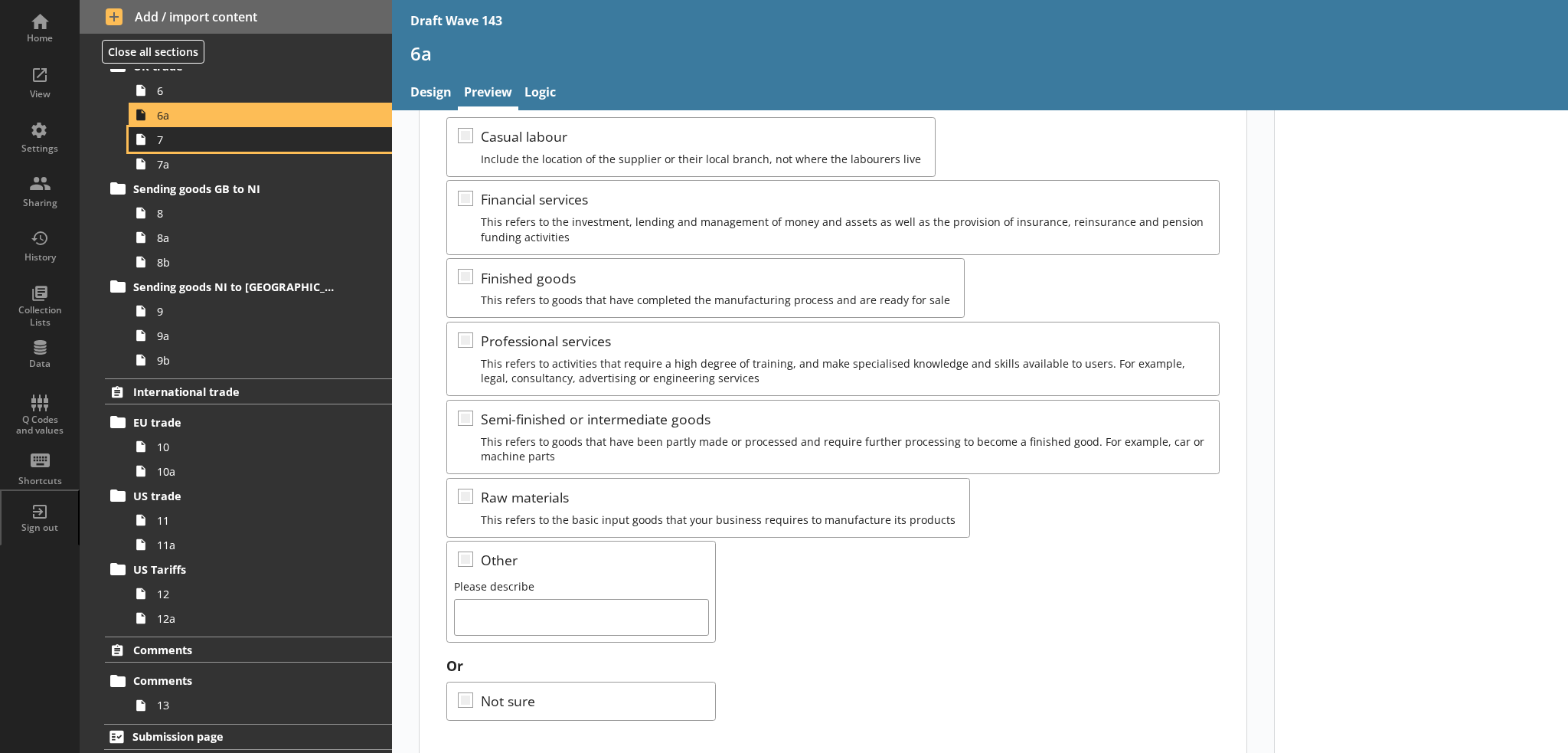
click at [321, 146] on link "7" at bounding box center [260, 139] width 263 height 25
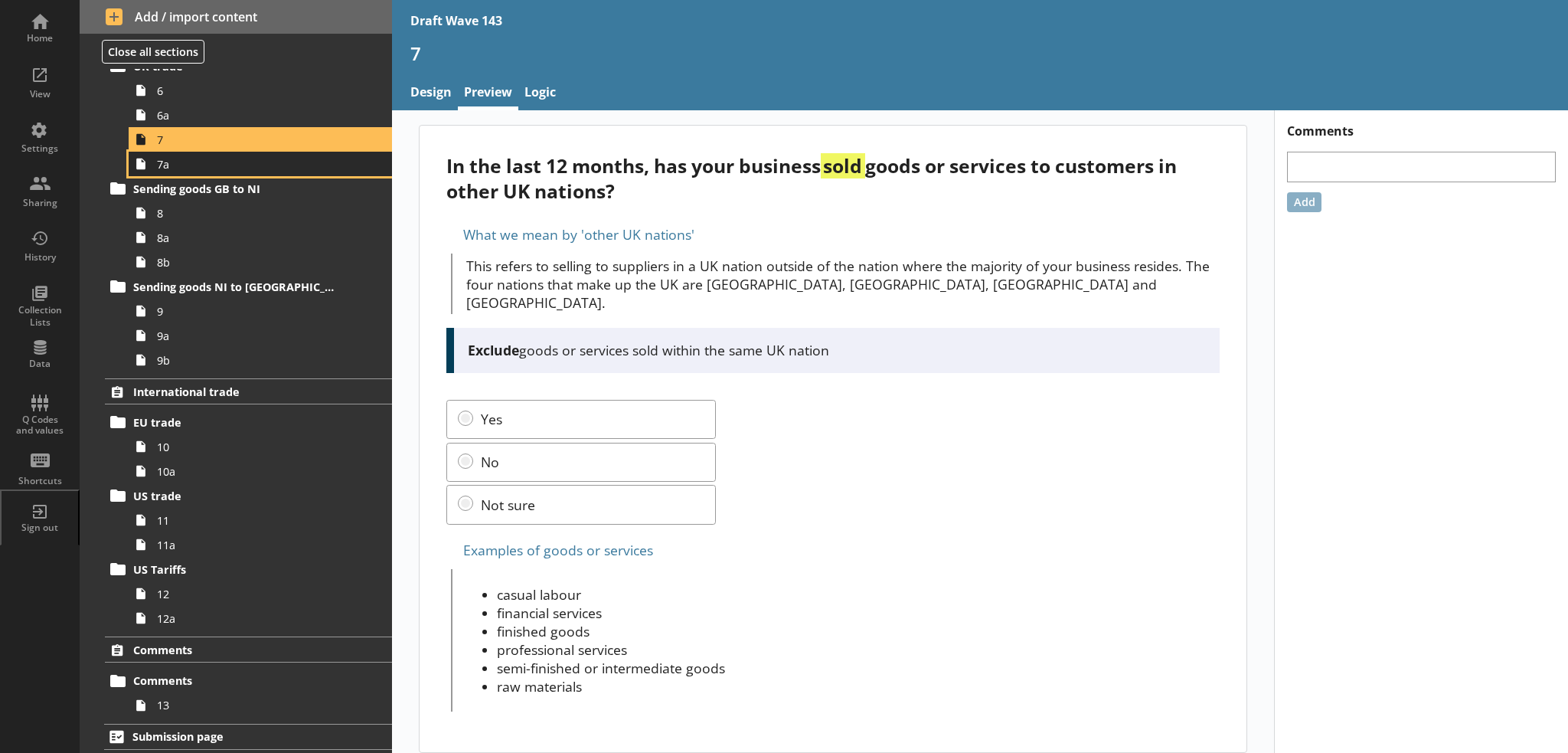
click at [187, 162] on span "7a" at bounding box center [252, 165] width 189 height 15
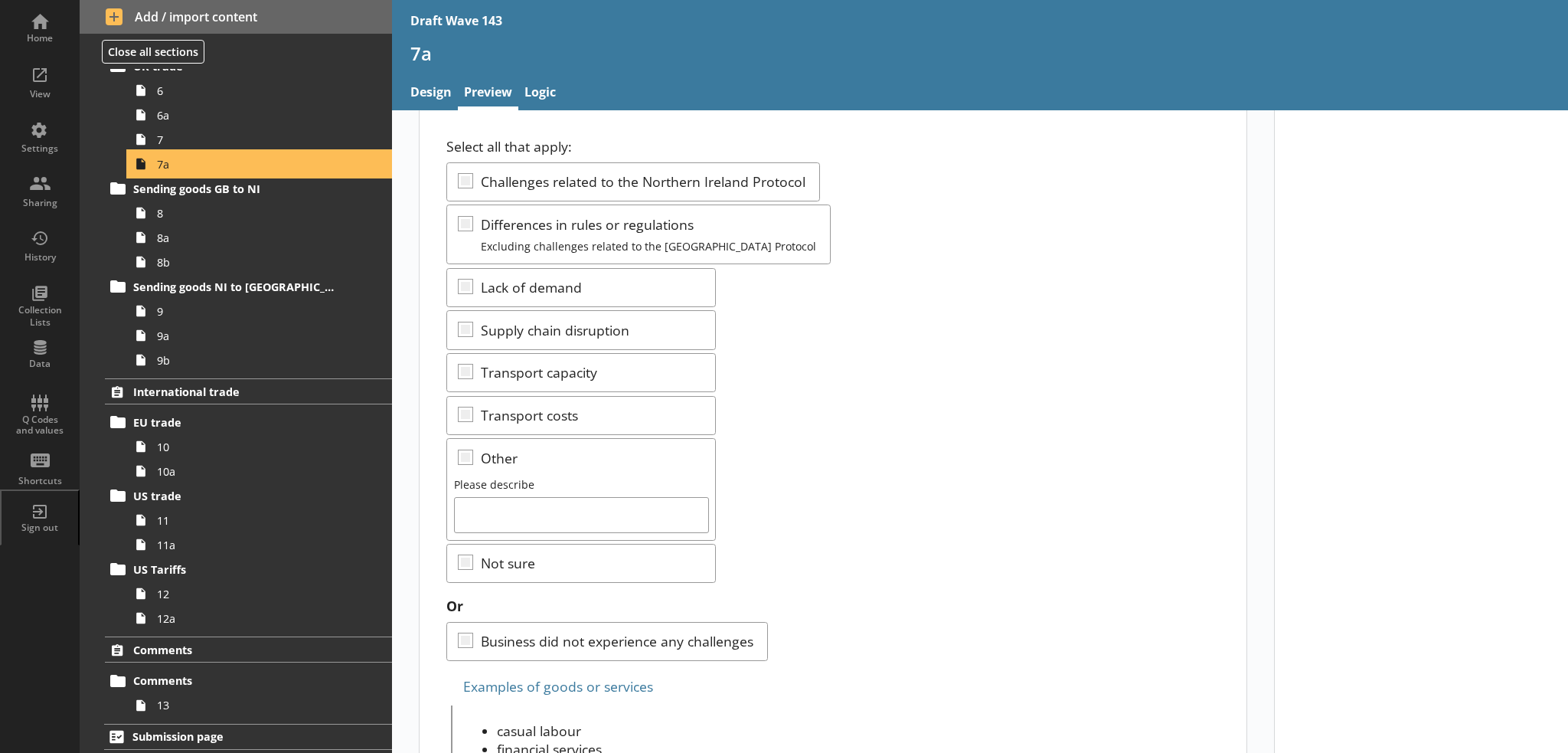
scroll to position [230, 0]
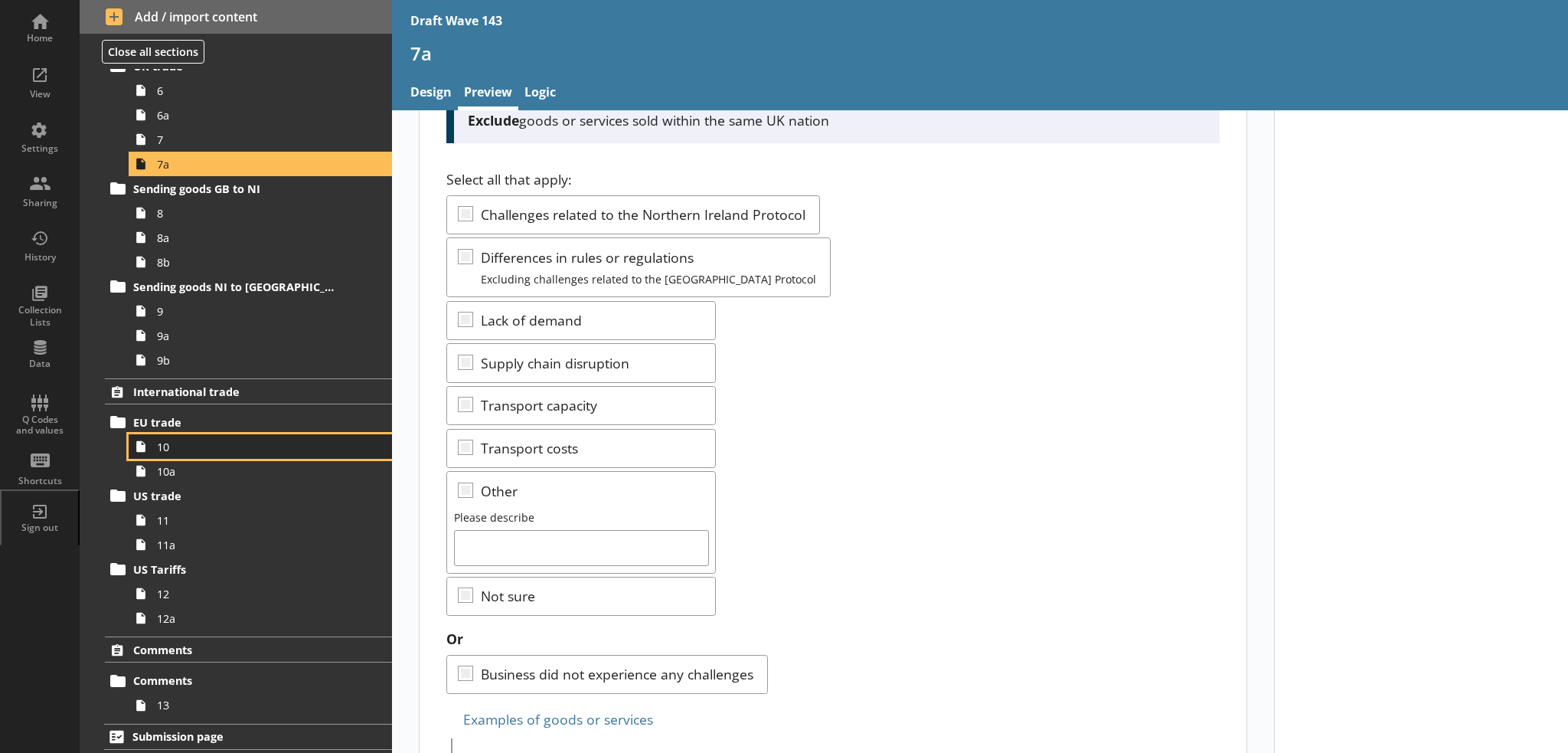
click at [213, 442] on span "10" at bounding box center [252, 447] width 189 height 15
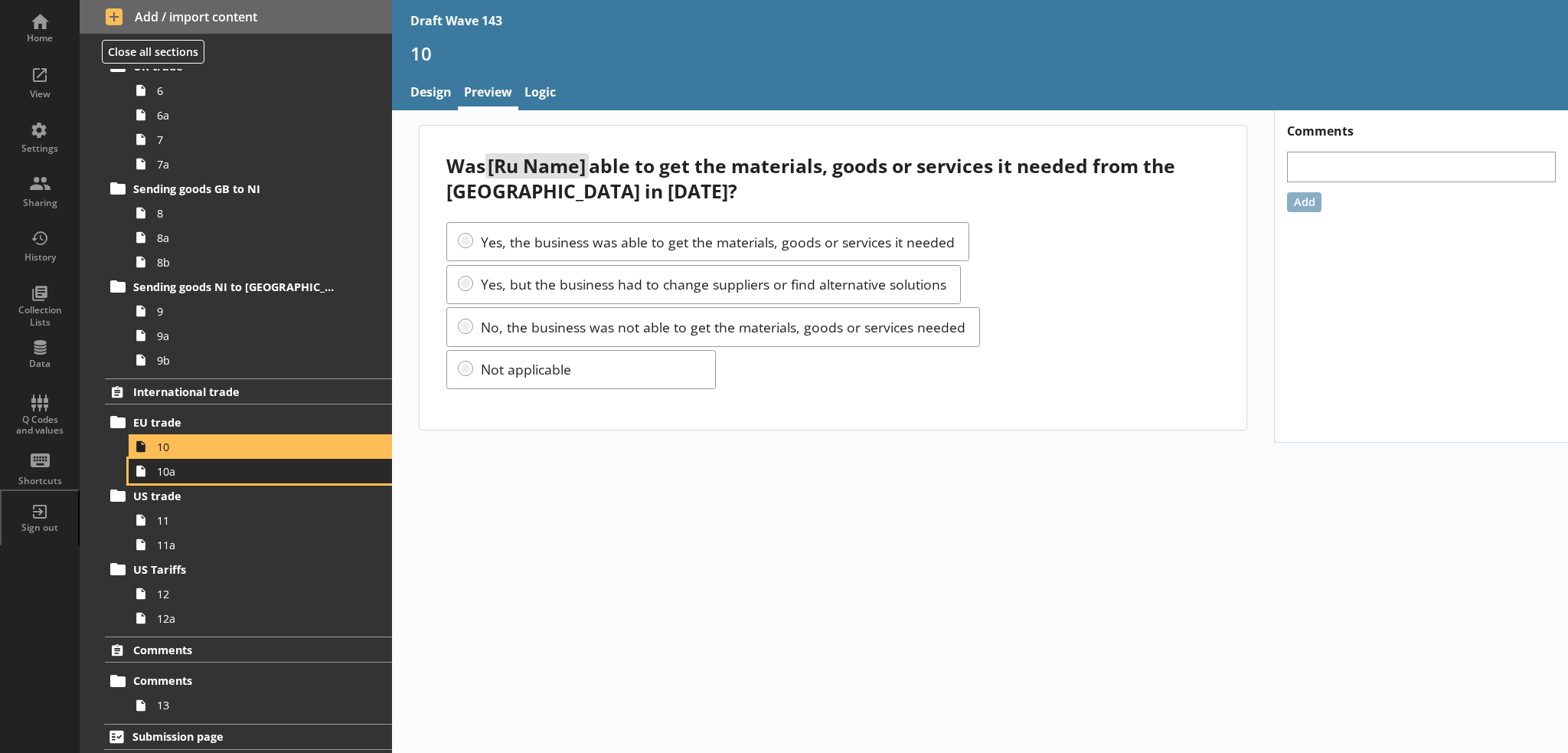
click at [213, 469] on span "10a" at bounding box center [252, 472] width 189 height 15
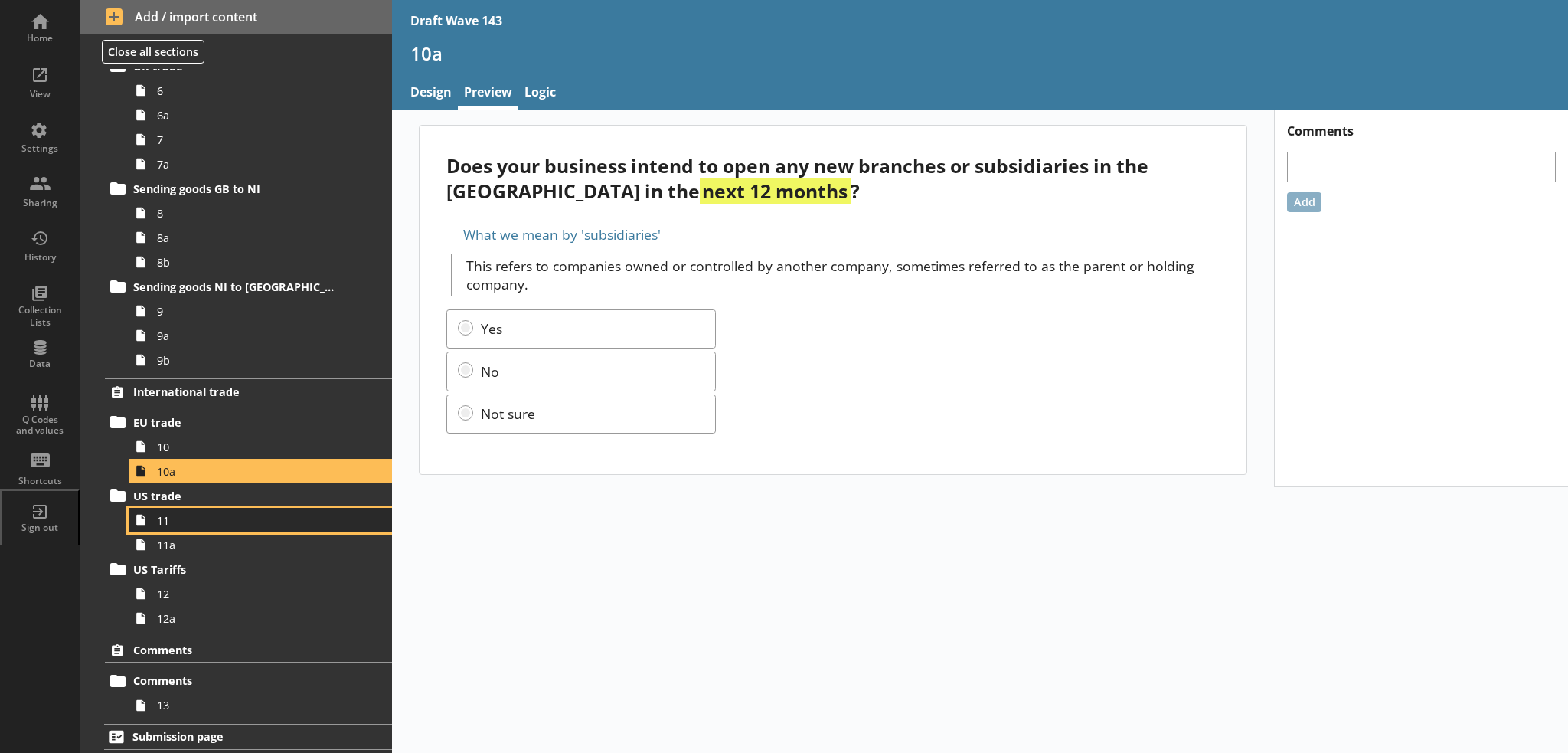
click at [207, 517] on span "11" at bounding box center [252, 520] width 189 height 15
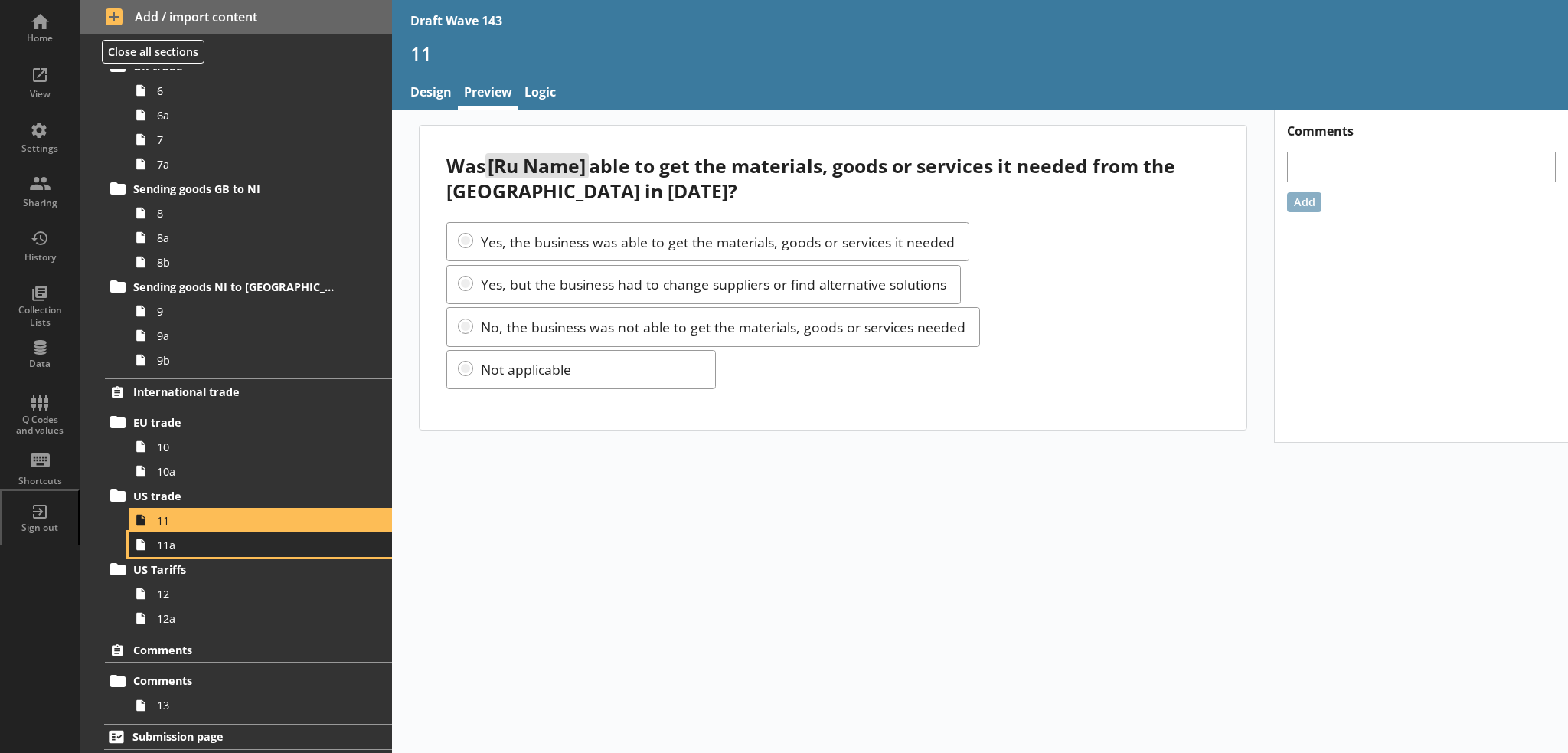
click at [206, 548] on span "11a" at bounding box center [252, 545] width 189 height 15
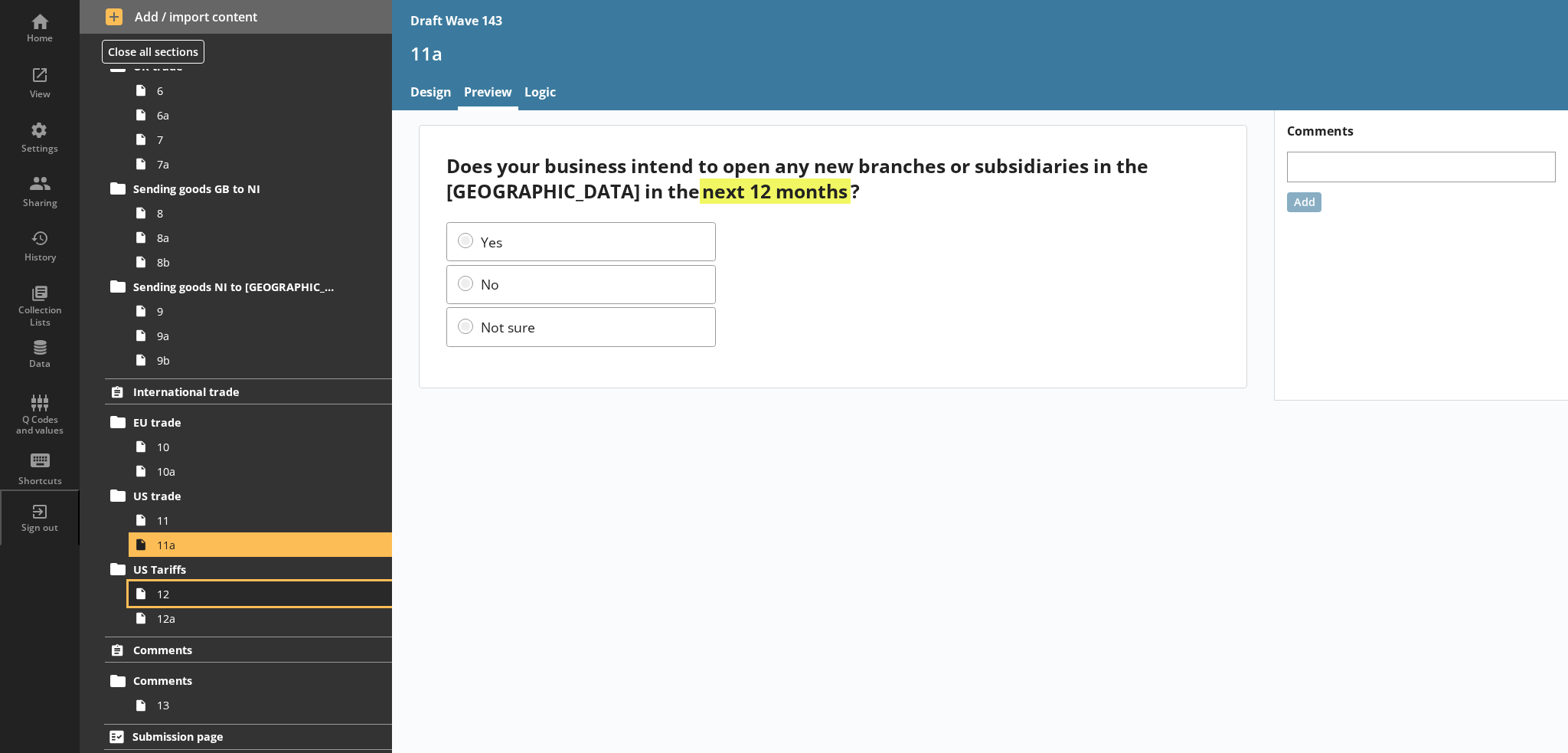
click at [202, 587] on span "12" at bounding box center [252, 594] width 189 height 15
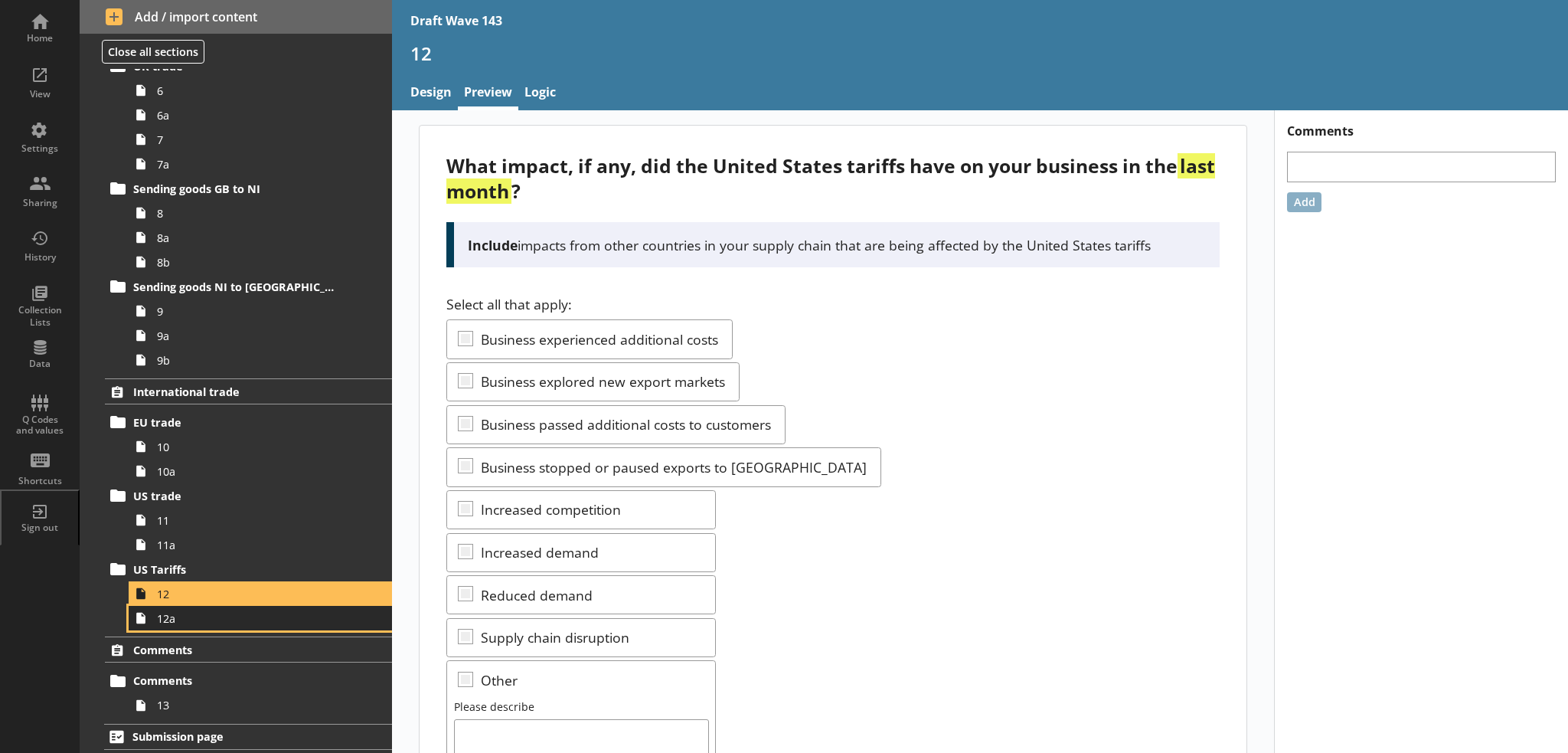
click at [212, 618] on span "12a" at bounding box center [252, 619] width 189 height 15
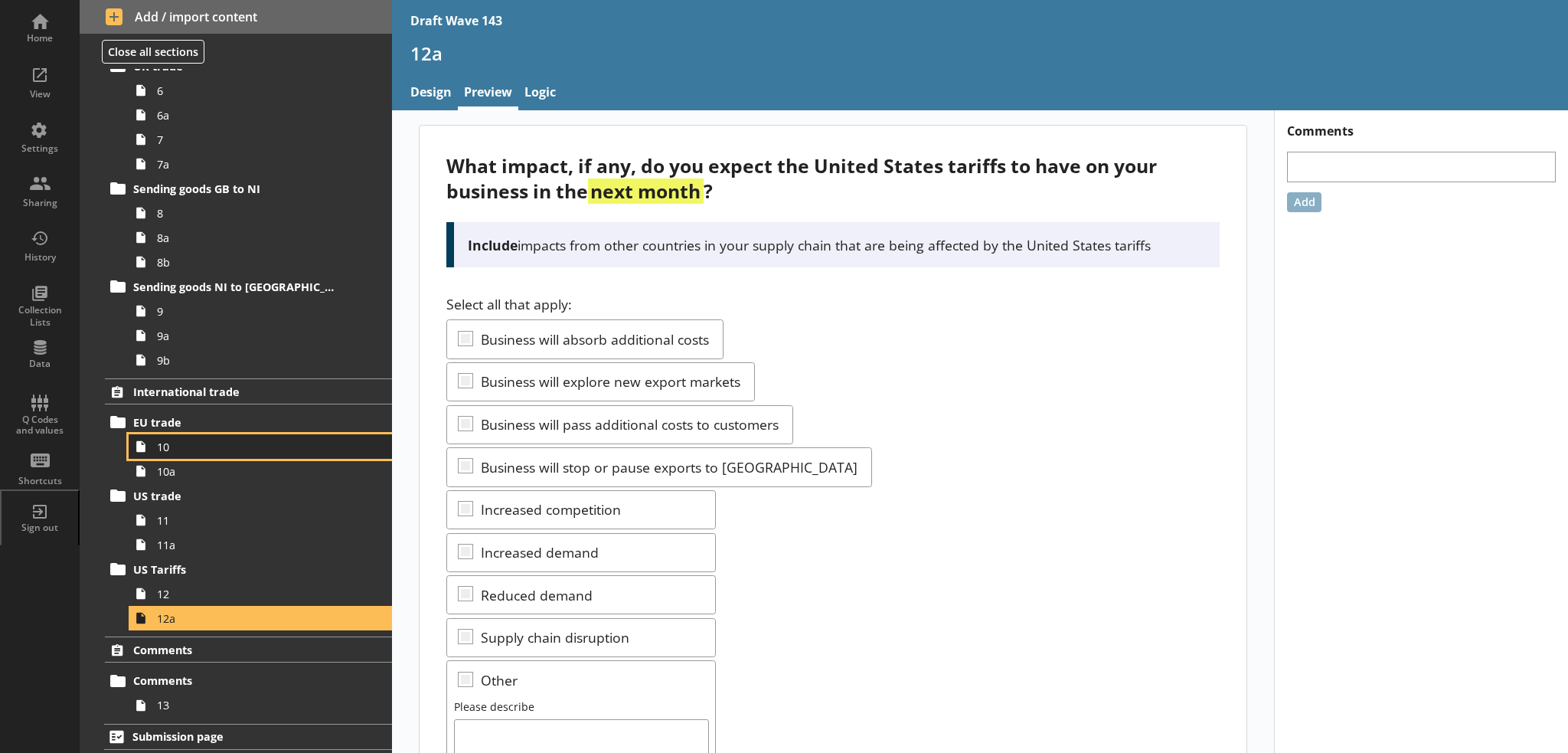
click at [209, 437] on link "10" at bounding box center [260, 446] width 263 height 25
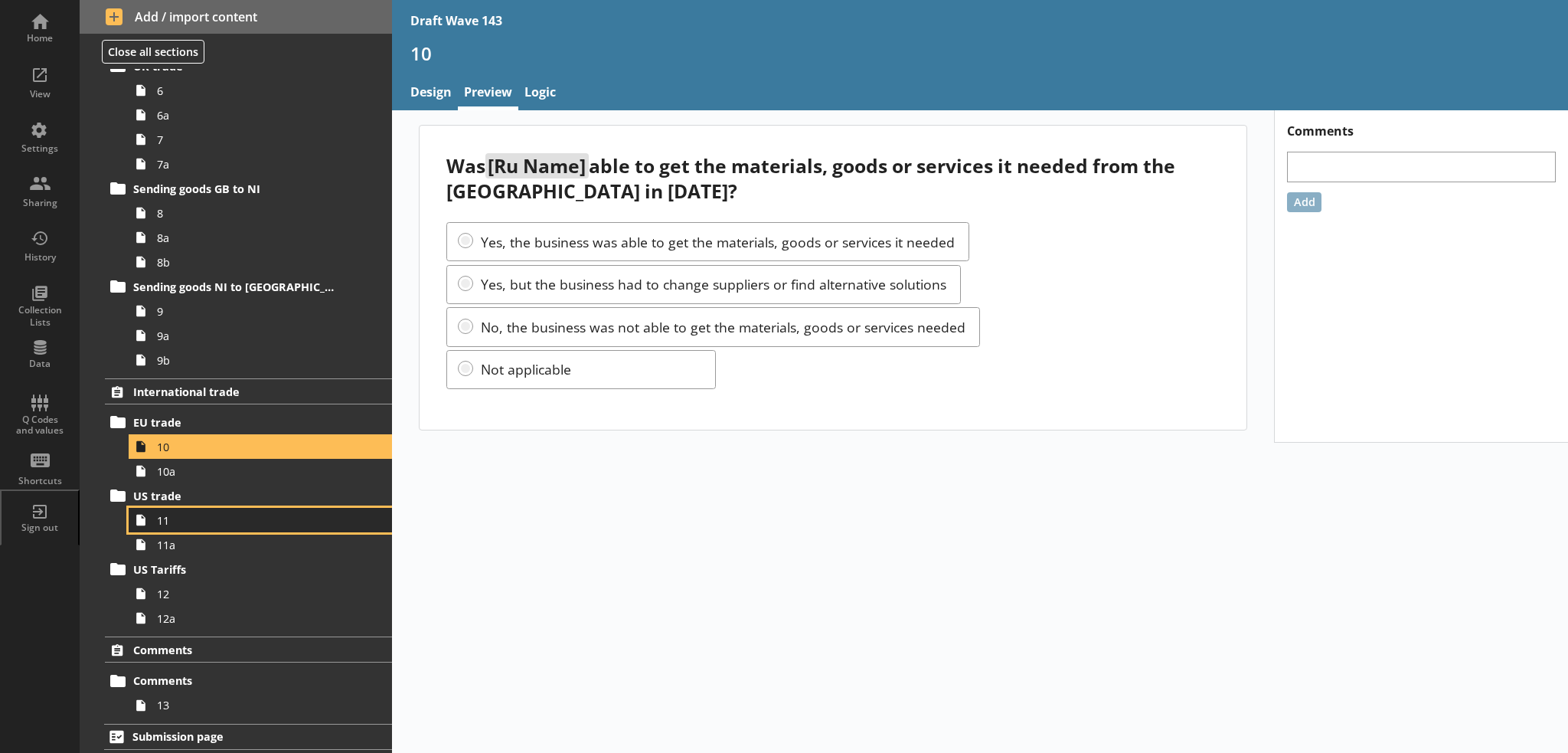
click at [222, 520] on span "11" at bounding box center [252, 520] width 189 height 15
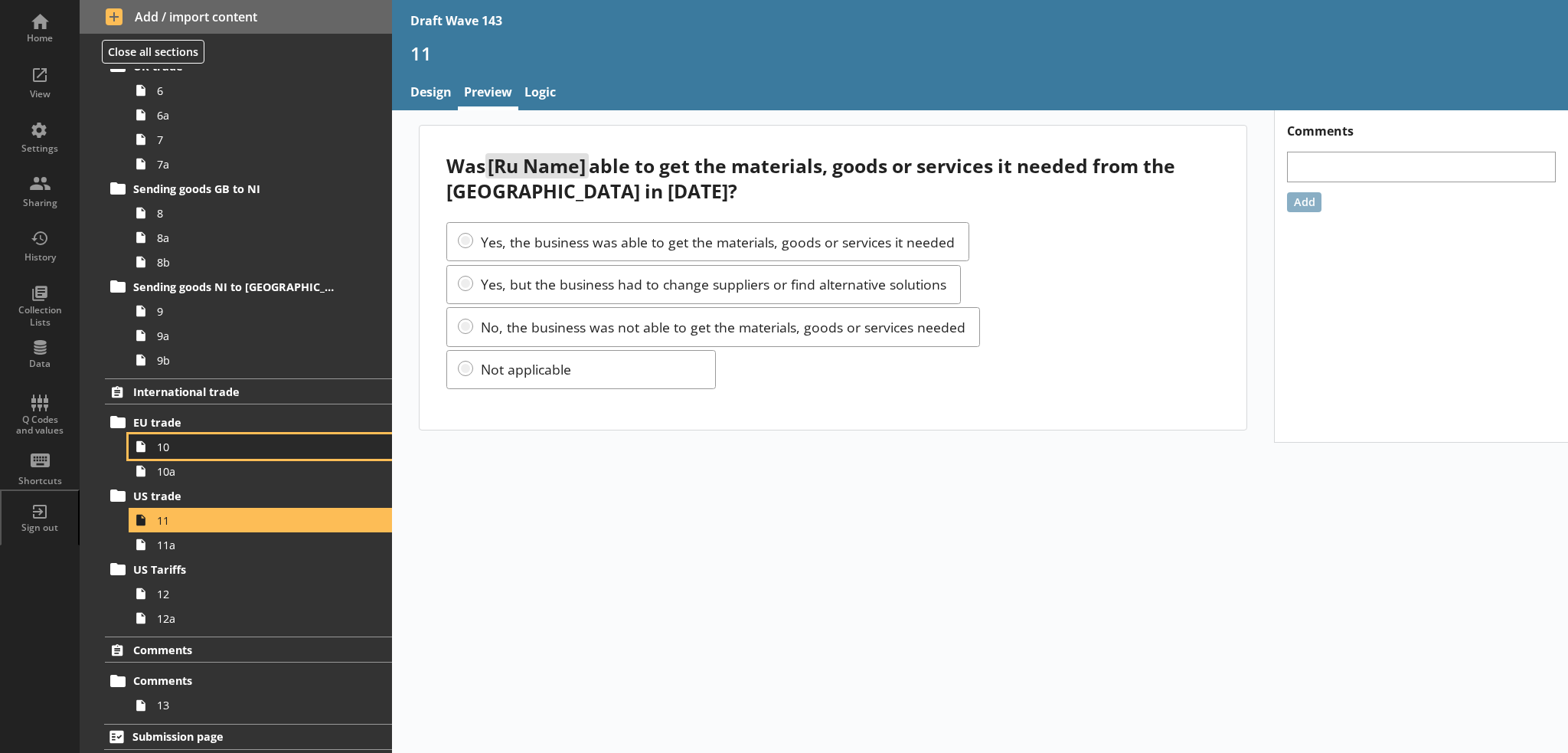
click at [197, 447] on span "10" at bounding box center [252, 447] width 189 height 15
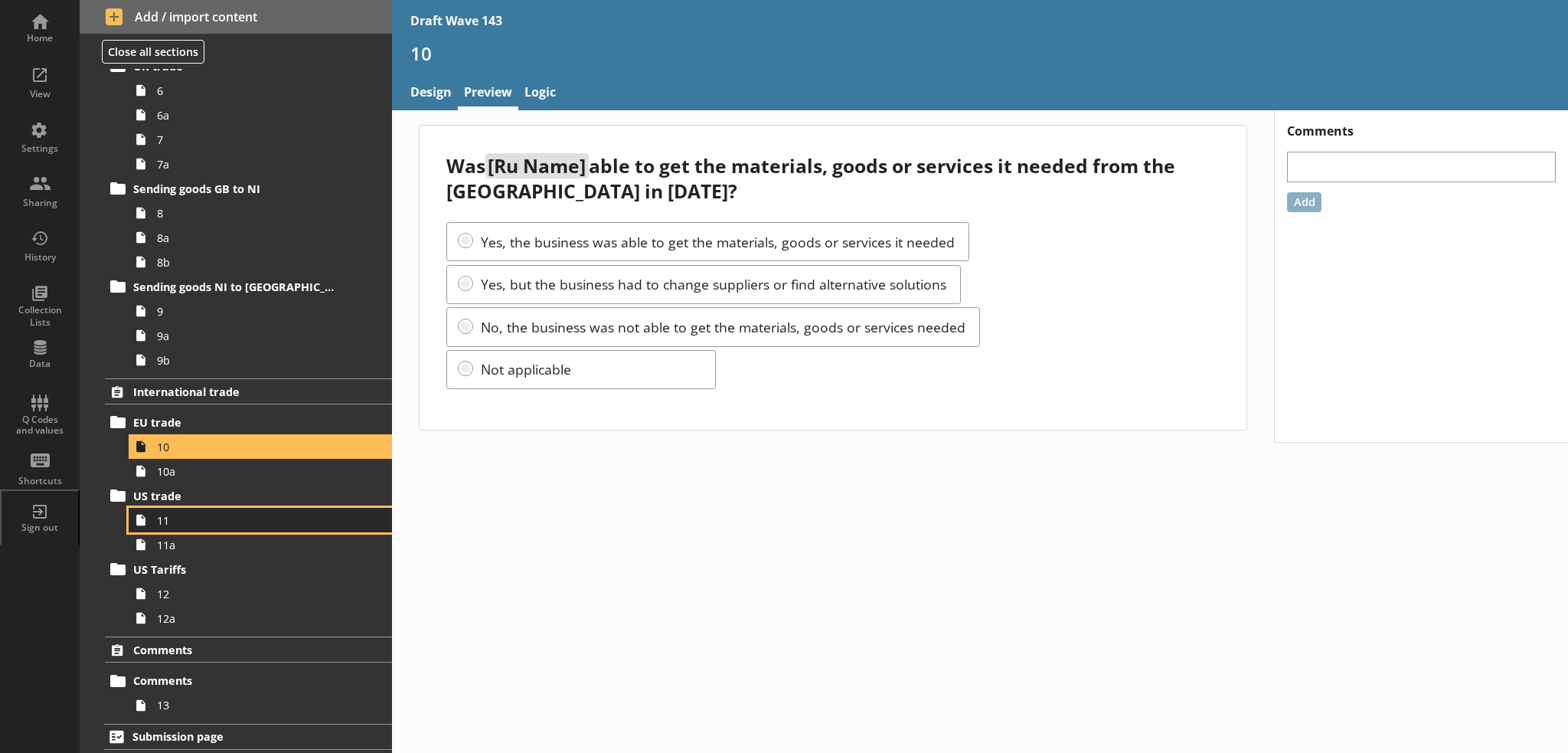
click at [190, 517] on span "11" at bounding box center [252, 520] width 189 height 15
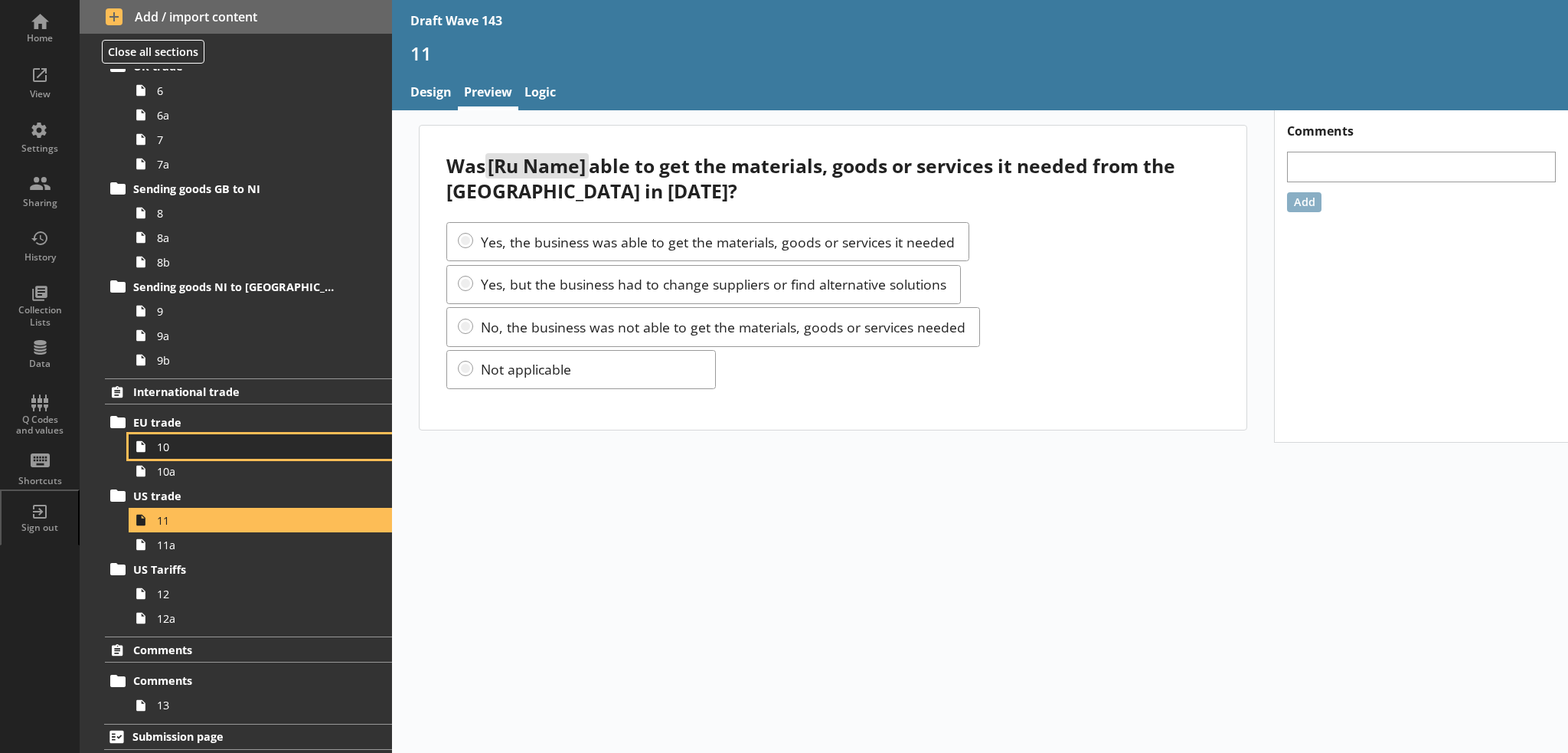
click at [191, 439] on span "10" at bounding box center [252, 447] width 189 height 15
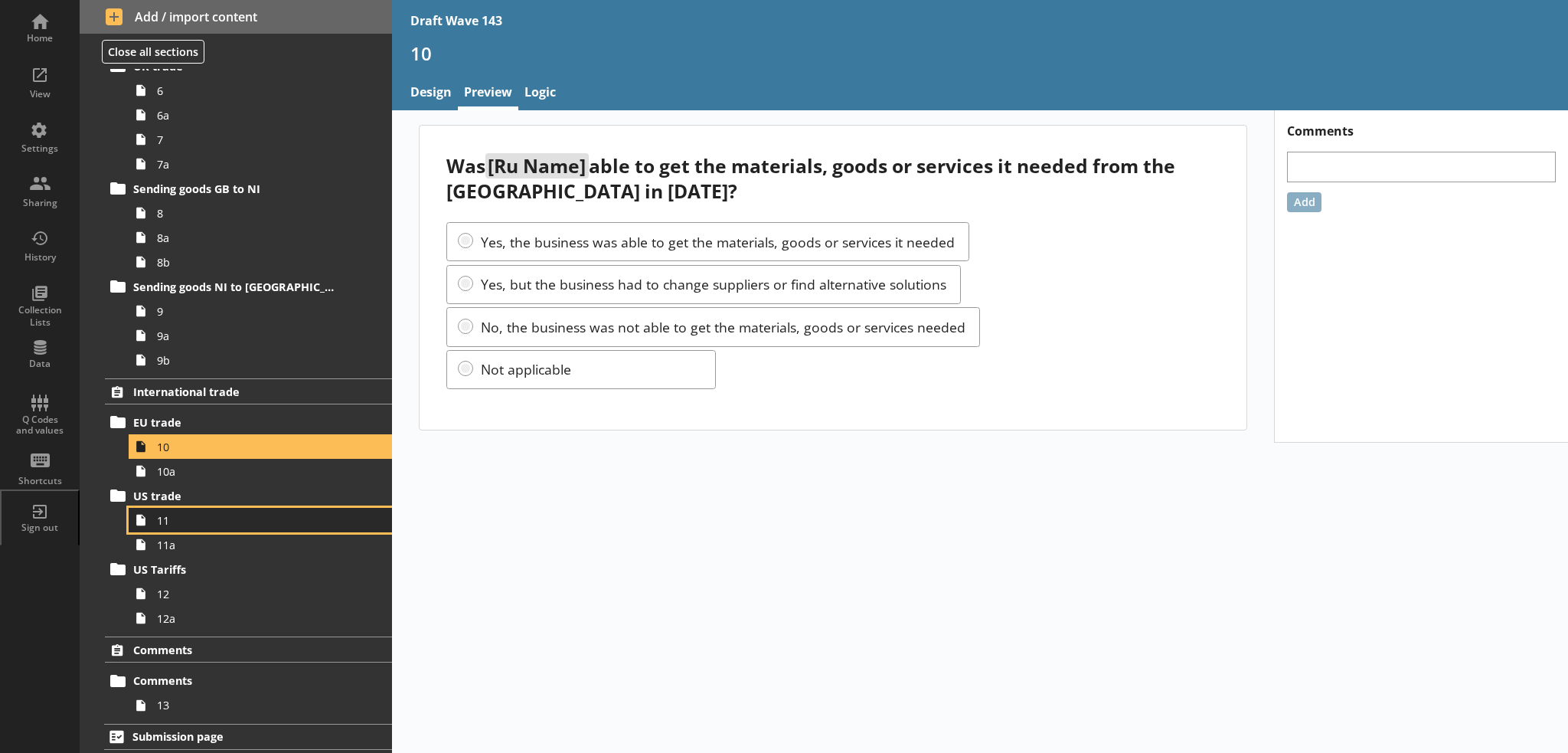
click at [206, 529] on link "11" at bounding box center [260, 519] width 263 height 25
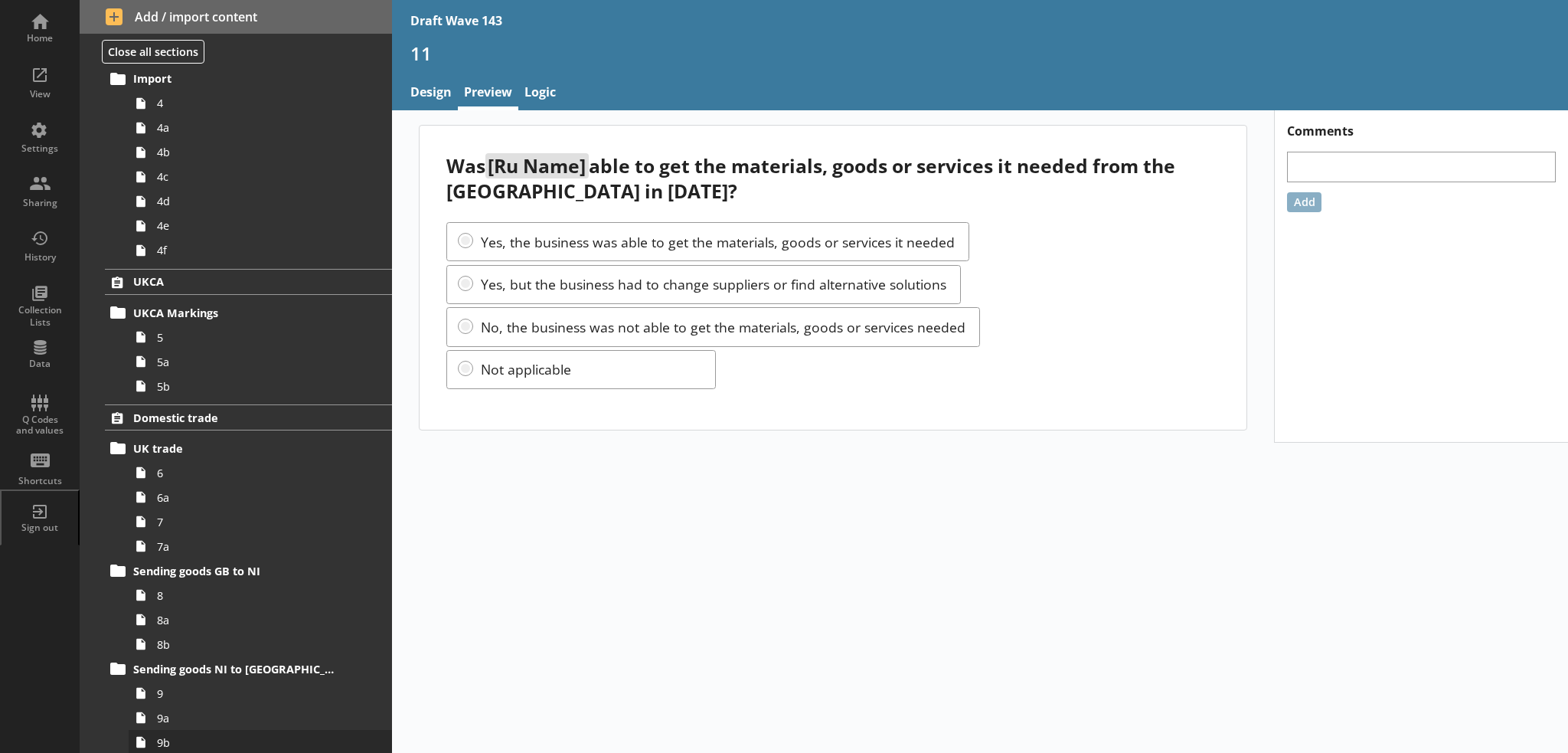
scroll to position [460, 0]
click at [195, 526] on span "7" at bounding box center [252, 522] width 189 height 15
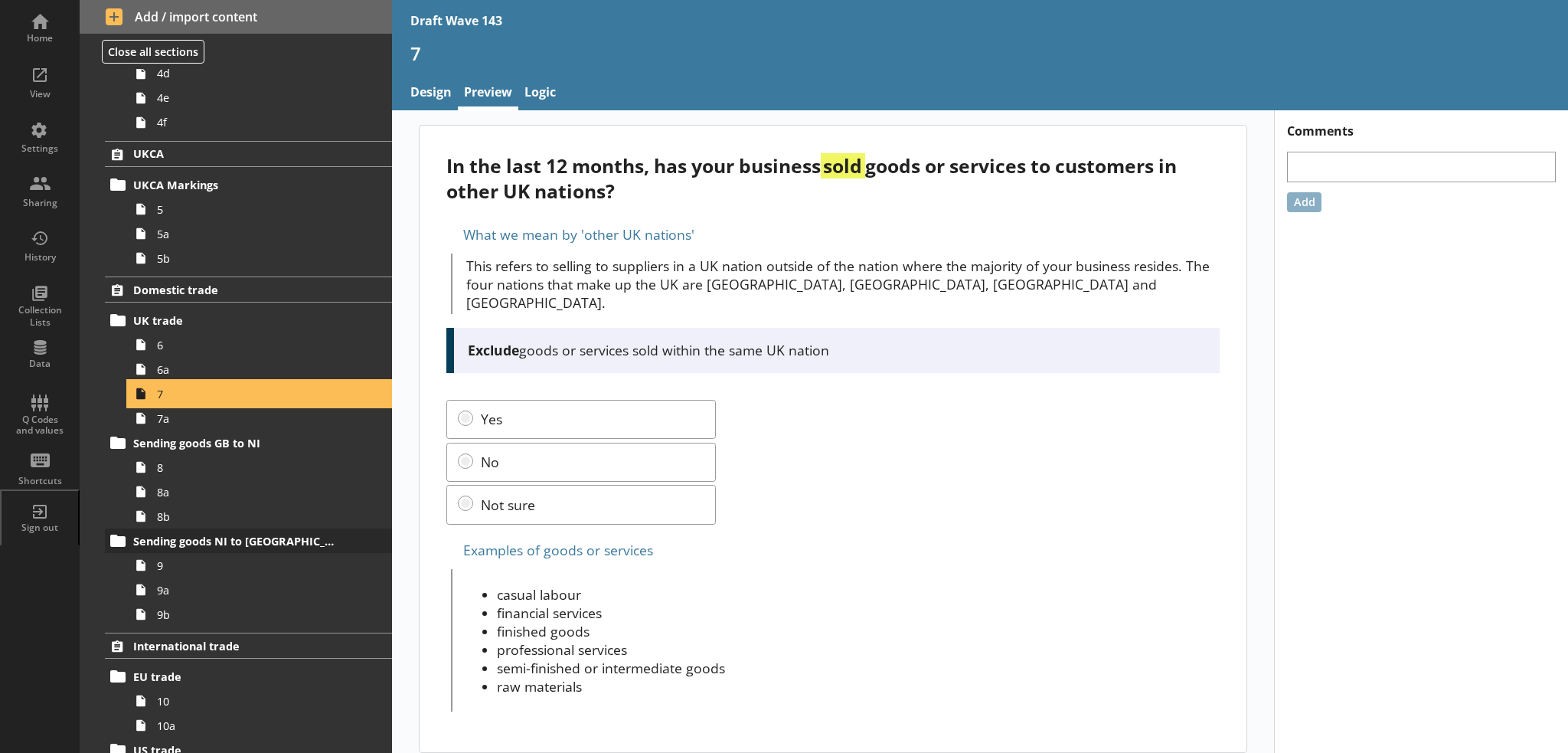
scroll to position [612, 0]
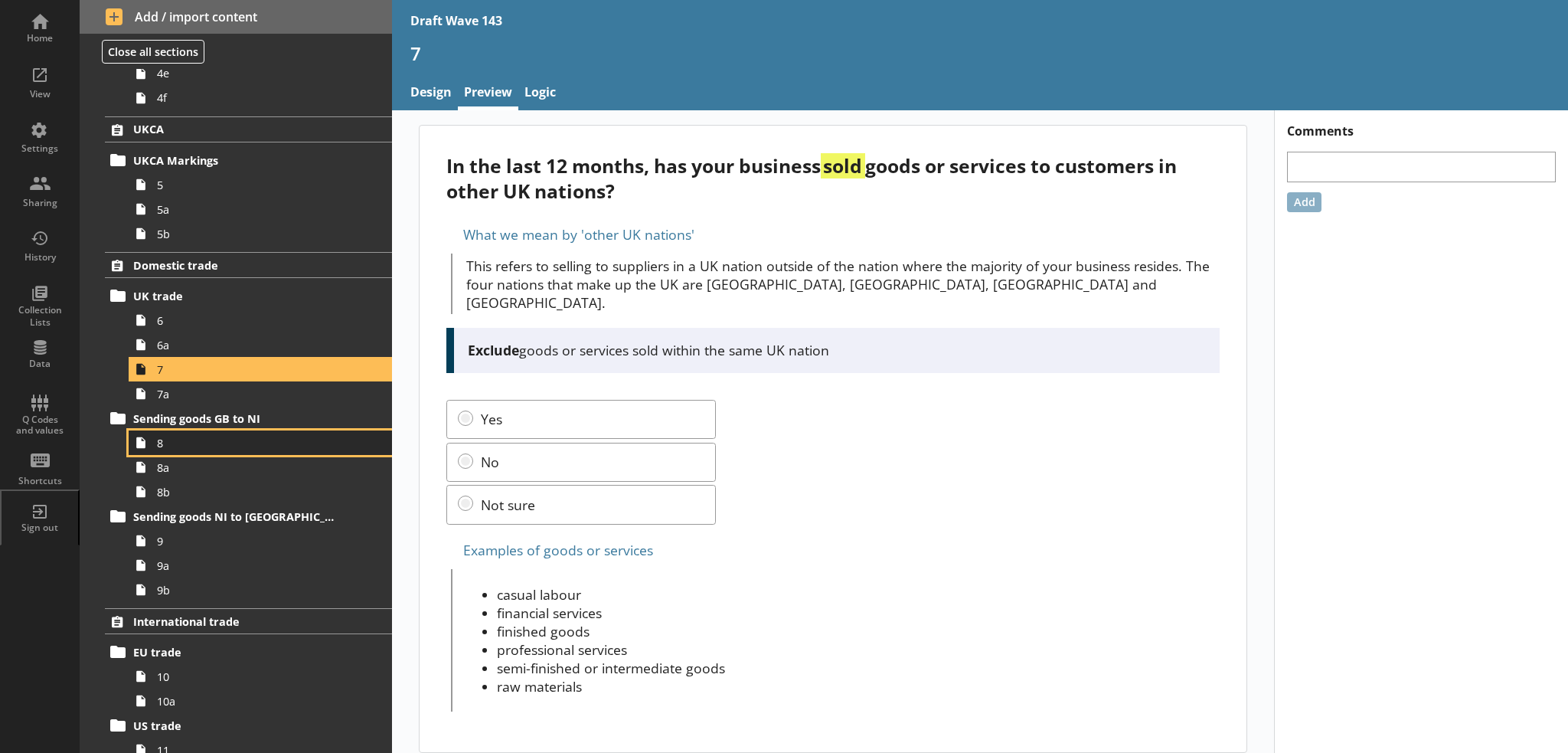
click at [199, 442] on span "8" at bounding box center [252, 443] width 189 height 15
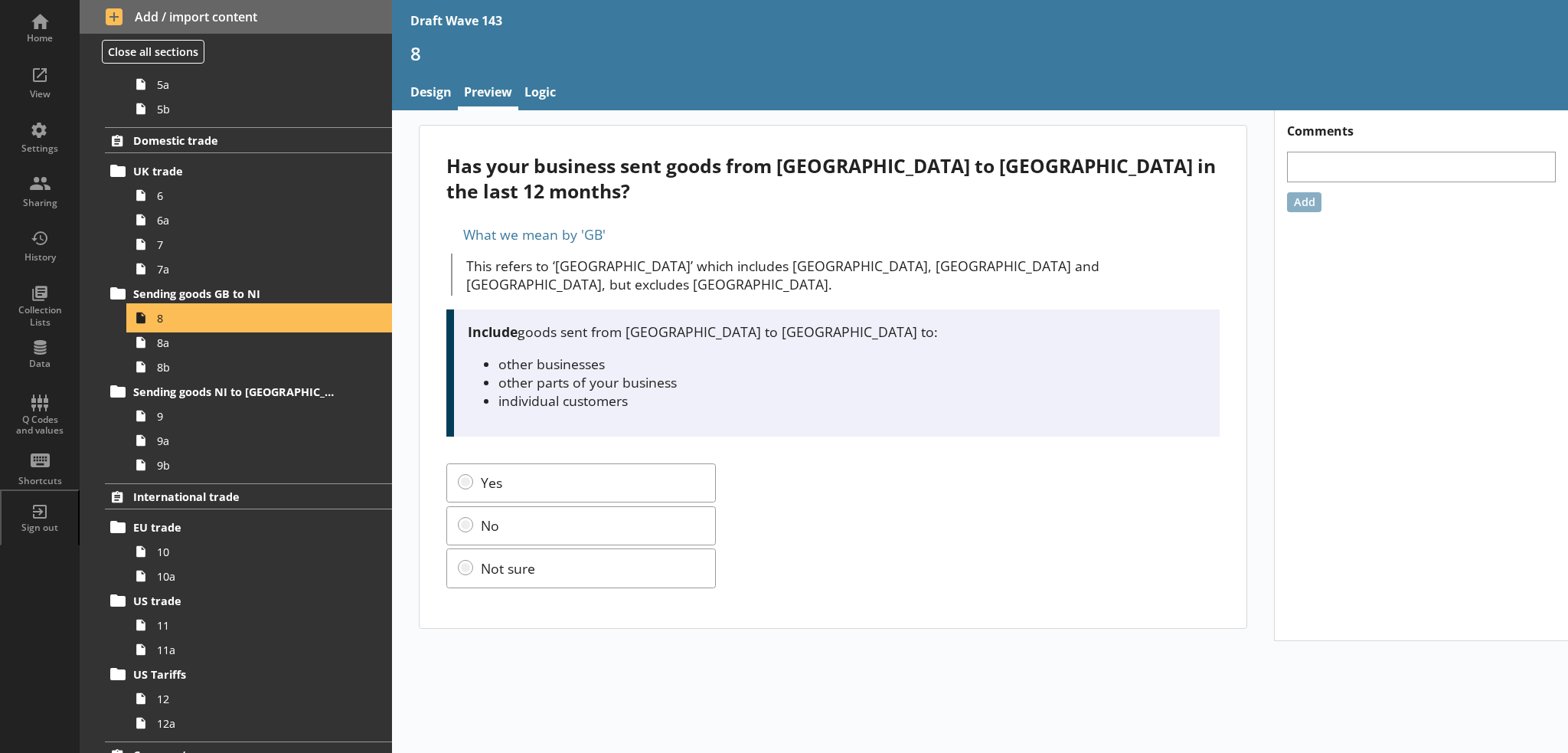
scroll to position [766, 0]
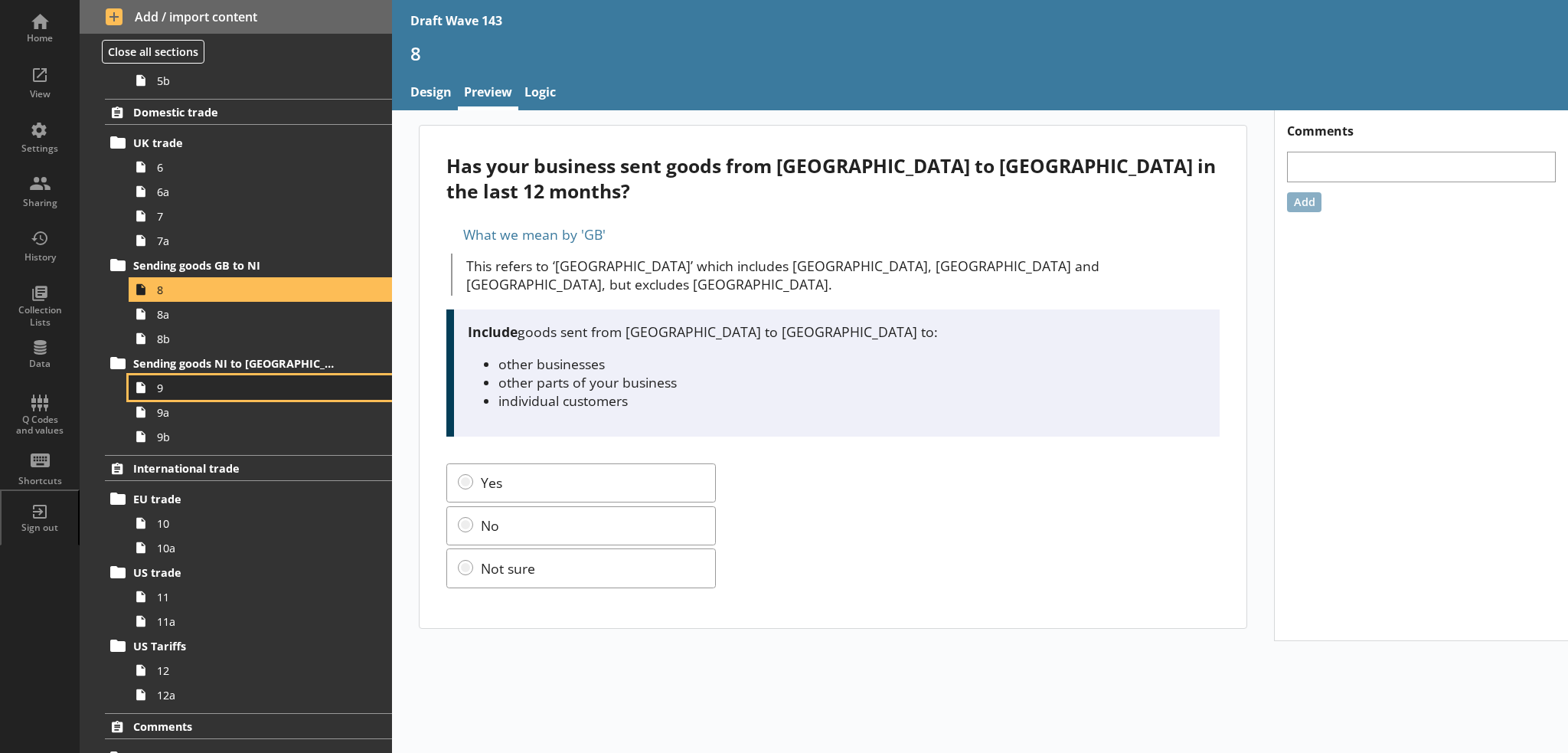
click at [199, 394] on link "9" at bounding box center [260, 387] width 263 height 25
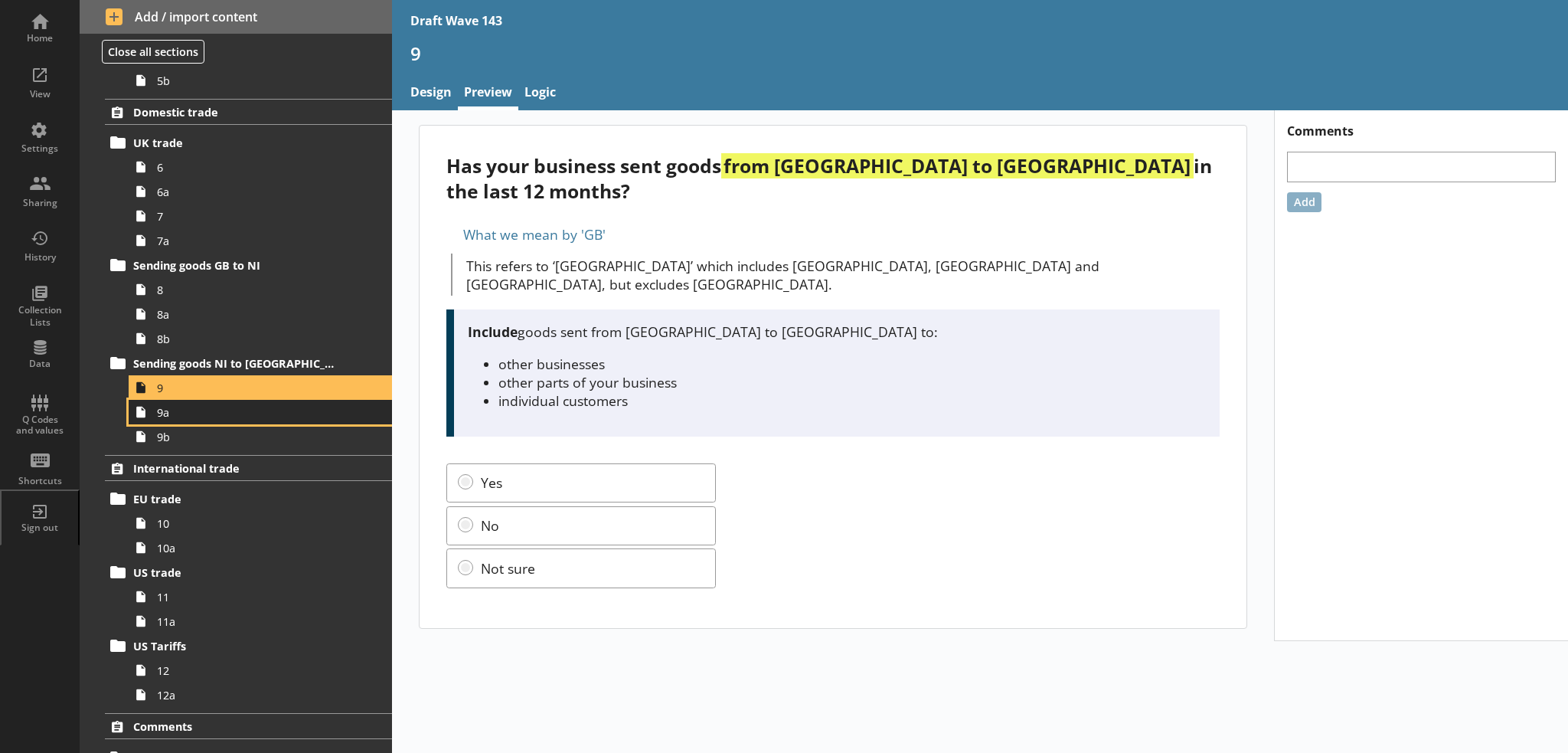
click at [199, 419] on link "9a" at bounding box center [260, 412] width 263 height 25
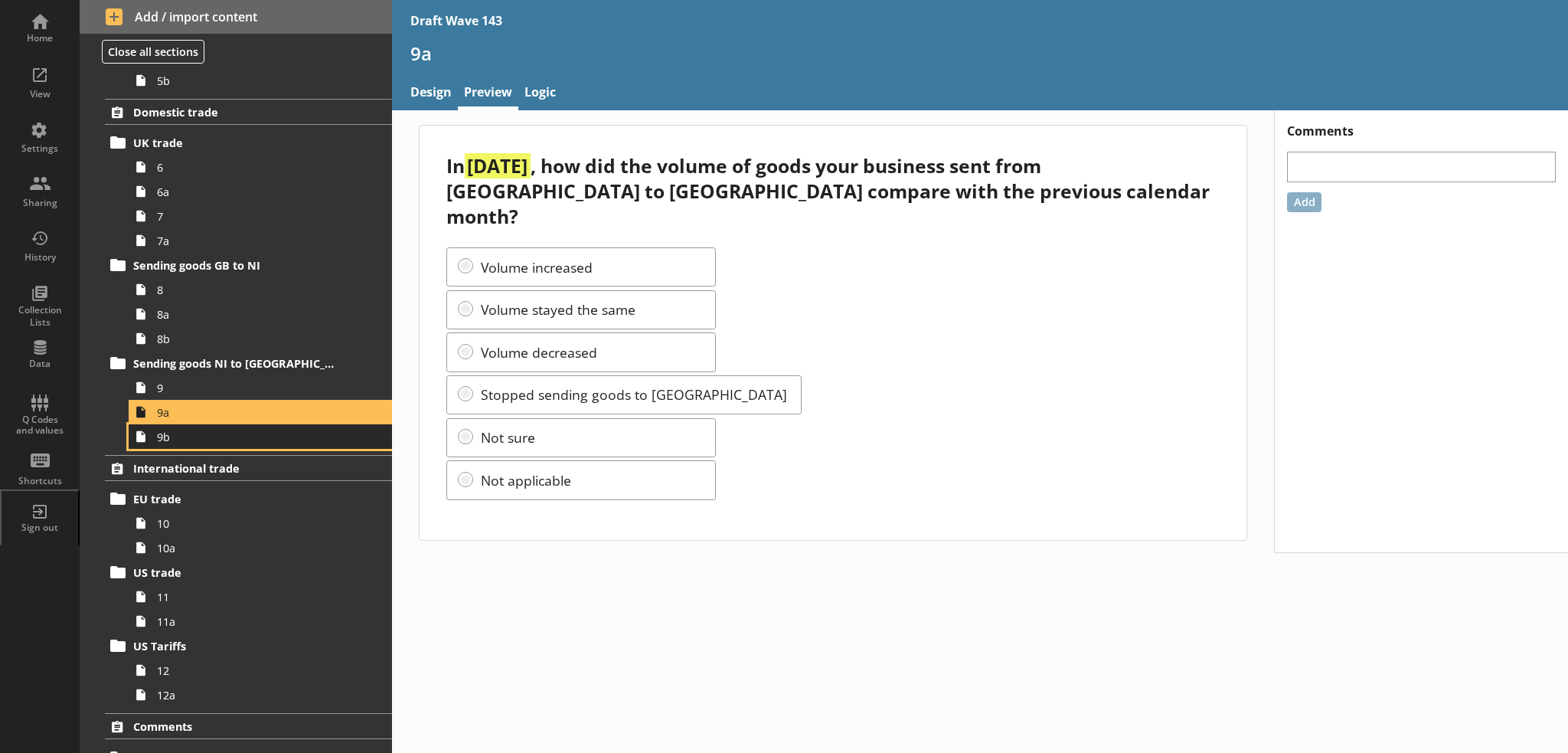
click at [199, 435] on span "9b" at bounding box center [252, 437] width 189 height 15
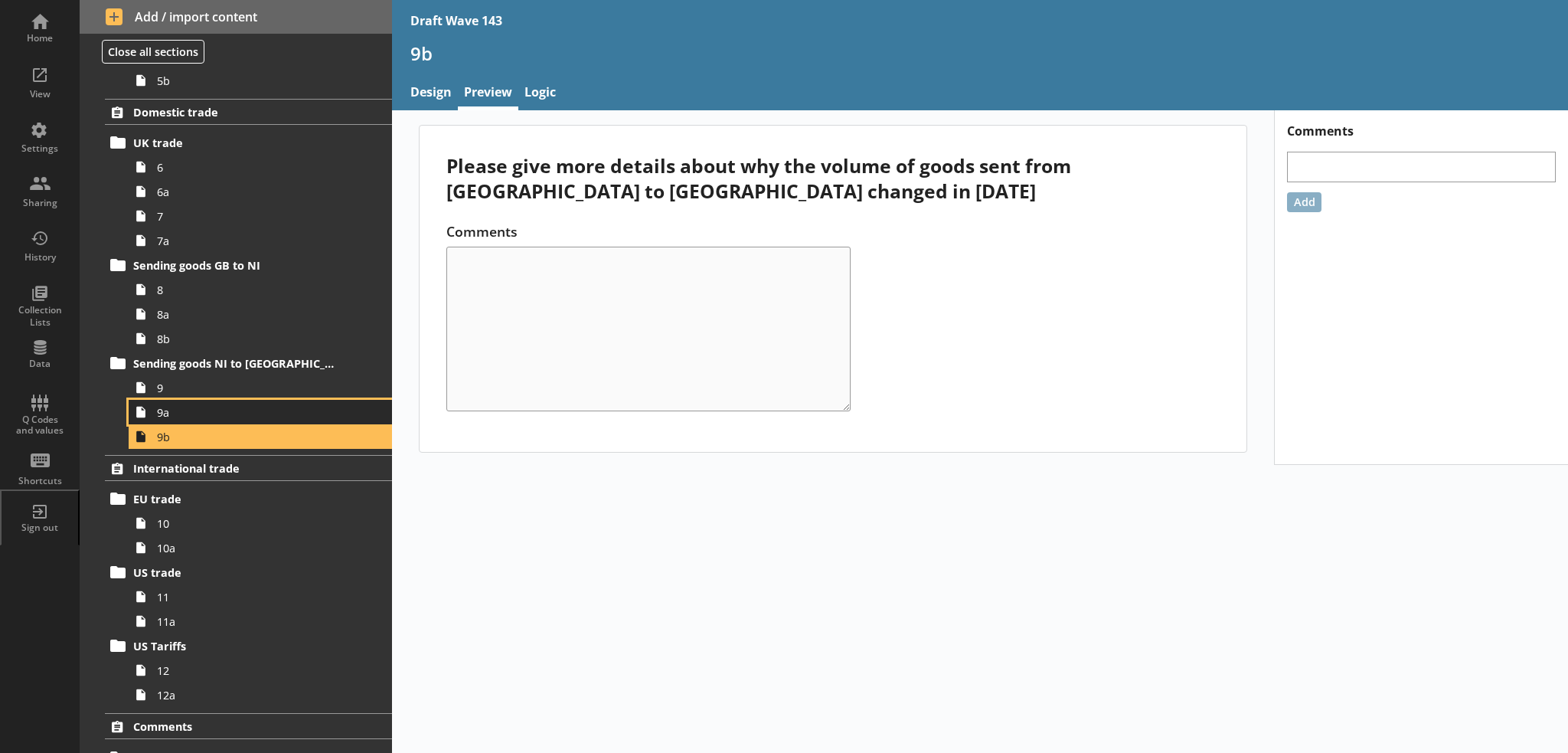
click at [196, 410] on span "9a" at bounding box center [252, 413] width 189 height 15
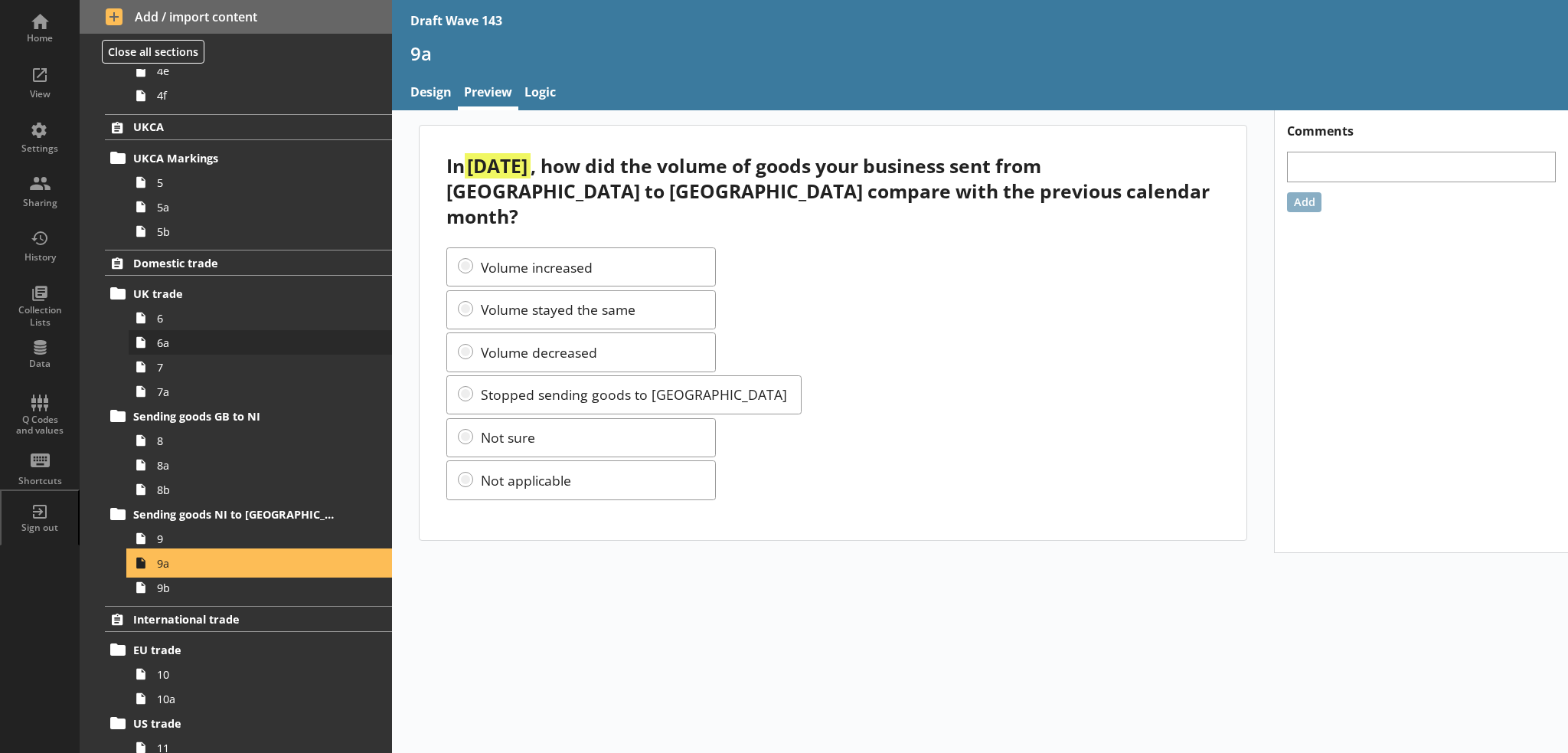
scroll to position [612, 0]
click at [176, 371] on span "7" at bounding box center [252, 370] width 189 height 15
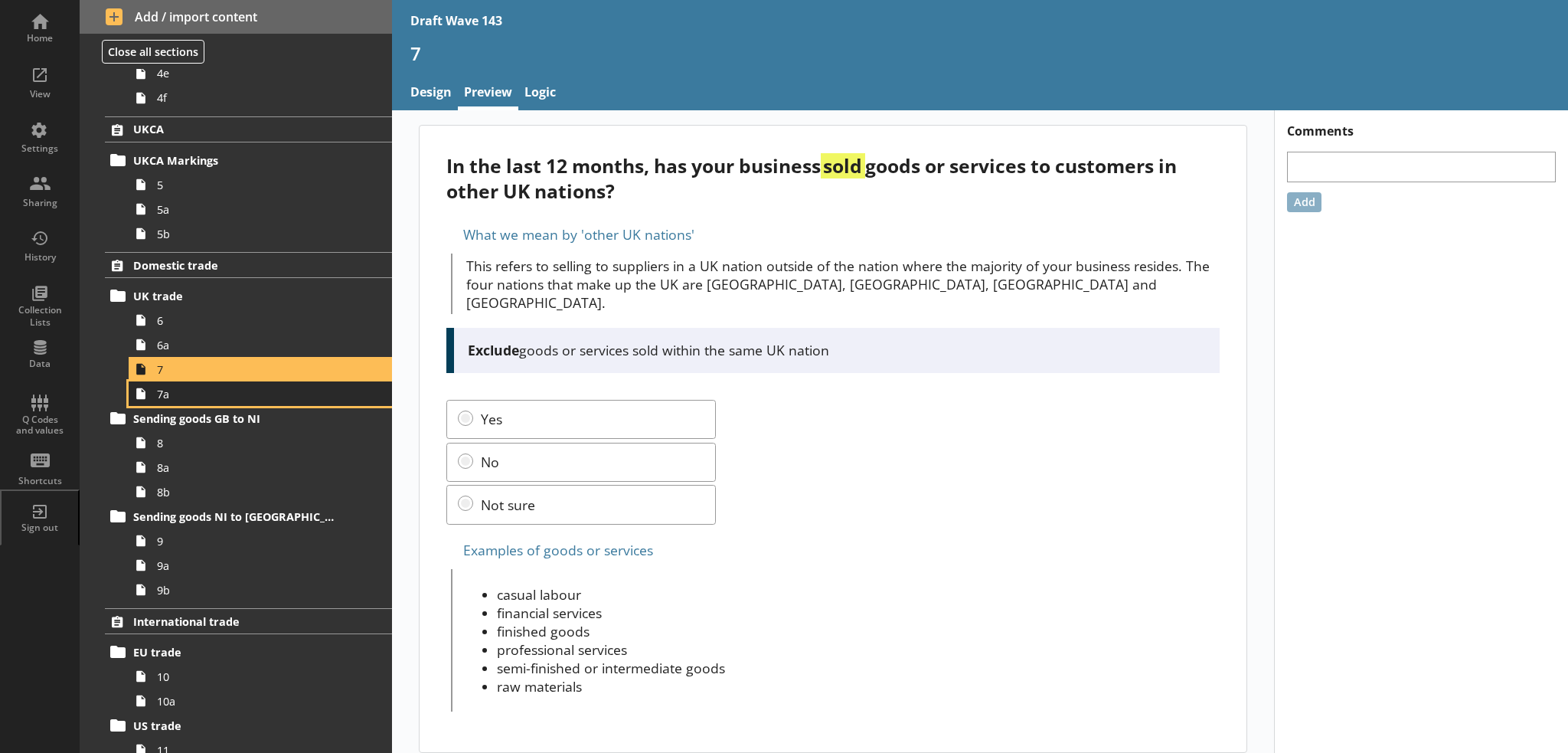
click at [184, 403] on link "7a" at bounding box center [260, 394] width 263 height 25
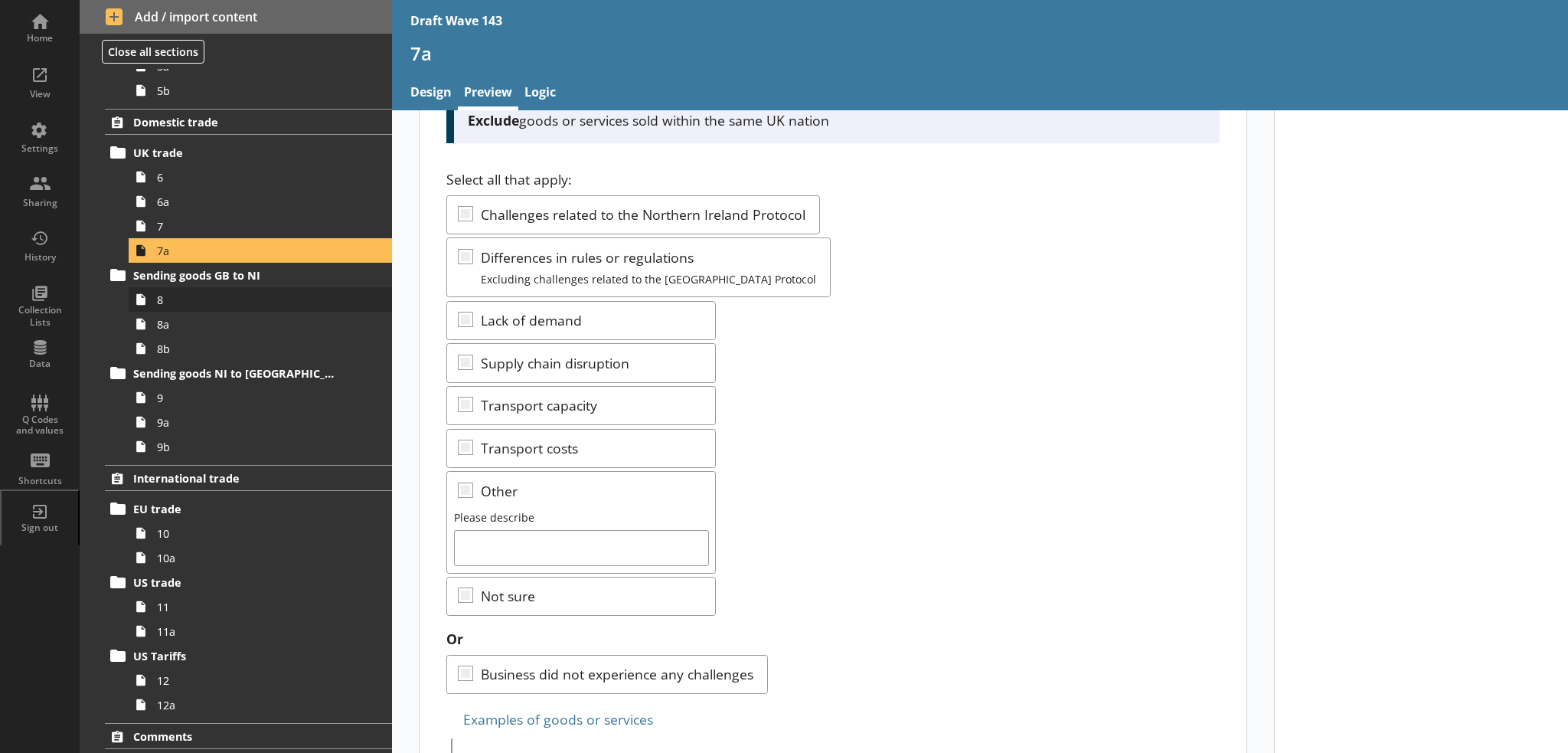
scroll to position [842, 0]
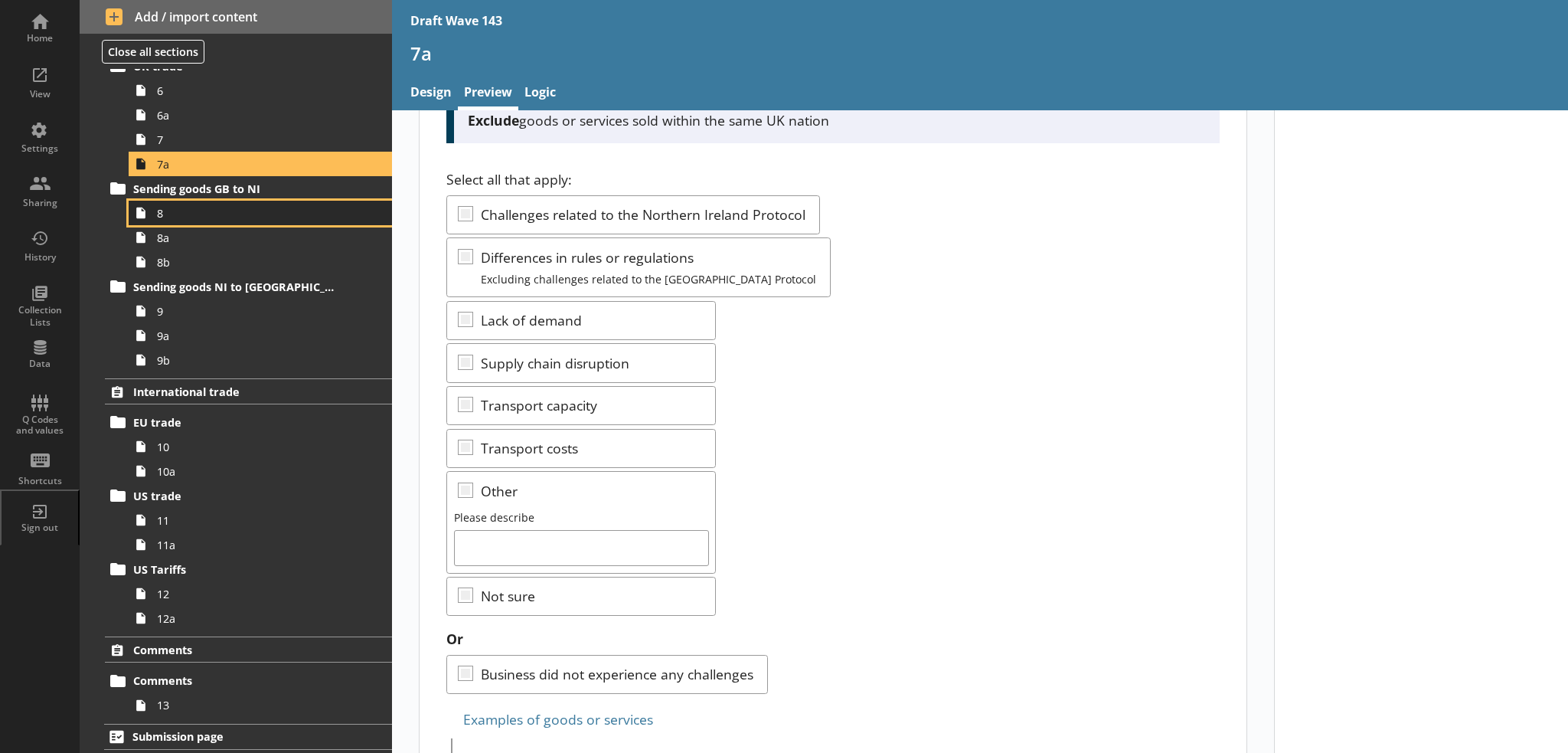
click at [222, 217] on span "8" at bounding box center [252, 213] width 189 height 15
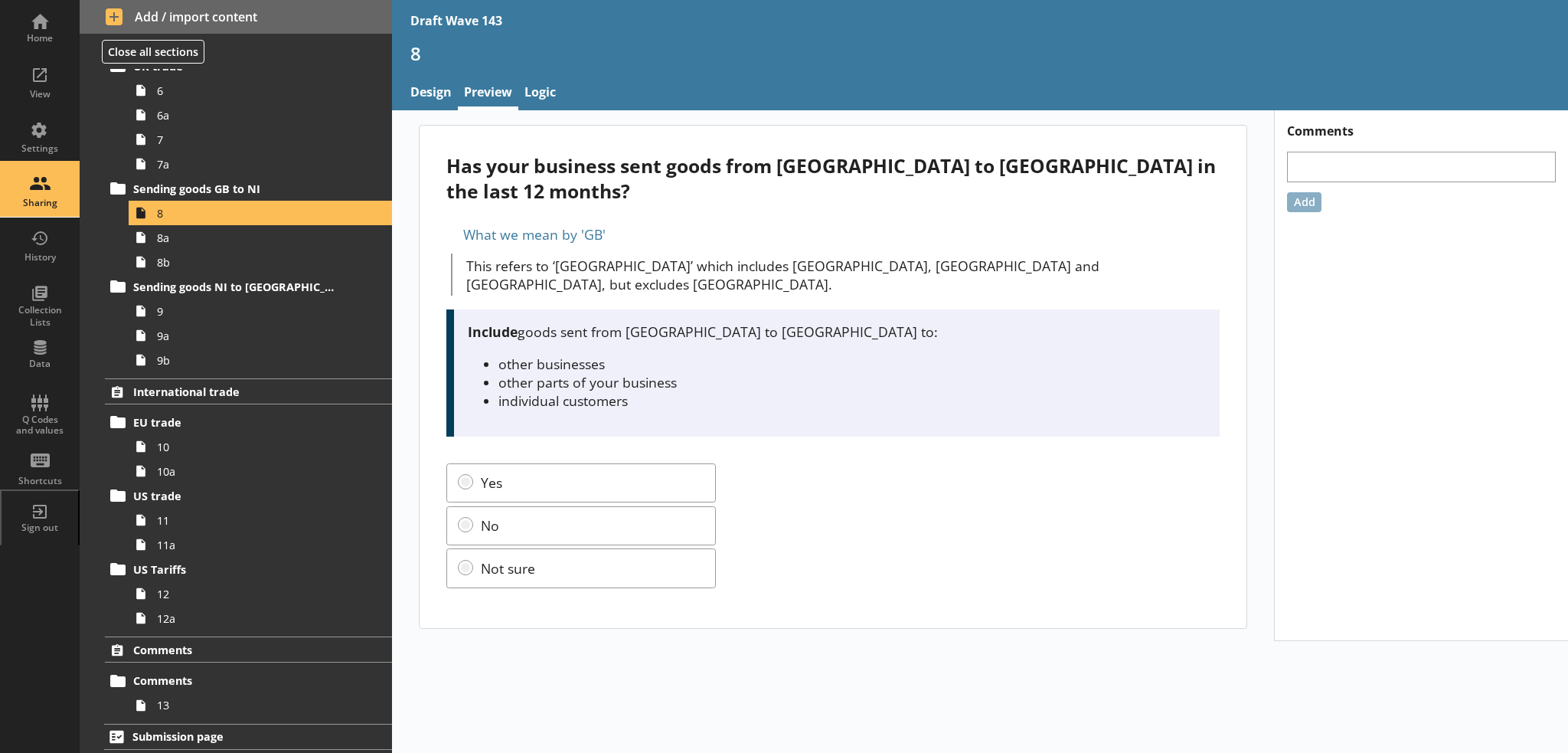
click at [29, 200] on div "Sharing" at bounding box center [40, 202] width 53 height 12
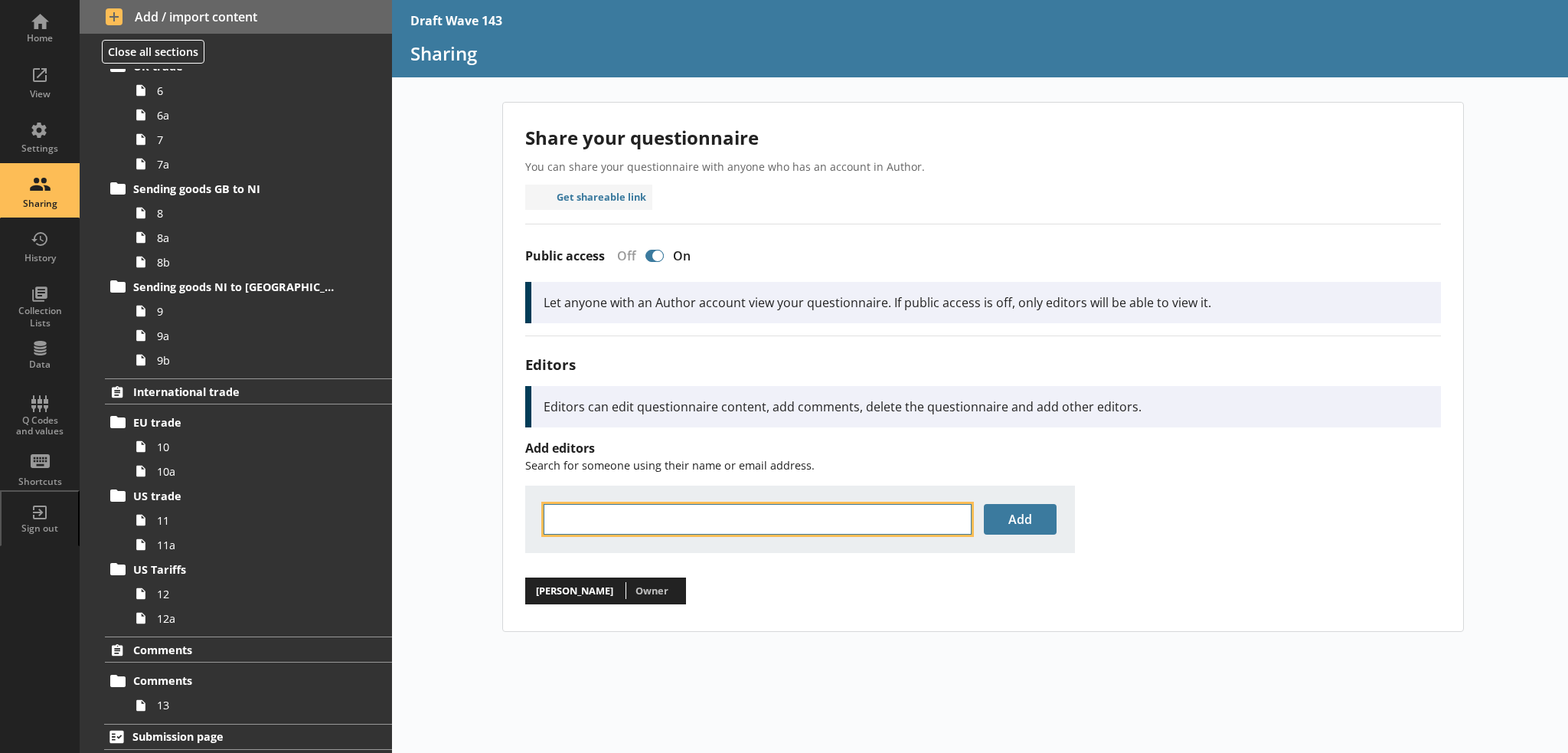
click at [699, 520] on input "text" at bounding box center [757, 519] width 428 height 30
click at [825, 536] on li "Damo la Adisa-Oluga < damo la.adisa-oluga@ons.gov.uk >" at bounding box center [800, 544] width 511 height 20
type input "[PERSON_NAME]"
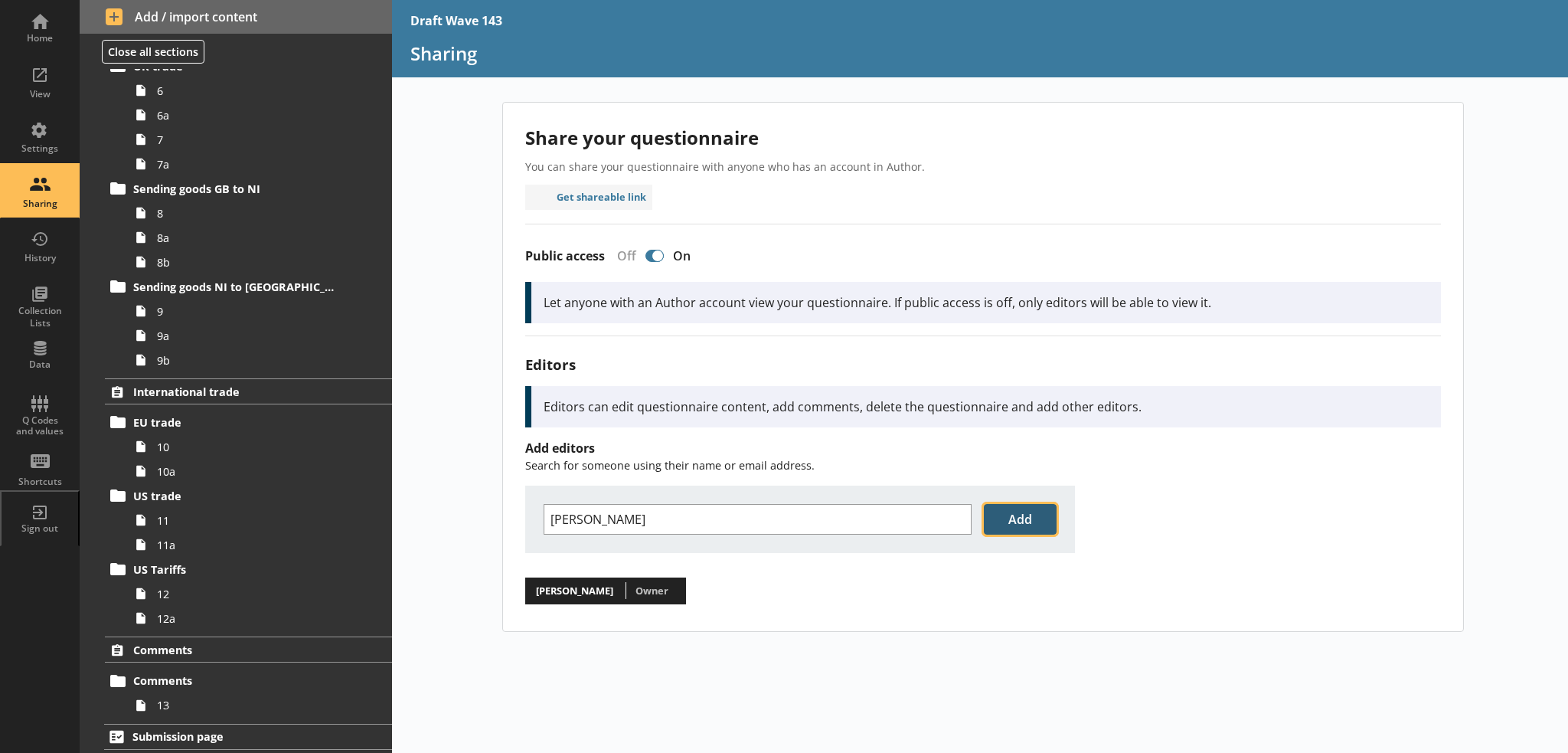
click at [1005, 518] on button "Add" at bounding box center [1019, 519] width 73 height 30
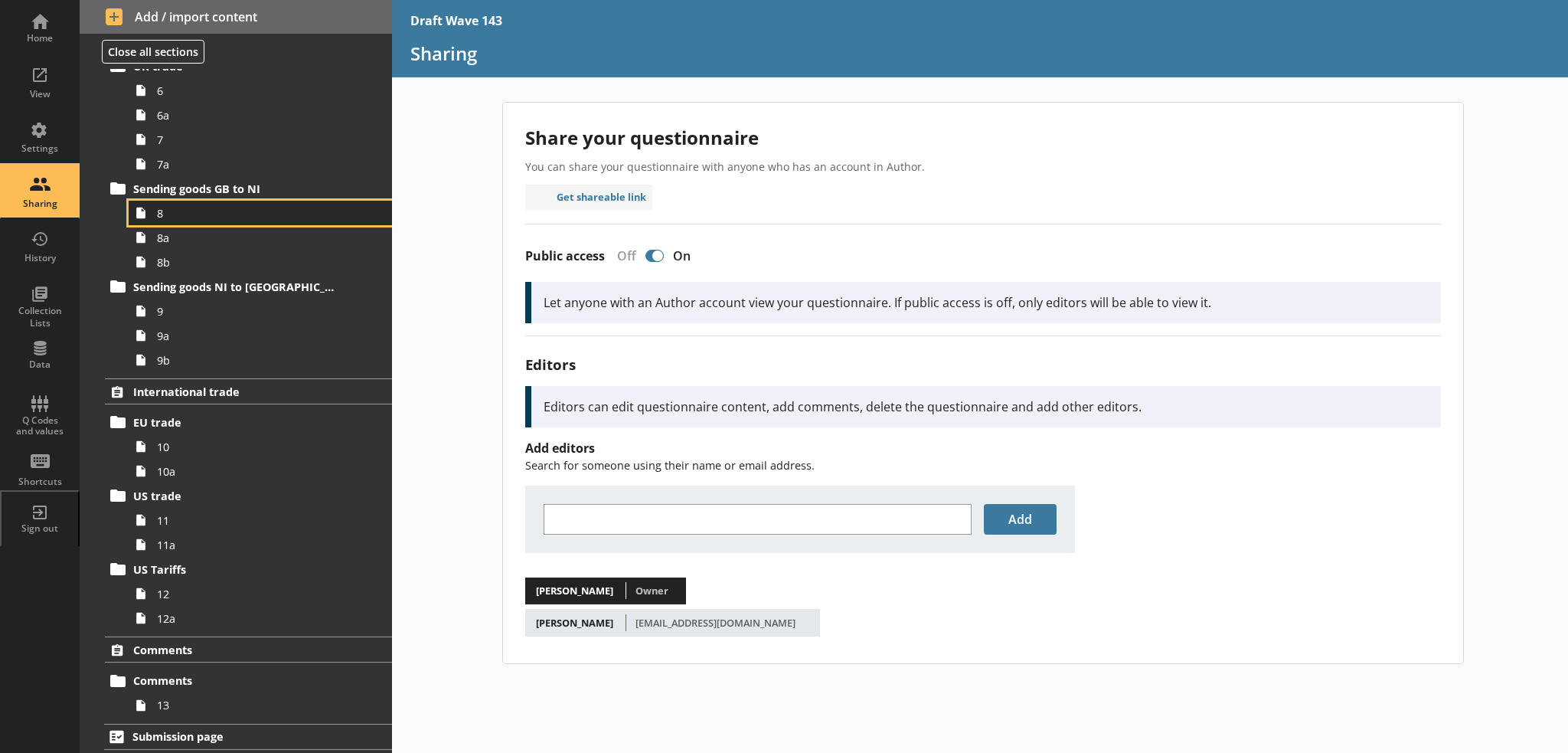
click at [183, 217] on span "8" at bounding box center [252, 213] width 189 height 15
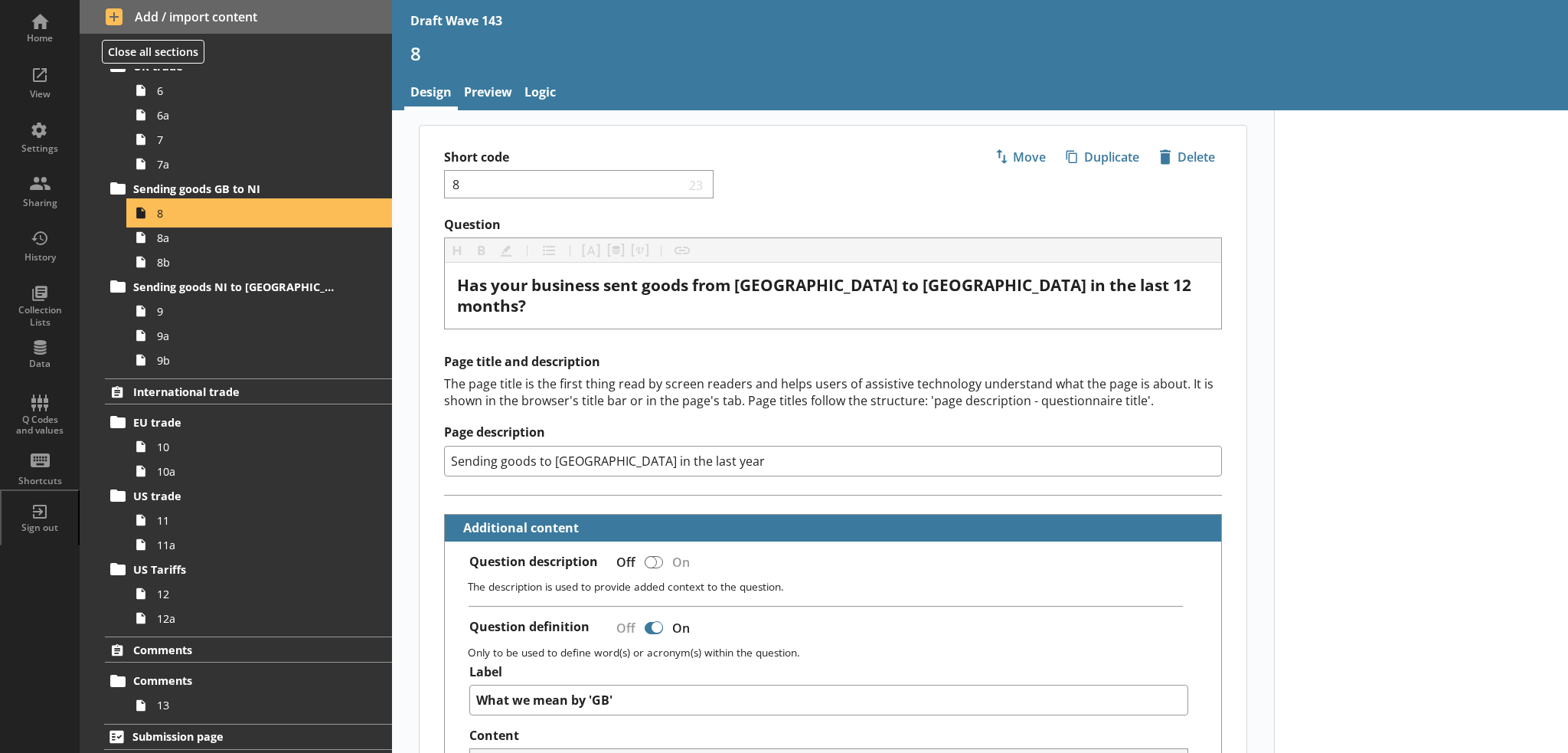
type textarea "x"
click at [484, 94] on link "Preview" at bounding box center [488, 94] width 61 height 33
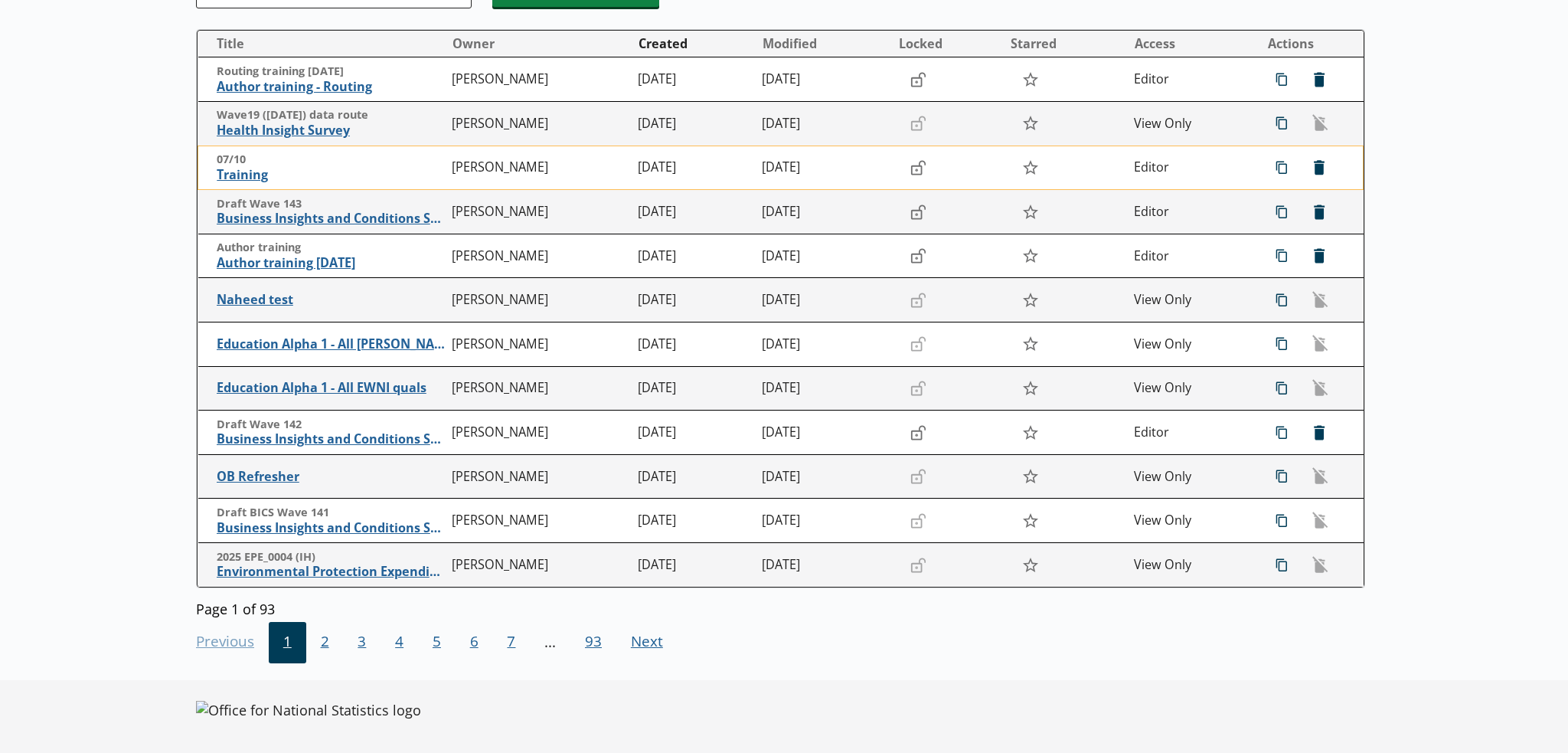
scroll to position [227, 0]
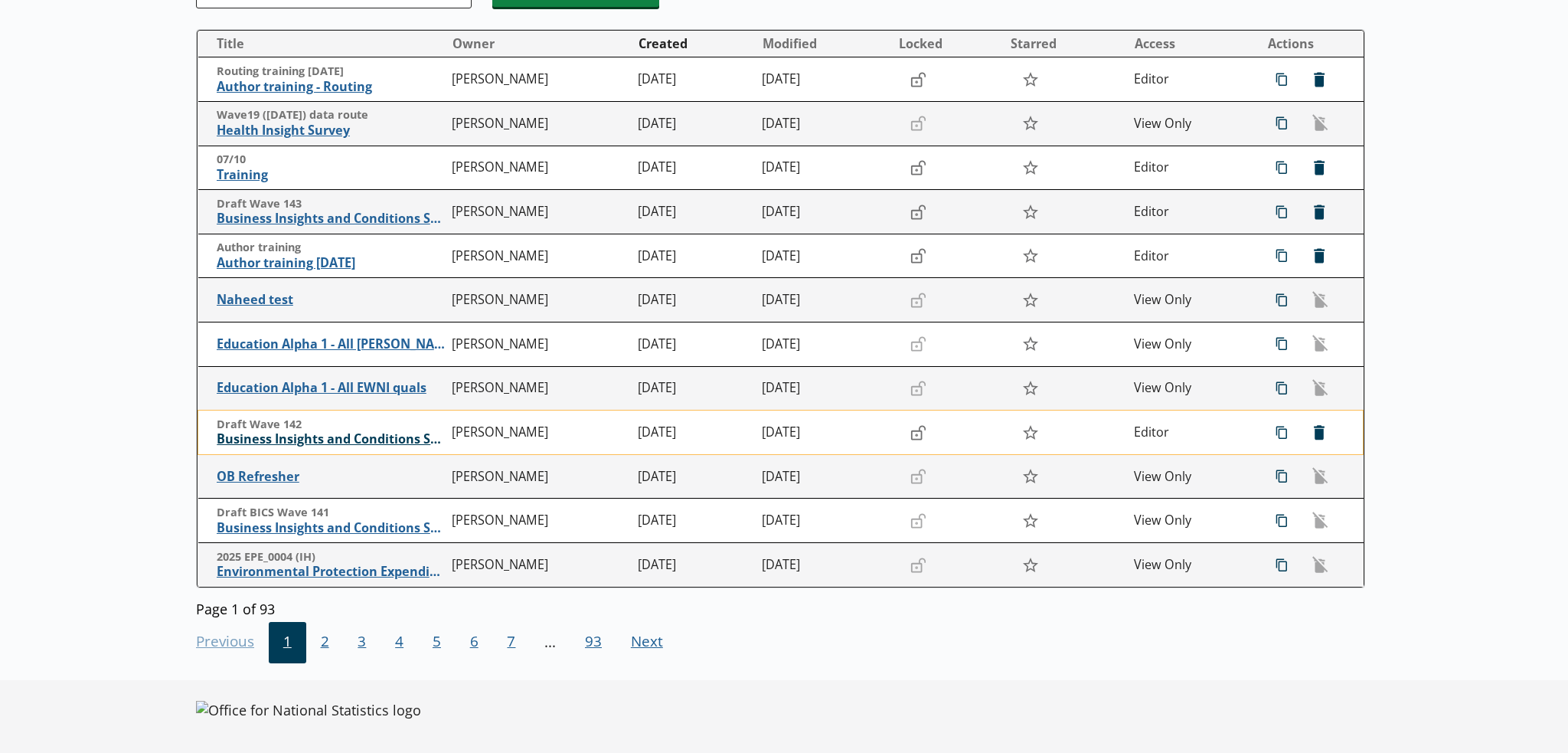
click at [350, 443] on span "Business Insights and Conditions Survey (BICS)" at bounding box center [331, 439] width 228 height 16
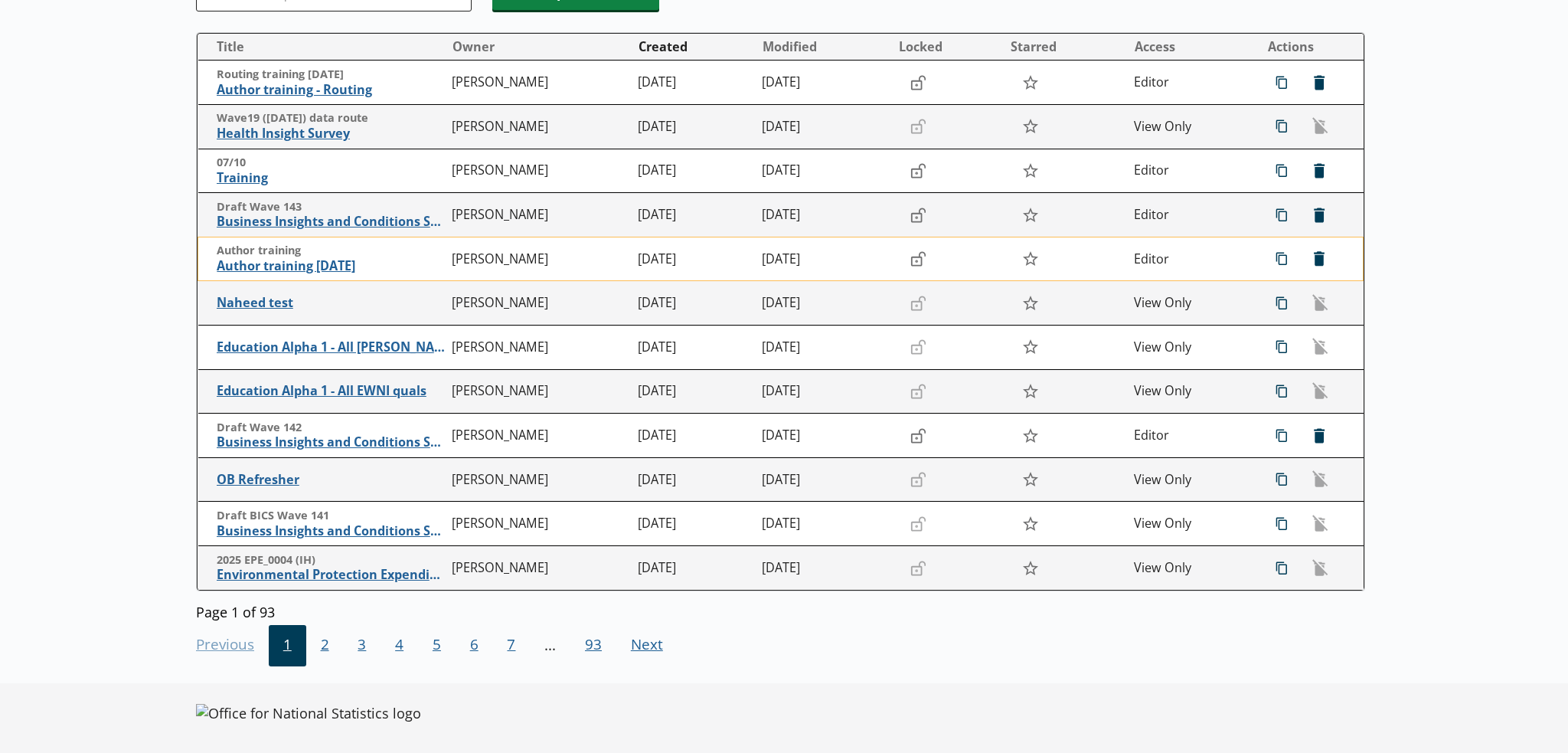
scroll to position [227, 0]
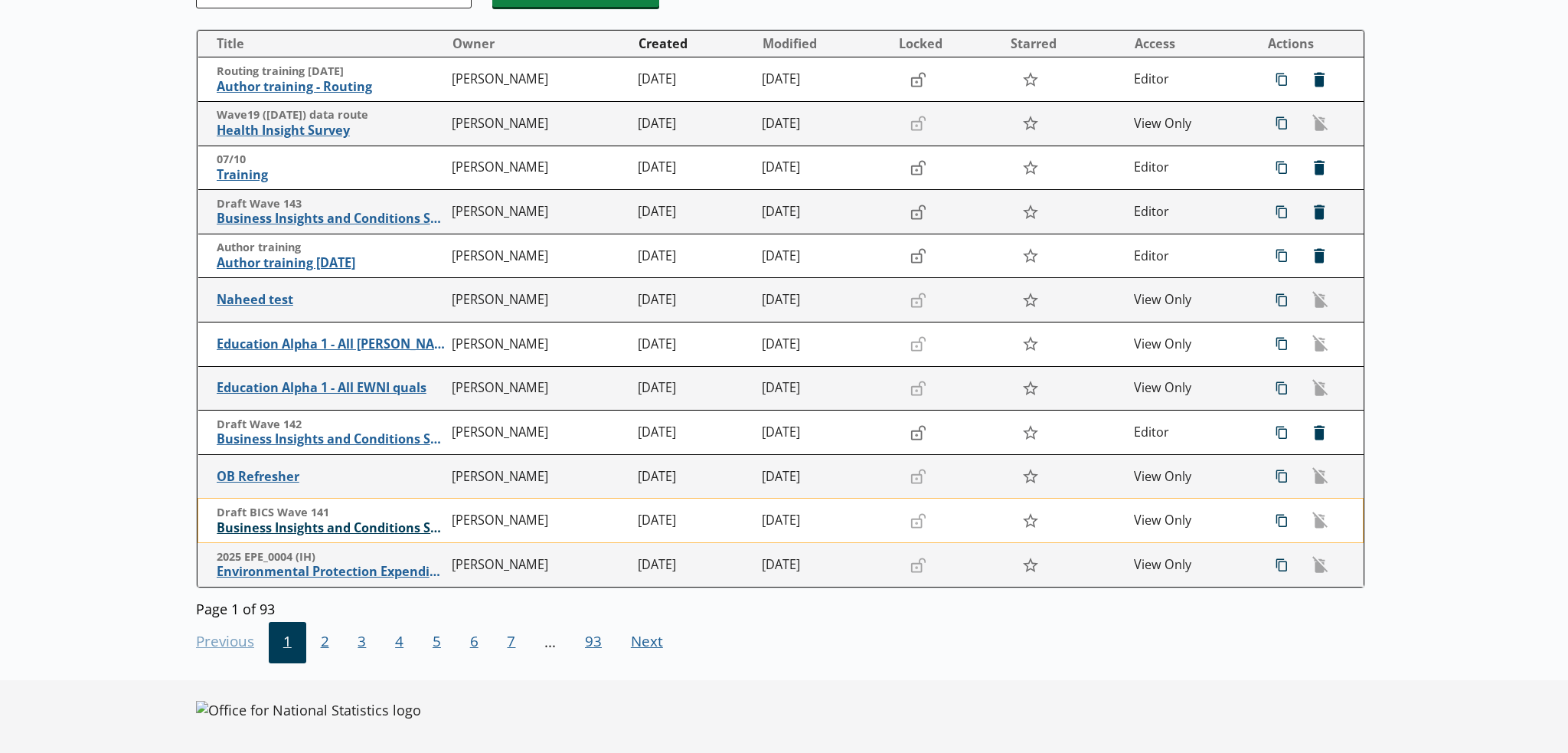
click at [376, 535] on span "Business Insights and Conditions Survey (BICS)" at bounding box center [331, 527] width 228 height 16
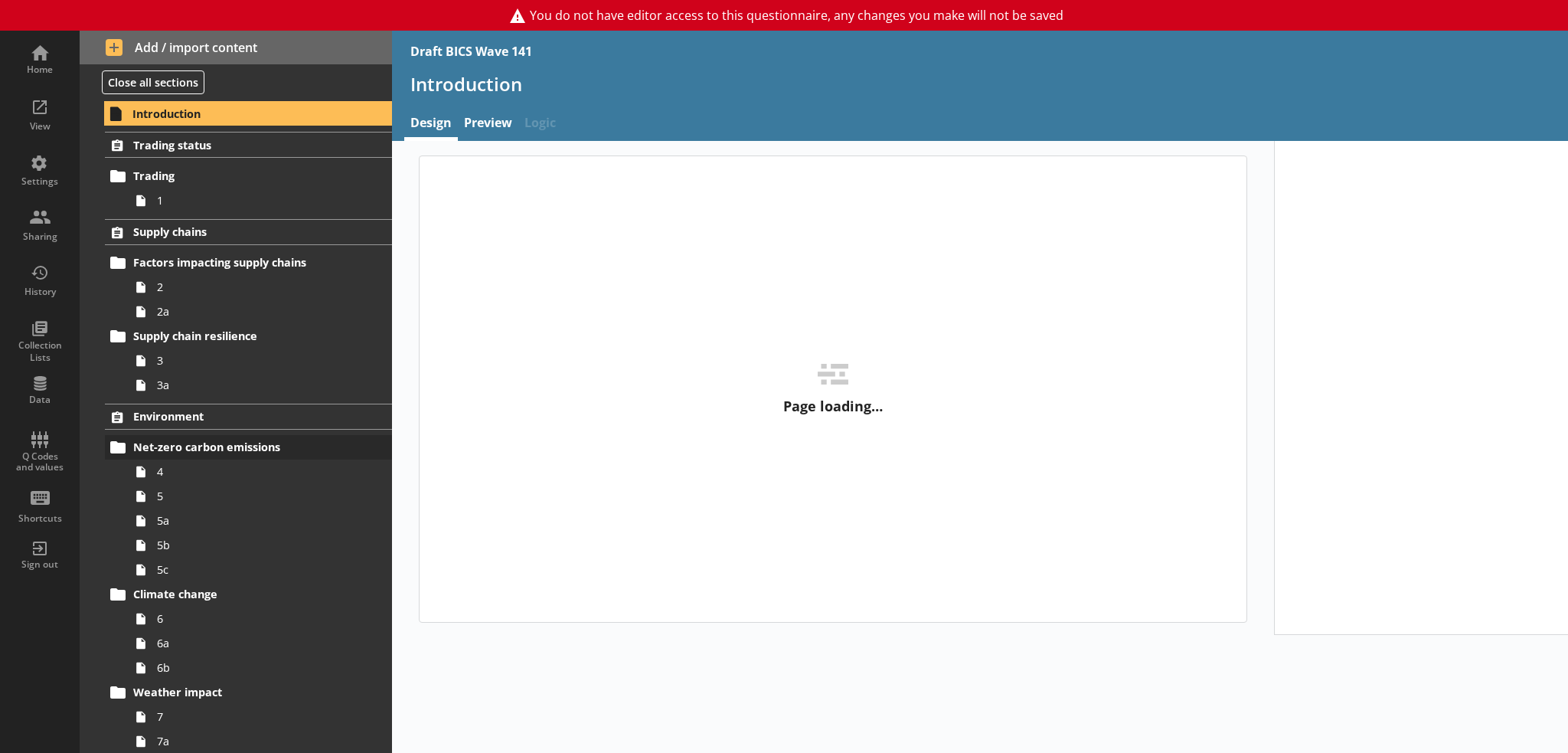
type textarea "x"
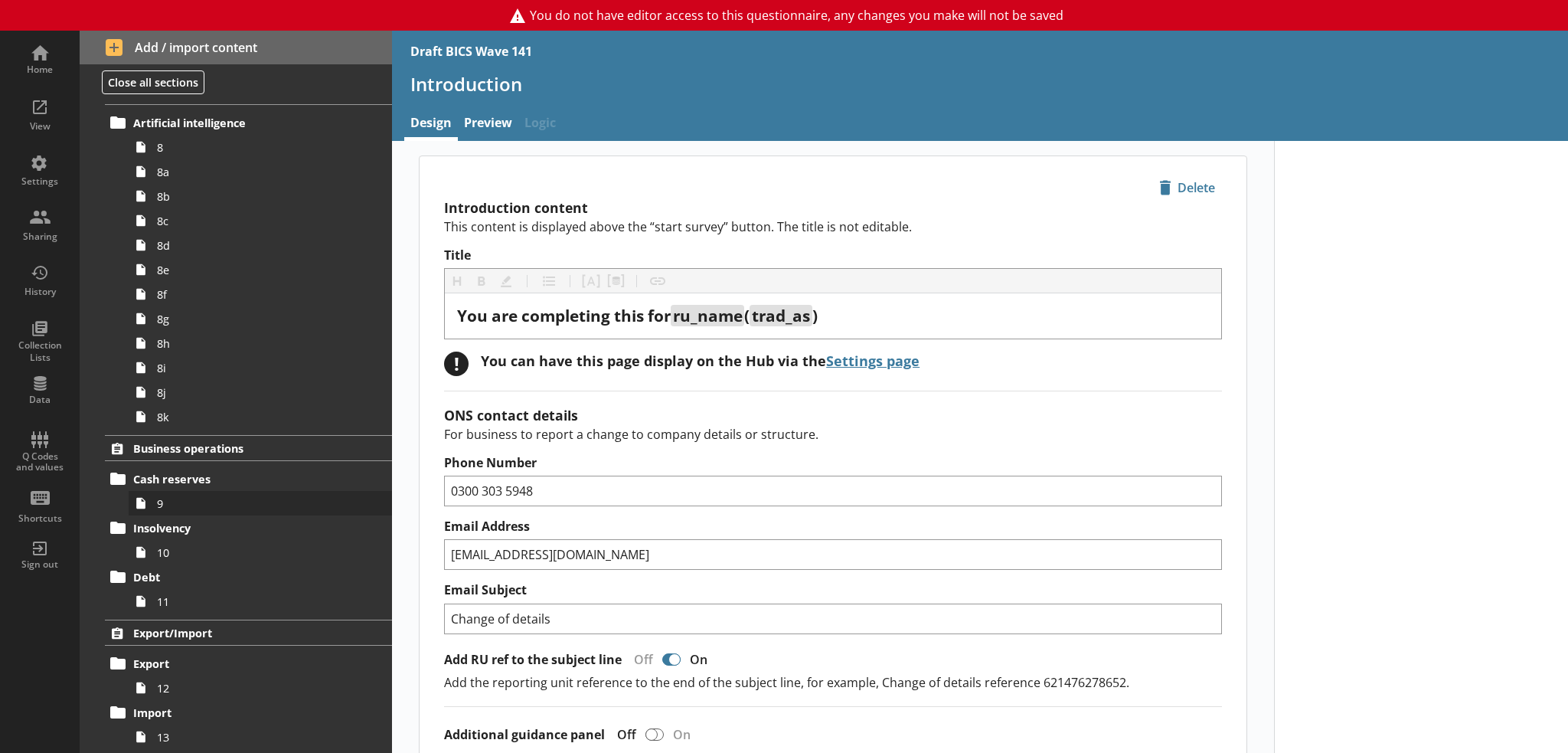
scroll to position [983, 0]
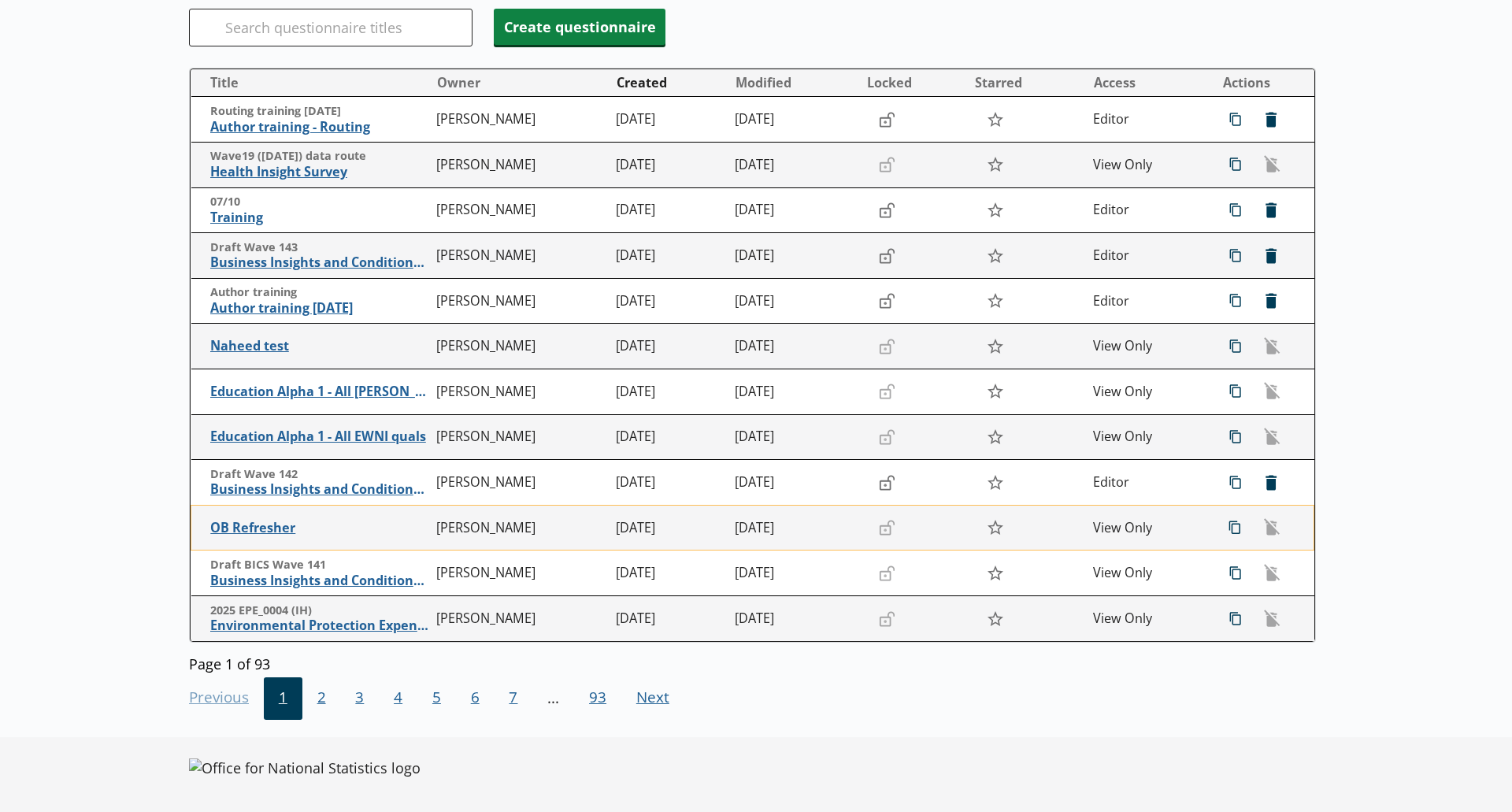
scroll to position [117, 0]
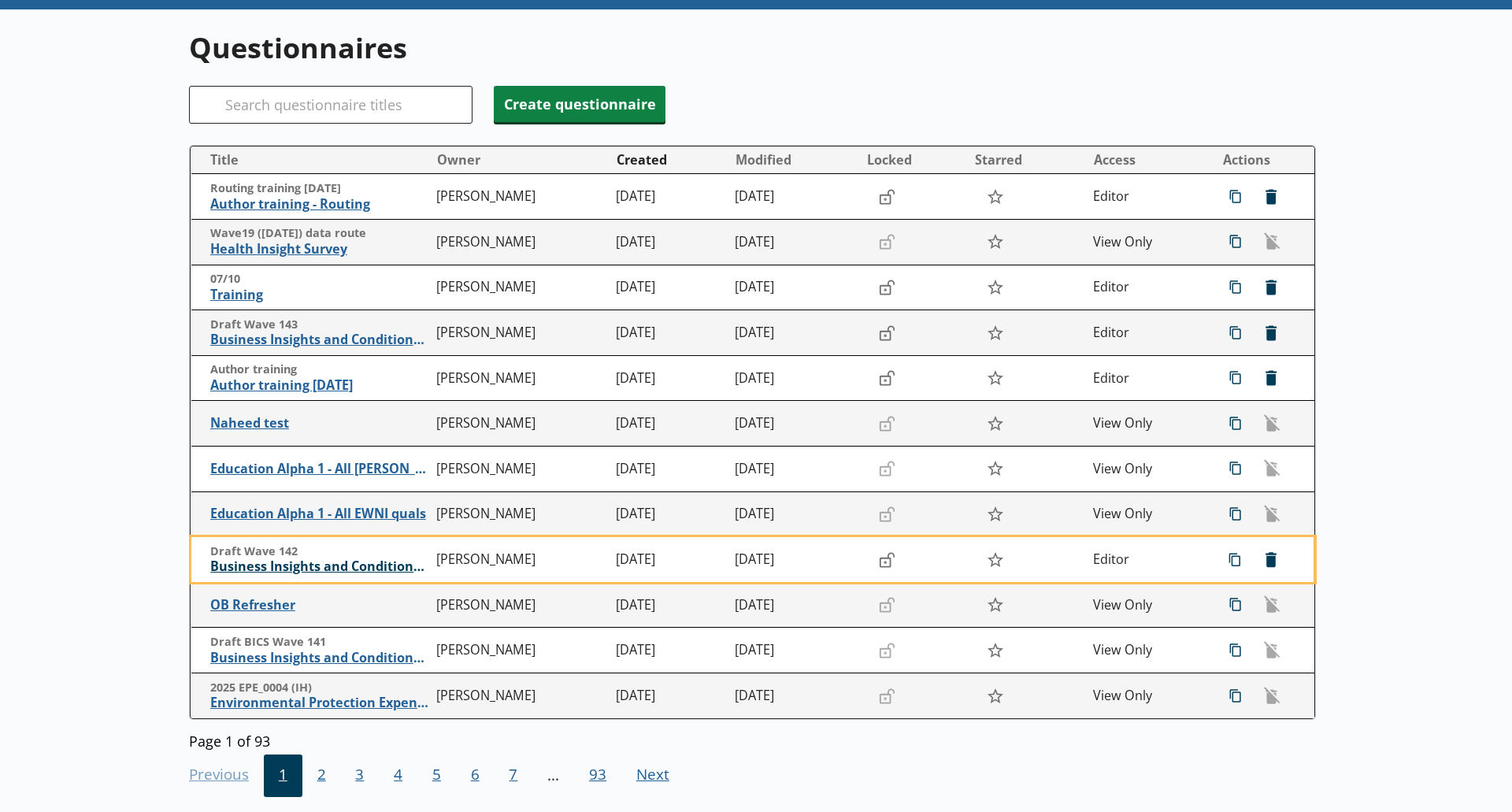
click at [346, 563] on span "Business Insights and Conditions Survey (BICS)" at bounding box center [320, 565] width 219 height 16
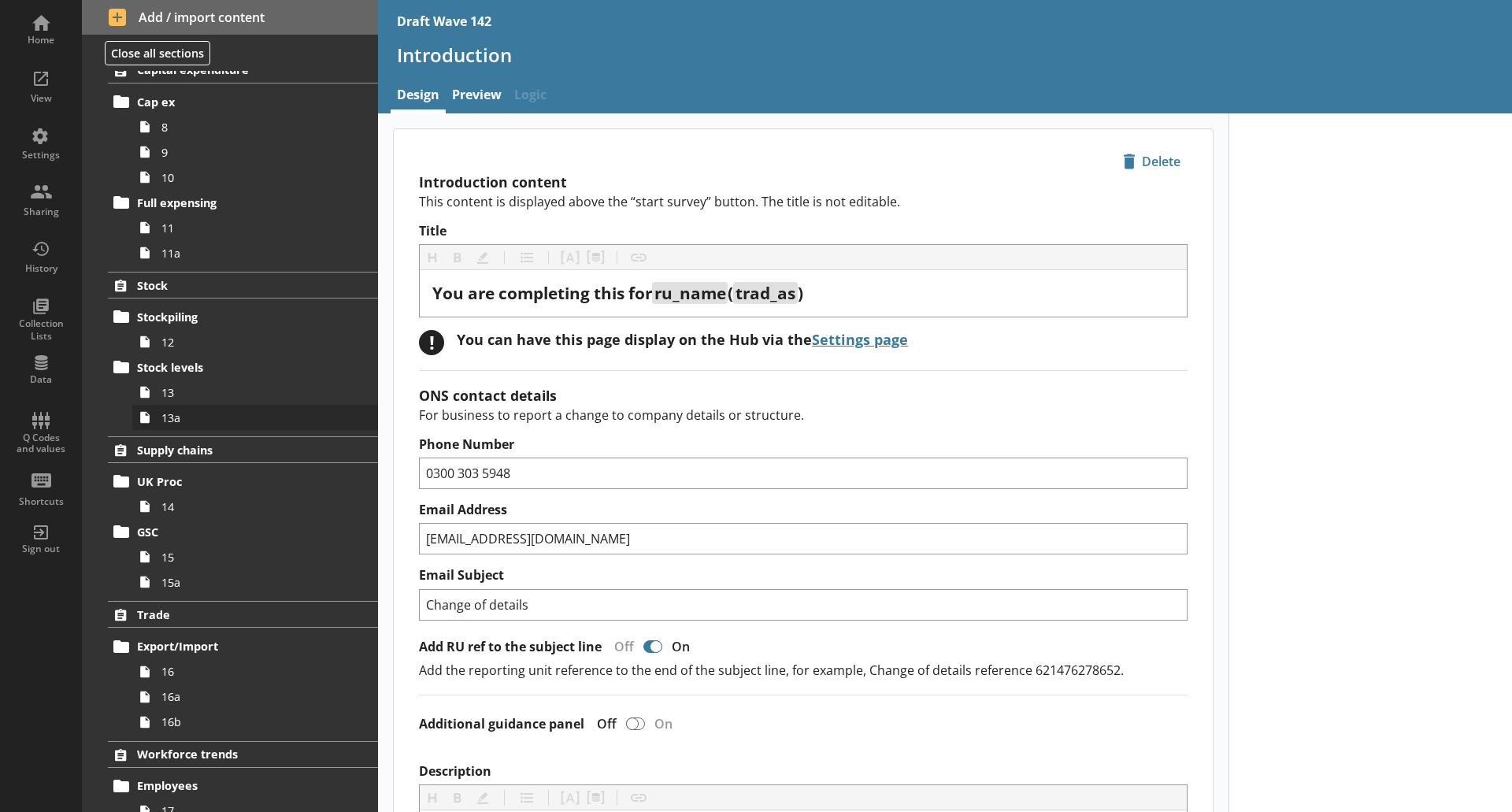
scroll to position [551, 0]
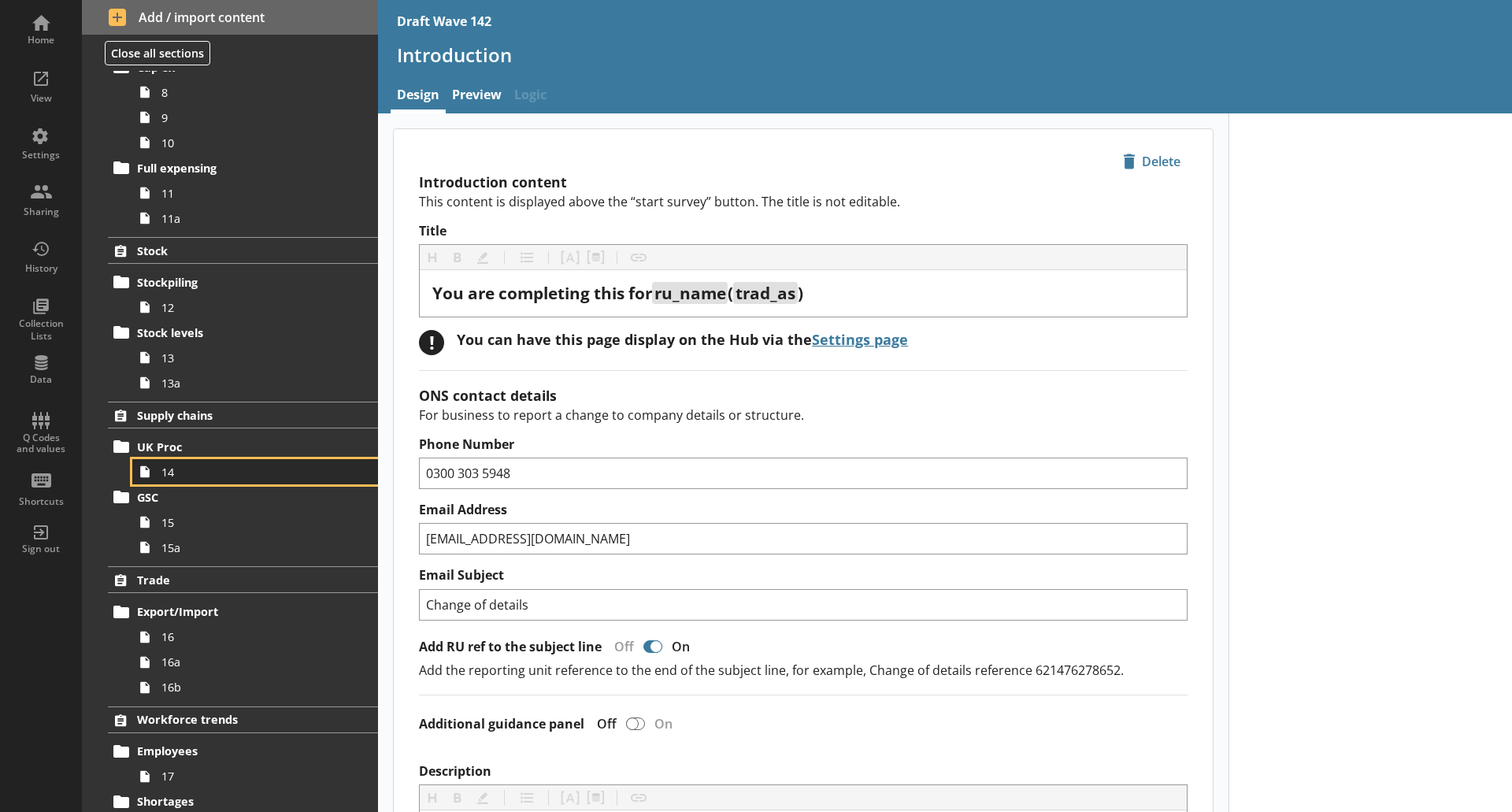
click at [190, 469] on span "14" at bounding box center [250, 472] width 176 height 15
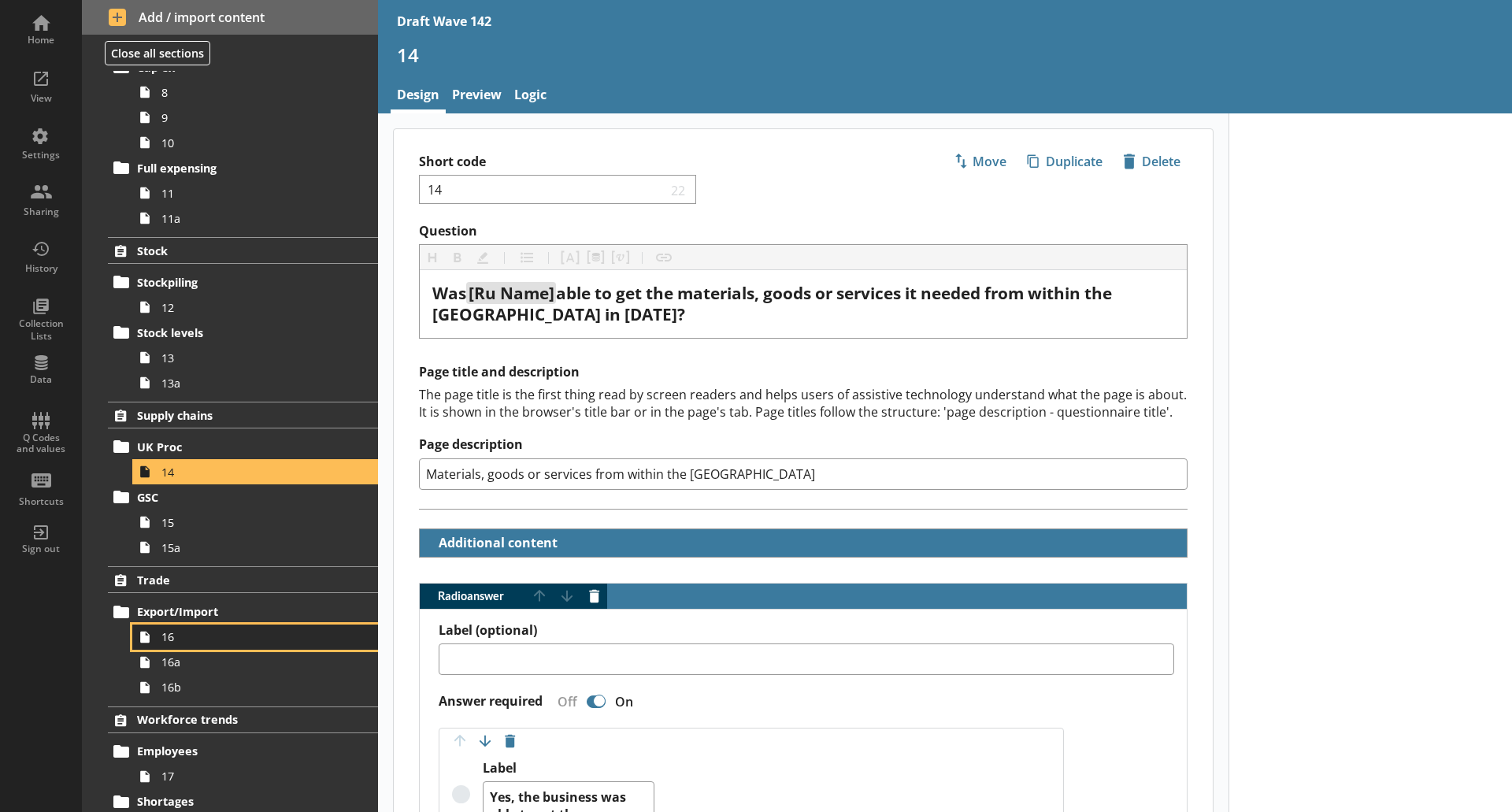
click at [190, 640] on span "16" at bounding box center [250, 636] width 176 height 15
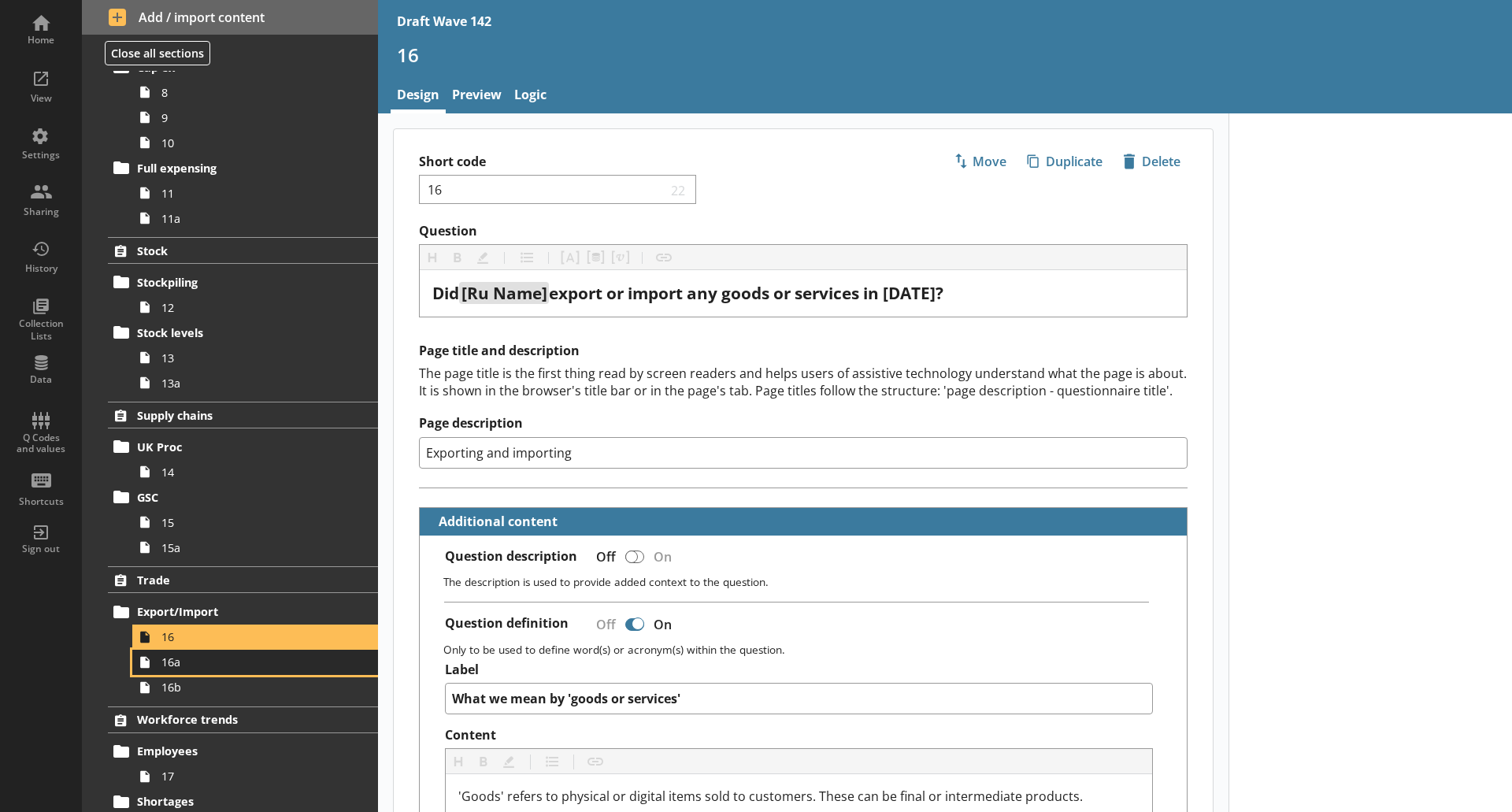
click at [188, 657] on span "16a" at bounding box center [250, 662] width 176 height 15
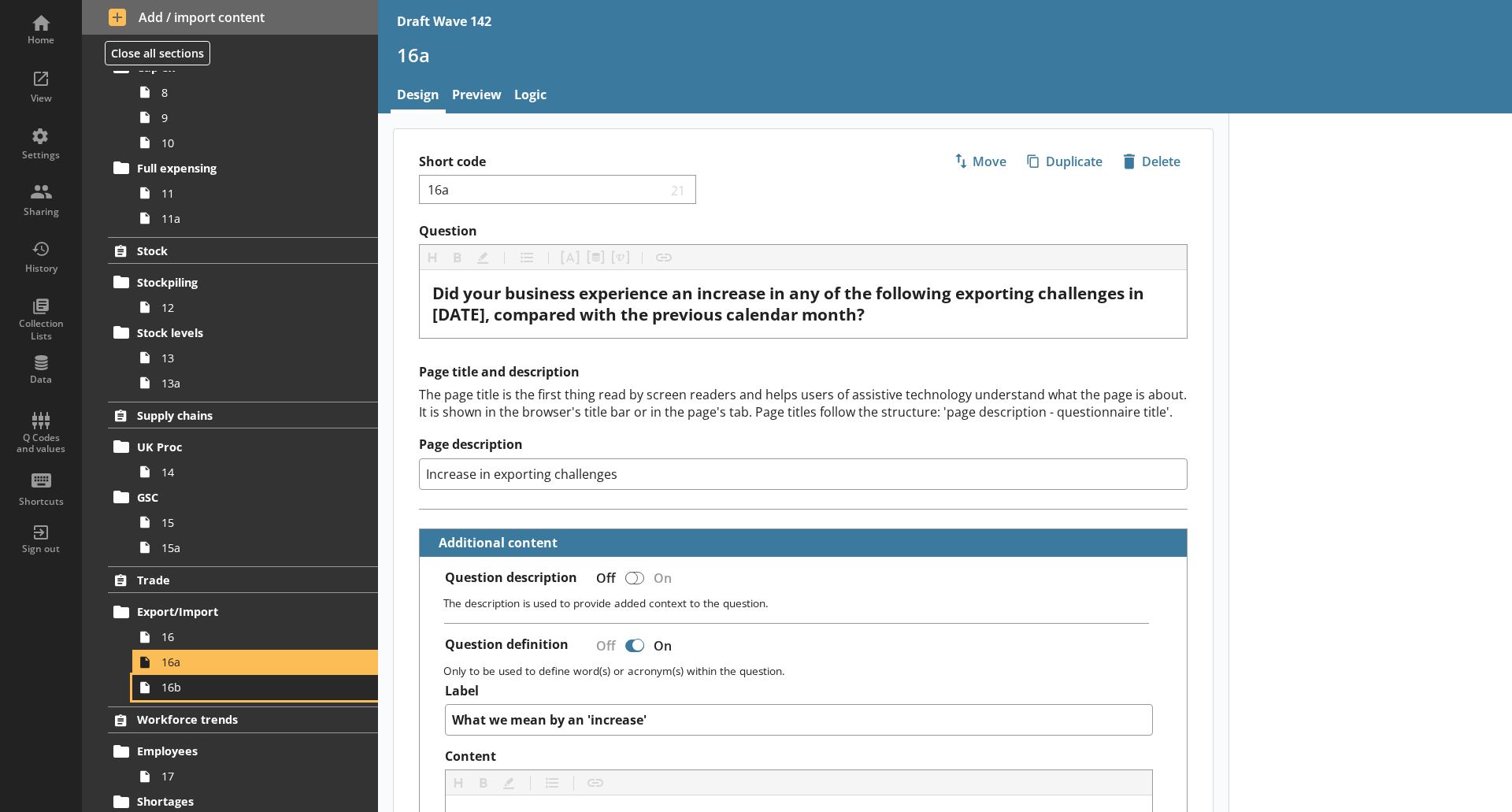
click at [186, 700] on link "16b" at bounding box center [255, 687] width 246 height 26
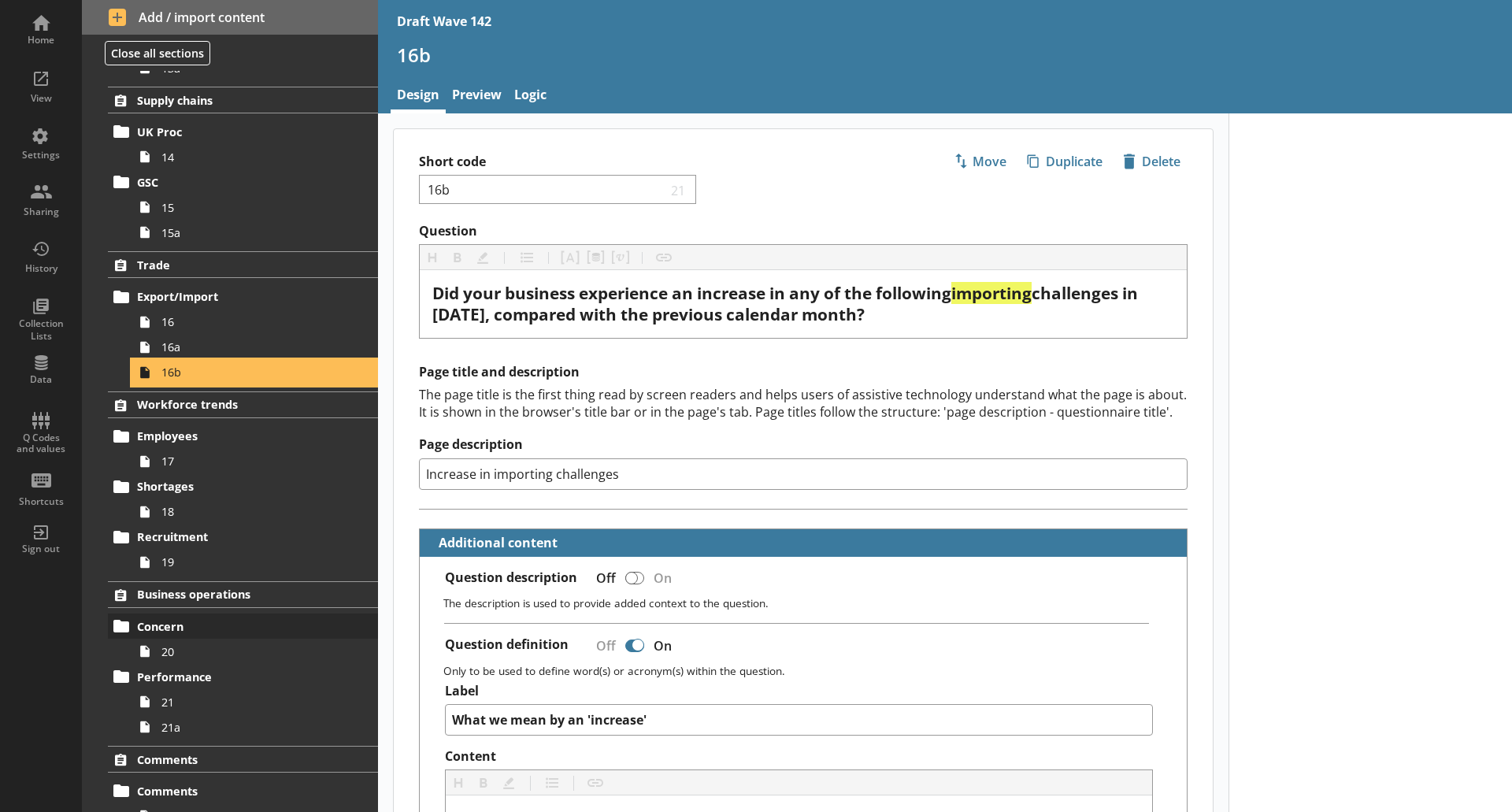
scroll to position [922, 0]
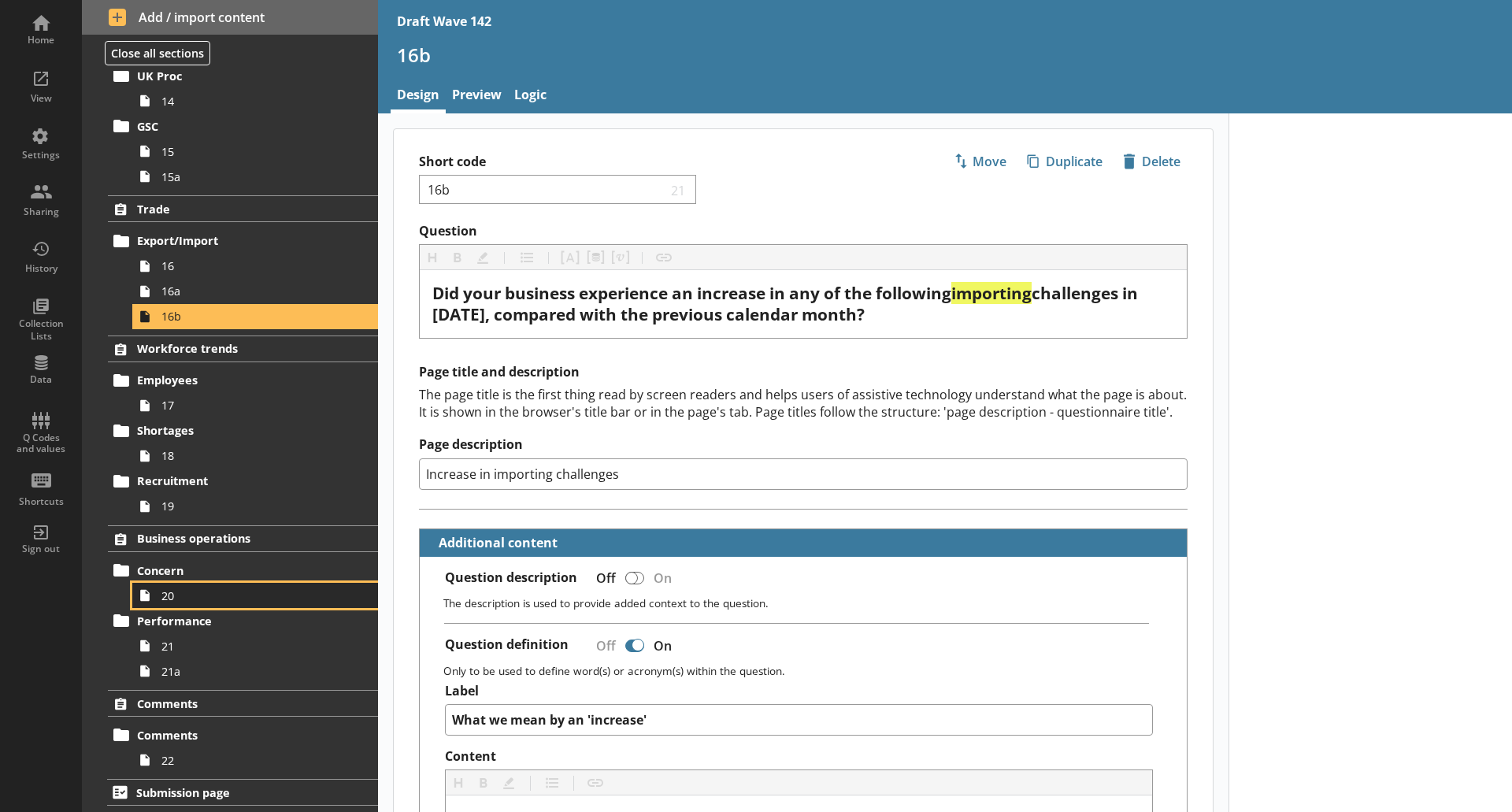
click at [217, 594] on span "20" at bounding box center [250, 596] width 176 height 15
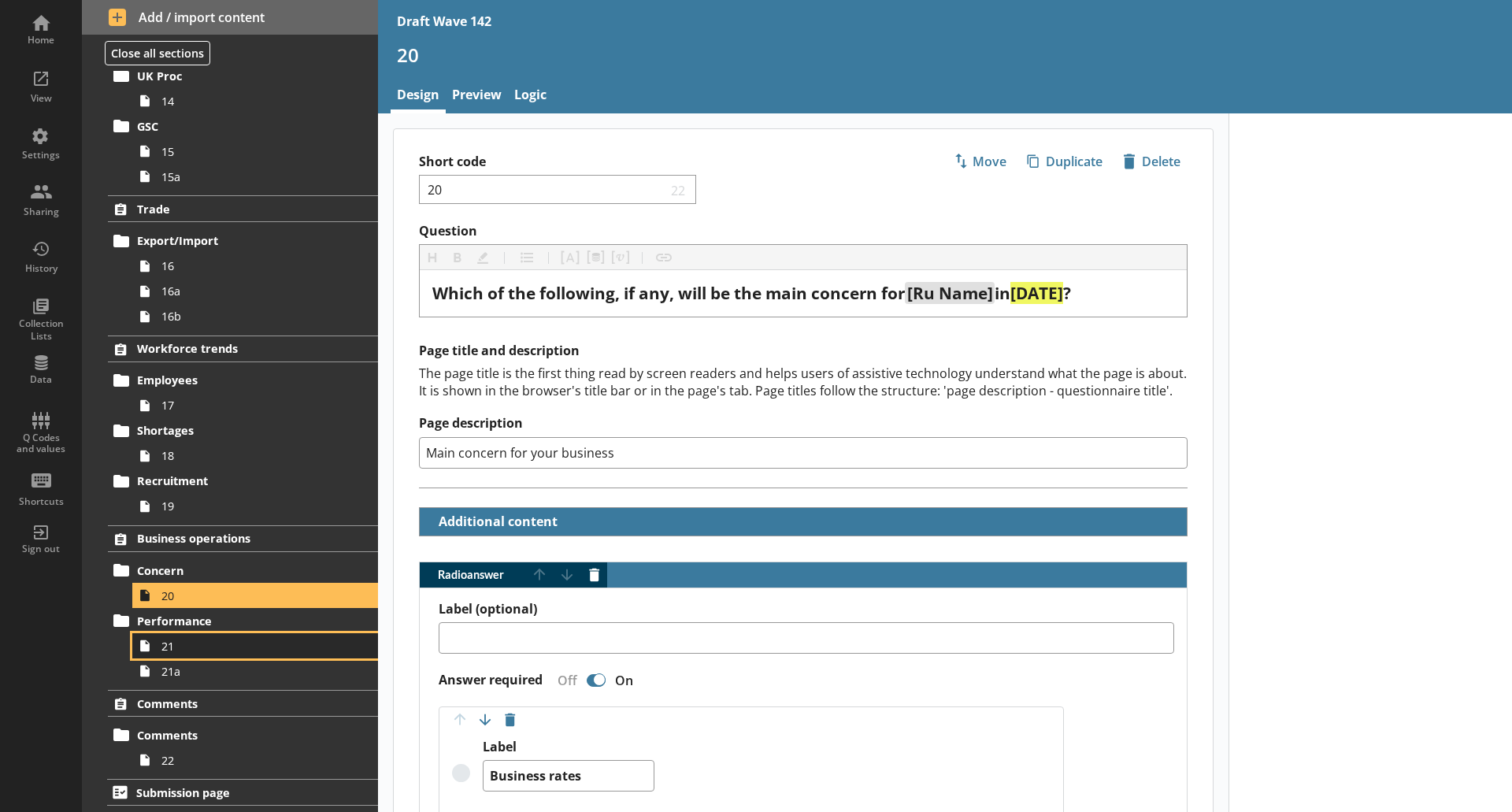
click at [200, 657] on link "21" at bounding box center [255, 646] width 246 height 26
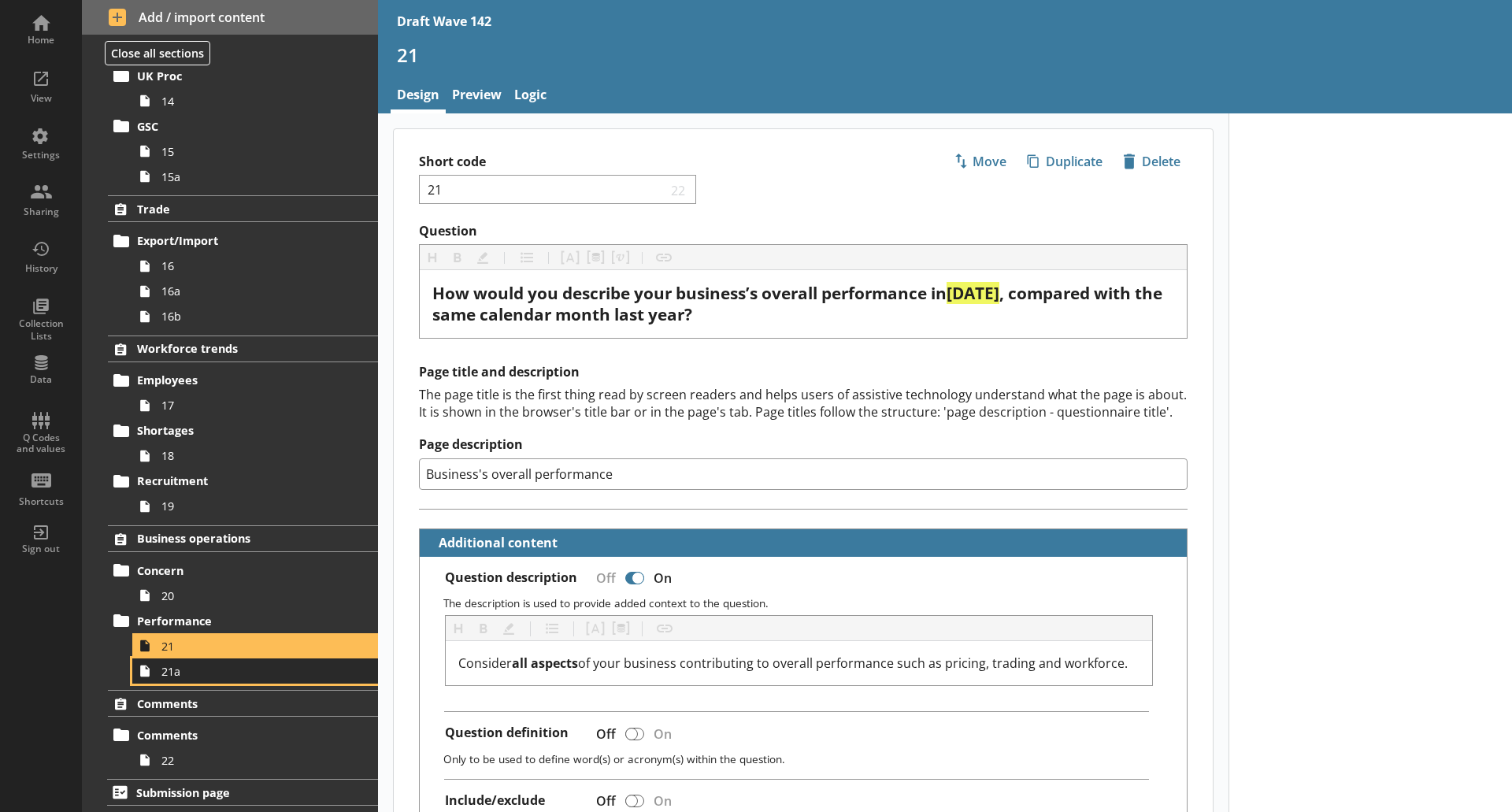
click at [201, 679] on link "21a" at bounding box center [255, 670] width 246 height 26
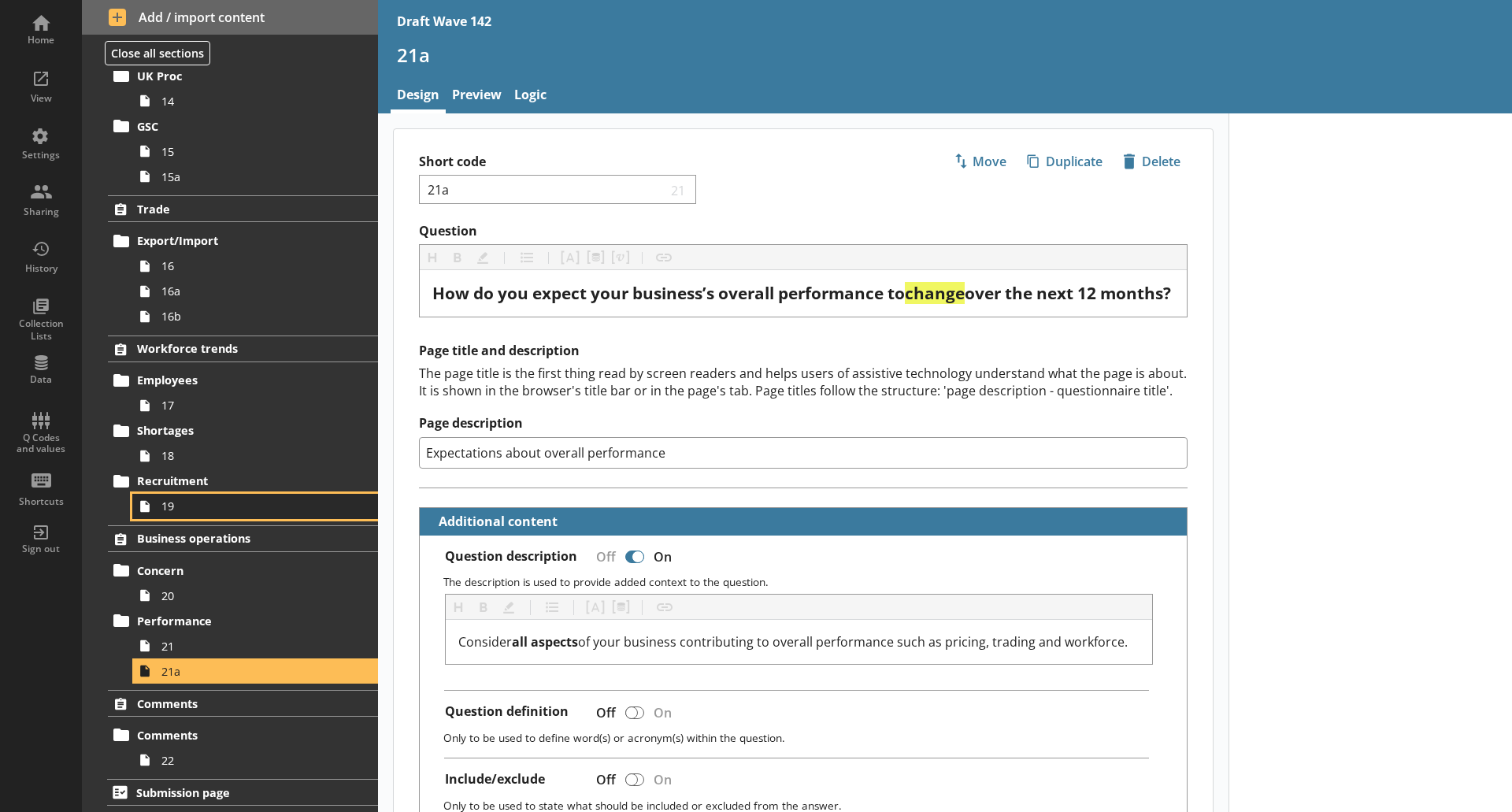
click at [210, 514] on link "19" at bounding box center [255, 506] width 246 height 26
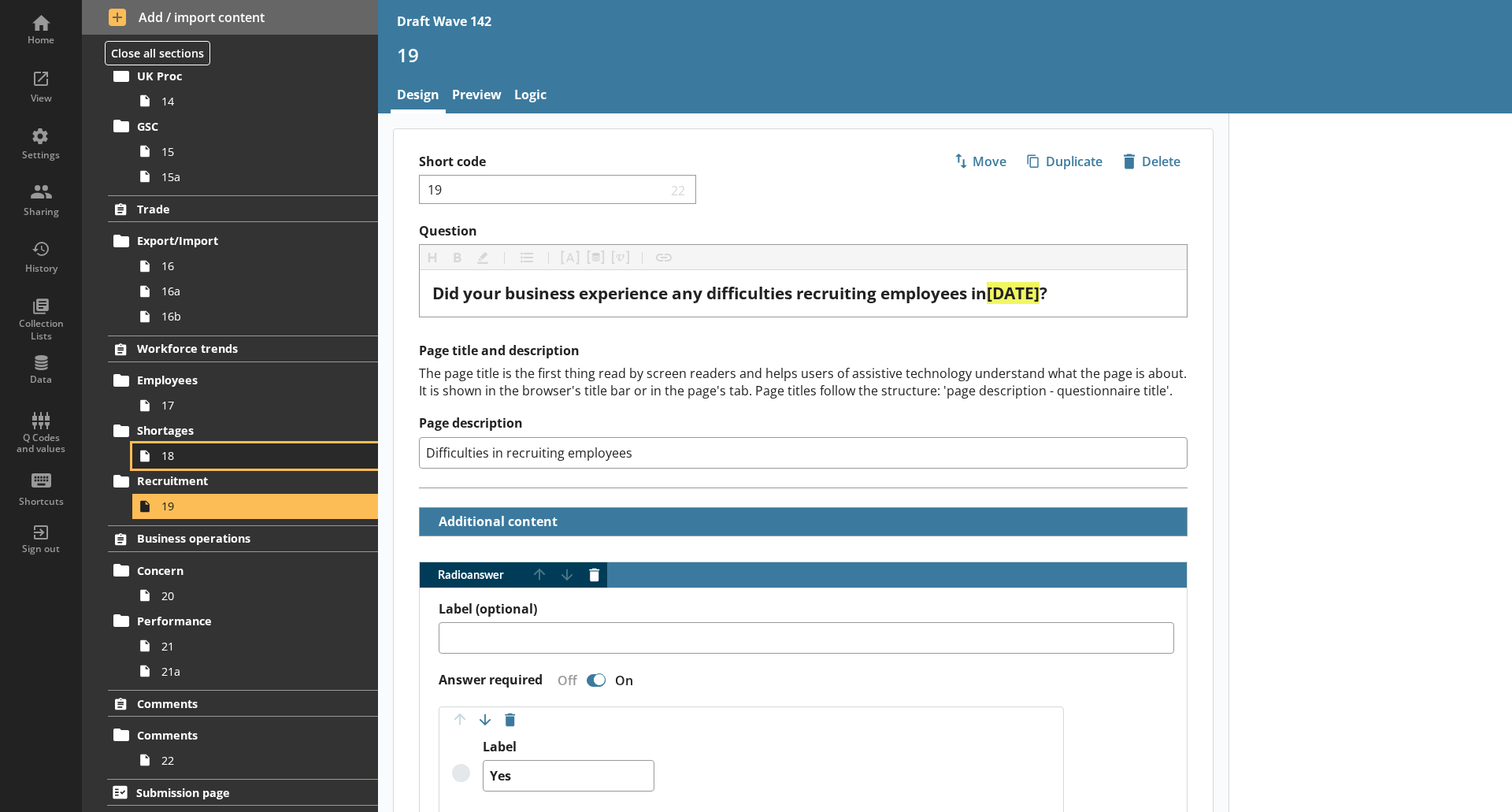
click at [180, 450] on span "18" at bounding box center [250, 456] width 176 height 15
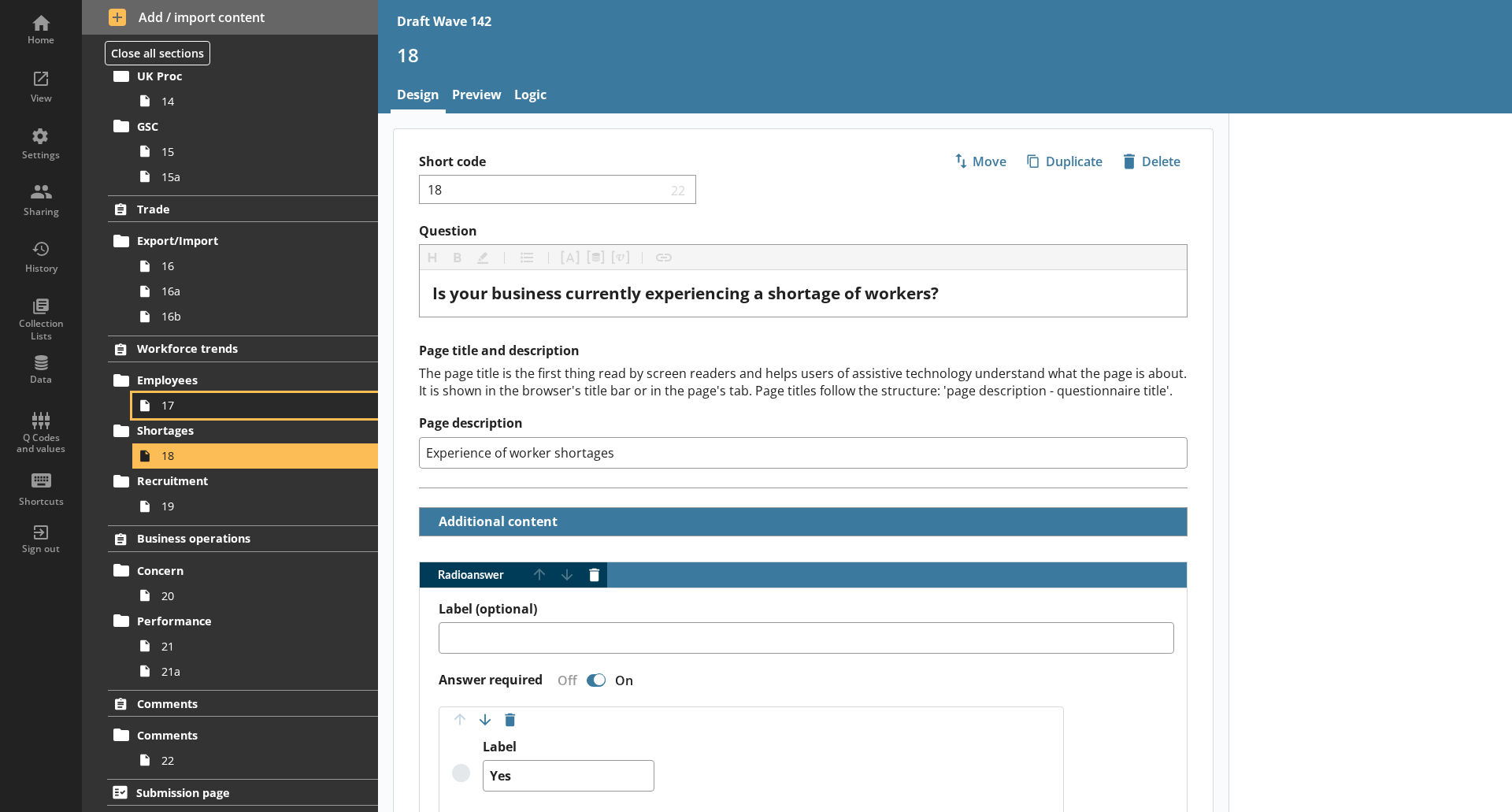
click at [191, 403] on span "17" at bounding box center [250, 406] width 176 height 15
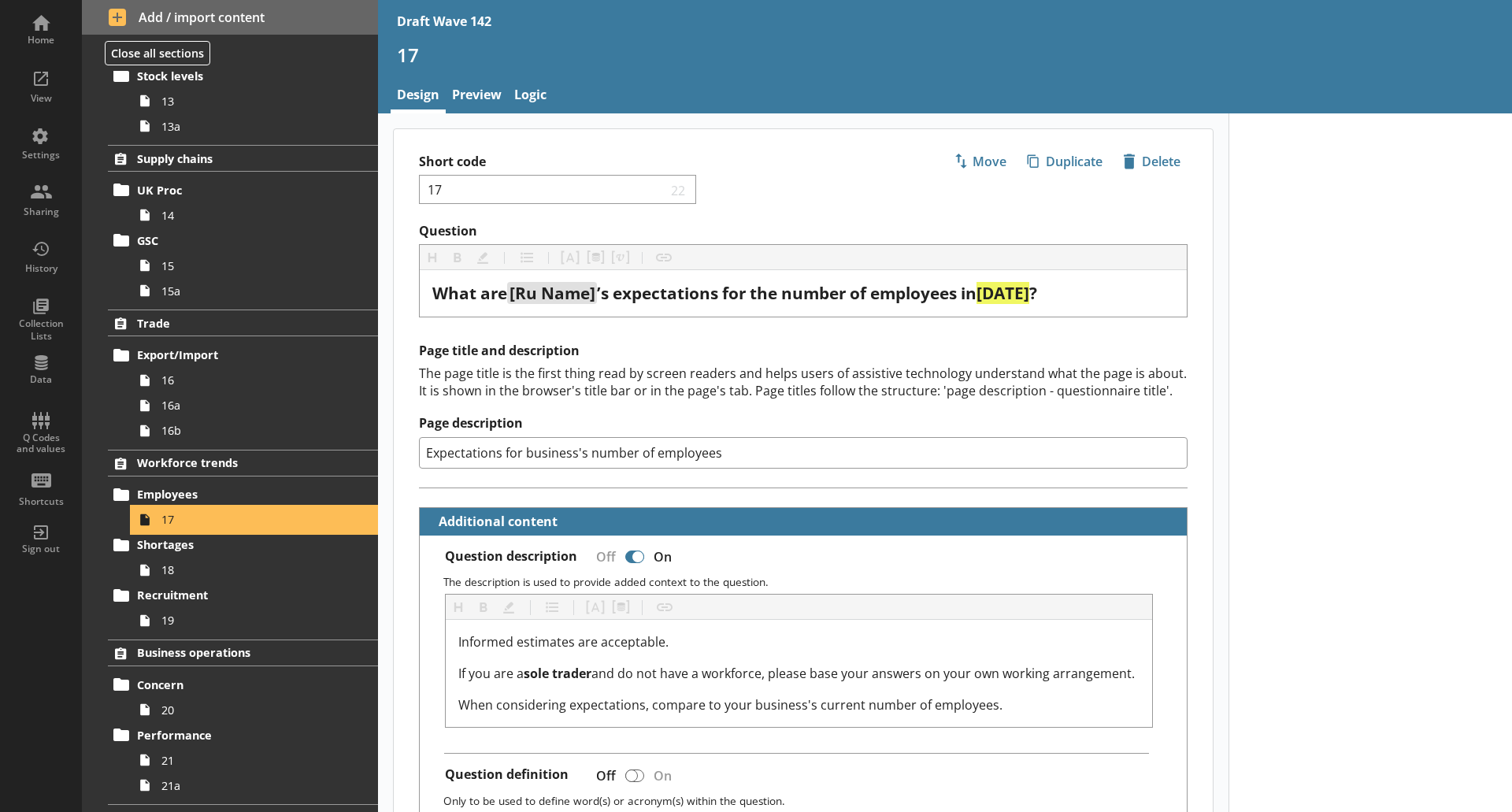
scroll to position [765, 0]
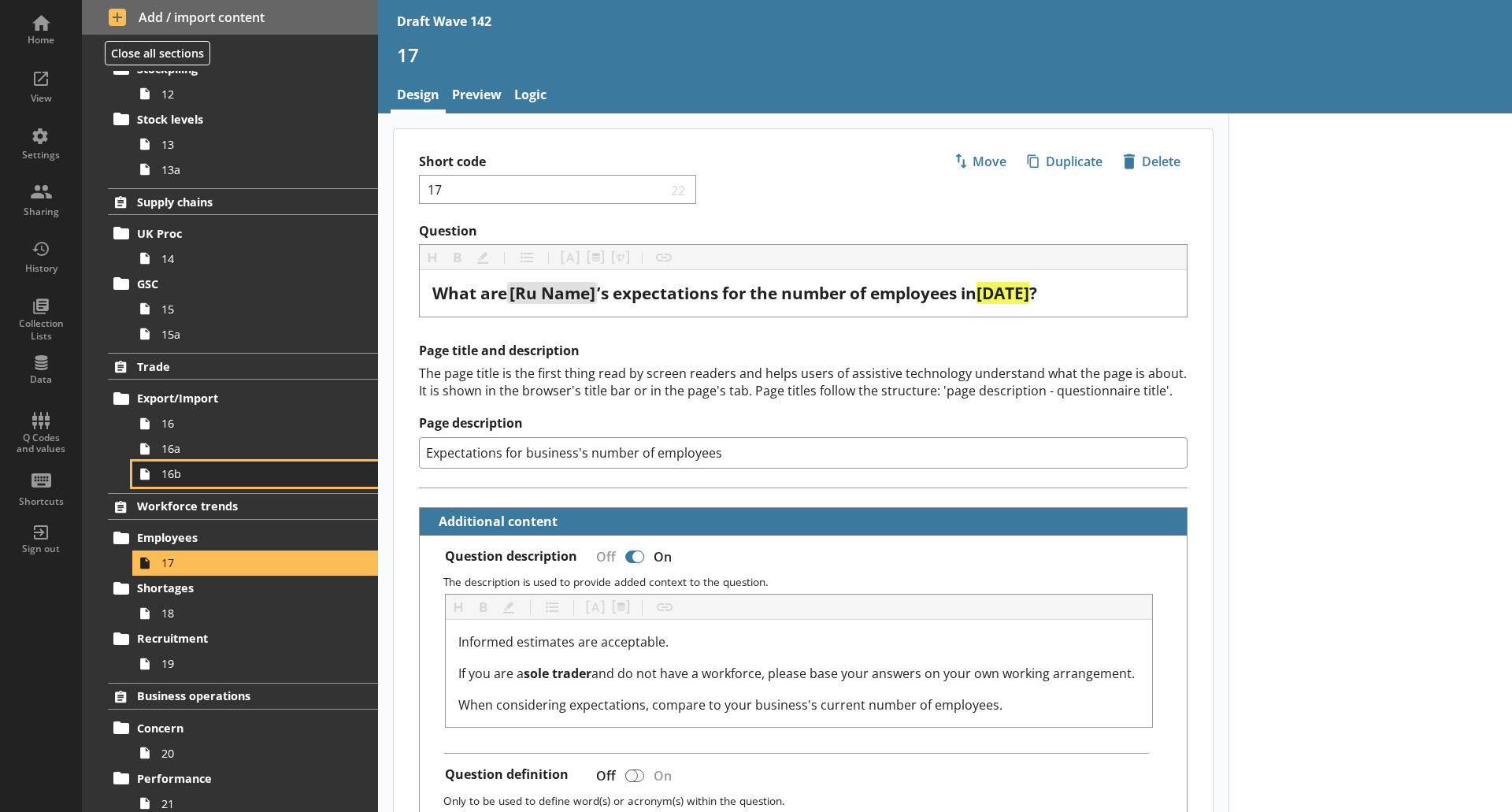
click at [196, 483] on link "16b" at bounding box center [255, 474] width 246 height 26
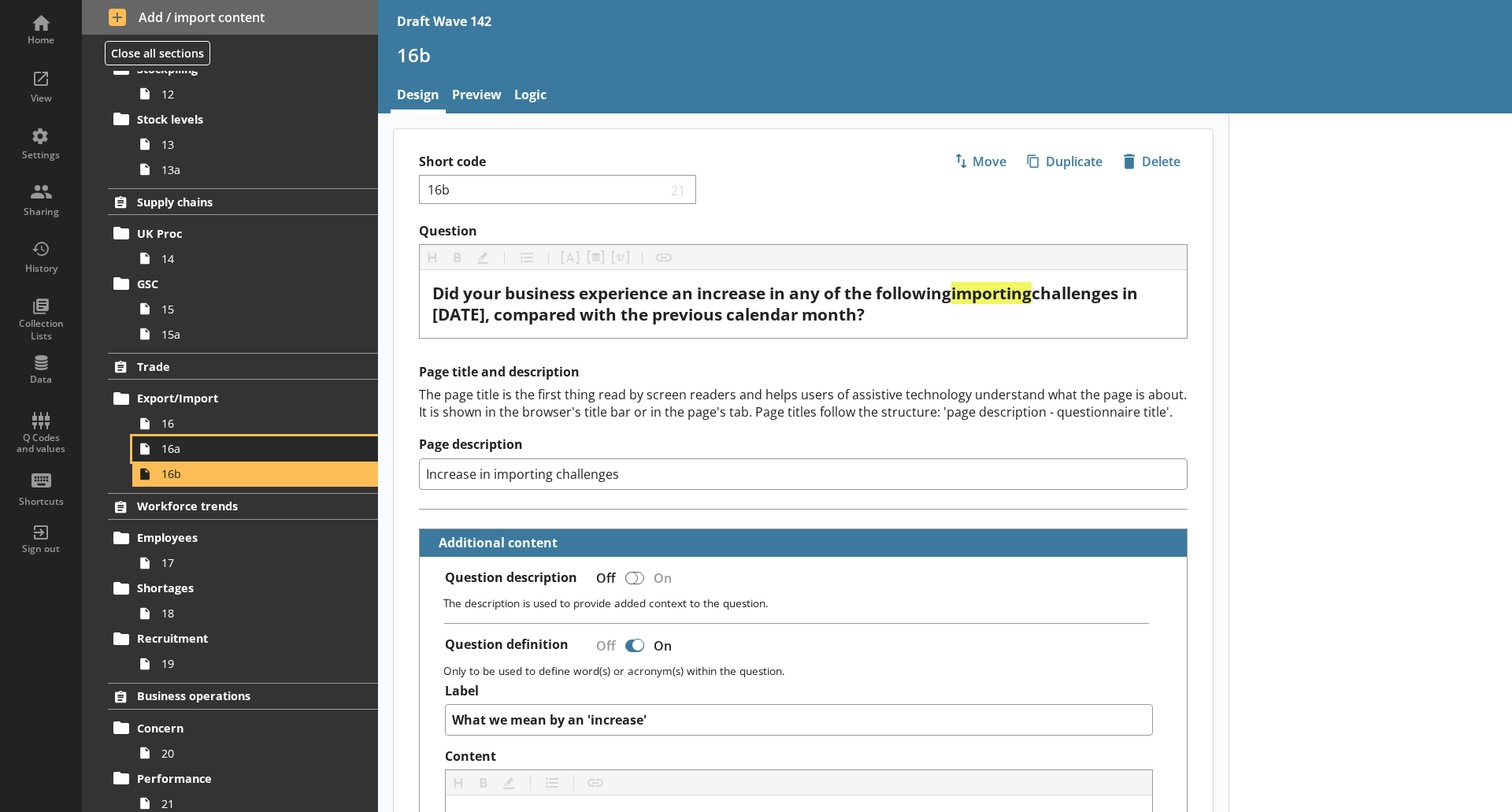
click at [186, 445] on span "16a" at bounding box center [250, 448] width 176 height 15
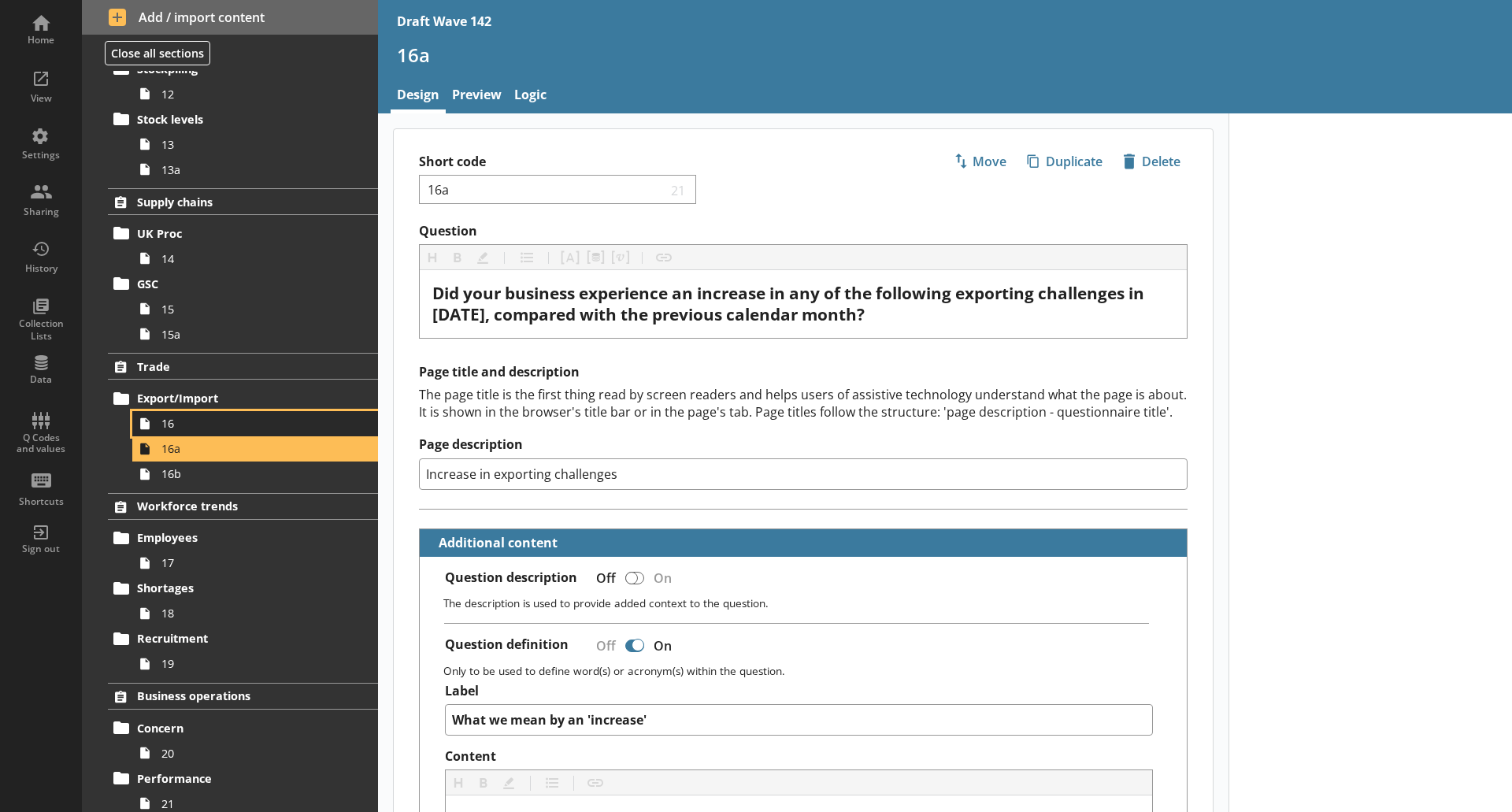
click at [173, 423] on span "16" at bounding box center [250, 423] width 176 height 15
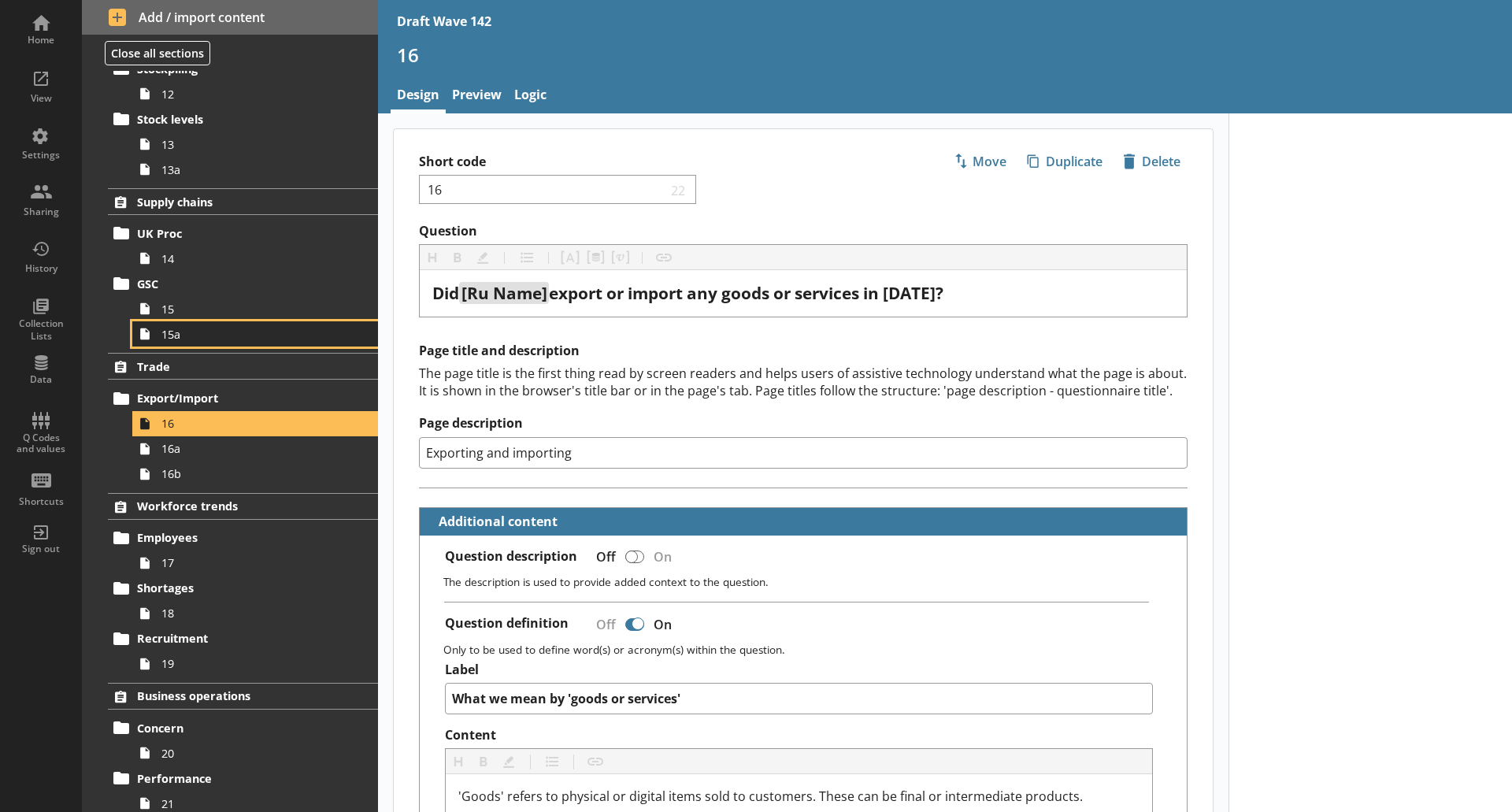
click at [177, 327] on span "15a" at bounding box center [250, 335] width 176 height 15
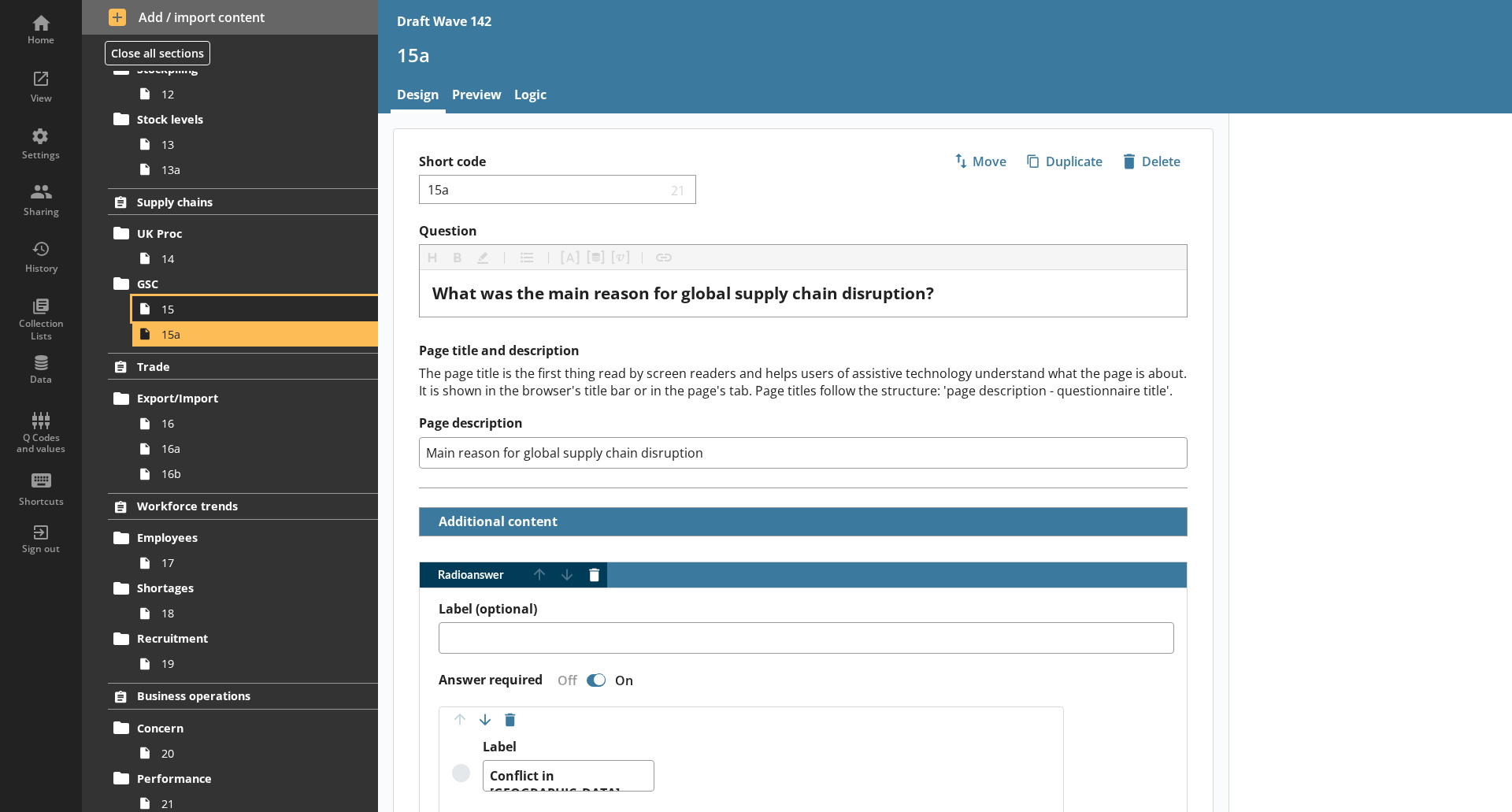
click at [177, 313] on span "15" at bounding box center [250, 309] width 176 height 15
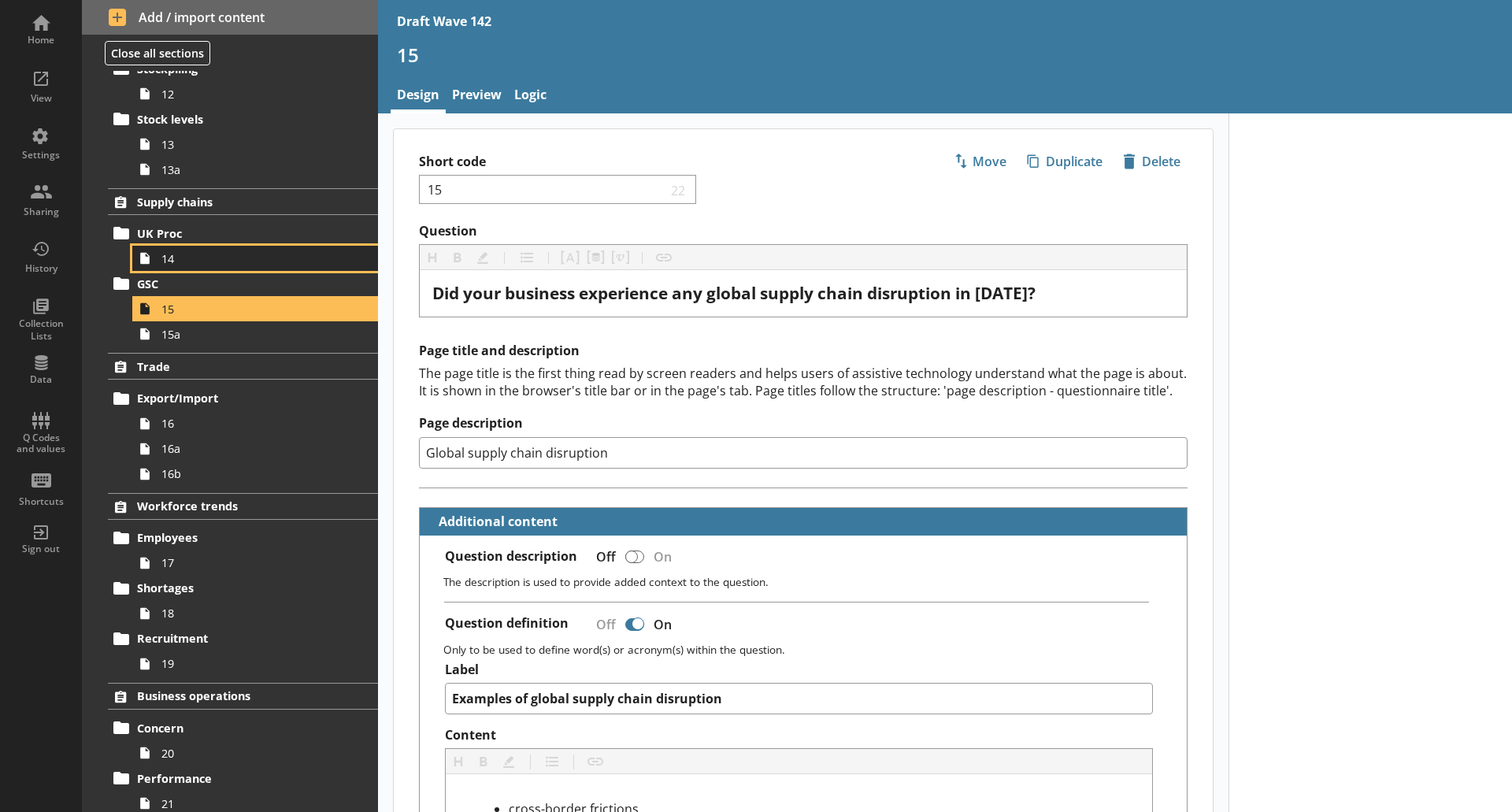
click at [189, 255] on span "14" at bounding box center [250, 259] width 176 height 15
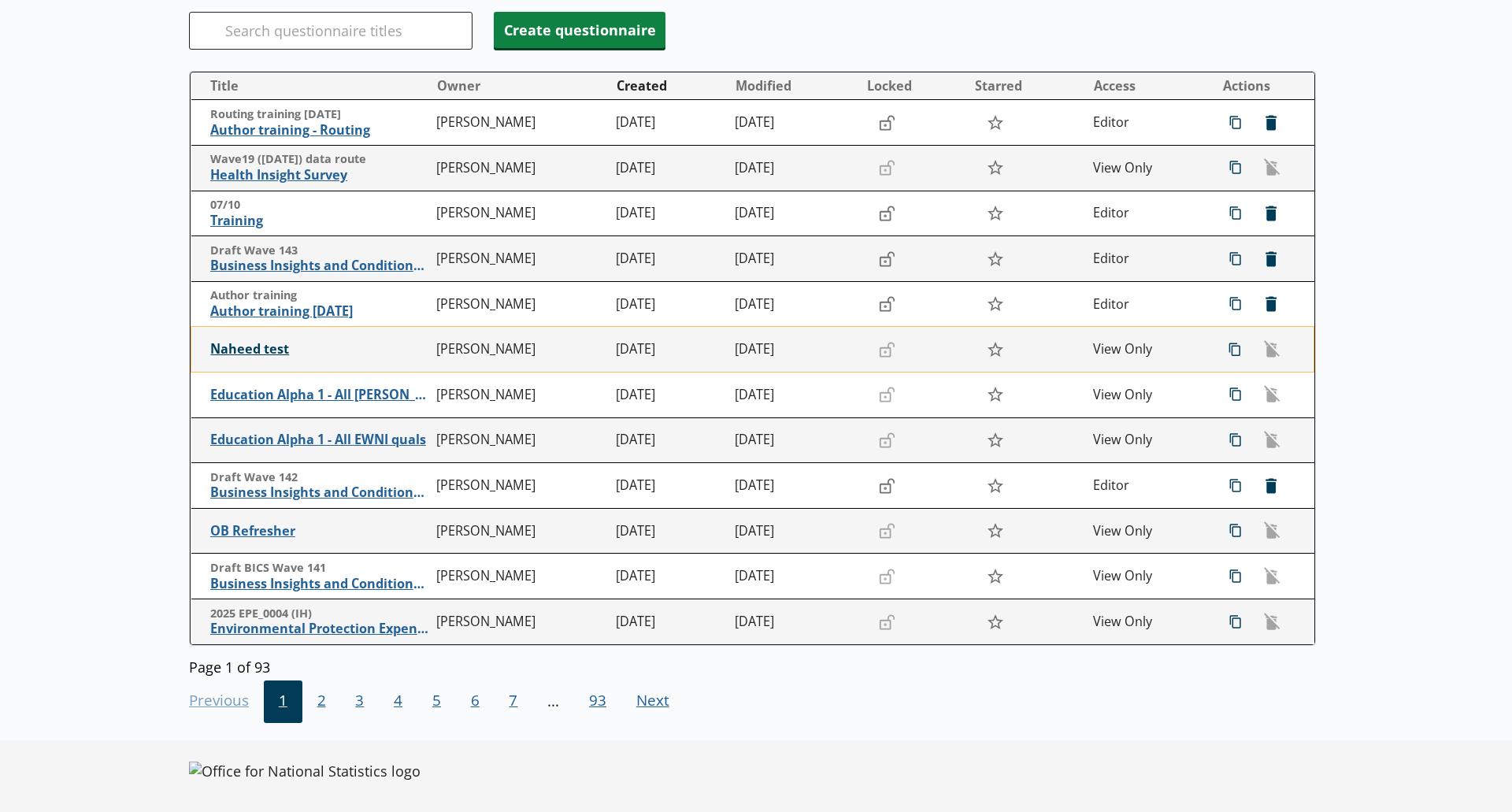
scroll to position [196, 0]
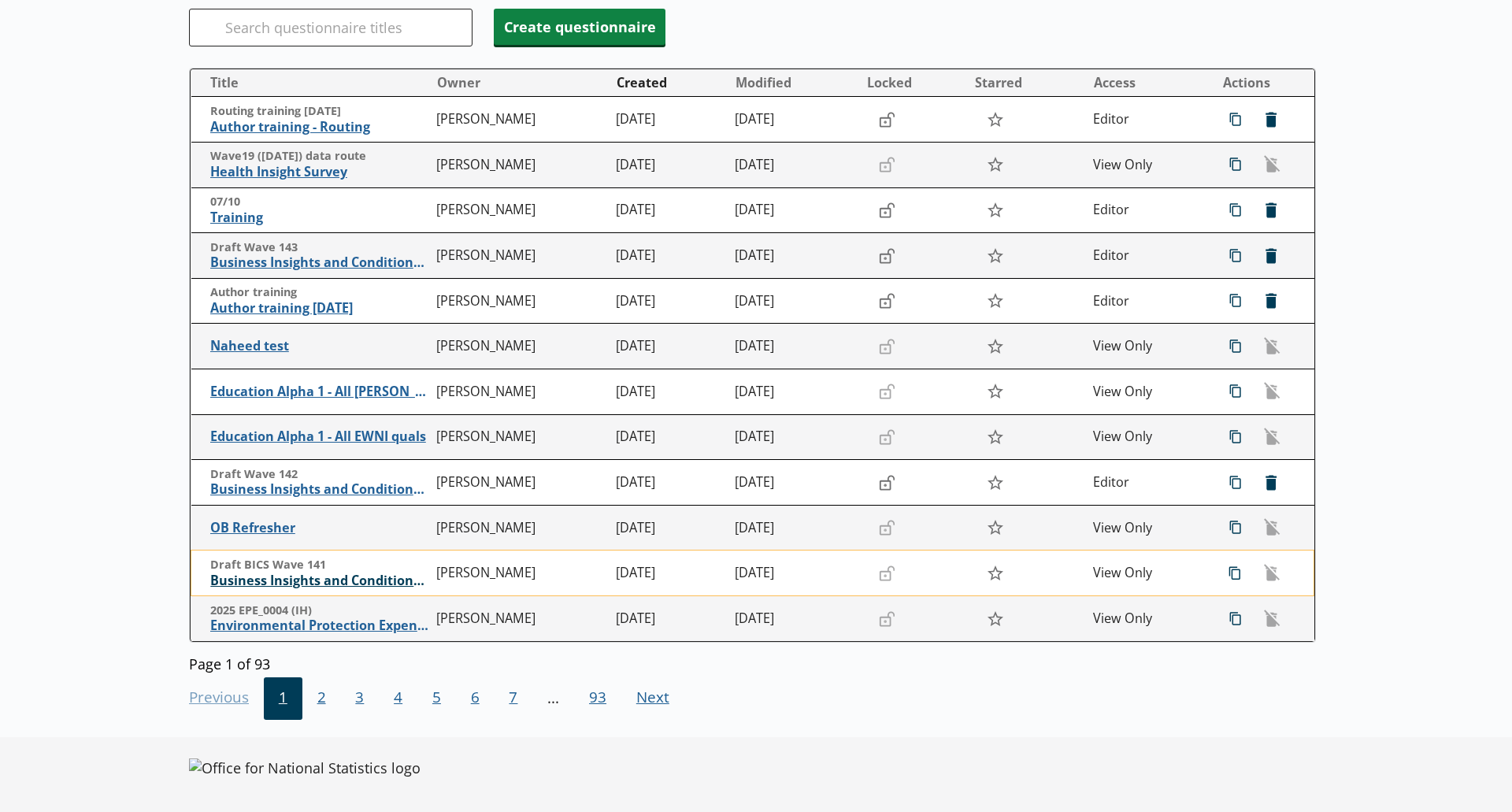
click at [364, 572] on span "Business Insights and Conditions Survey (BICS)" at bounding box center [320, 579] width 219 height 16
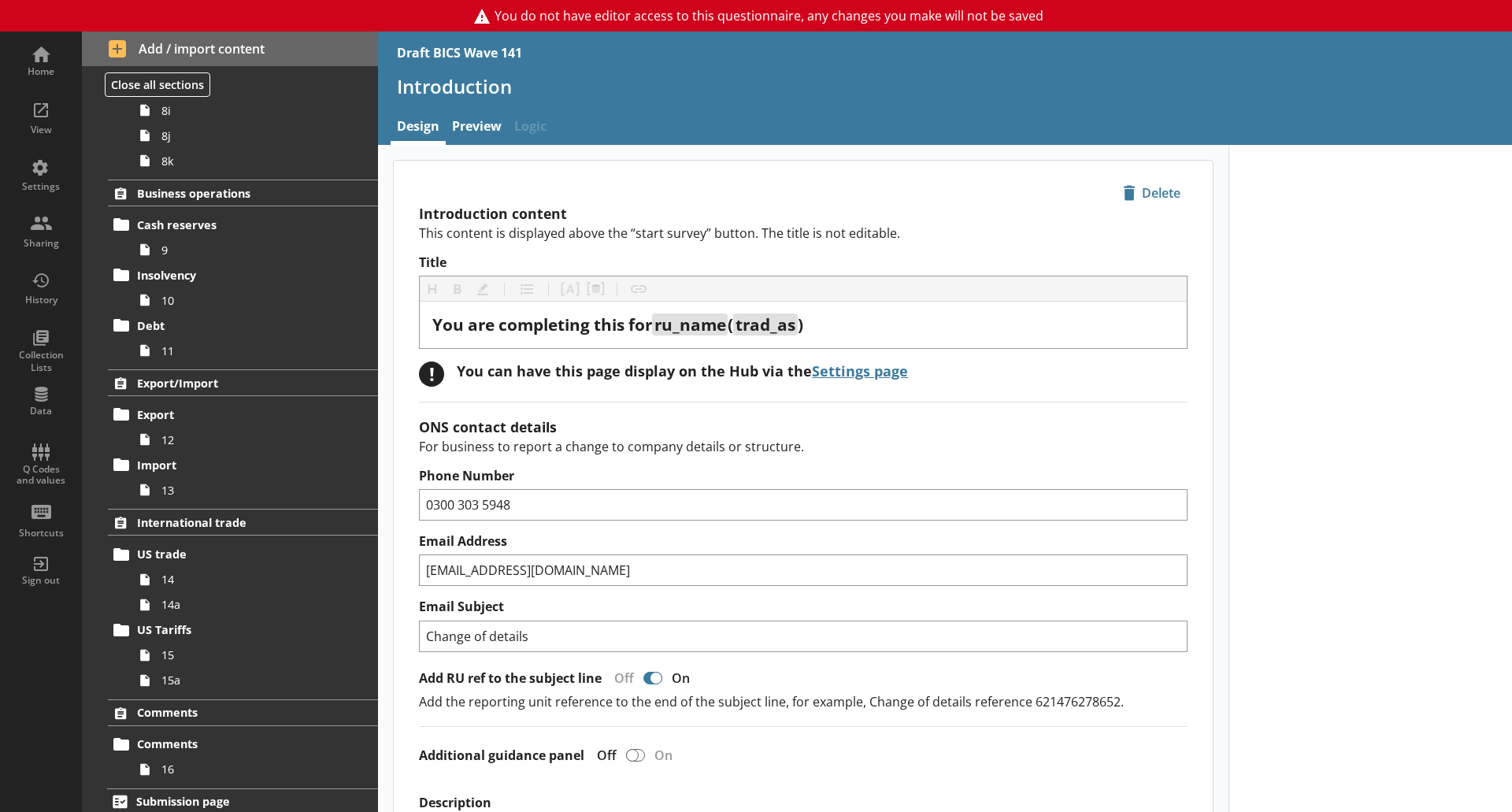
scroll to position [976, 0]
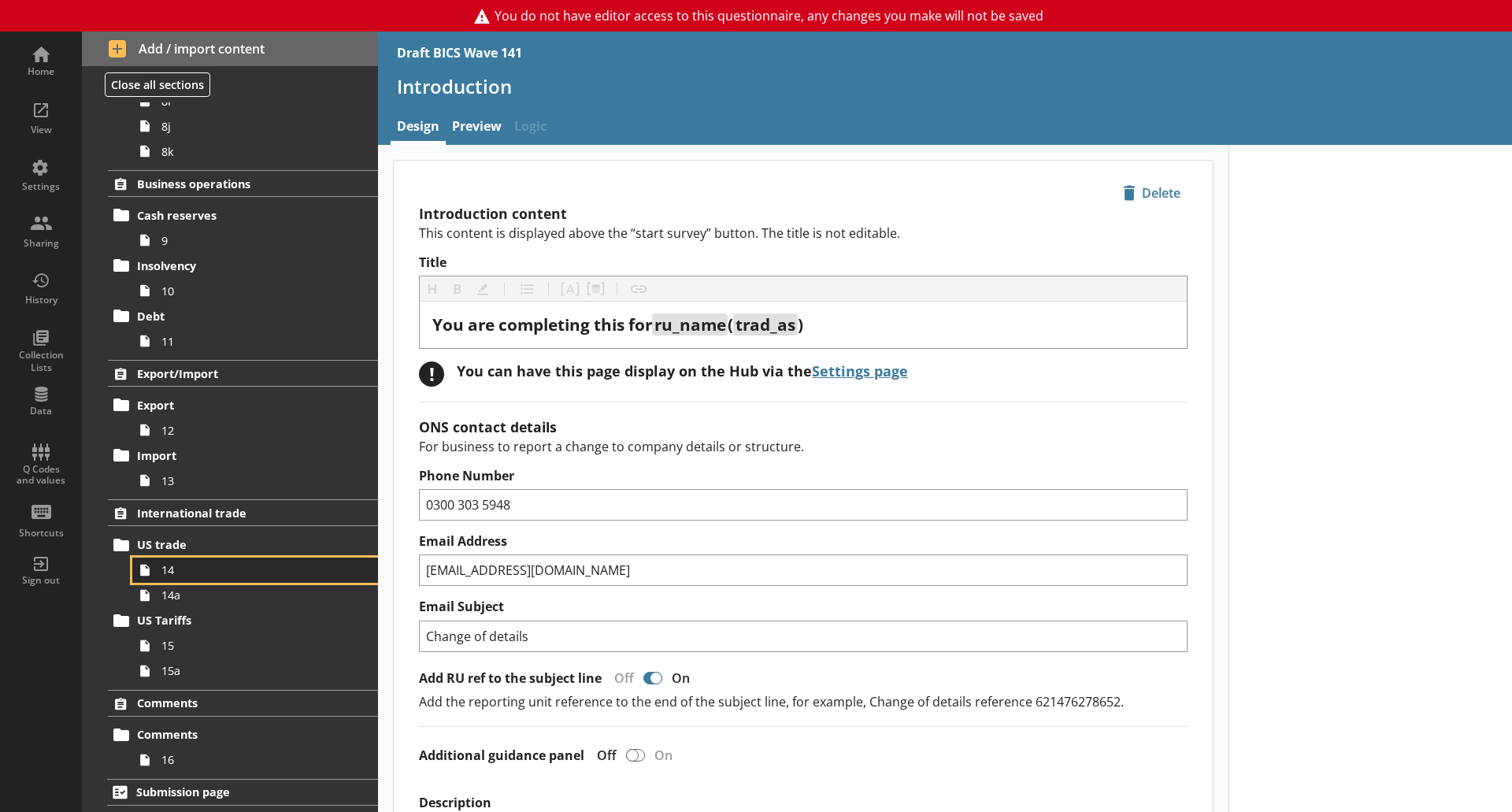
click at [200, 577] on span "14" at bounding box center [250, 570] width 176 height 15
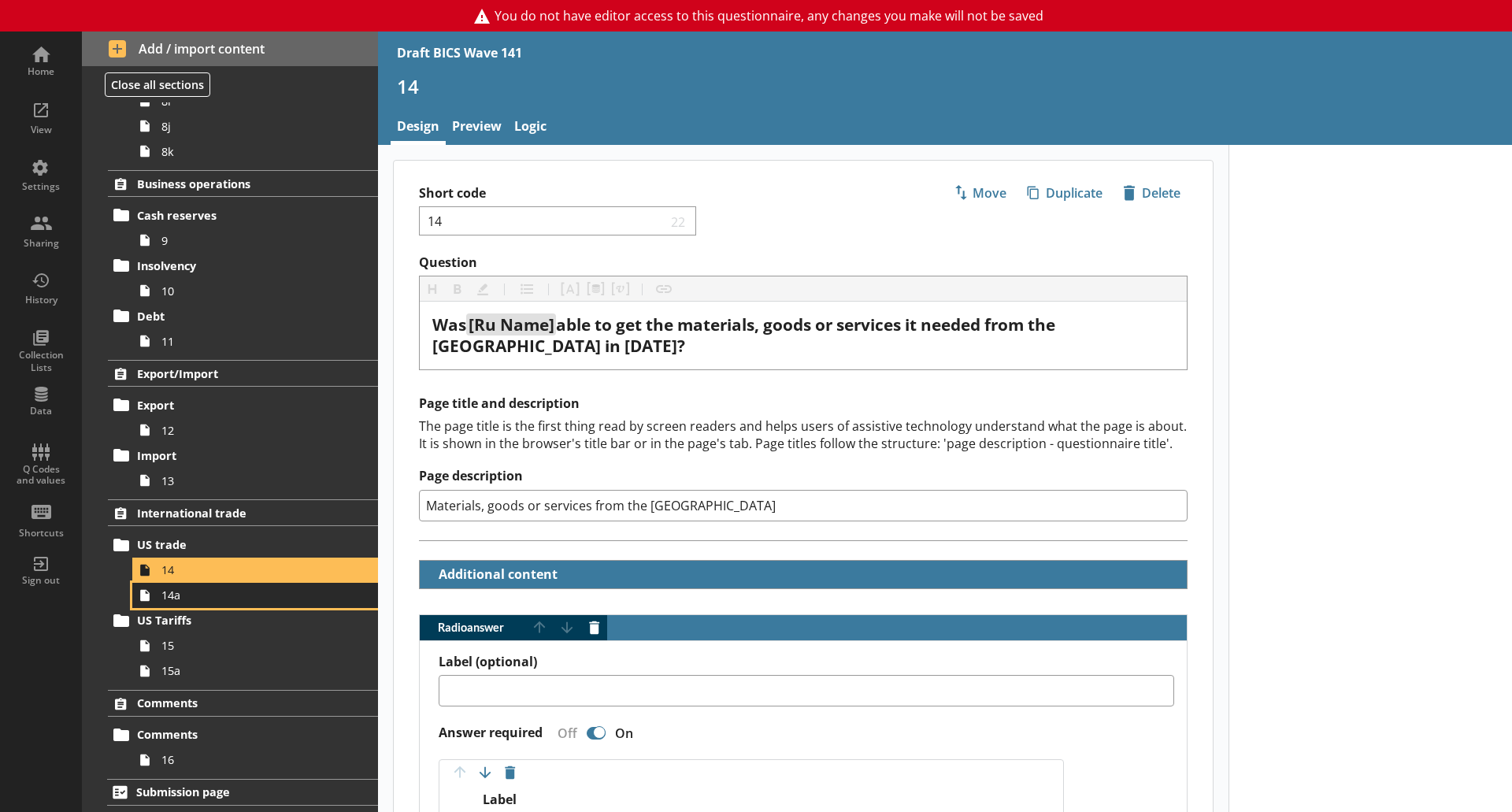
click at [197, 602] on span "14a" at bounding box center [250, 595] width 176 height 15
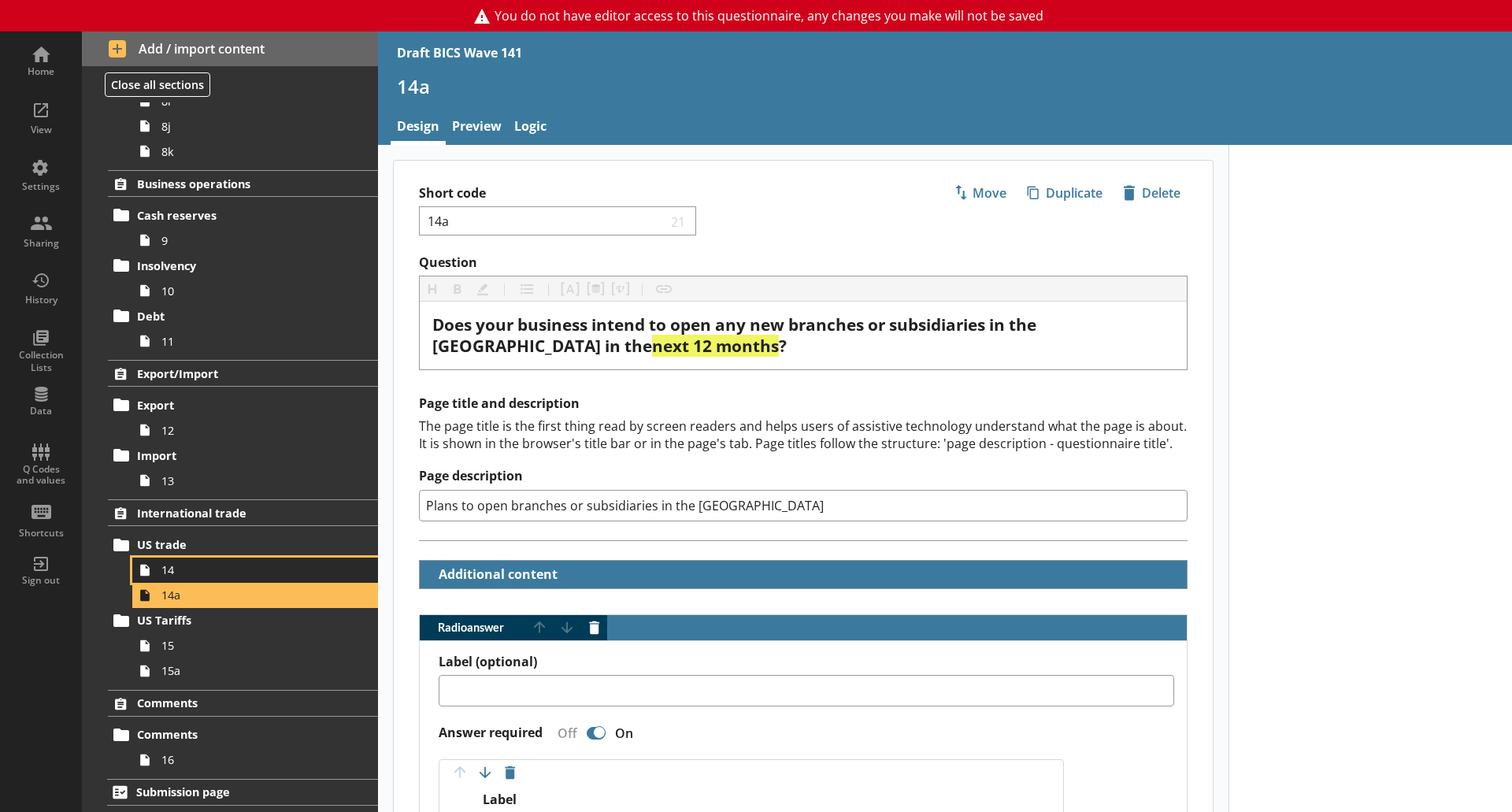
click at [215, 577] on span "14" at bounding box center [250, 570] width 176 height 15
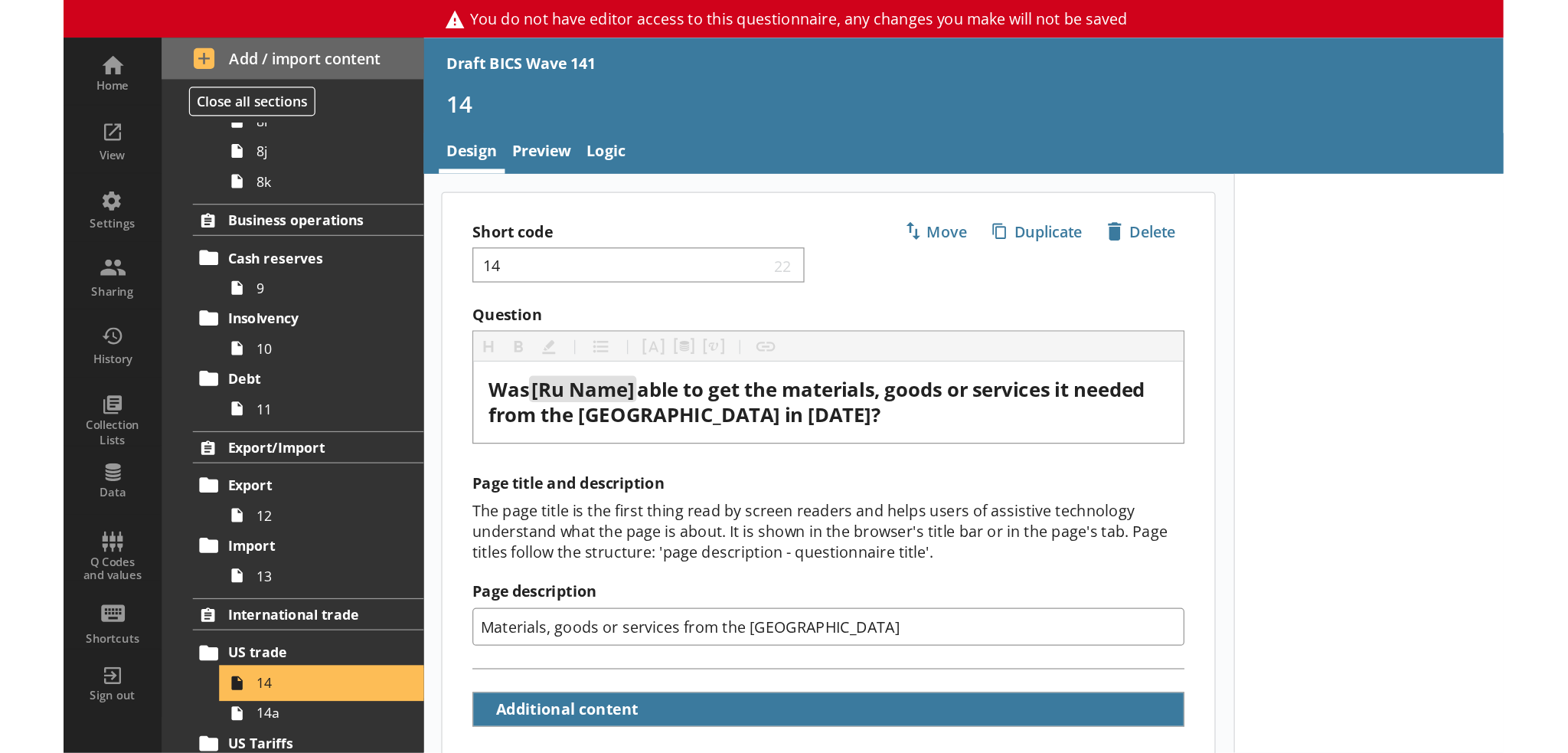
scroll to position [950, 0]
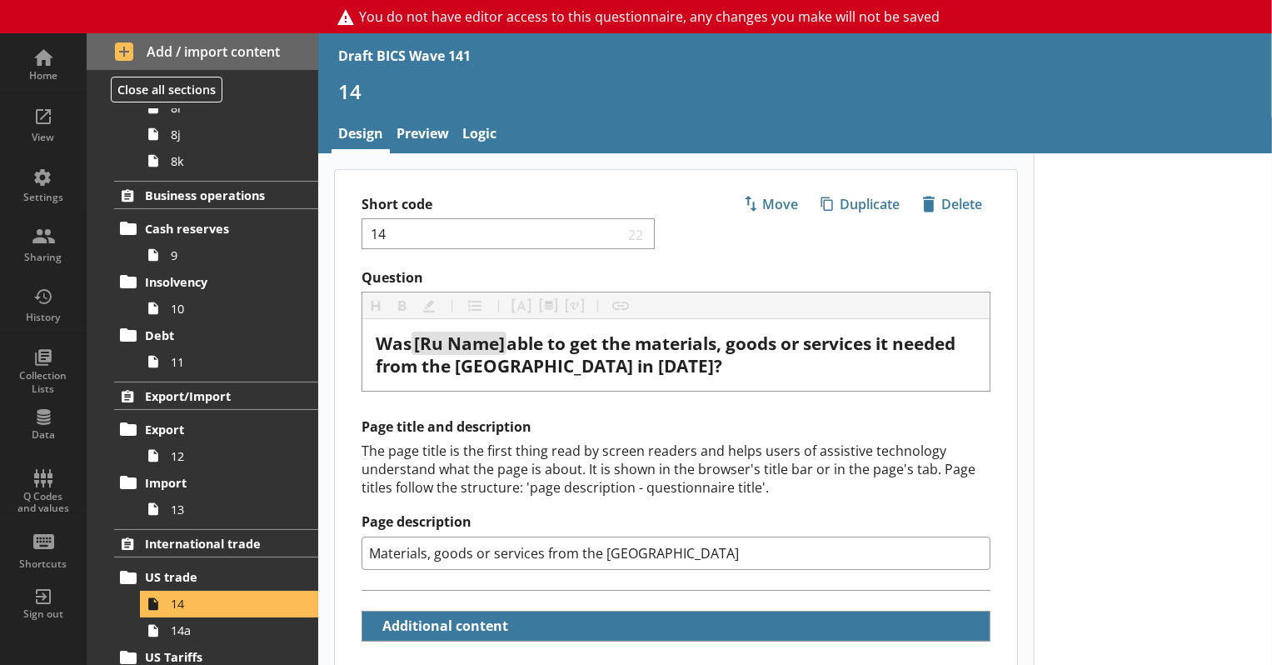
type textarea "x"
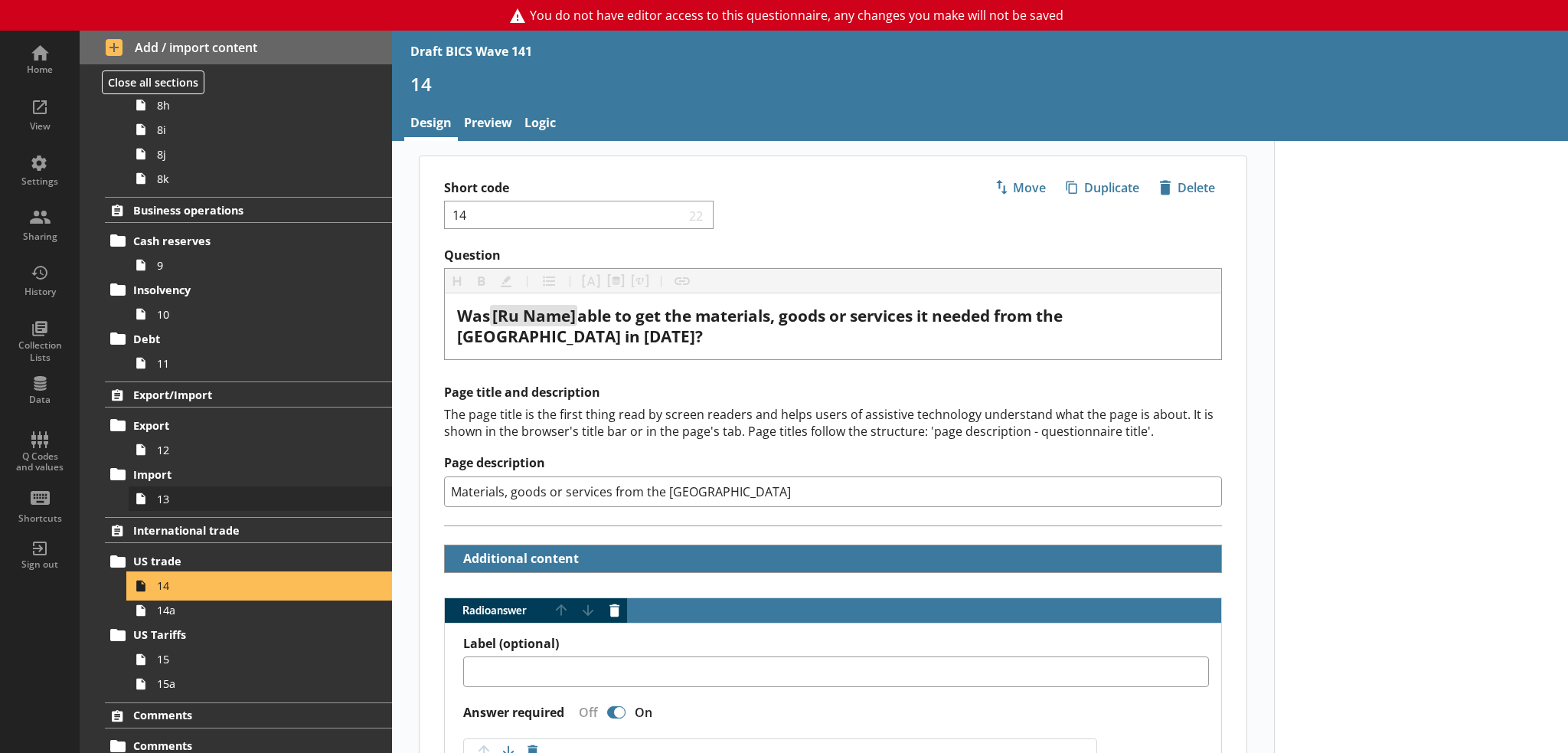
scroll to position [983, 0]
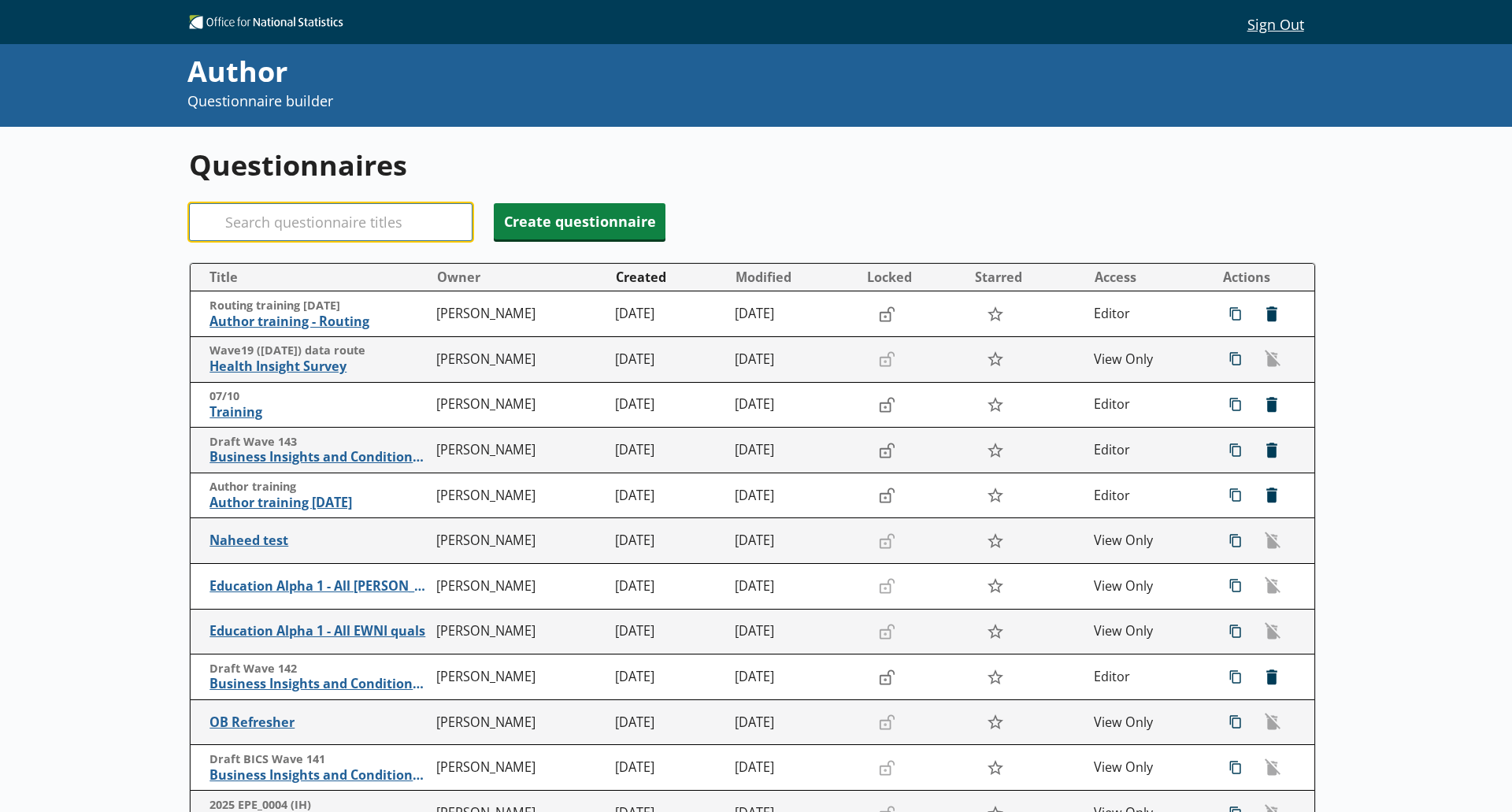
click at [287, 232] on input "Search" at bounding box center [331, 222] width 284 height 38
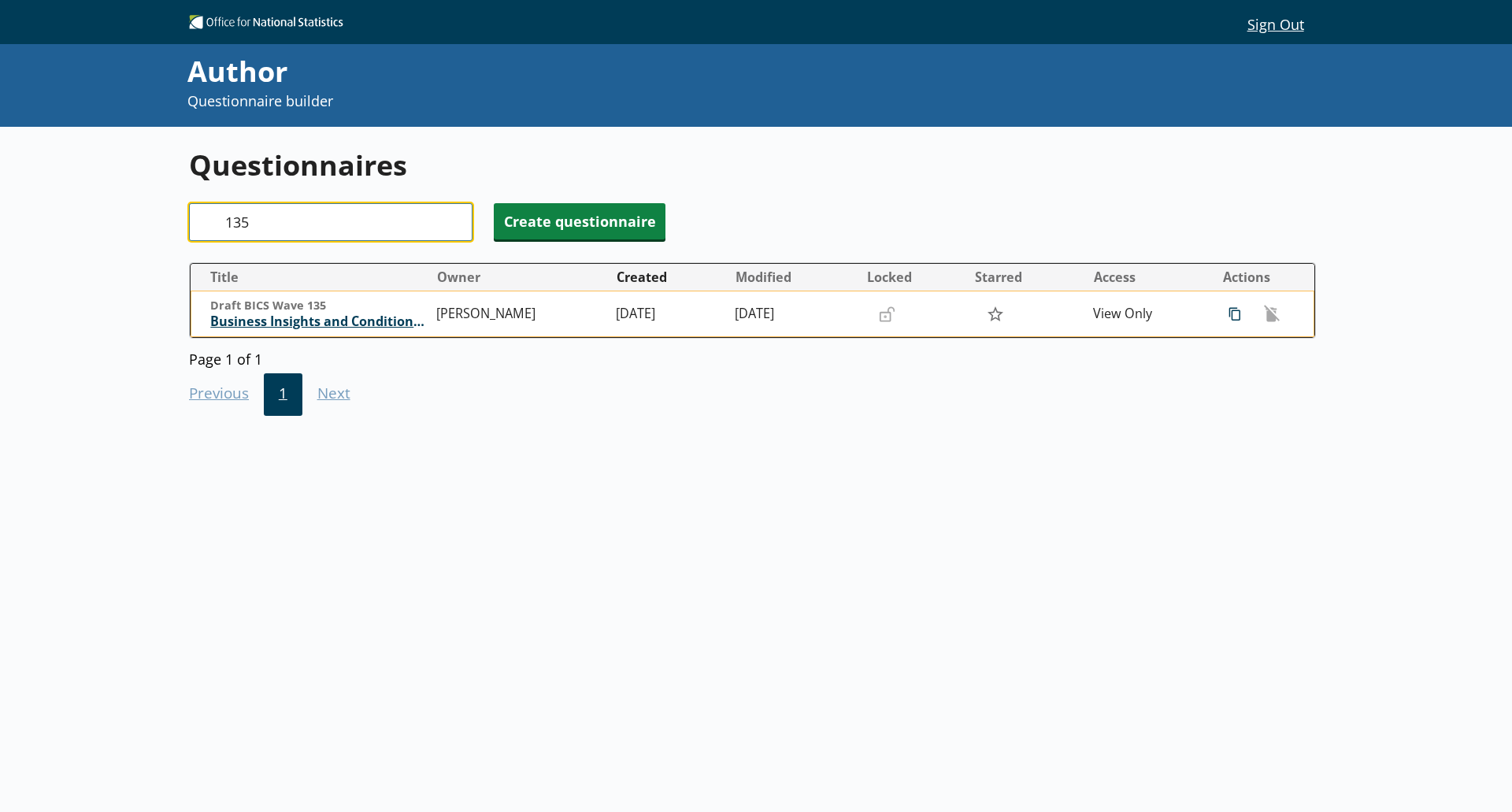
type input "135"
click at [336, 318] on span "Business Insights and Conditions Survey (BICS)" at bounding box center [320, 320] width 219 height 16
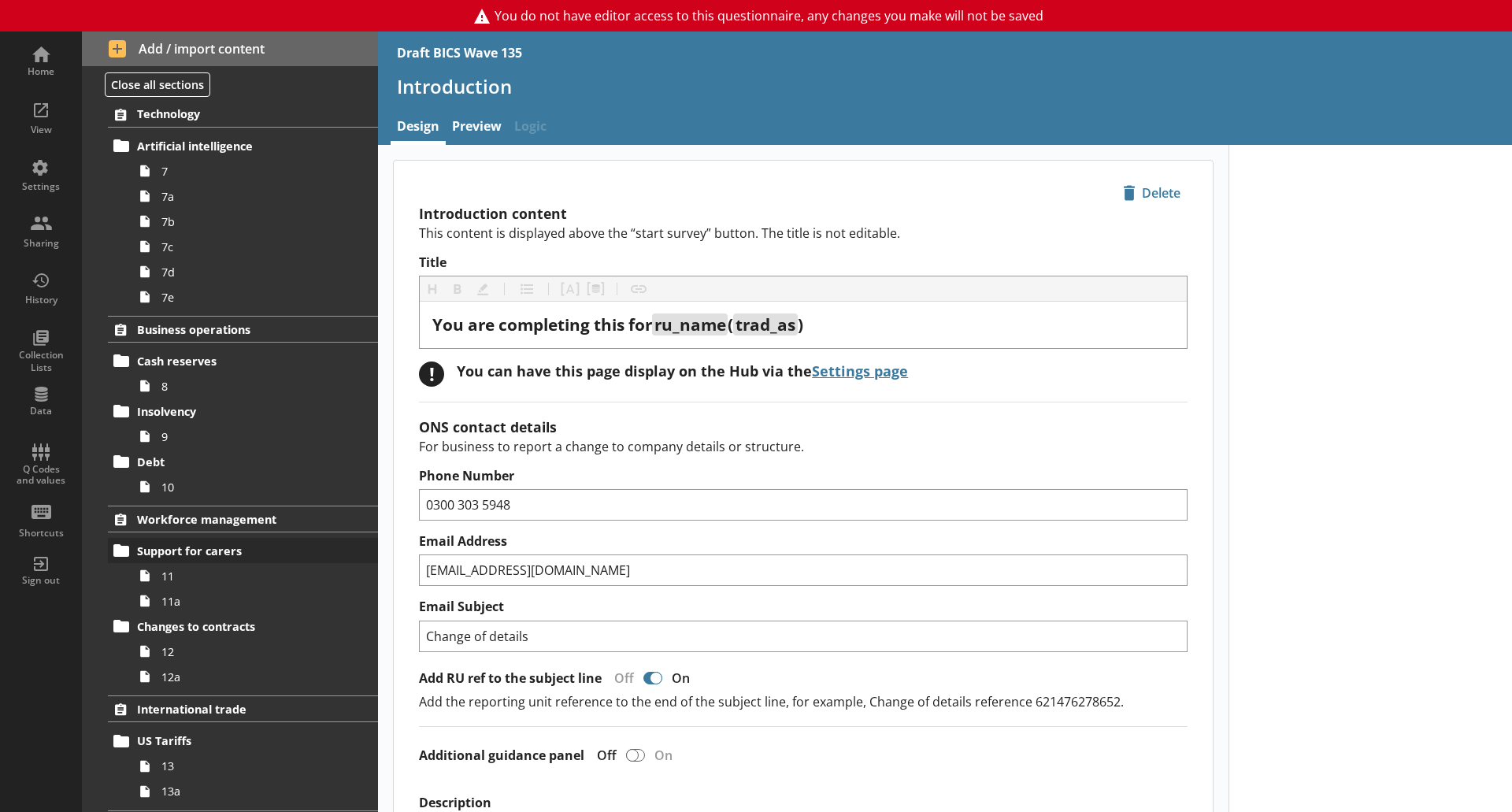
scroll to position [751, 0]
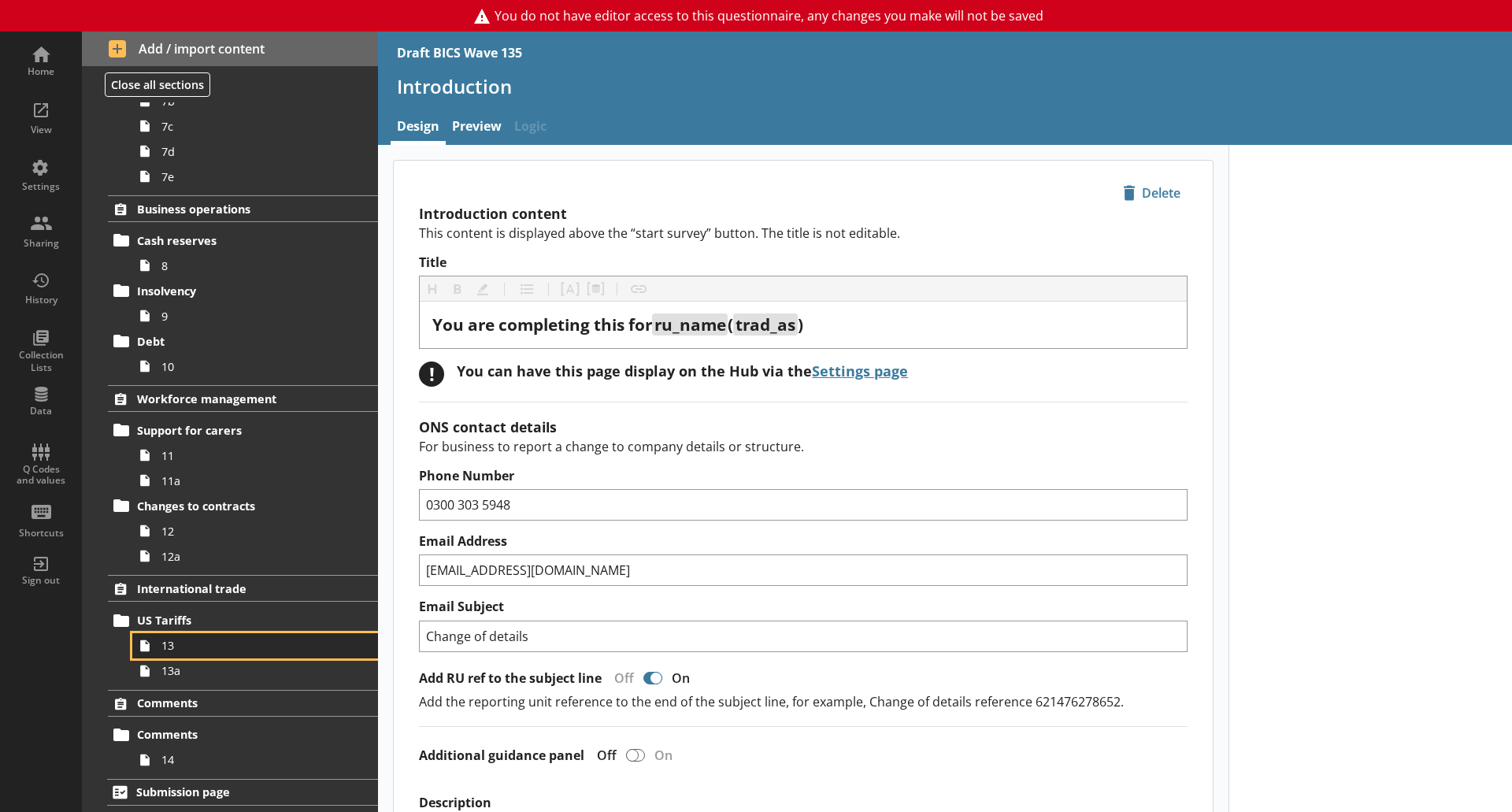
click at [217, 643] on span "13" at bounding box center [250, 646] width 176 height 15
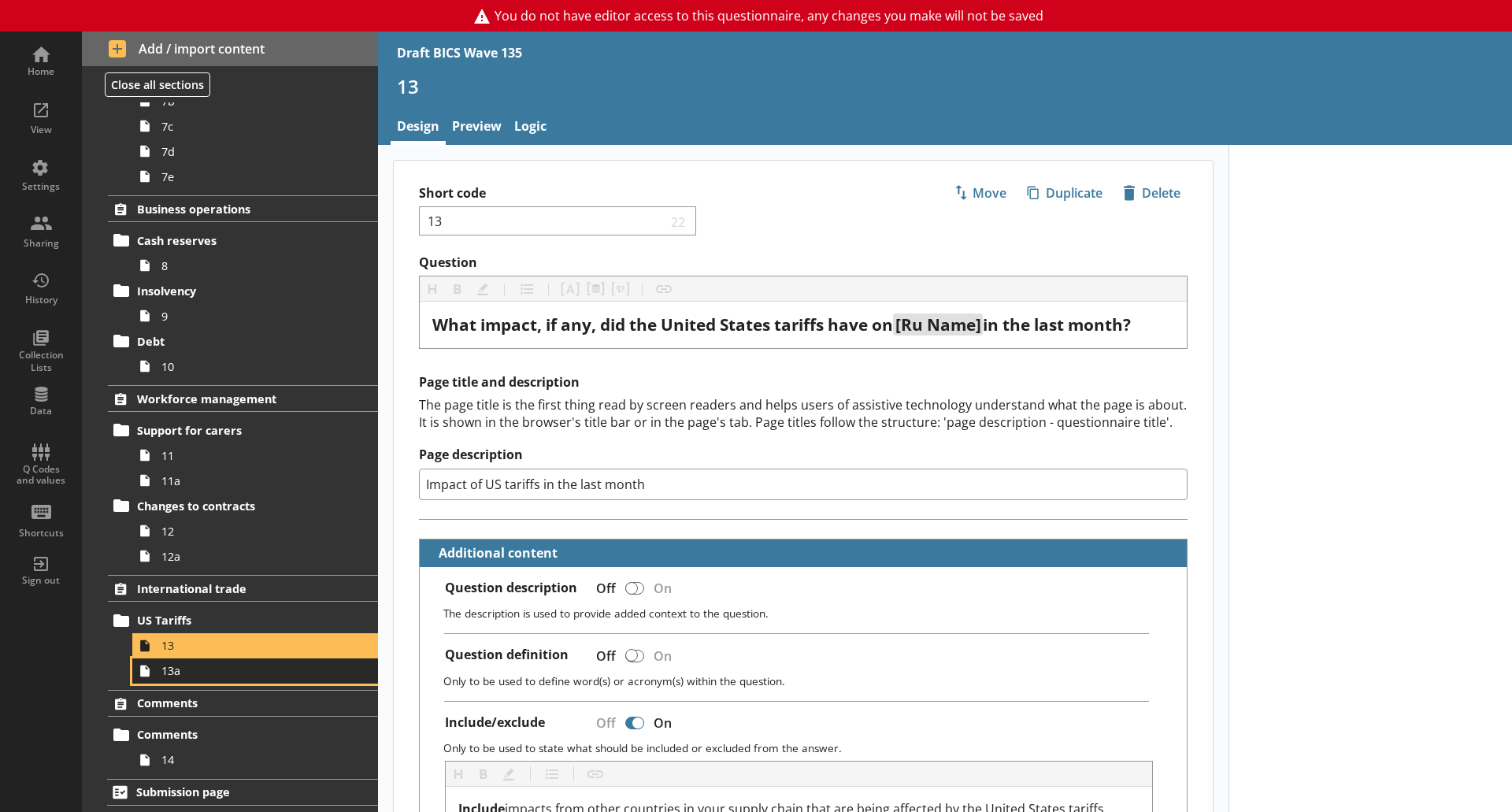
click at [218, 676] on span "13a" at bounding box center [250, 670] width 176 height 15
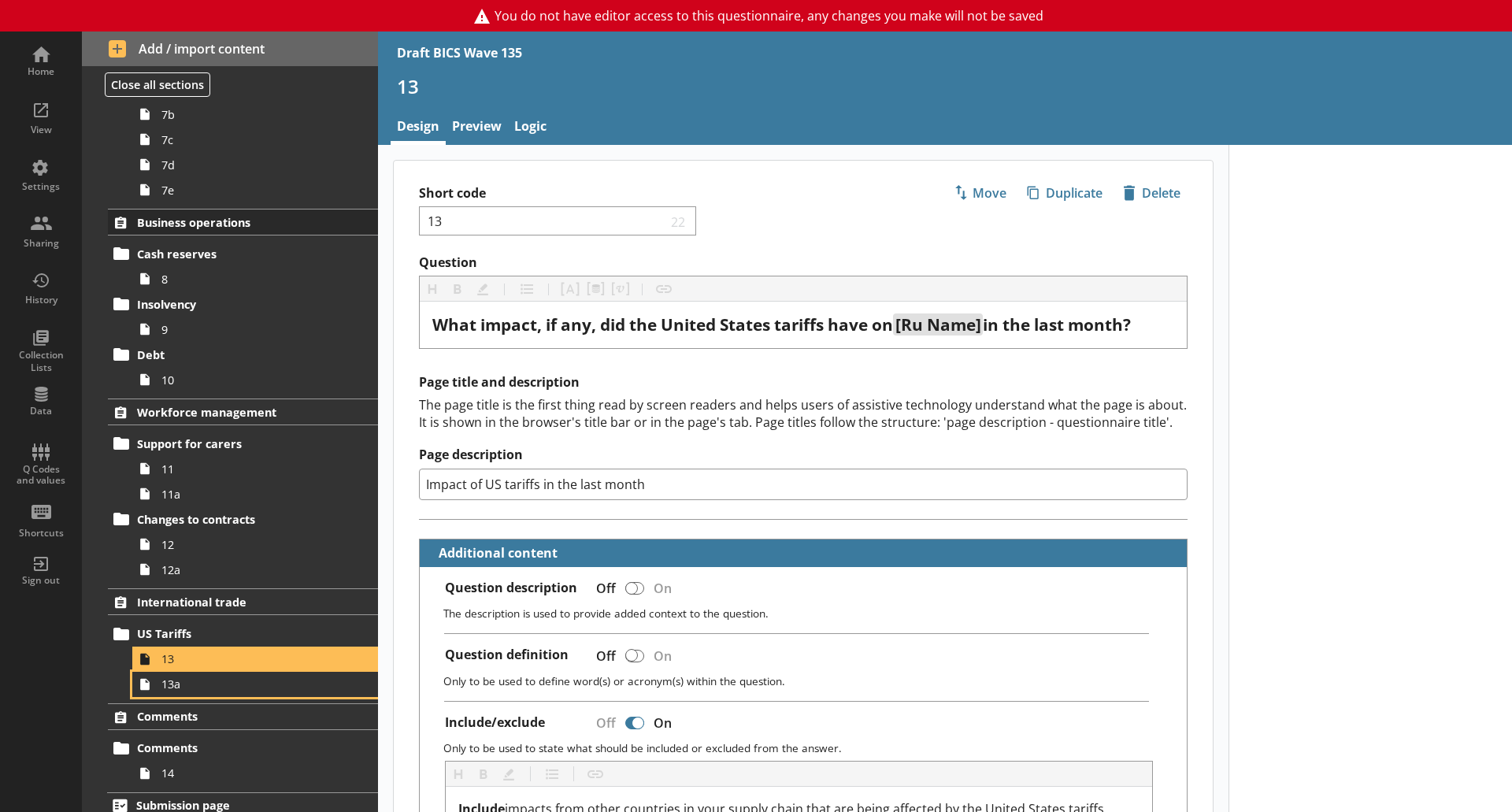
scroll to position [751, 0]
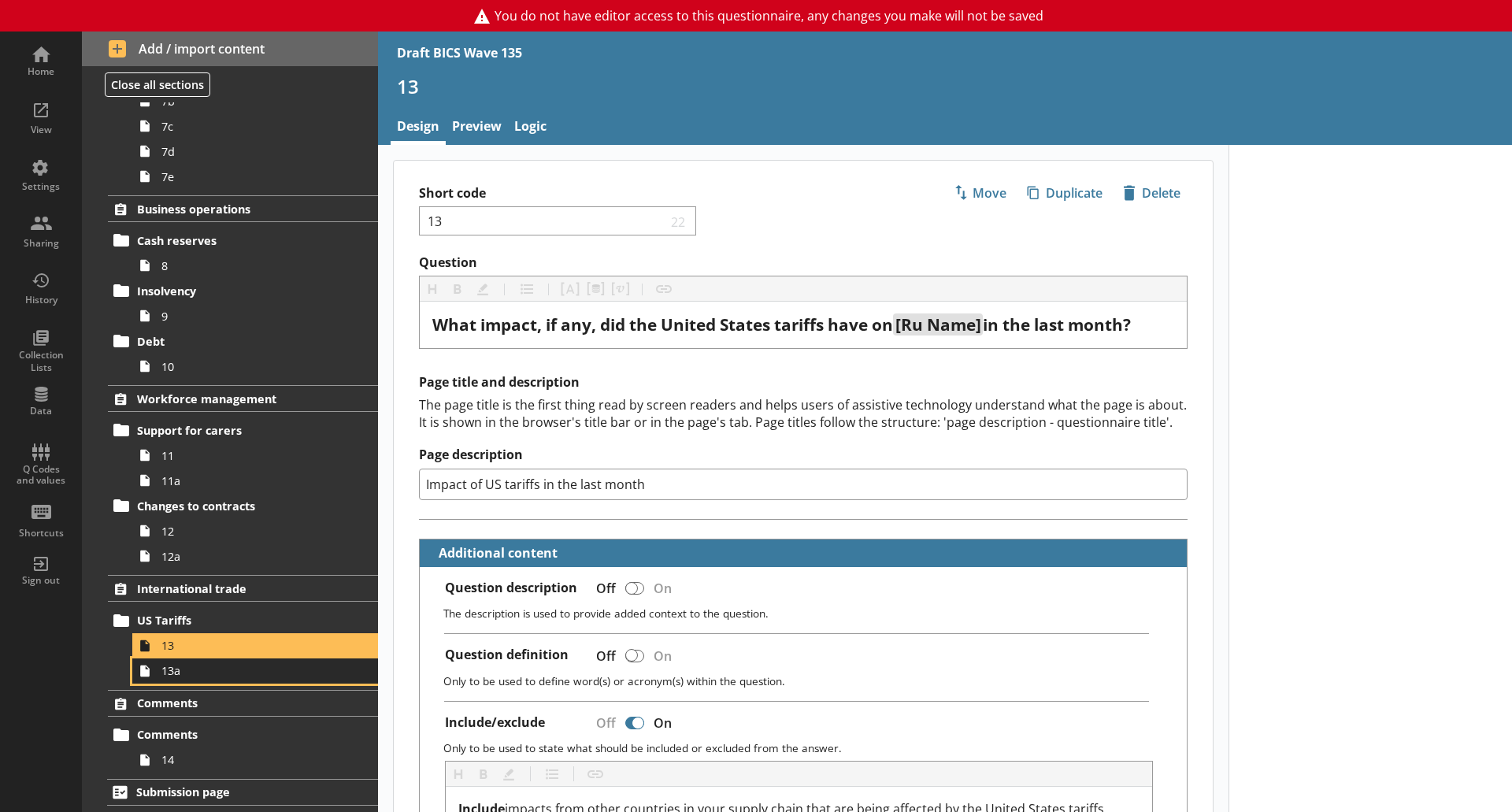
drag, startPoint x: 227, startPoint y: 668, endPoint x: 219, endPoint y: 661, distance: 10.6
click at [227, 668] on span "13a" at bounding box center [250, 670] width 176 height 15
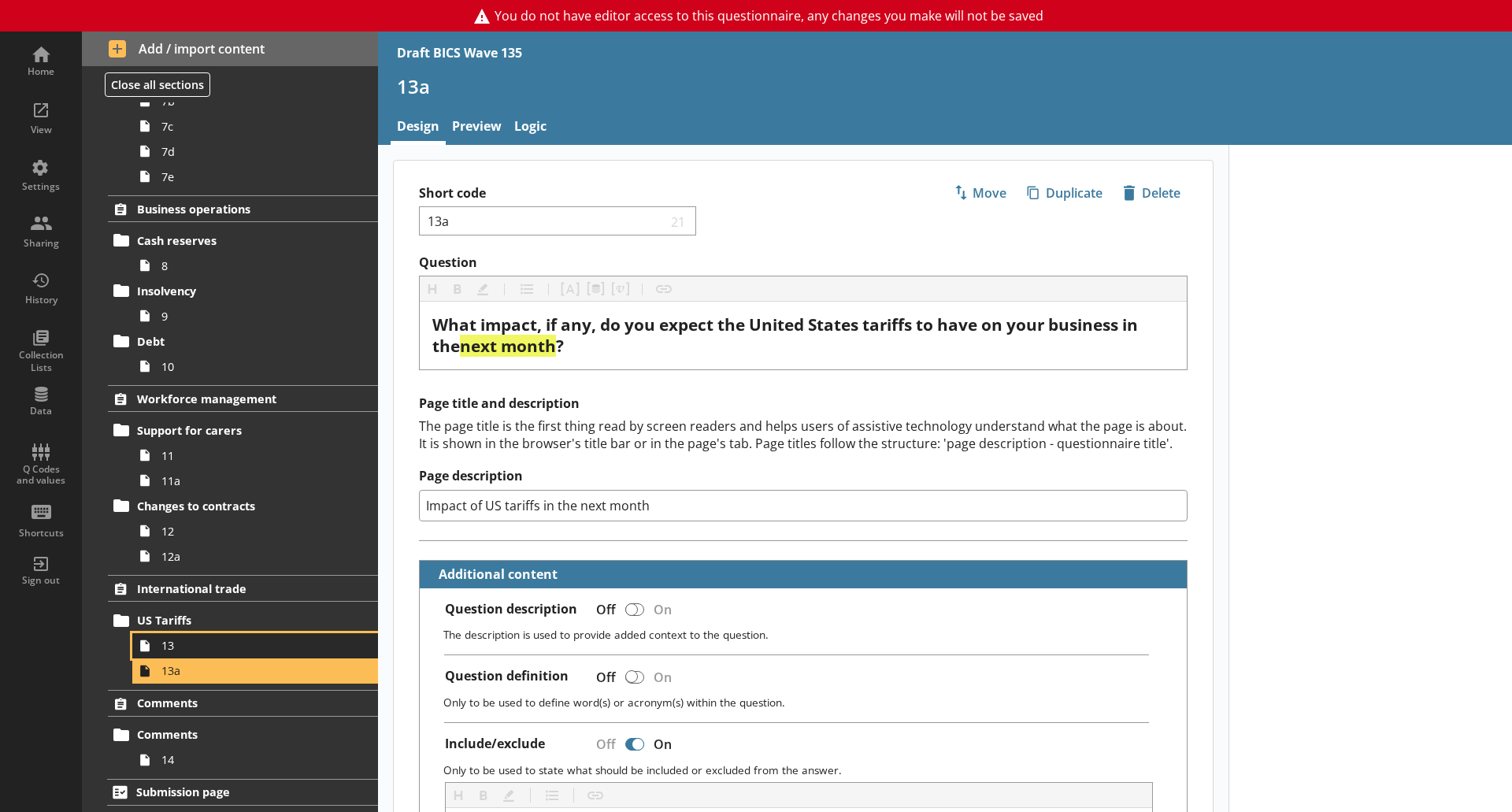
click at [200, 634] on link "13" at bounding box center [255, 646] width 246 height 26
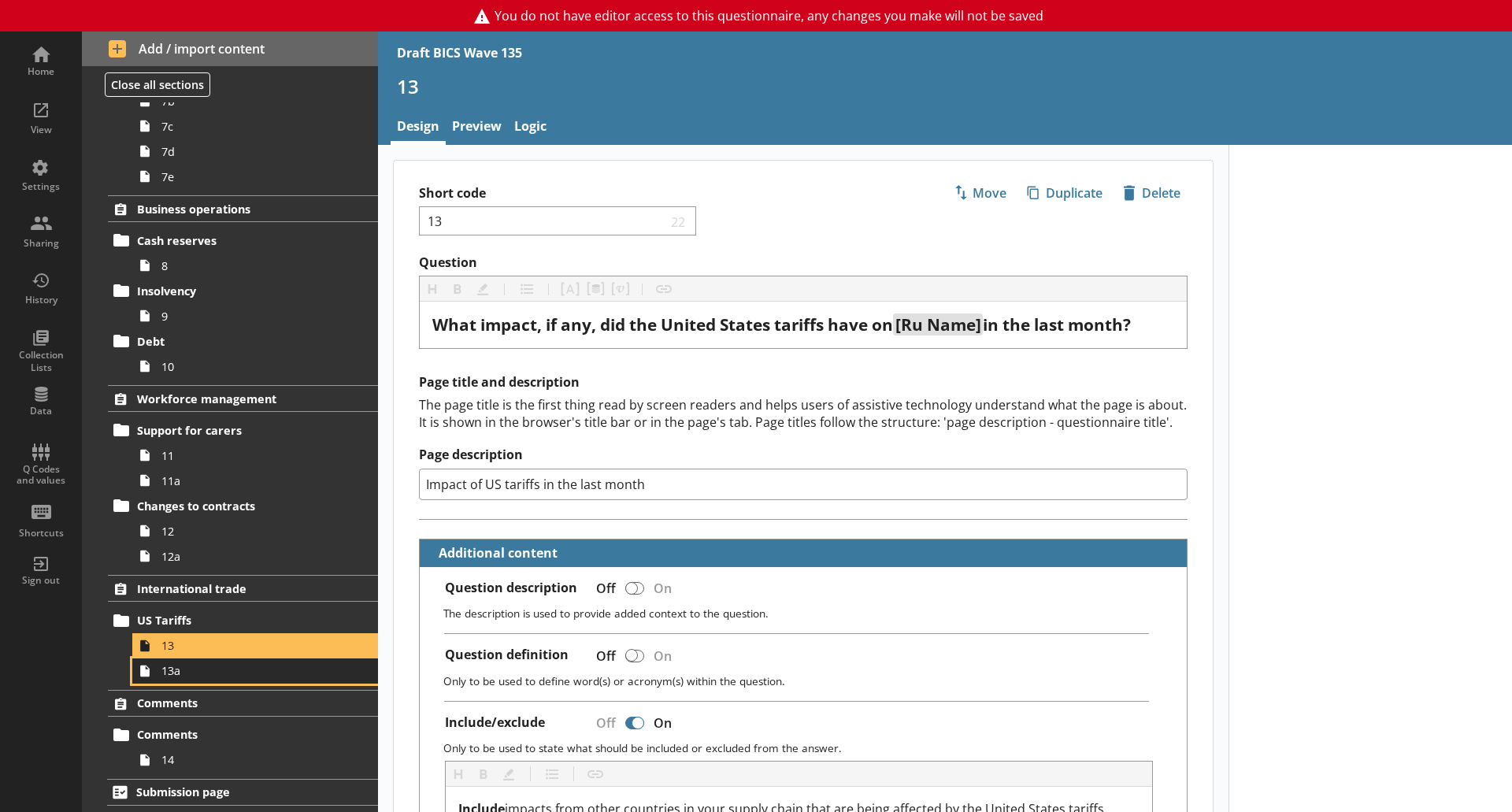
click at [212, 666] on span "13a" at bounding box center [250, 670] width 176 height 15
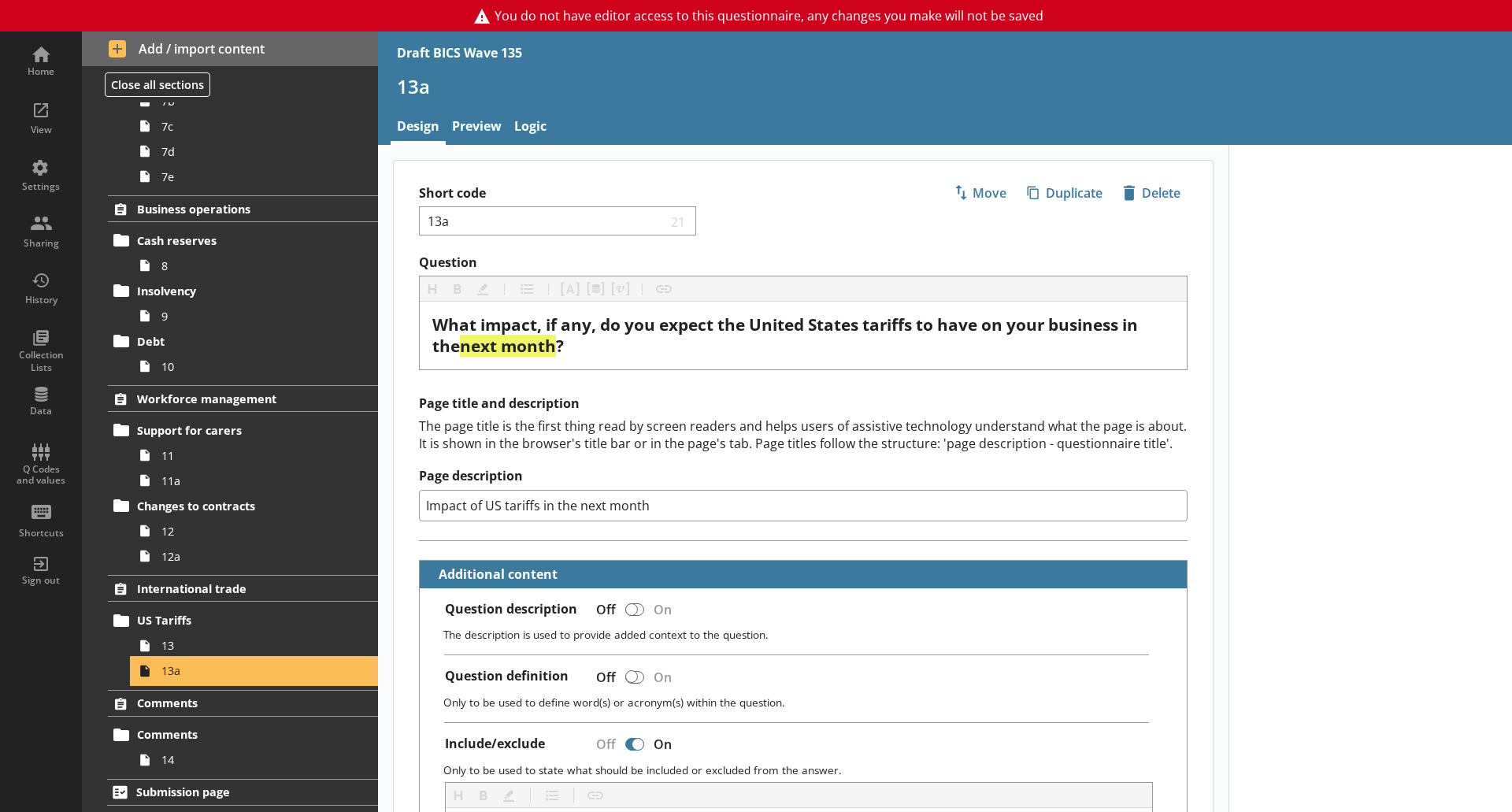
type textarea "x"
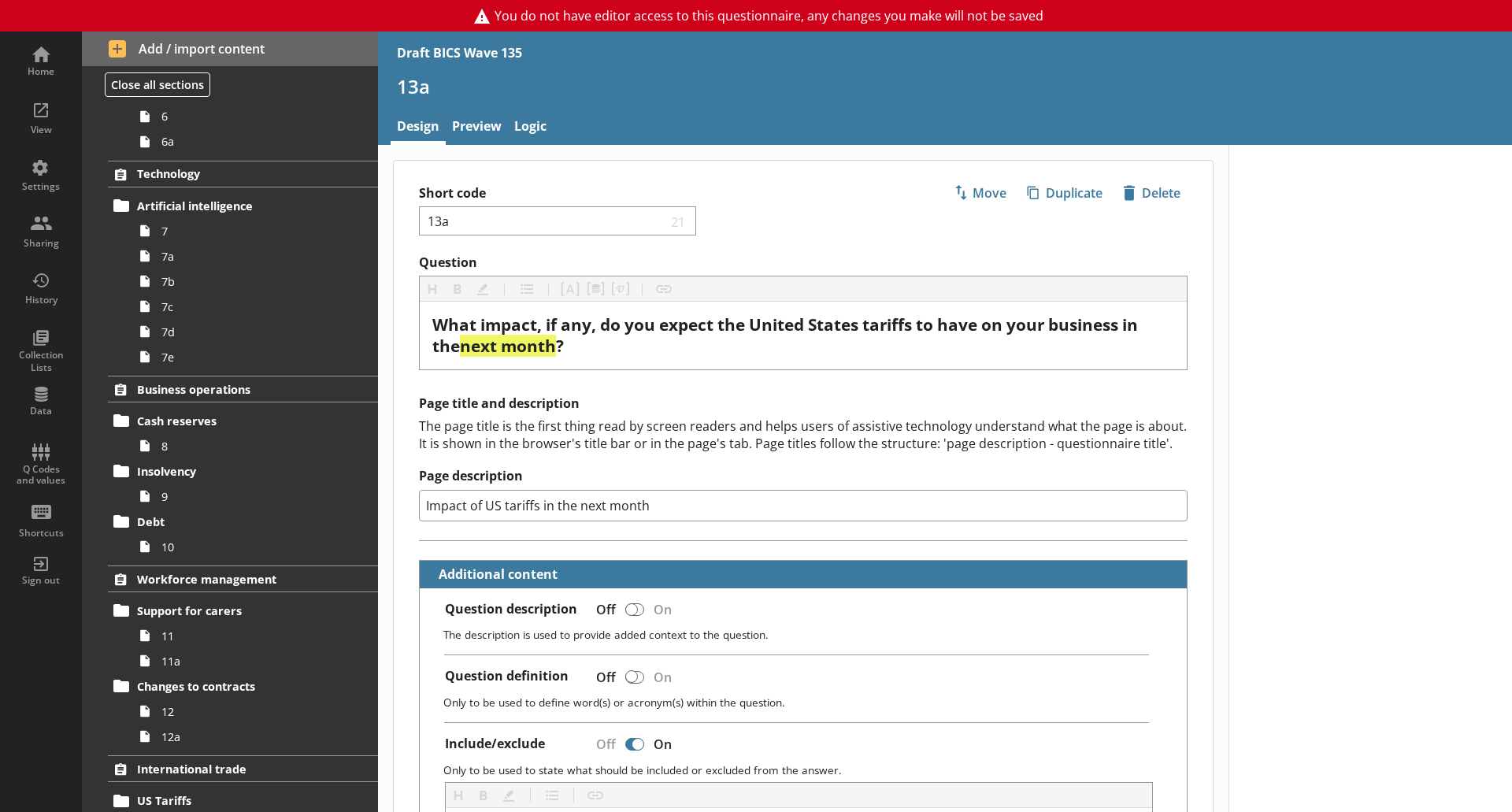
scroll to position [751, 0]
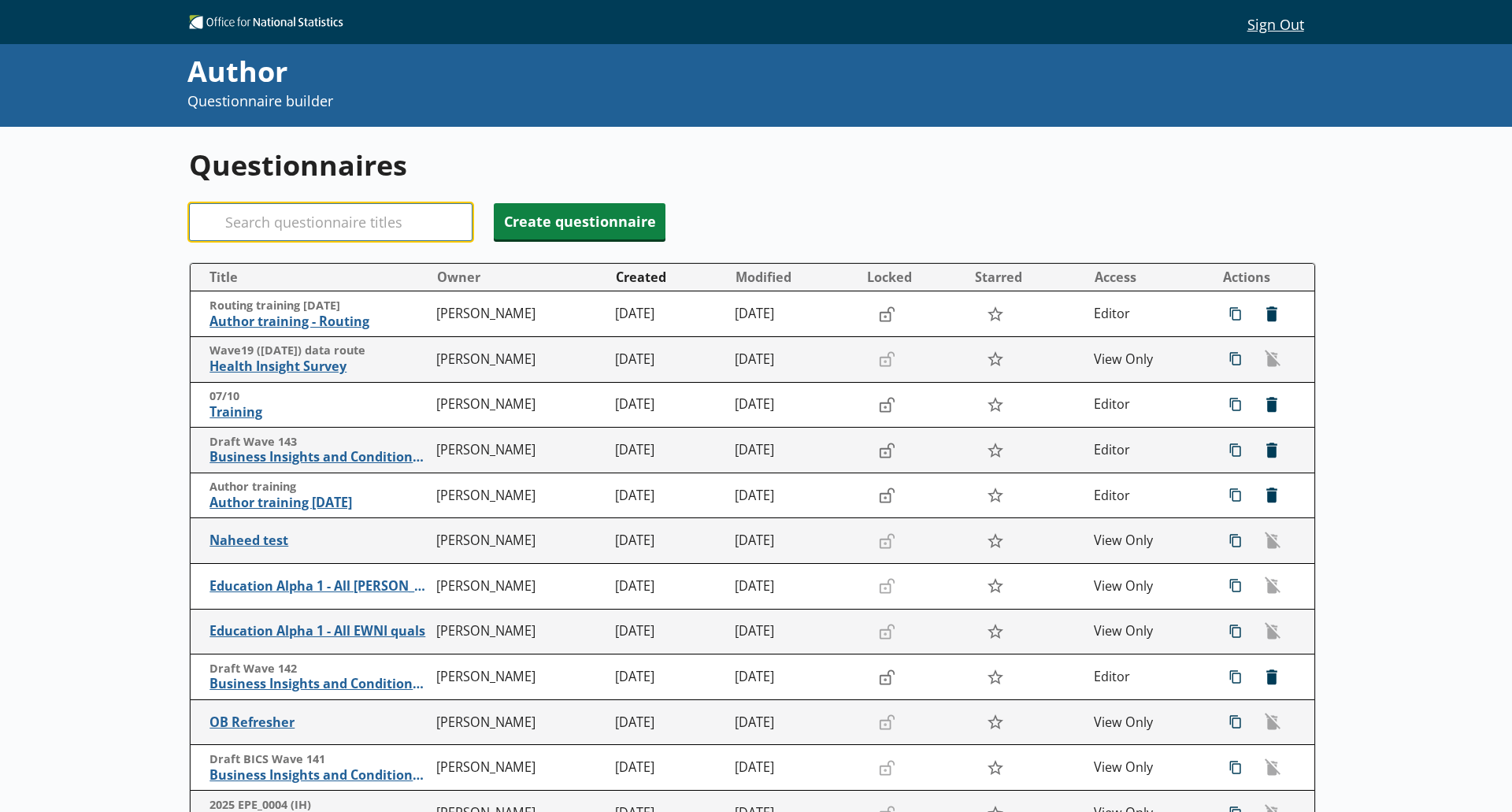
click at [252, 226] on input "Search" at bounding box center [331, 222] width 284 height 38
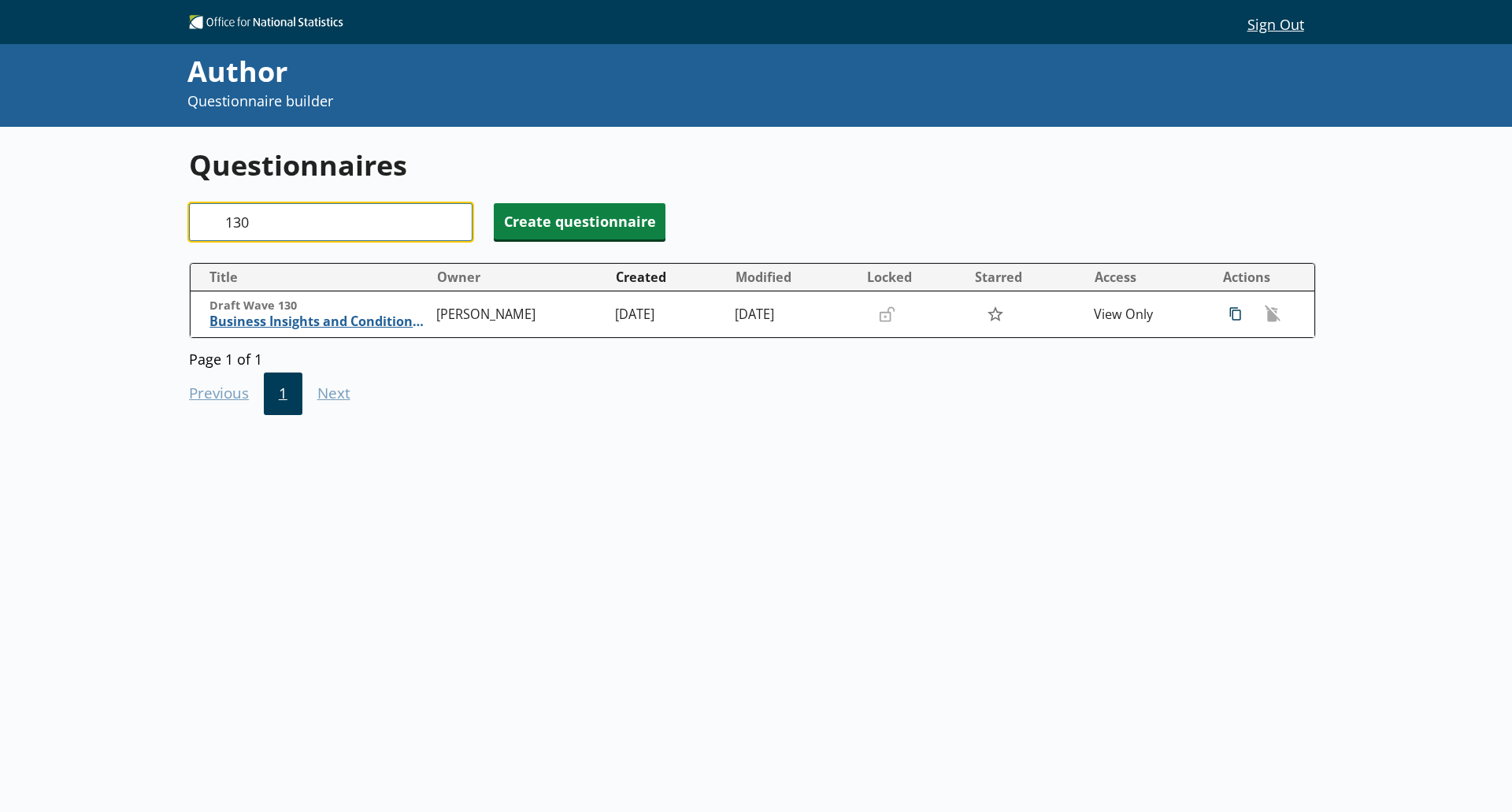
type input "130"
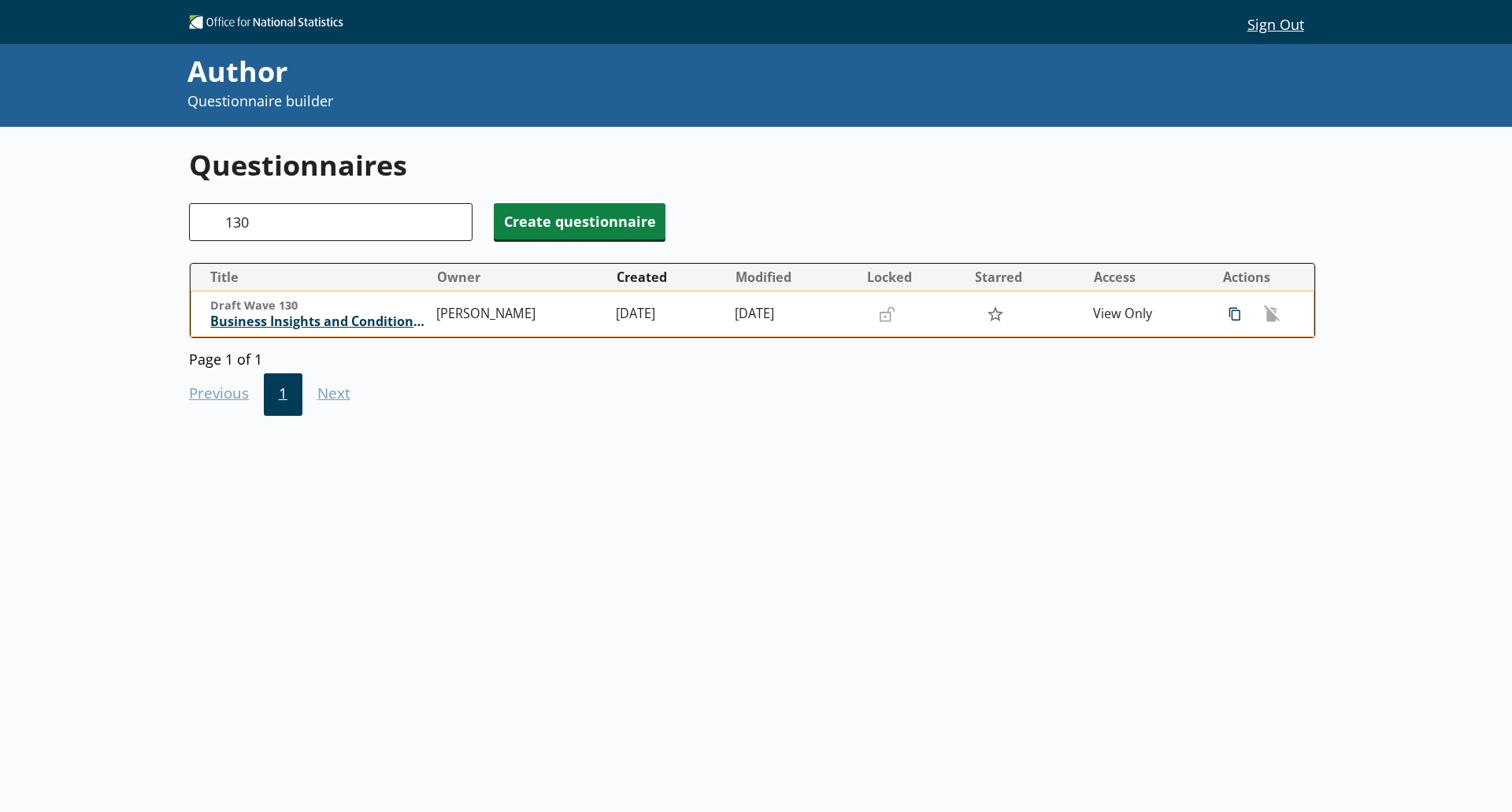
click at [322, 323] on span "Business Insights and Conditions Survey (BICS)" at bounding box center [320, 320] width 219 height 16
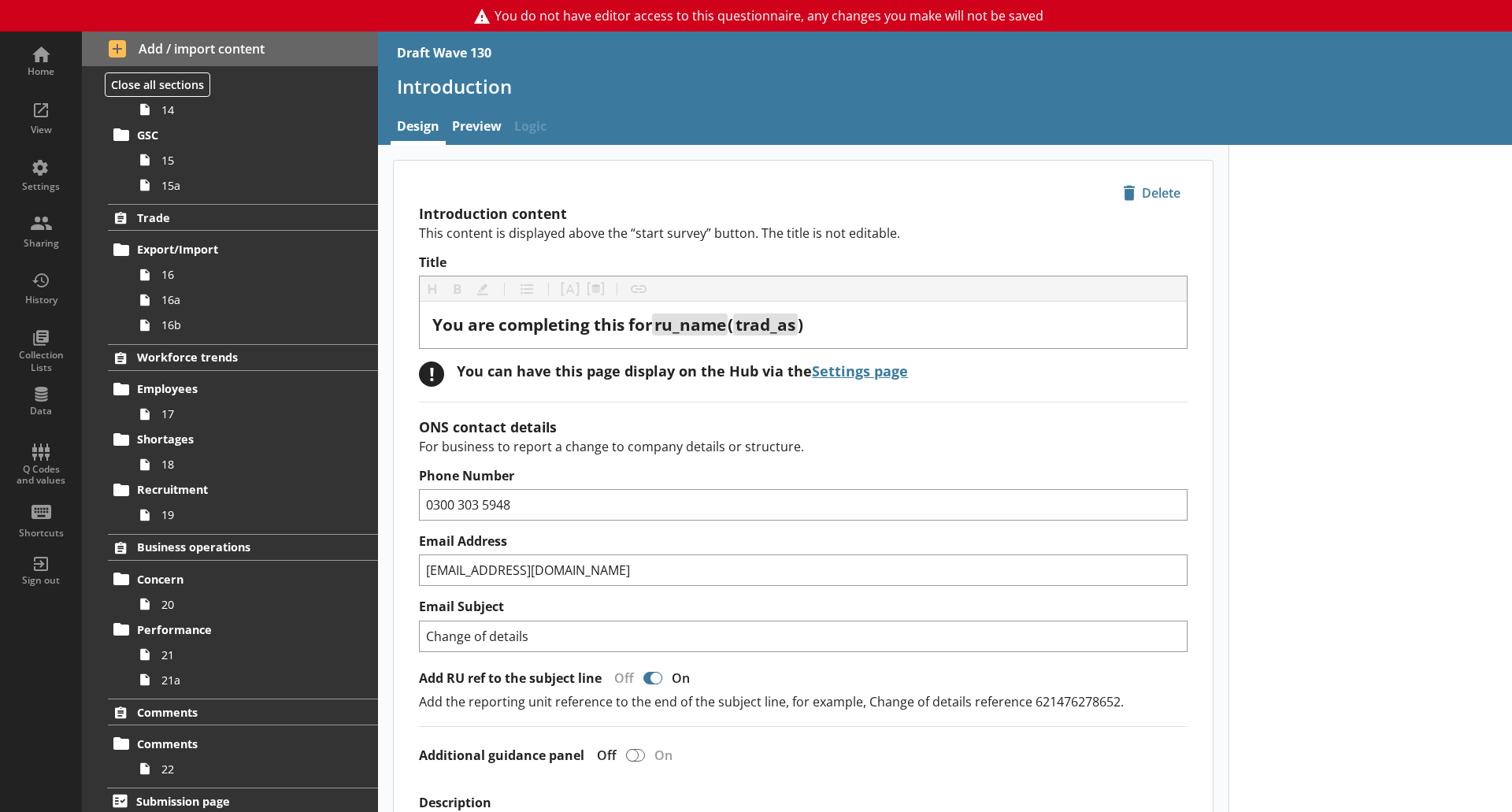
scroll to position [953, 0]
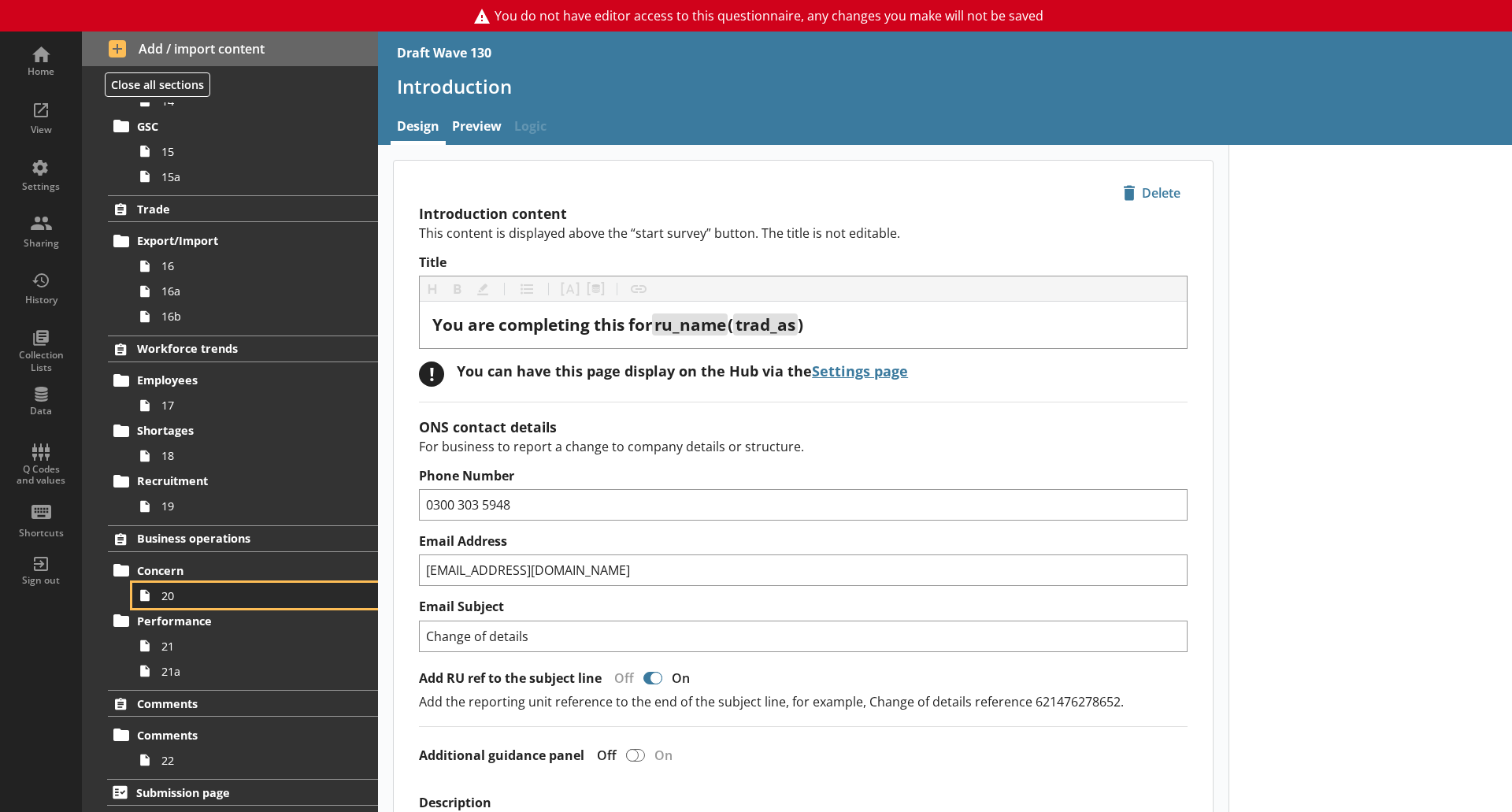
click at [205, 597] on span "20" at bounding box center [250, 596] width 176 height 15
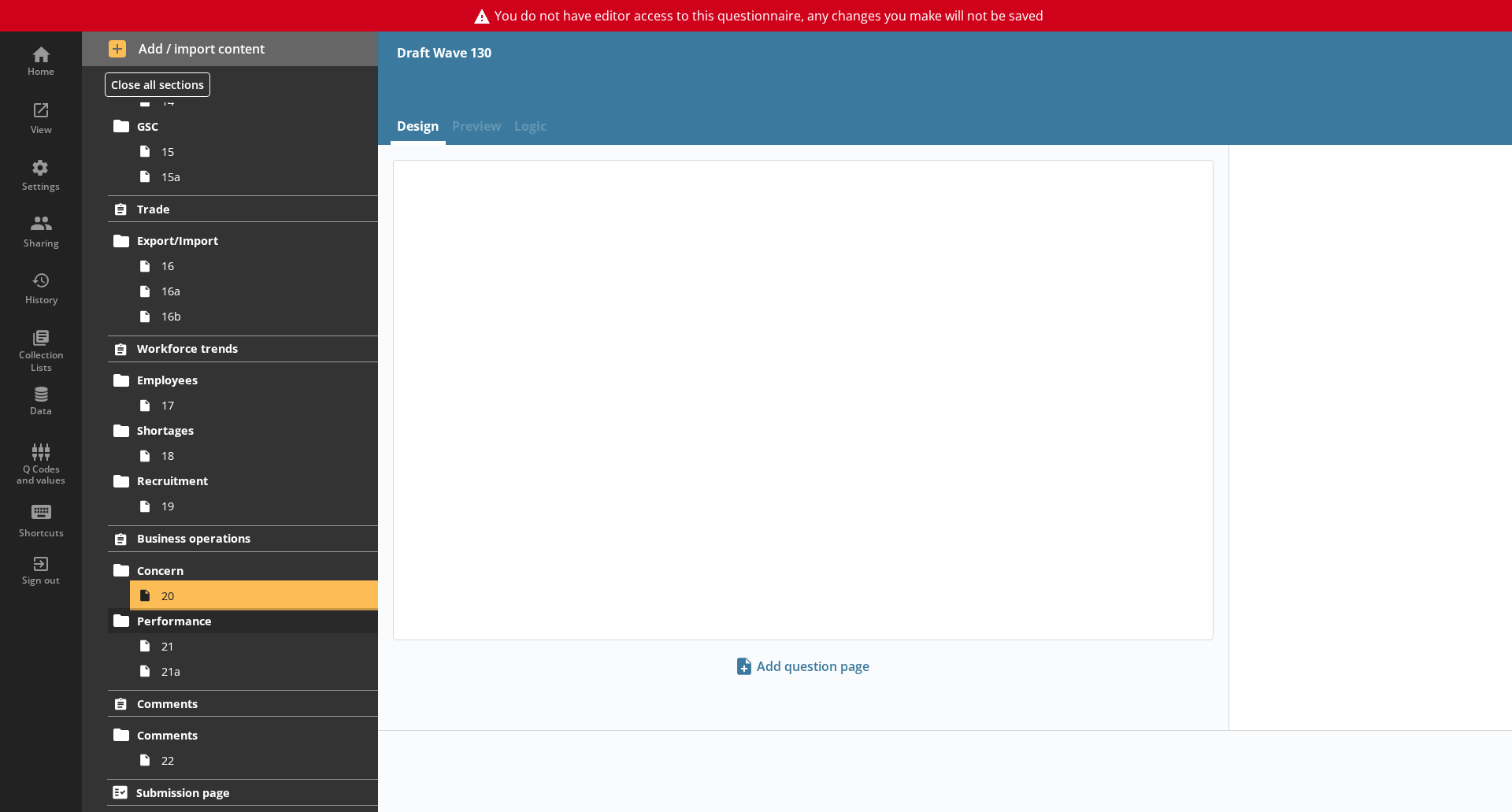
type textarea "x"
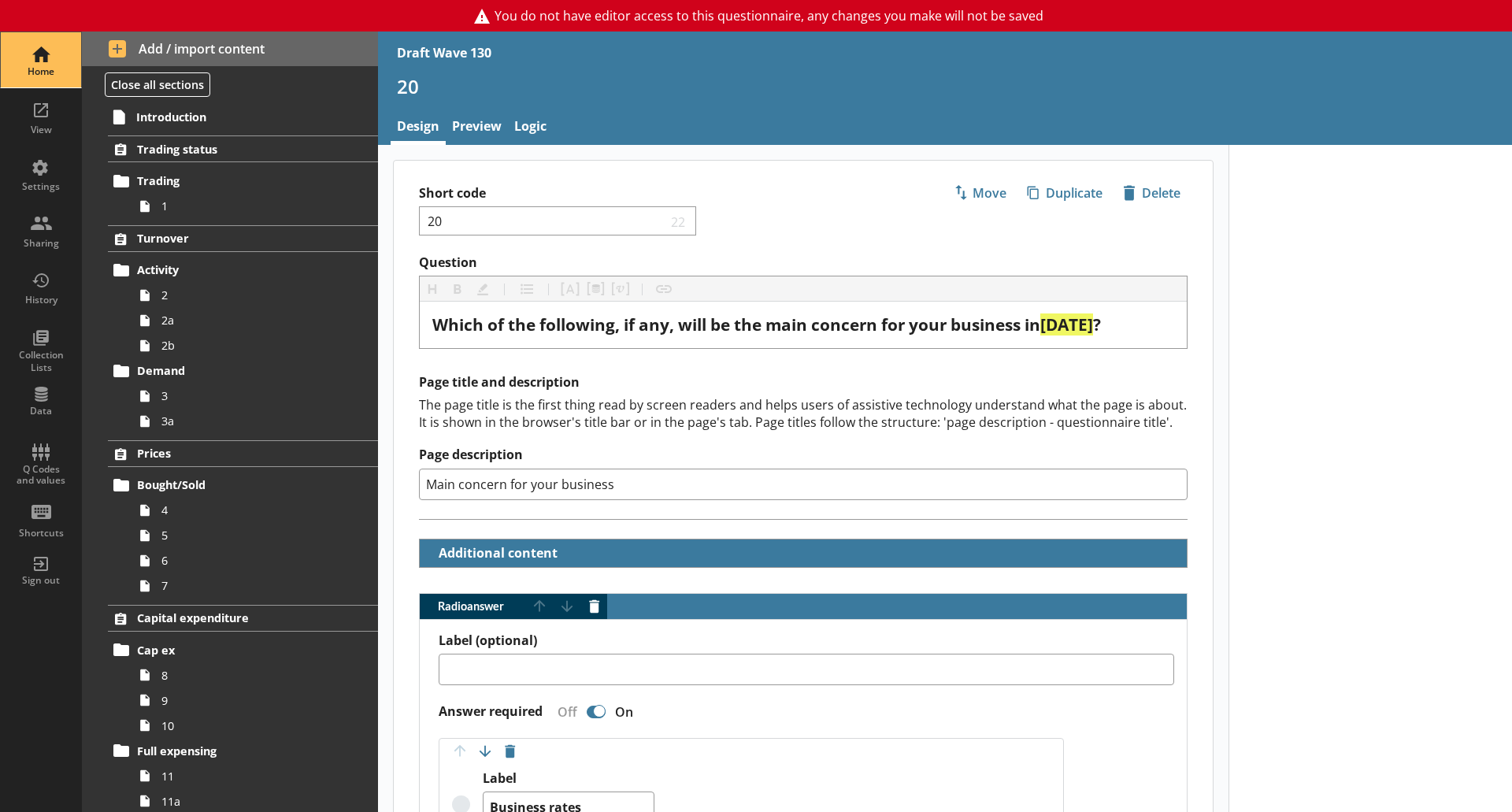
click at [46, 53] on div "Home" at bounding box center [41, 60] width 55 height 55
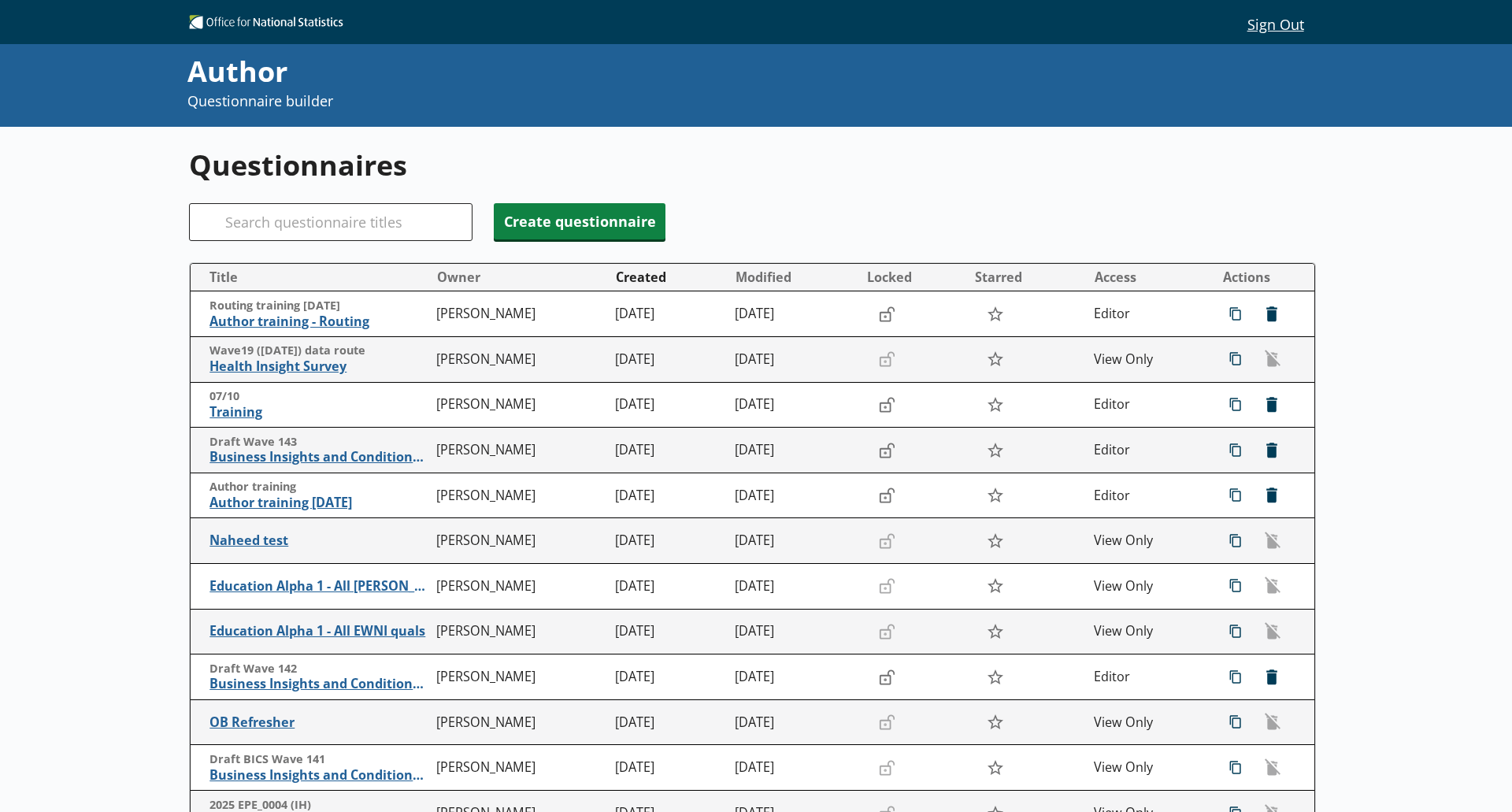
click at [324, 165] on h1 "Questionnaires" at bounding box center [753, 164] width 1127 height 39
click at [356, 215] on input "Search" at bounding box center [331, 222] width 284 height 38
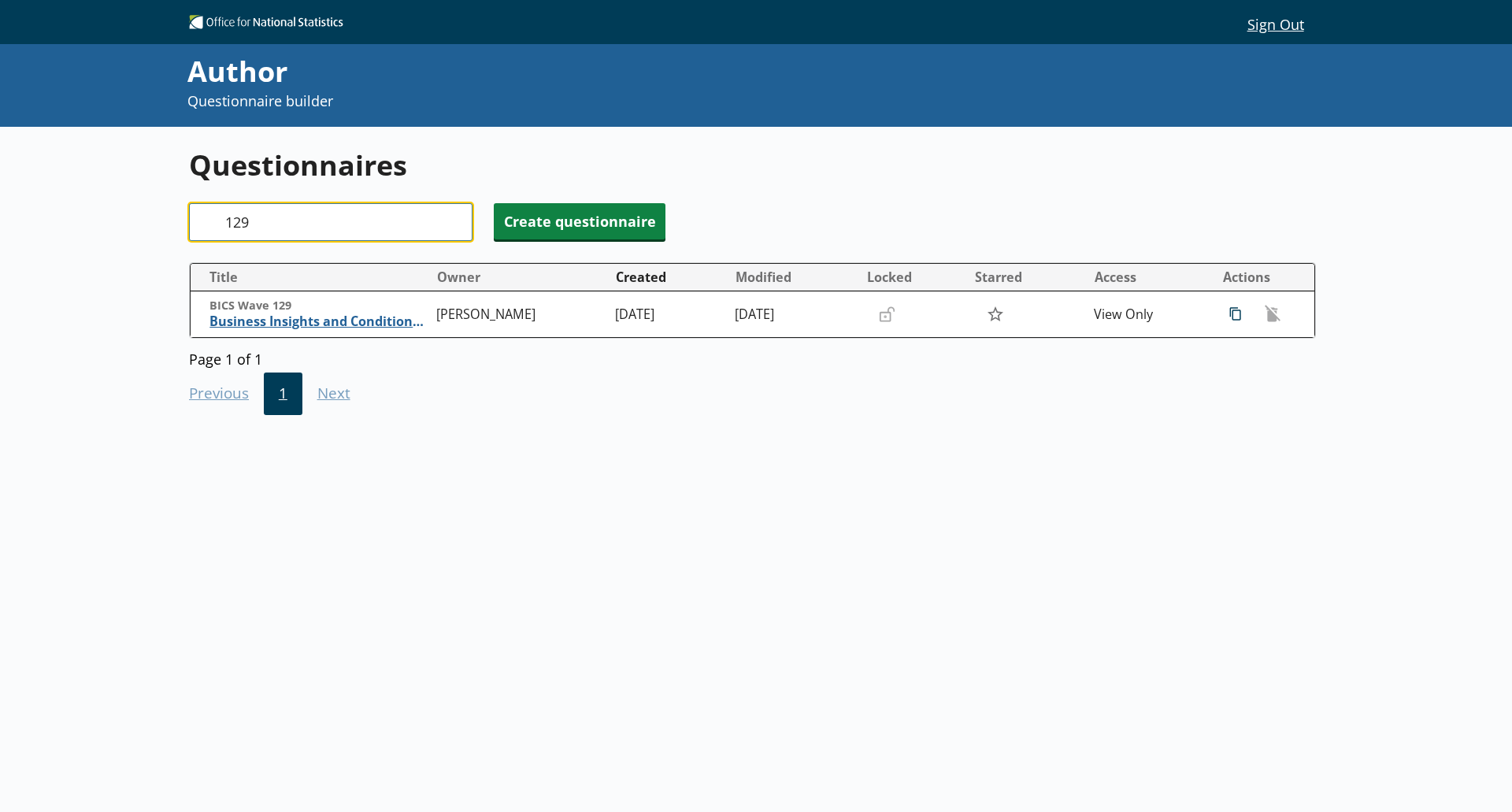
type input "129"
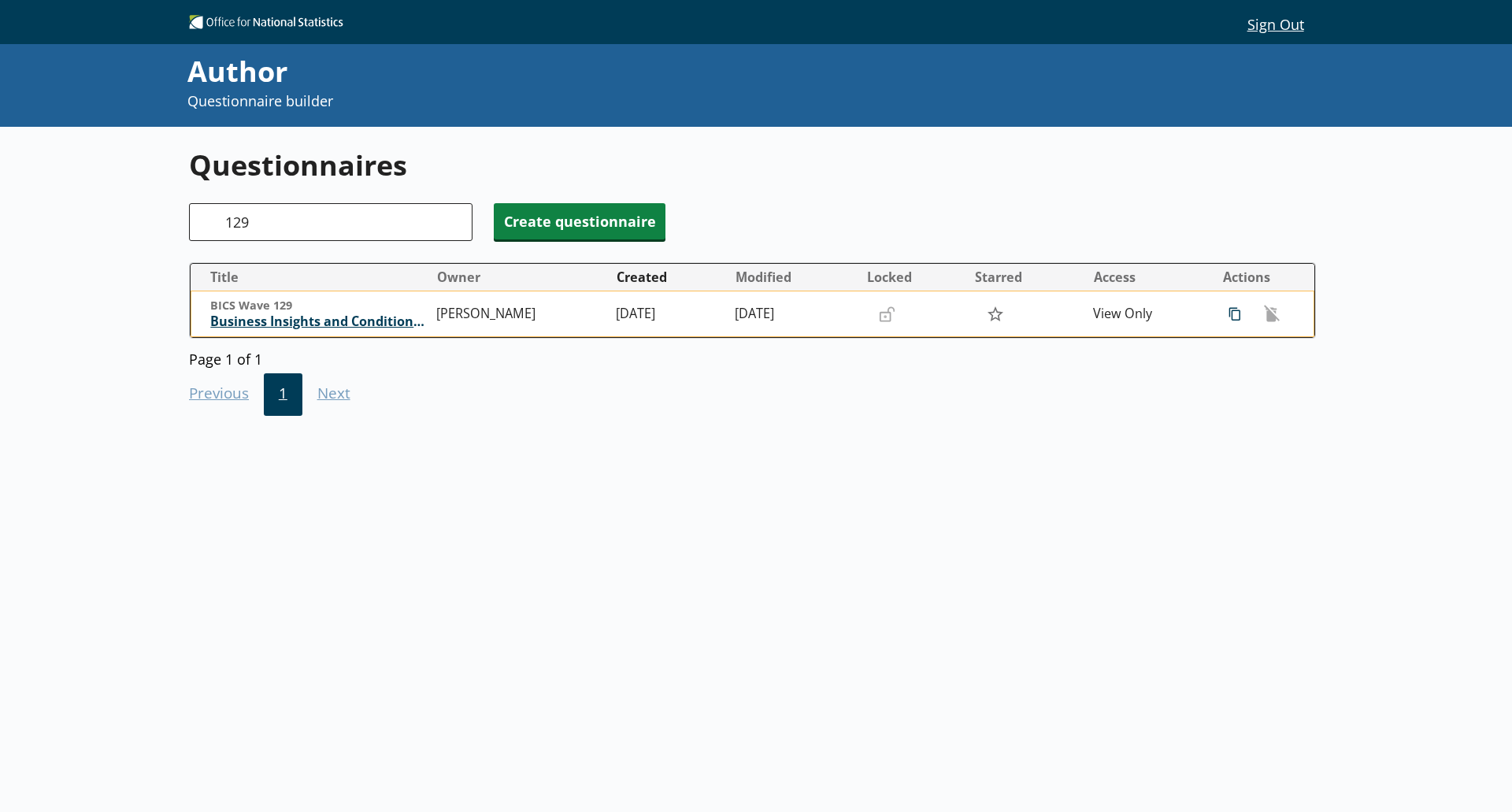
click at [371, 320] on span "Business Insights and Conditions Survey (BICS)" at bounding box center [320, 320] width 219 height 16
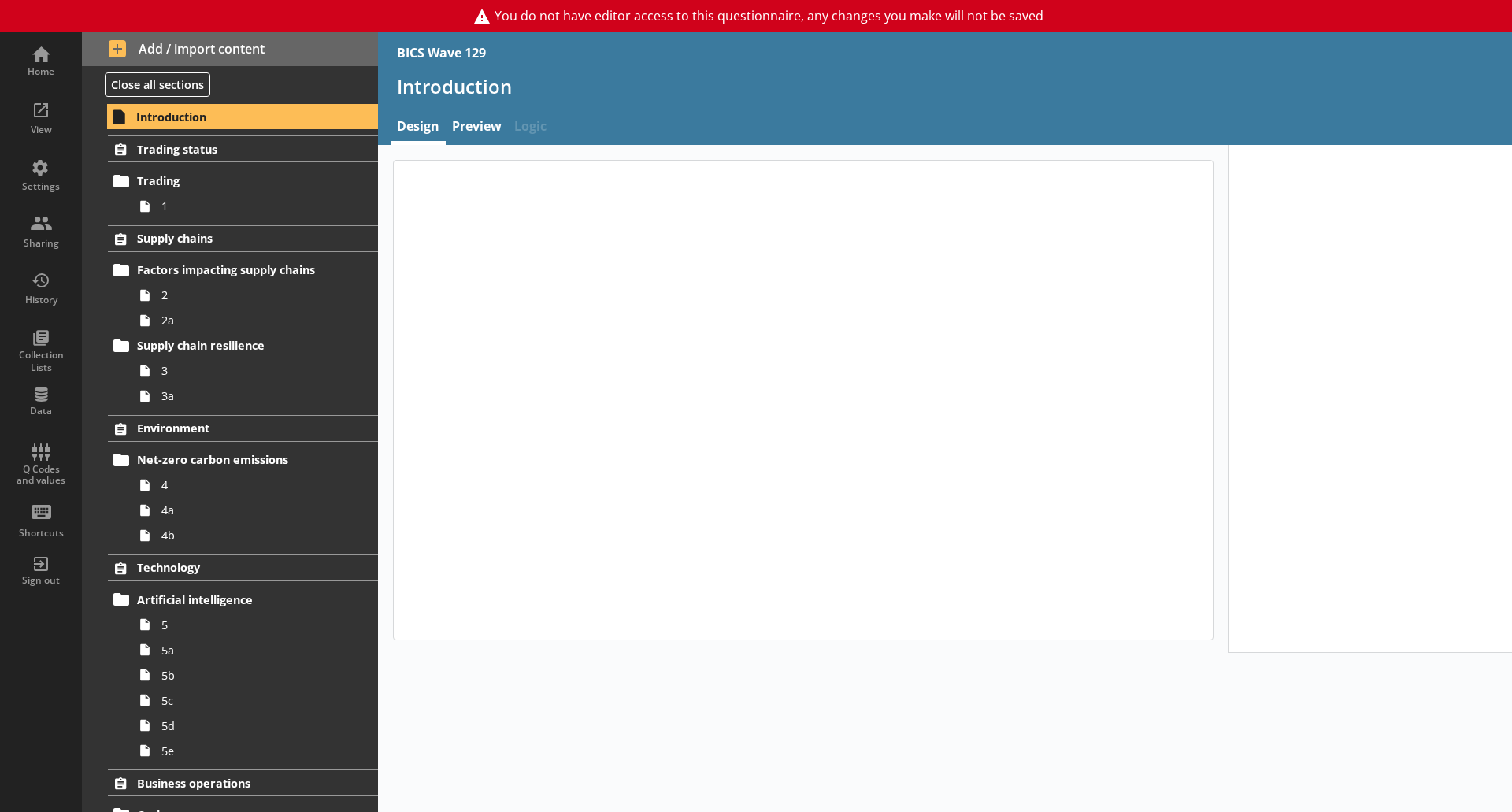
type textarea "x"
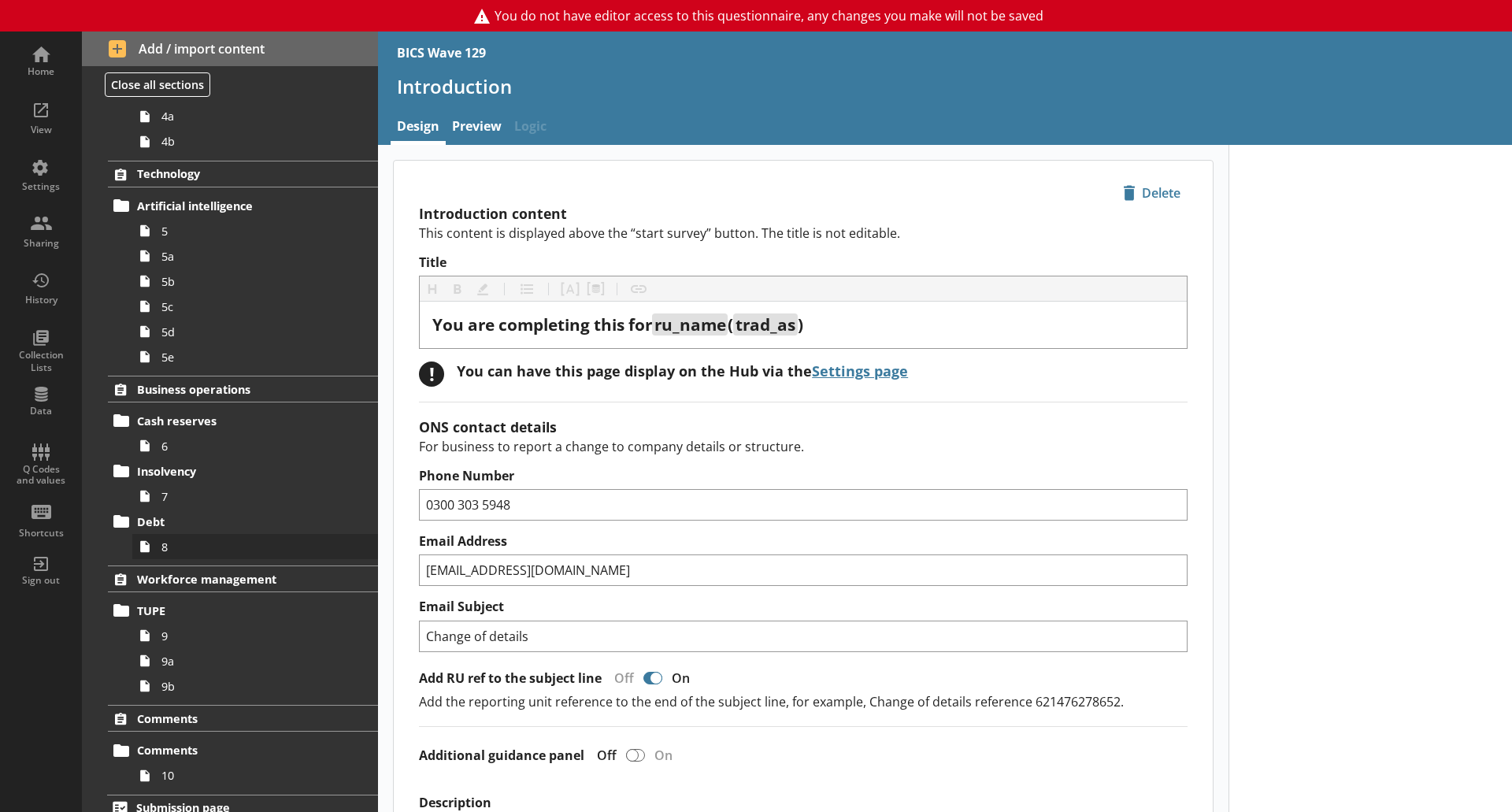
scroll to position [408, 0]
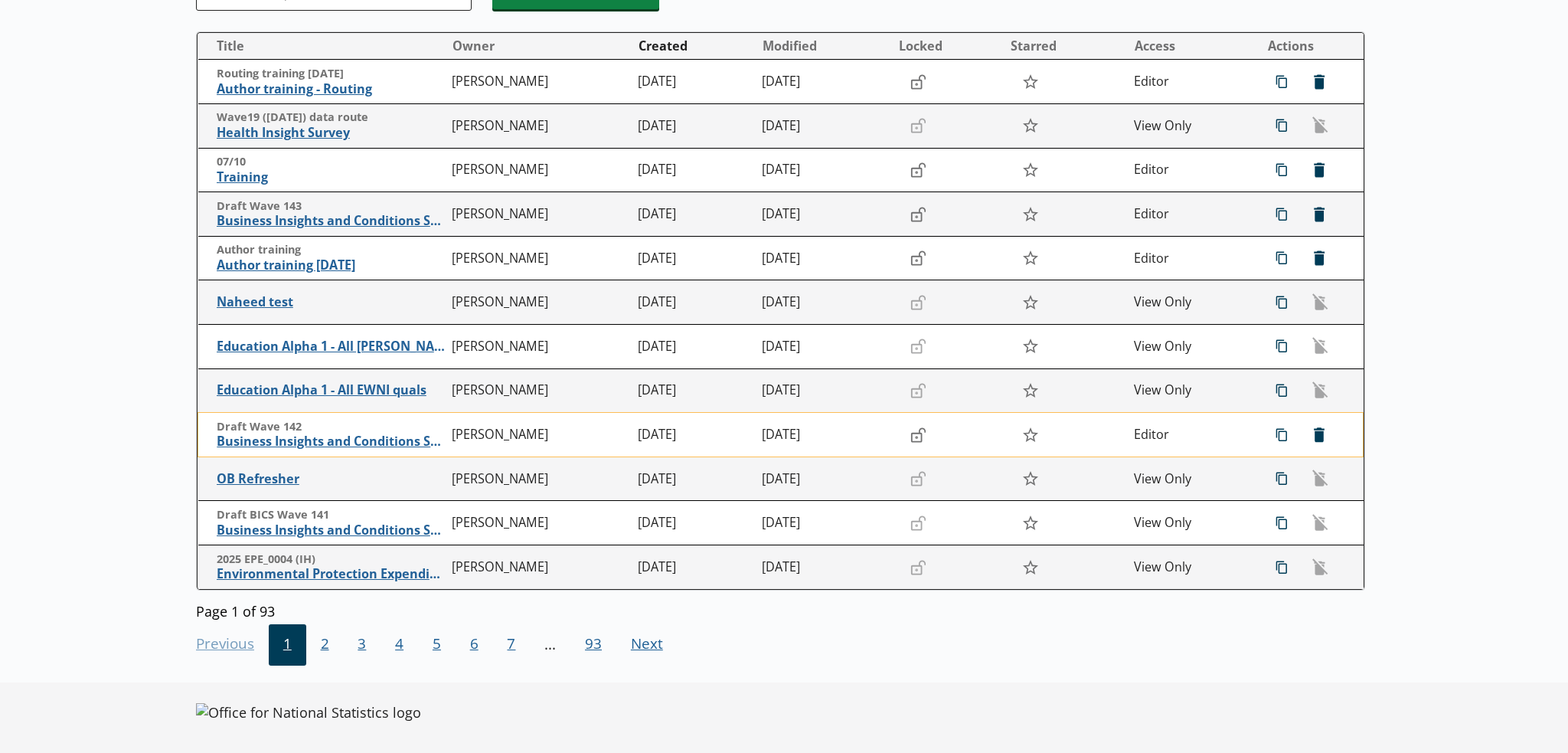
scroll to position [227, 0]
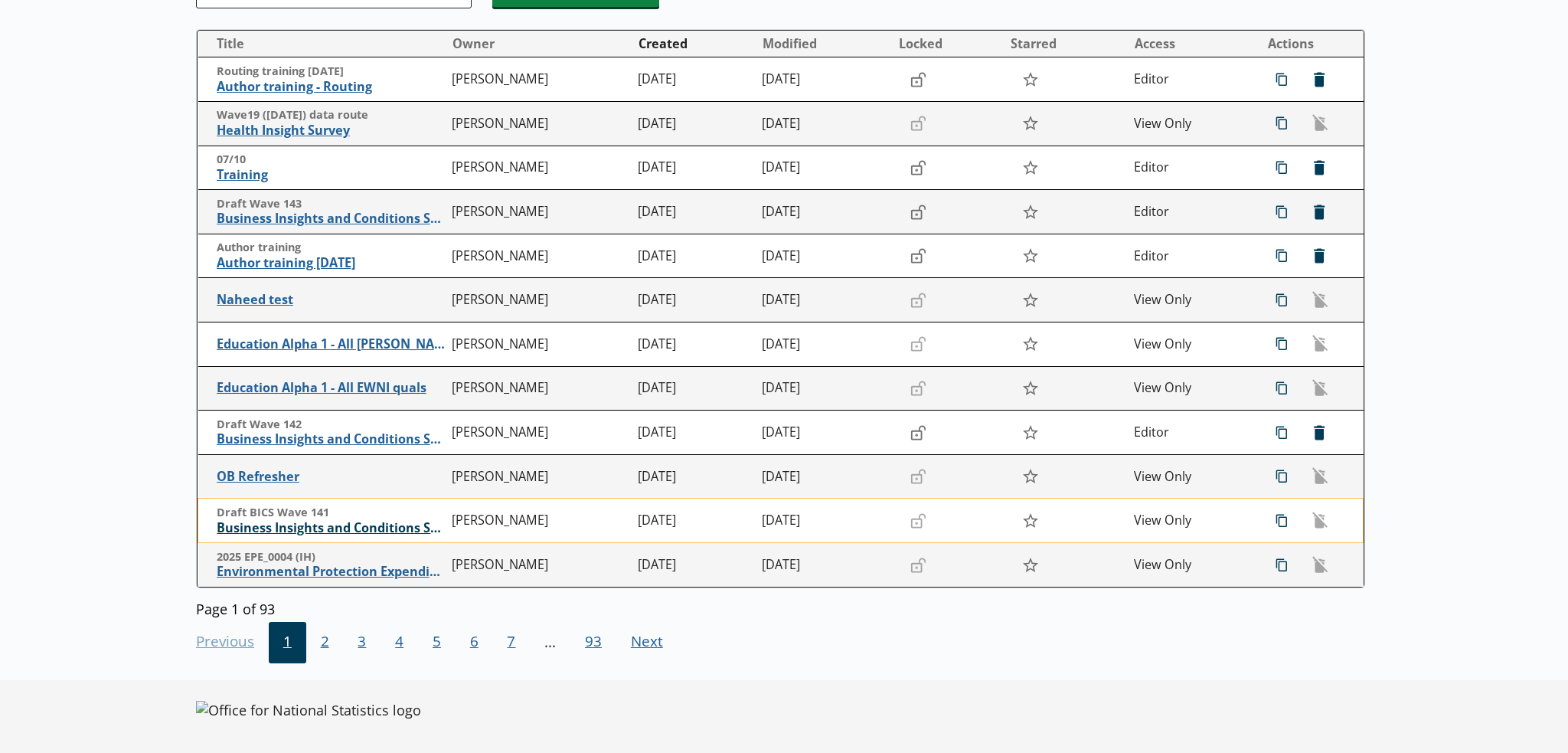
click at [387, 523] on span "Business Insights and Conditions Survey (BICS)" at bounding box center [331, 527] width 228 height 16
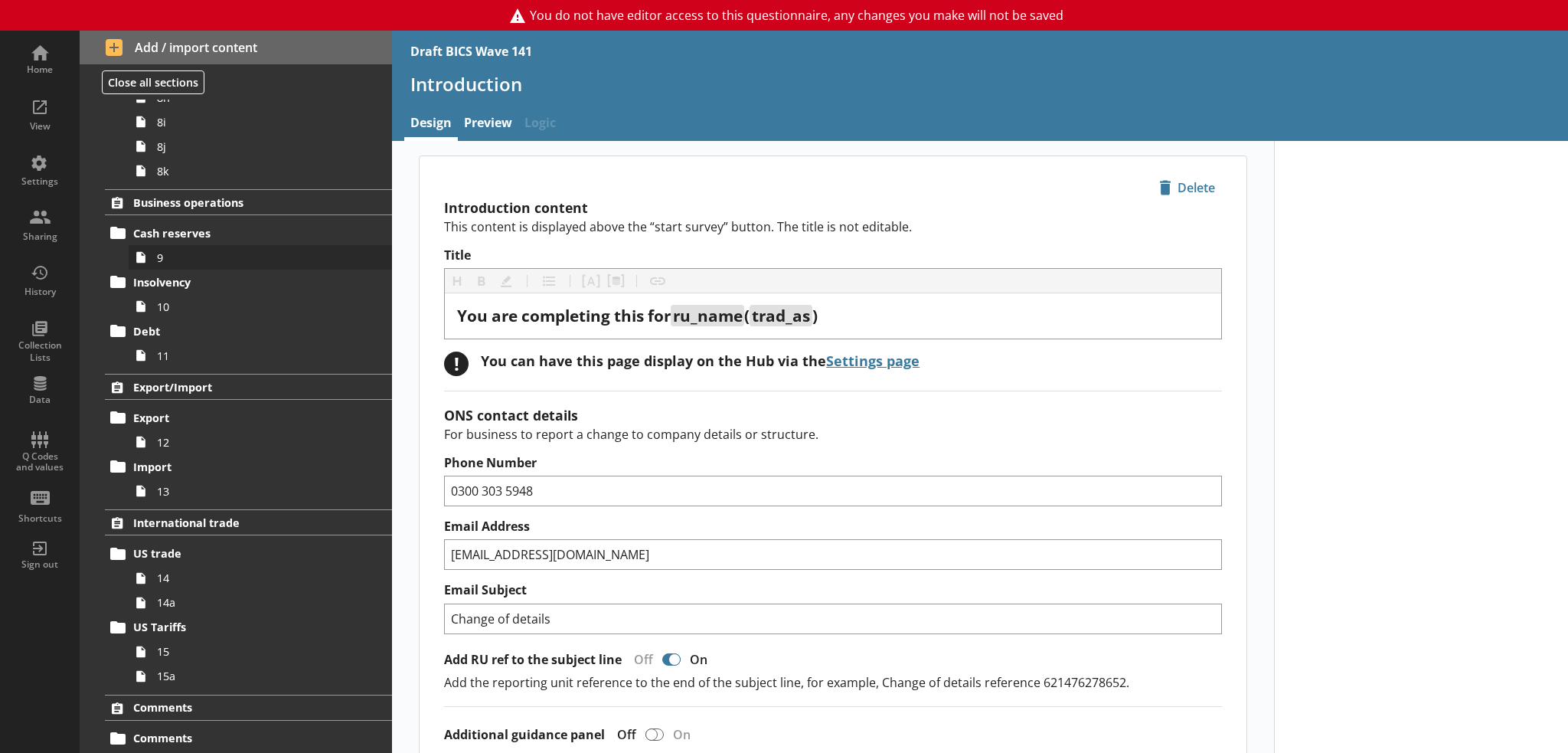
scroll to position [983, 0]
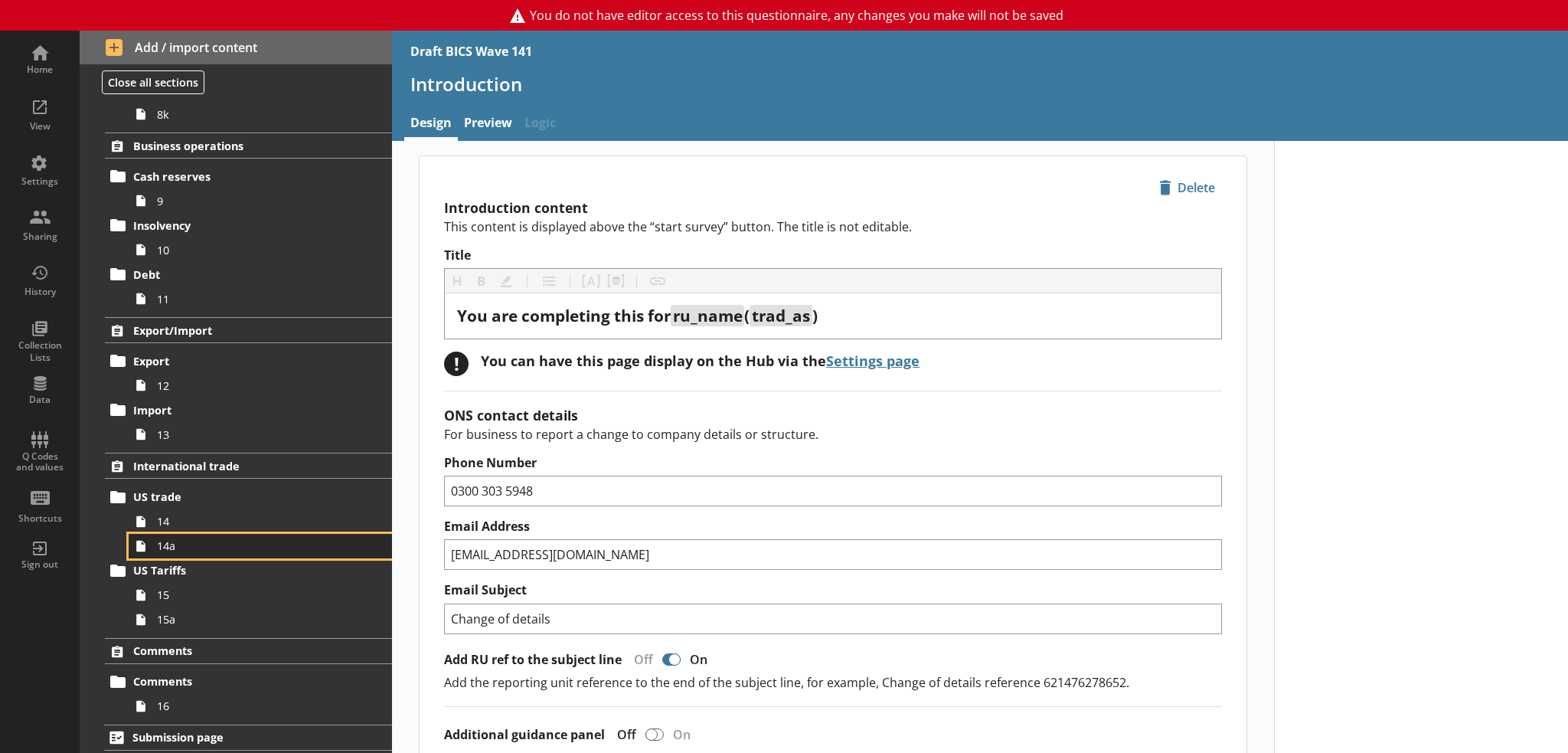
click at [230, 542] on span "14a" at bounding box center [252, 545] width 189 height 15
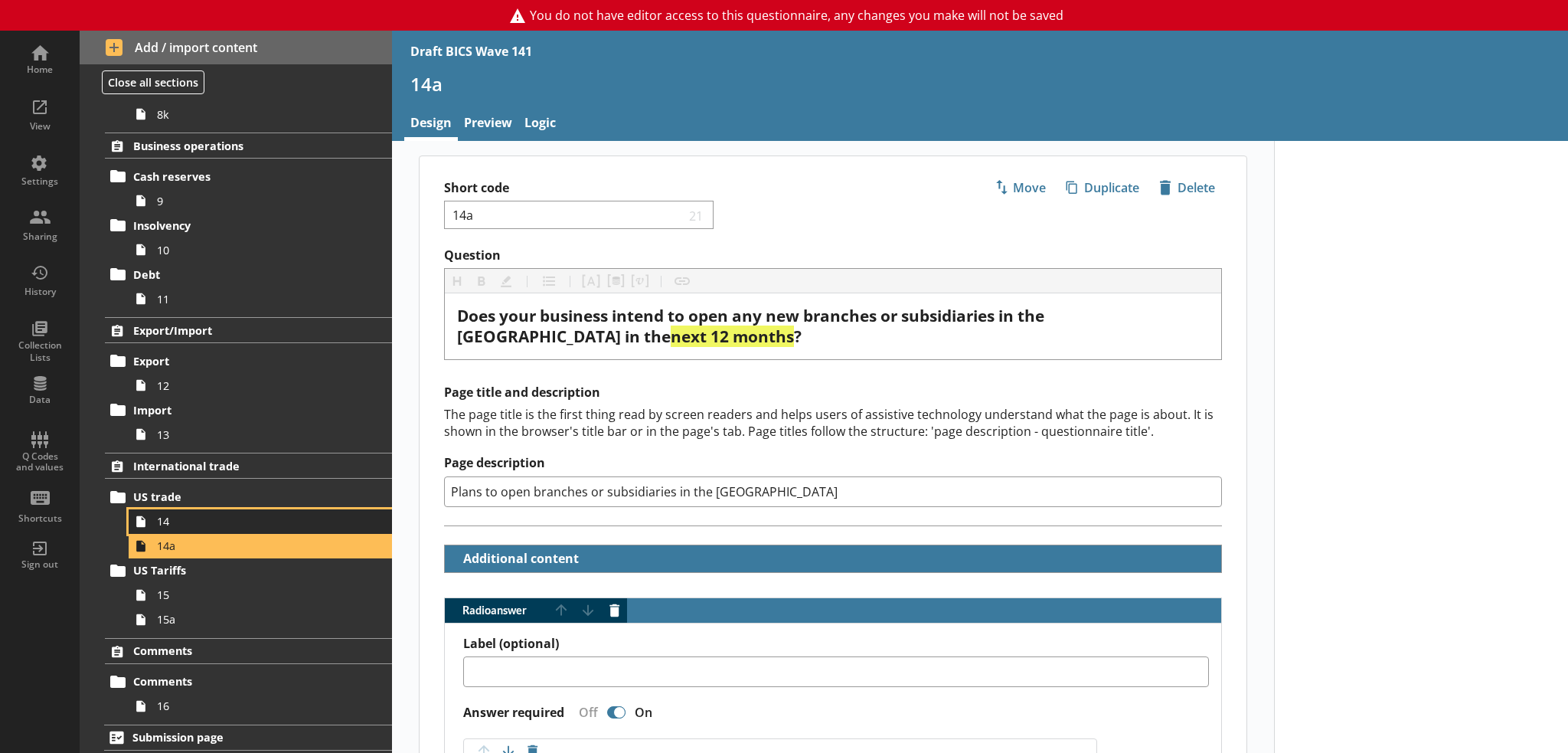
click at [223, 519] on span "14" at bounding box center [252, 521] width 189 height 15
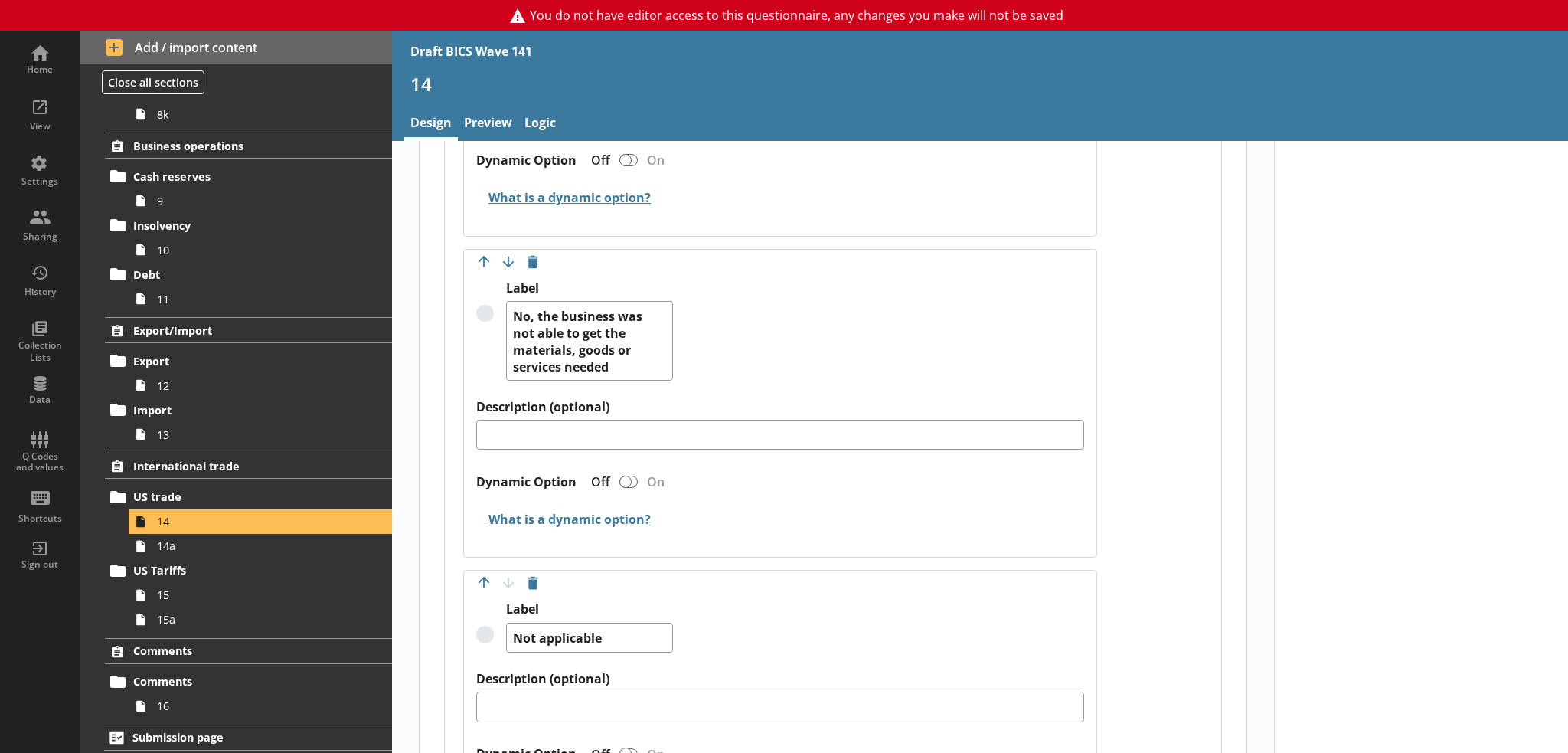
scroll to position [1055, 0]
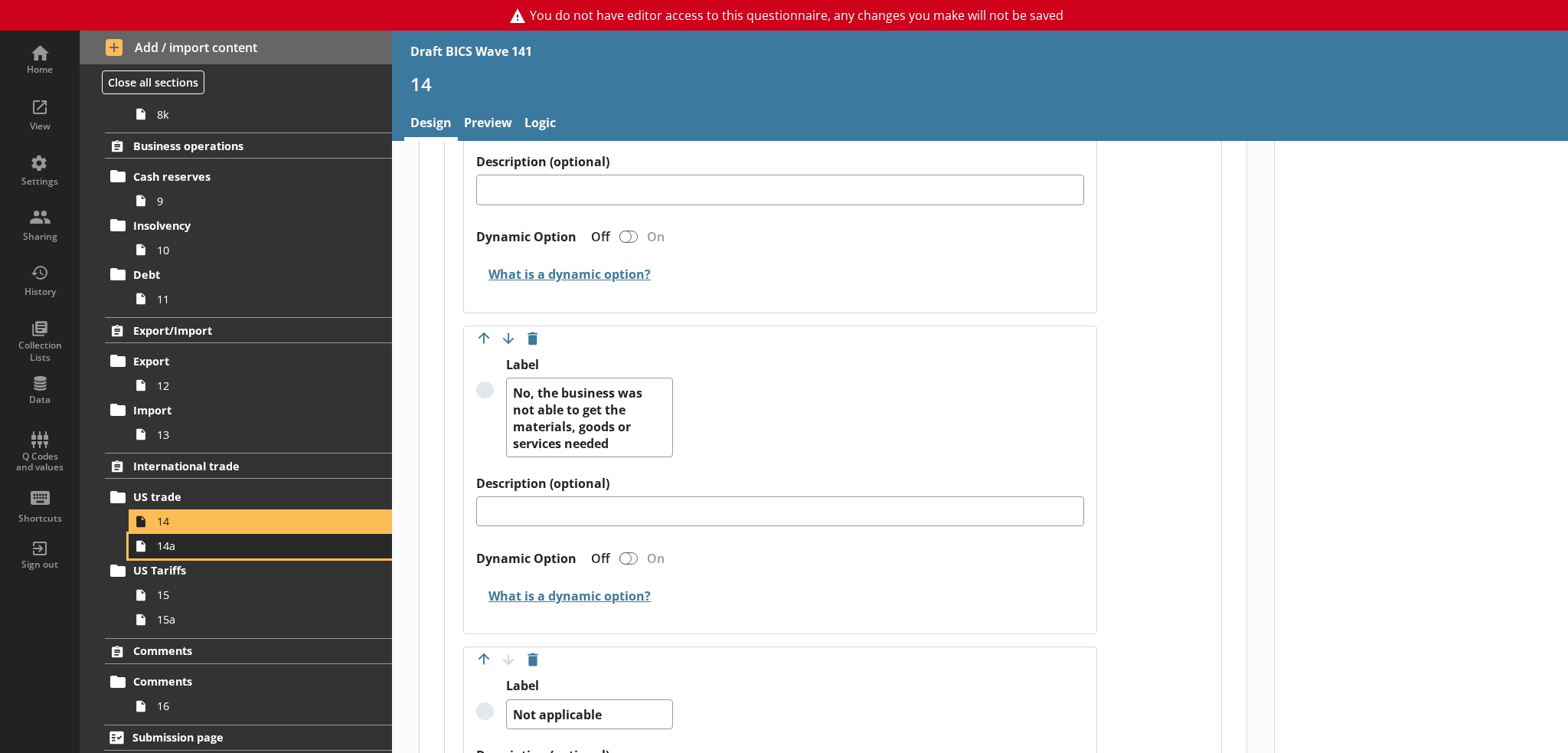
click at [239, 547] on span "14a" at bounding box center [252, 545] width 189 height 15
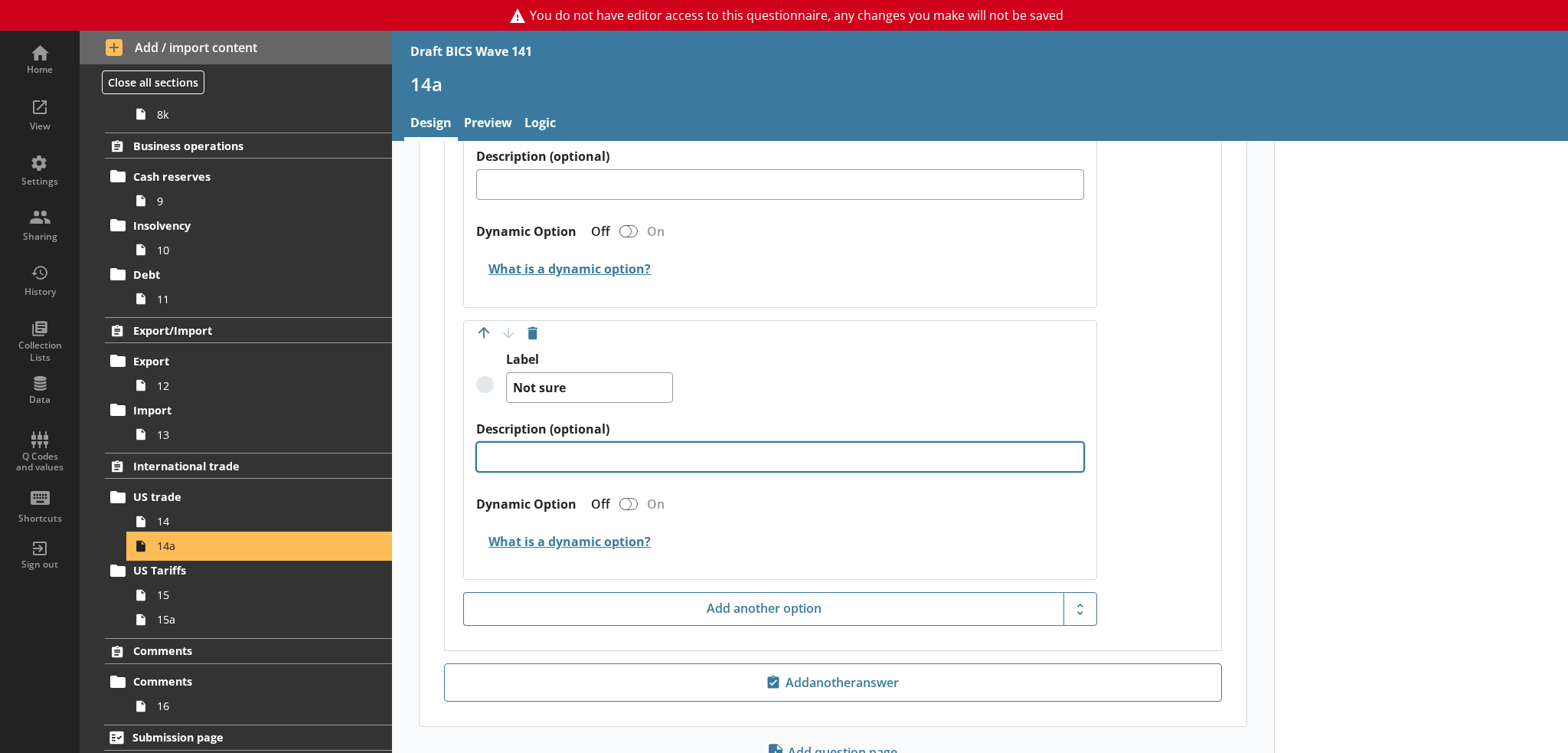
scroll to position [1019, 0]
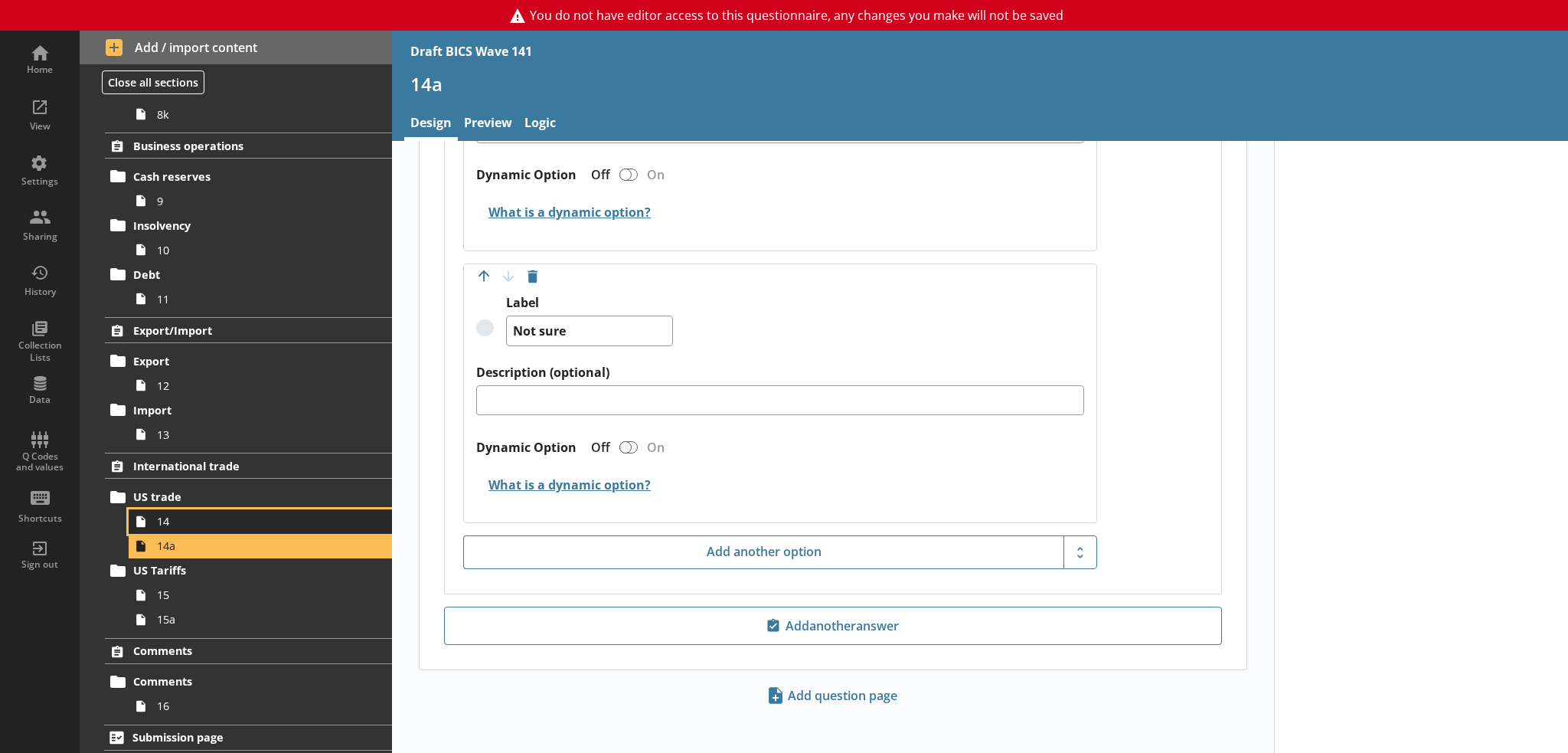
click at [230, 509] on link "14" at bounding box center [260, 521] width 263 height 25
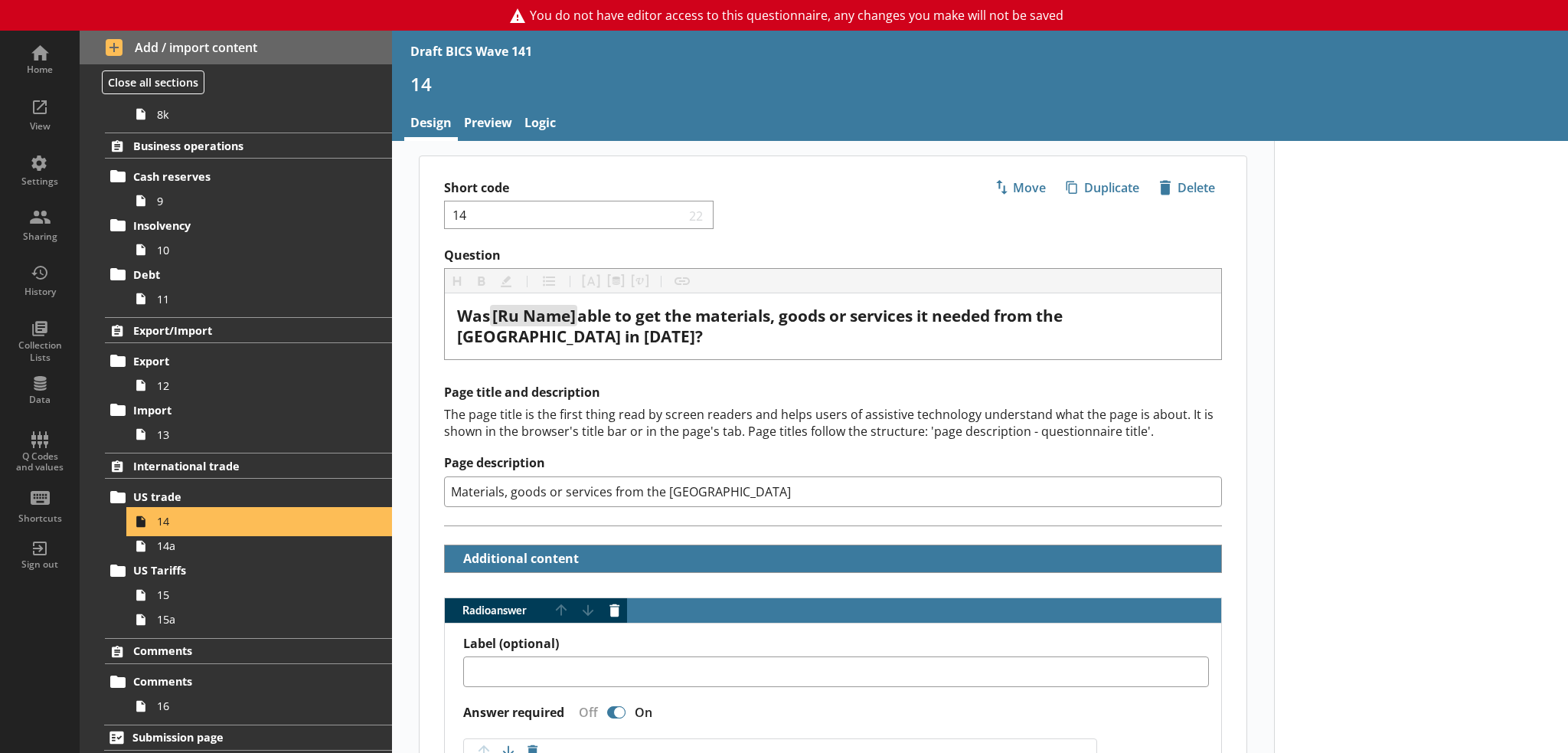
type textarea "x"
